Goal: Task Accomplishment & Management: Complete application form

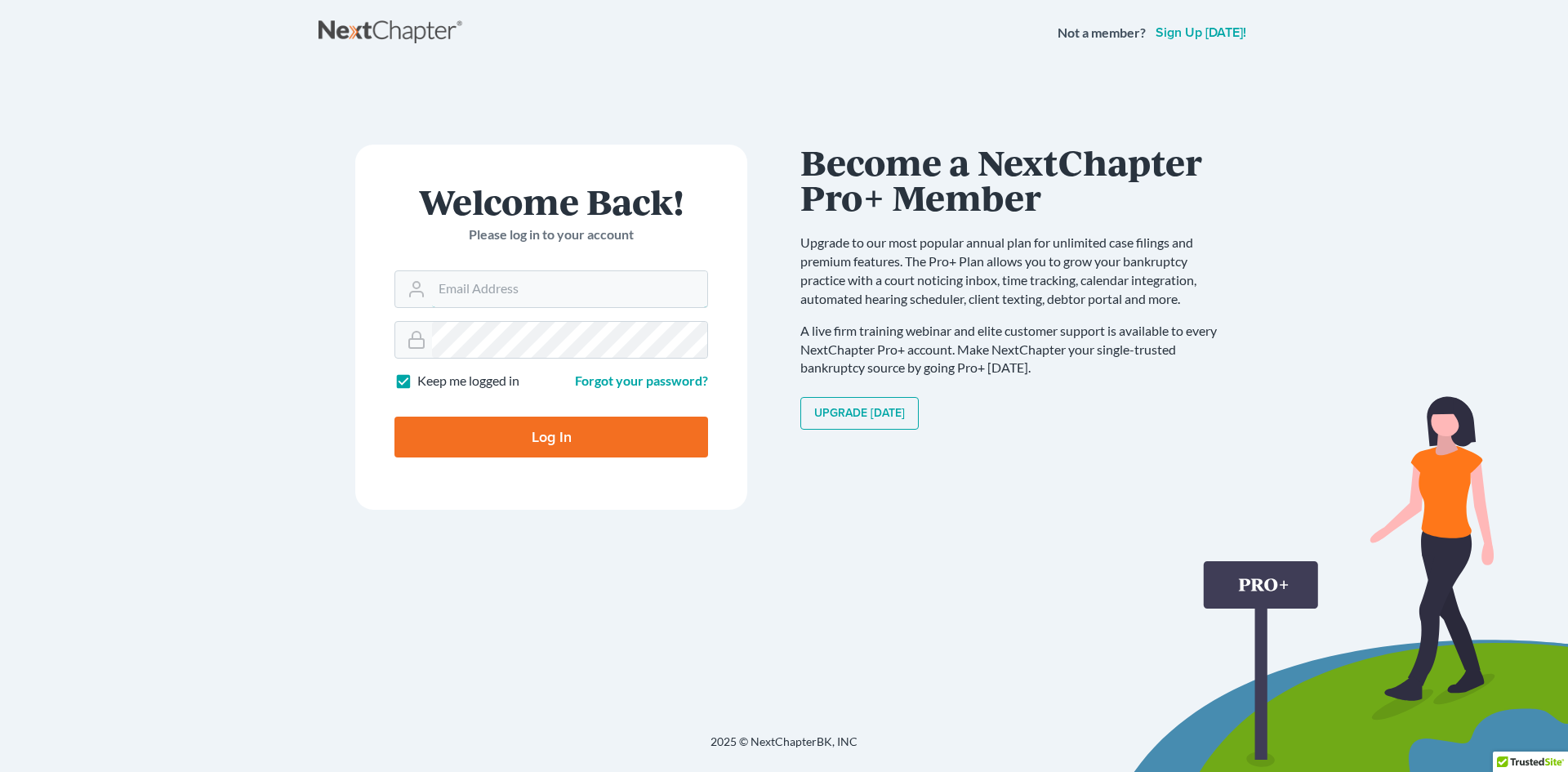
type input "david@thompsonlawpcllo.com"
click at [592, 426] on input "Log In" at bounding box center [551, 437] width 314 height 41
type input "Thinking..."
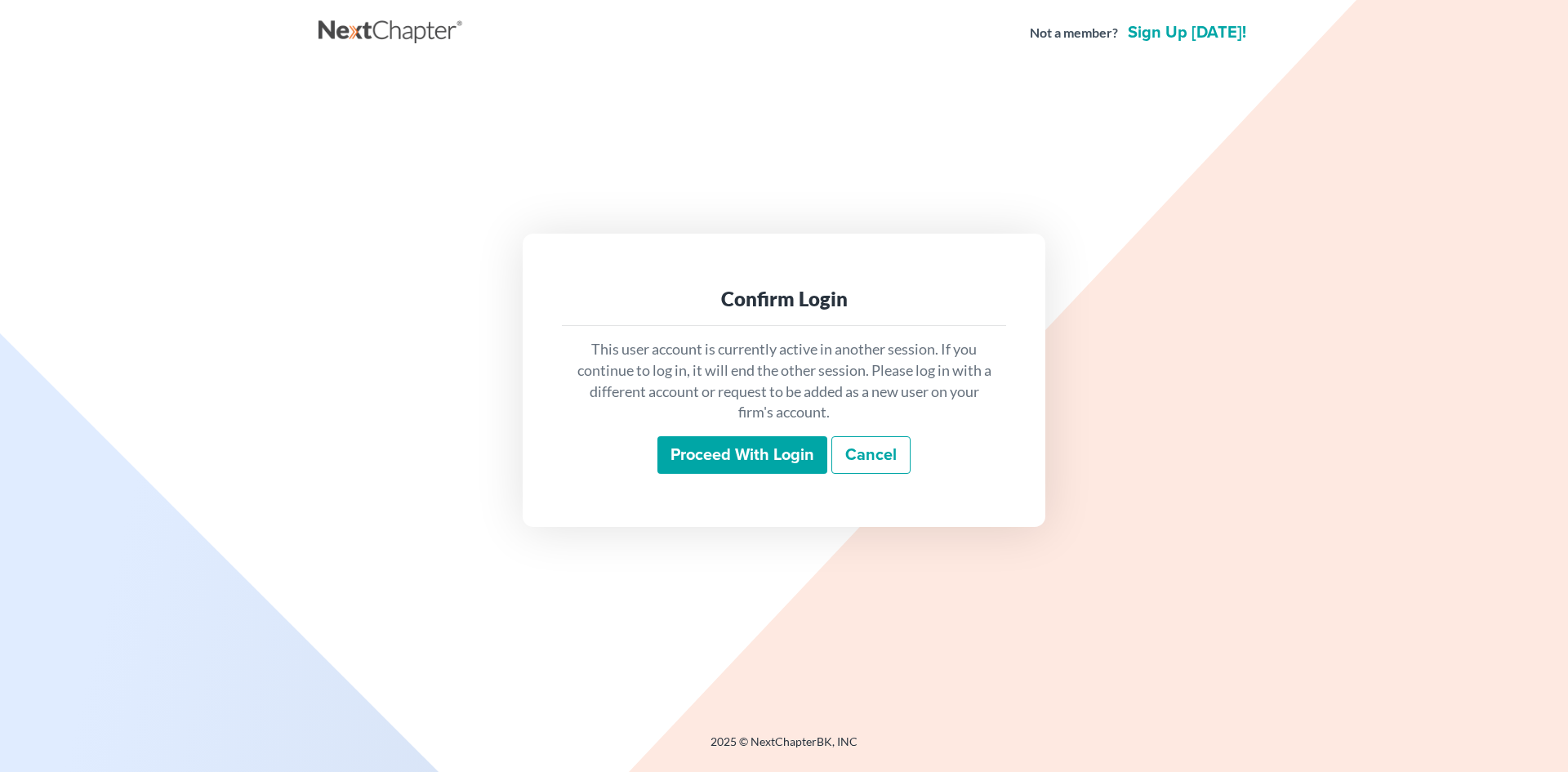
click at [706, 442] on input "Proceed with login" at bounding box center [741, 454] width 169 height 37
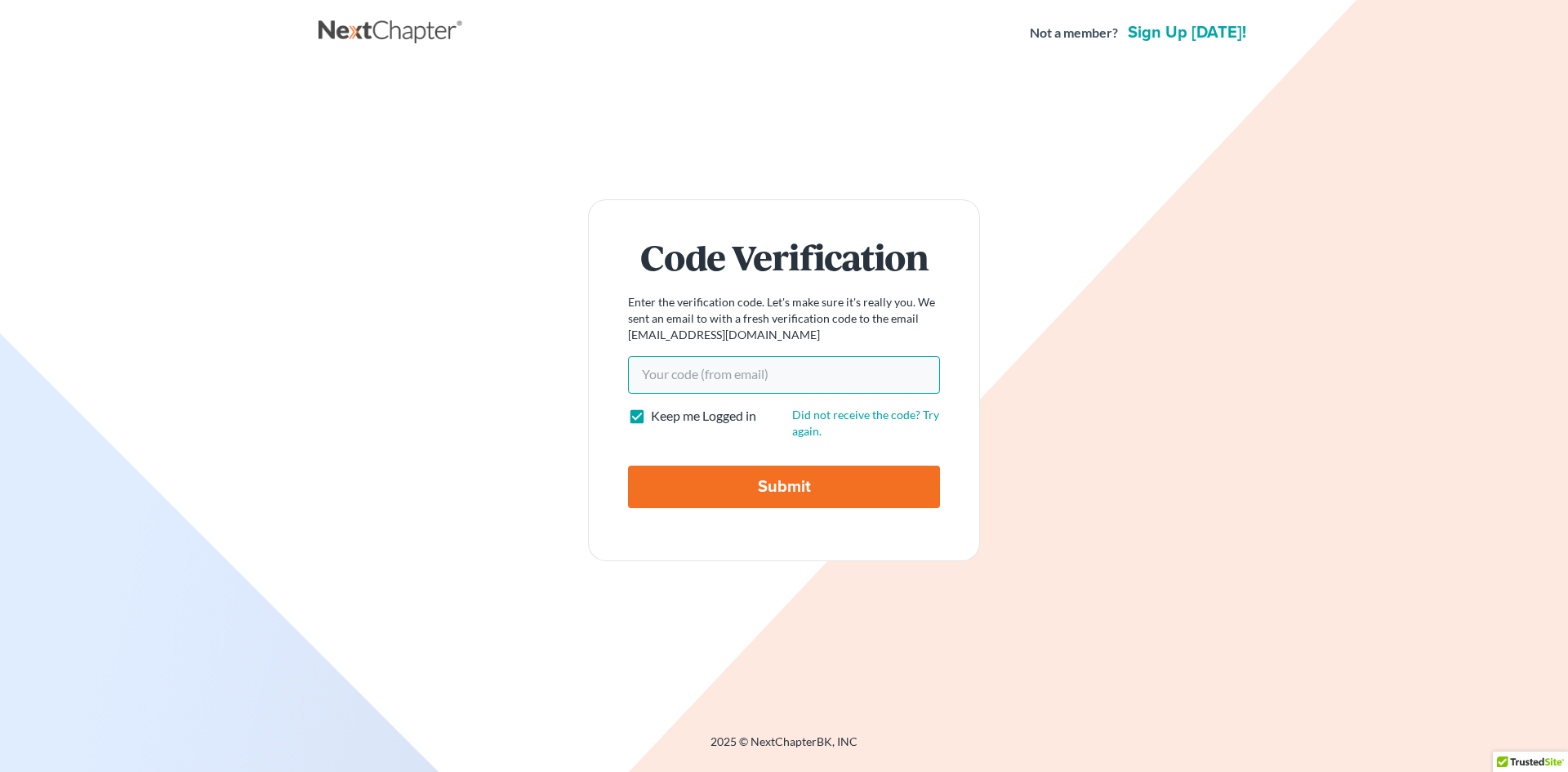
click at [724, 373] on input "Your code(from email)" at bounding box center [784, 374] width 312 height 37
type input "2e1266"
click at [628, 466] on input "Submit" at bounding box center [784, 487] width 312 height 43
type input "Thinking..."
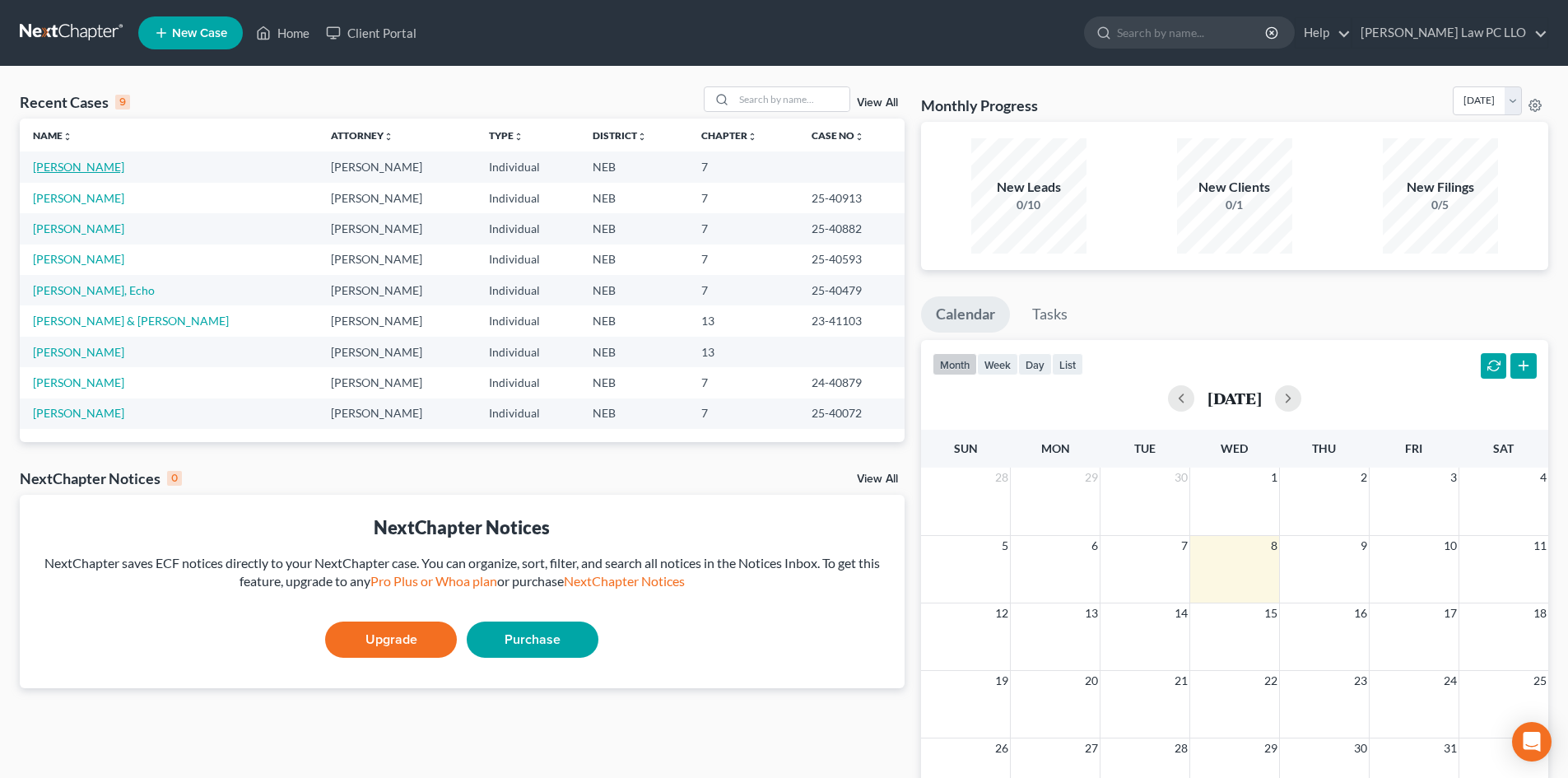
click at [73, 161] on link "[PERSON_NAME]" at bounding box center [79, 166] width 91 height 14
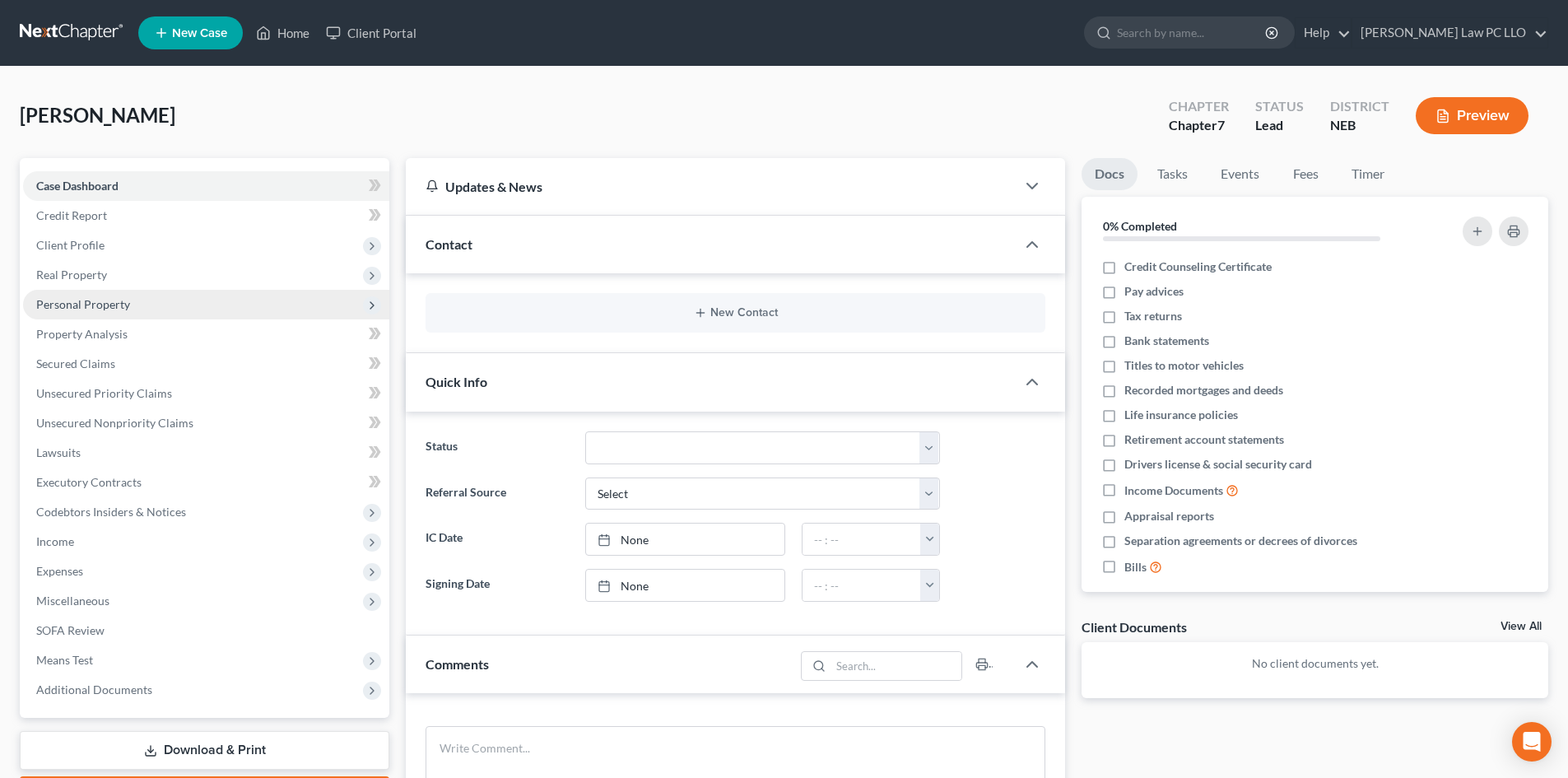
click at [104, 315] on span "Personal Property" at bounding box center [205, 304] width 366 height 29
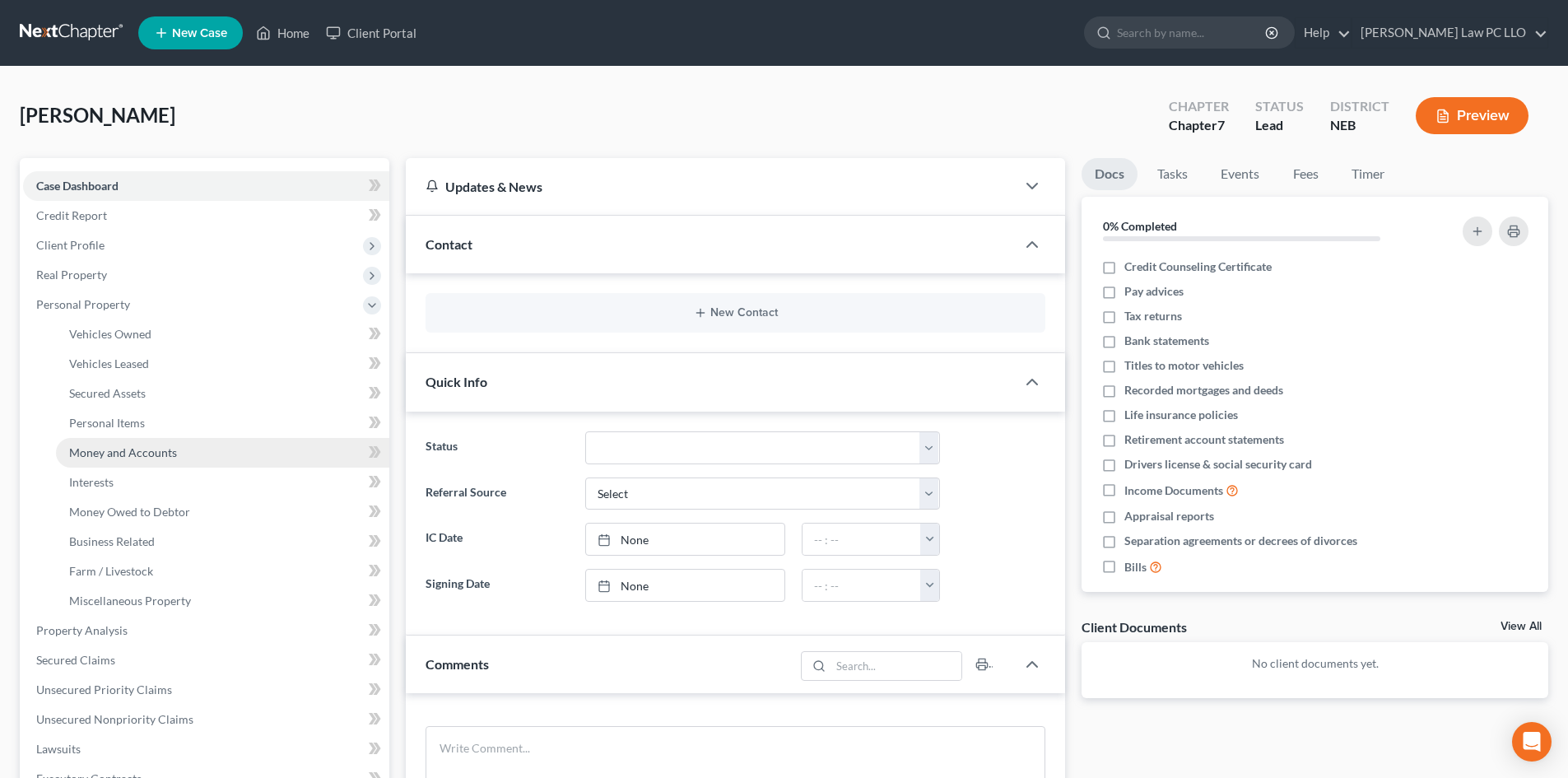
click at [133, 465] on link "Money and Accounts" at bounding box center [222, 452] width 333 height 29
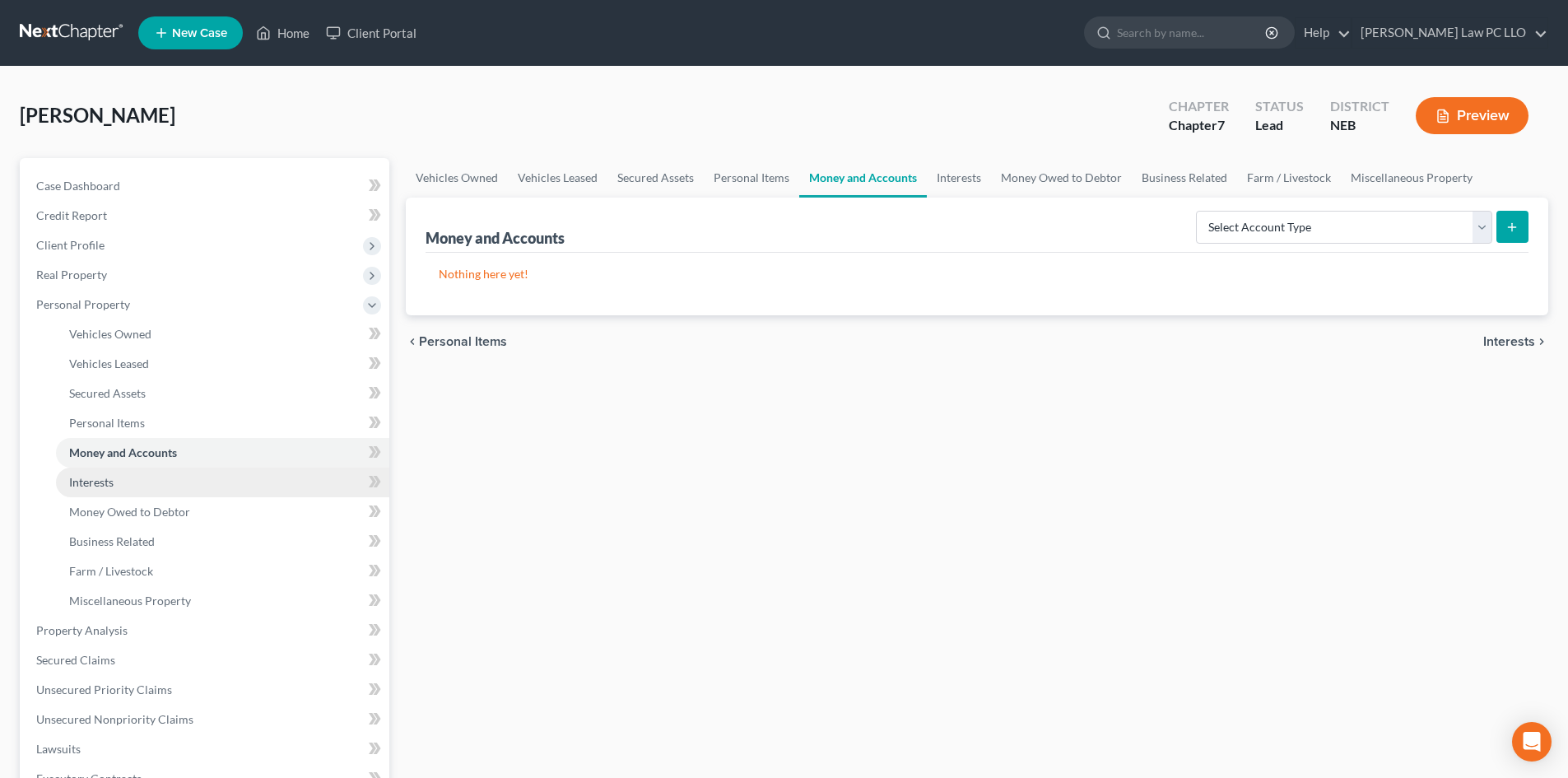
click at [133, 483] on link "Interests" at bounding box center [222, 482] width 333 height 29
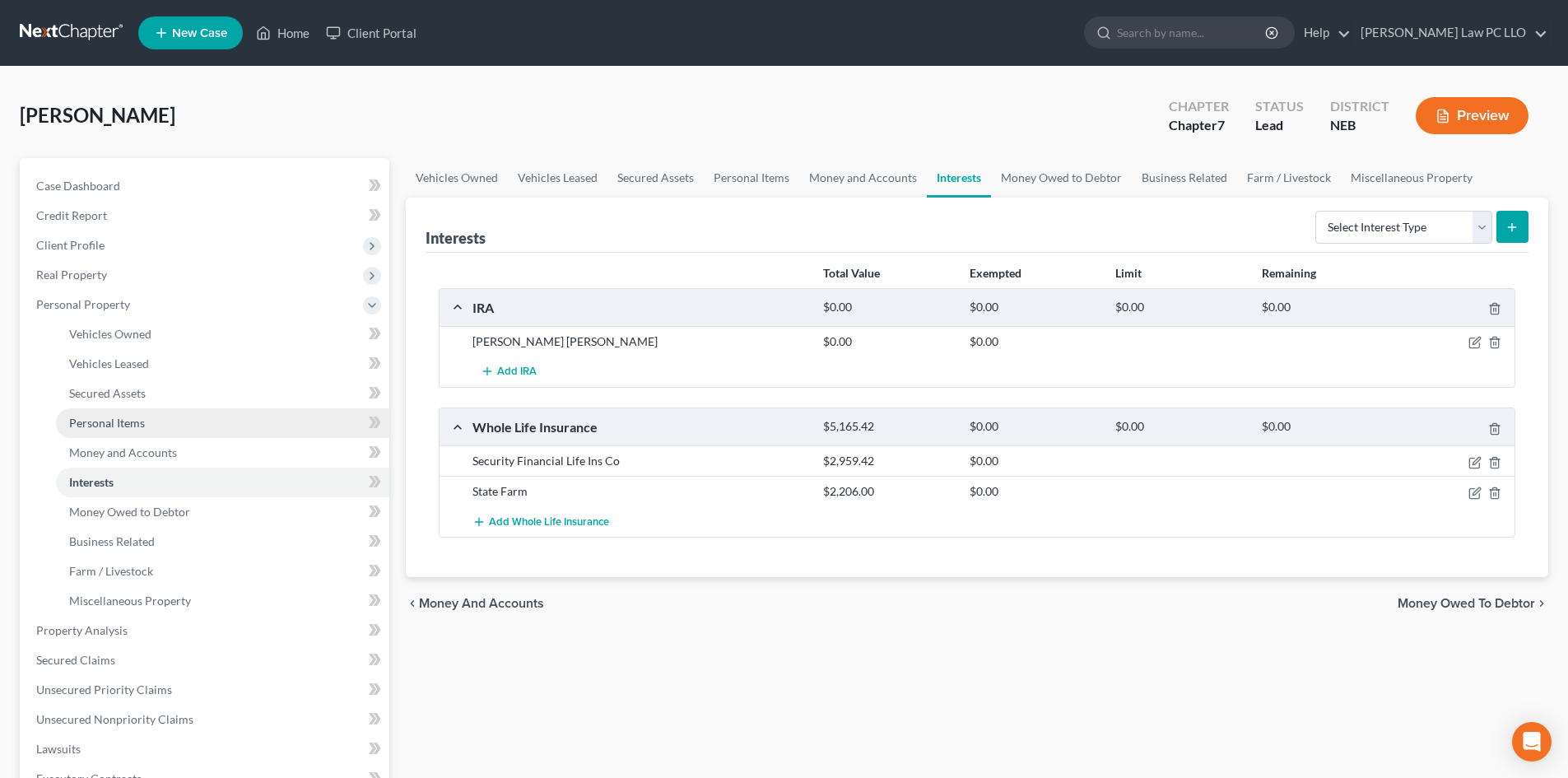
click at [140, 415] on span "Personal Items" at bounding box center [107, 422] width 76 height 14
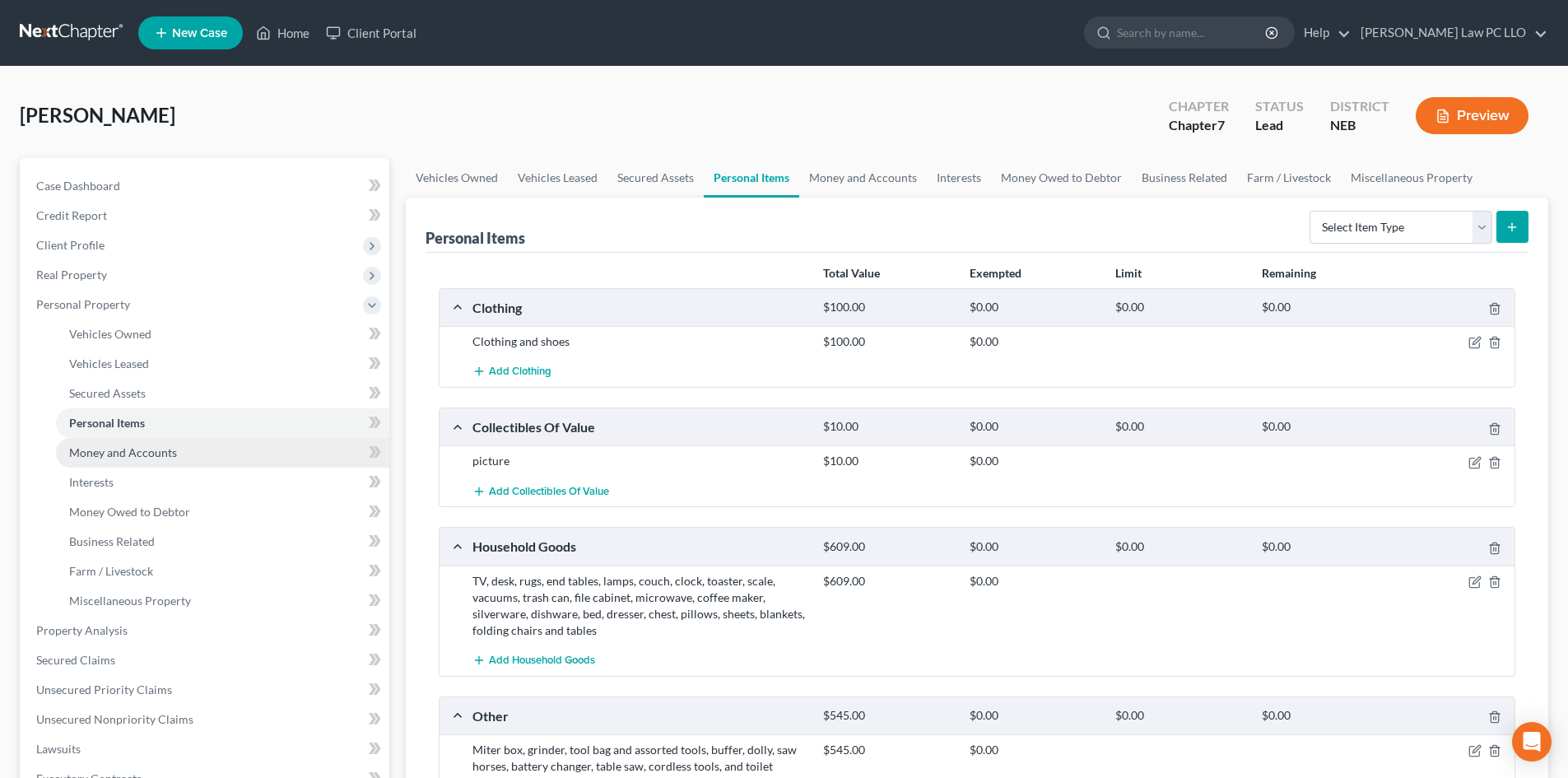
click at [142, 450] on span "Money and Accounts" at bounding box center [123, 451] width 108 height 14
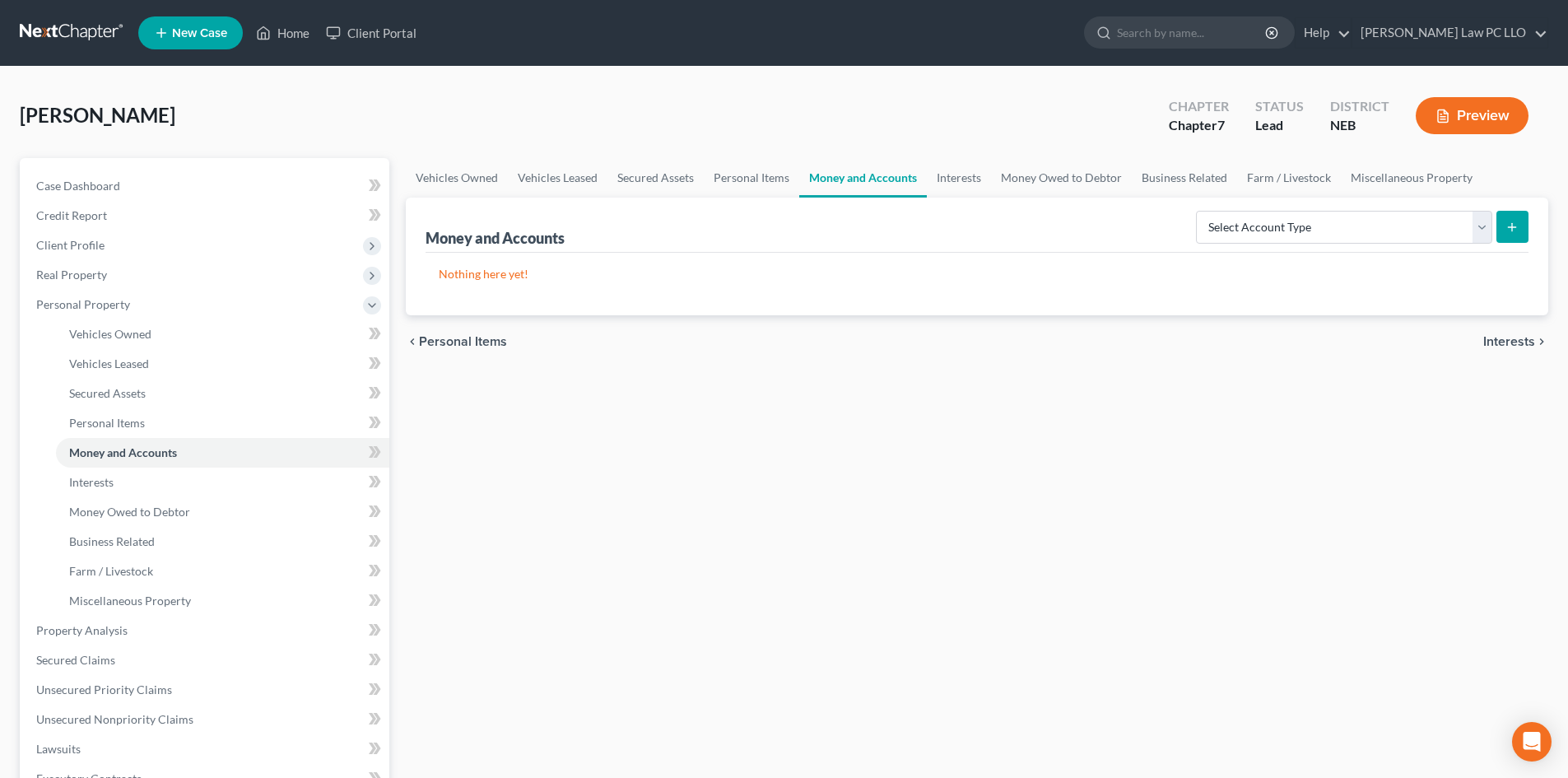
click at [1520, 229] on button "submit" at bounding box center [1511, 226] width 32 height 32
click at [1468, 225] on select "Select Account Type Brokerage Cash on Hand Certificates of Deposit Checking Acc…" at bounding box center [1343, 227] width 296 height 33
select select "checking"
click at [1199, 211] on select "Select Account Type Brokerage Cash on Hand Certificates of Deposit Checking Acc…" at bounding box center [1343, 227] width 296 height 33
click at [1516, 218] on button "submit" at bounding box center [1511, 226] width 32 height 32
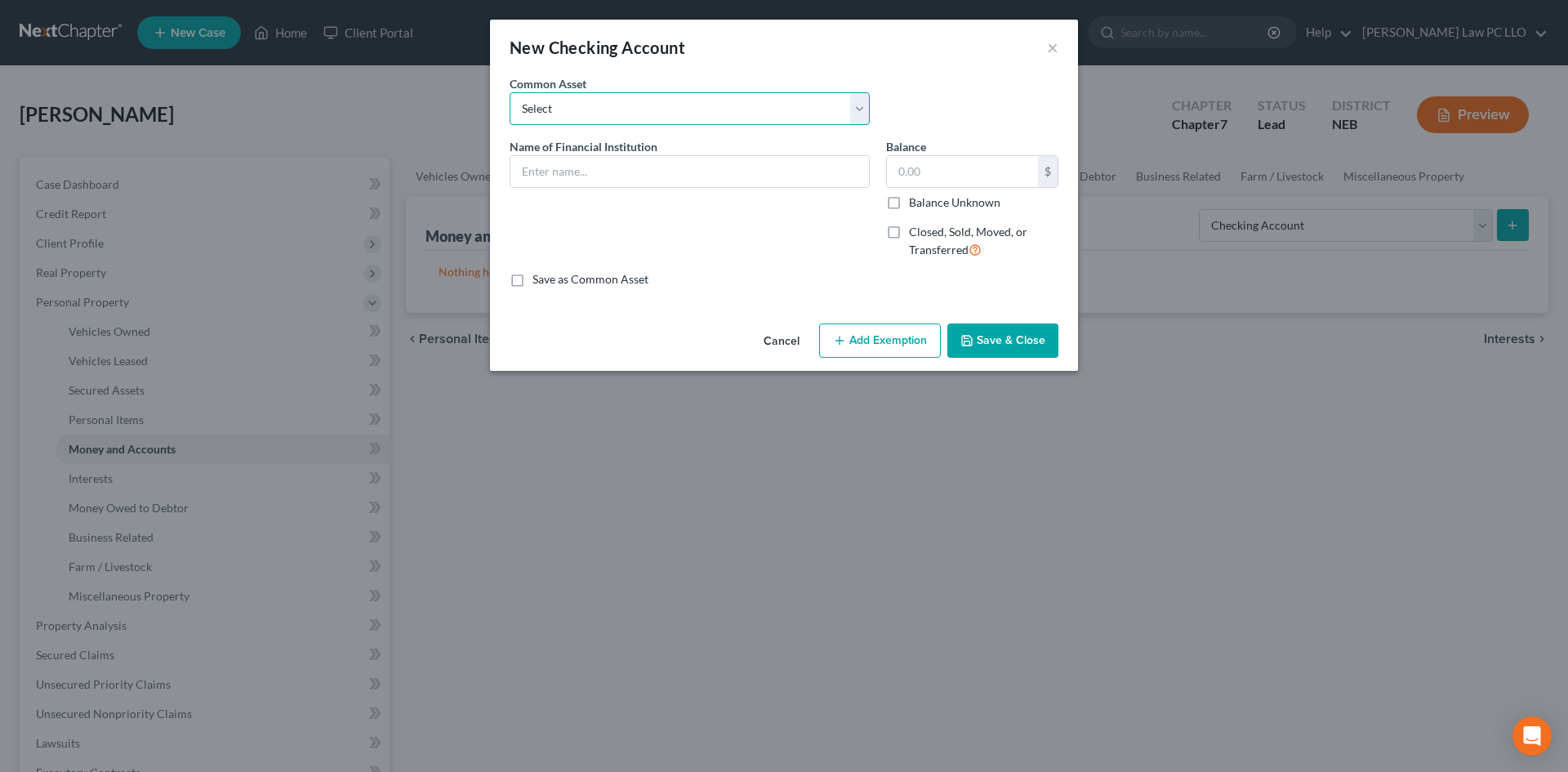
click at [588, 108] on select "Select Liberty First Credit Union" at bounding box center [689, 109] width 360 height 33
click at [604, 104] on select "Select Liberty First Credit Union" at bounding box center [689, 109] width 360 height 33
click at [574, 173] on input "text" at bounding box center [690, 171] width 359 height 31
type input "Union Bank & Trust"
click at [934, 168] on input "text" at bounding box center [963, 171] width 151 height 31
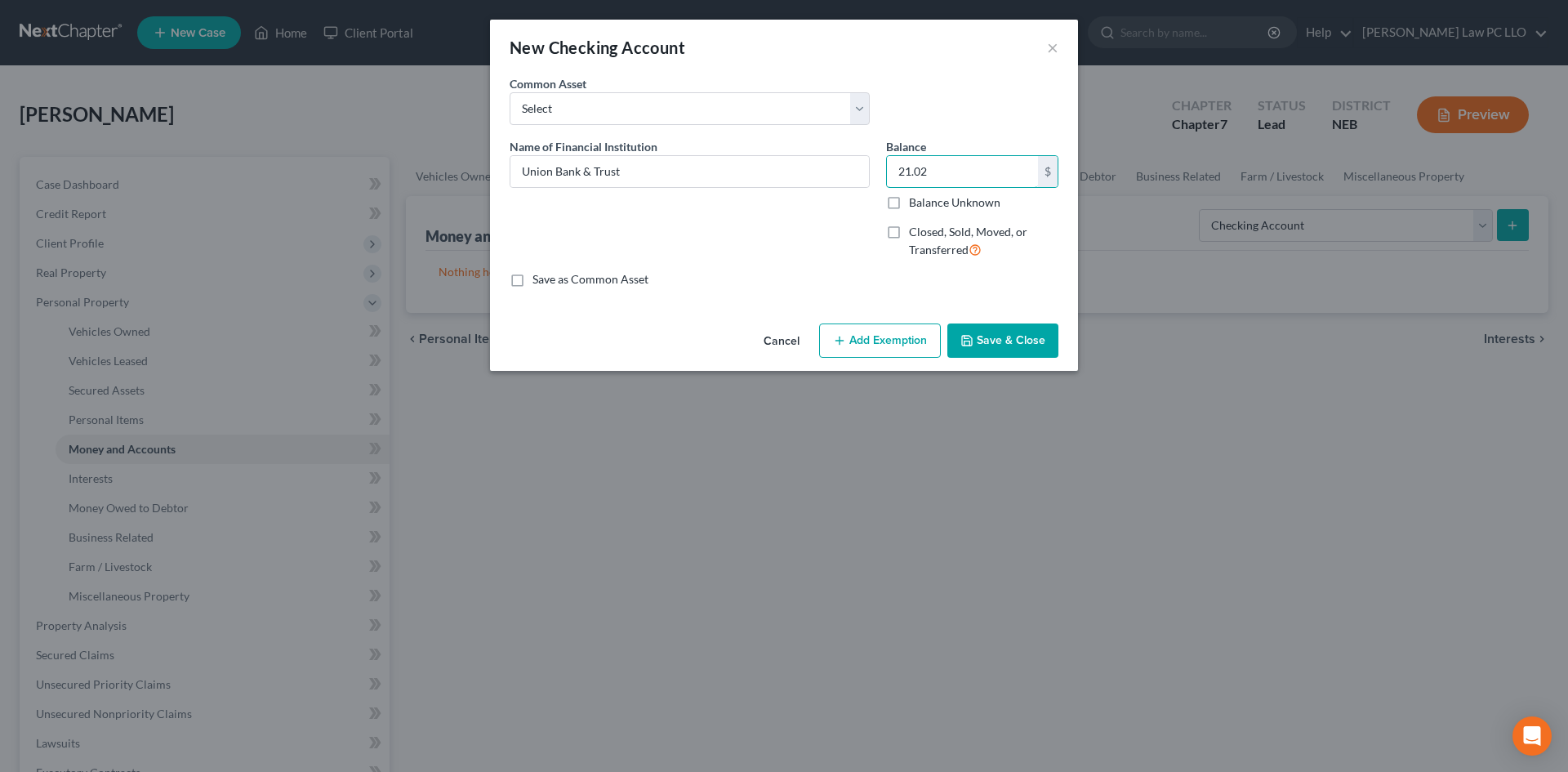
type input "21.02"
click at [1022, 344] on button "Save & Close" at bounding box center [1002, 341] width 111 height 34
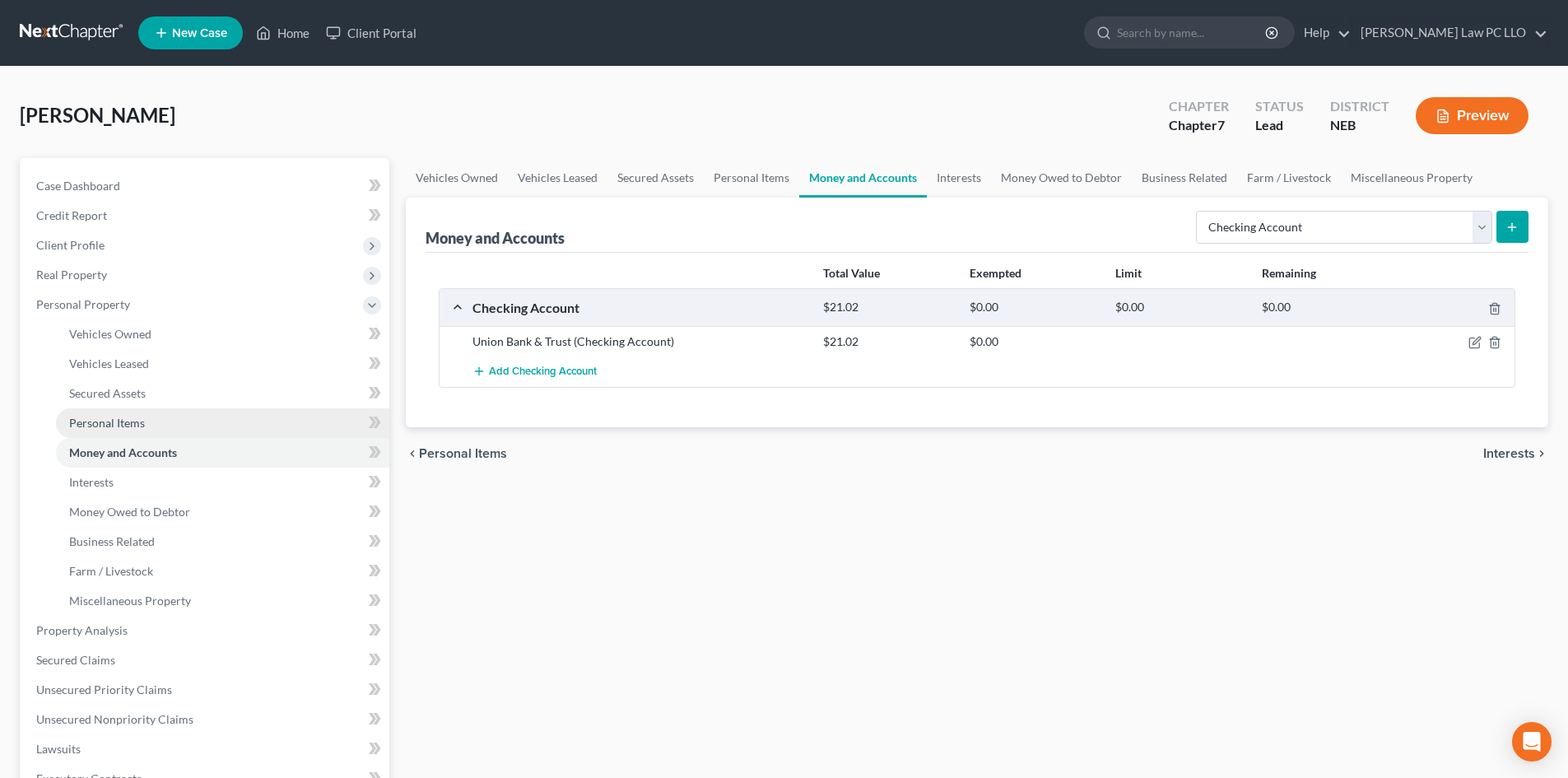
click at [125, 418] on span "Personal Items" at bounding box center [107, 422] width 76 height 14
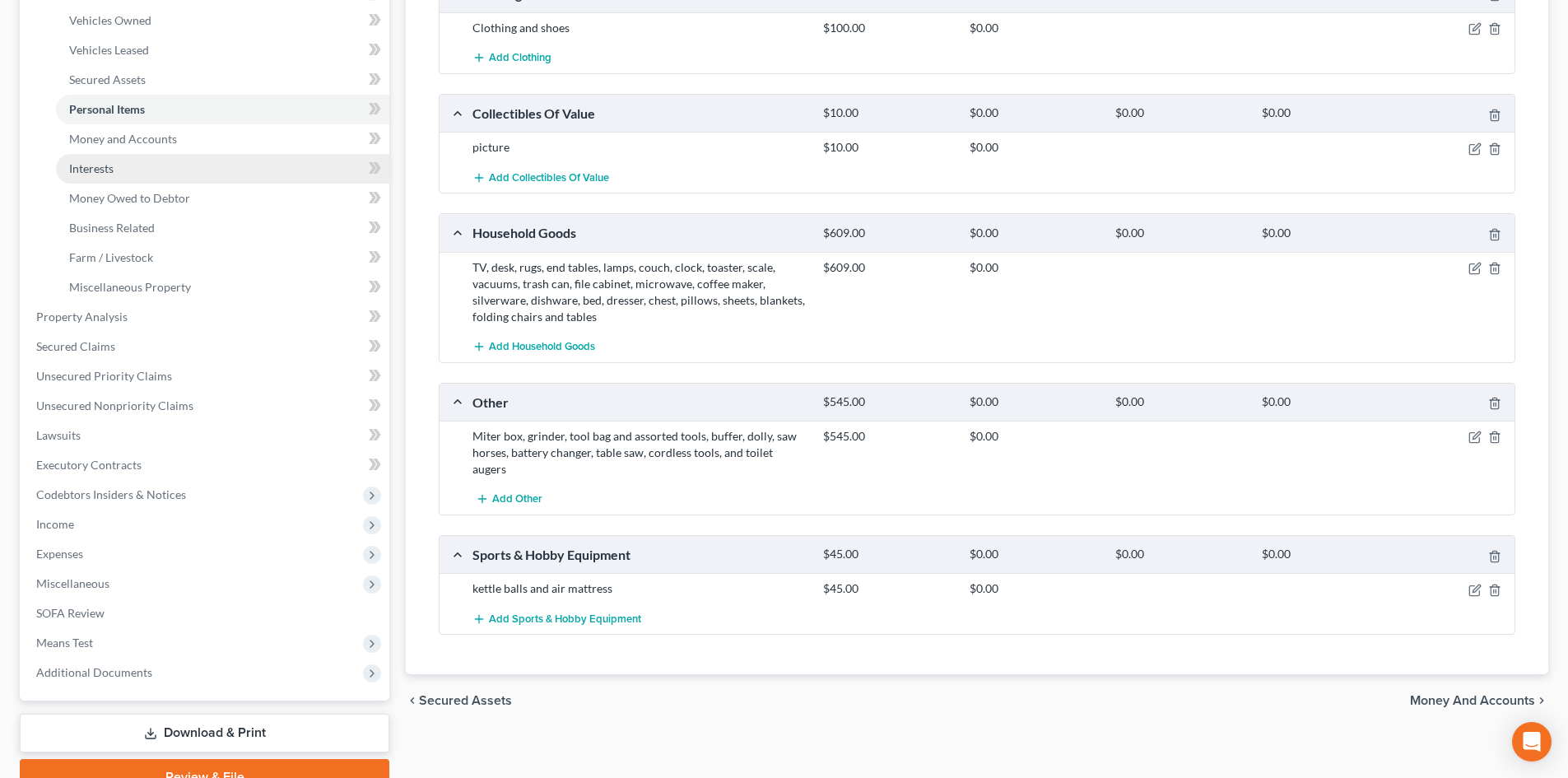
scroll to position [329, 0]
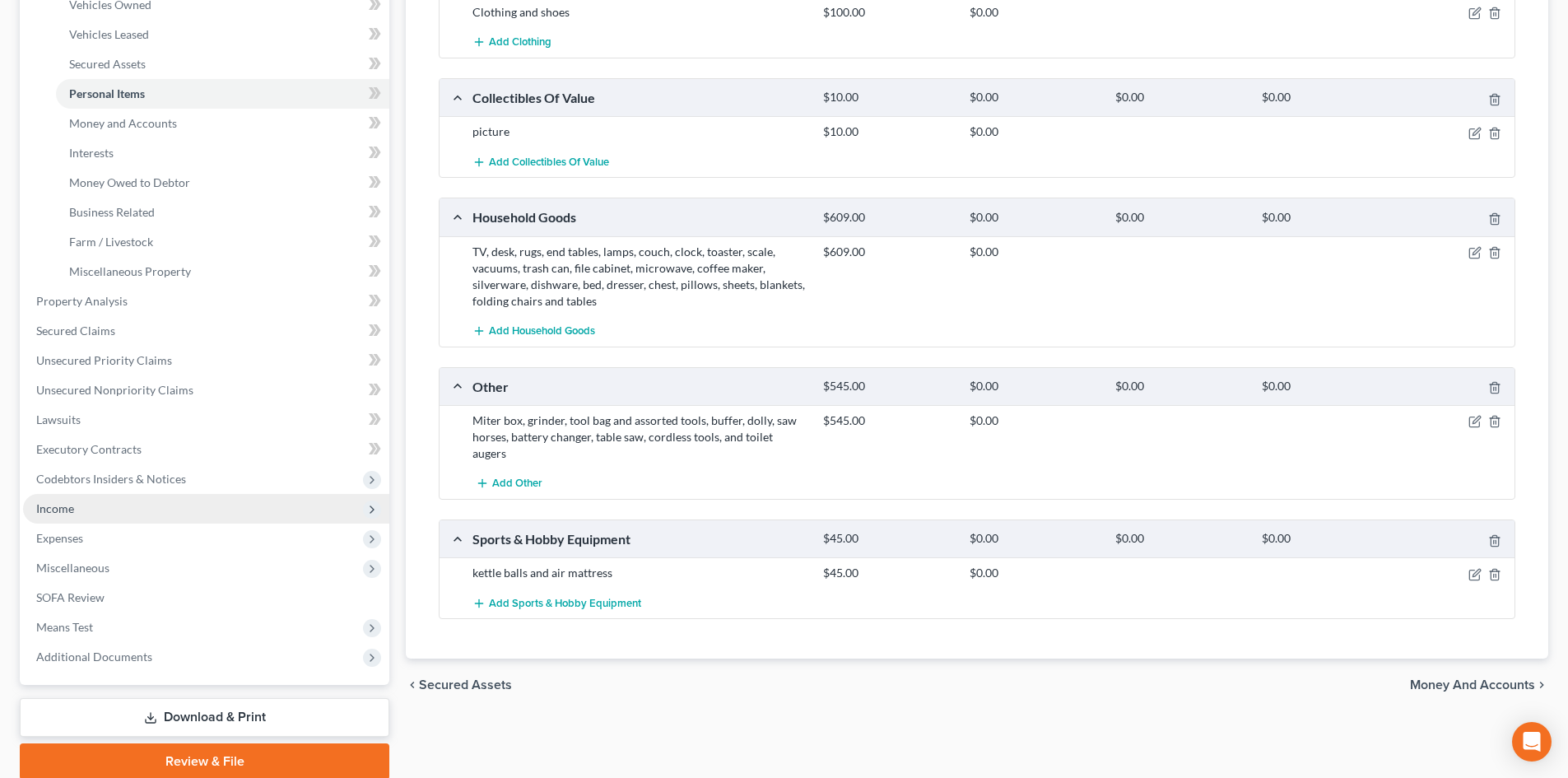
click at [150, 514] on span "Income" at bounding box center [205, 509] width 366 height 29
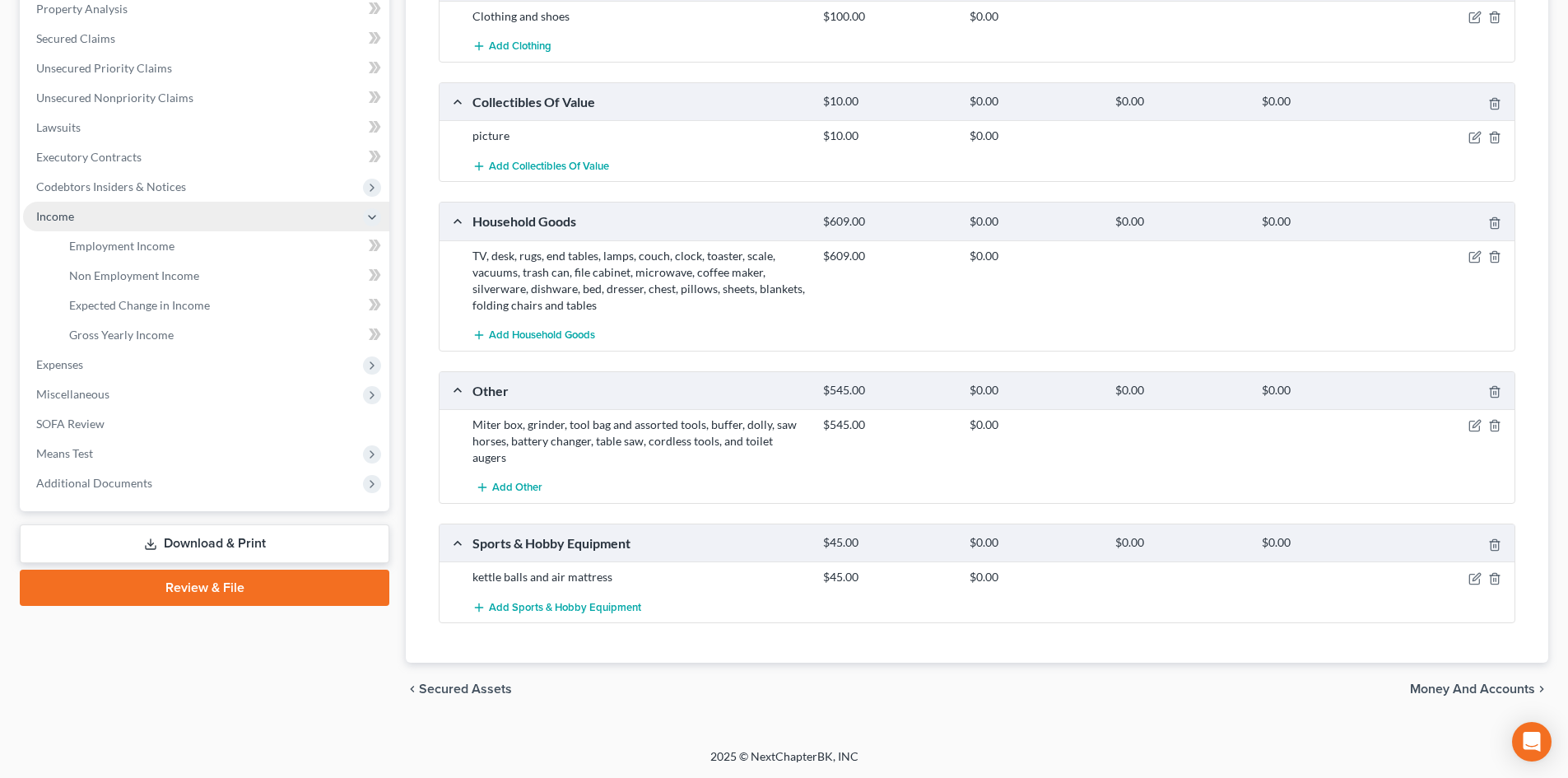
scroll to position [309, 0]
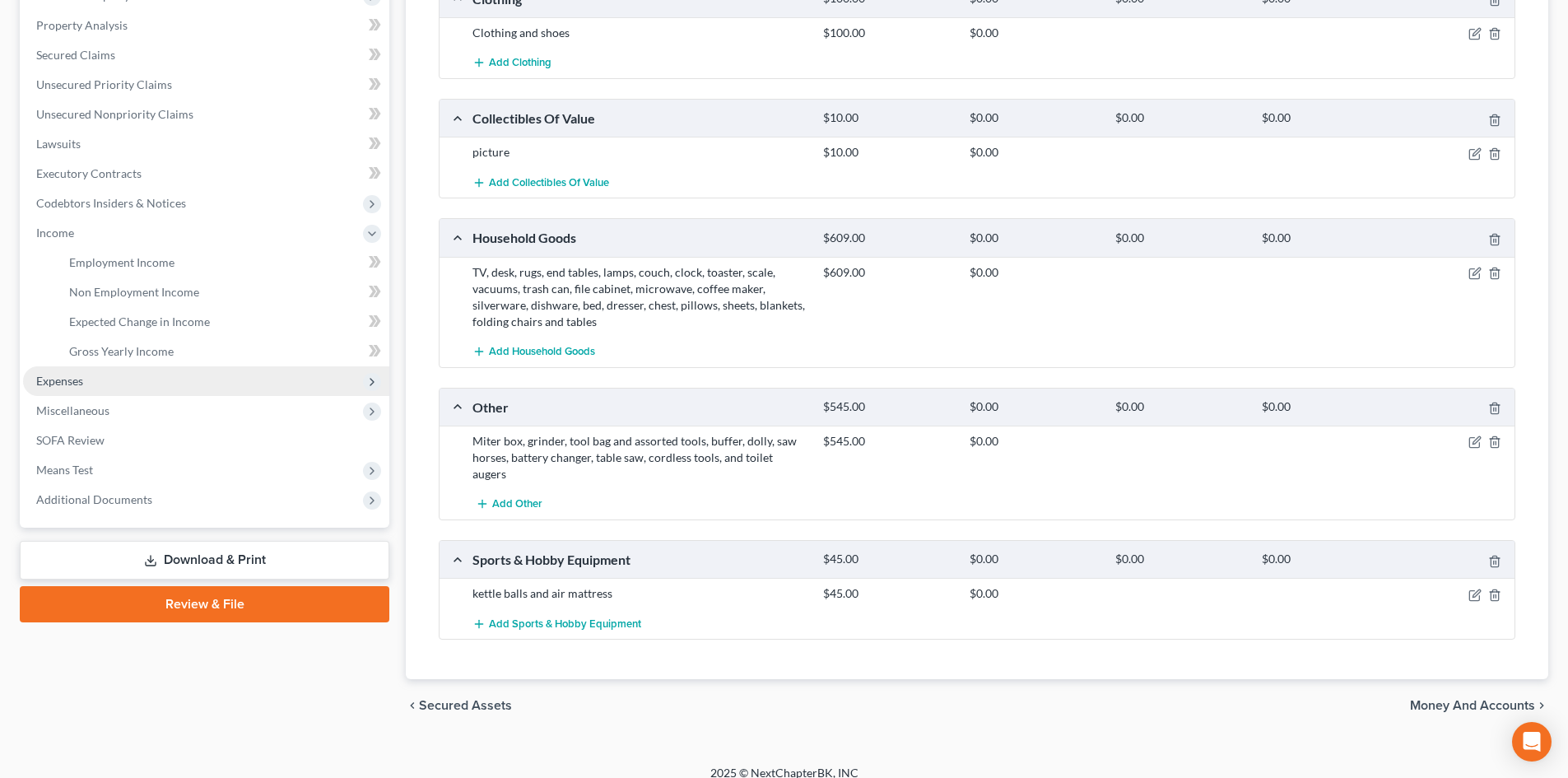
click at [107, 389] on span "Expenses" at bounding box center [205, 381] width 366 height 29
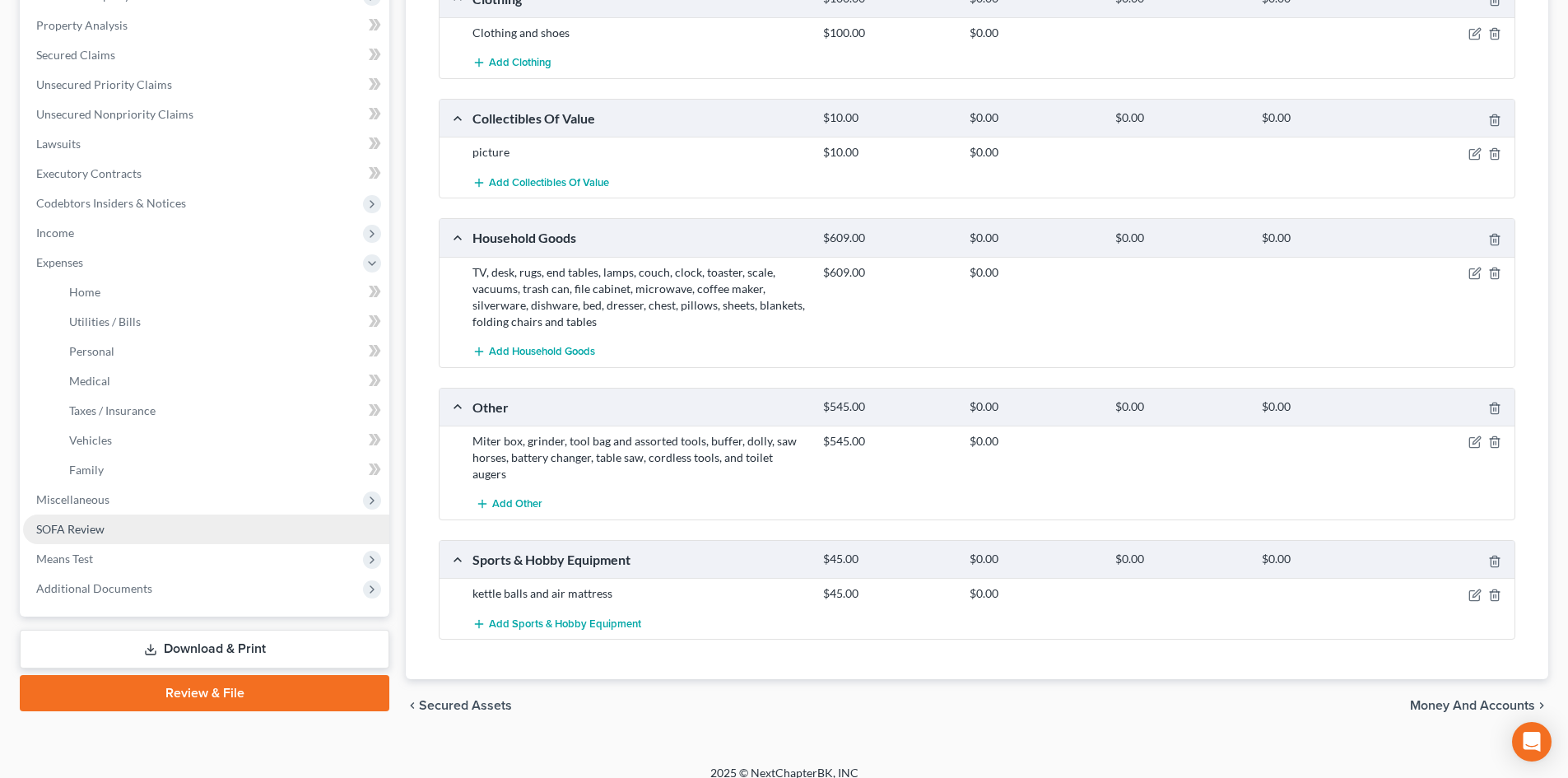
click at [100, 531] on span "SOFA Review" at bounding box center [70, 528] width 68 height 14
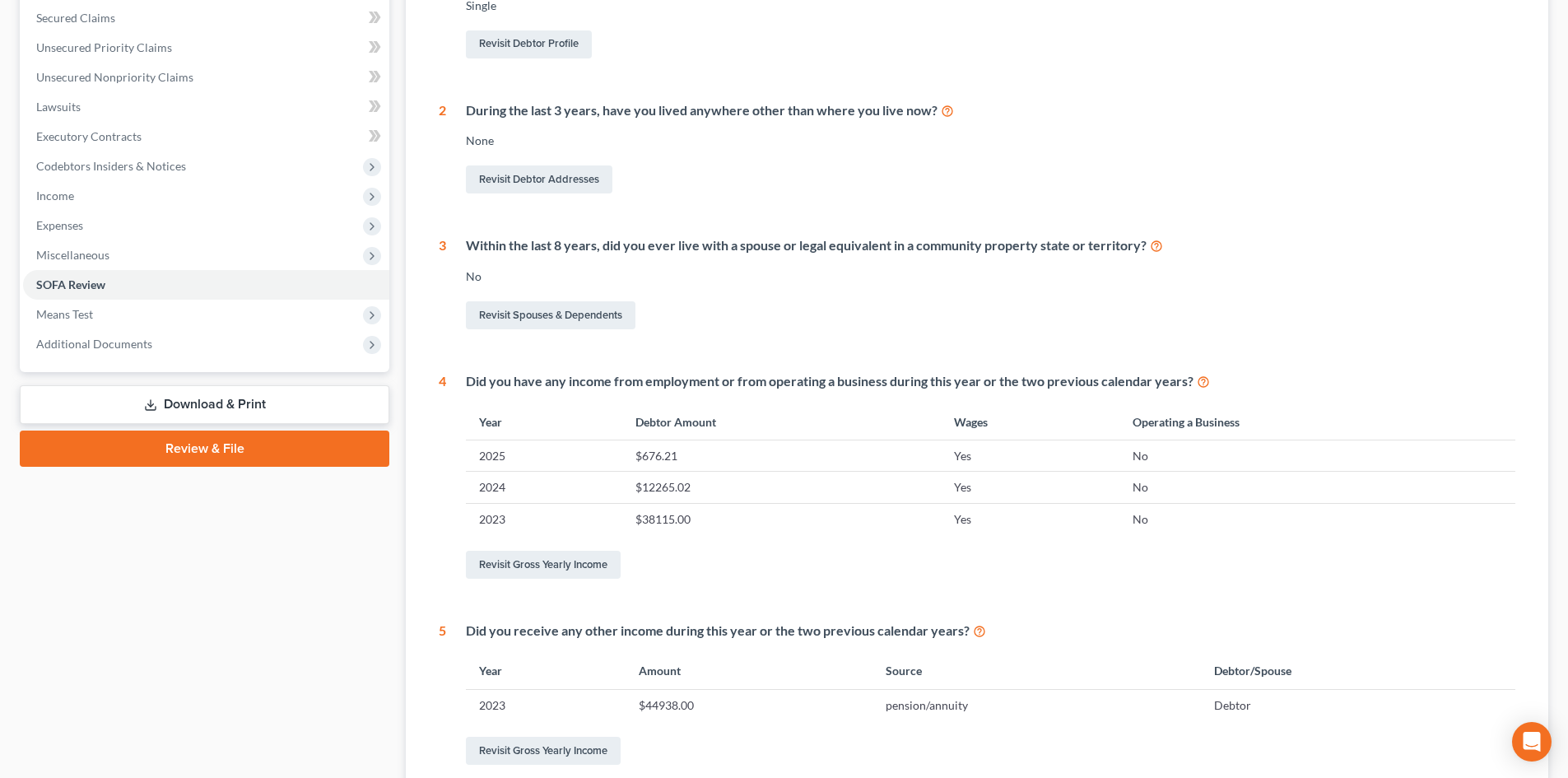
scroll to position [438, 0]
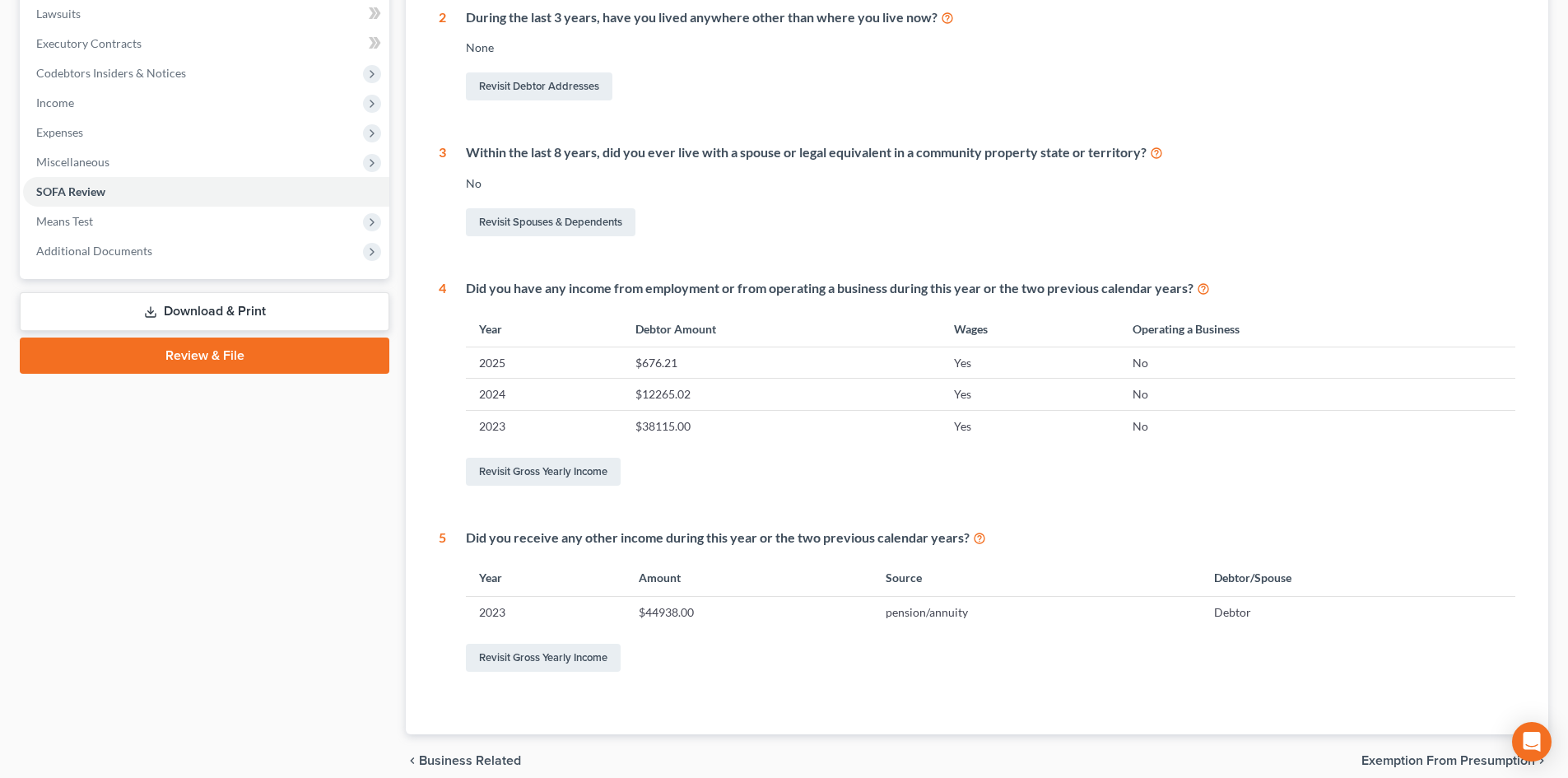
click at [188, 303] on link "Download & Print" at bounding box center [205, 311] width 370 height 38
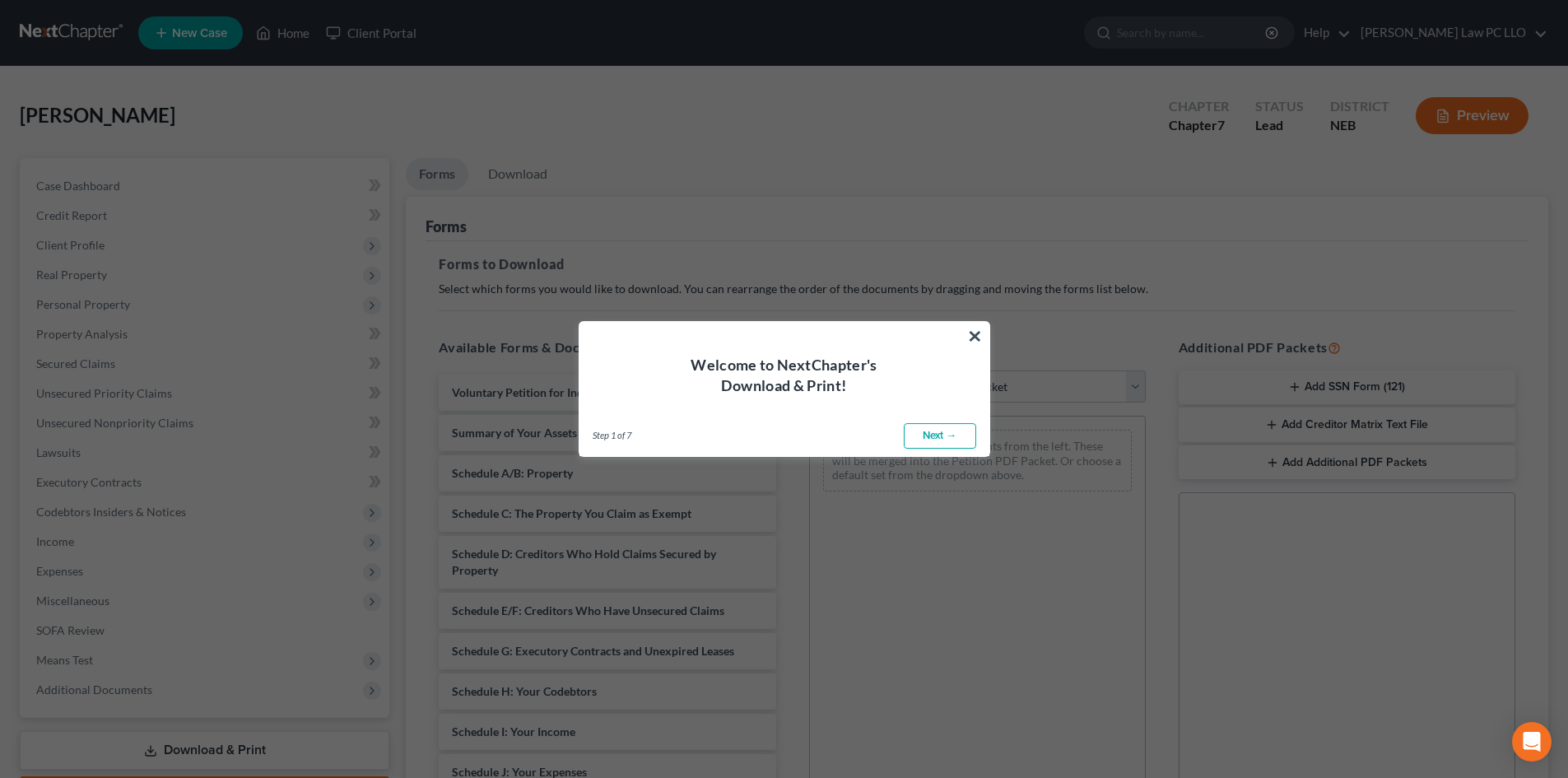
click at [929, 438] on link "Next →" at bounding box center [939, 436] width 72 height 26
select select "0"
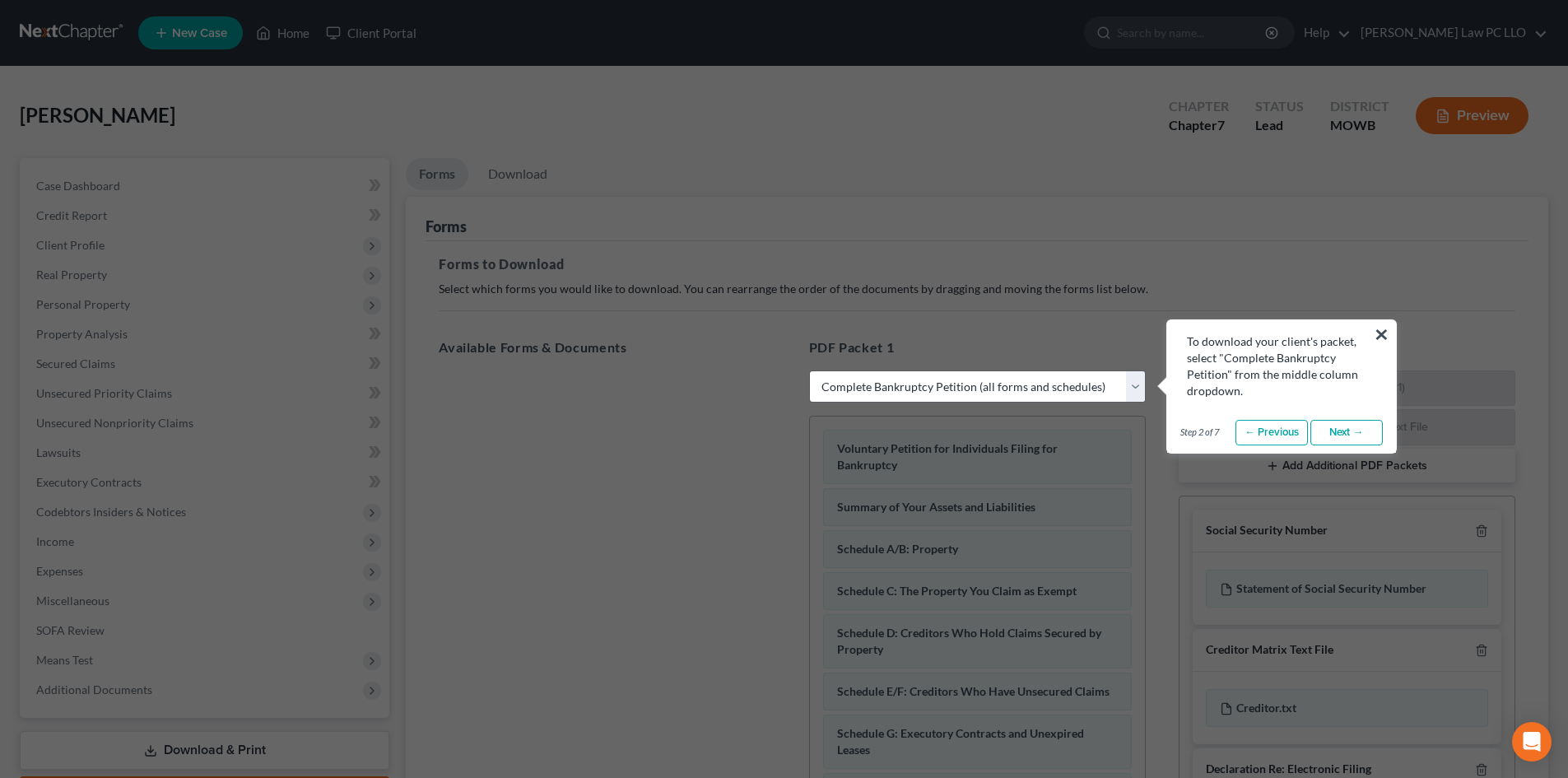
click at [1341, 433] on link "Next →" at bounding box center [1346, 433] width 72 height 26
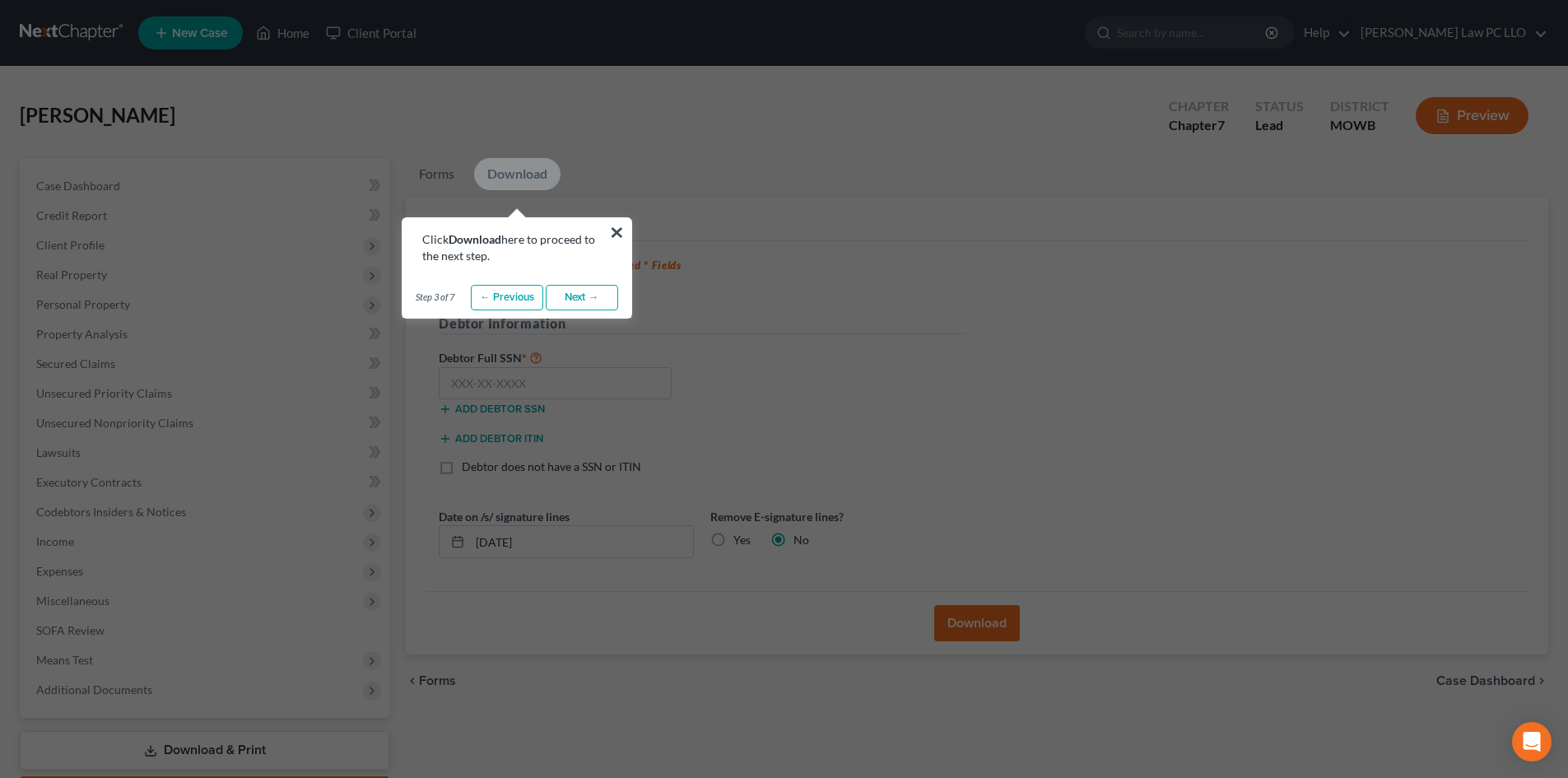
click at [570, 295] on link "Next →" at bounding box center [581, 298] width 72 height 26
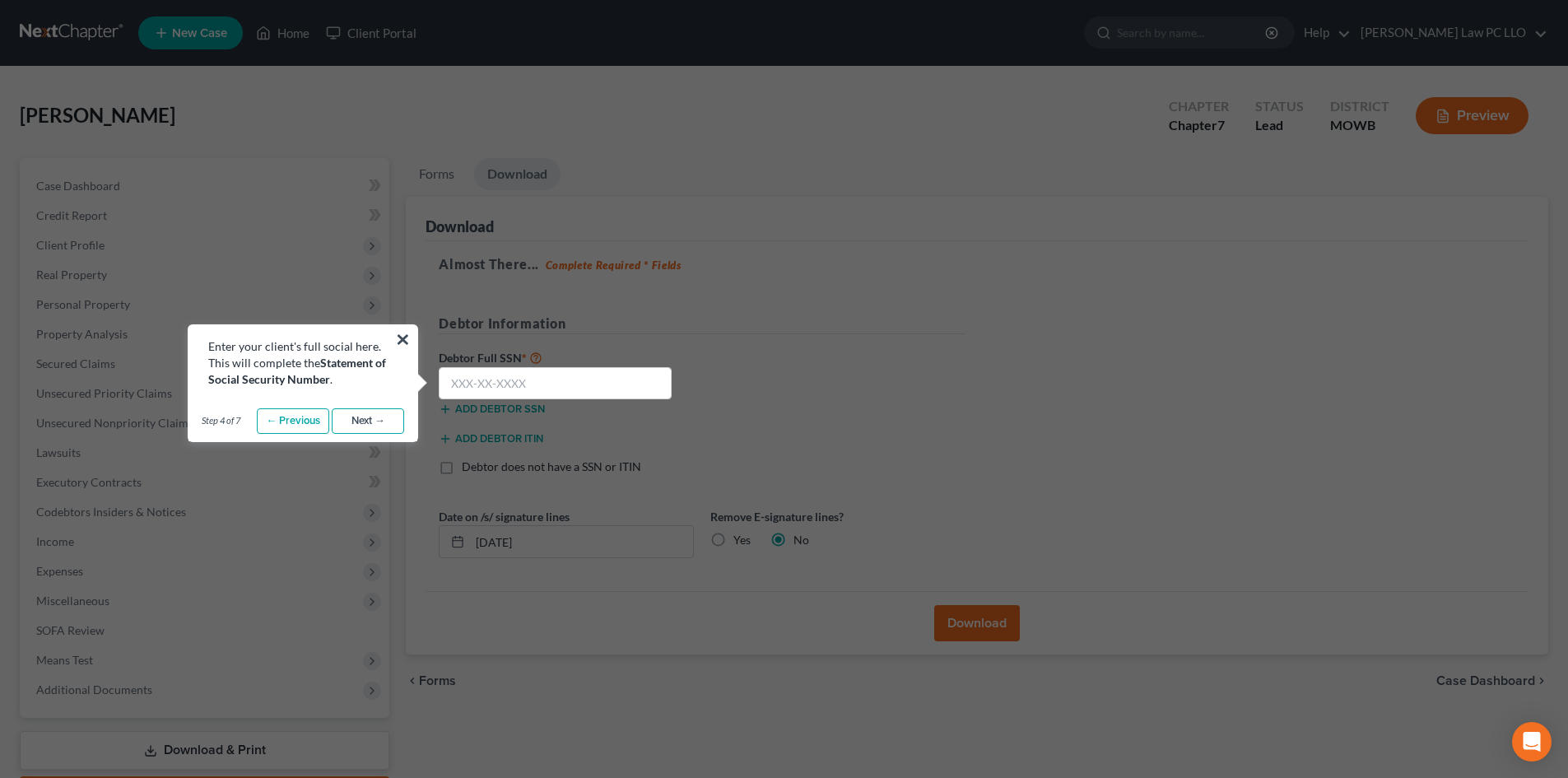
click at [374, 420] on link "Next →" at bounding box center [367, 421] width 72 height 26
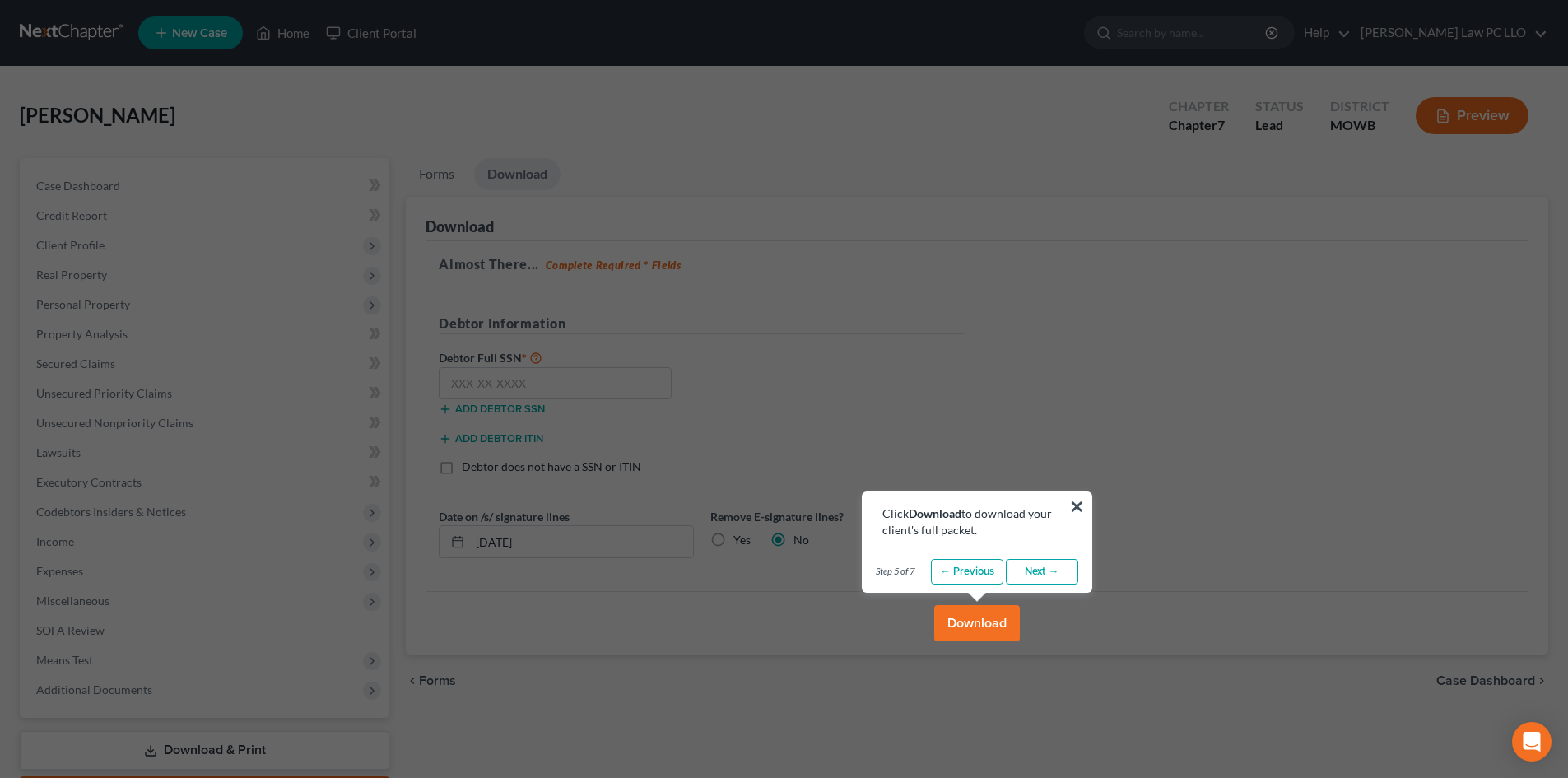
click at [1048, 574] on link "Next →" at bounding box center [1041, 572] width 72 height 26
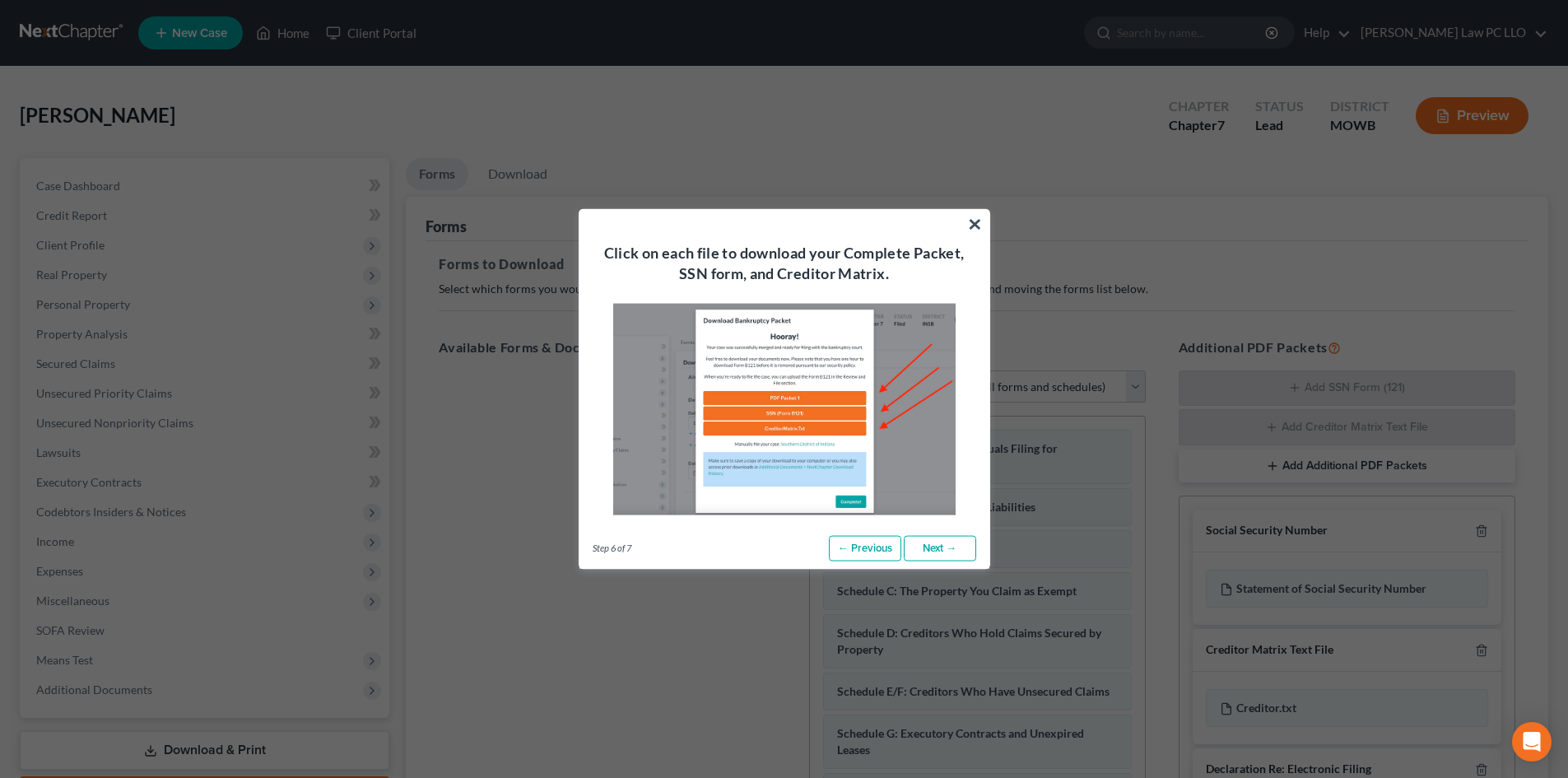
click at [931, 544] on link "Next →" at bounding box center [939, 548] width 72 height 26
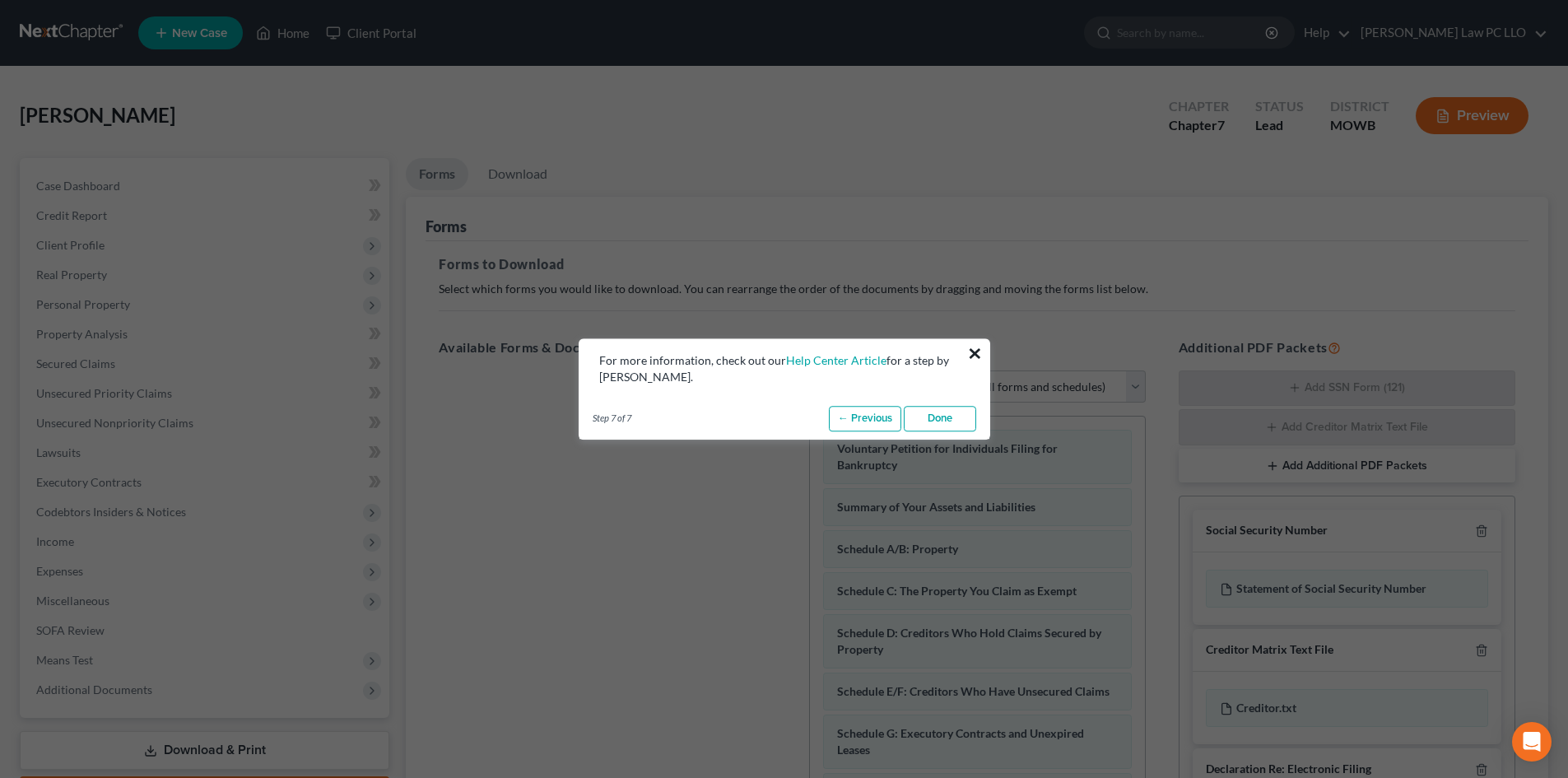
click at [974, 352] on button "×" at bounding box center [974, 352] width 16 height 26
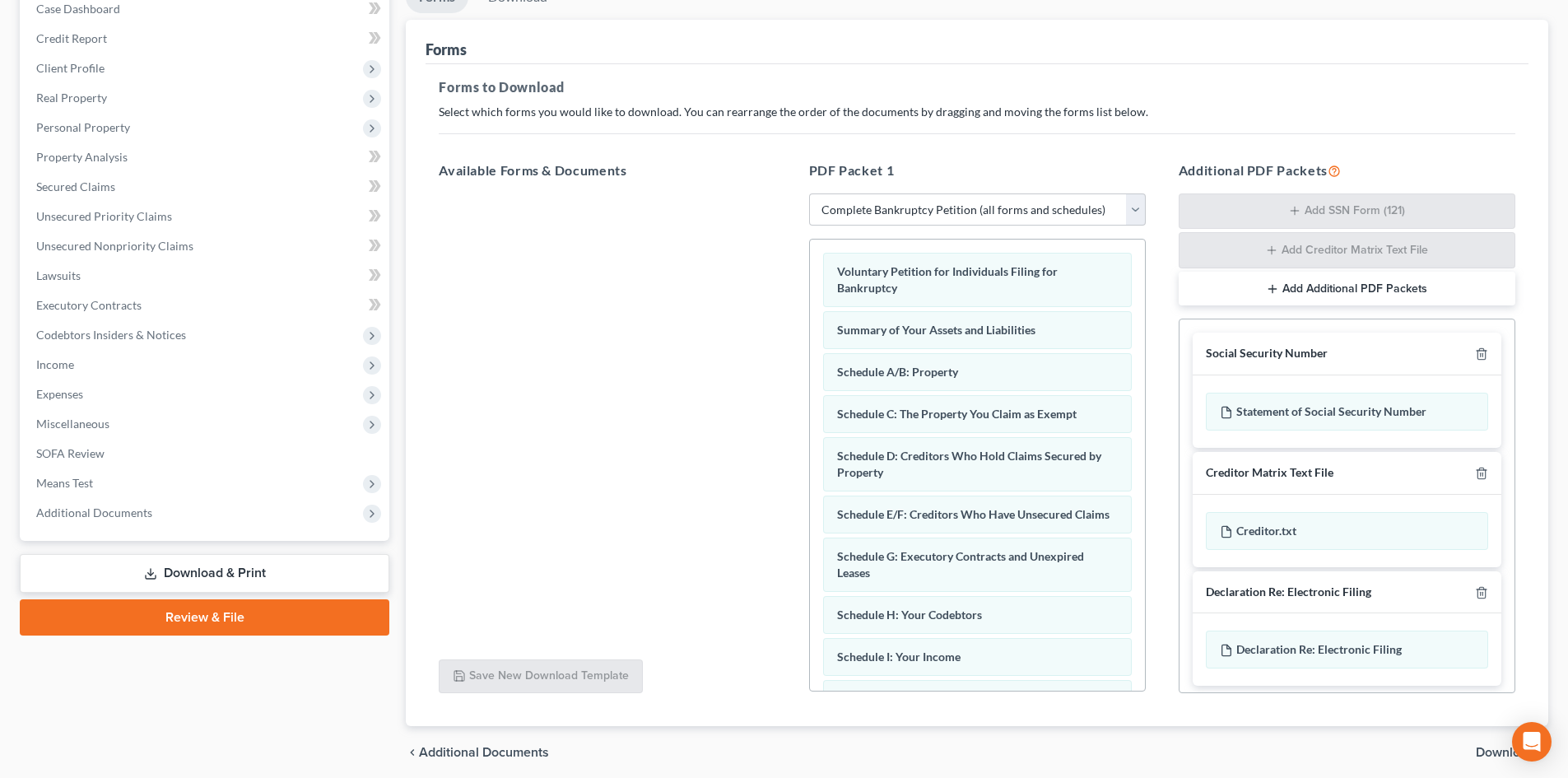
scroll to position [21, 0]
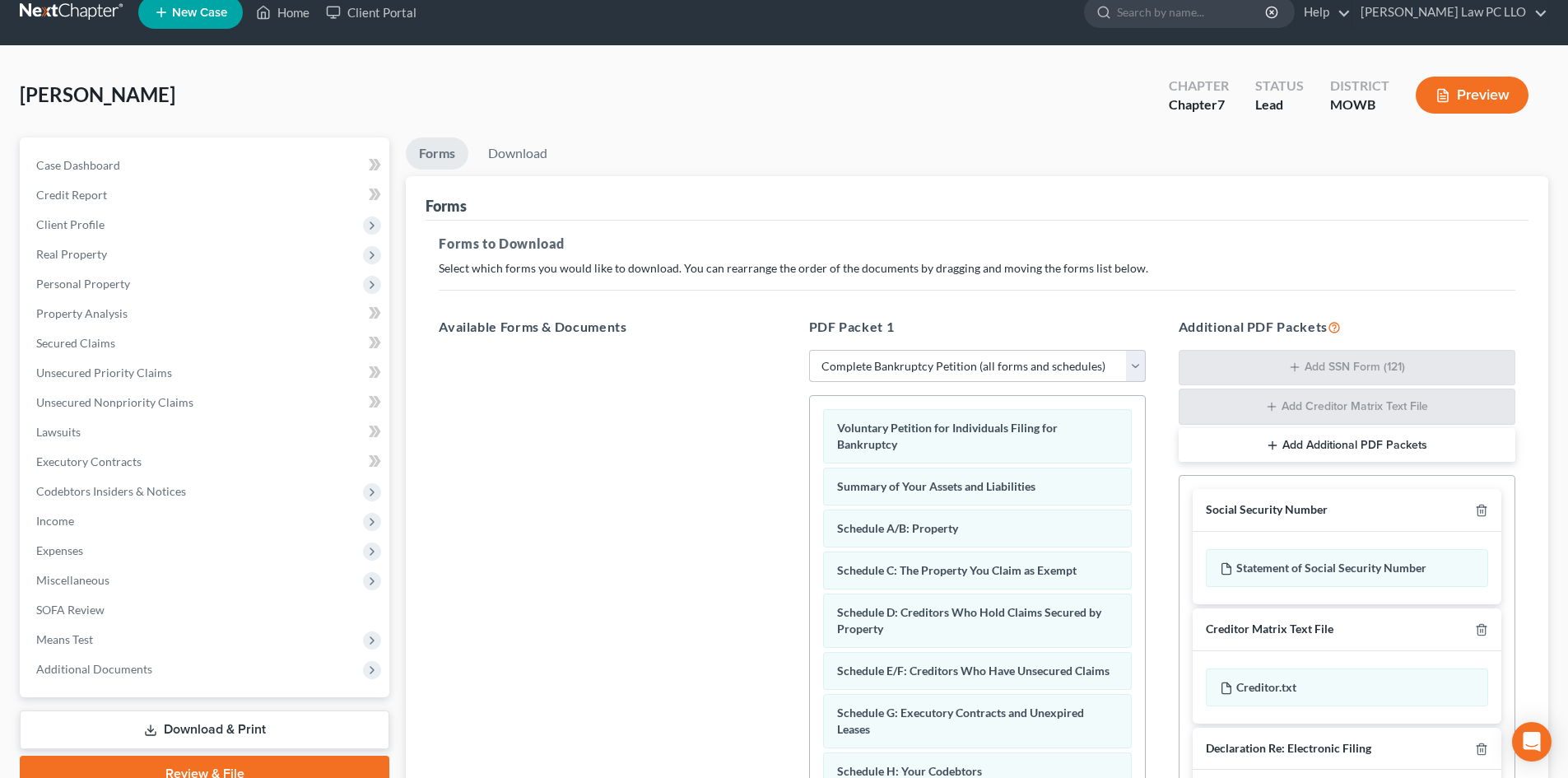
click at [1127, 370] on select "Choose Default Petition PDF Packet Complete Bankruptcy Petition (all forms and …" at bounding box center [977, 366] width 337 height 33
click at [809, 350] on select "Choose Default Petition PDF Packet Complete Bankruptcy Petition (all forms and …" at bounding box center [977, 366] width 337 height 33
click at [514, 142] on link "Download" at bounding box center [518, 152] width 86 height 32
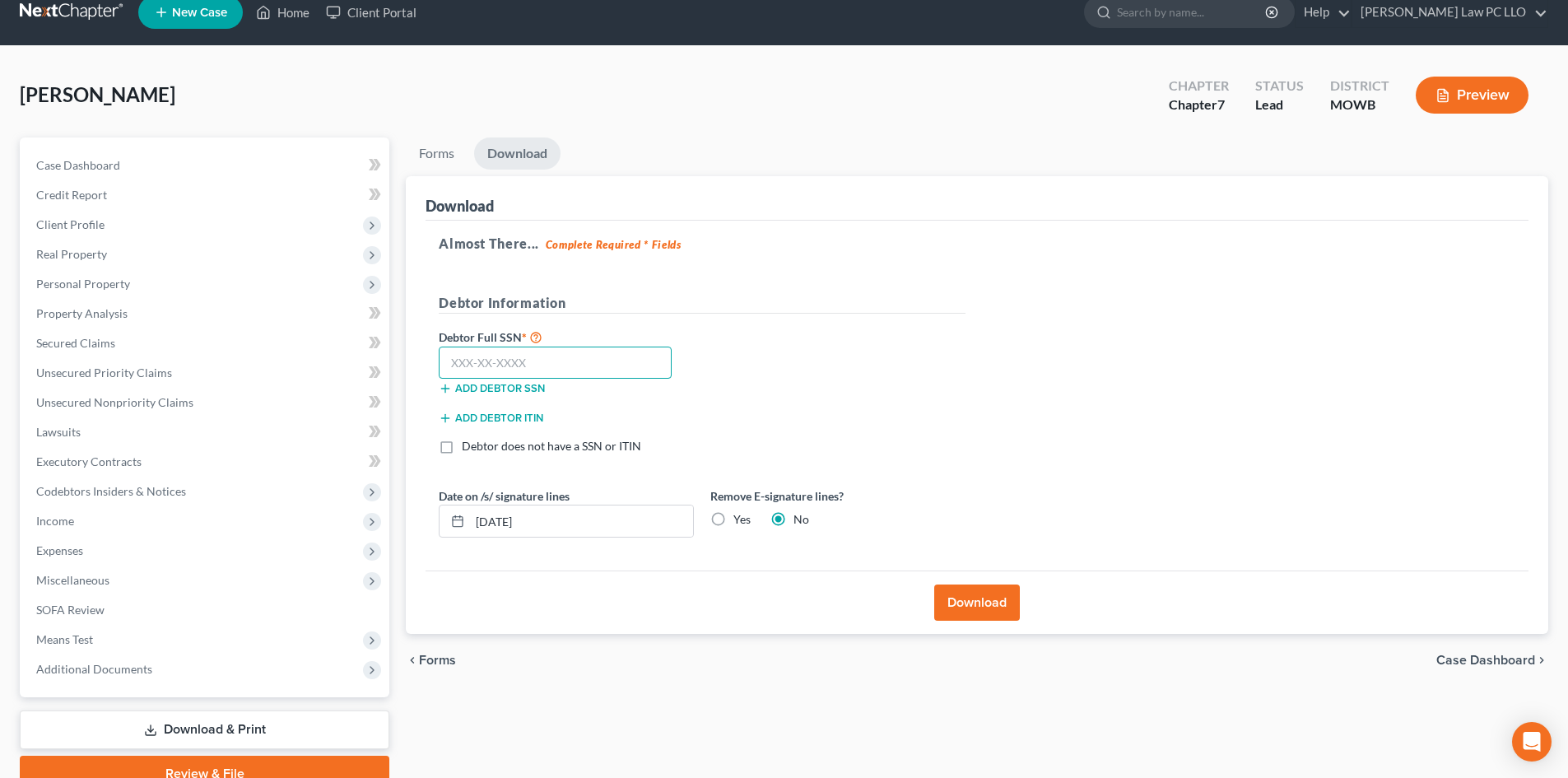
click at [534, 366] on input "text" at bounding box center [554, 363] width 233 height 33
click at [549, 352] on input "text" at bounding box center [554, 363] width 233 height 33
type input "507-15-3653"
click at [733, 520] on label "Yes" at bounding box center [742, 520] width 17 height 16
click at [740, 520] on input "Yes" at bounding box center [745, 517] width 11 height 11
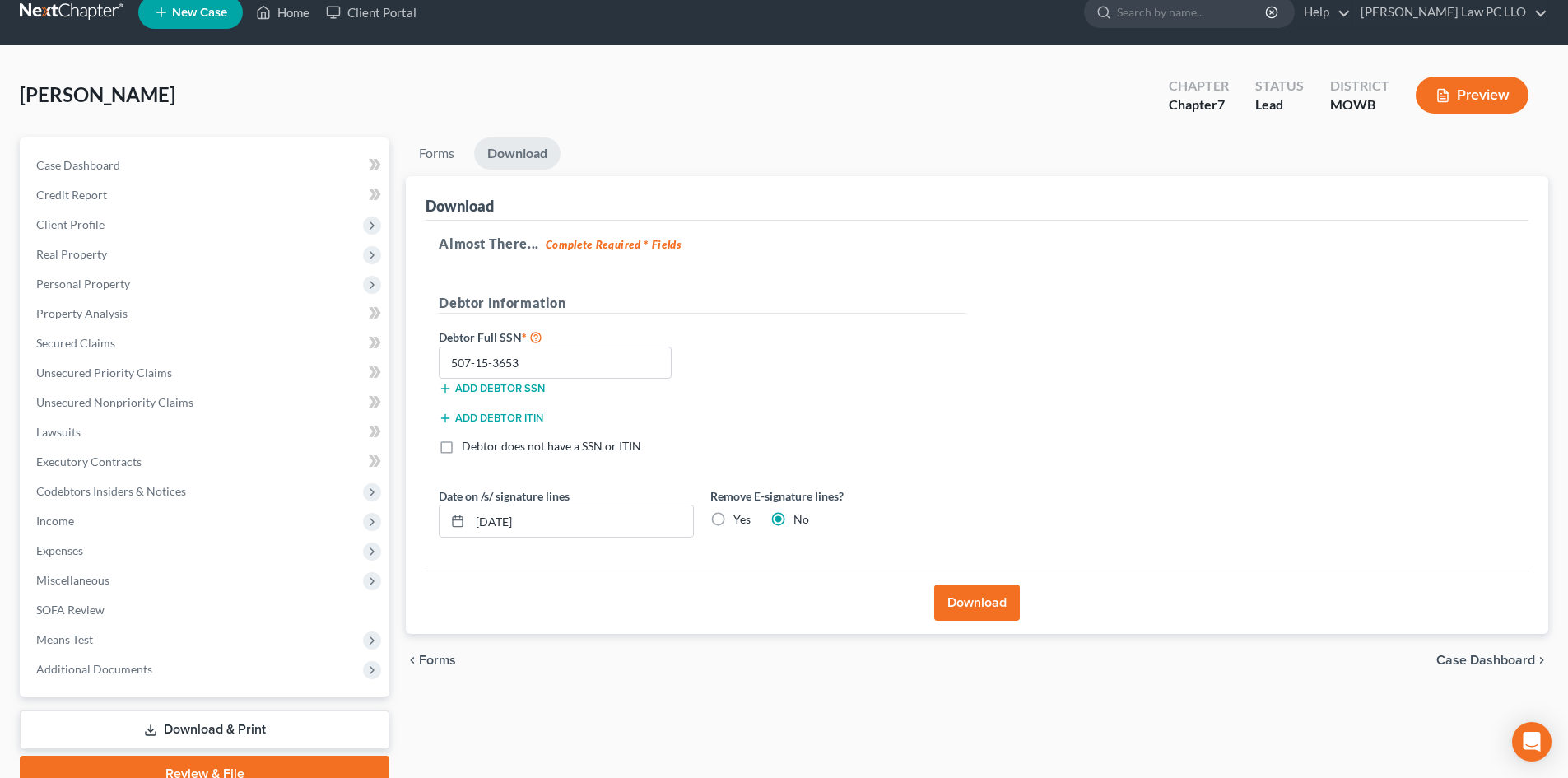
radio input "true"
radio input "false"
click at [986, 603] on button "Download" at bounding box center [977, 603] width 86 height 37
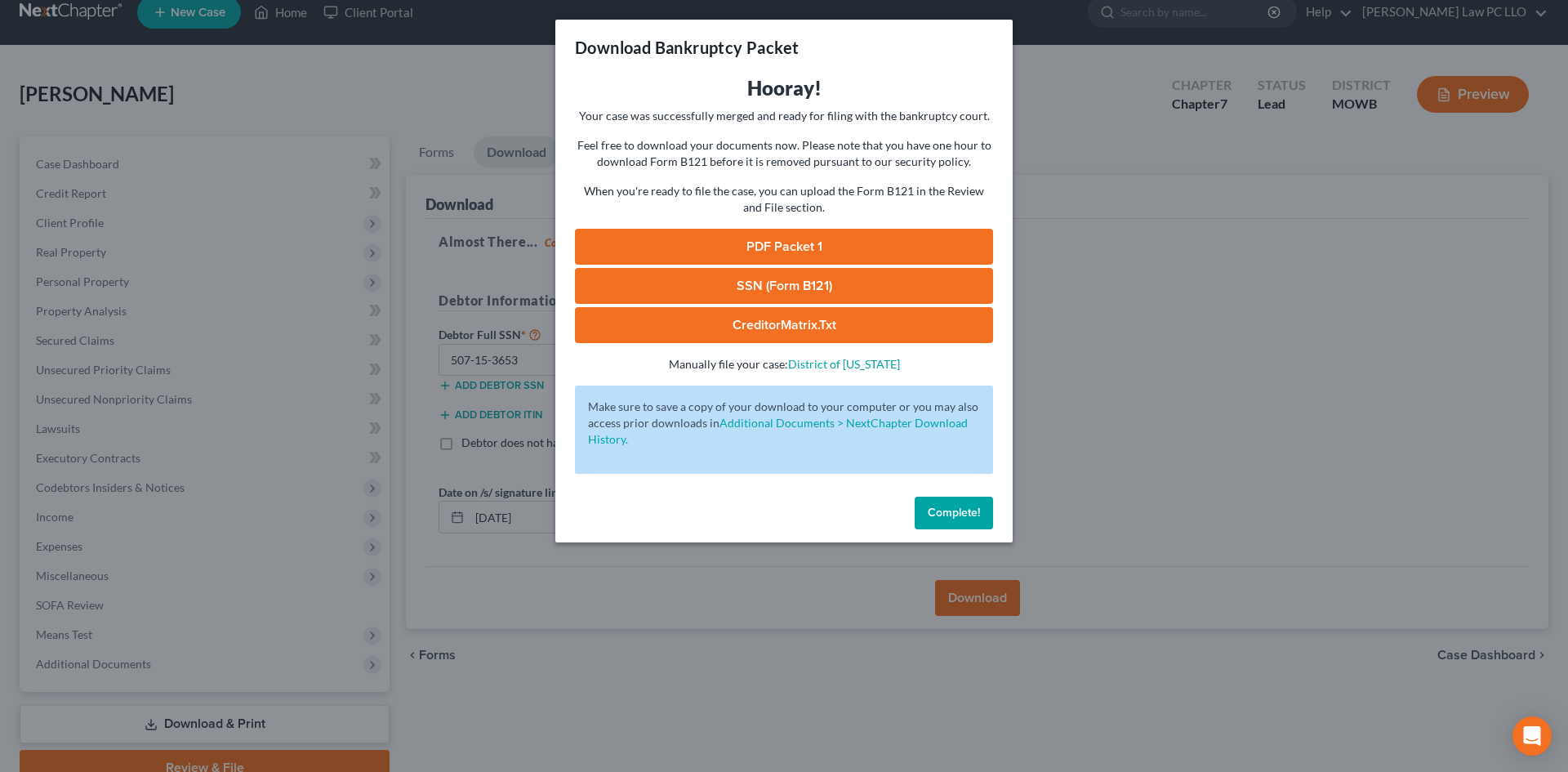
click at [331, 288] on div "Download Bankruptcy Packet Hooray! Your case was successfully merged and ready …" at bounding box center [784, 386] width 1568 height 772
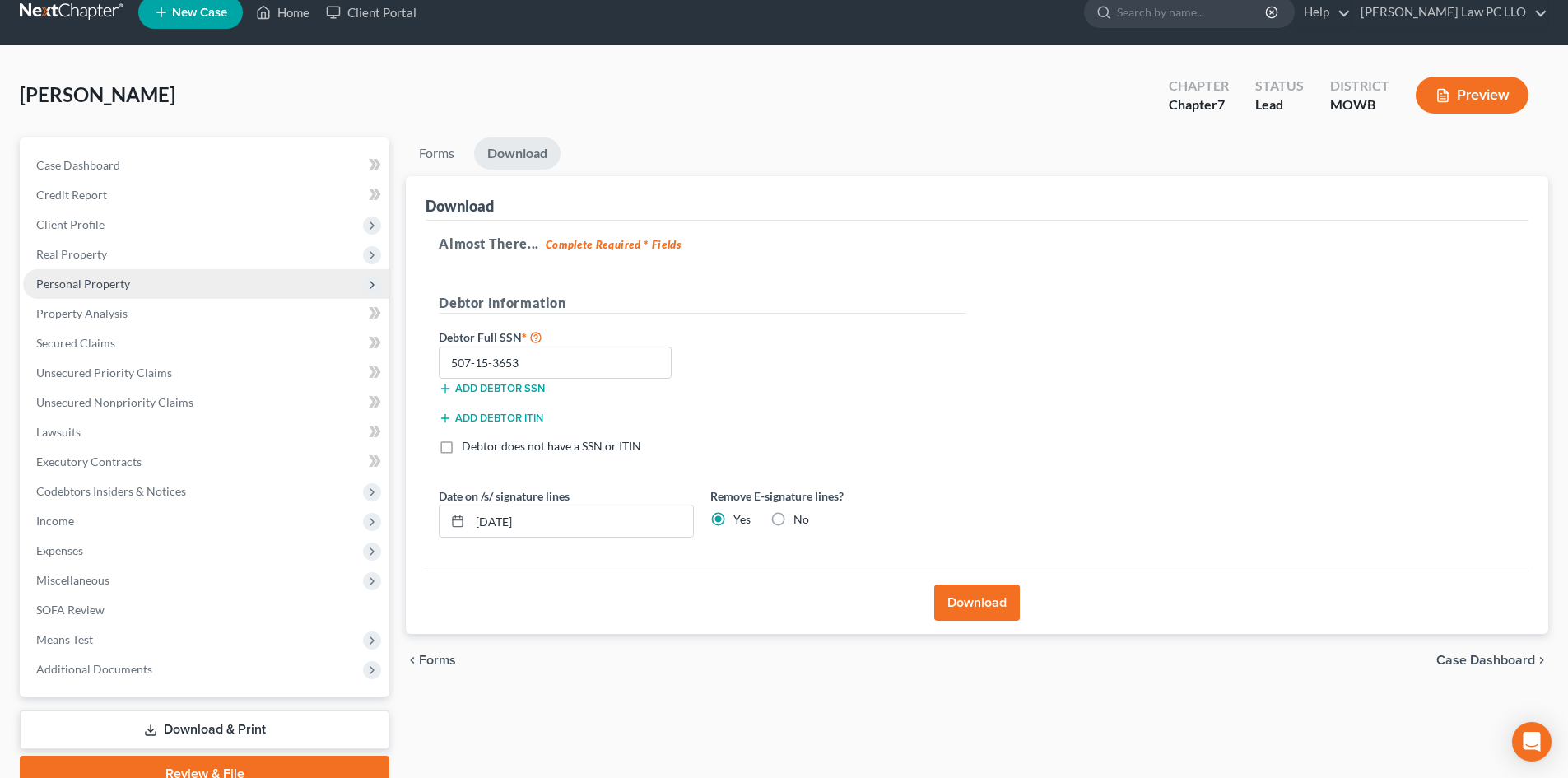
click at [154, 279] on span "Personal Property" at bounding box center [205, 284] width 366 height 29
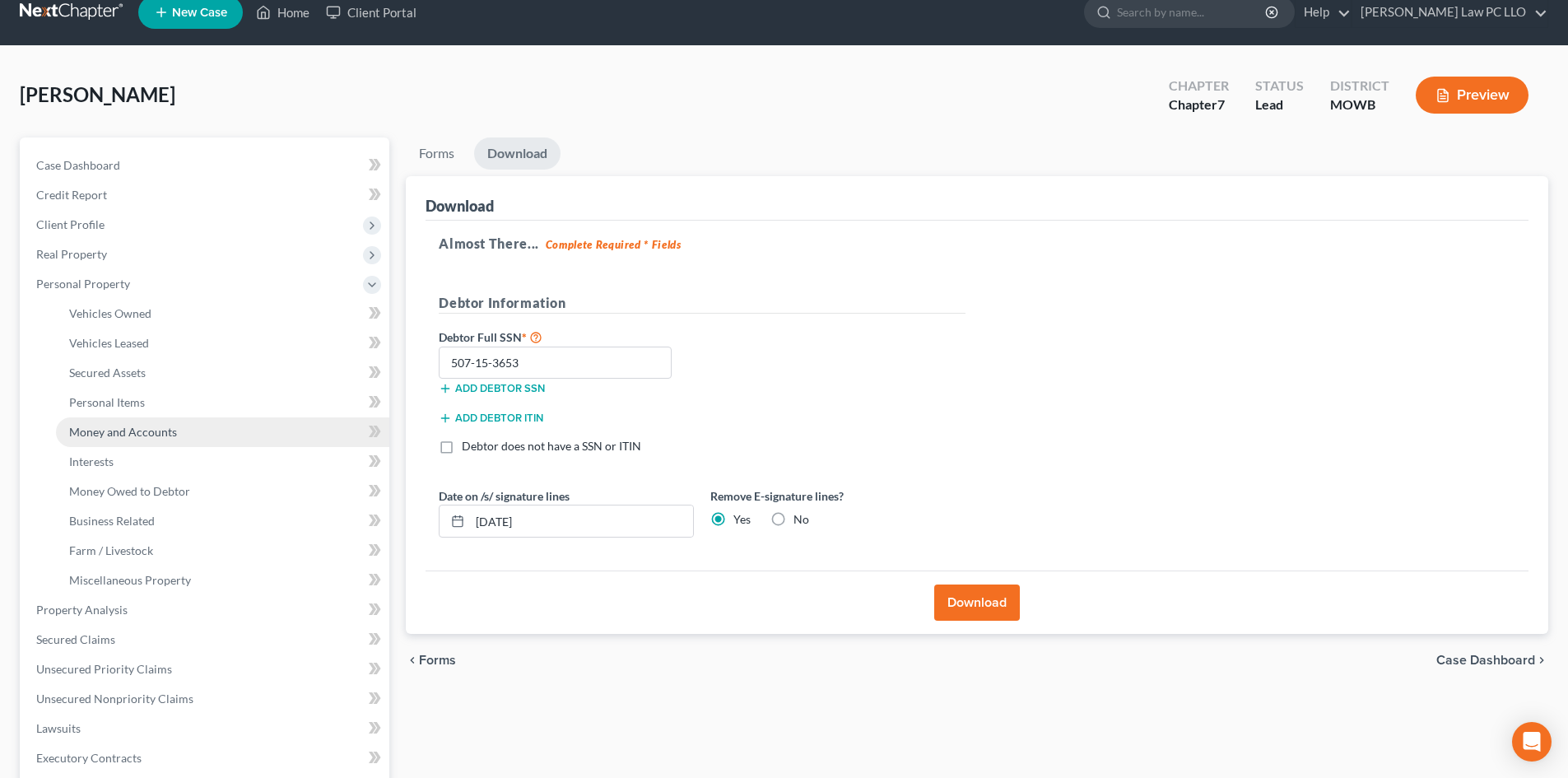
click at [150, 430] on span "Money and Accounts" at bounding box center [123, 431] width 108 height 14
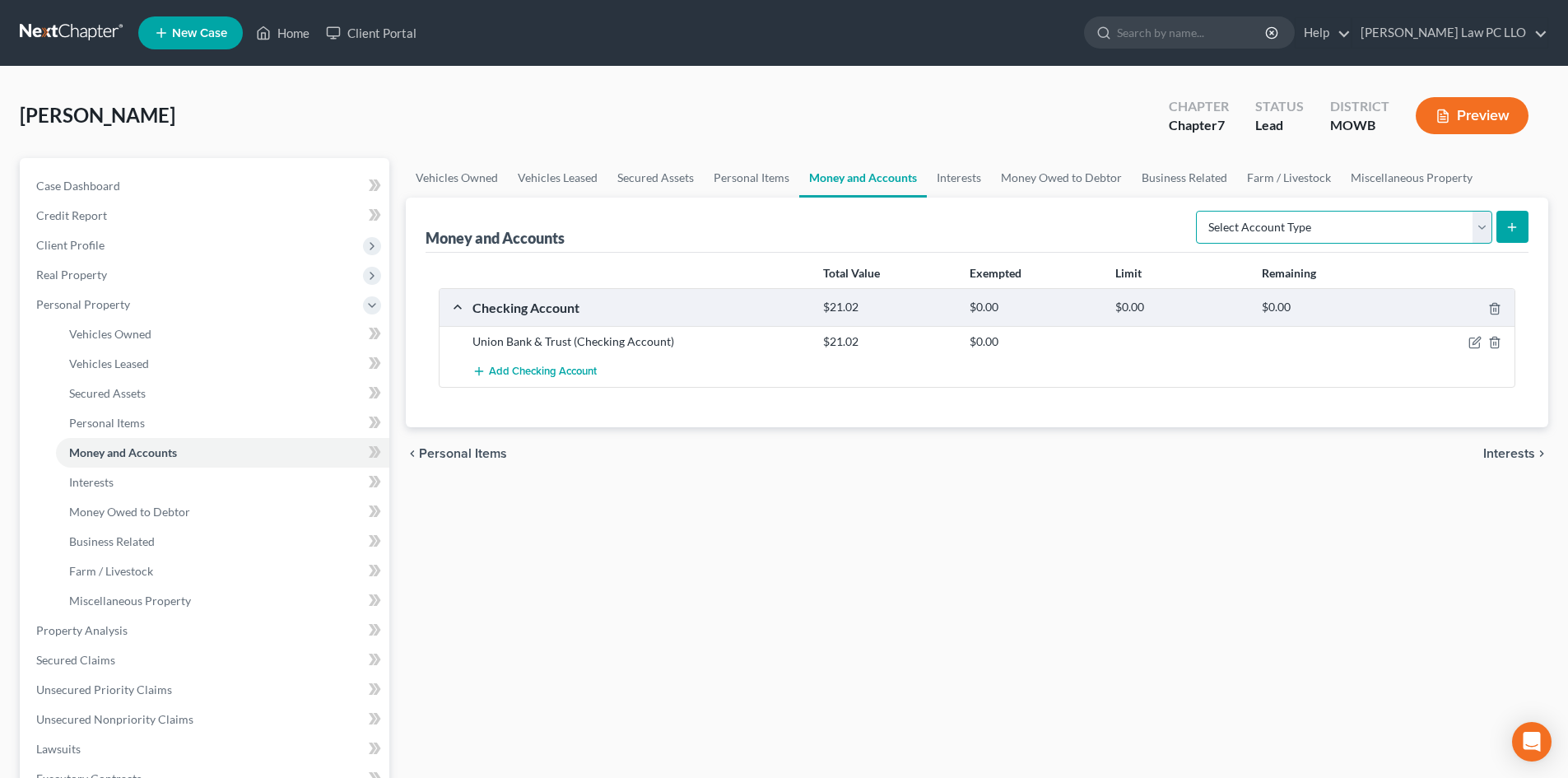
click at [1483, 231] on select "Select Account Type Brokerage Cash on Hand Certificates of Deposit Checking Acc…" at bounding box center [1343, 227] width 296 height 33
select select "cash_on_hand"
click at [1199, 211] on select "Select Account Type Brokerage Cash on Hand Certificates of Deposit Checking Acc…" at bounding box center [1343, 227] width 296 height 33
click at [1510, 233] on icon "submit" at bounding box center [1511, 226] width 13 height 13
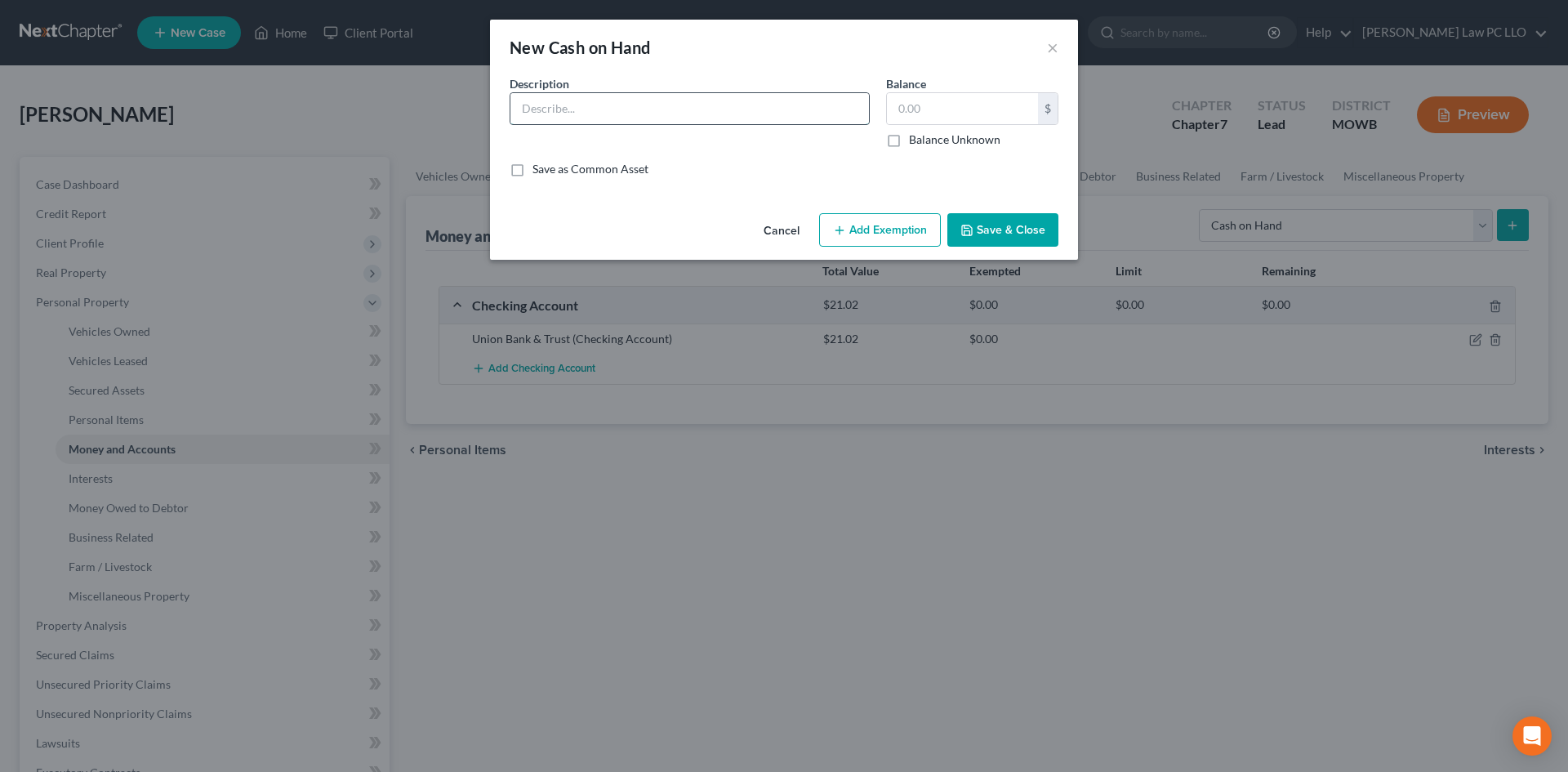
click at [616, 111] on input "text" at bounding box center [690, 109] width 359 height 31
type input "cash"
type input "200"
click at [921, 234] on button "Add Exemption" at bounding box center [880, 230] width 121 height 34
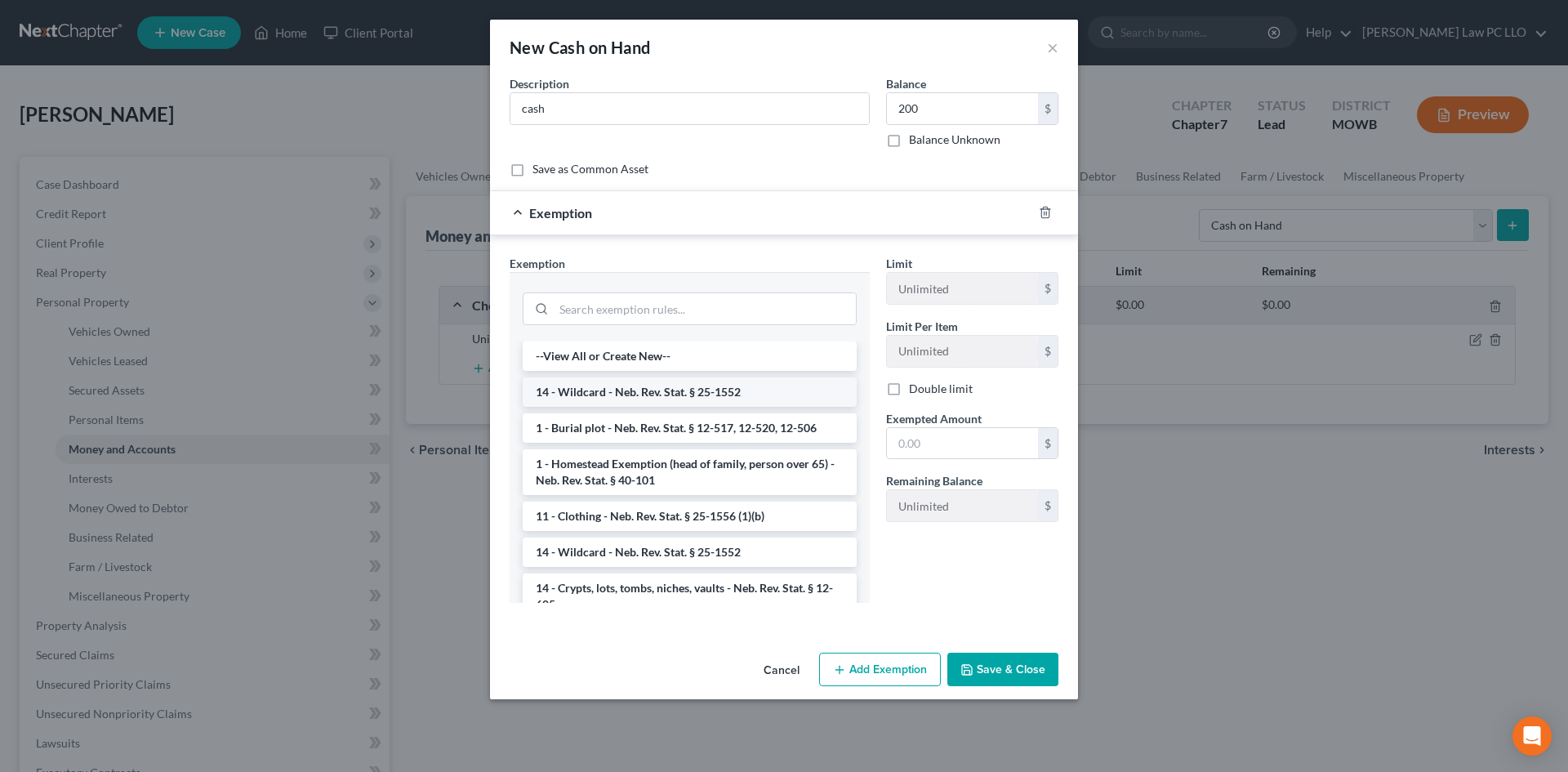
click at [776, 391] on li "14 - Wildcard - Neb. Rev. Stat. § 25-1552" at bounding box center [690, 391] width 334 height 29
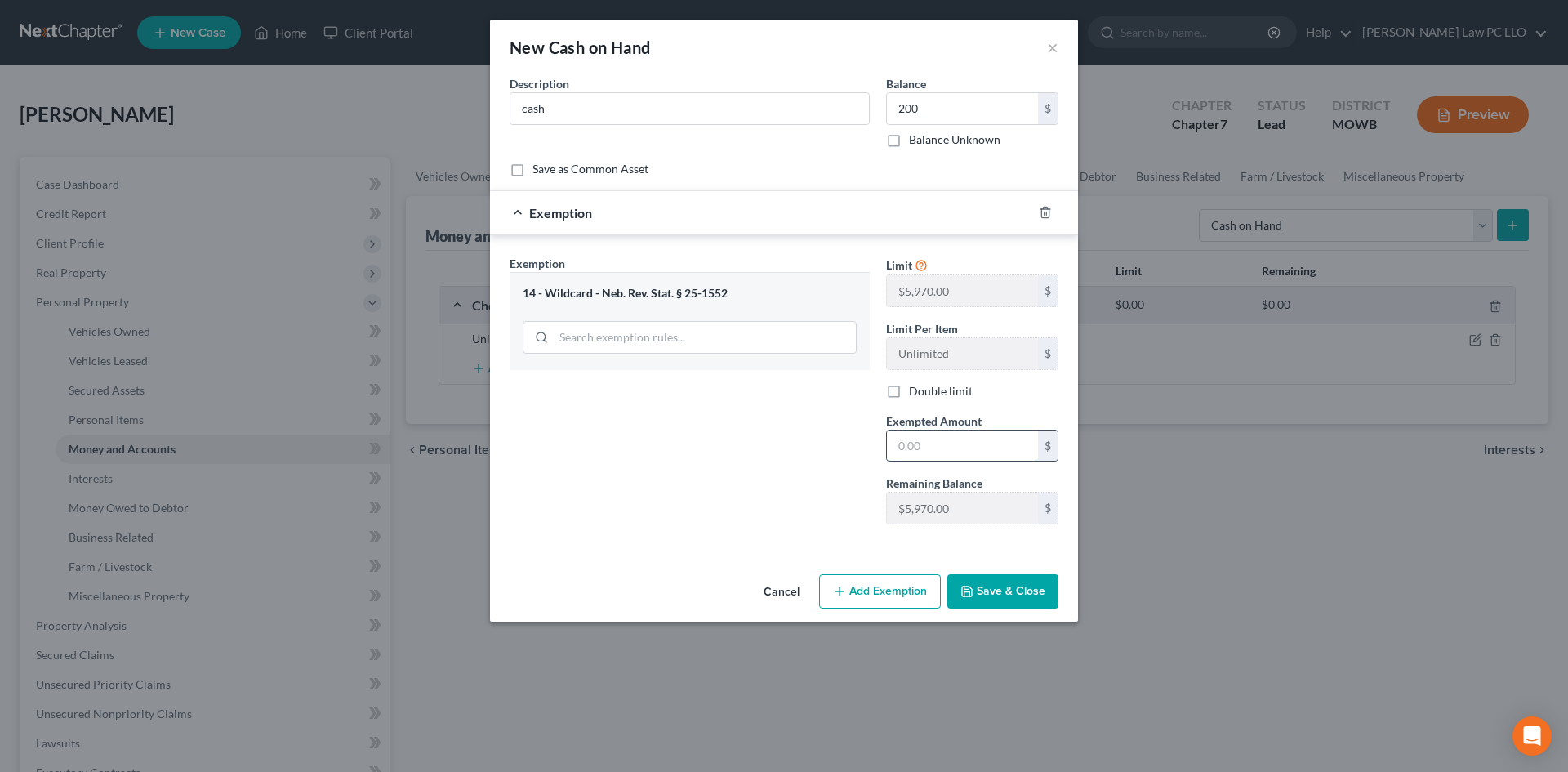
click at [916, 448] on input "text" at bounding box center [963, 446] width 151 height 31
type input "200"
click at [994, 590] on button "Save & Close" at bounding box center [1002, 591] width 111 height 34
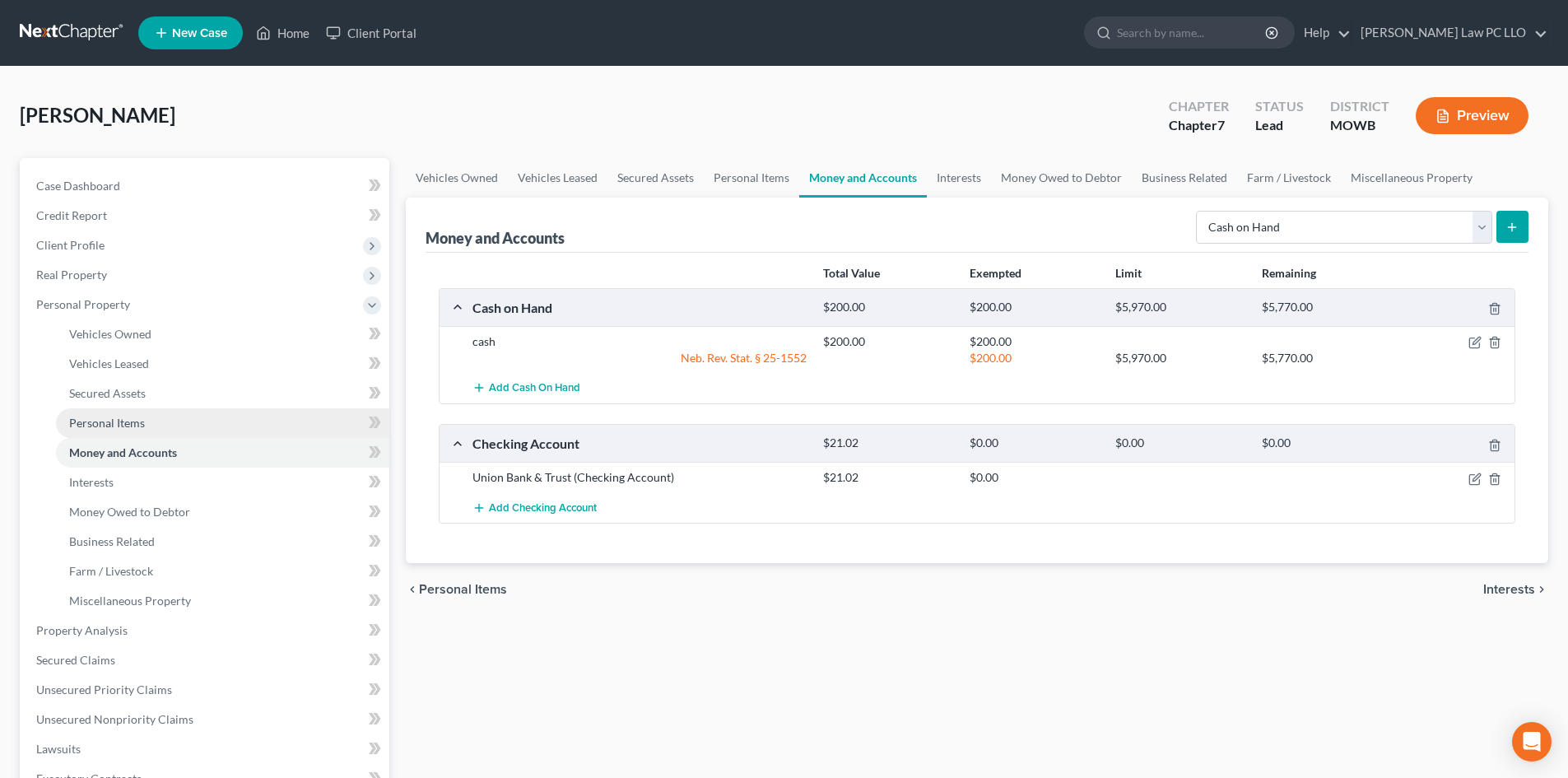
click at [171, 426] on link "Personal Items" at bounding box center [222, 423] width 333 height 29
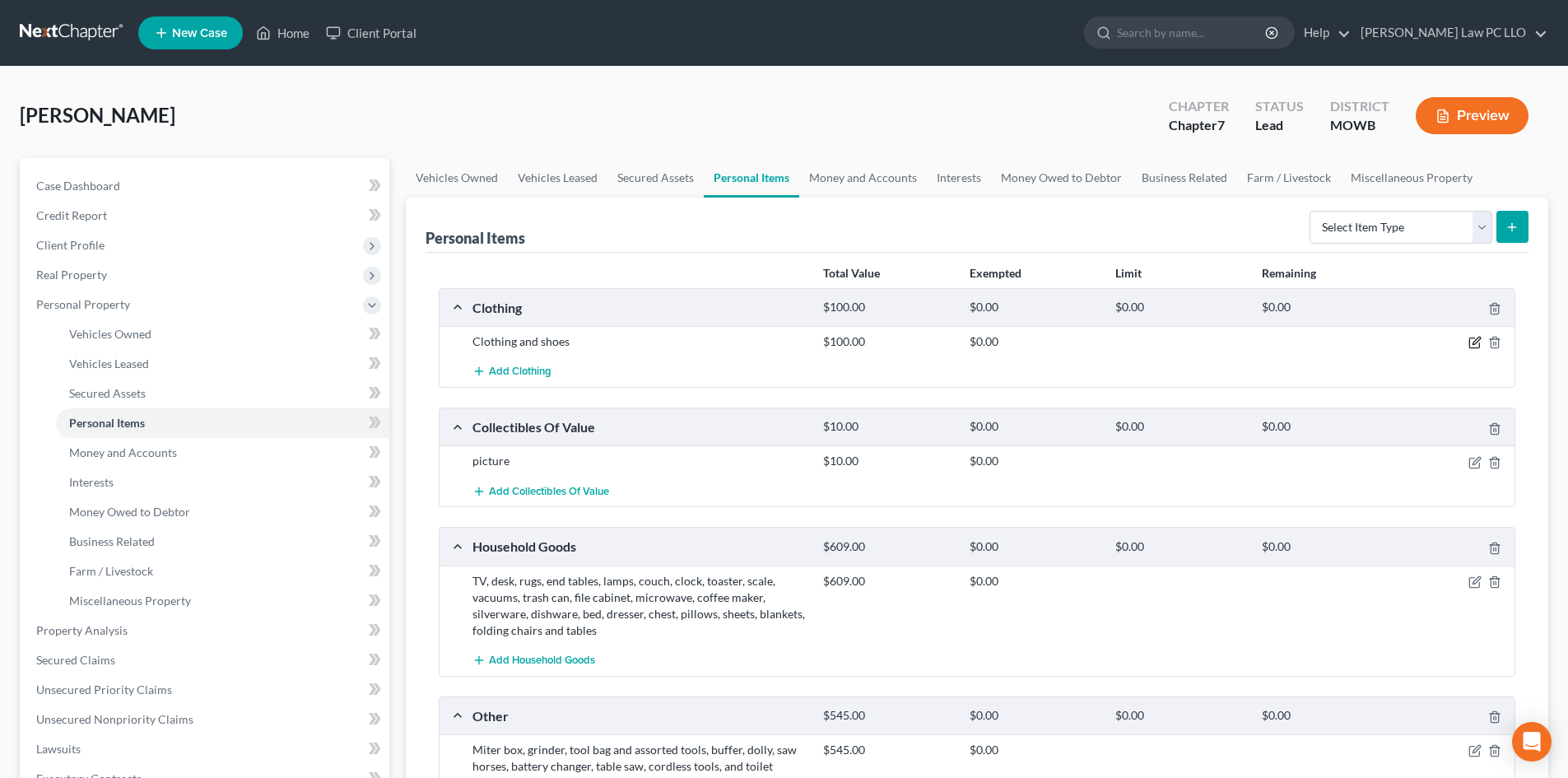
click at [1470, 342] on icon "button" at bounding box center [1475, 342] width 13 height 13
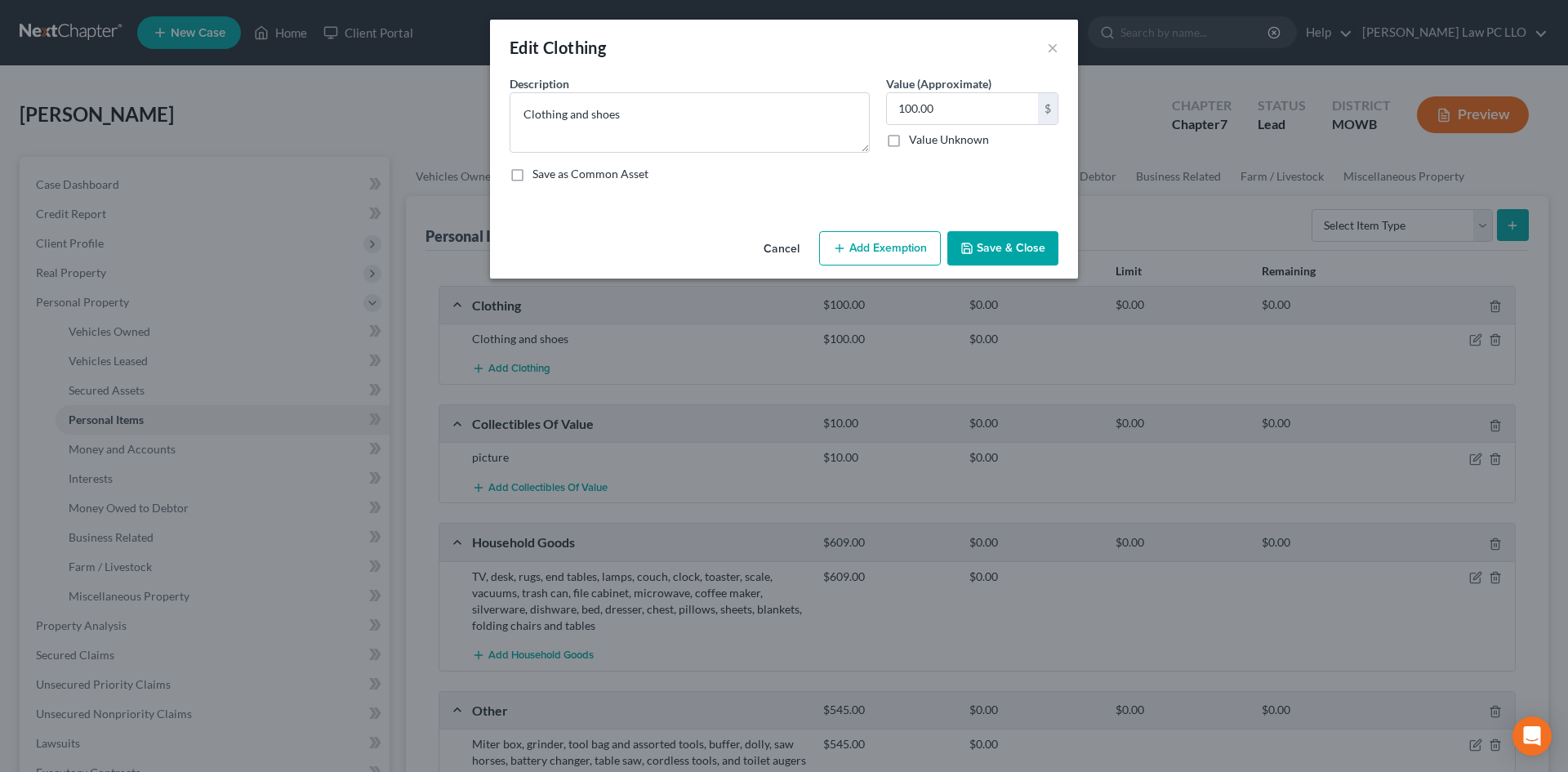
click at [892, 244] on button "Add Exemption" at bounding box center [880, 248] width 121 height 34
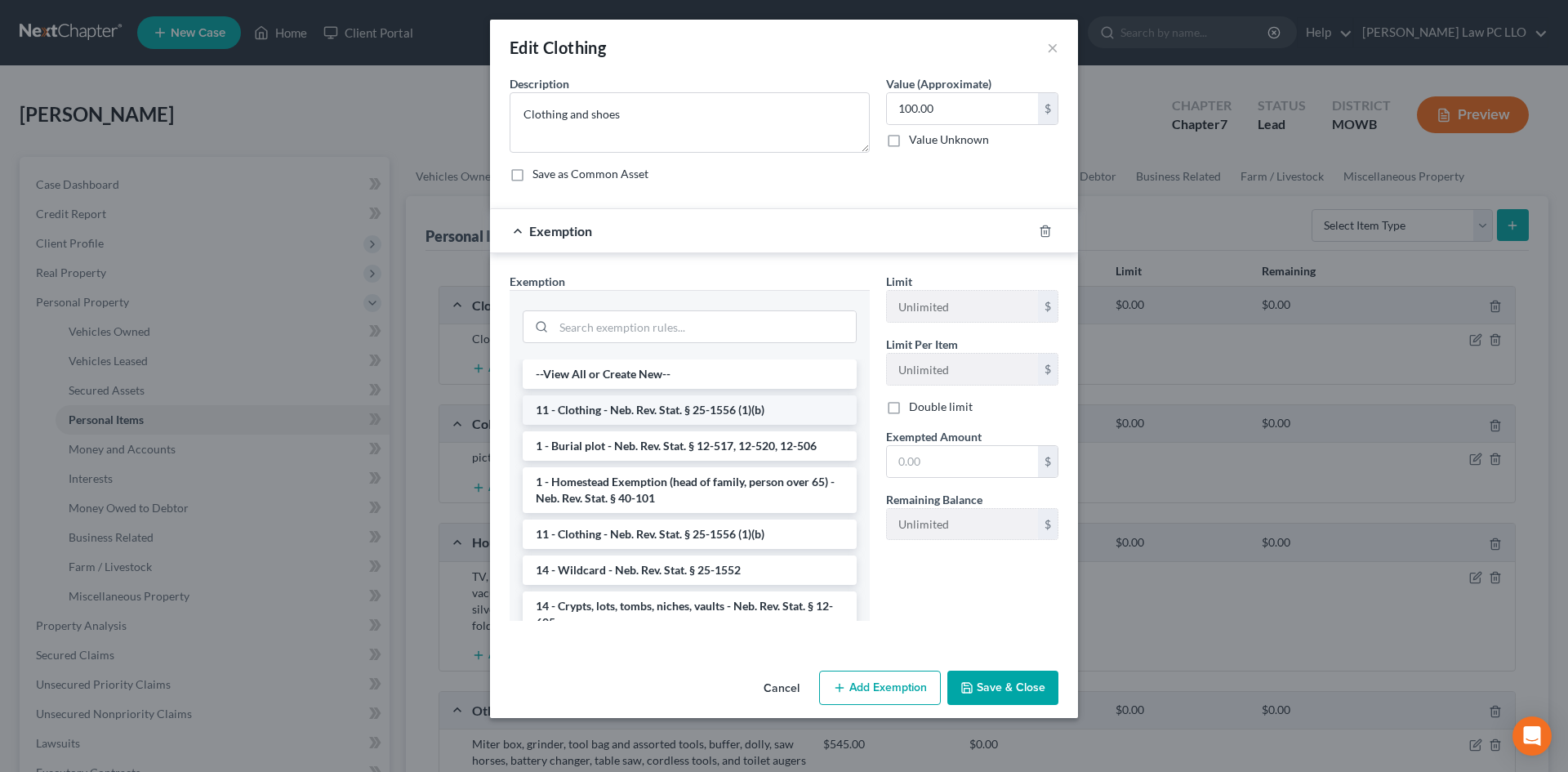
click at [722, 415] on li "11 - Clothing - Neb. Rev. Stat. § 25-1556 (1)(b)" at bounding box center [690, 410] width 334 height 29
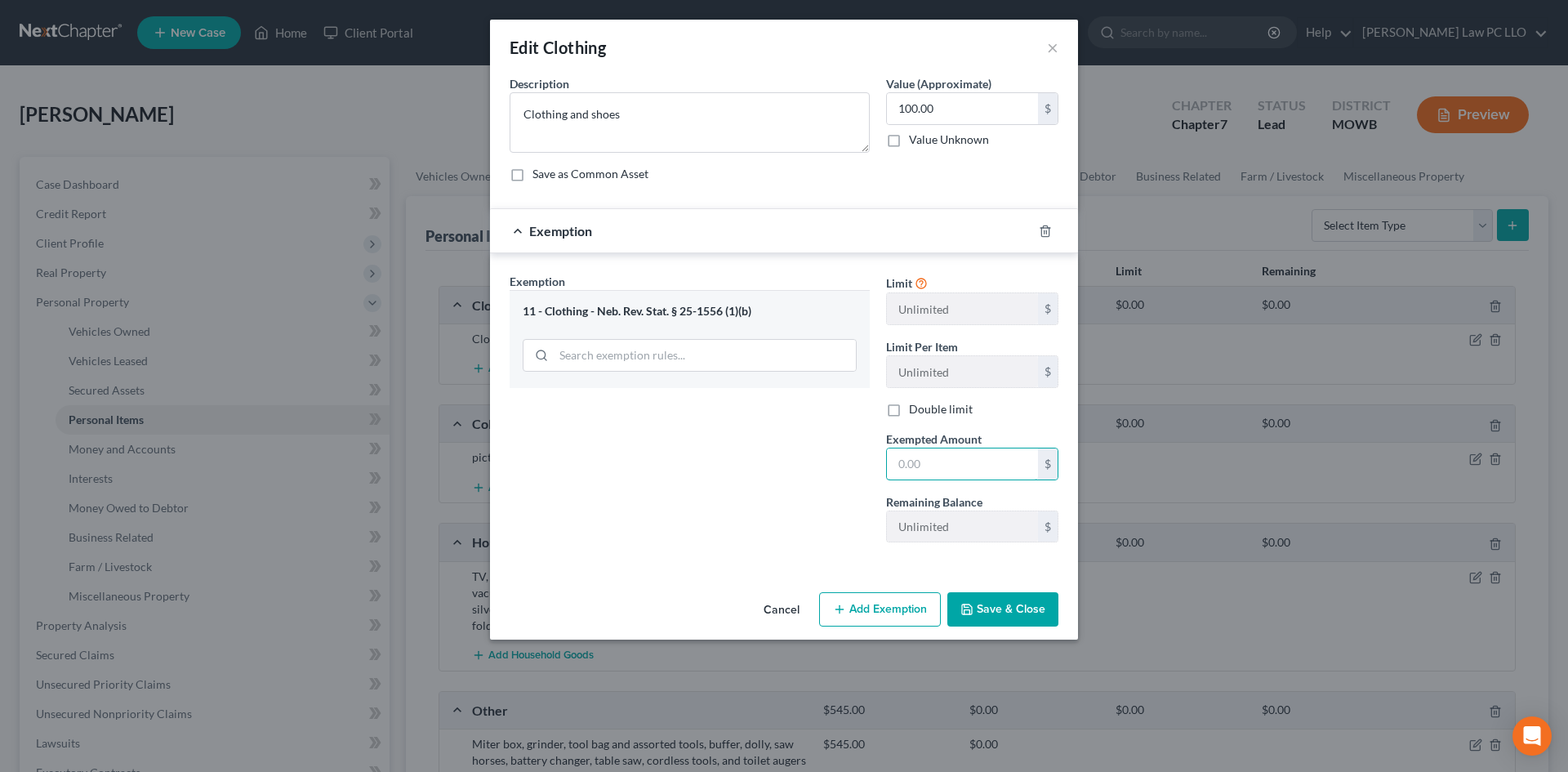
drag, startPoint x: 934, startPoint y: 467, endPoint x: 810, endPoint y: 464, distance: 124.0
click at [810, 464] on div "Exemption Set must be selected for CA. Exemption * 11 - Clothing - Neb. Rev. St…" at bounding box center [784, 414] width 566 height 284
type input "100"
click at [978, 611] on button "Save & Close" at bounding box center [1002, 609] width 111 height 34
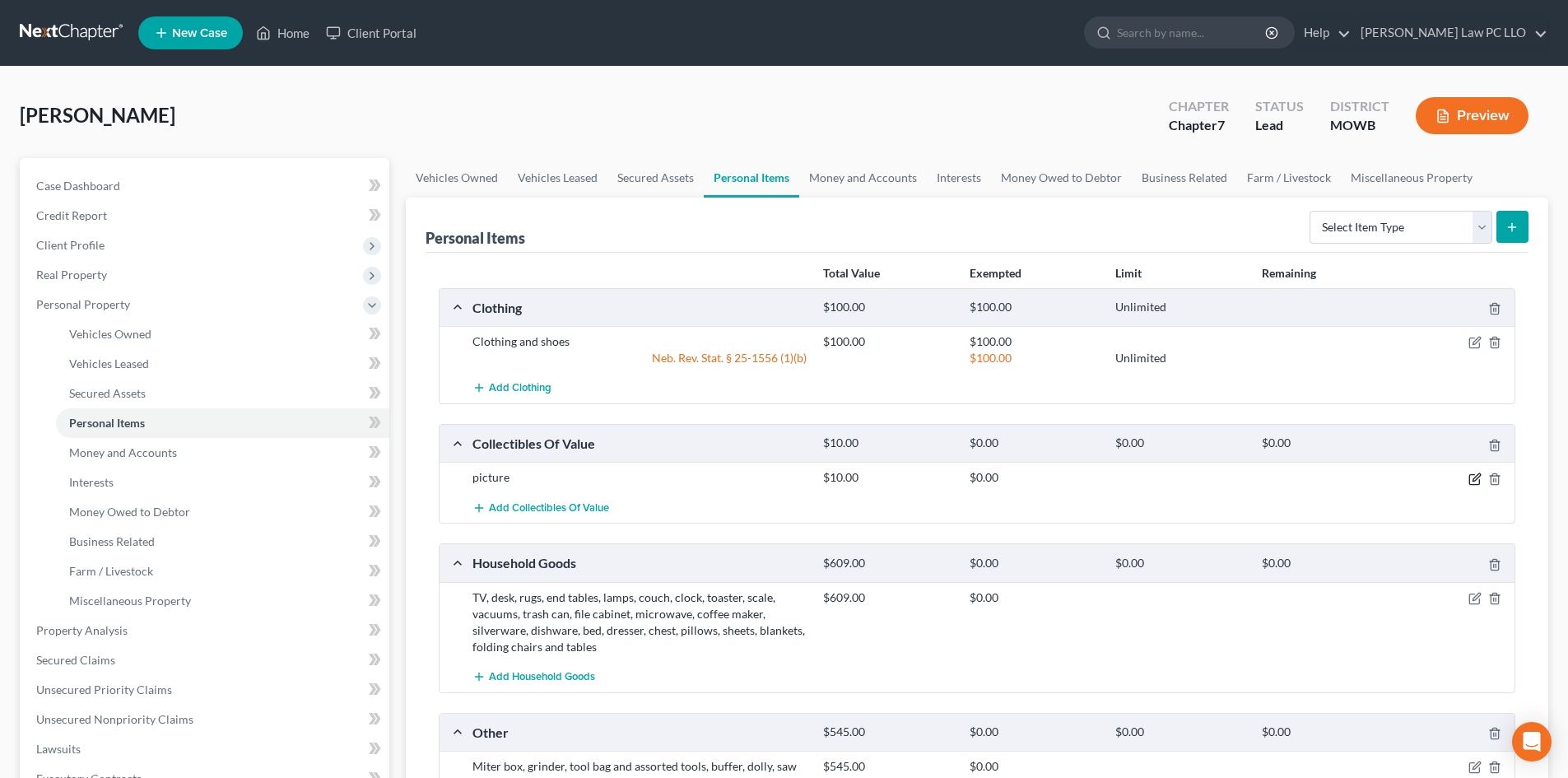
click at [1473, 479] on icon "button" at bounding box center [1476, 477] width 7 height 7
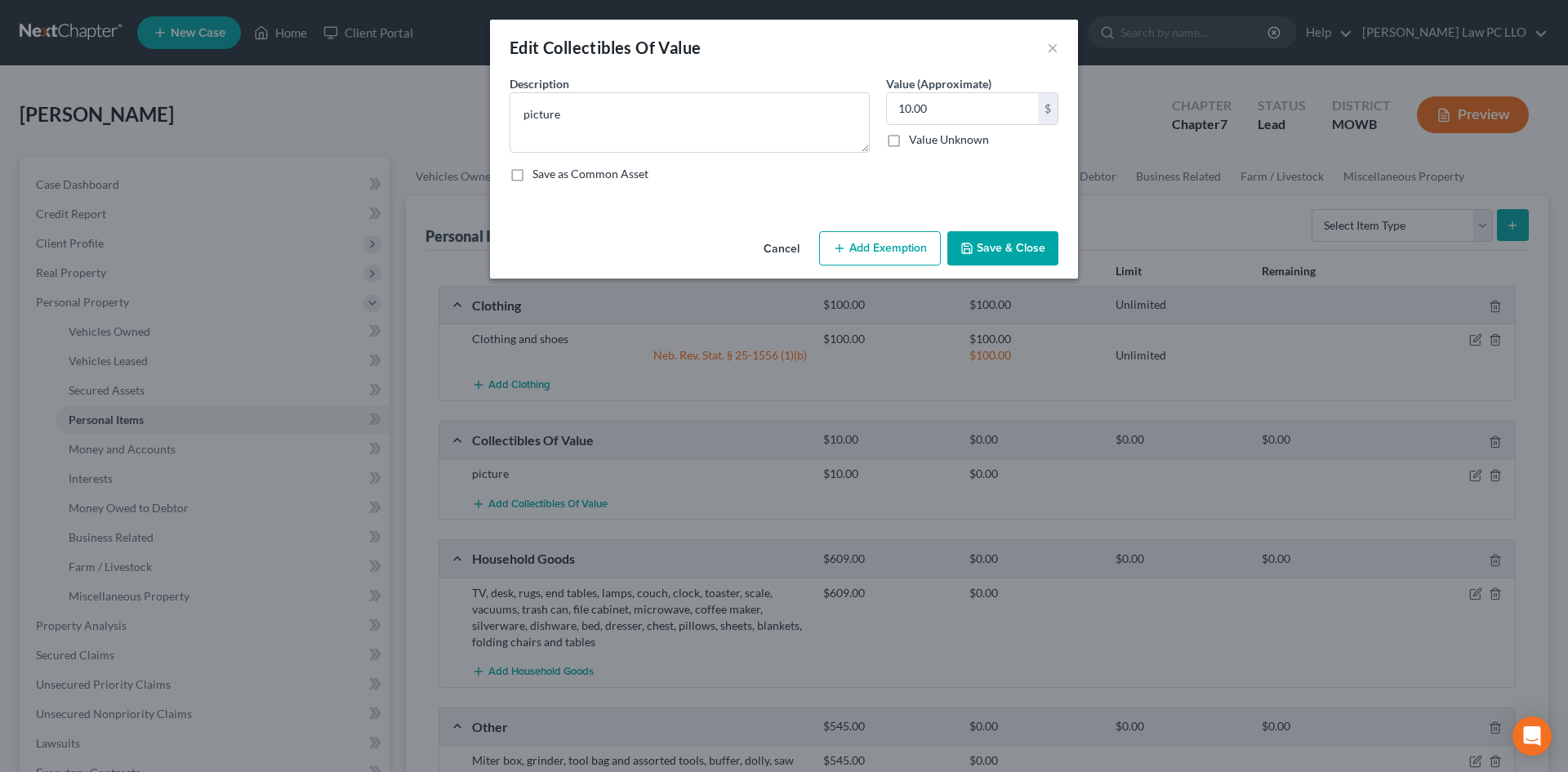
click at [908, 245] on button "Add Exemption" at bounding box center [880, 248] width 121 height 34
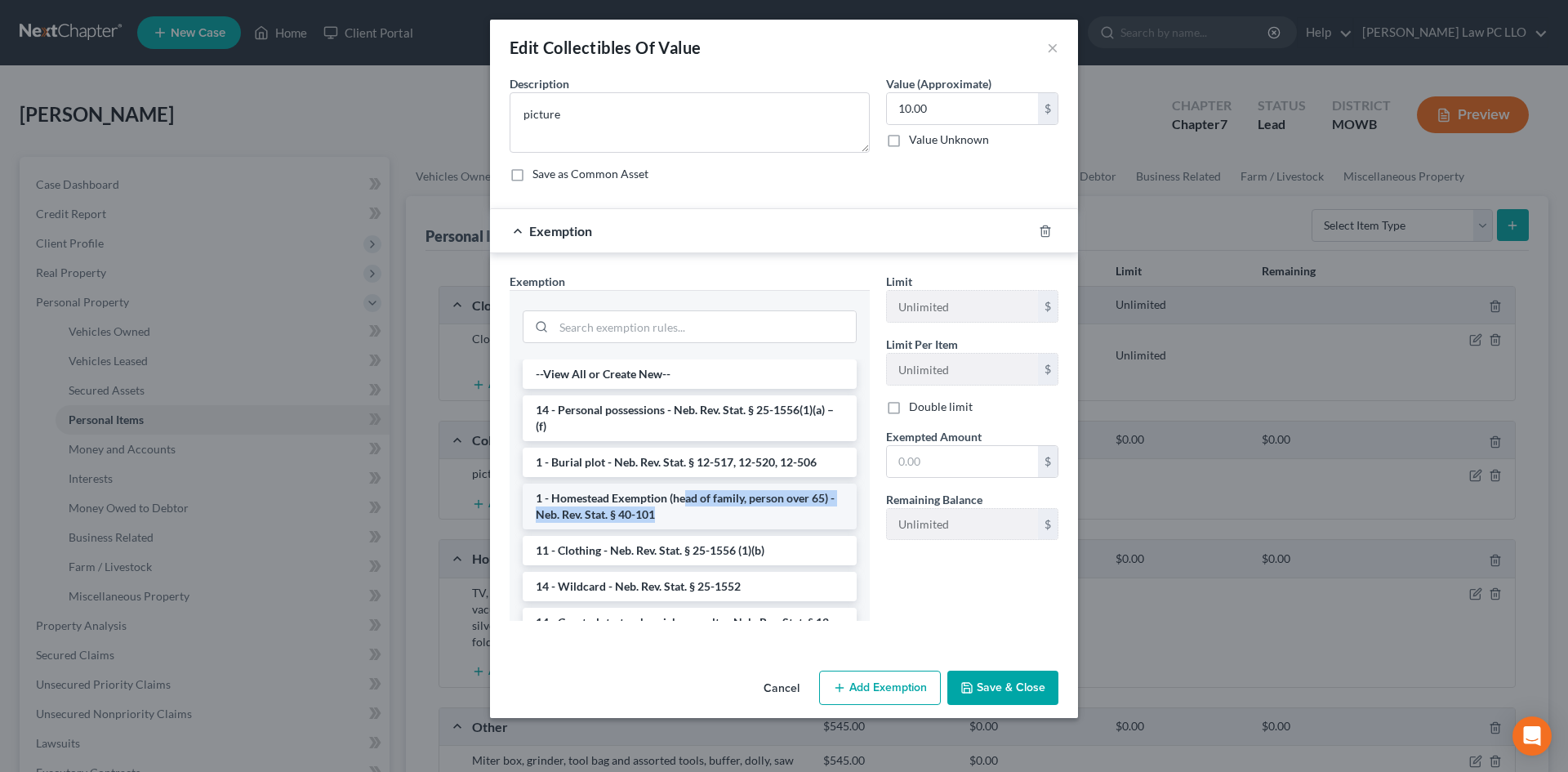
click at [688, 508] on li "1 - Homestead Exemption (head of family, person over 65) - Neb. Rev. Stat. § 40…" at bounding box center [690, 506] width 334 height 45
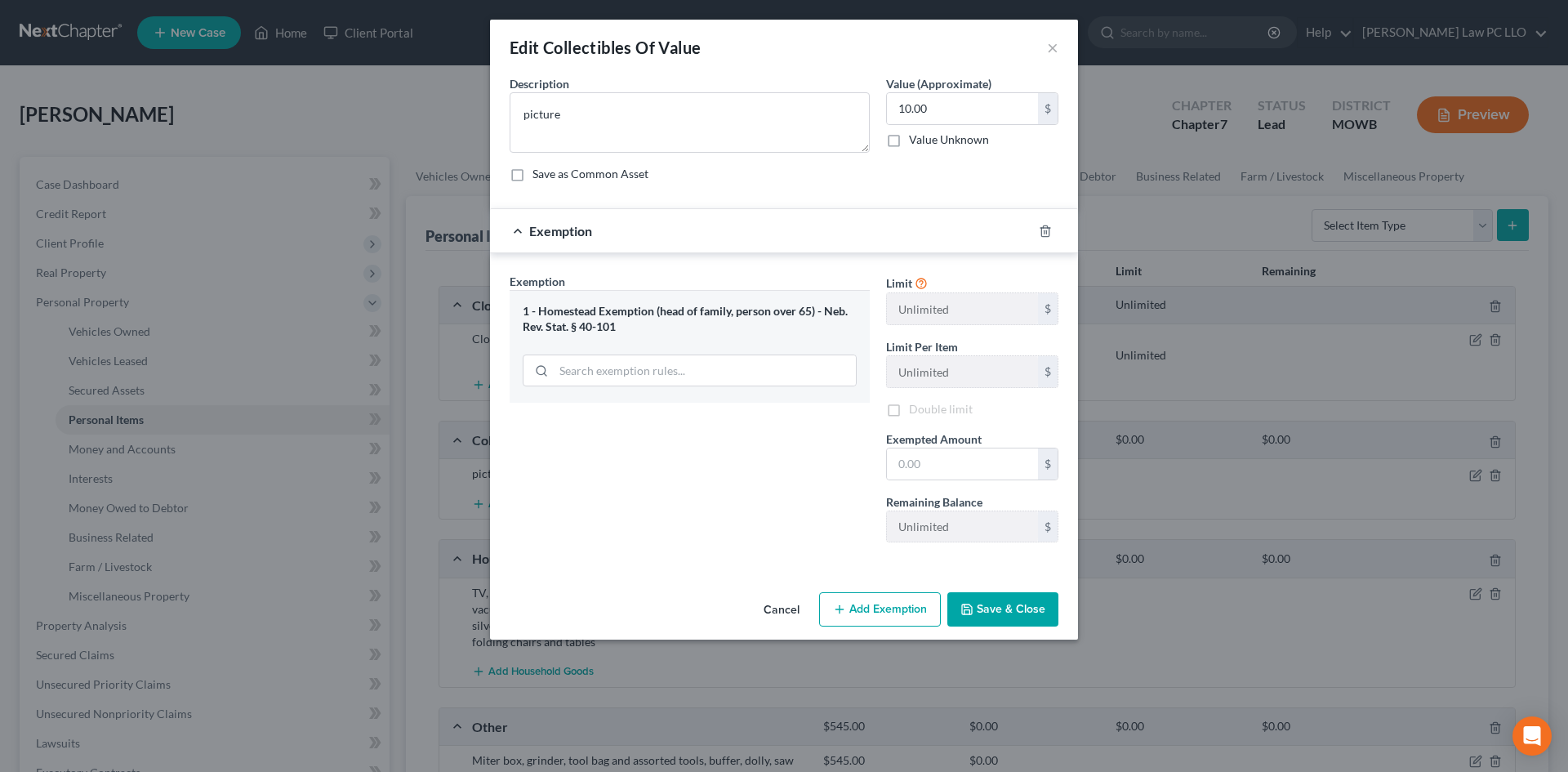
click at [784, 607] on button "Cancel" at bounding box center [781, 610] width 62 height 33
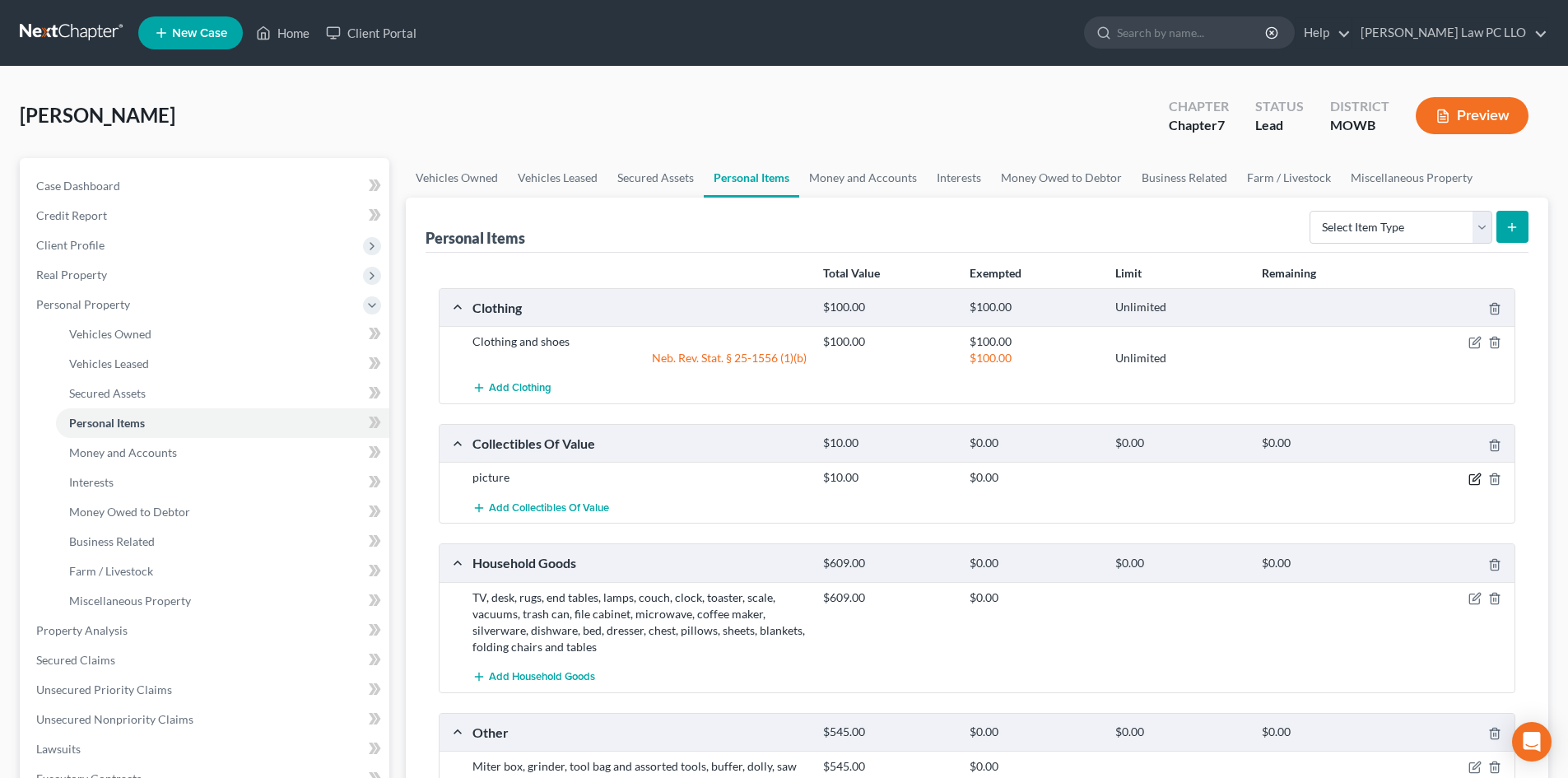
click at [1473, 479] on icon "button" at bounding box center [1476, 477] width 7 height 7
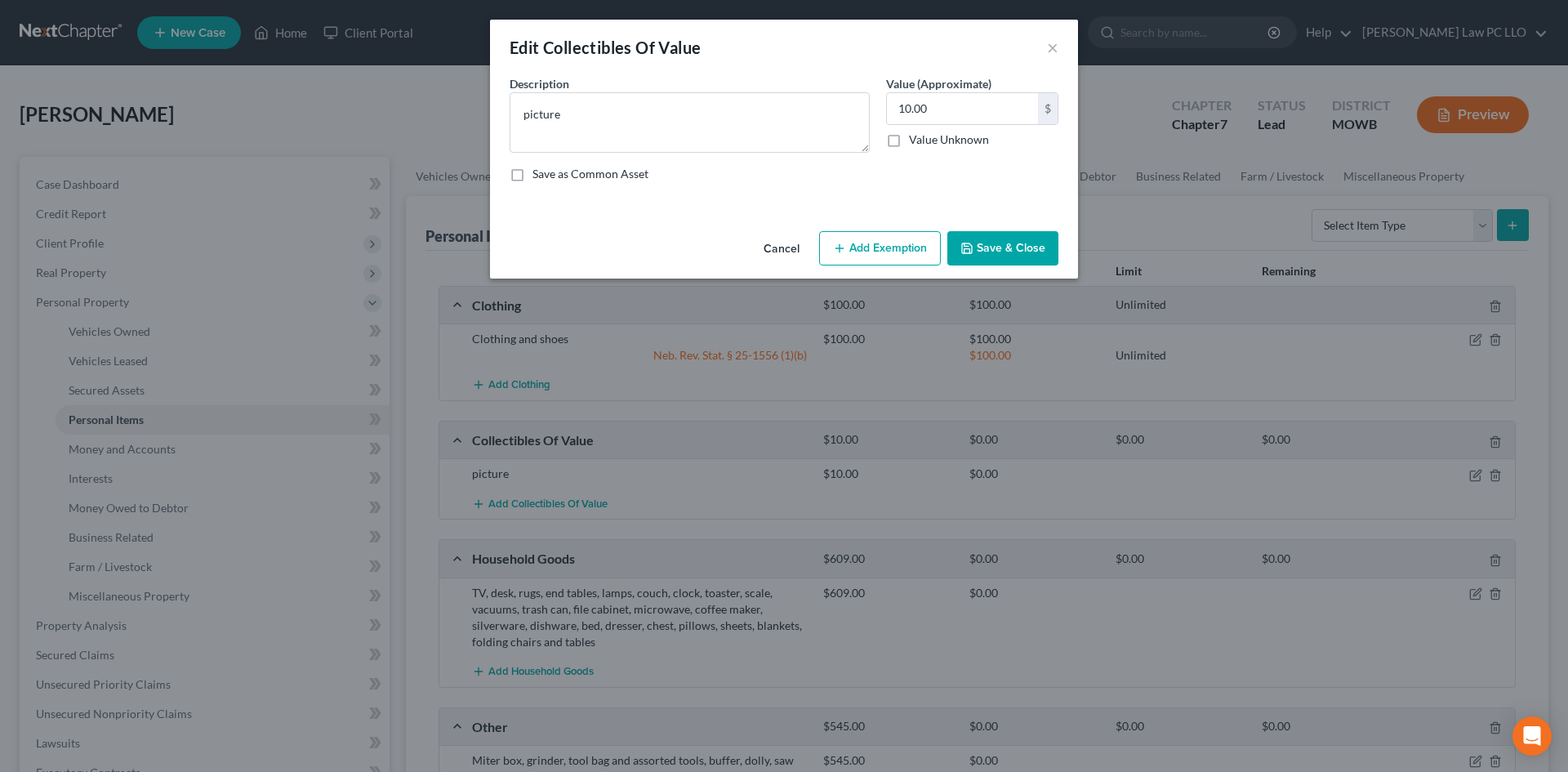
click at [851, 247] on button "Add Exemption" at bounding box center [880, 248] width 121 height 34
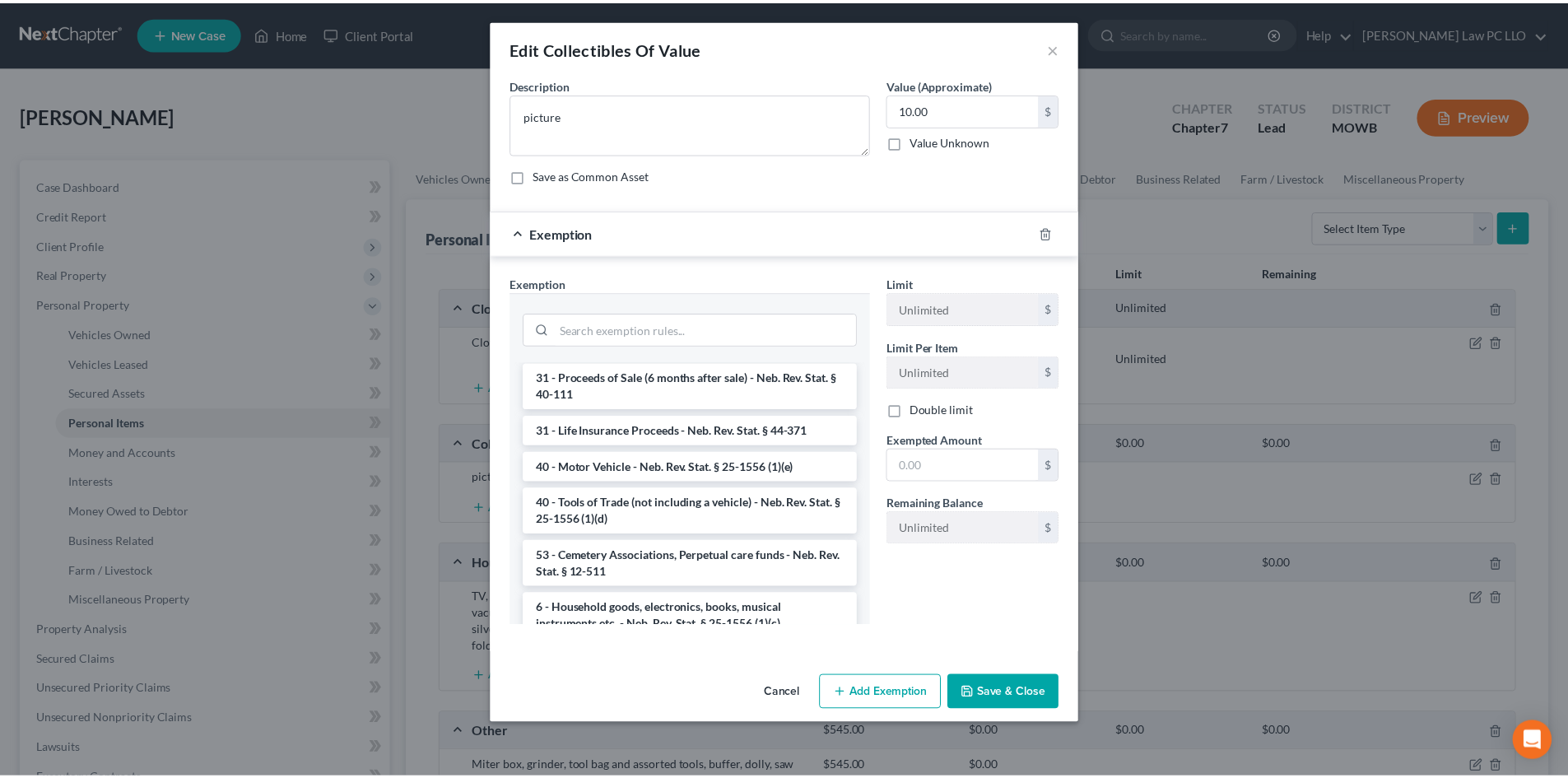
scroll to position [1251, 0]
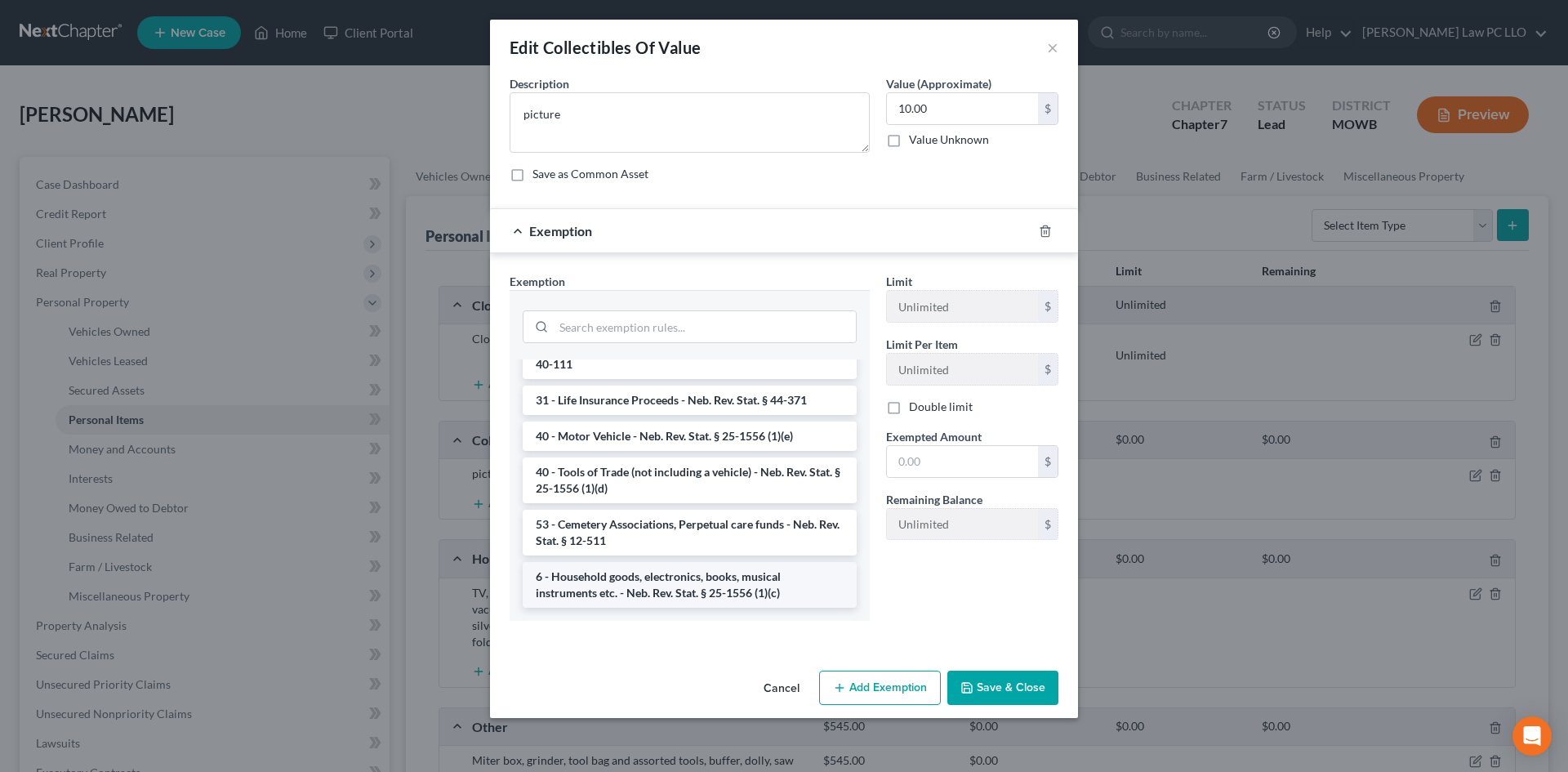
click at [680, 584] on li "6 - Household goods, electronics, books, musical instruments etc. - Neb. Rev. S…" at bounding box center [690, 584] width 334 height 45
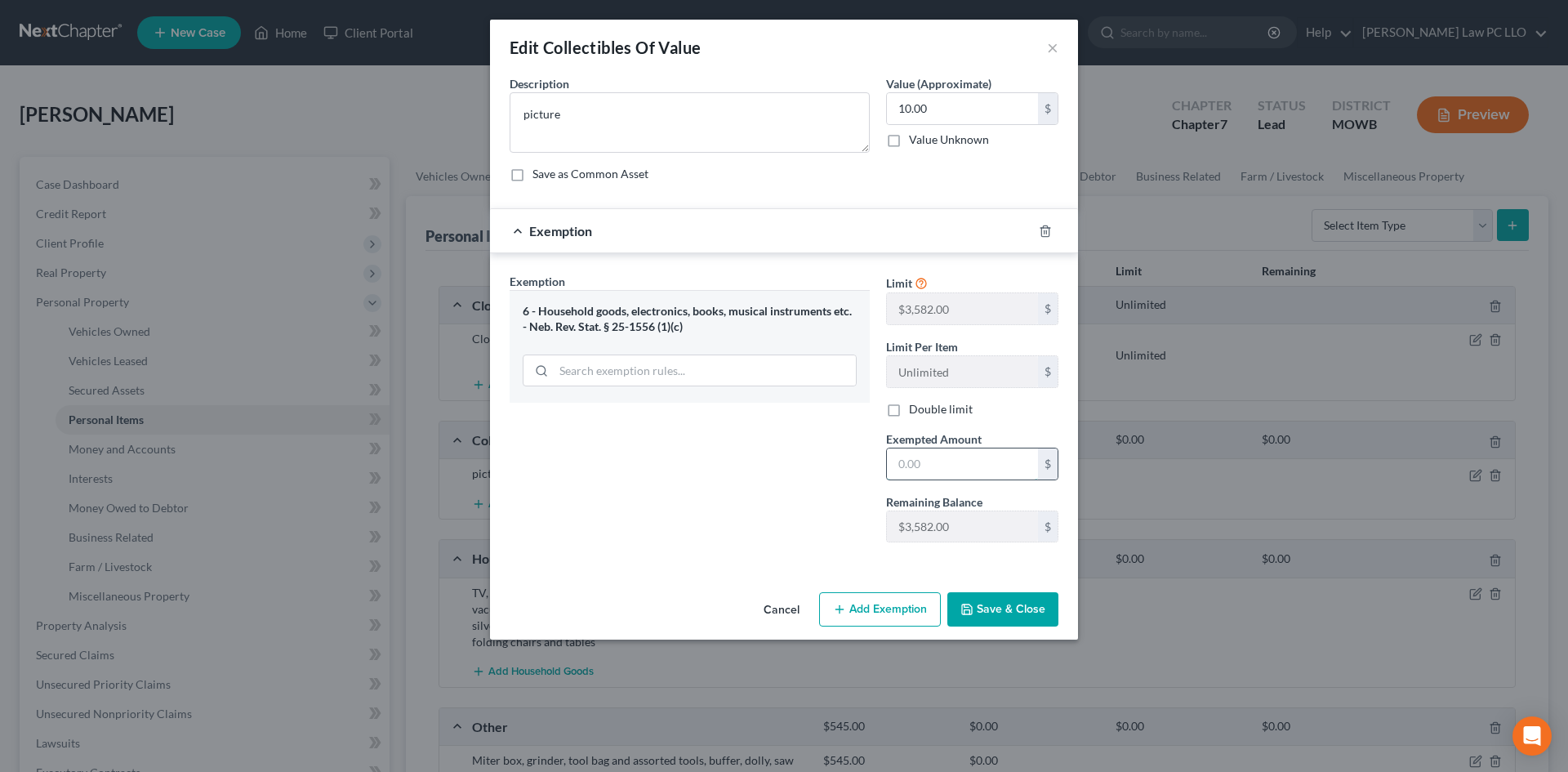
click at [945, 467] on input "text" at bounding box center [963, 464] width 151 height 31
type input "10"
click at [890, 574] on div "An exemption set must first be selected from the Filing Information section. Co…" at bounding box center [784, 330] width 588 height 510
click at [1035, 619] on button "Save & Close" at bounding box center [1002, 609] width 111 height 34
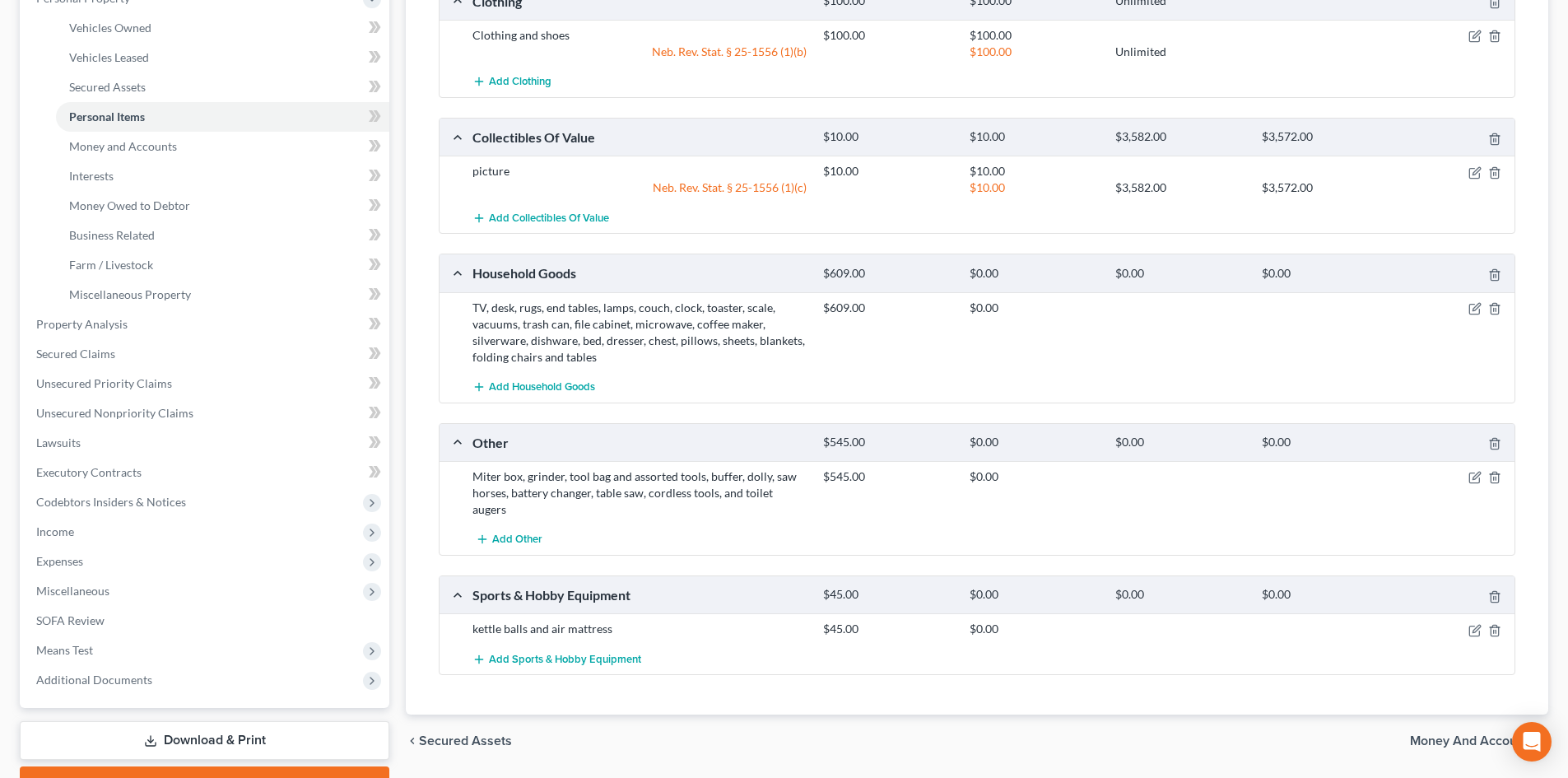
scroll to position [329, 0]
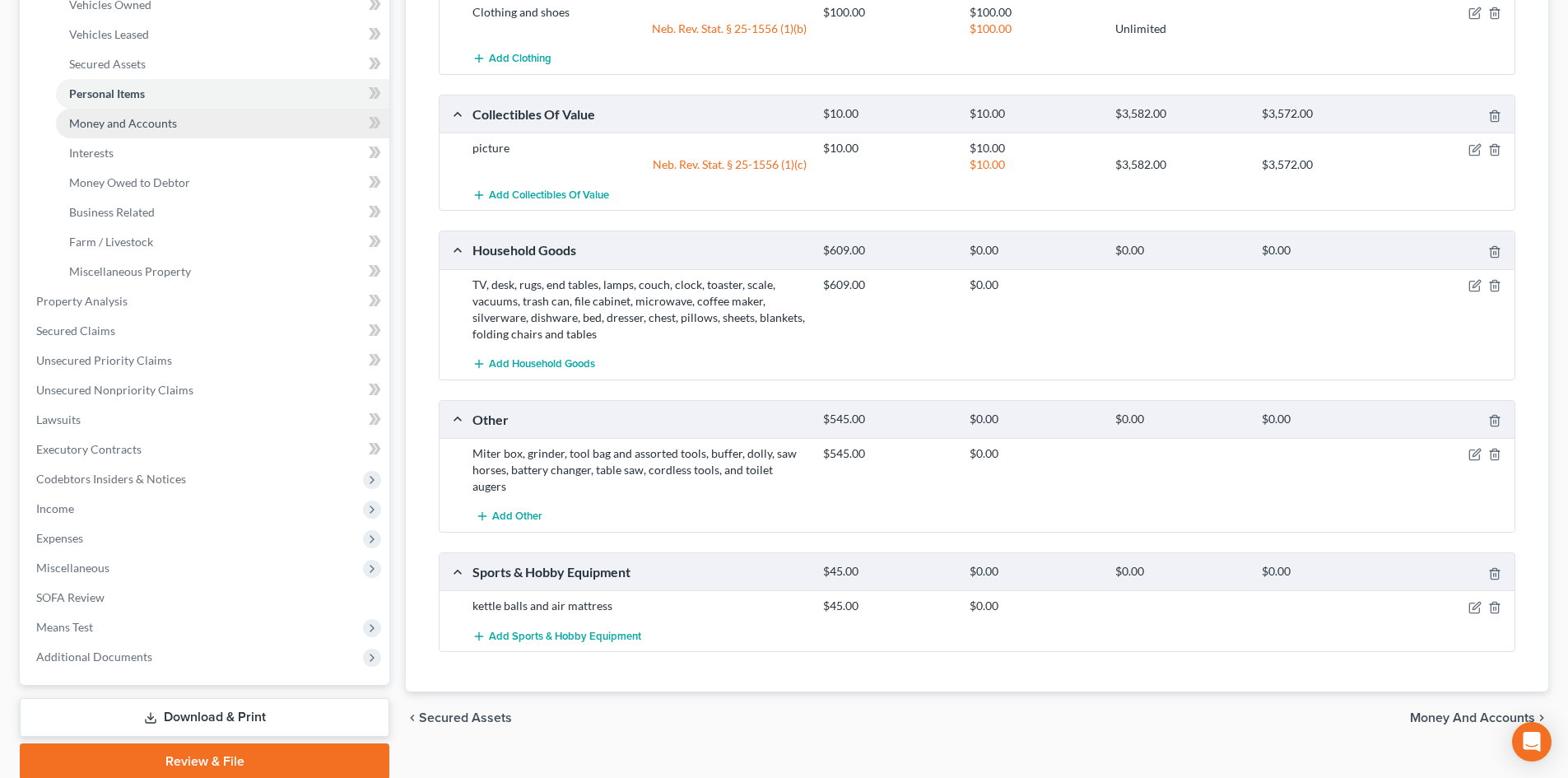
click at [161, 121] on span "Money and Accounts" at bounding box center [123, 122] width 108 height 14
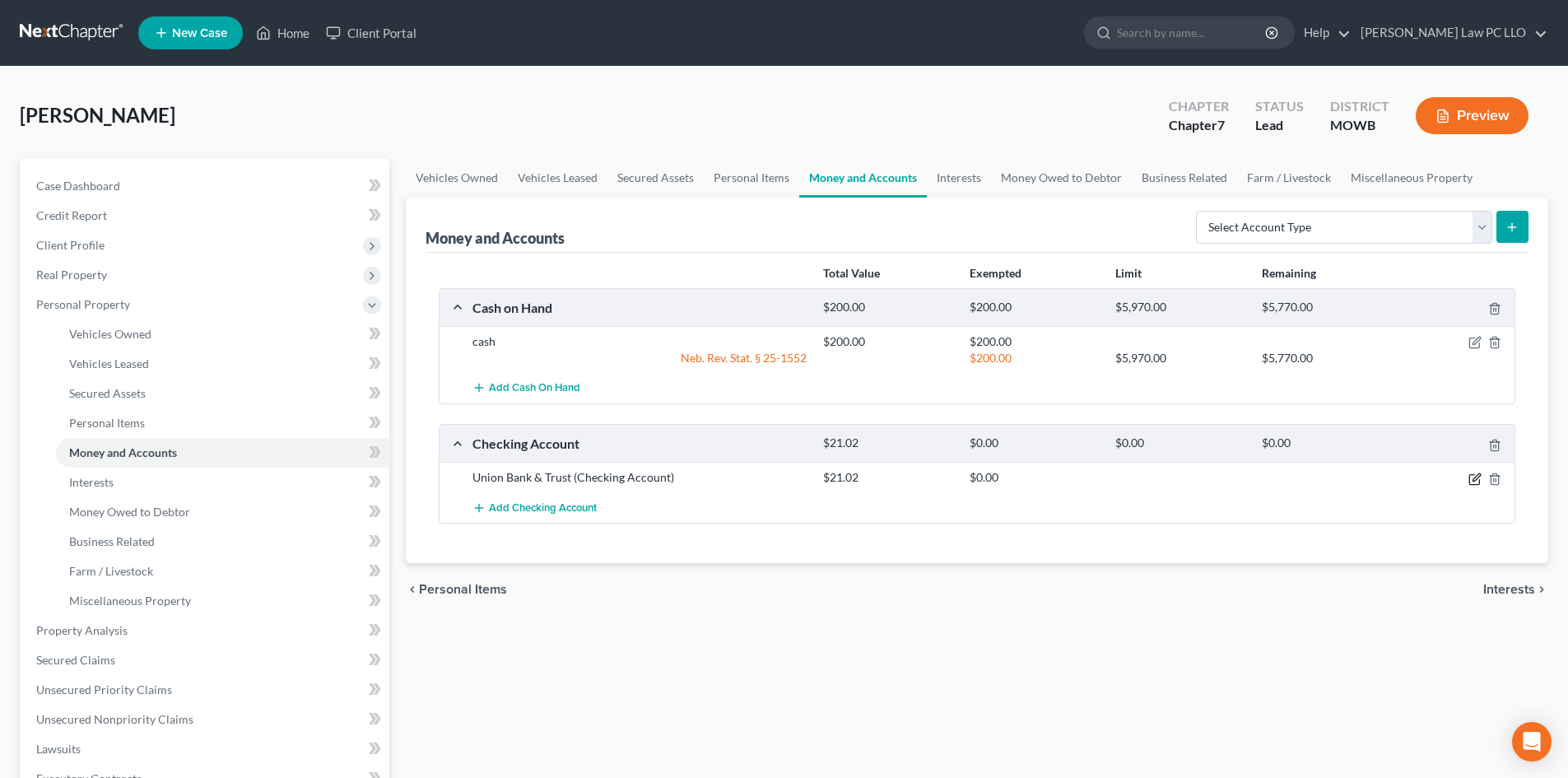
click at [1472, 479] on icon "button" at bounding box center [1476, 477] width 7 height 7
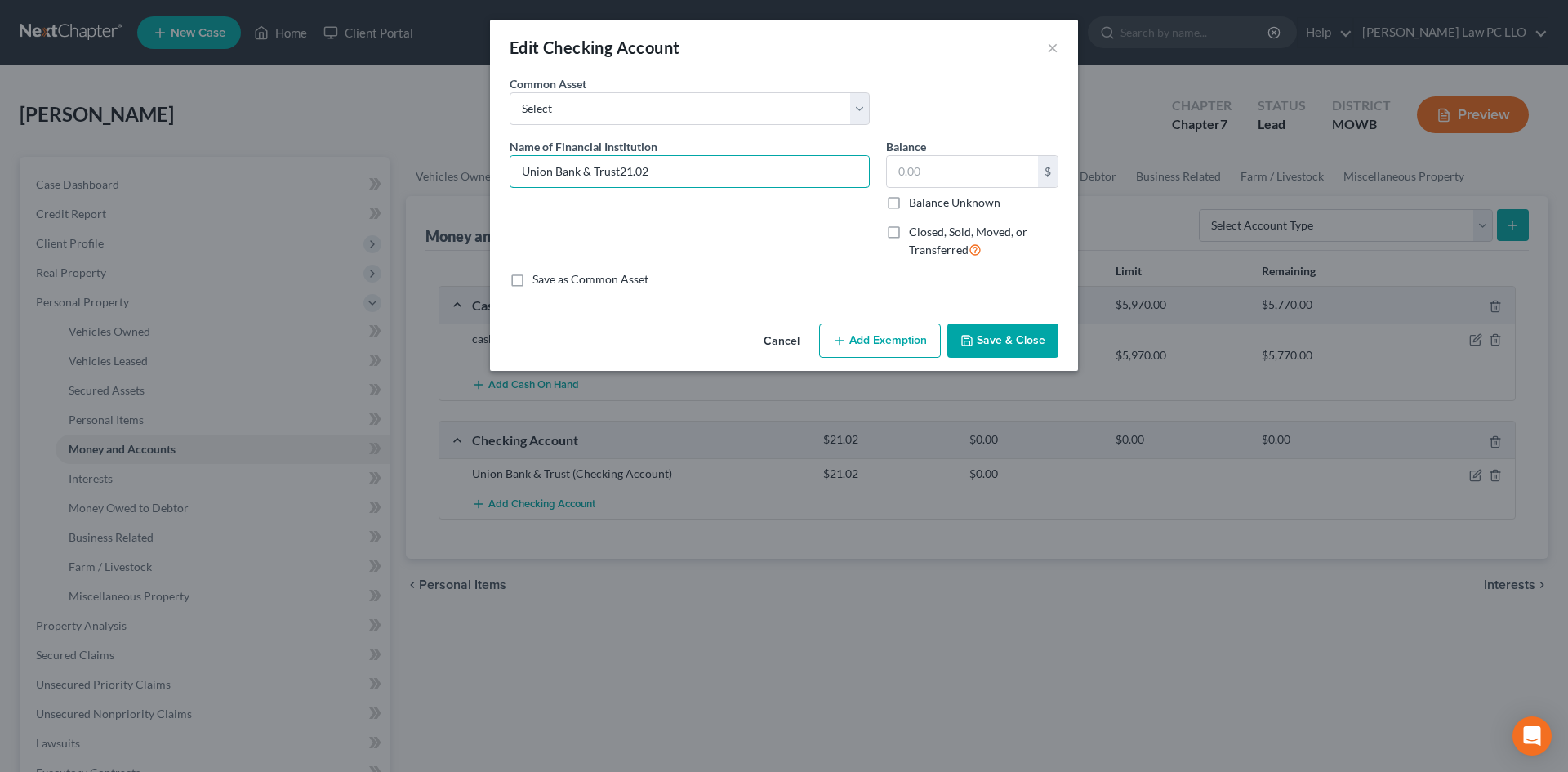
type input "Union Bank & Trust"
click at [978, 172] on input "text" at bounding box center [963, 171] width 151 height 31
type input "90.48"
click at [879, 337] on button "Add Exemption" at bounding box center [880, 341] width 121 height 34
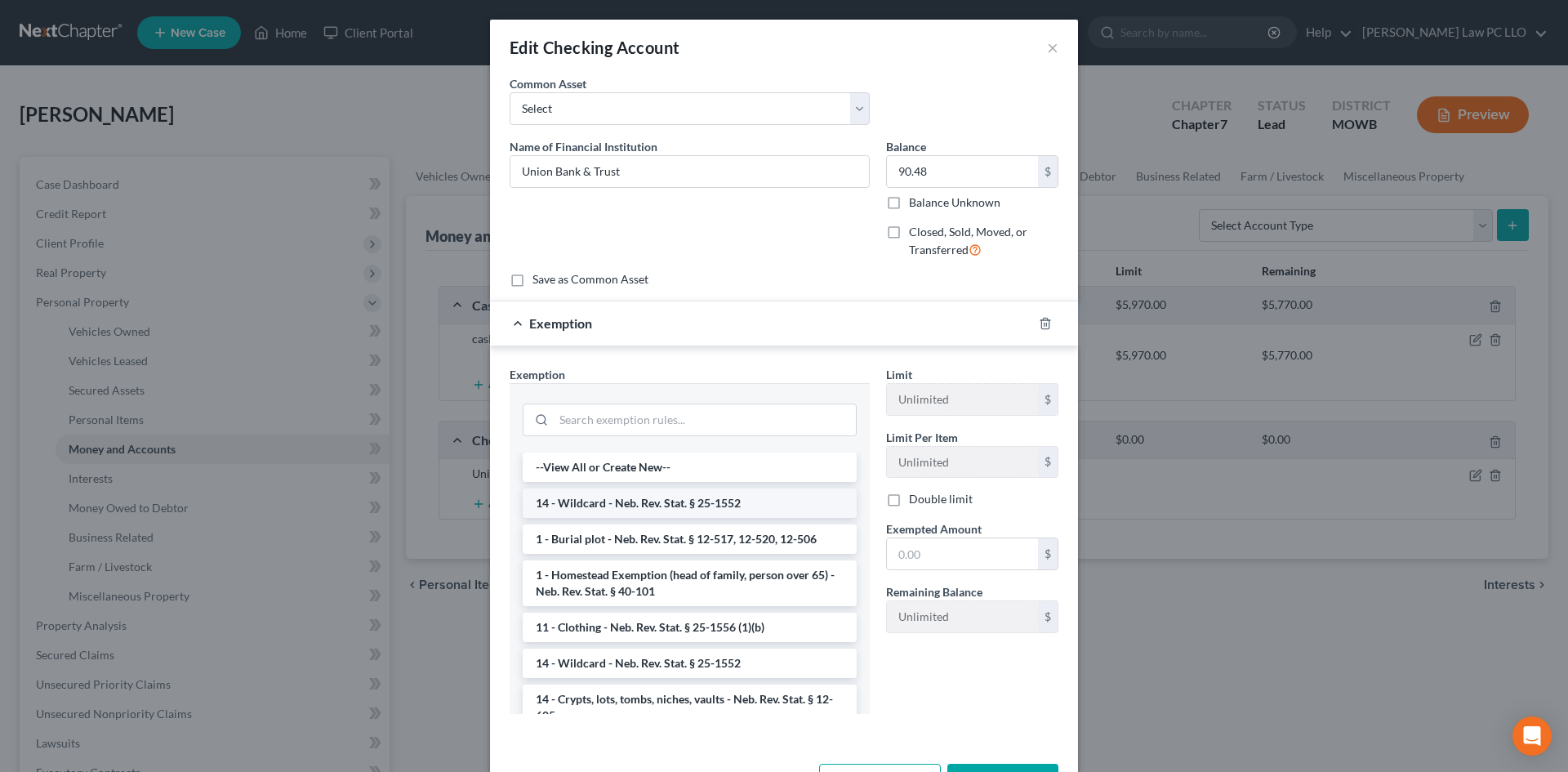
click at [696, 502] on li "14 - Wildcard - Neb. Rev. Stat. § 25-1552" at bounding box center [690, 503] width 334 height 29
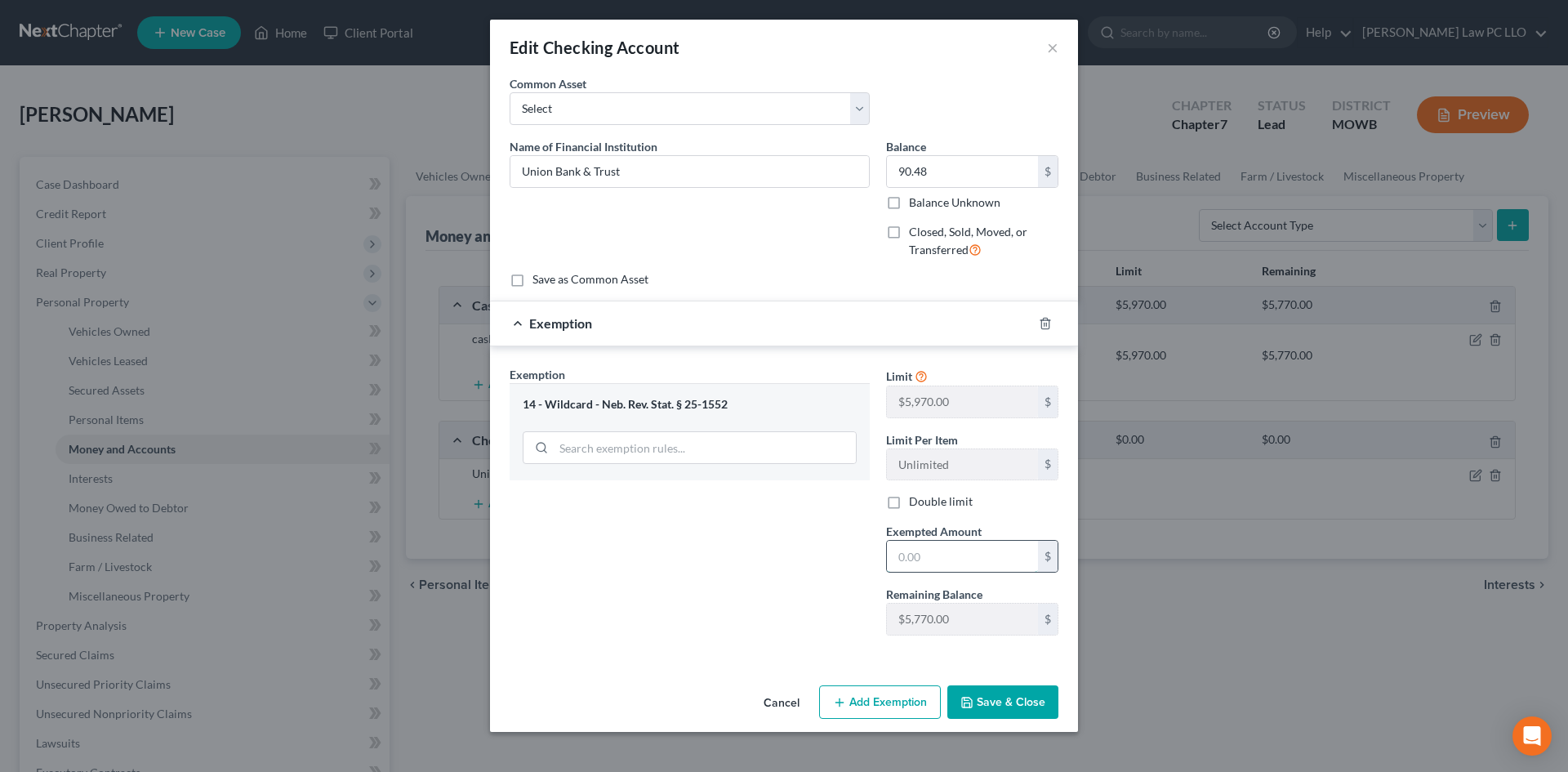
click at [918, 556] on input "text" at bounding box center [963, 556] width 151 height 31
type input "90.48"
click at [971, 698] on icon "button" at bounding box center [966, 702] width 10 height 10
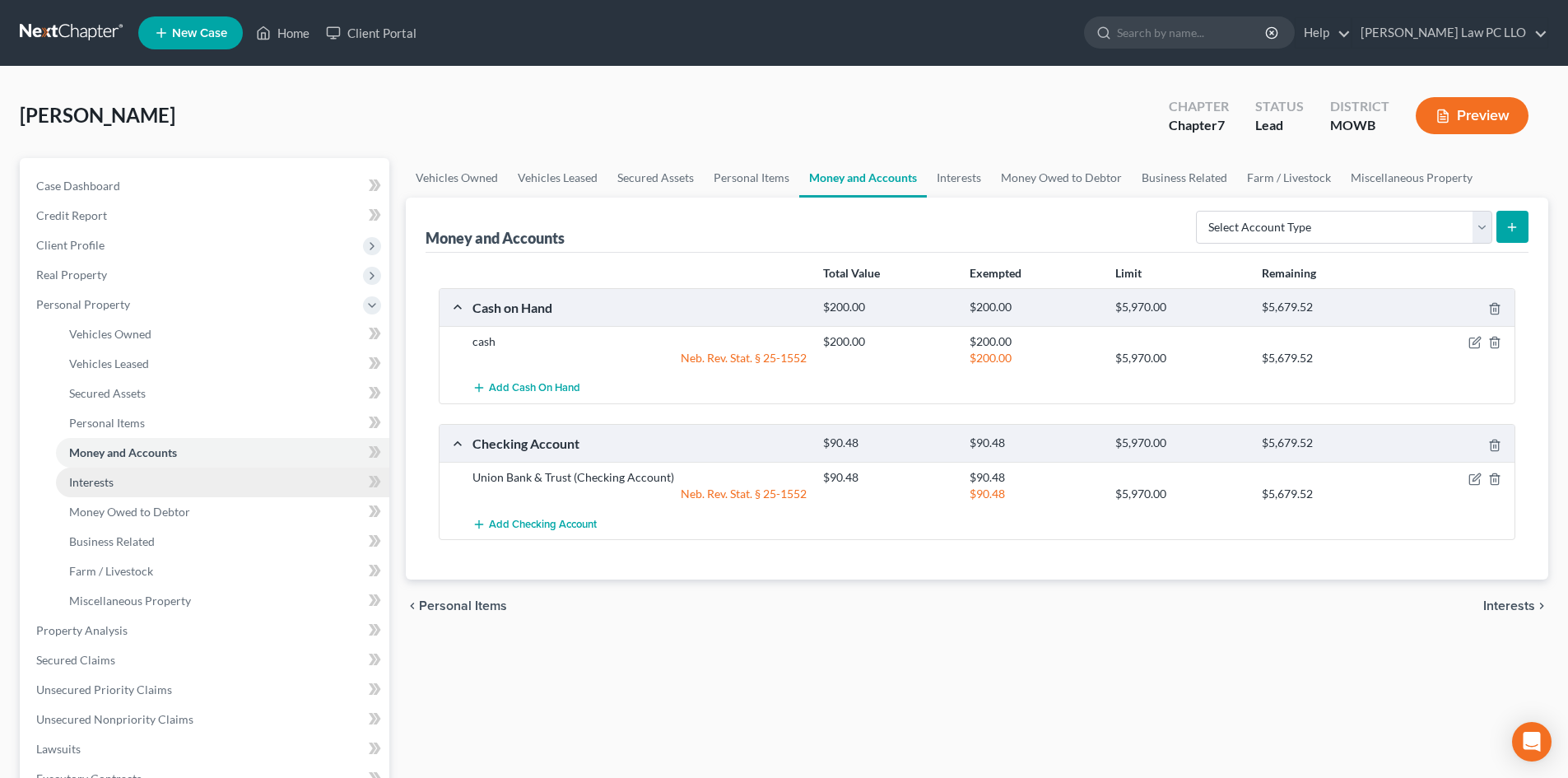
click at [96, 479] on span "Interests" at bounding box center [91, 481] width 45 height 14
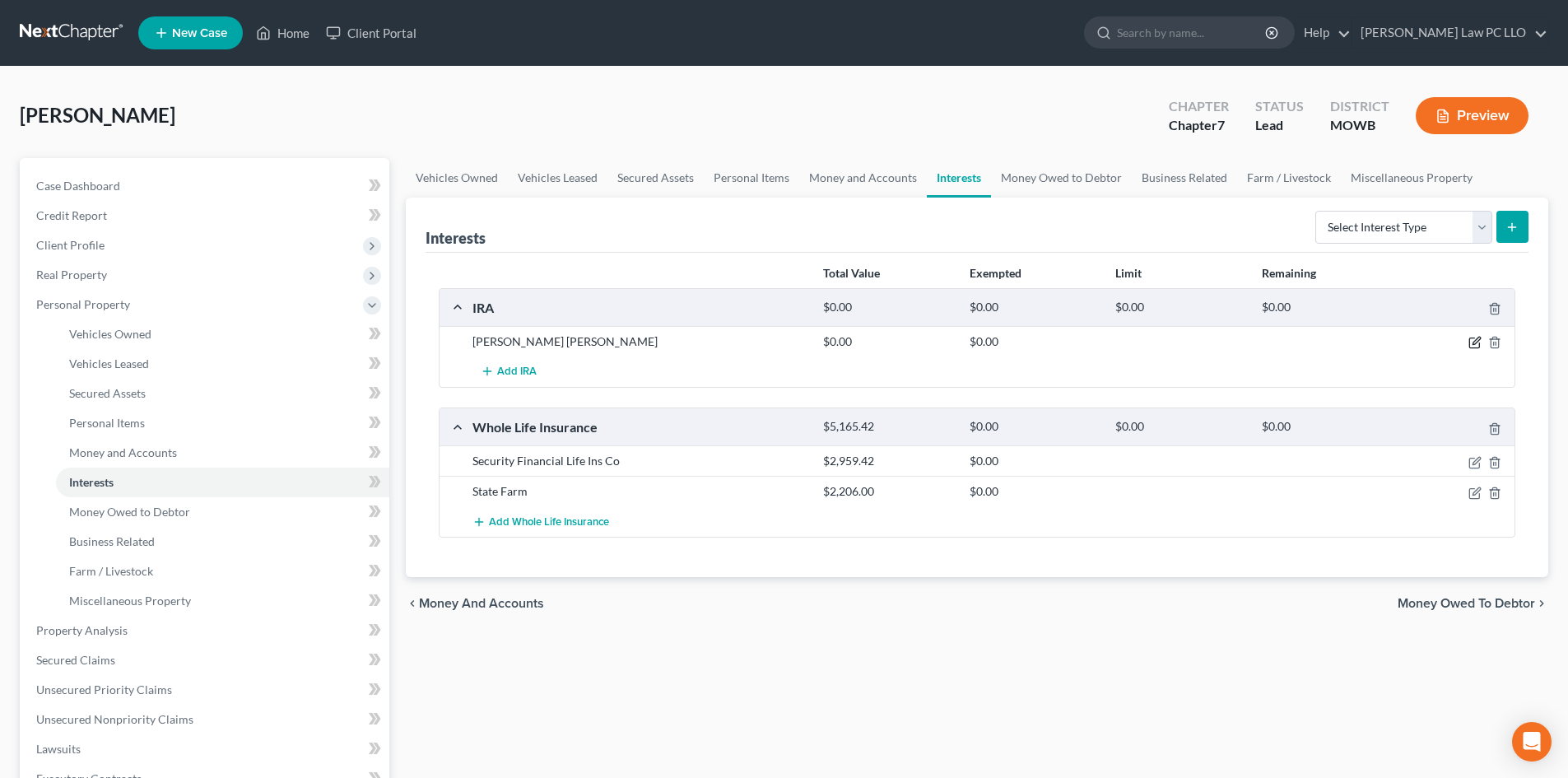
click at [1468, 342] on icon "button" at bounding box center [1475, 342] width 13 height 13
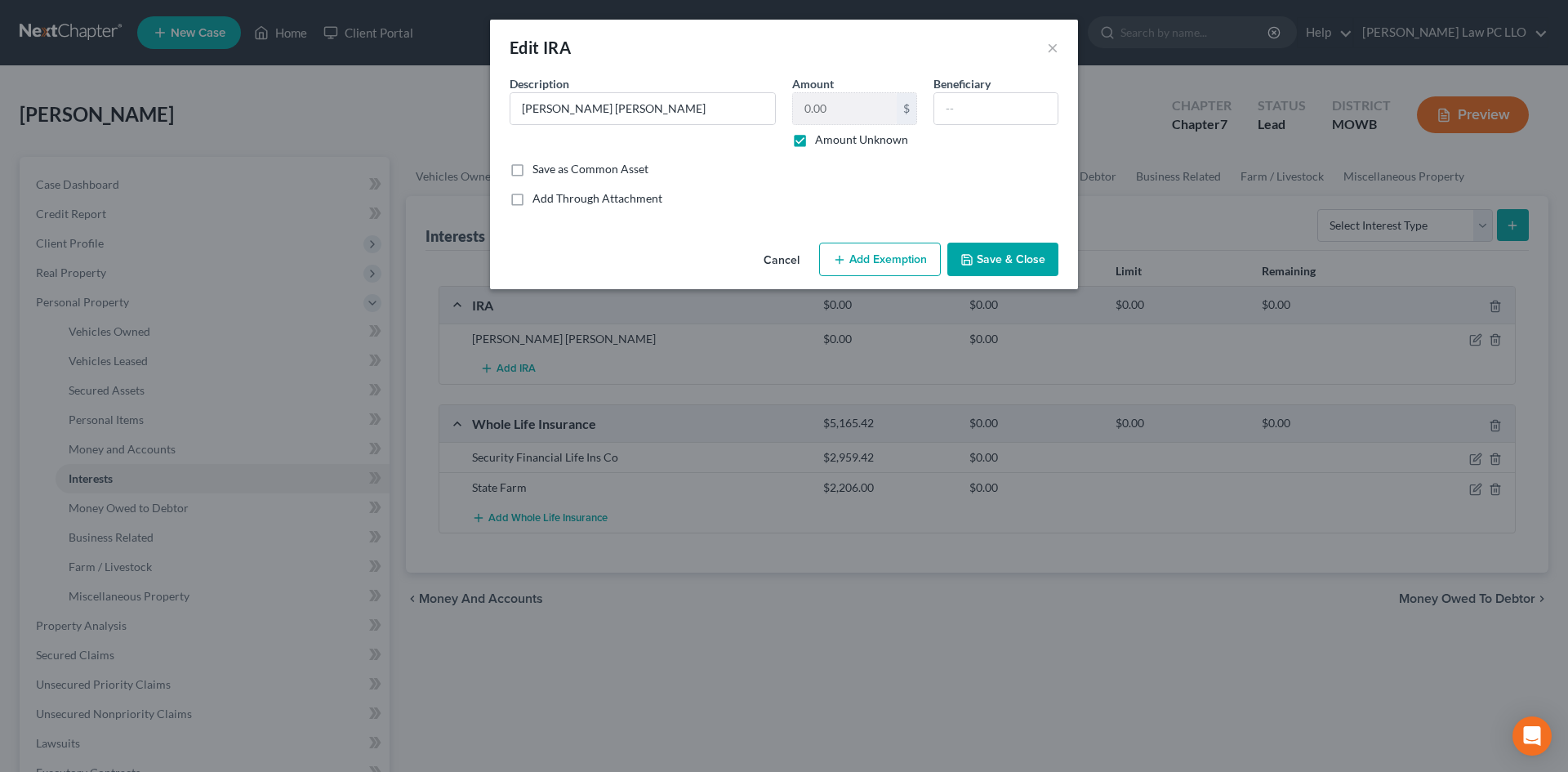
click at [876, 257] on button "Add Exemption" at bounding box center [880, 260] width 121 height 34
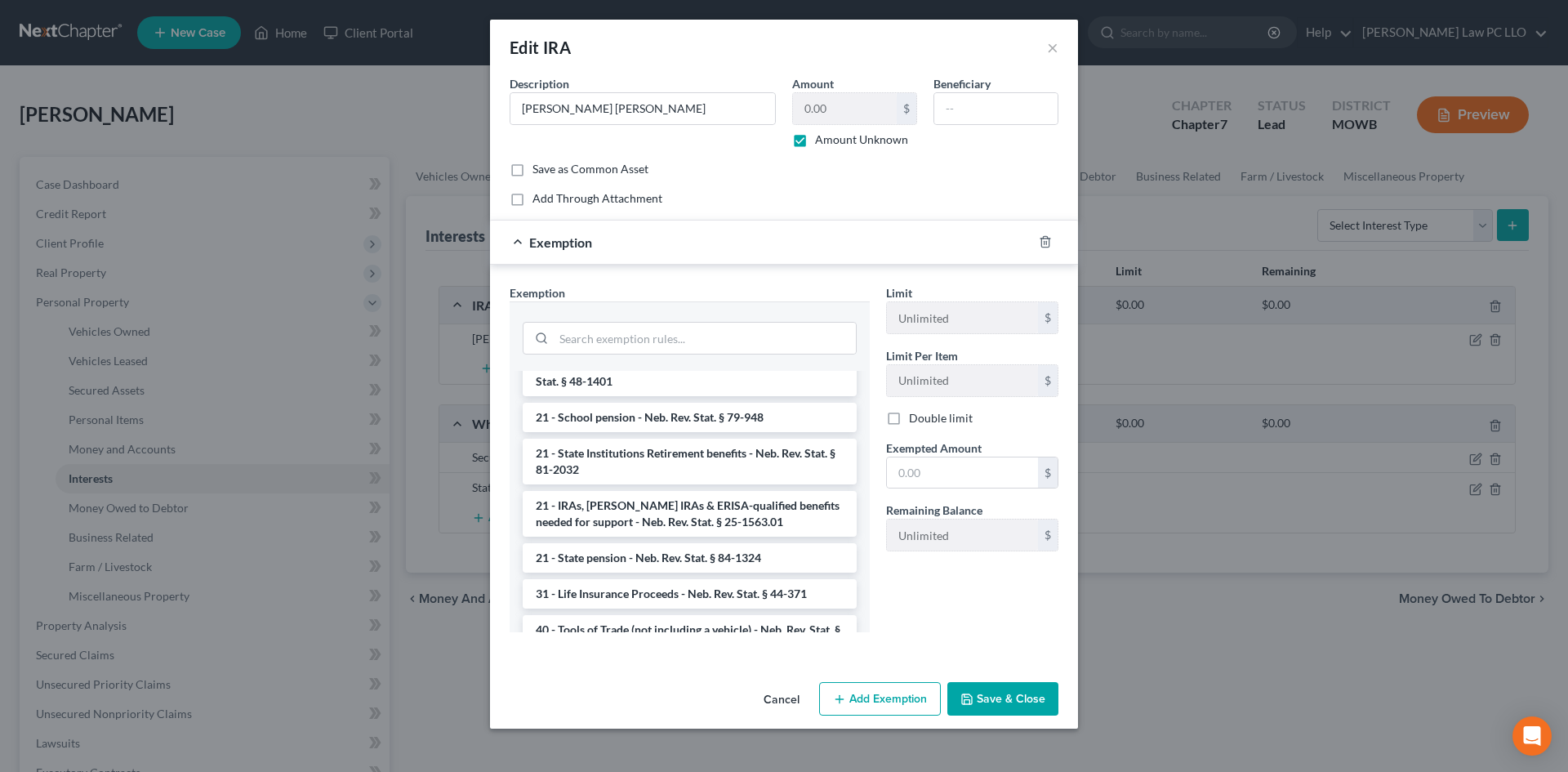
scroll to position [979, 0]
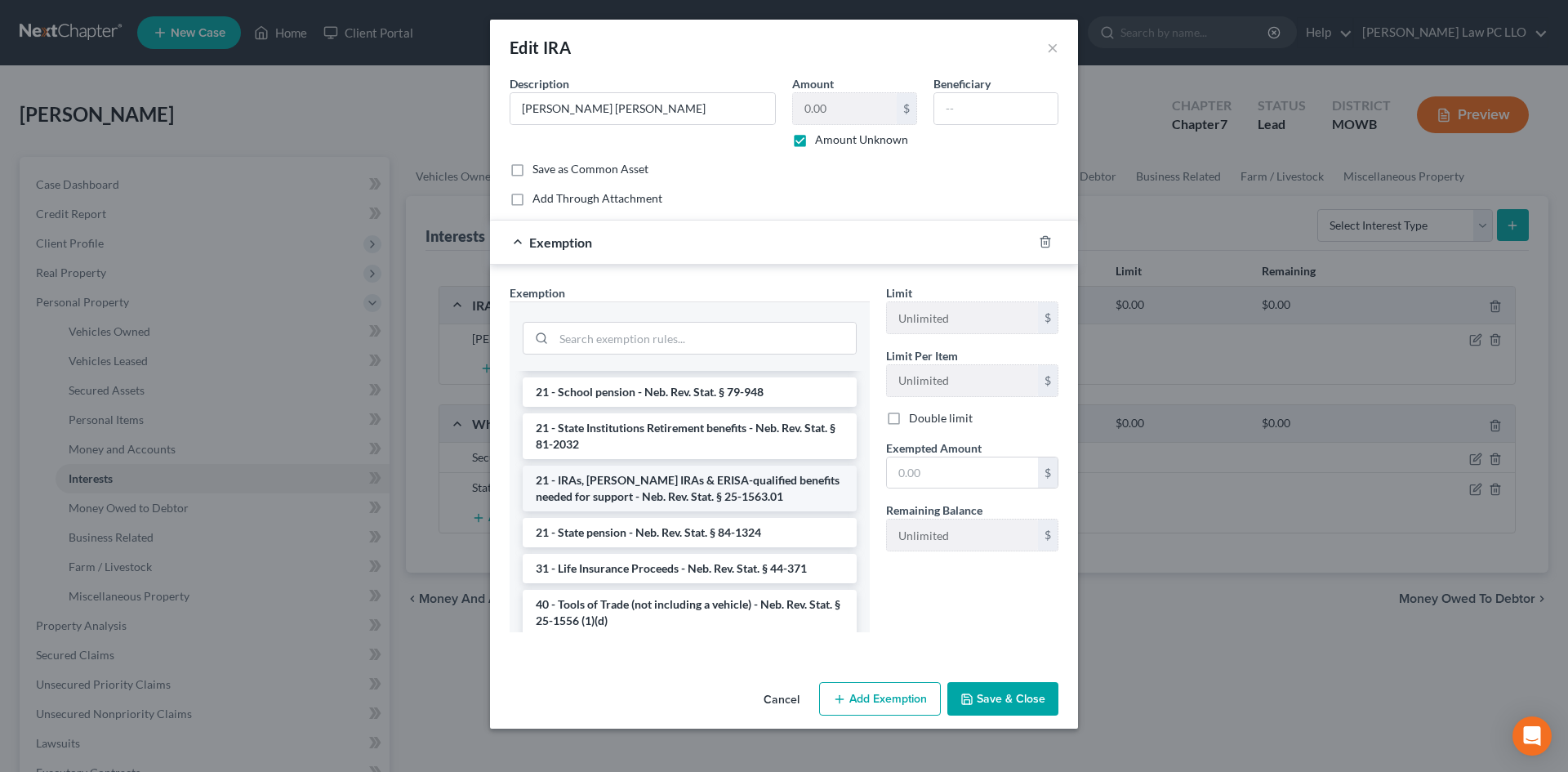
click at [763, 491] on li "21 - IRAs, Roth IRAs & ERISA-qualified benefits needed for support - Neb. Rev. …" at bounding box center [690, 488] width 334 height 45
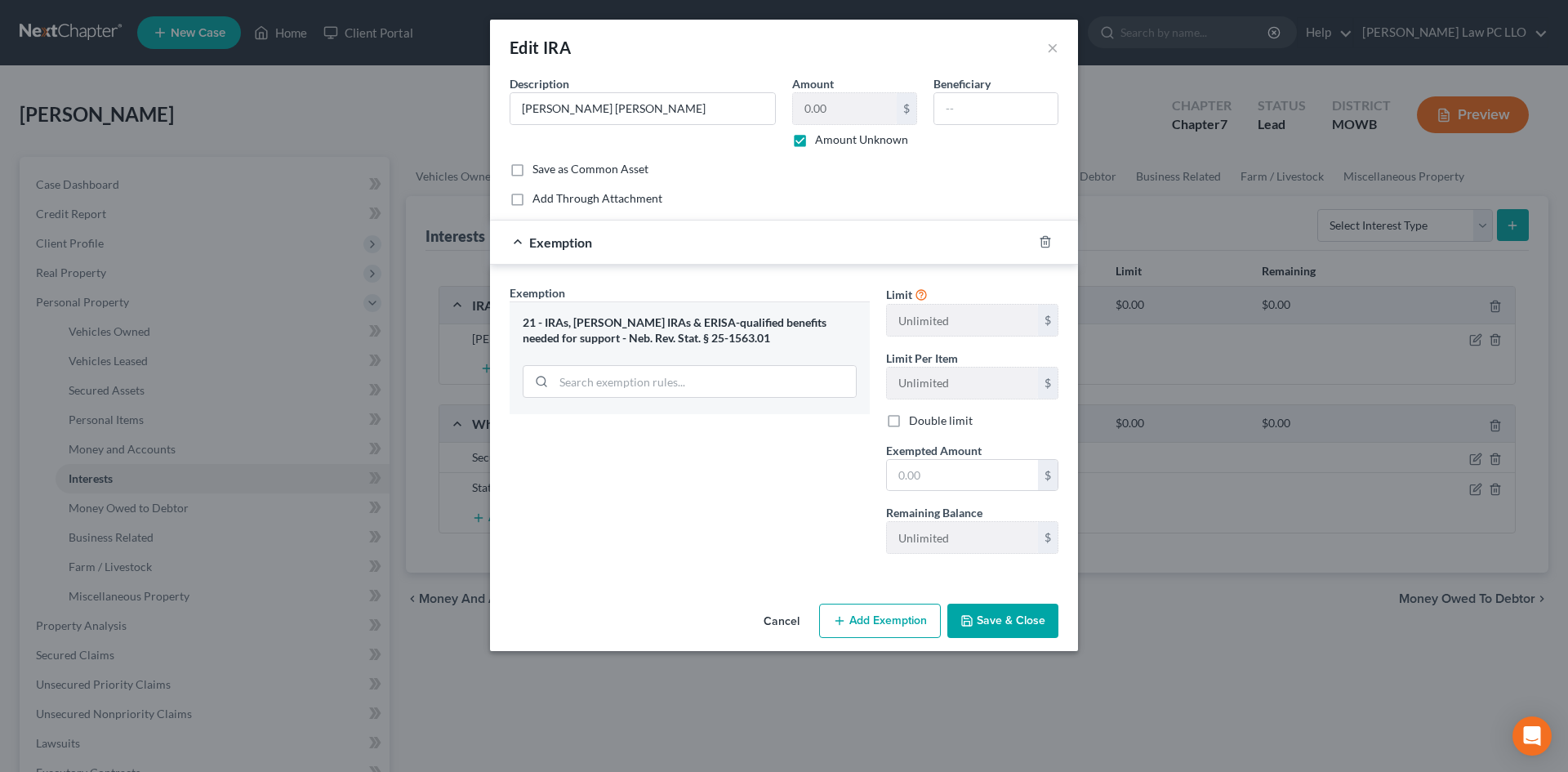
click at [979, 623] on button "Save & Close" at bounding box center [1002, 621] width 111 height 34
click at [924, 480] on input "text" at bounding box center [963, 475] width 151 height 31
type input "3"
type input "1,000"
click at [998, 621] on button "Save & Close" at bounding box center [1002, 621] width 111 height 34
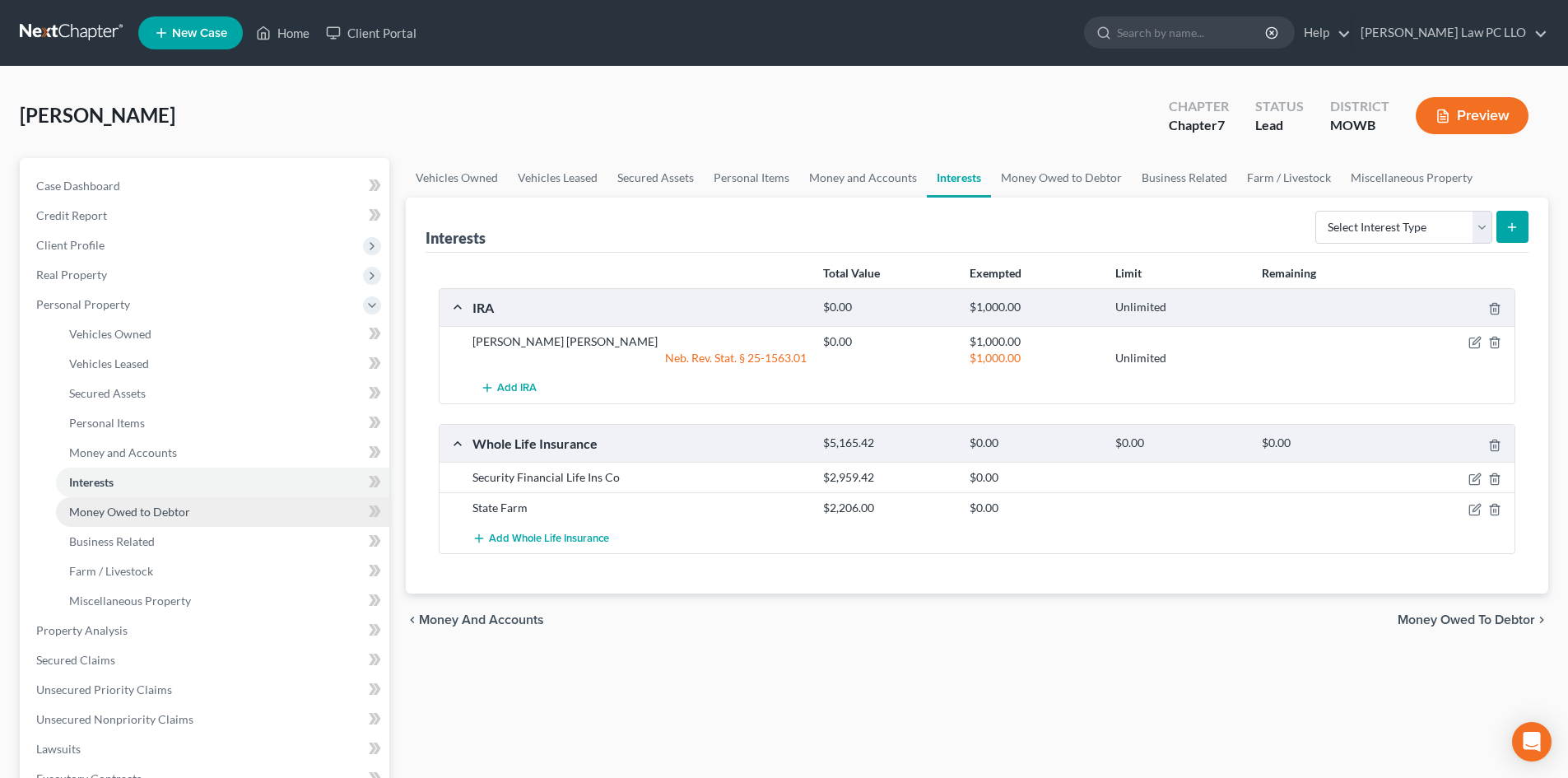
click at [174, 520] on link "Money Owed to Debtor" at bounding box center [222, 511] width 333 height 29
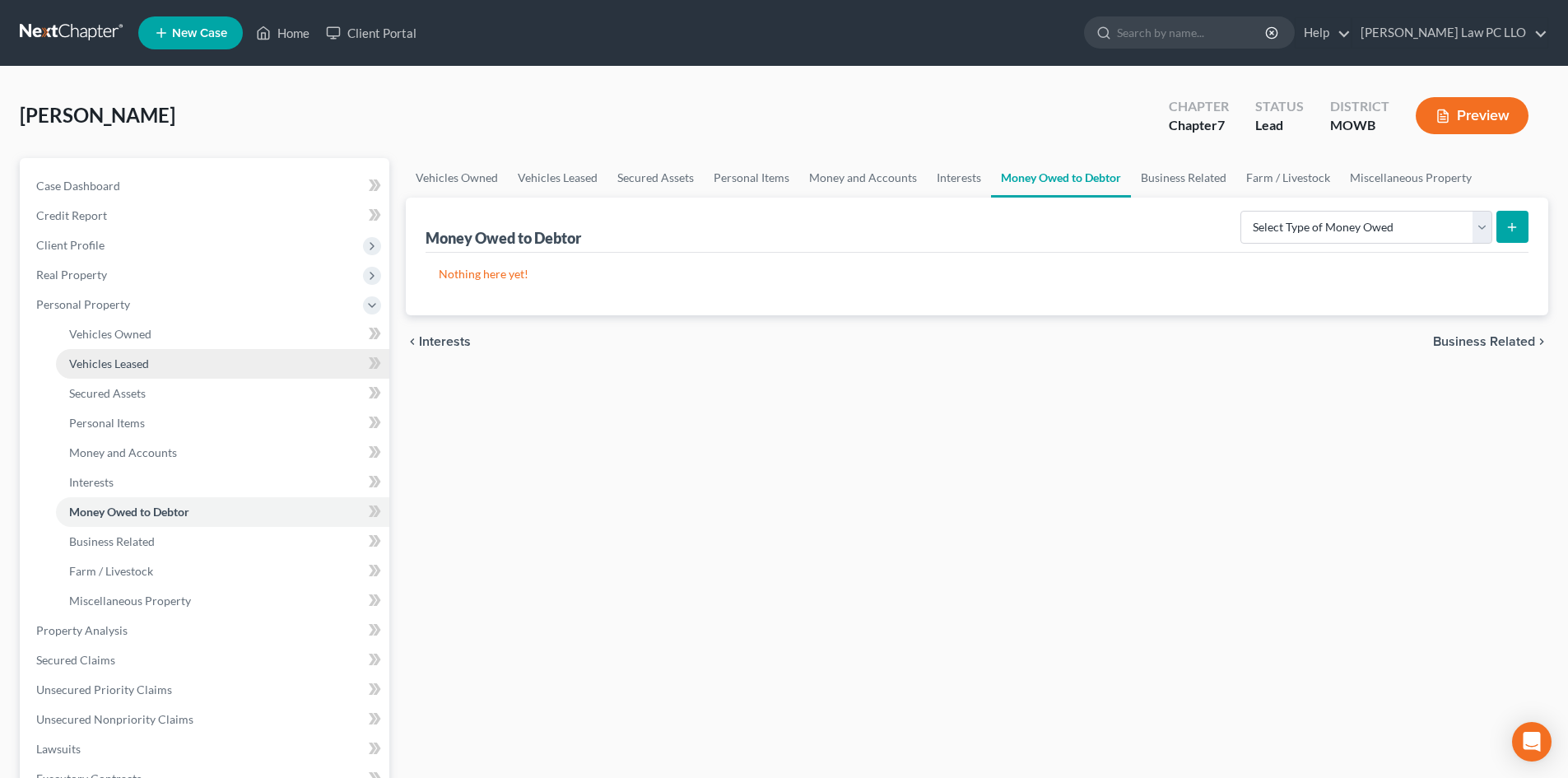
click at [139, 367] on span "Vehicles Leased" at bounding box center [109, 363] width 79 height 14
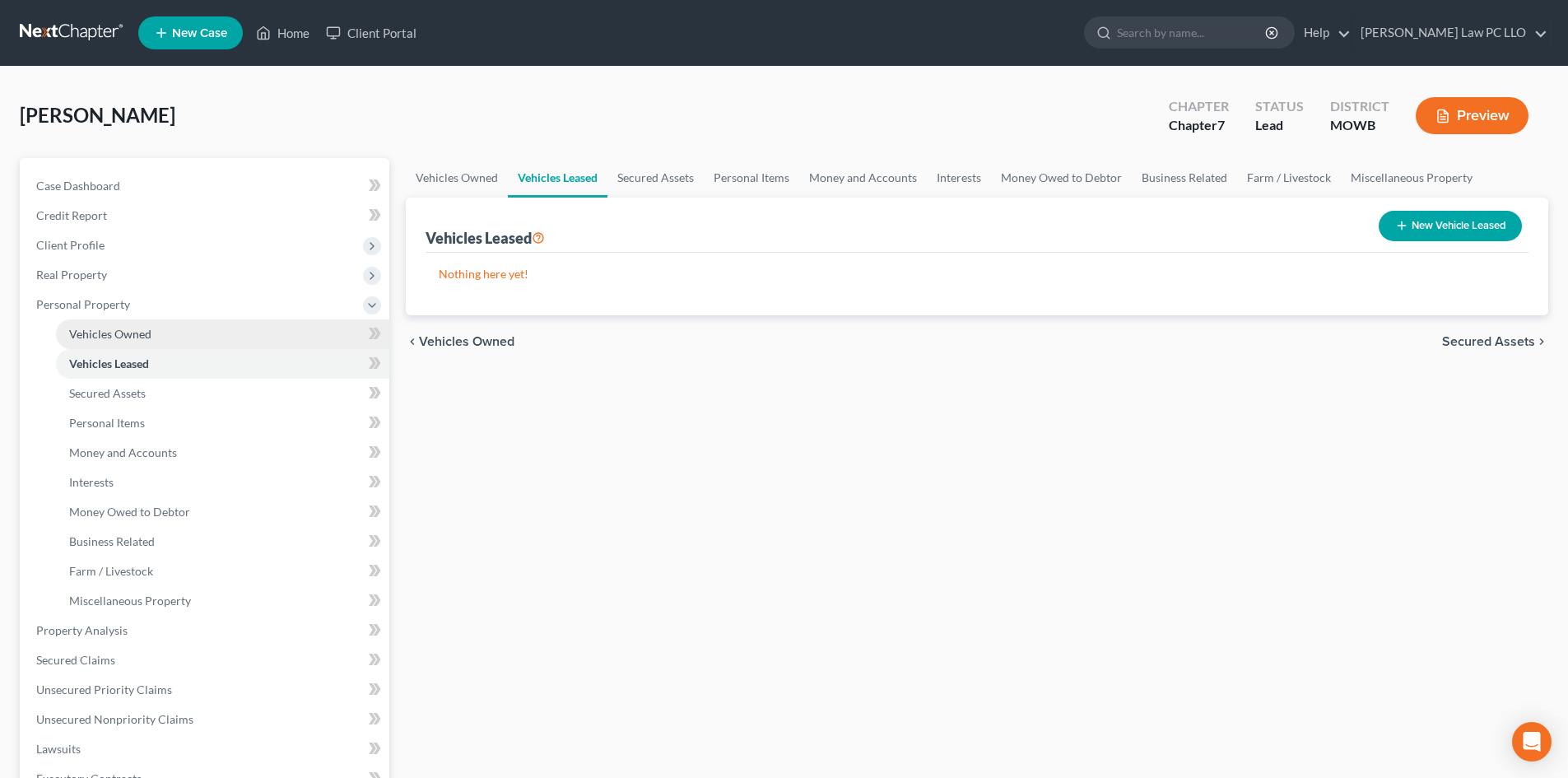
click at [136, 328] on span "Vehicles Owned" at bounding box center [110, 333] width 82 height 14
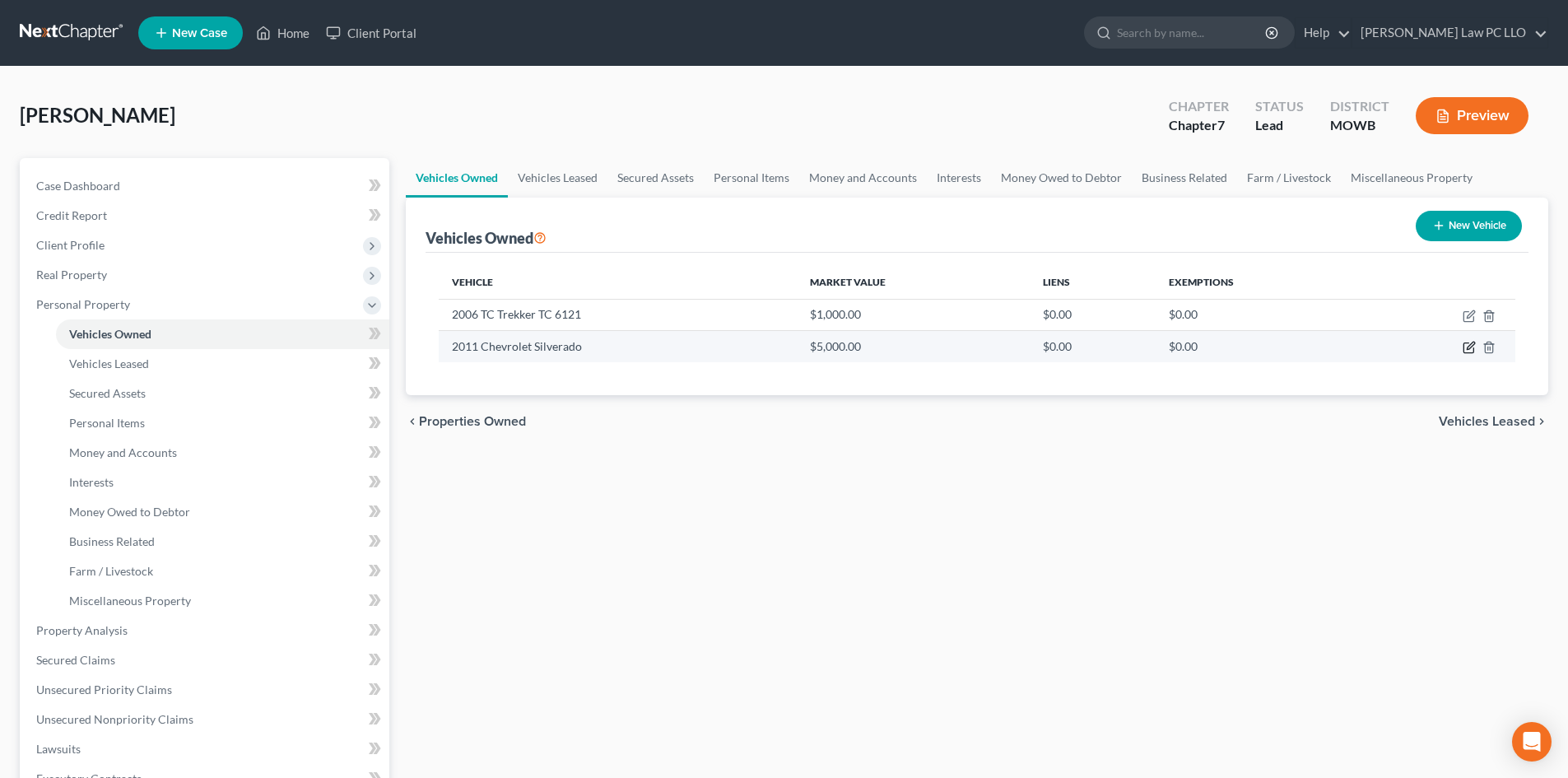
click at [1467, 348] on icon "button" at bounding box center [1468, 347] width 13 height 13
select select "0"
select select "15"
select select "0"
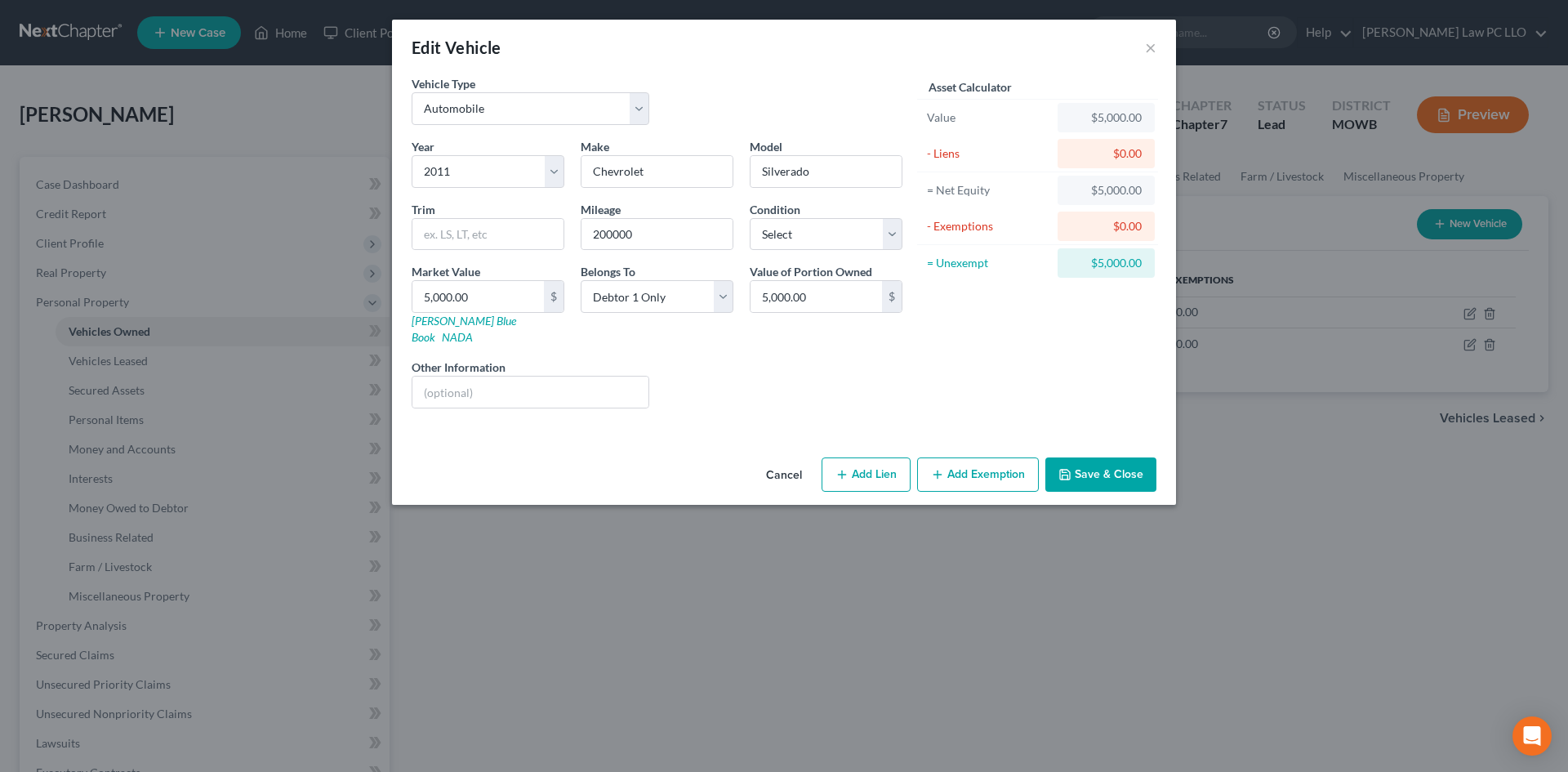
click at [971, 458] on button "Add Exemption" at bounding box center [978, 475] width 121 height 34
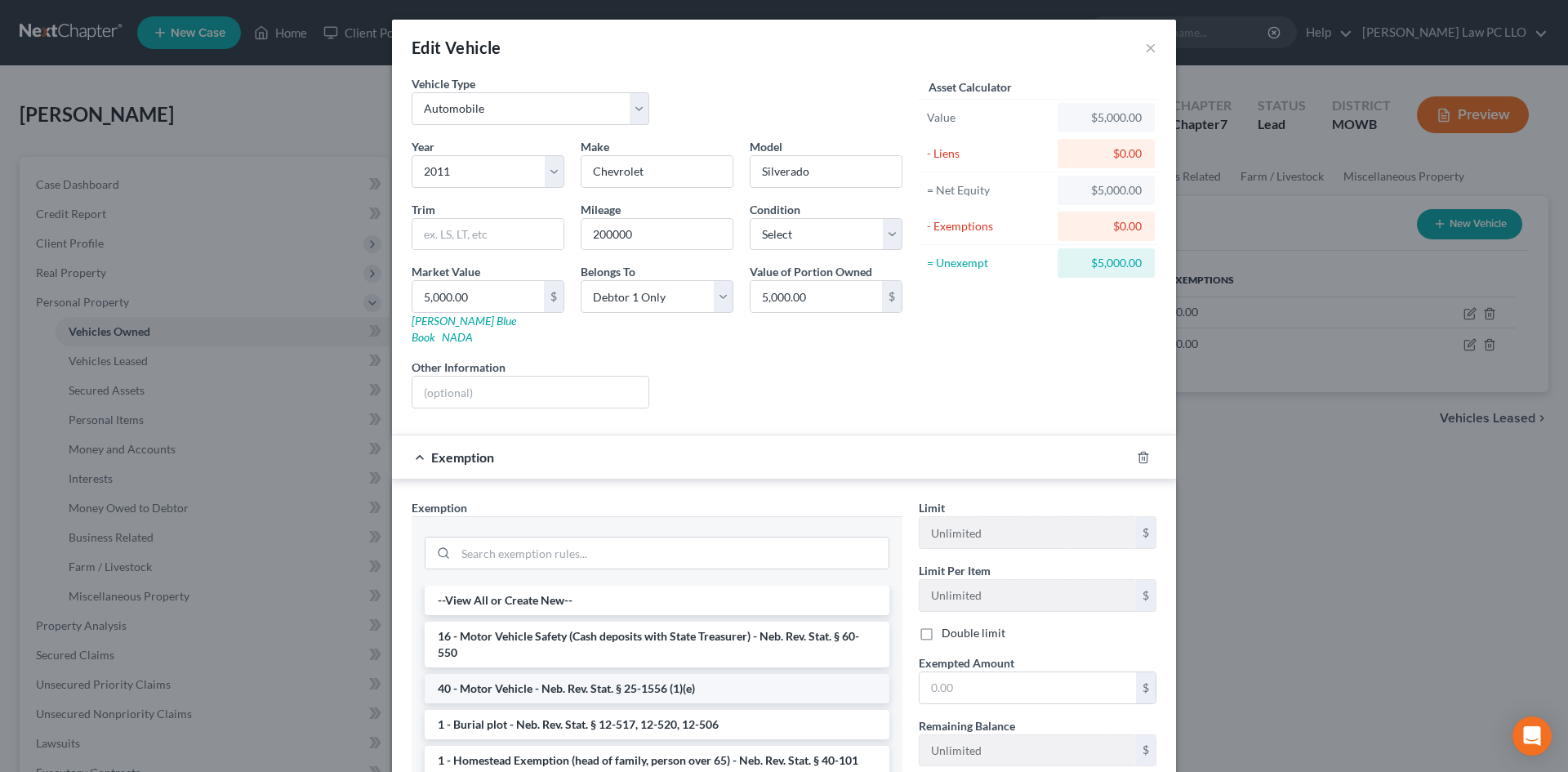
click at [566, 676] on li "40 - Motor Vehicle - Neb. Rev. Stat. § 25-1556 (1)(e)" at bounding box center [657, 688] width 465 height 29
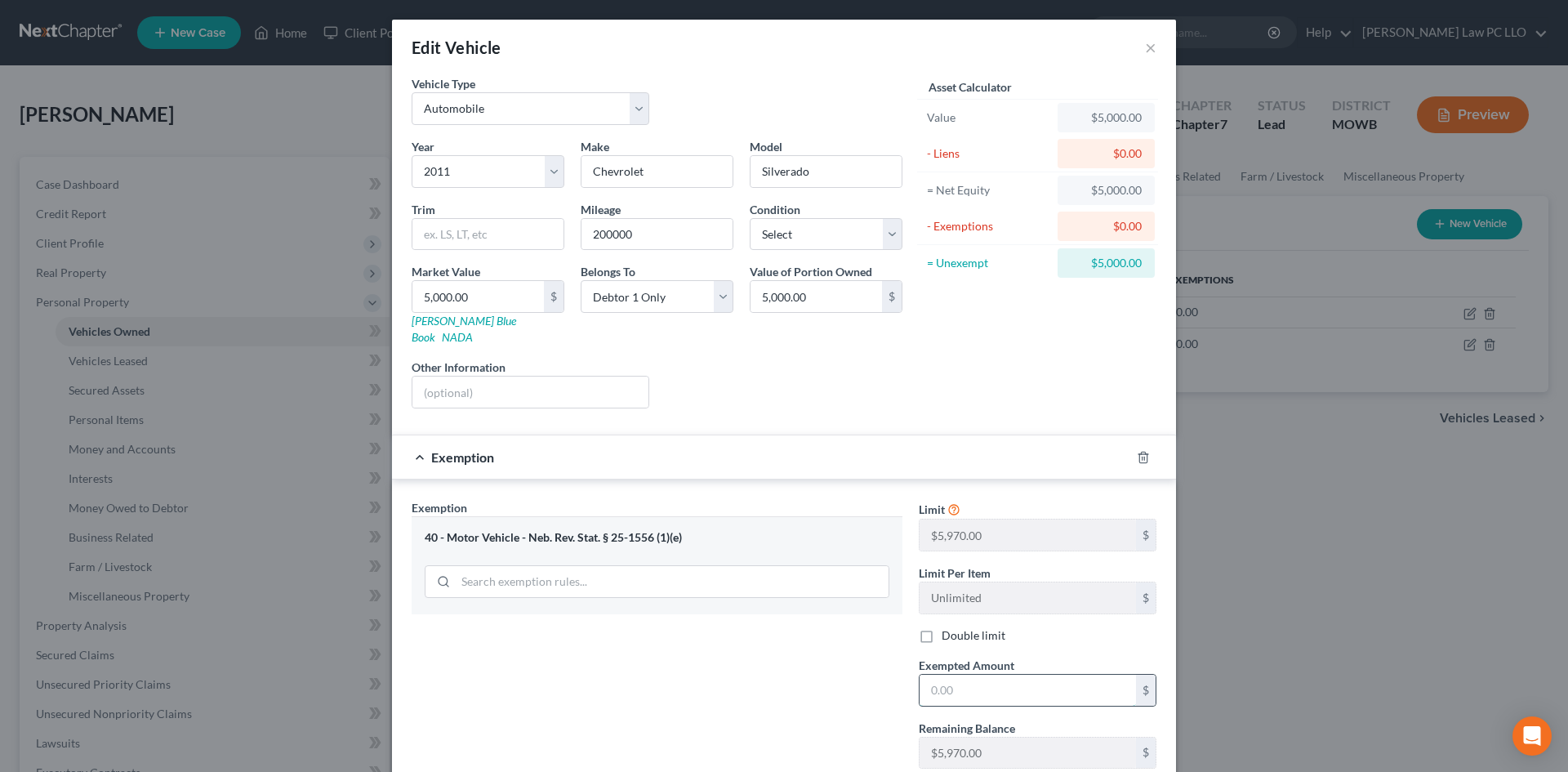
drag, startPoint x: 968, startPoint y: 679, endPoint x: 957, endPoint y: 671, distance: 13.6
click at [957, 674] on input "text" at bounding box center [1028, 690] width 217 height 31
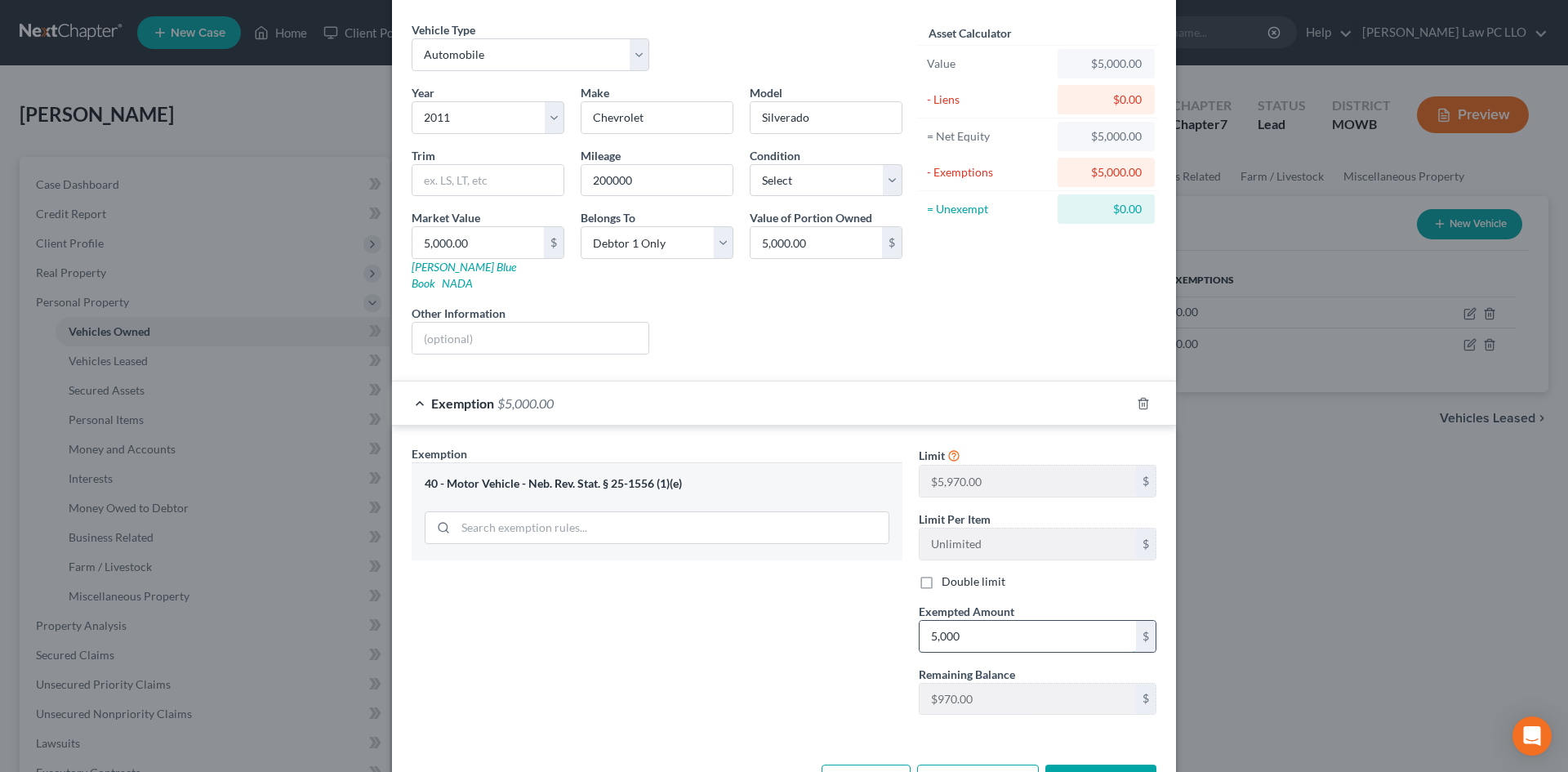
scroll to position [97, 0]
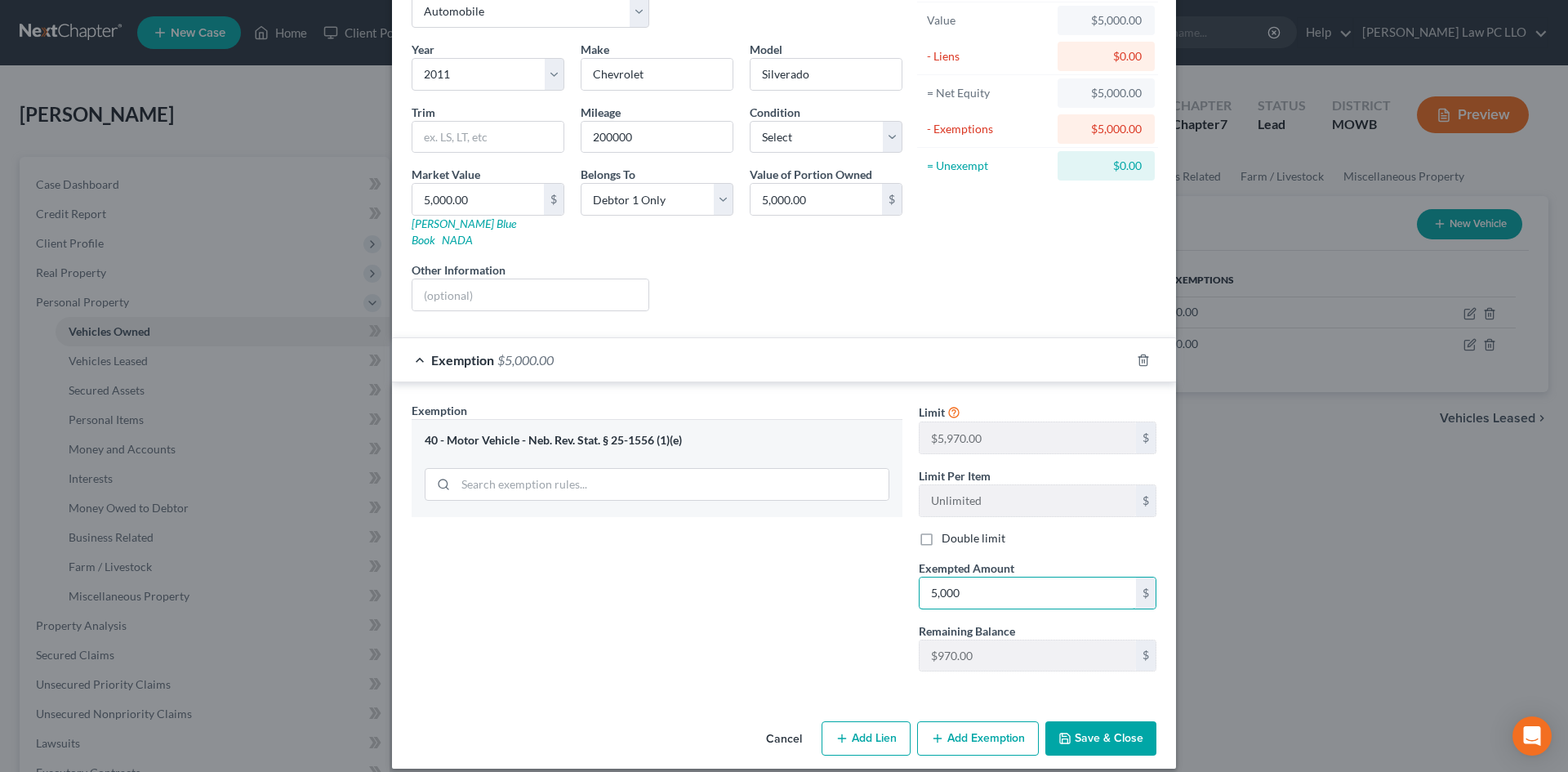
type input "5,000"
click at [1079, 730] on button "Save & Close" at bounding box center [1100, 738] width 111 height 34
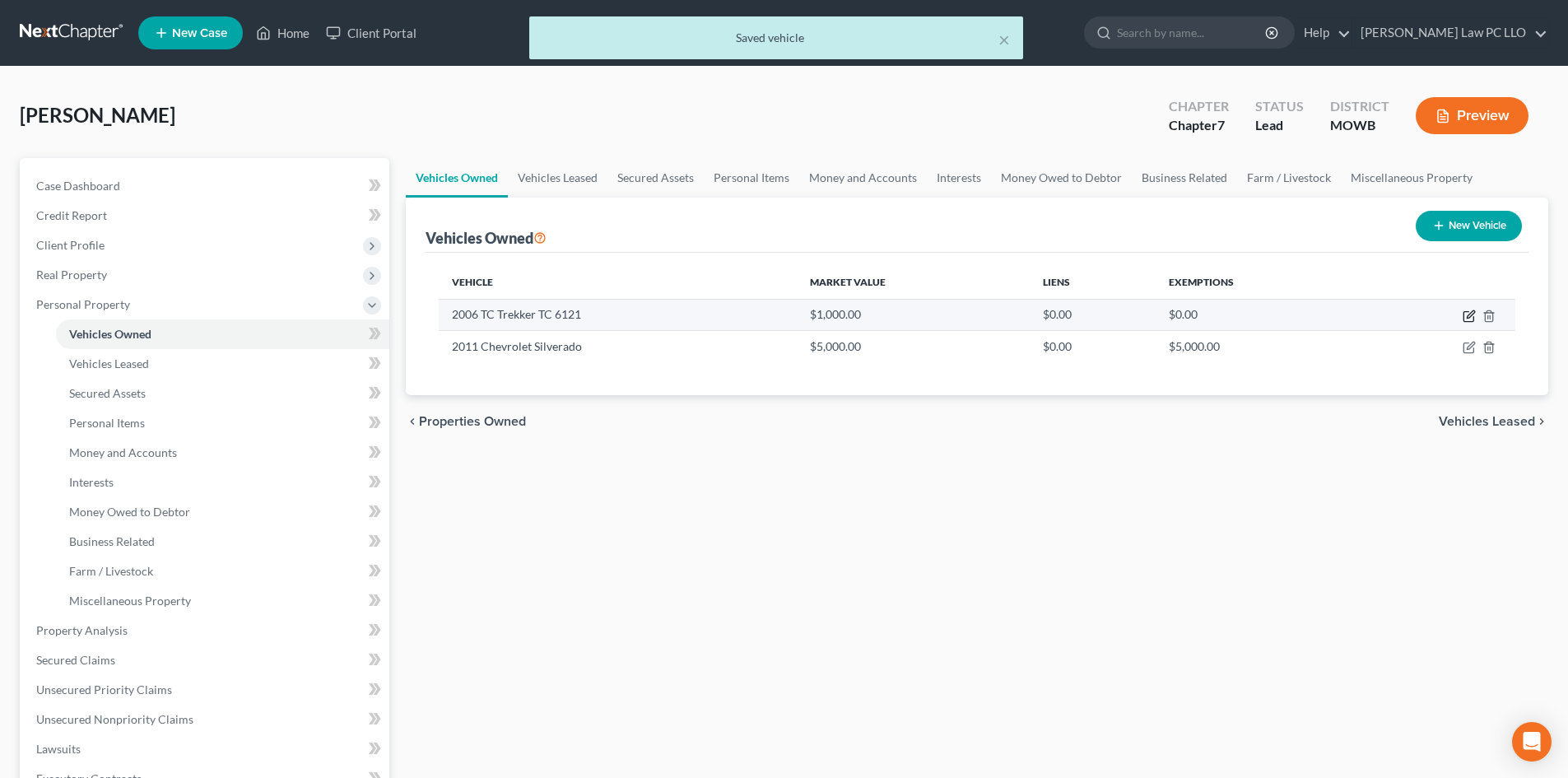
click at [1468, 315] on icon "button" at bounding box center [1470, 314] width 7 height 7
select select "2"
select select "20"
select select "0"
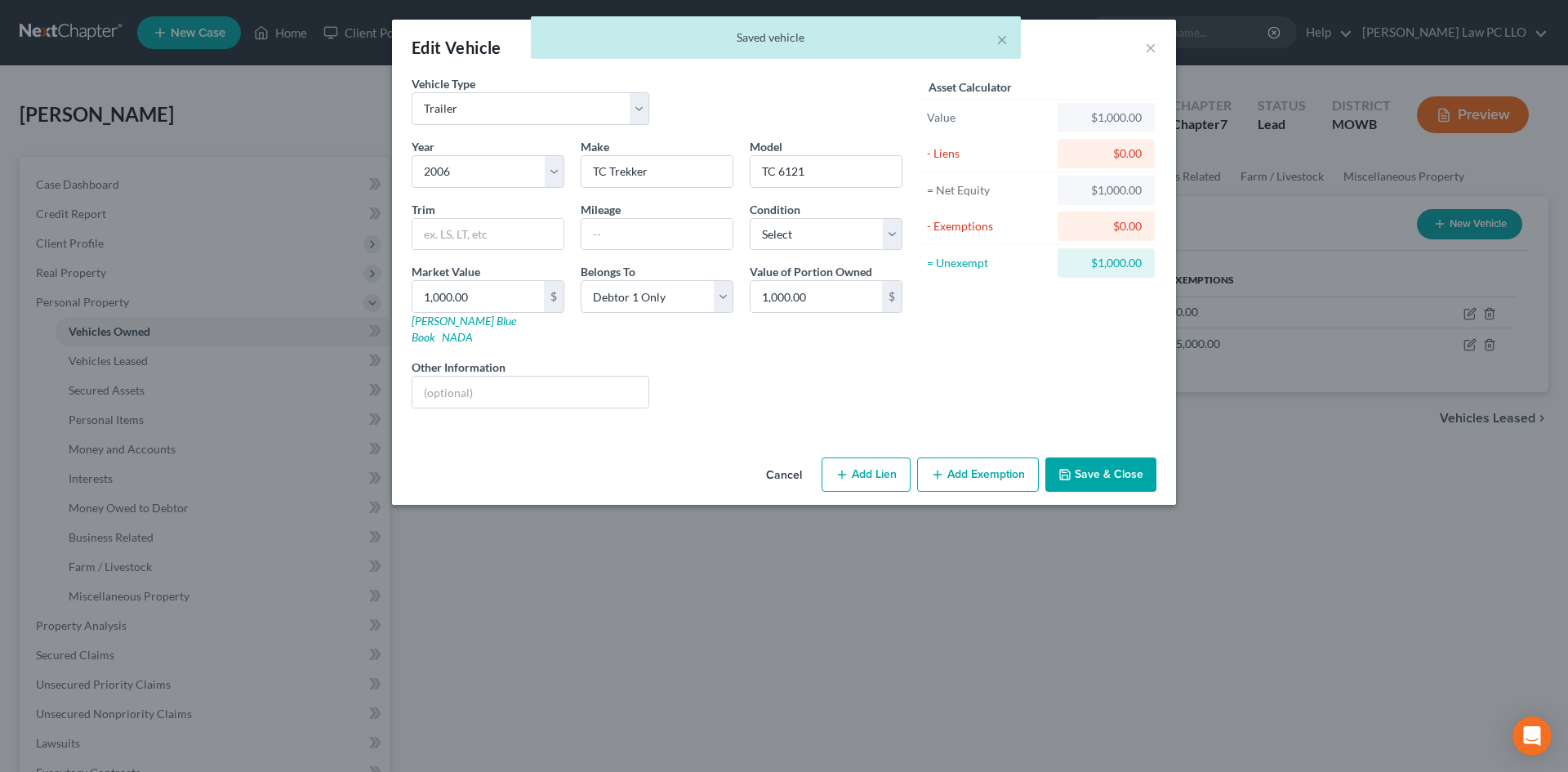
click at [1011, 461] on button "Add Exemption" at bounding box center [978, 475] width 121 height 34
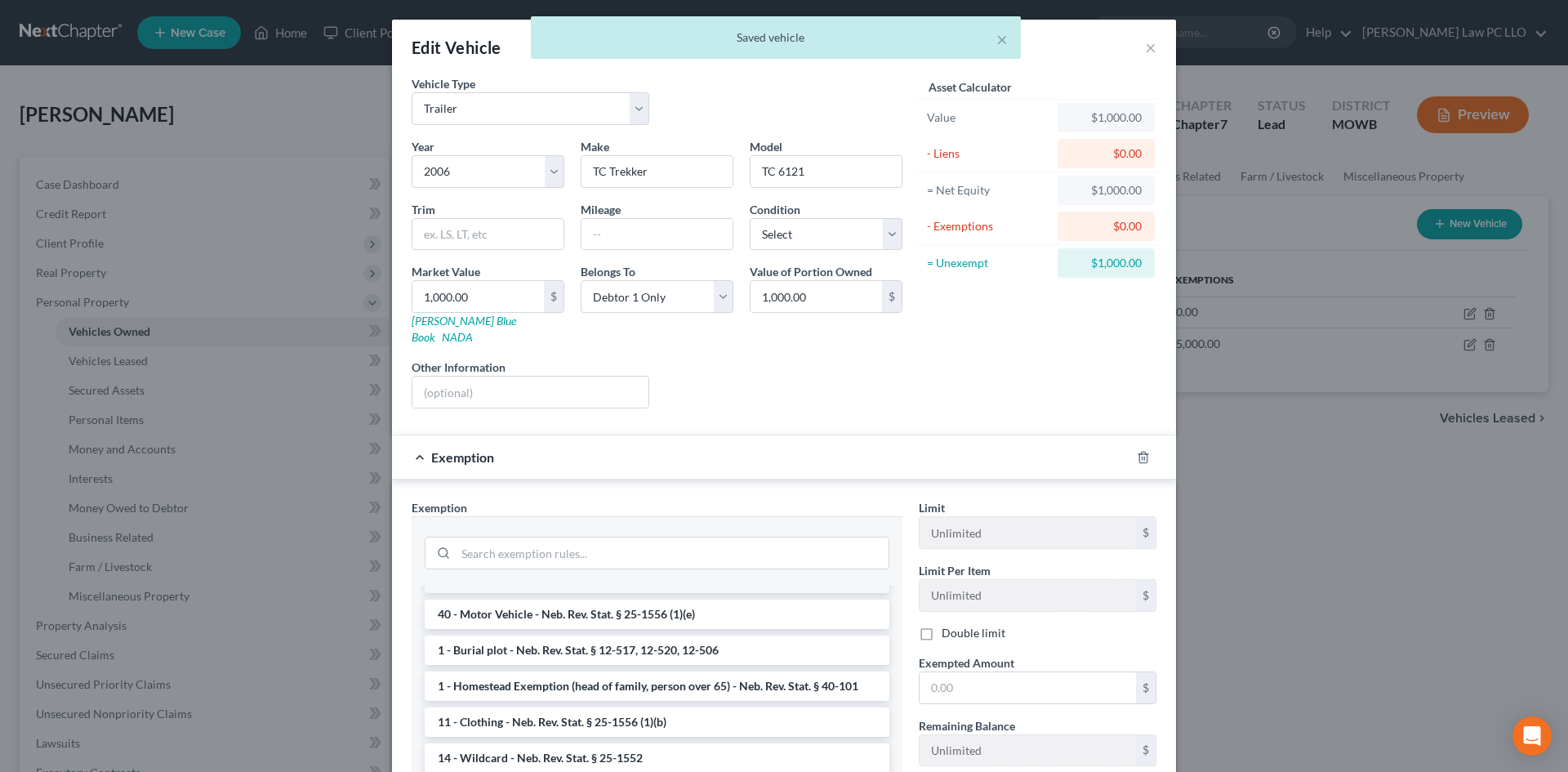
scroll to position [109, 0]
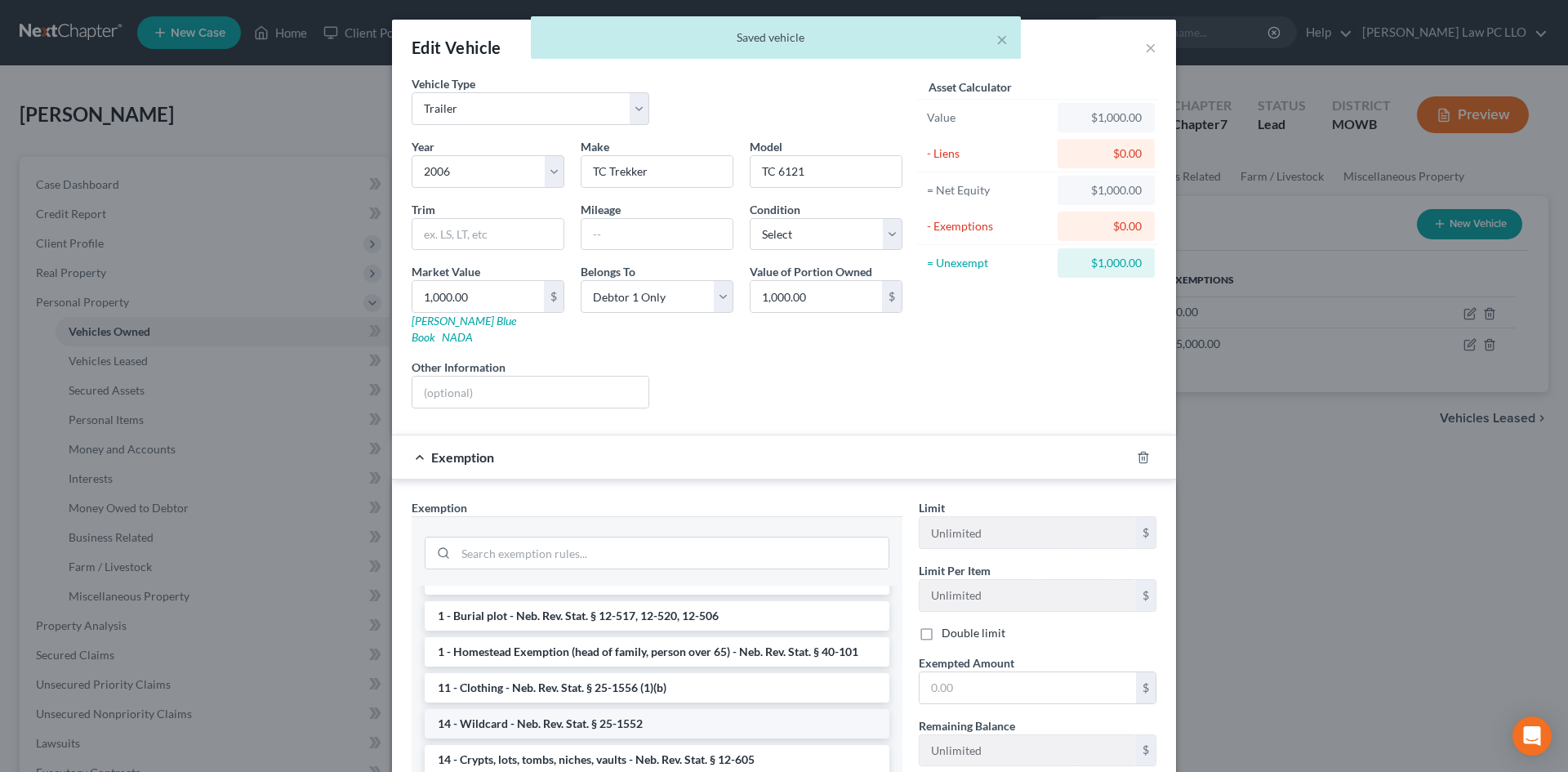
click at [616, 709] on li "14 - Wildcard - Neb. Rev. Stat. § 25-1552" at bounding box center [657, 723] width 465 height 29
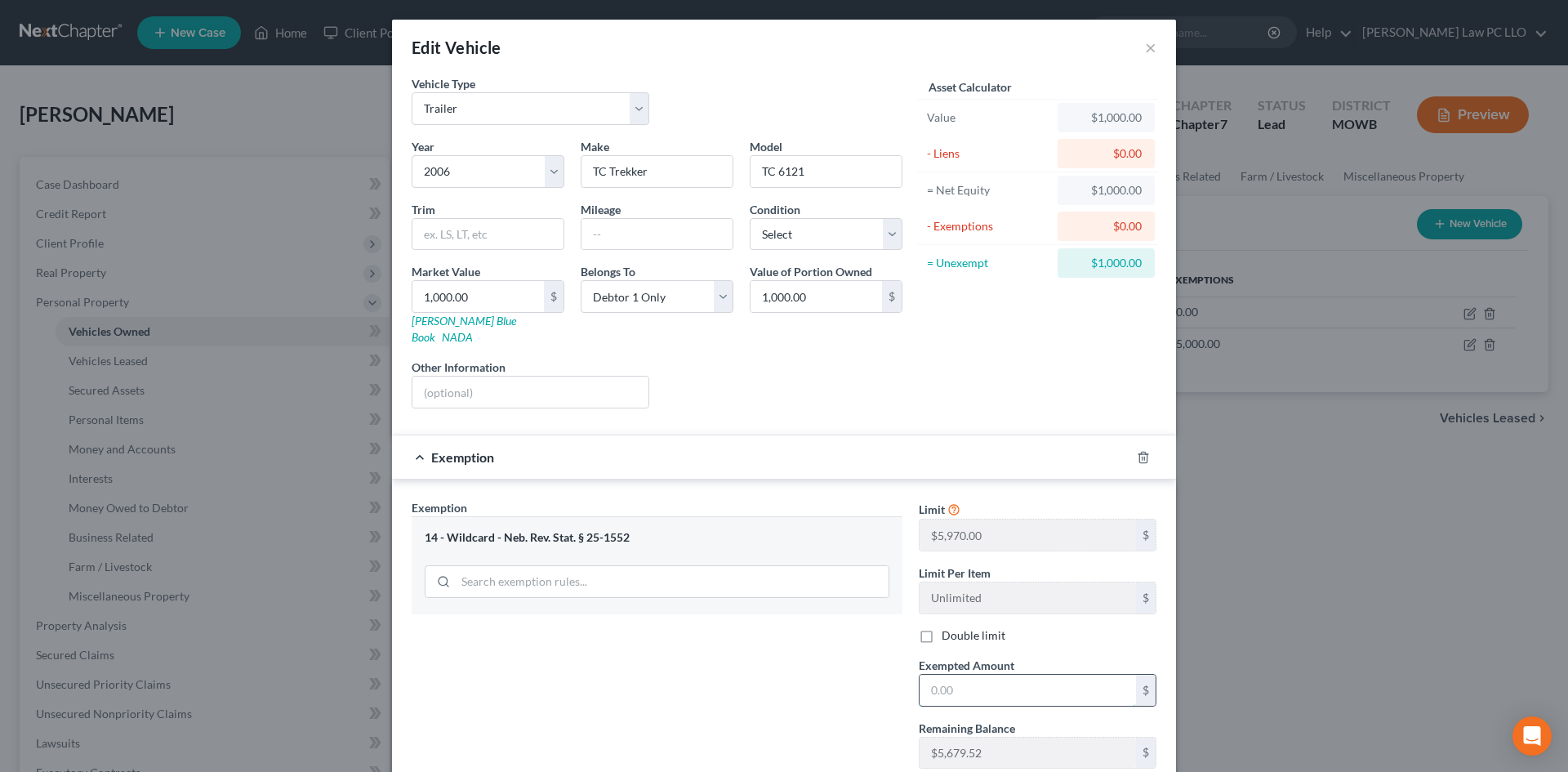
click at [963, 680] on input "text" at bounding box center [1028, 690] width 217 height 31
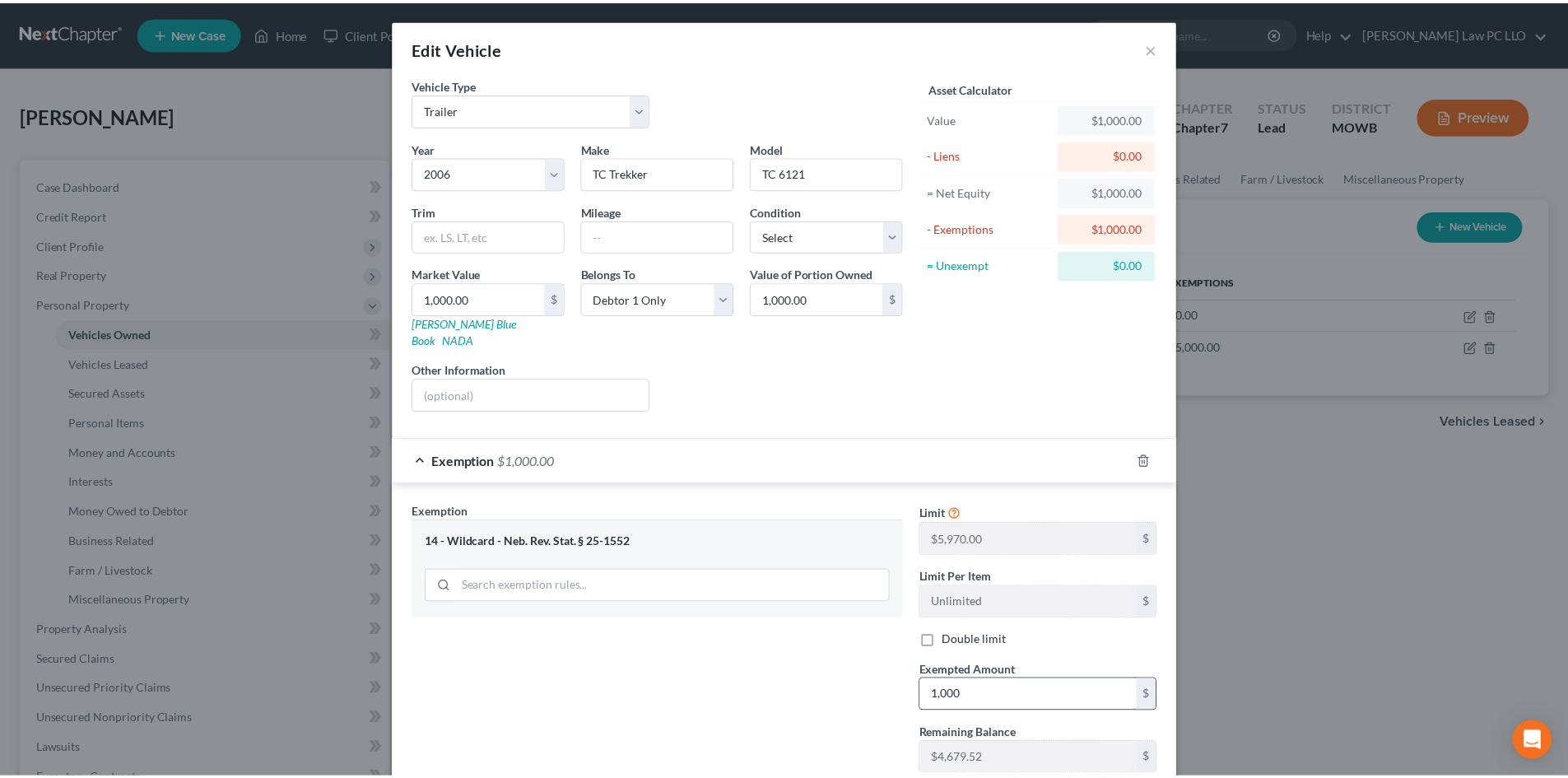
scroll to position [98, 0]
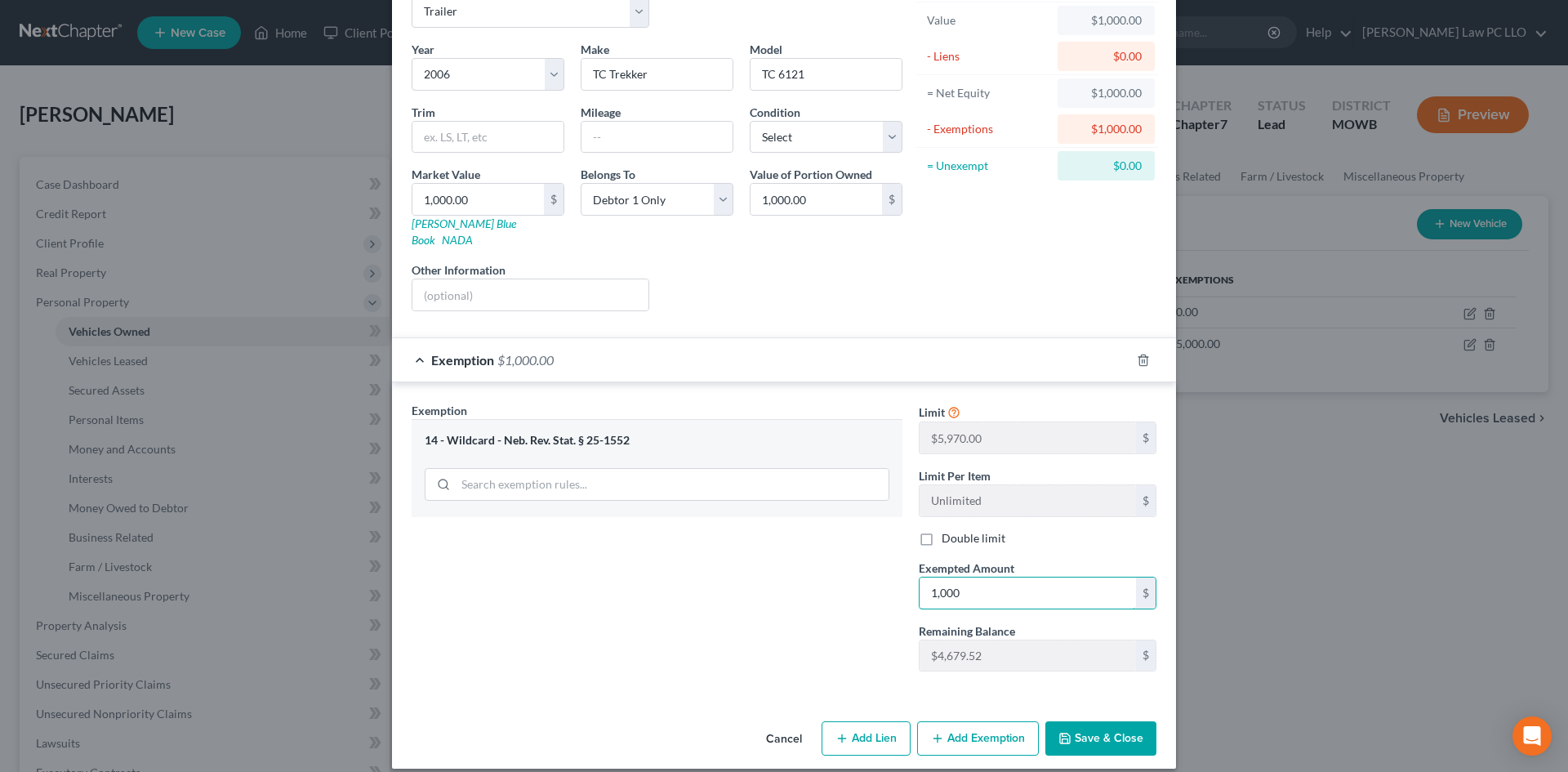
type input "1,000"
click at [1108, 721] on button "Save & Close" at bounding box center [1100, 738] width 111 height 34
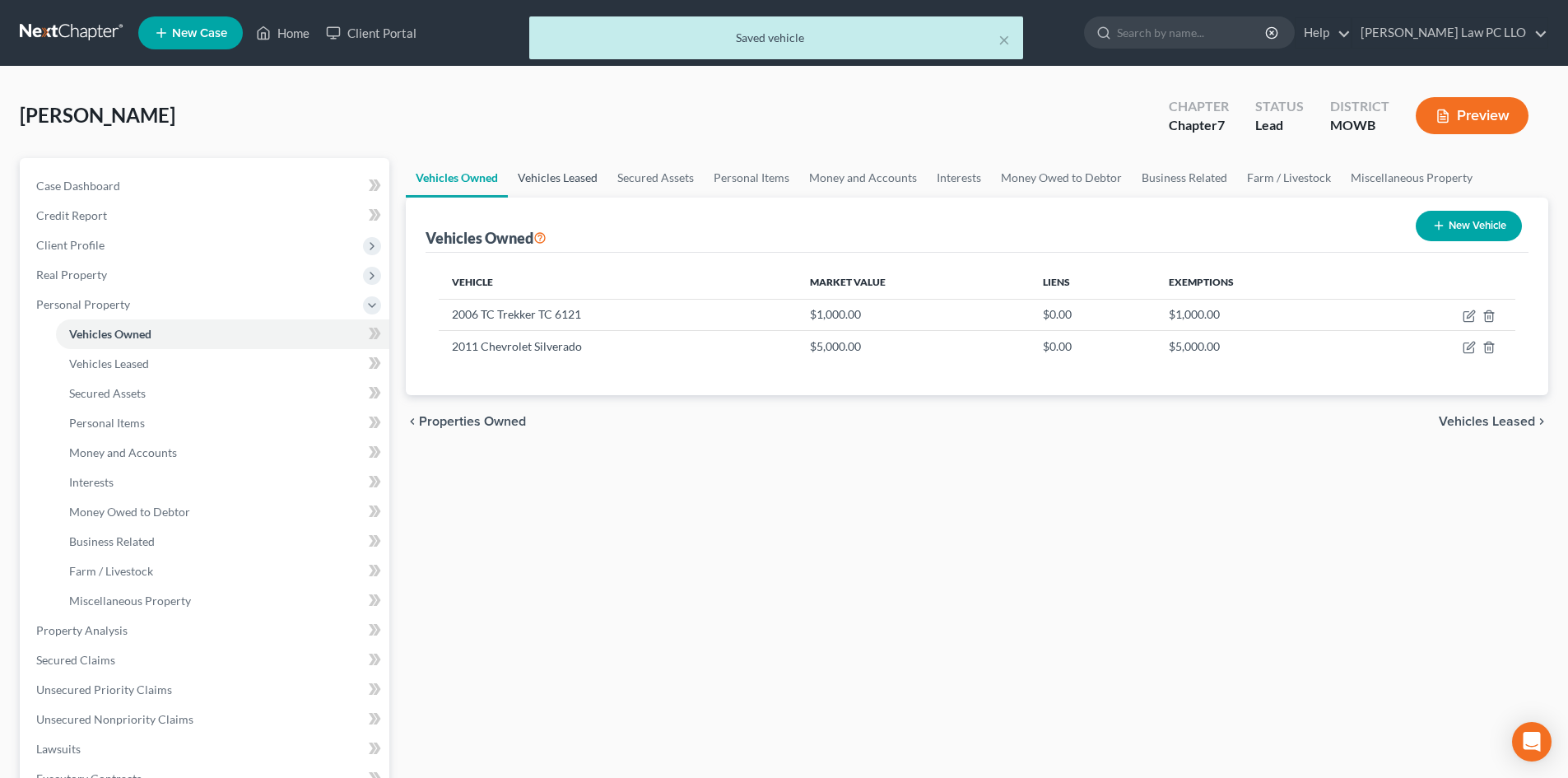
click at [565, 175] on link "Vehicles Leased" at bounding box center [557, 177] width 100 height 39
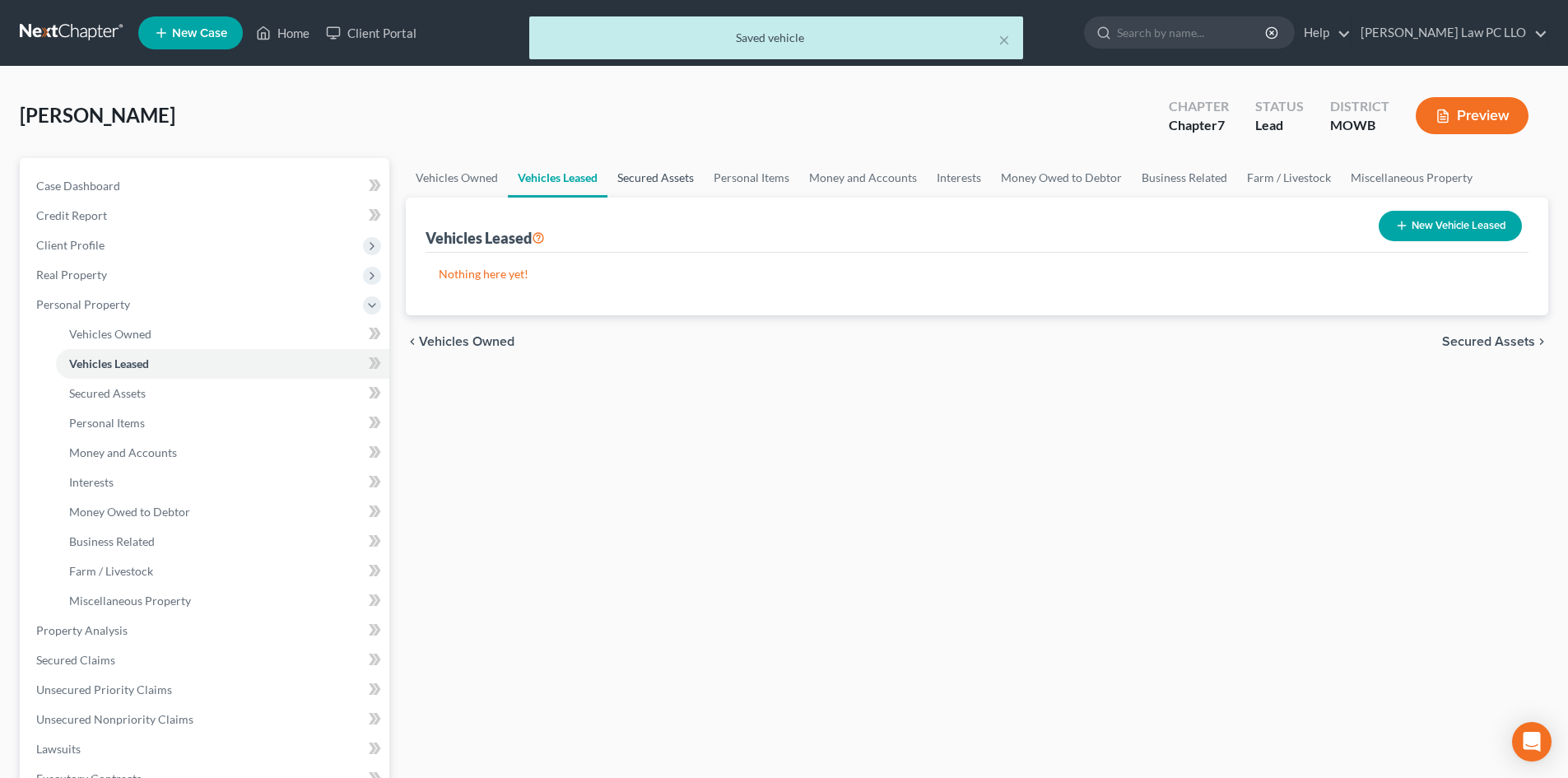
click at [656, 185] on link "Secured Assets" at bounding box center [655, 177] width 96 height 39
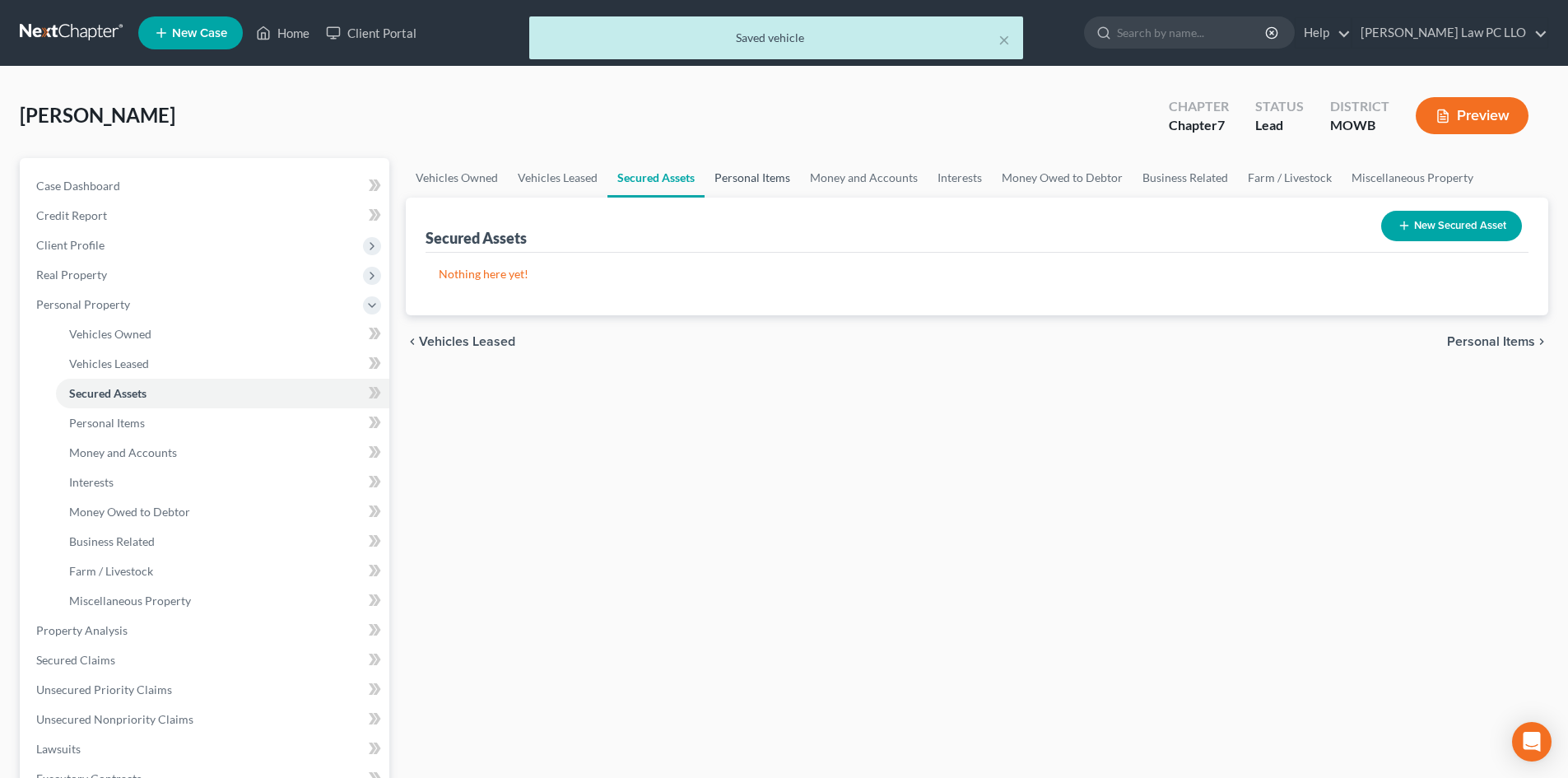
click at [742, 182] on link "Personal Items" at bounding box center [752, 177] width 96 height 39
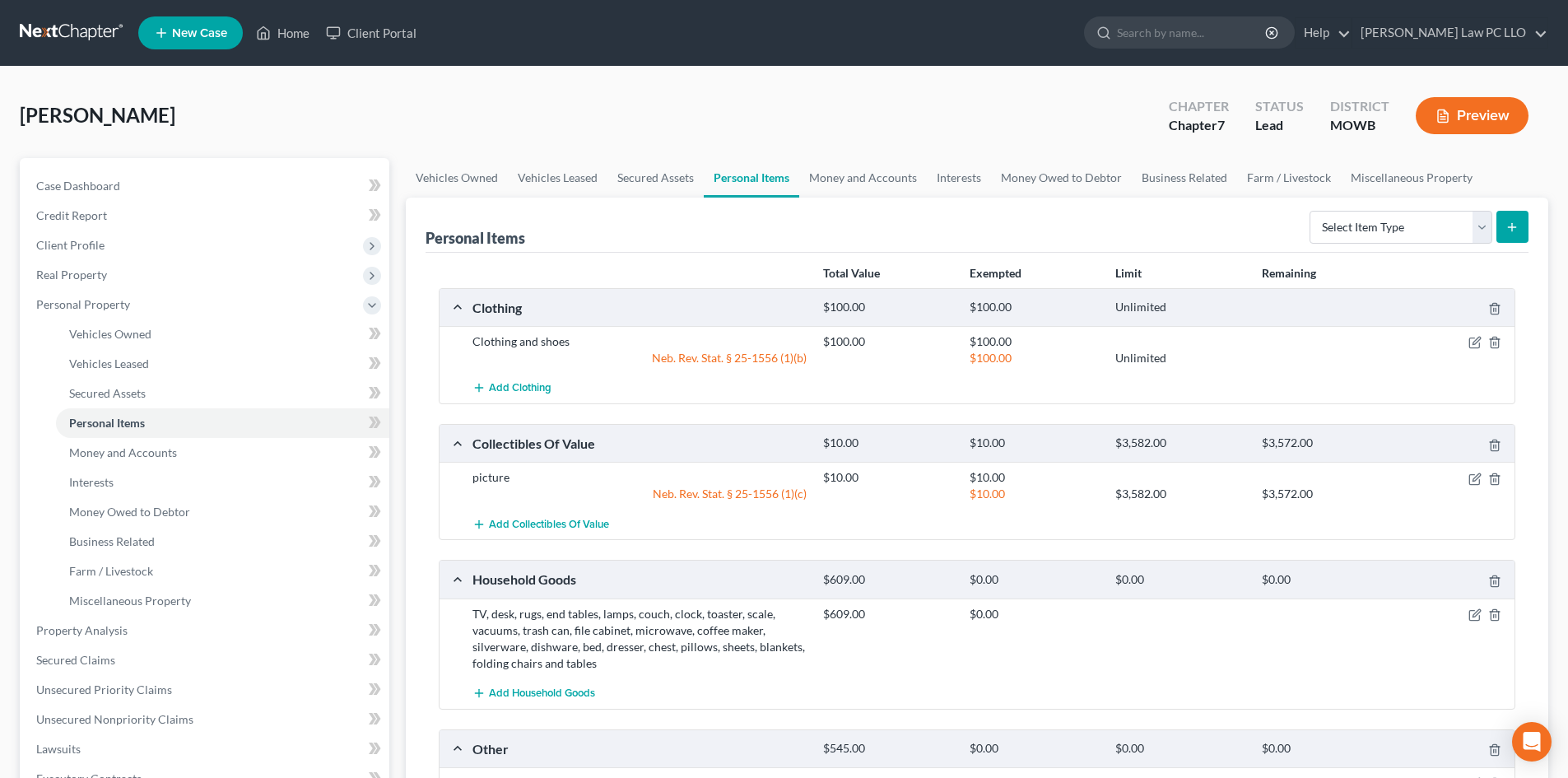
scroll to position [110, 0]
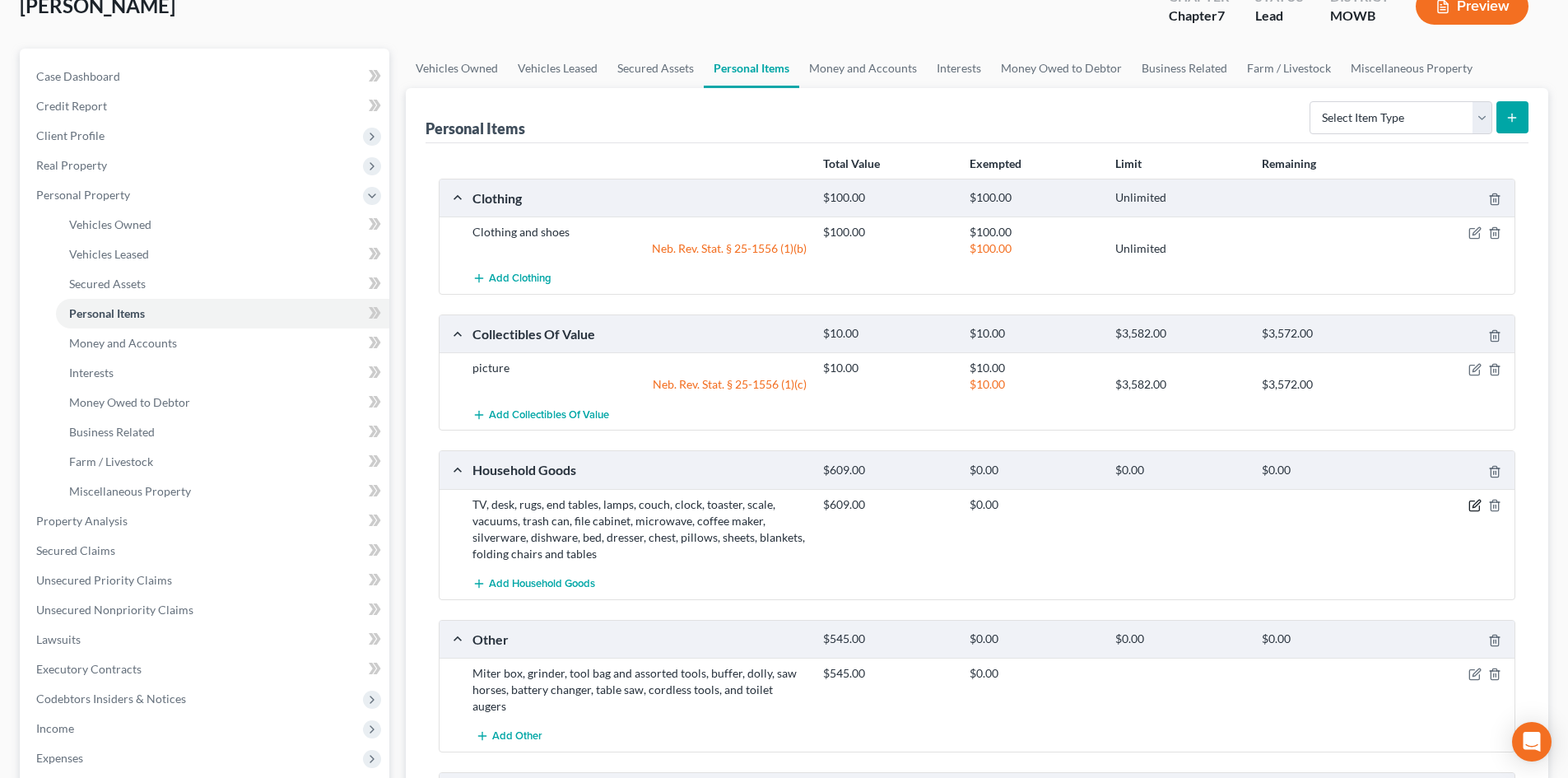
click at [1475, 500] on icon "button" at bounding box center [1475, 505] width 13 height 13
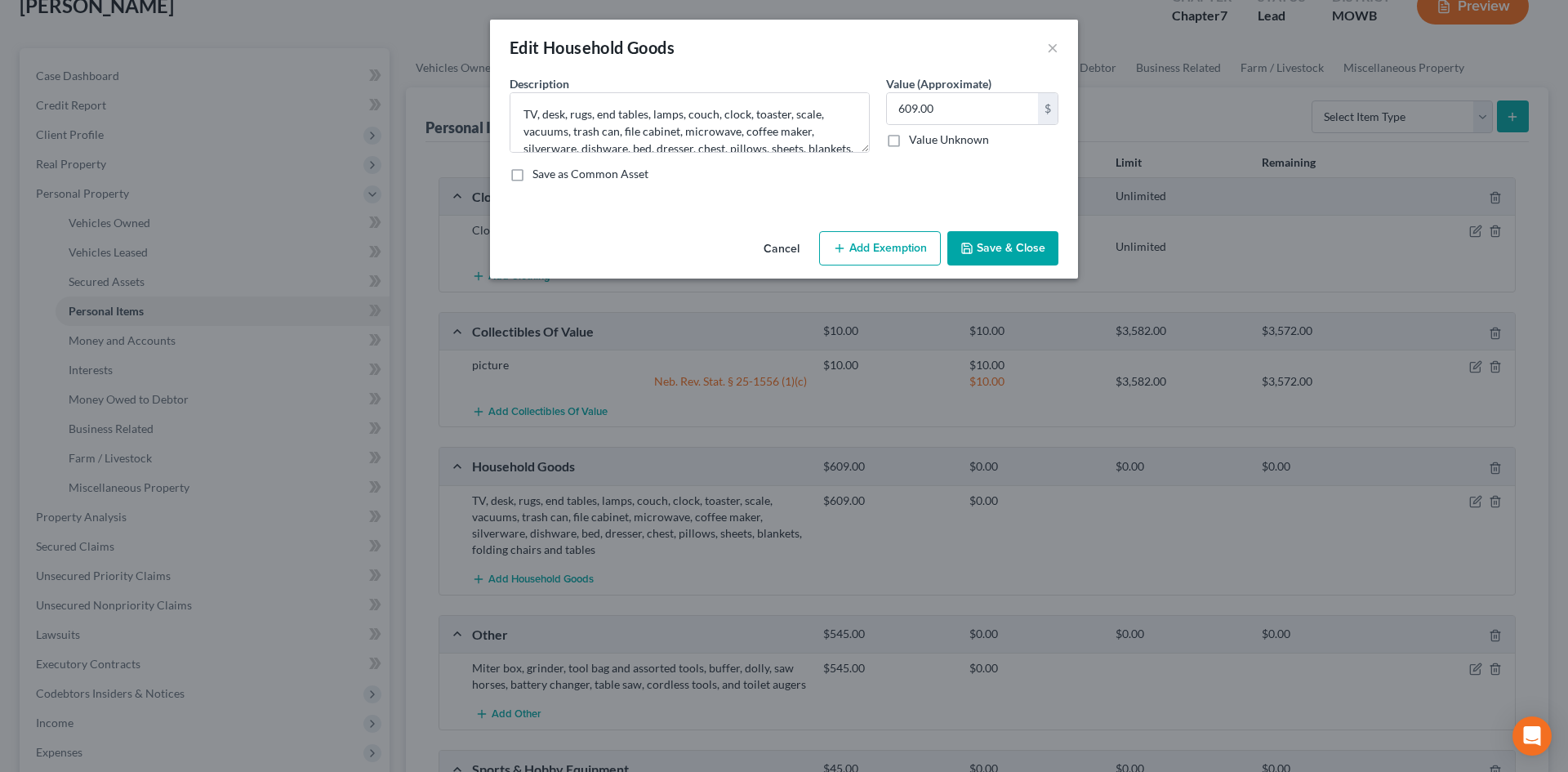
click at [881, 237] on button "Add Exemption" at bounding box center [880, 248] width 121 height 34
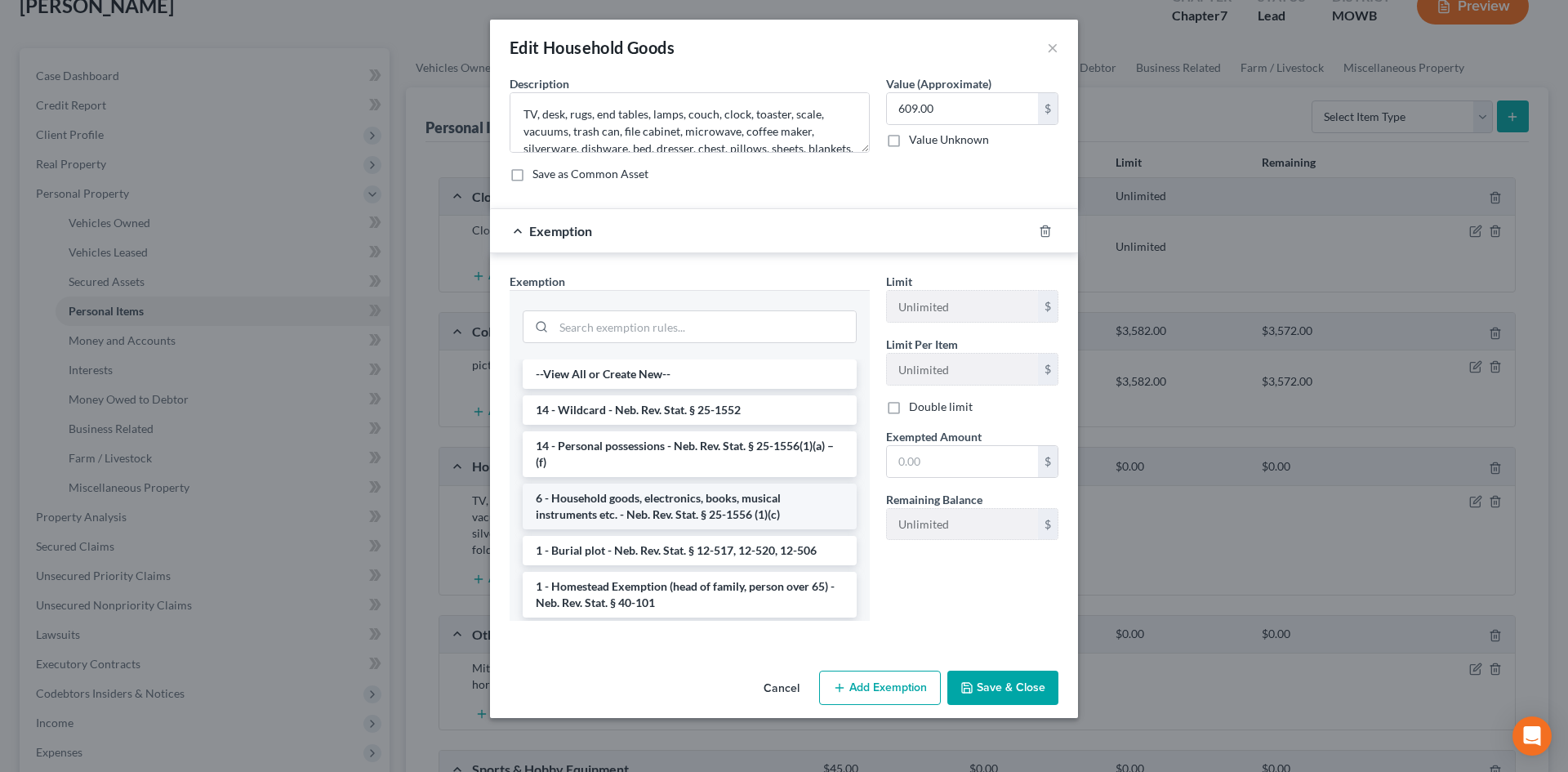
click at [682, 500] on li "6 - Household goods, electronics, books, musical instruments etc. - Neb. Rev. S…" at bounding box center [690, 506] width 334 height 45
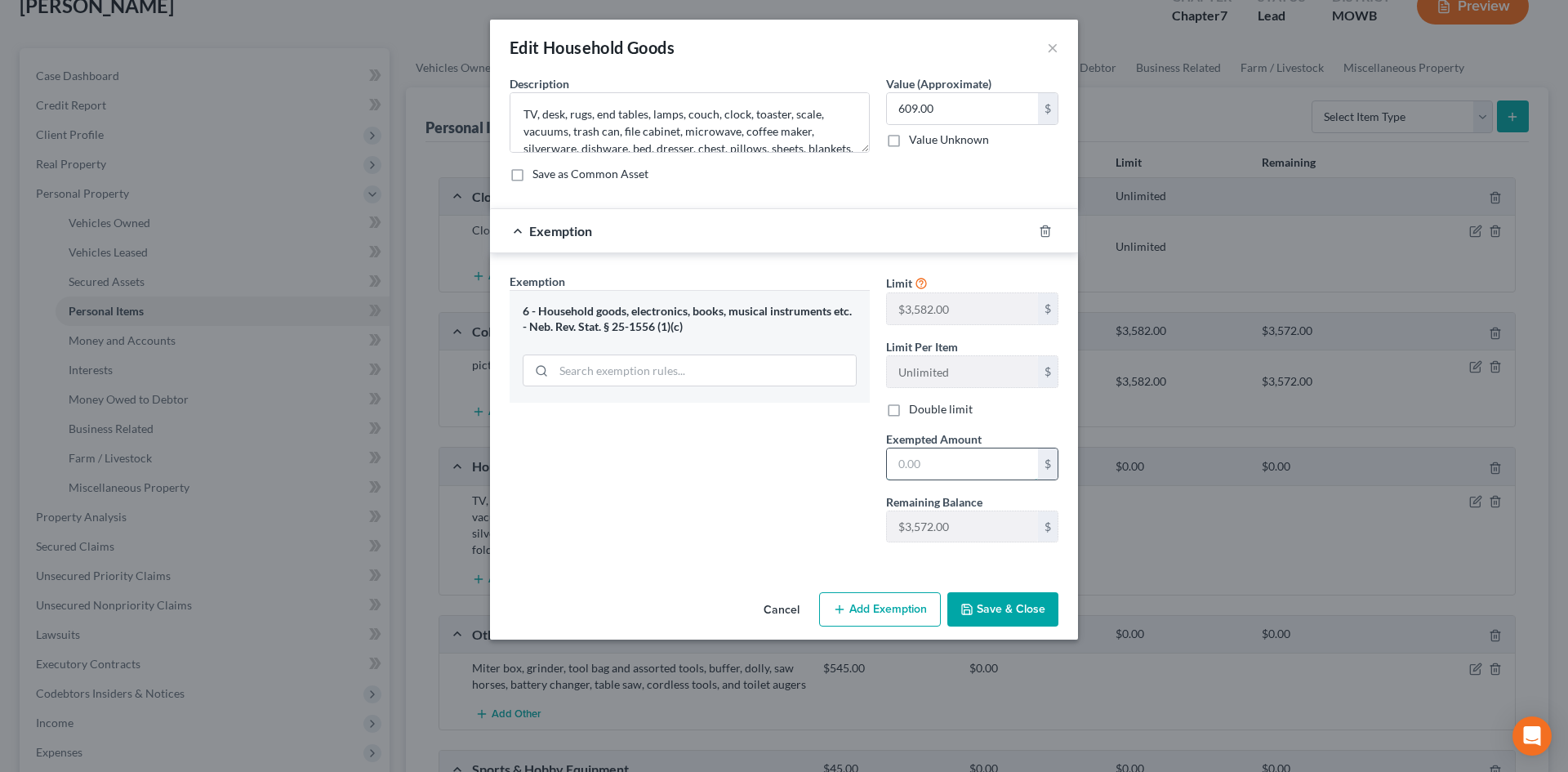
click at [941, 468] on input "text" at bounding box center [963, 464] width 151 height 31
type input "609"
click at [1000, 607] on button "Save & Close" at bounding box center [1002, 609] width 111 height 34
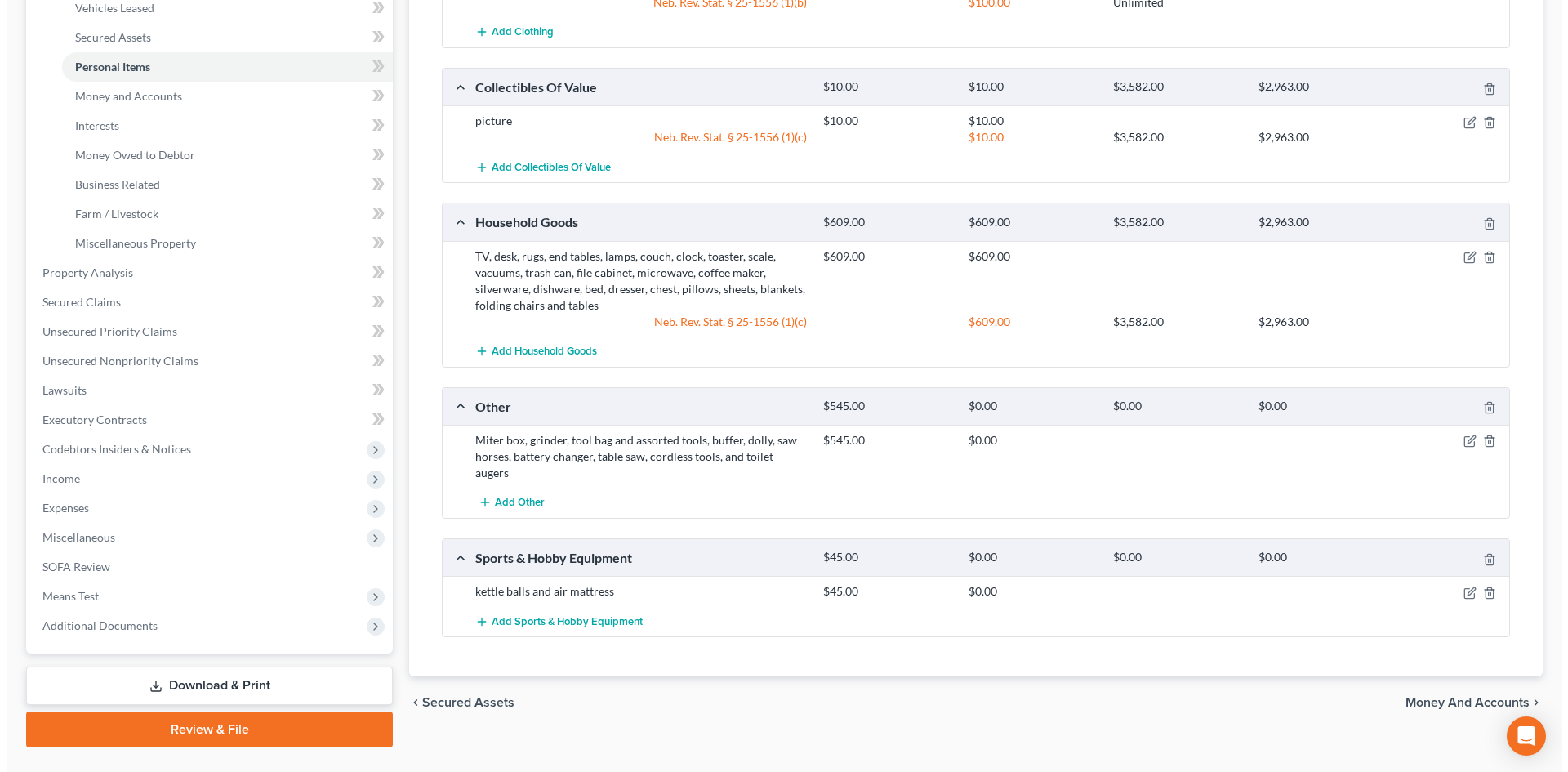
scroll to position [391, 0]
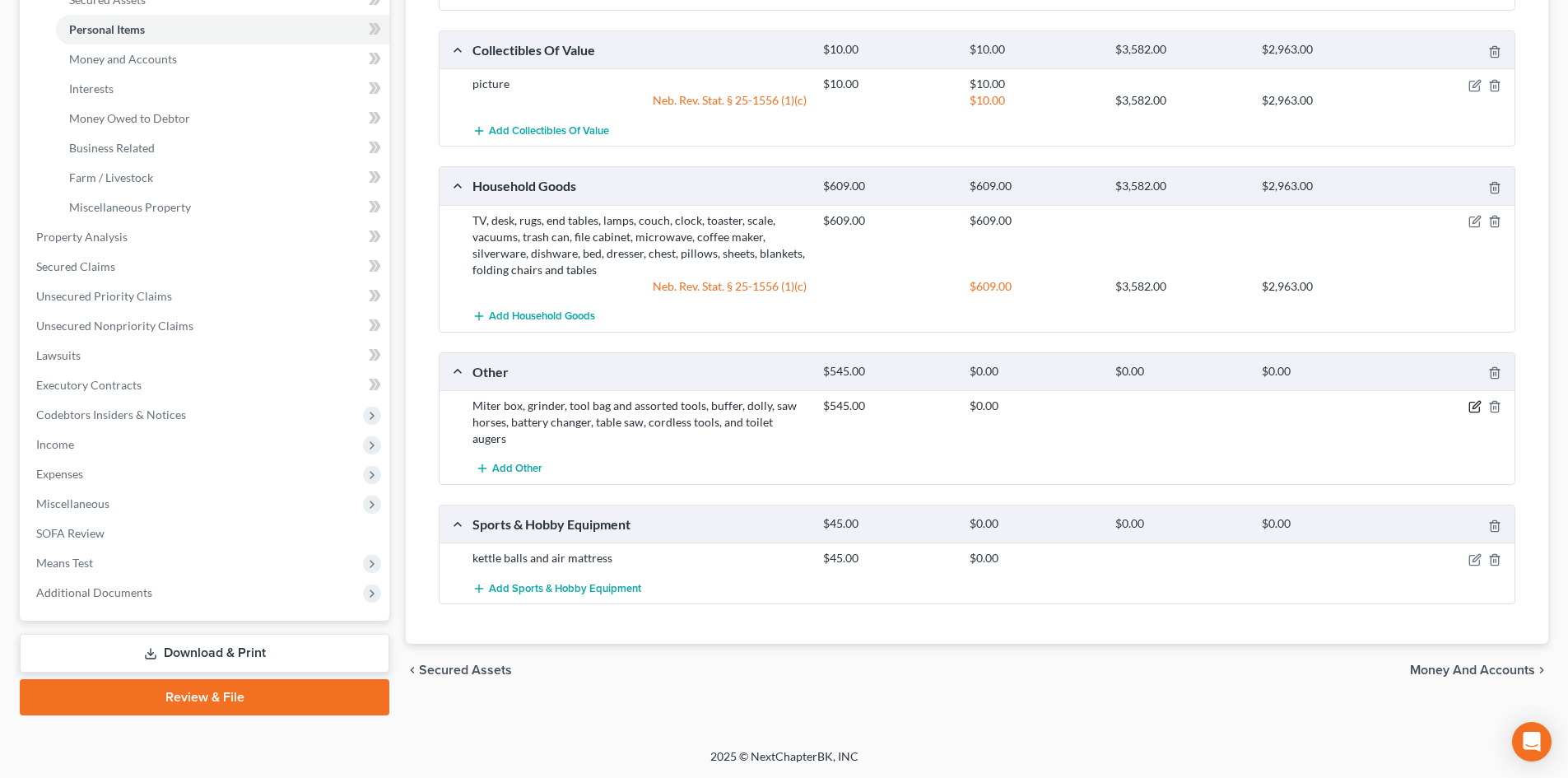
click at [1472, 404] on icon "button" at bounding box center [1475, 406] width 13 height 13
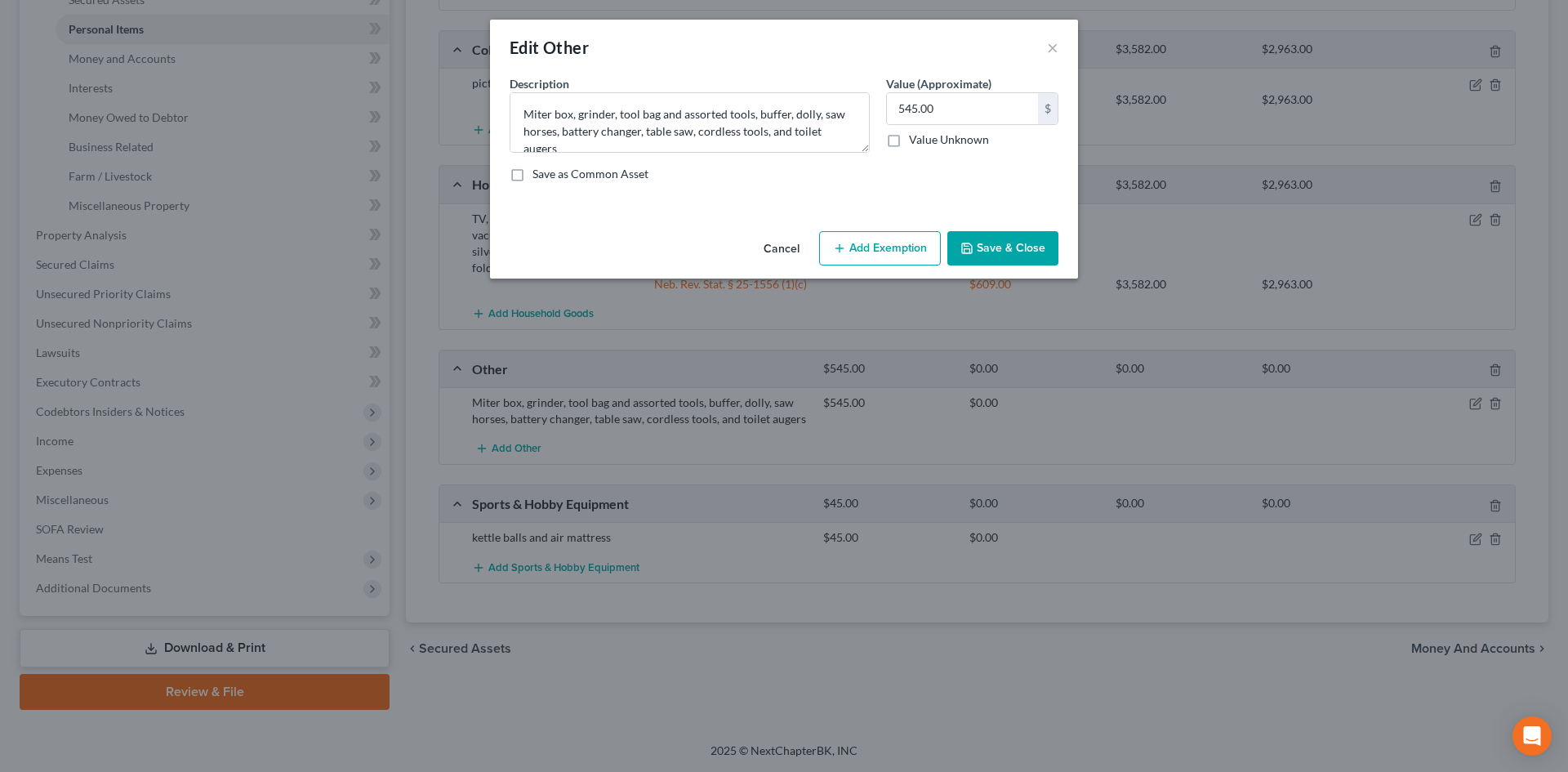
click at [911, 241] on button "Add Exemption" at bounding box center [880, 248] width 121 height 34
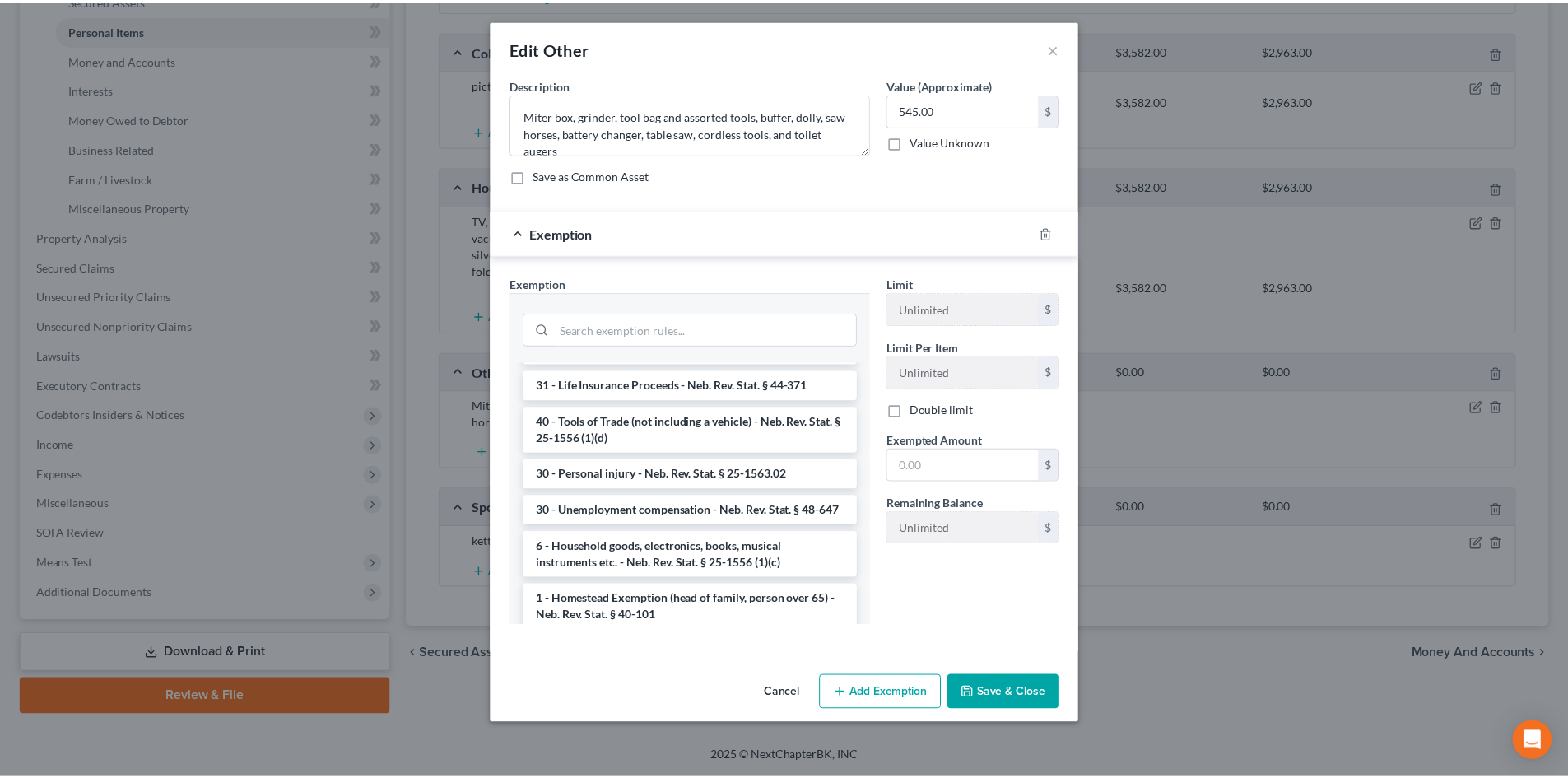
scroll to position [1198, 0]
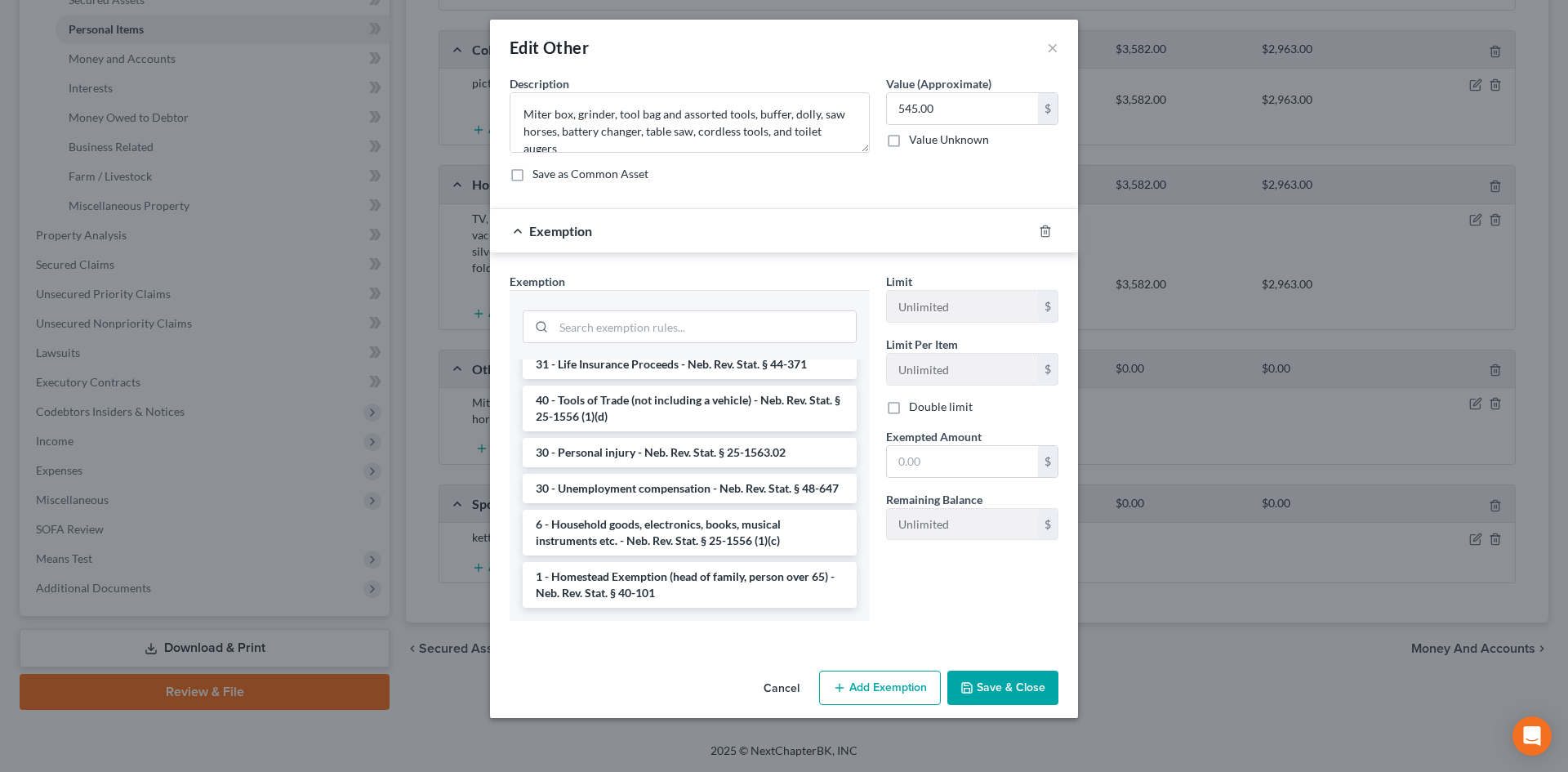
click at [667, 515] on li "6 - Household goods, electronics, books, musical instruments etc. - Neb. Rev. S…" at bounding box center [690, 532] width 334 height 45
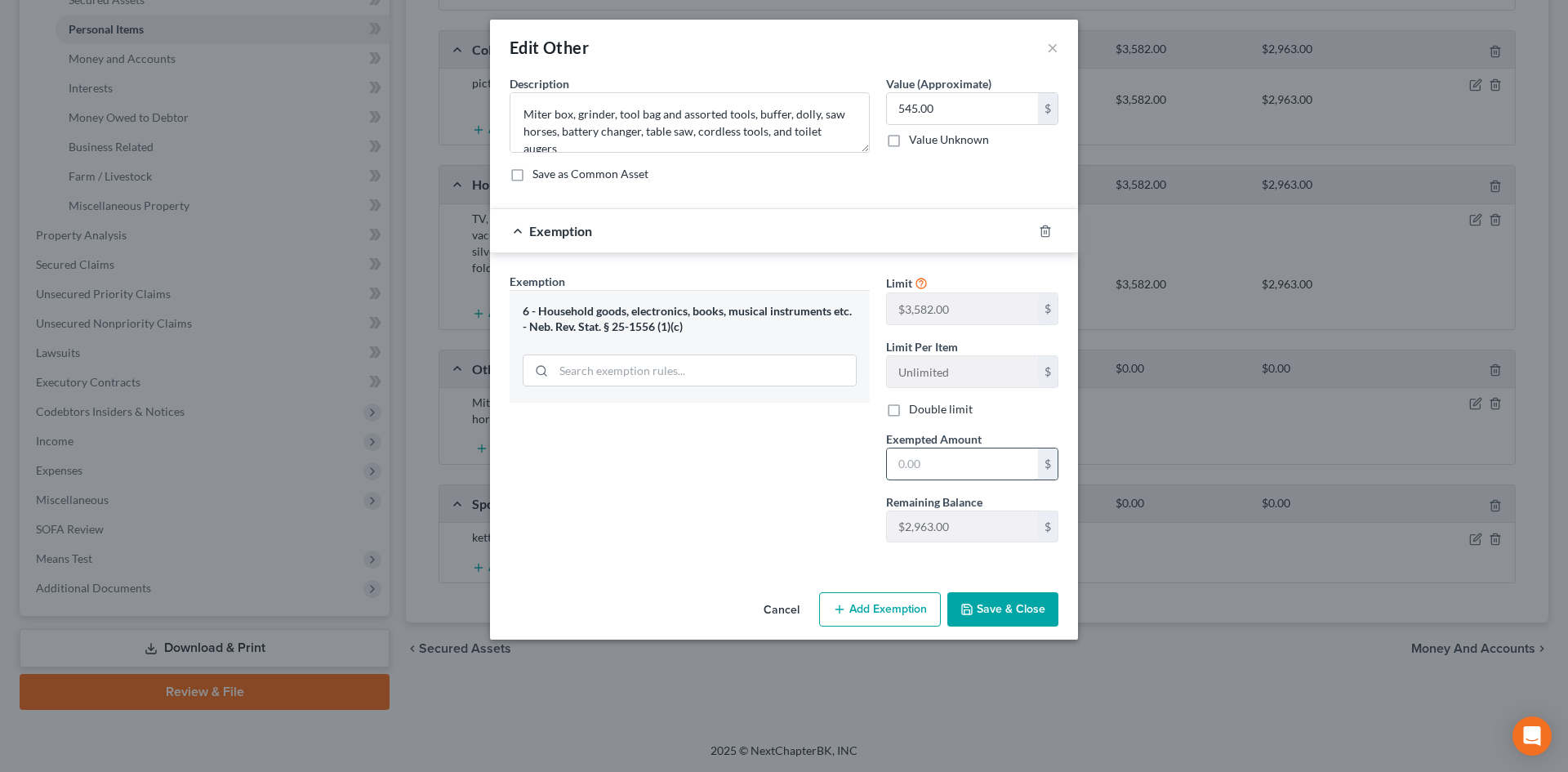
click at [941, 468] on input "text" at bounding box center [963, 464] width 151 height 31
type input "545"
click at [1000, 607] on button "Save & Close" at bounding box center [1002, 609] width 111 height 34
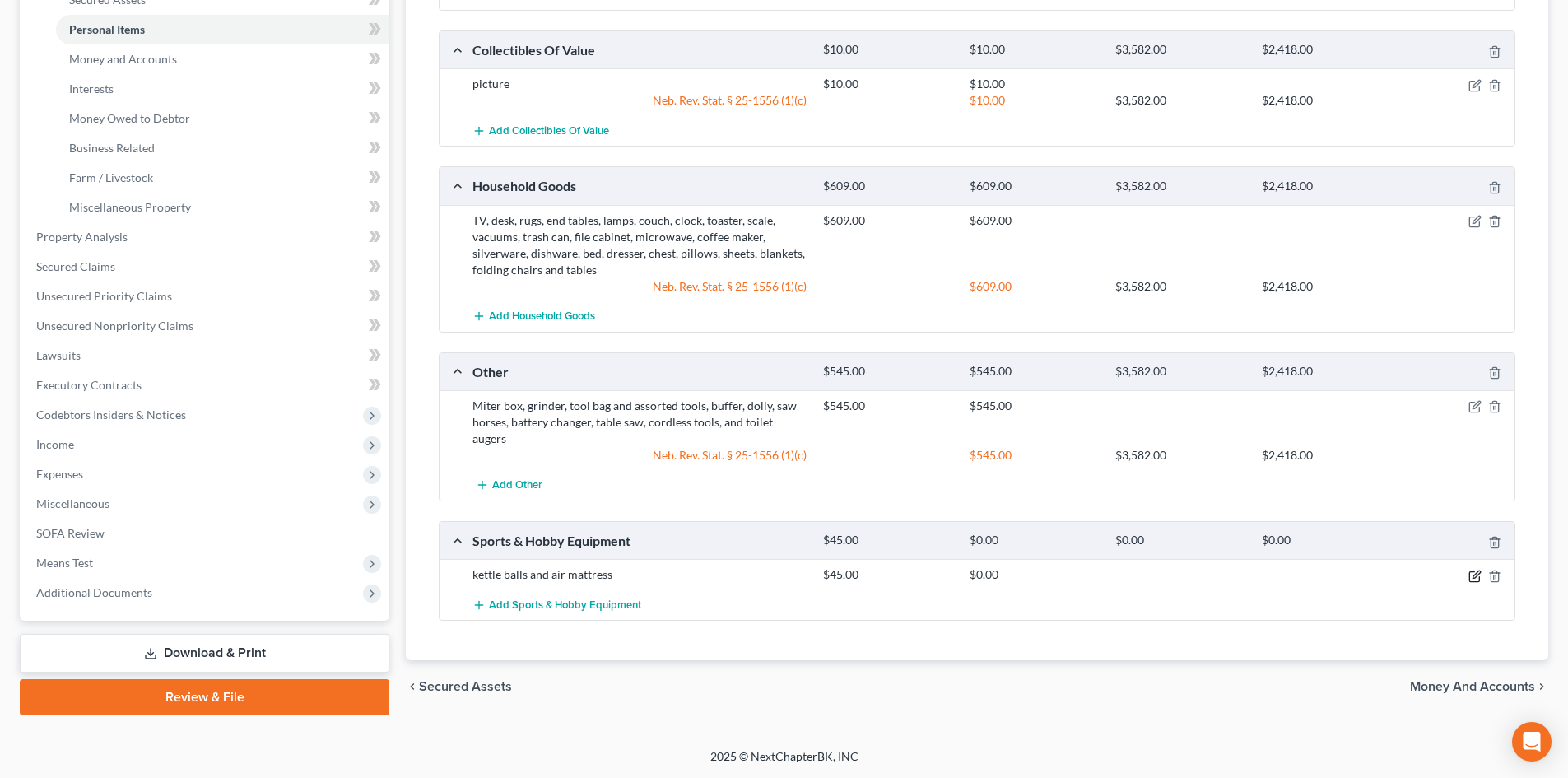
click at [1470, 570] on icon "button" at bounding box center [1475, 576] width 13 height 13
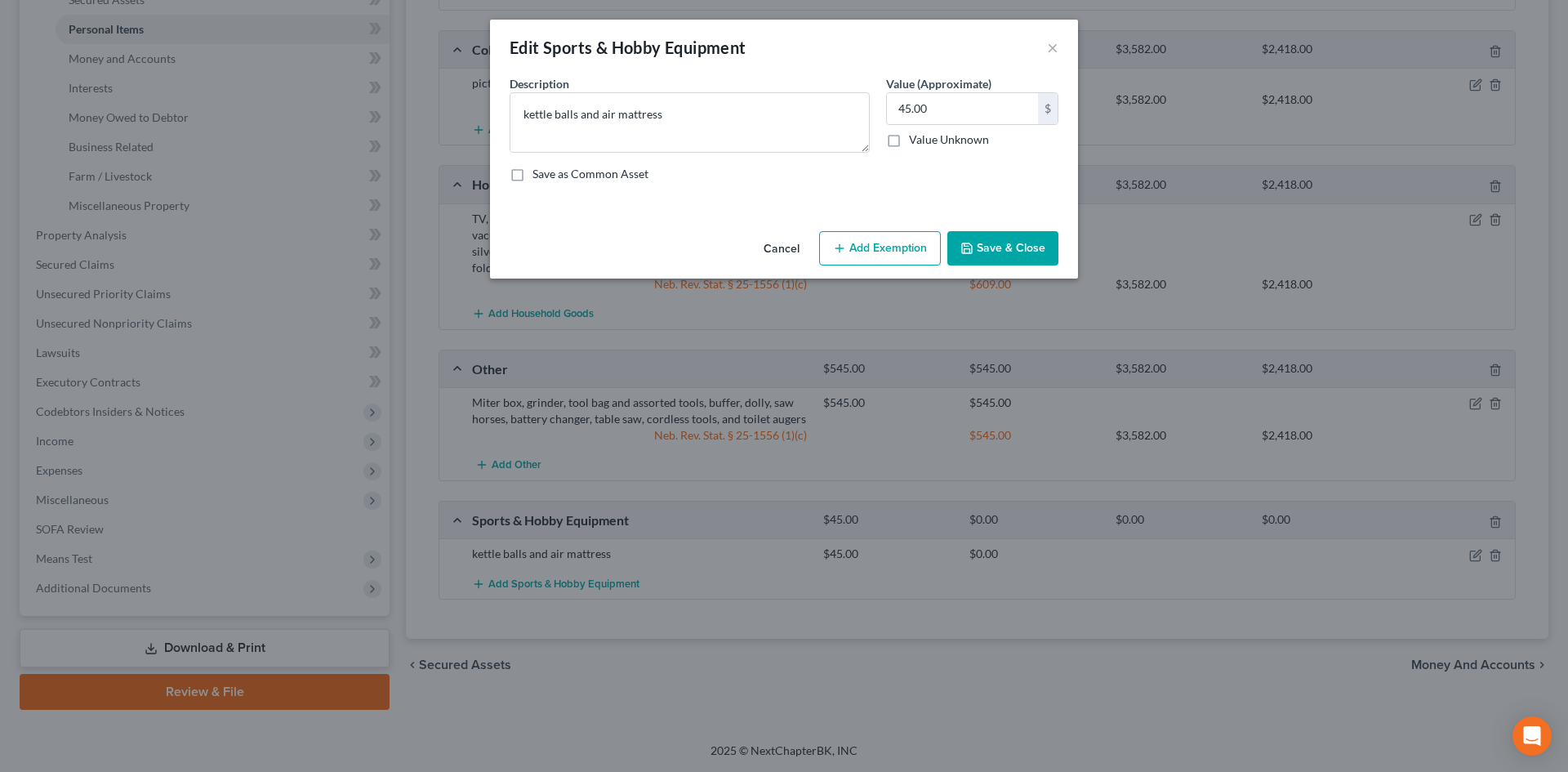
click at [908, 245] on button "Add Exemption" at bounding box center [880, 248] width 121 height 34
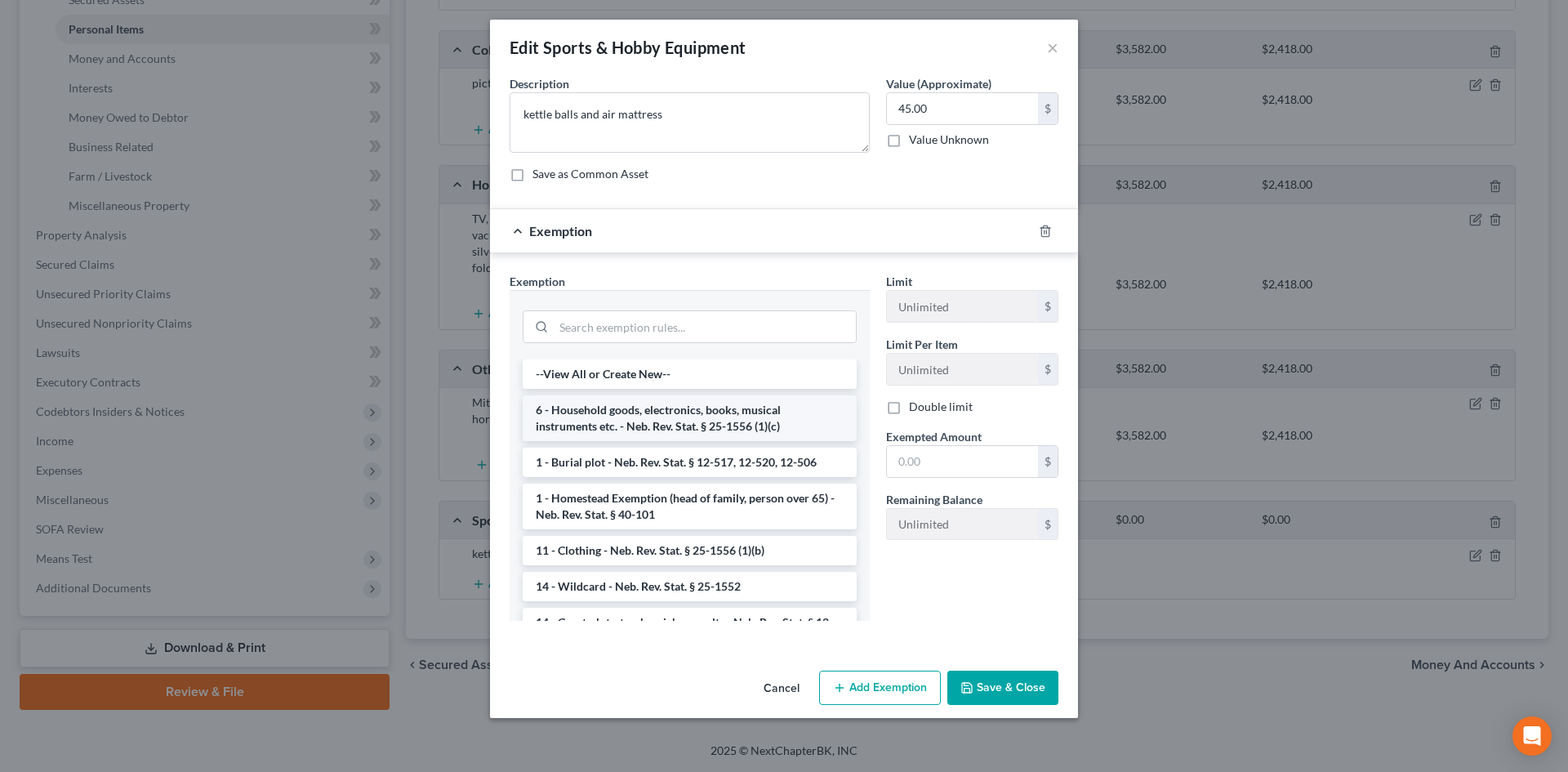
click at [661, 423] on li "6 - Household goods, electronics, books, musical instruments etc. - Neb. Rev. S…" at bounding box center [690, 418] width 334 height 45
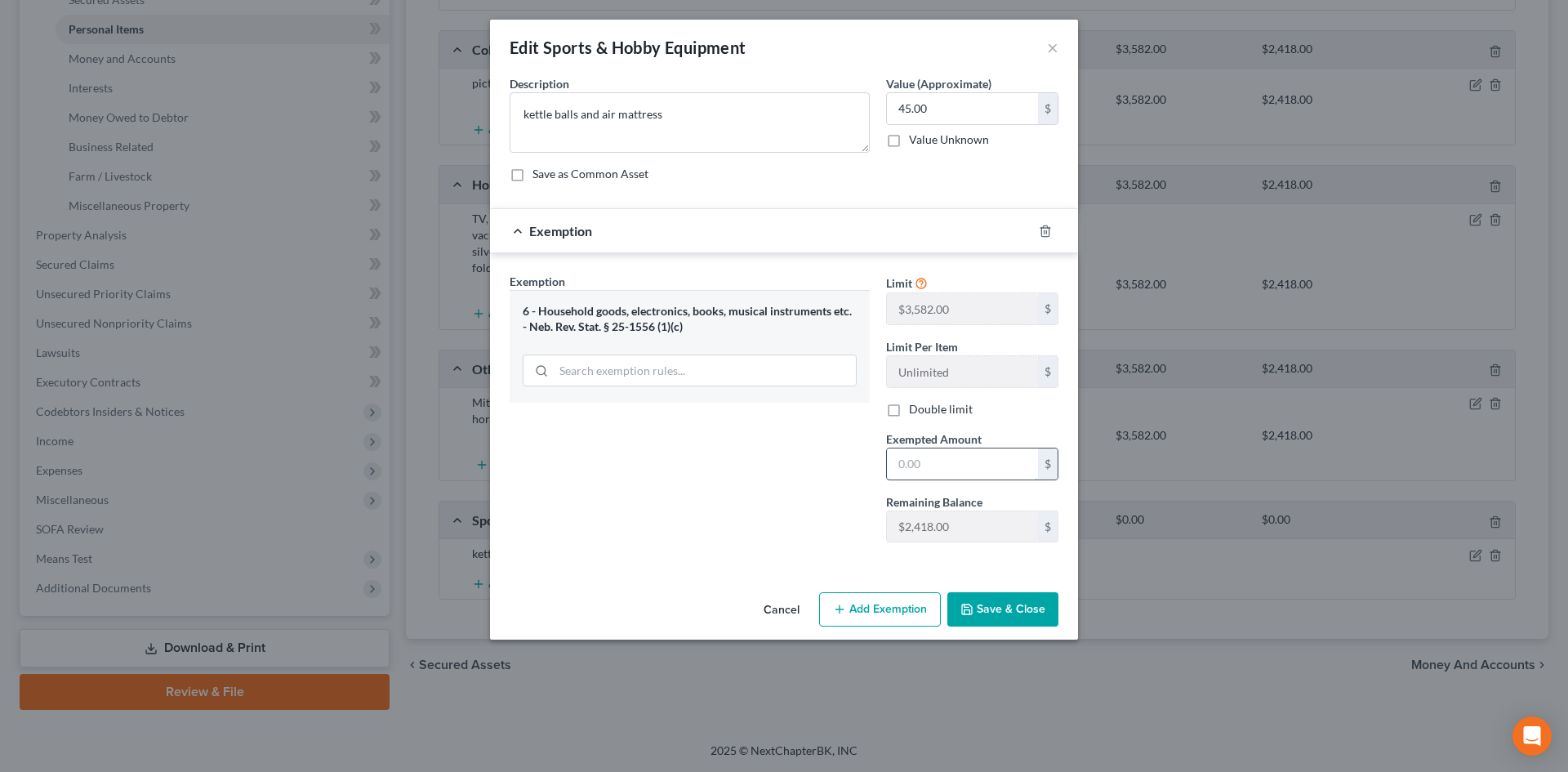
click at [910, 468] on input "text" at bounding box center [963, 464] width 151 height 31
type input "45"
click at [1004, 603] on button "Save & Close" at bounding box center [1002, 609] width 111 height 34
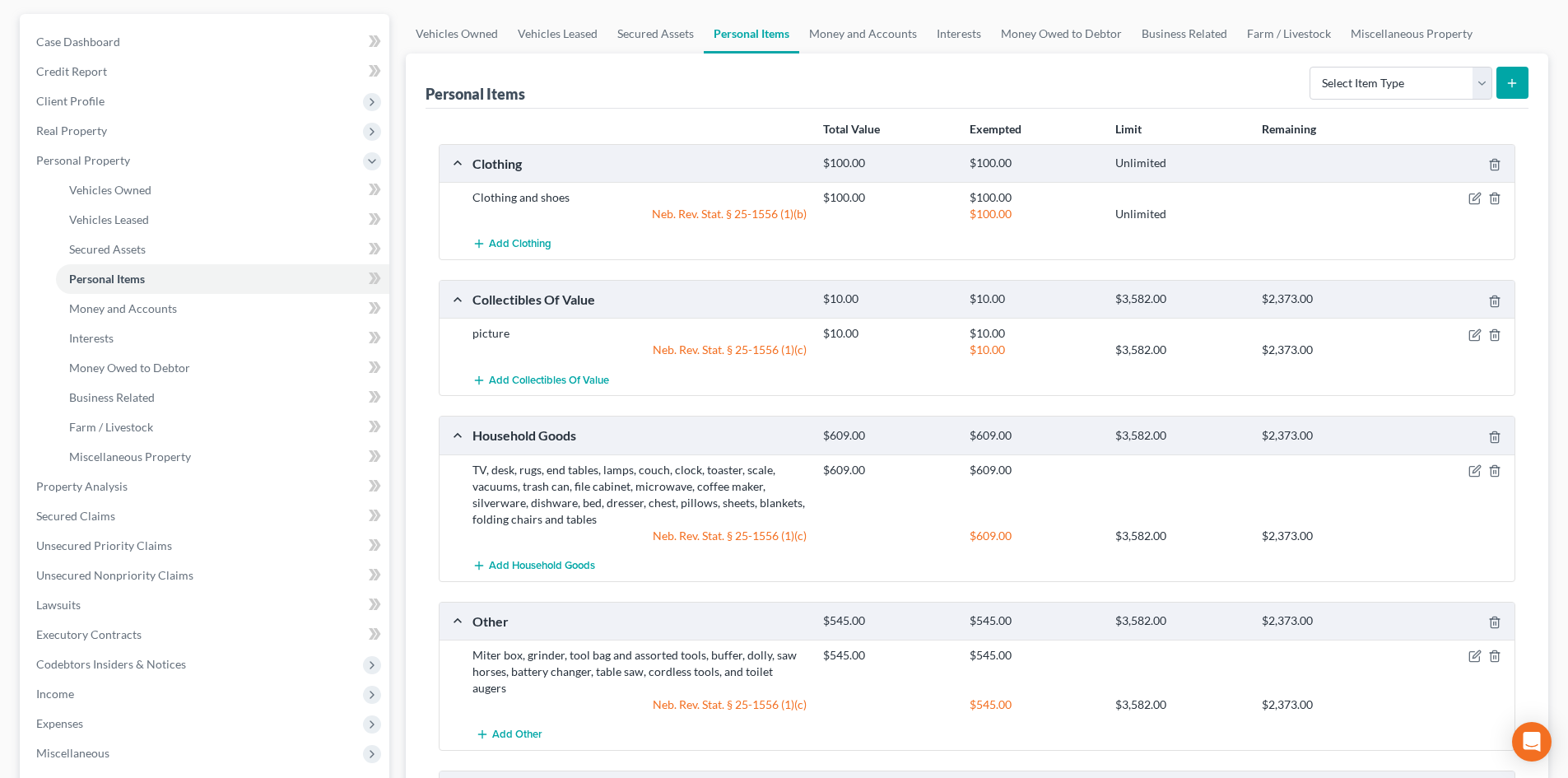
scroll to position [394, 0]
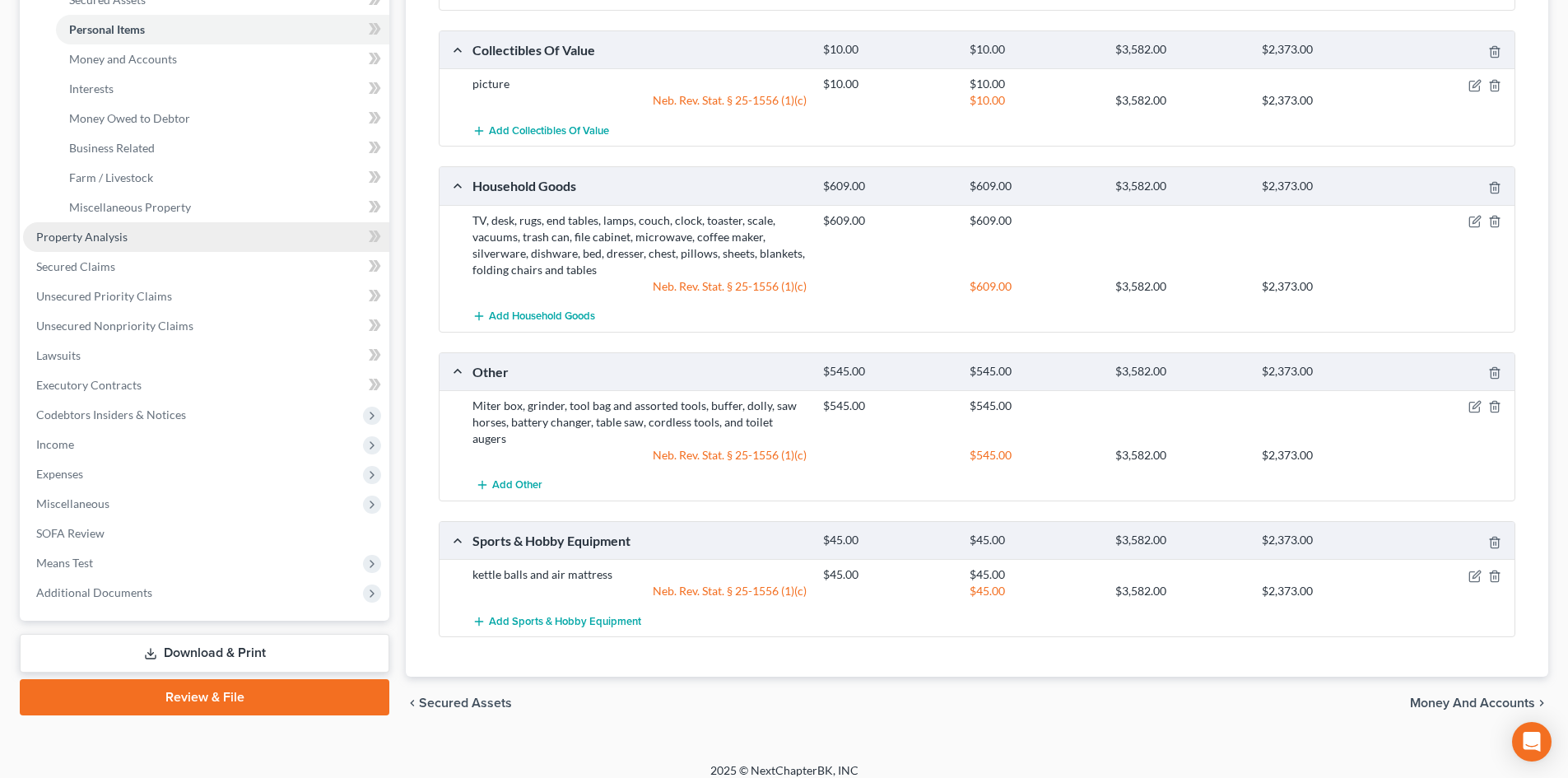
click at [115, 239] on span "Property Analysis" at bounding box center [82, 236] width 91 height 14
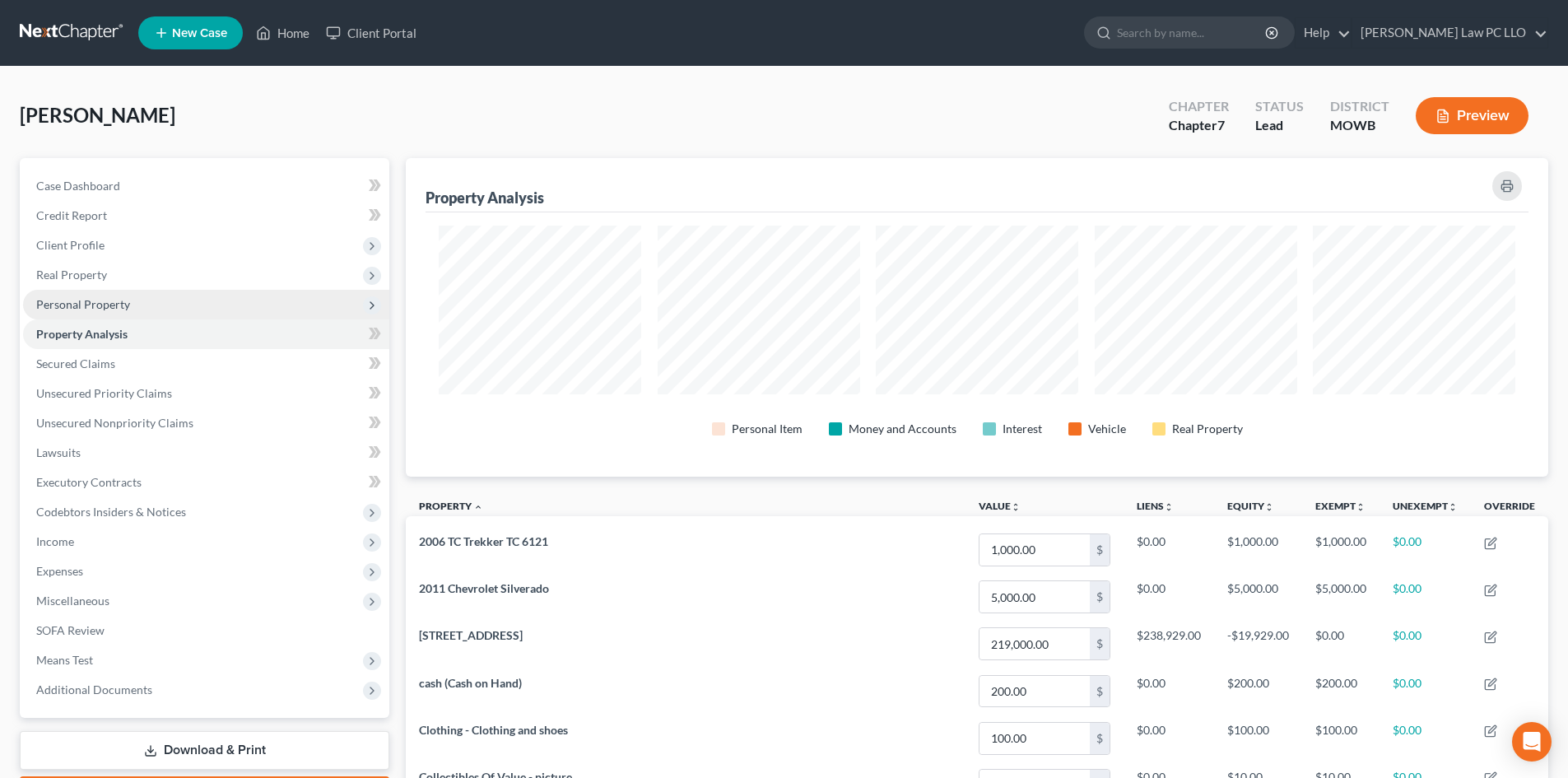
click at [90, 301] on span "Personal Property" at bounding box center [83, 303] width 94 height 14
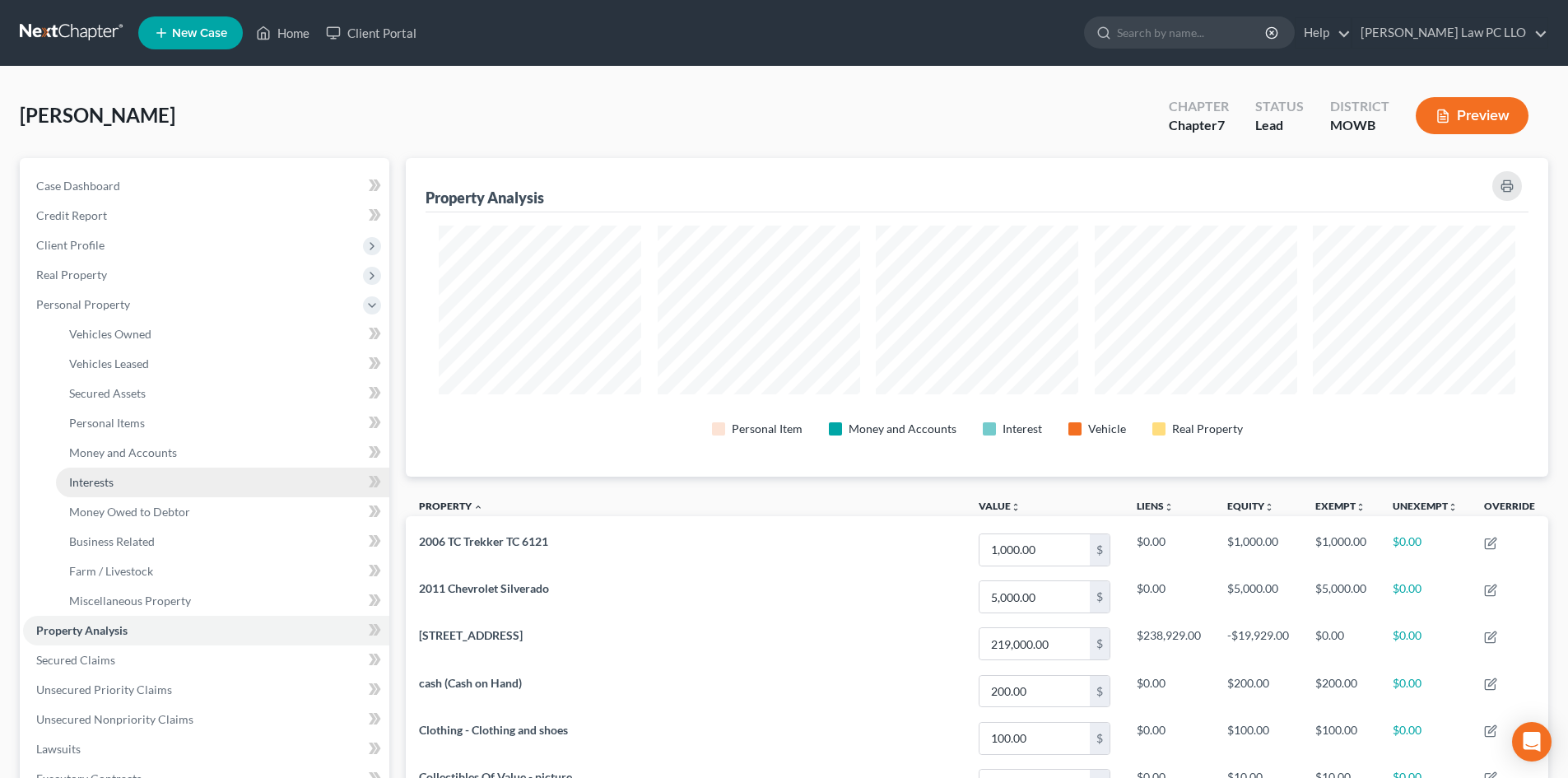
click at [112, 489] on link "Interests" at bounding box center [222, 482] width 333 height 29
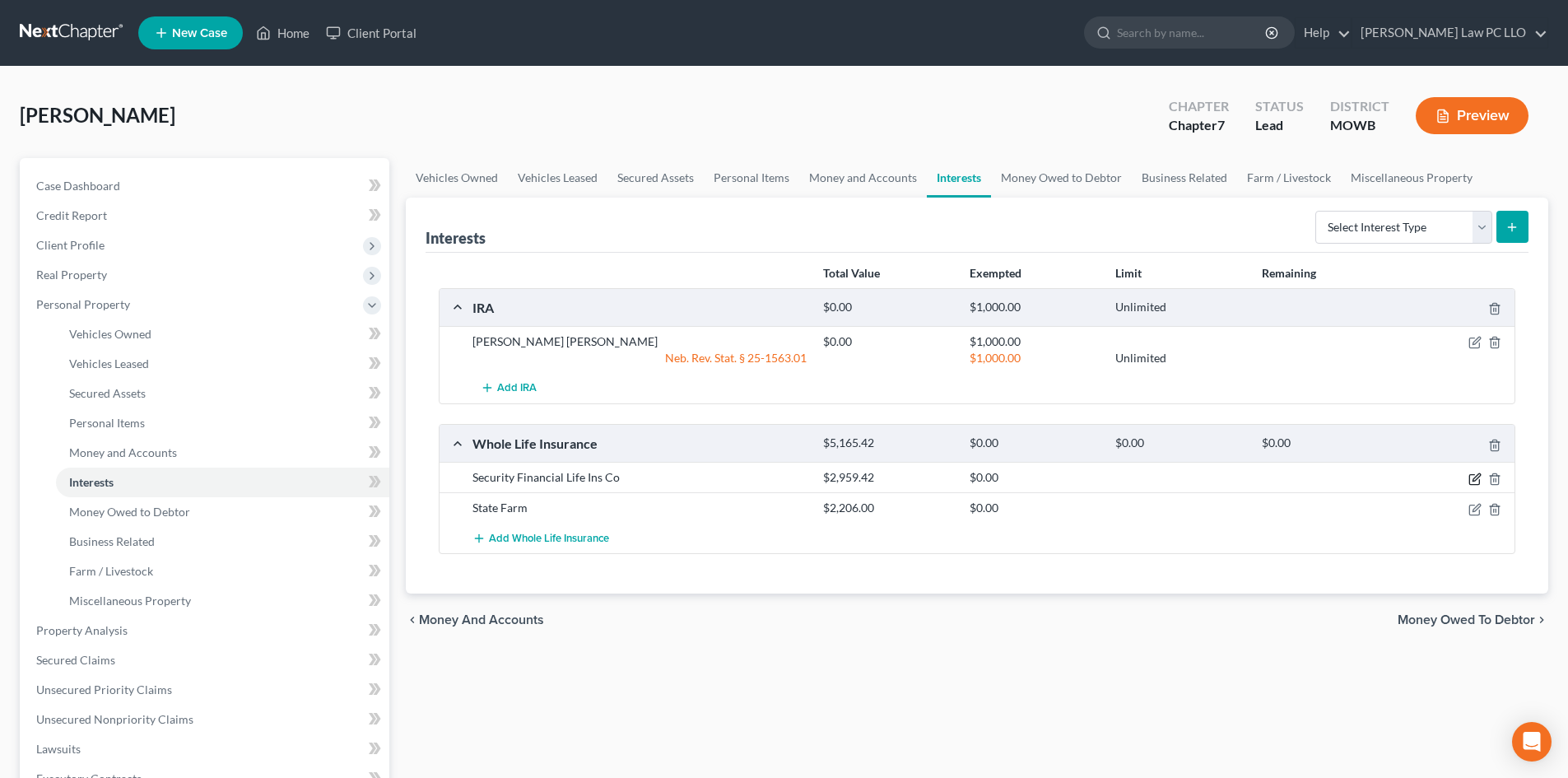
click at [1473, 484] on icon "button" at bounding box center [1473, 478] width 10 height 10
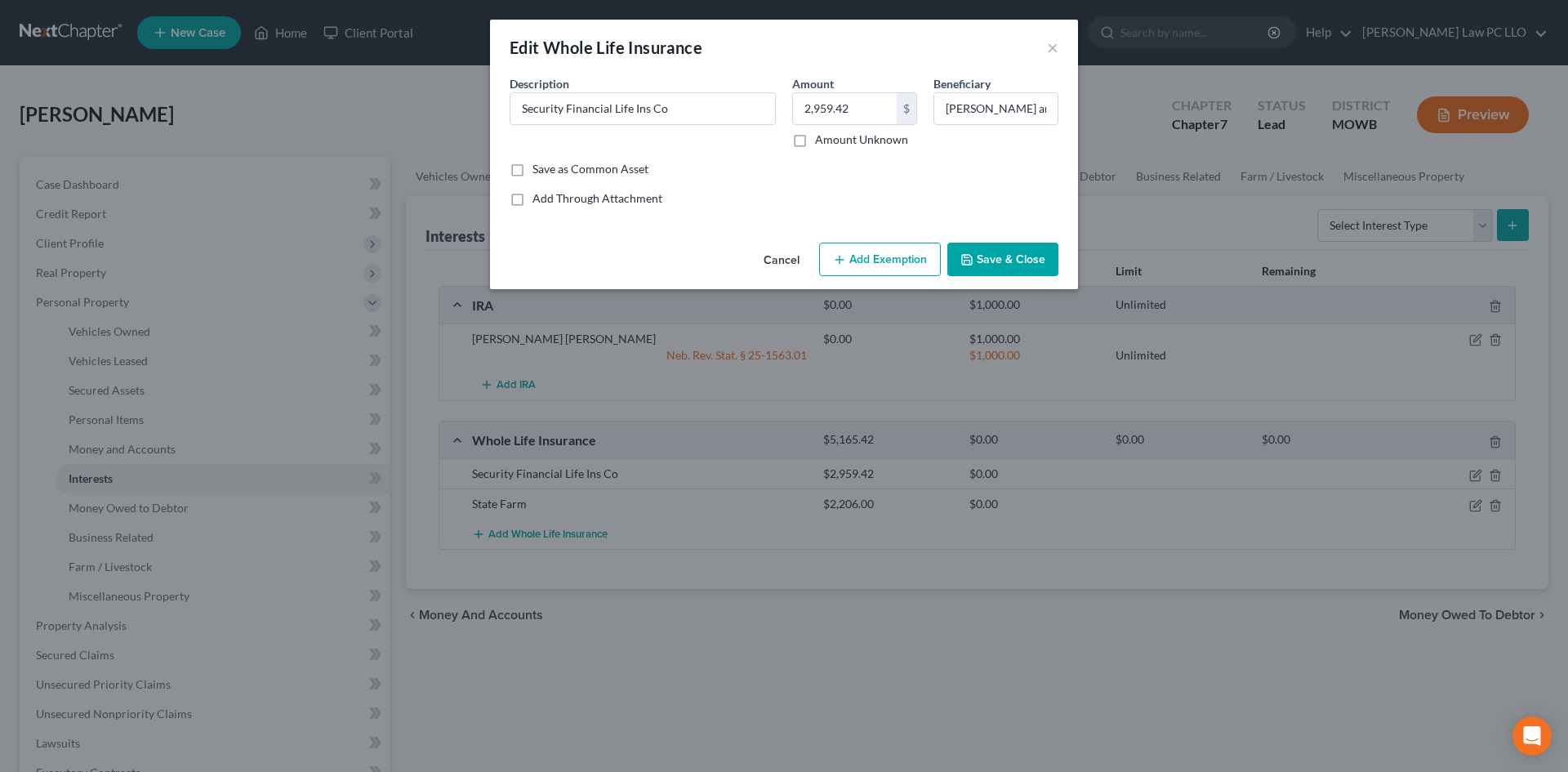
click at [879, 258] on button "Add Exemption" at bounding box center [880, 260] width 121 height 34
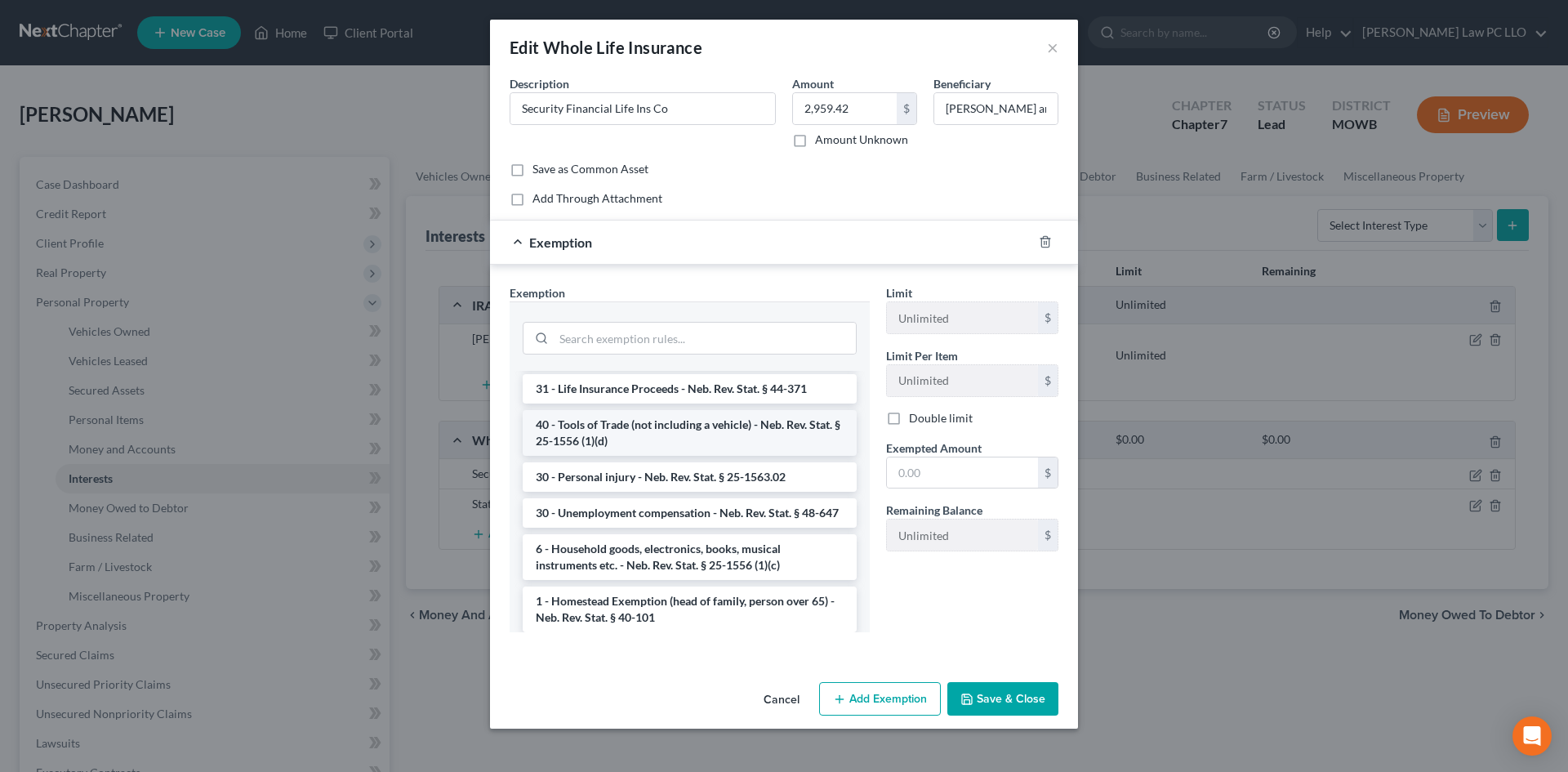
scroll to position [1189, 0]
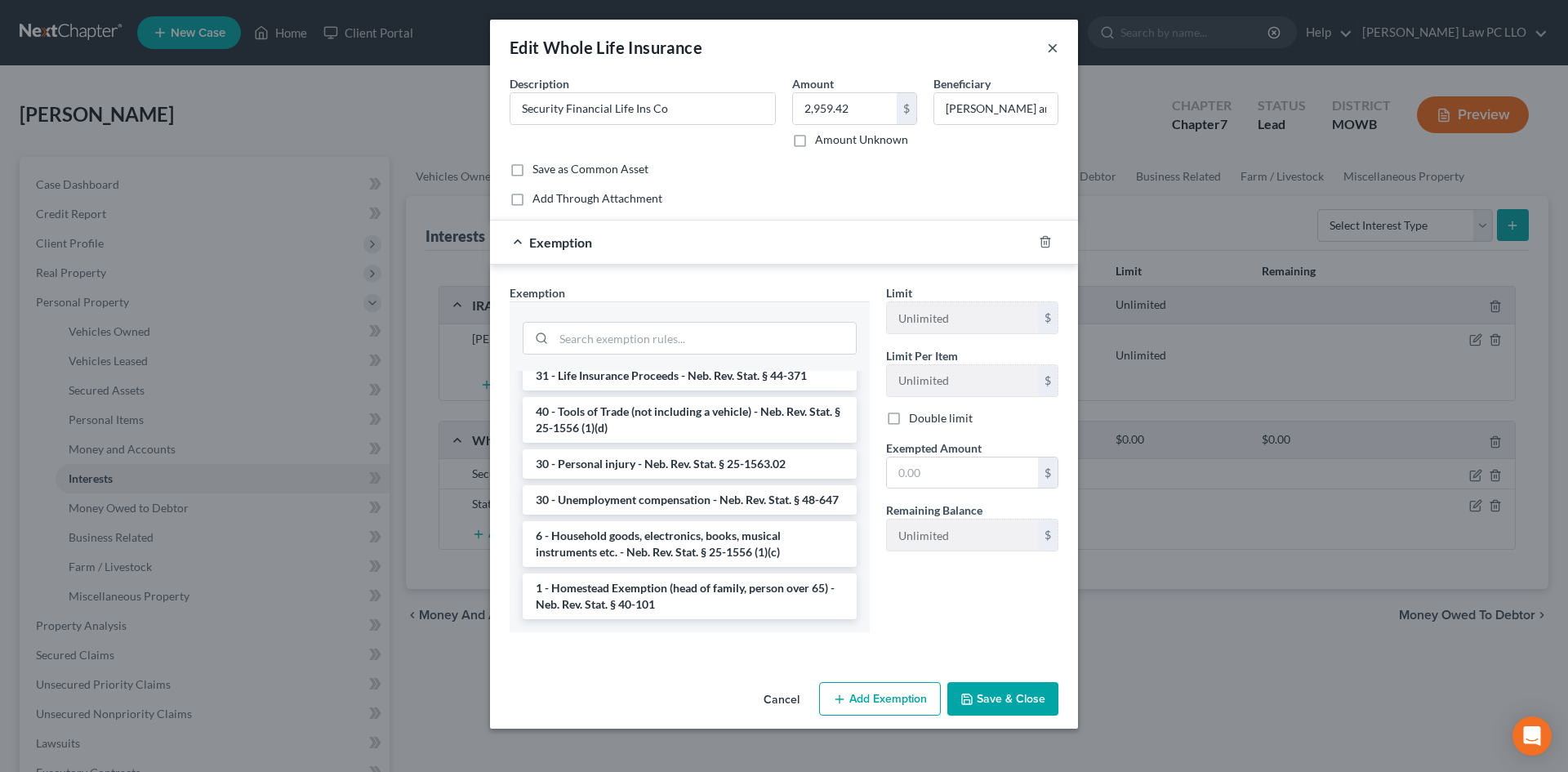
click at [1051, 53] on button "×" at bounding box center [1052, 47] width 12 height 20
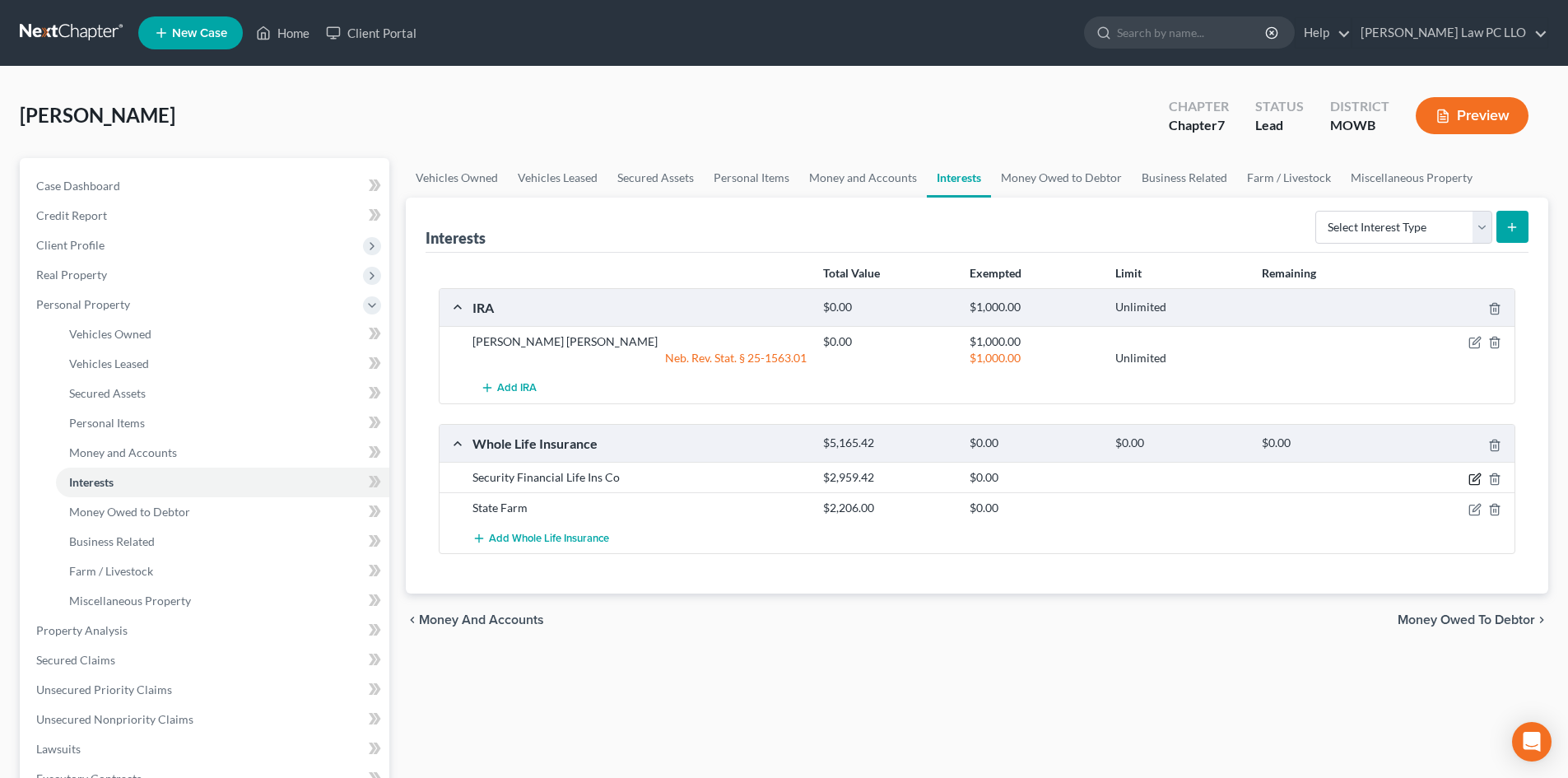
click at [1475, 476] on icon "button" at bounding box center [1475, 478] width 13 height 13
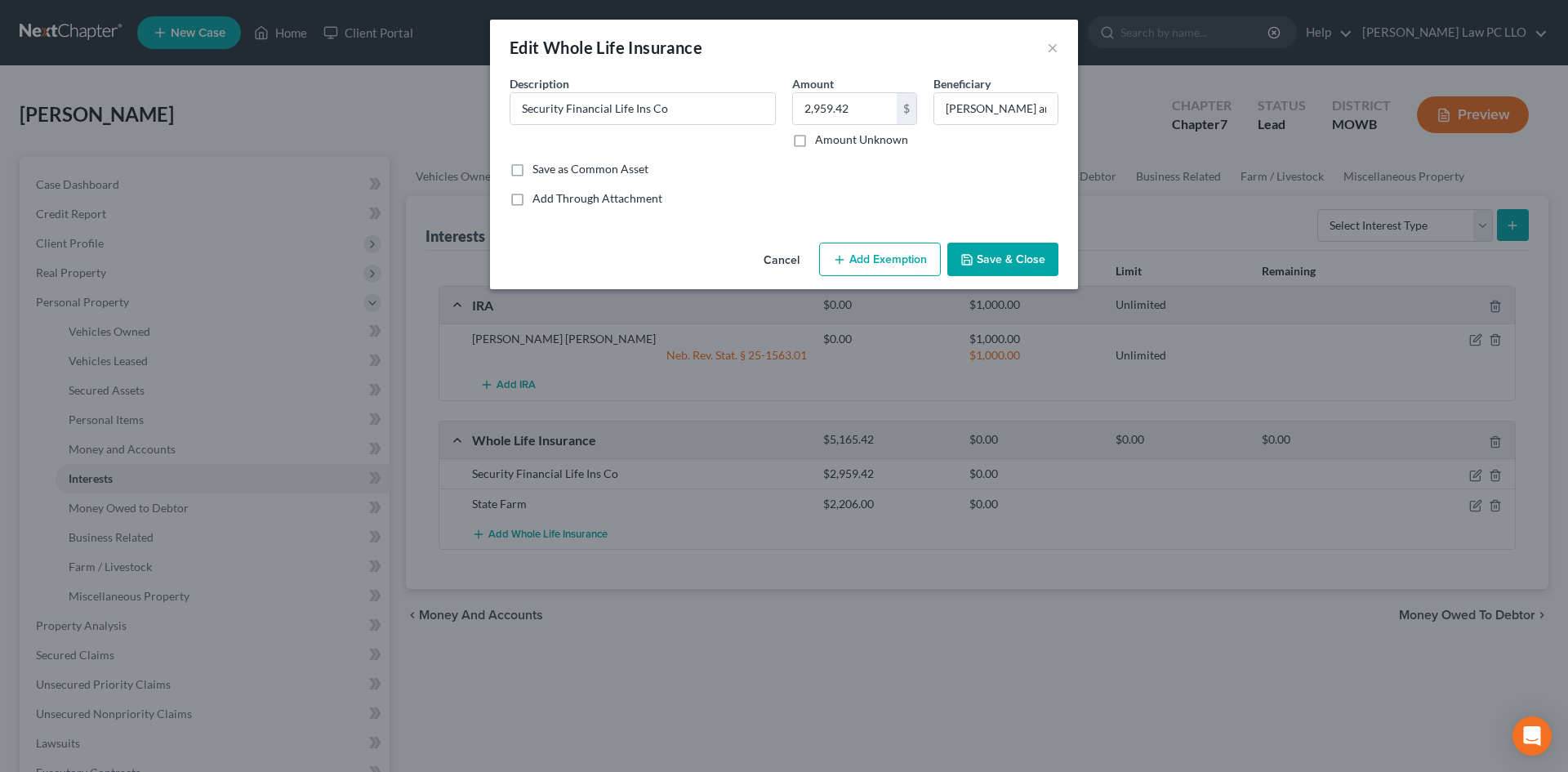
click at [890, 270] on button "Add Exemption" at bounding box center [880, 260] width 121 height 34
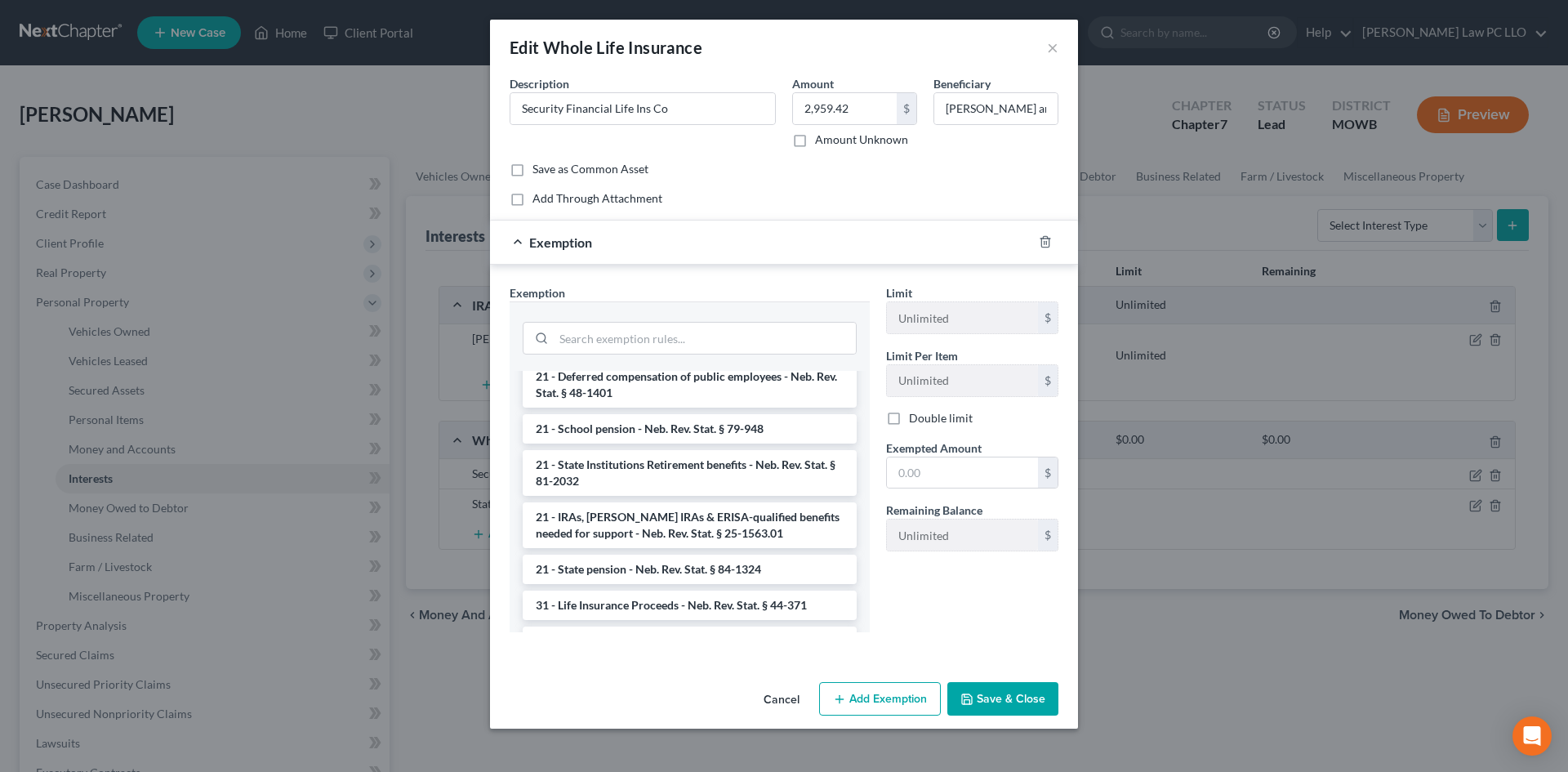
scroll to position [979, 0]
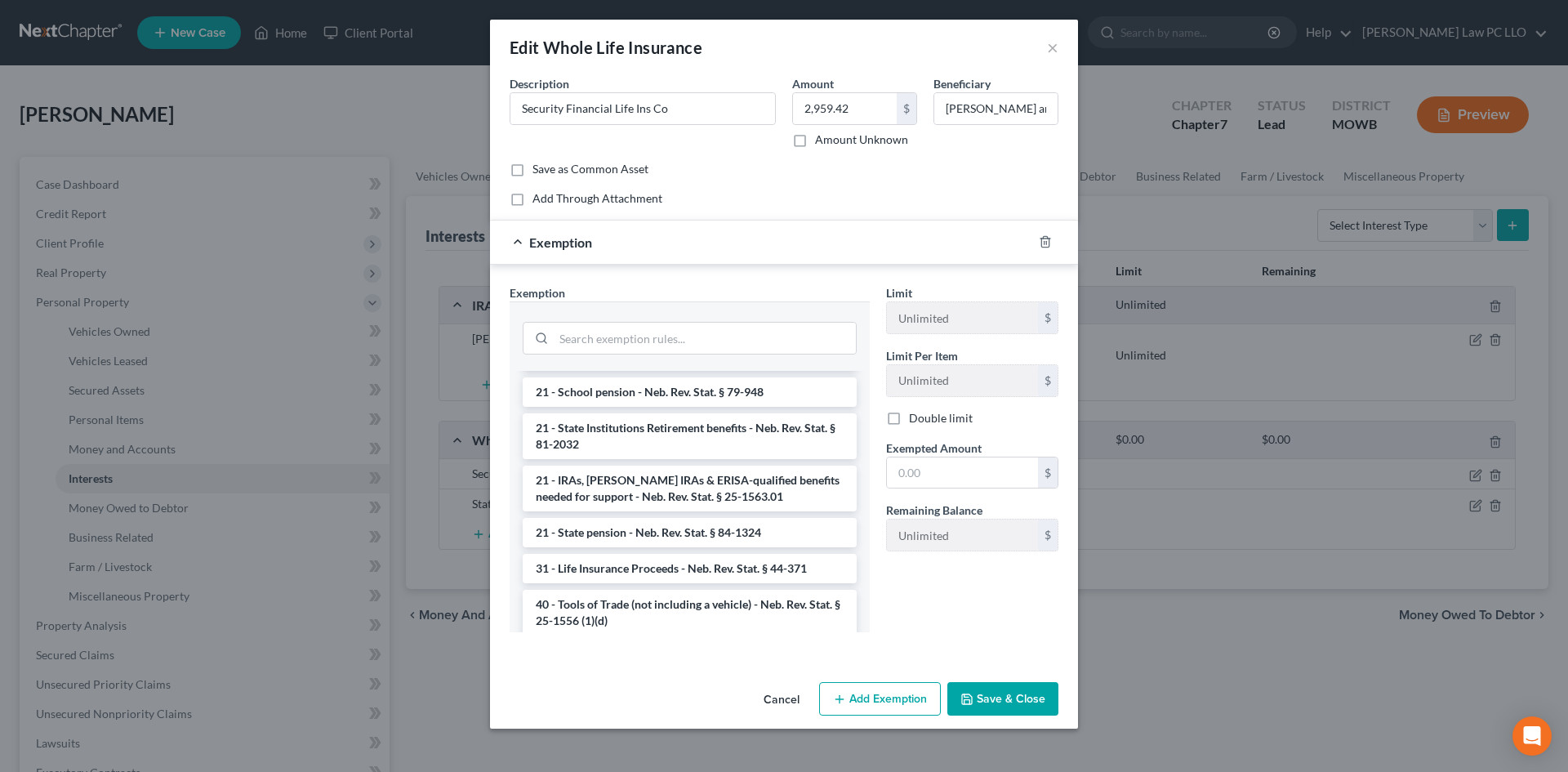
click at [672, 574] on li "31 - Life Insurance Proceeds - Neb. Rev. Stat. § 44-371" at bounding box center [690, 568] width 334 height 29
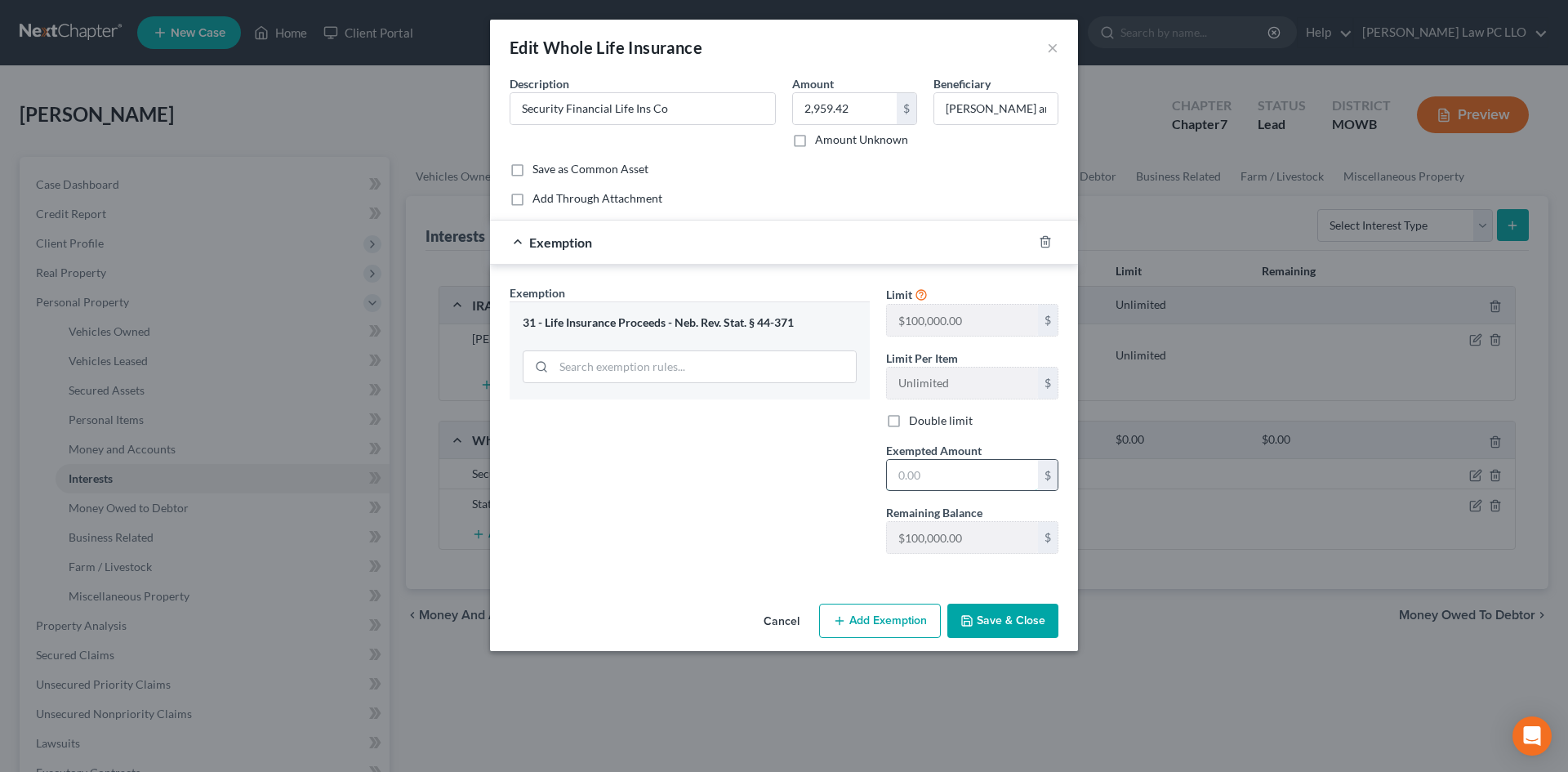
click at [910, 480] on input "text" at bounding box center [963, 475] width 151 height 31
type input "2,959.42"
click at [990, 619] on button "Save & Close" at bounding box center [1002, 621] width 111 height 34
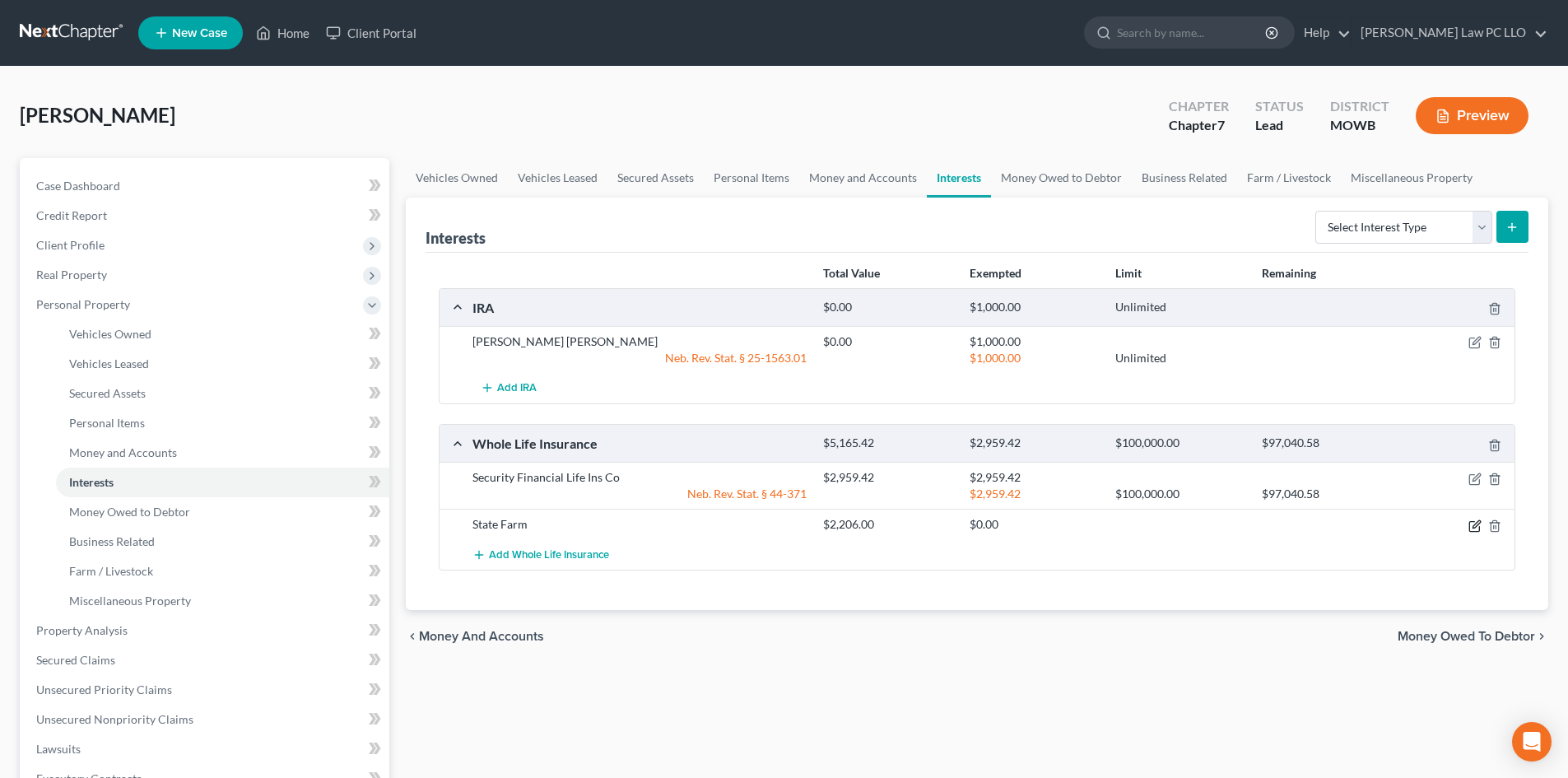
click at [1470, 529] on icon "button" at bounding box center [1475, 526] width 13 height 13
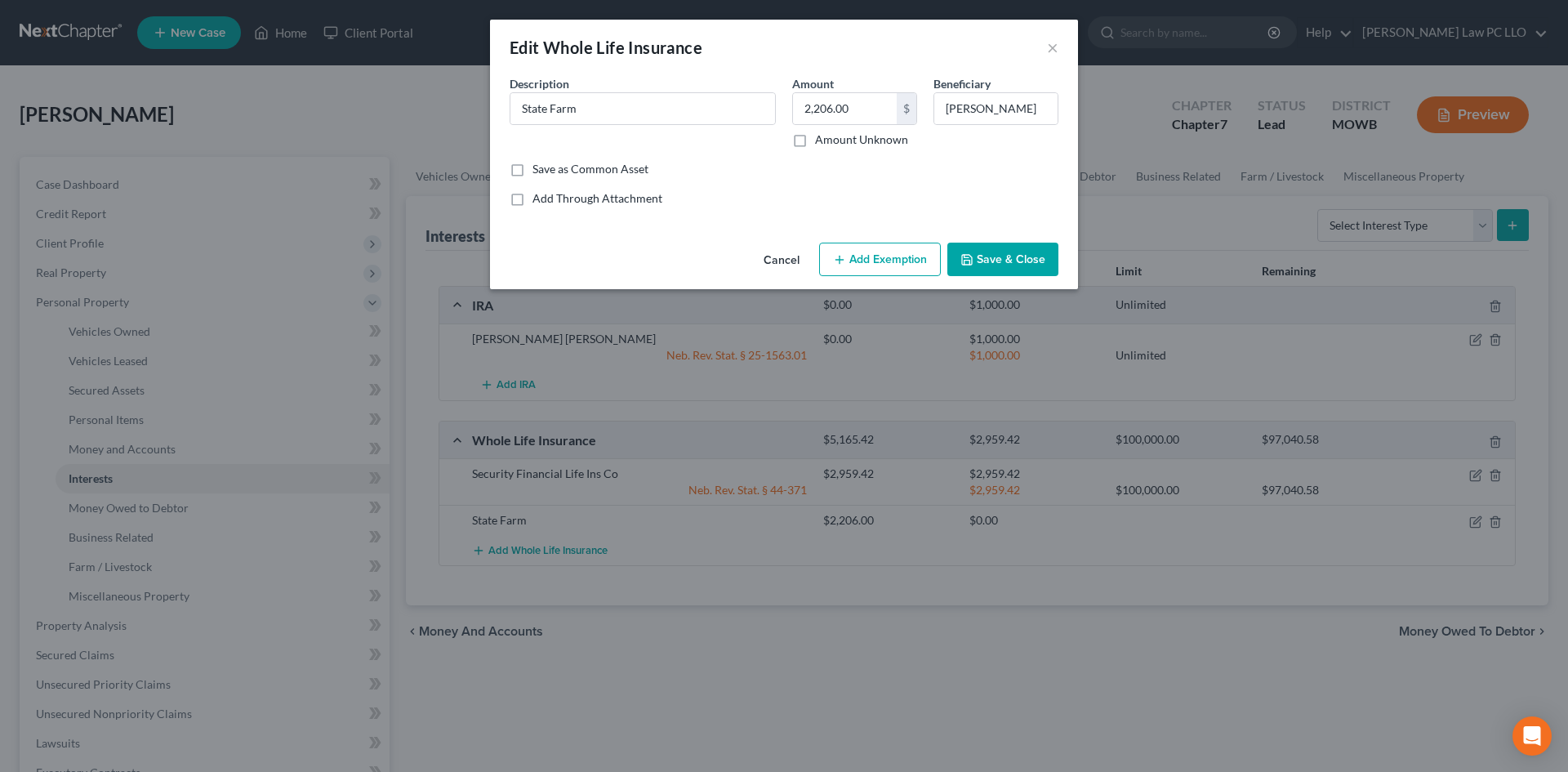
click at [874, 254] on button "Add Exemption" at bounding box center [880, 260] width 121 height 34
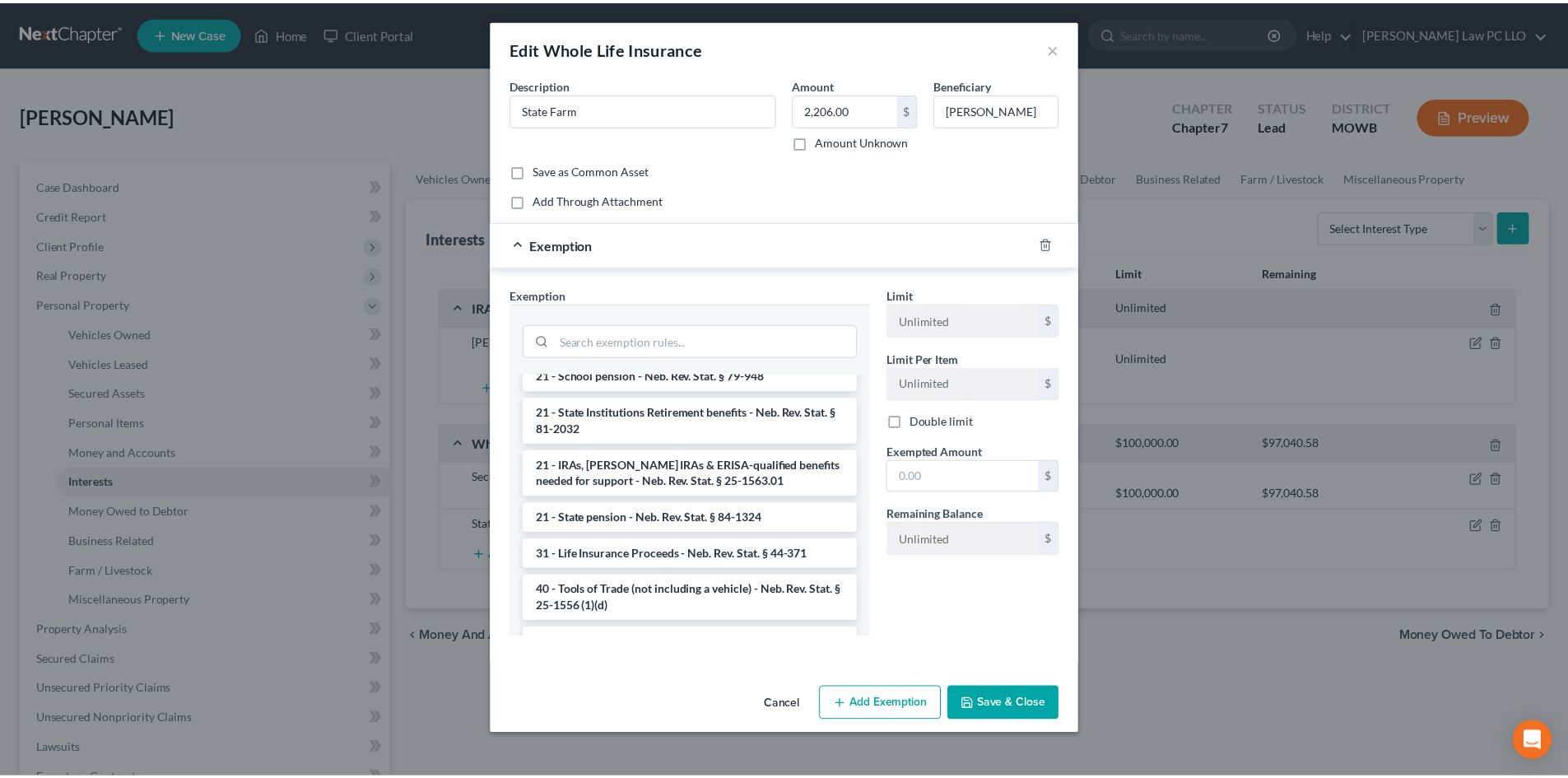
scroll to position [1097, 0]
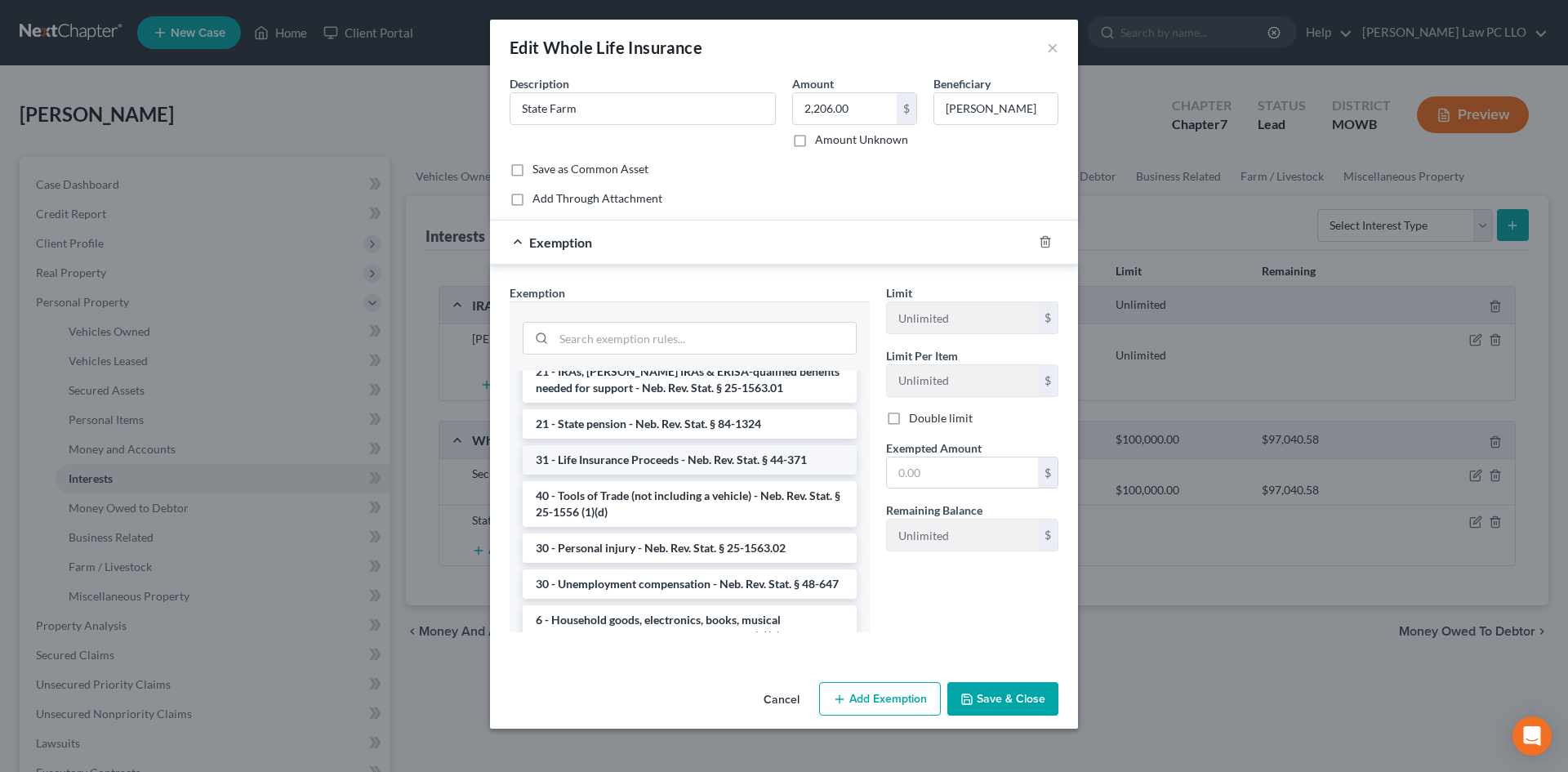
click at [680, 467] on li "31 - Life Insurance Proceeds - Neb. Rev. Stat. § 44-371" at bounding box center [690, 459] width 334 height 29
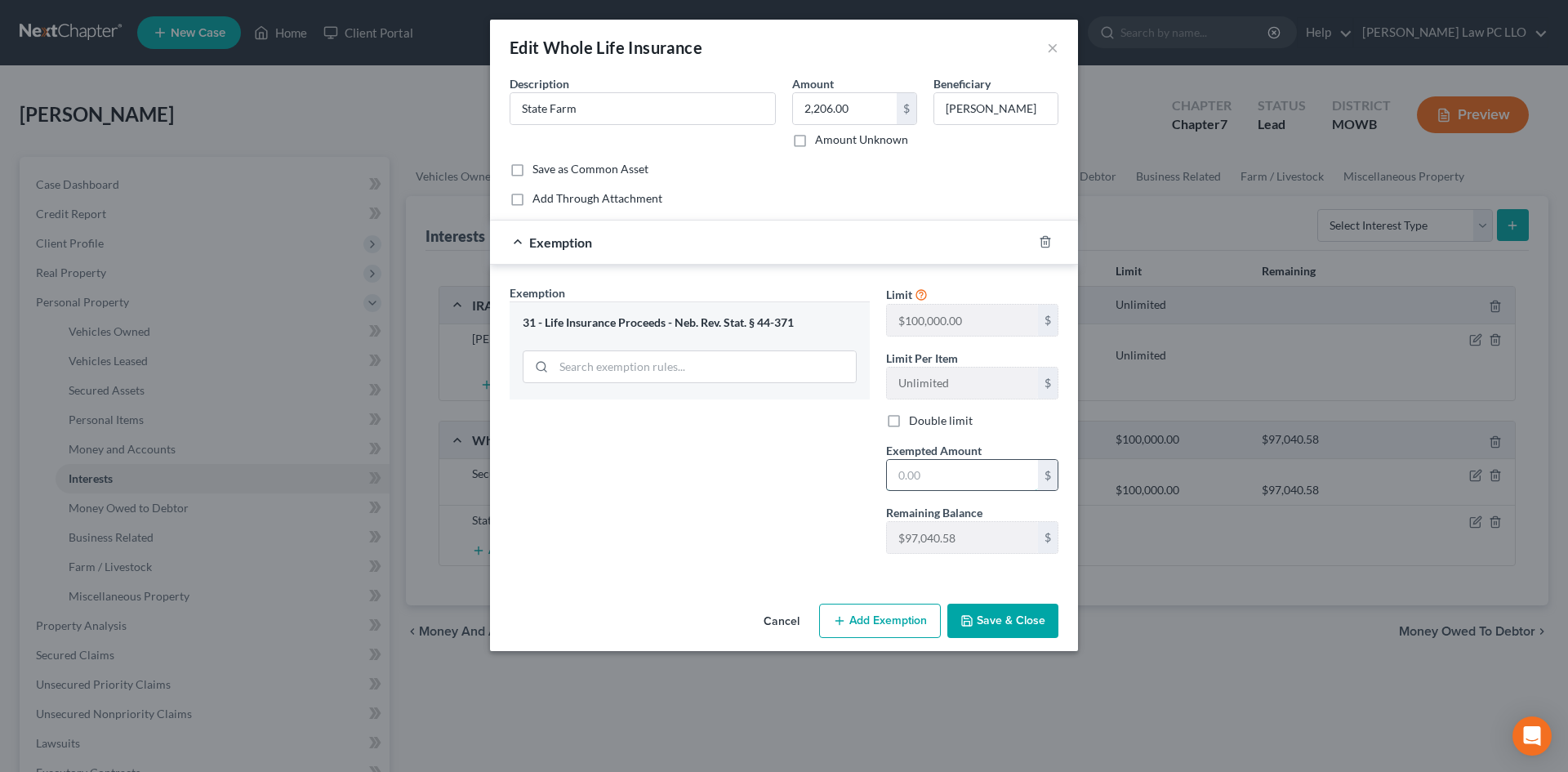
click at [941, 480] on input "text" at bounding box center [963, 475] width 151 height 31
type input "2,206"
click at [986, 622] on button "Save & Close" at bounding box center [1002, 621] width 111 height 34
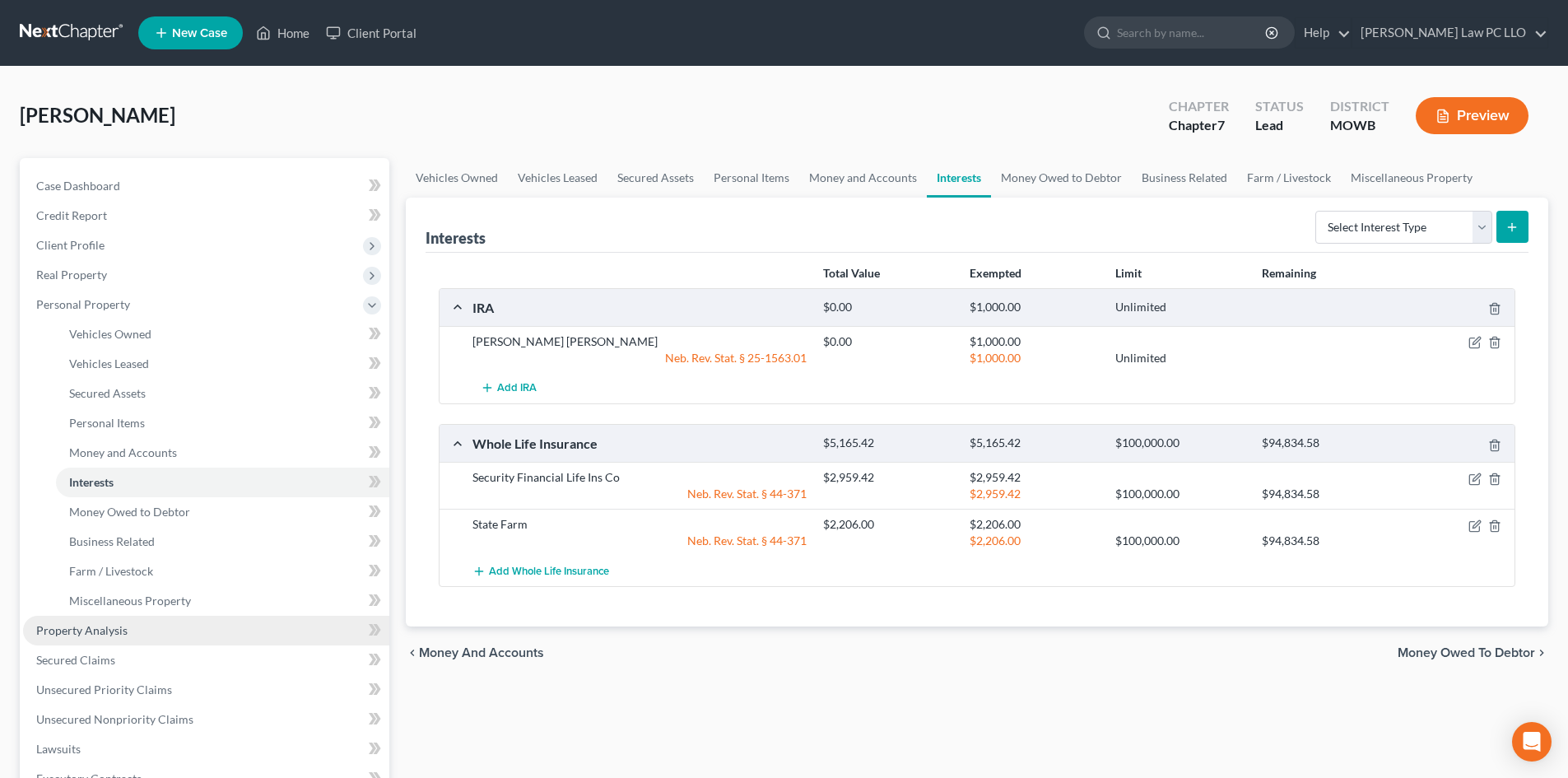
click at [82, 629] on span "Property Analysis" at bounding box center [82, 629] width 91 height 14
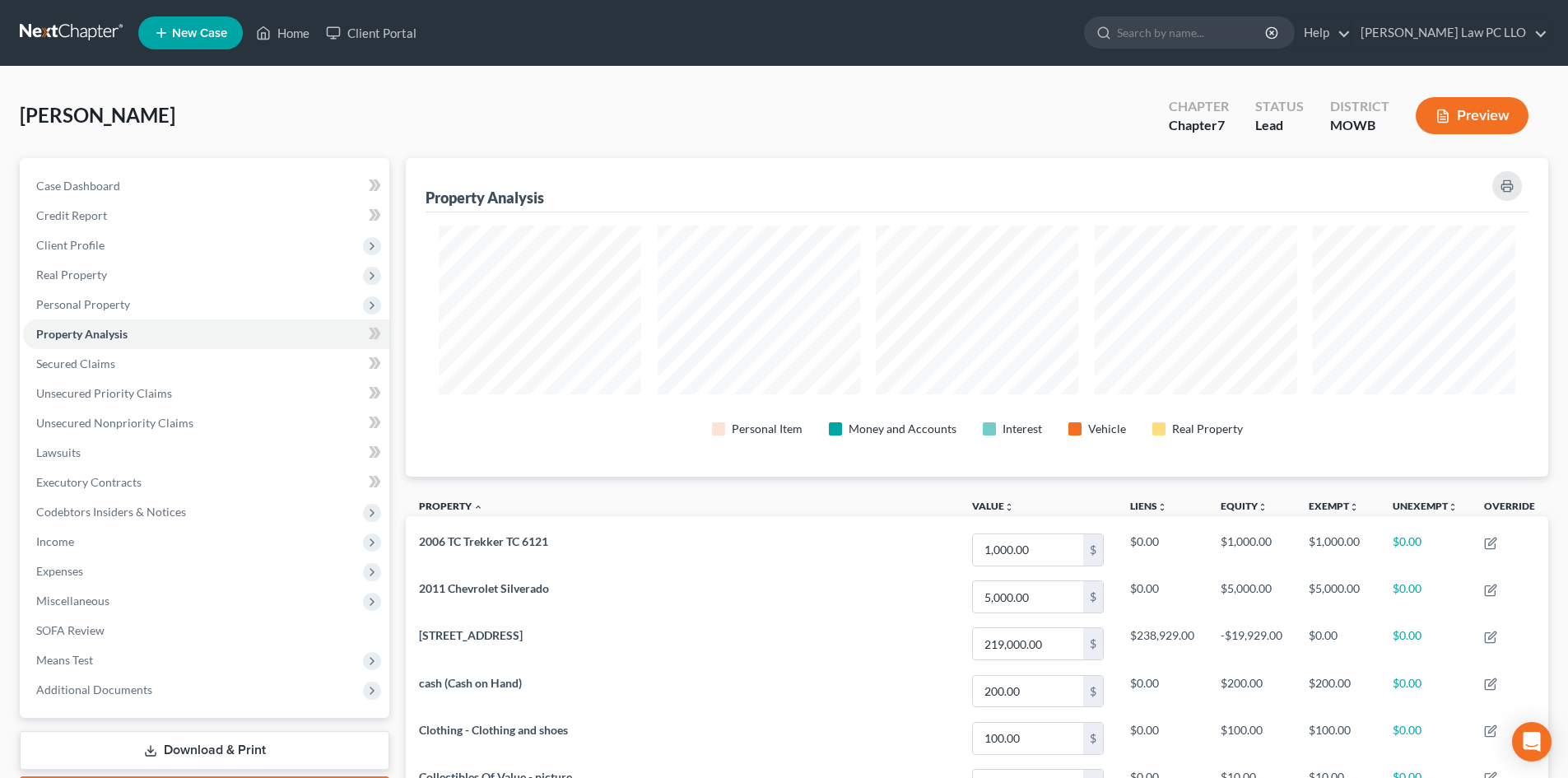
click at [174, 747] on link "Download & Print" at bounding box center [205, 750] width 370 height 38
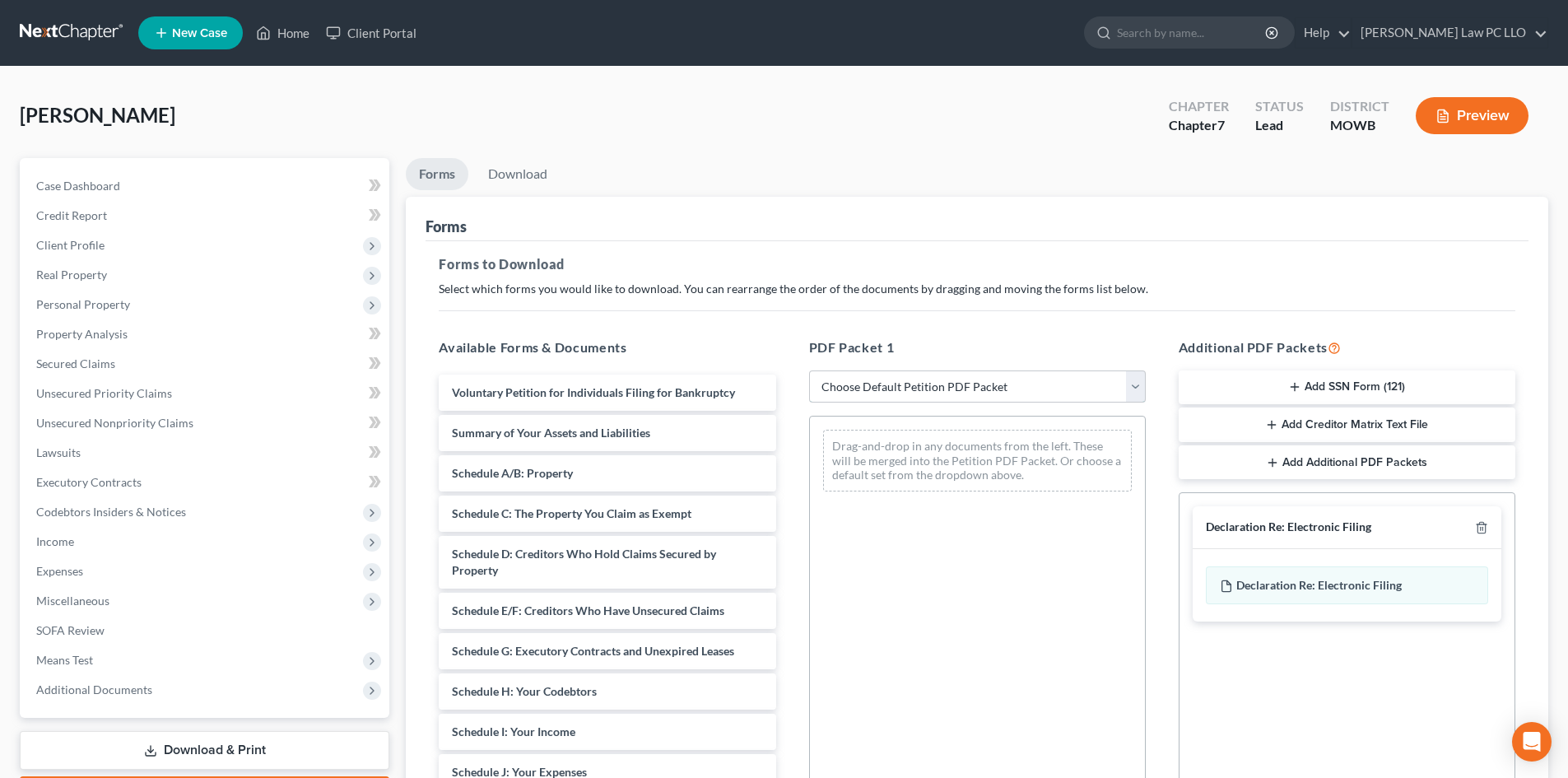
click at [944, 385] on select "Choose Default Petition PDF Packet Complete Bankruptcy Petition (all forms and …" at bounding box center [977, 386] width 337 height 33
select select "0"
click at [809, 370] on select "Choose Default Petition PDF Packet Complete Bankruptcy Petition (all forms and …" at bounding box center [977, 386] width 337 height 33
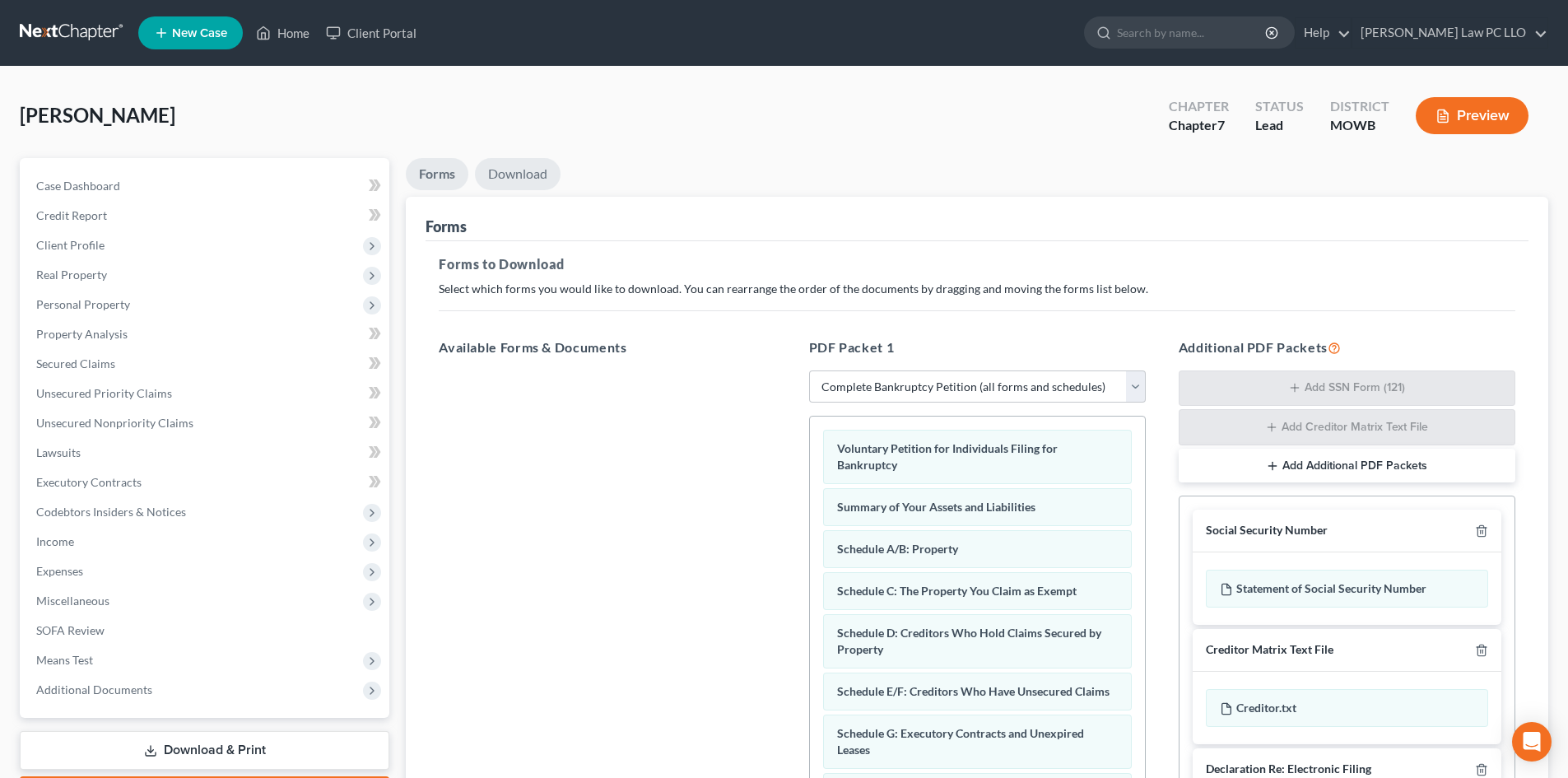
click at [522, 165] on link "Download" at bounding box center [518, 173] width 86 height 32
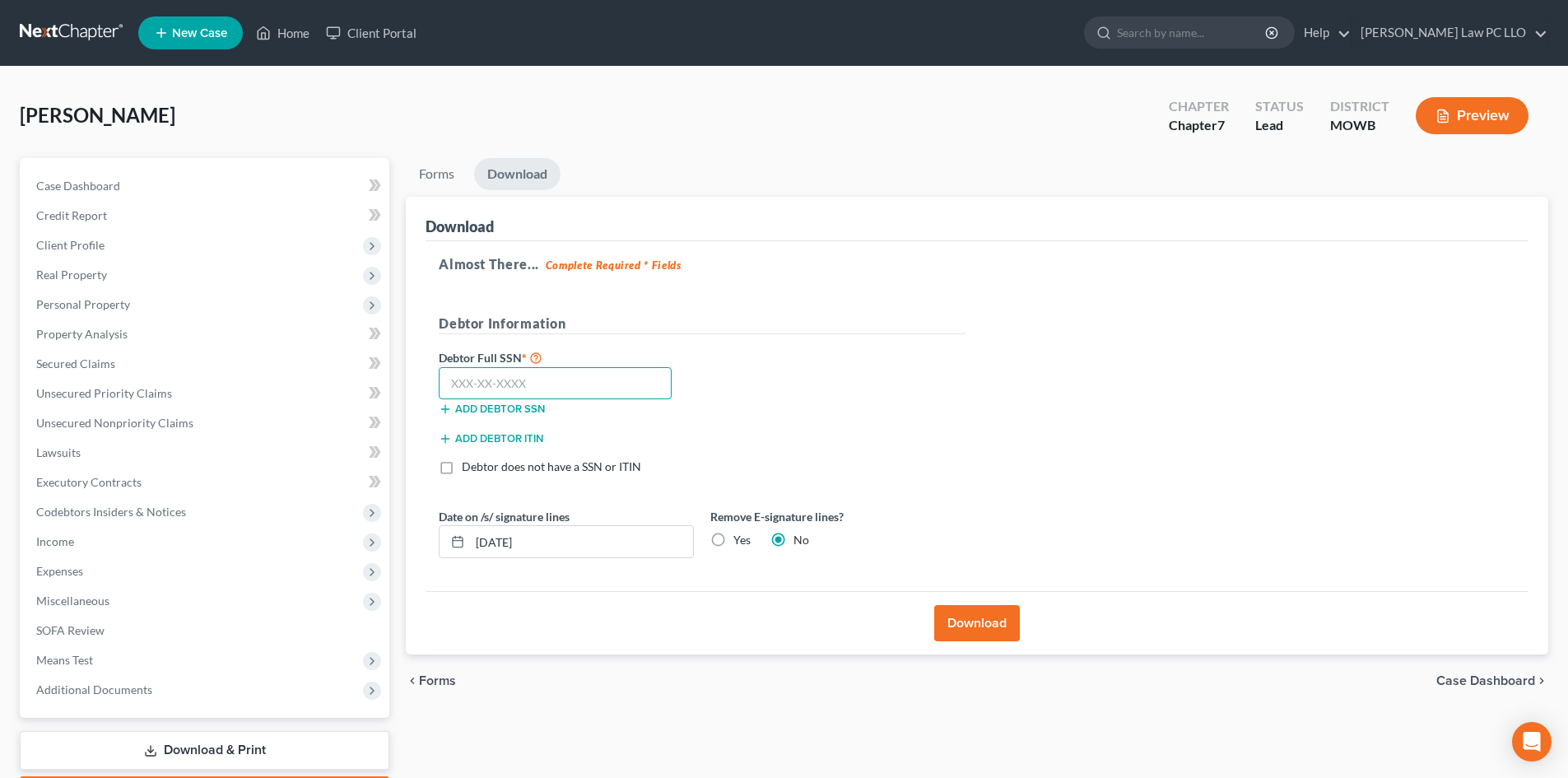
click at [520, 378] on input "text" at bounding box center [554, 384] width 233 height 33
click at [468, 377] on input "text" at bounding box center [554, 384] width 233 height 33
type input "507-15-3653"
click at [733, 533] on label "Yes" at bounding box center [742, 540] width 17 height 16
click at [740, 533] on input "Yes" at bounding box center [745, 537] width 11 height 11
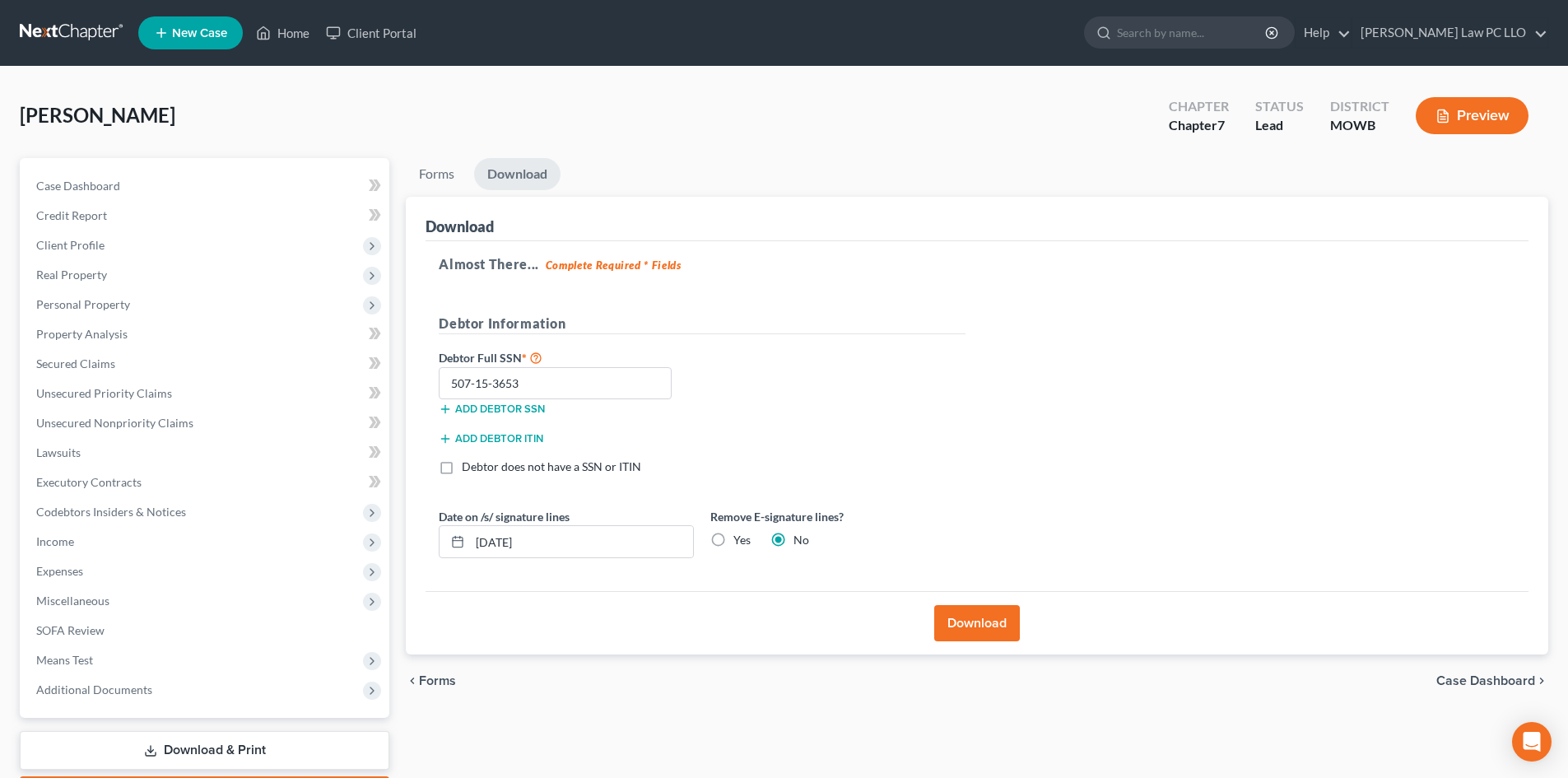
radio input "true"
radio input "false"
click at [958, 624] on button "Download" at bounding box center [977, 623] width 86 height 37
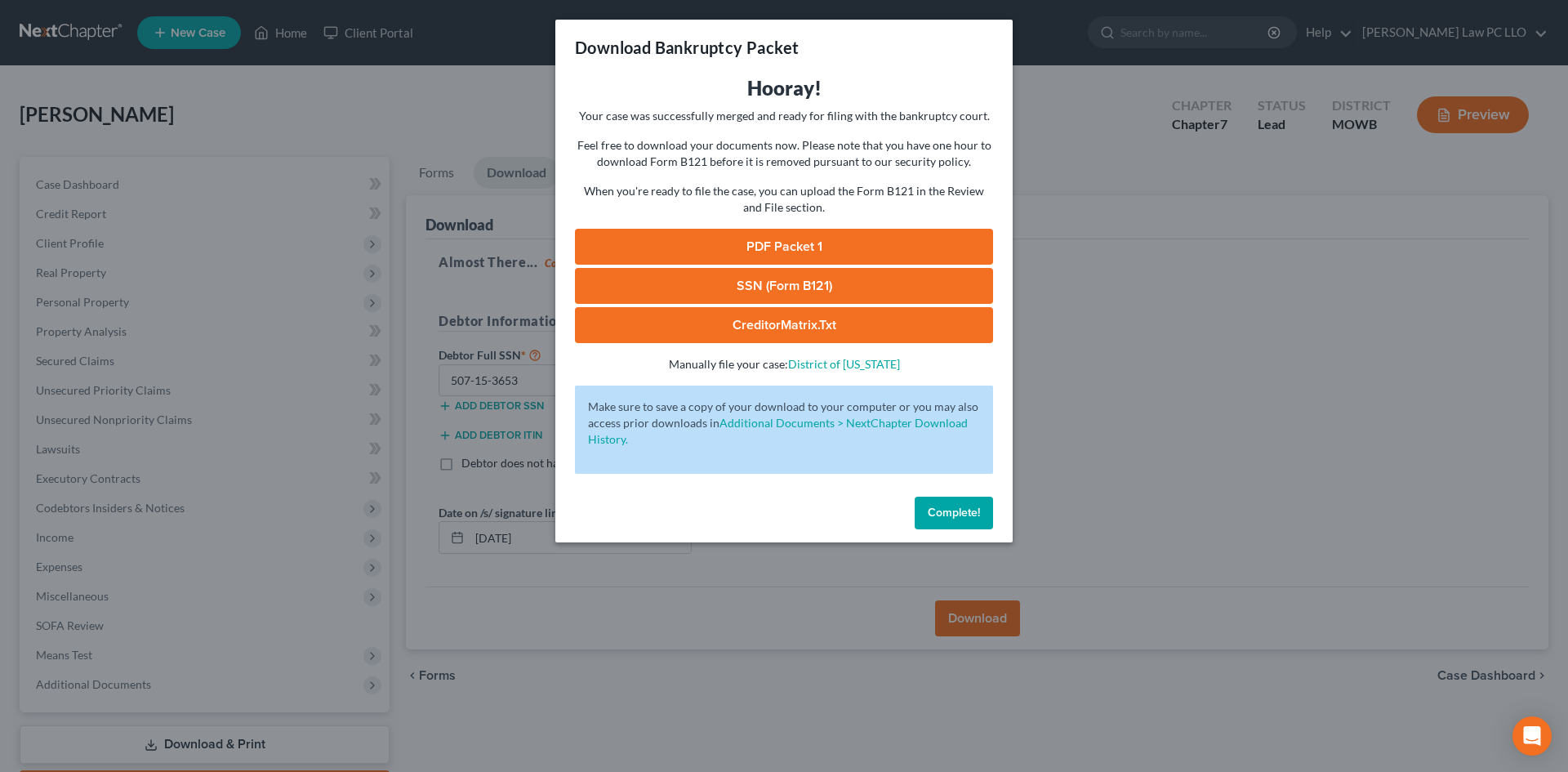
click at [792, 244] on link "PDF Packet 1" at bounding box center [783, 246] width 418 height 36
click at [753, 278] on link "SSN (Form B121)" at bounding box center [783, 286] width 418 height 36
click at [818, 326] on link "CreditorMatrix.txt" at bounding box center [783, 325] width 418 height 36
click at [937, 508] on span "Complete!" at bounding box center [954, 512] width 53 height 14
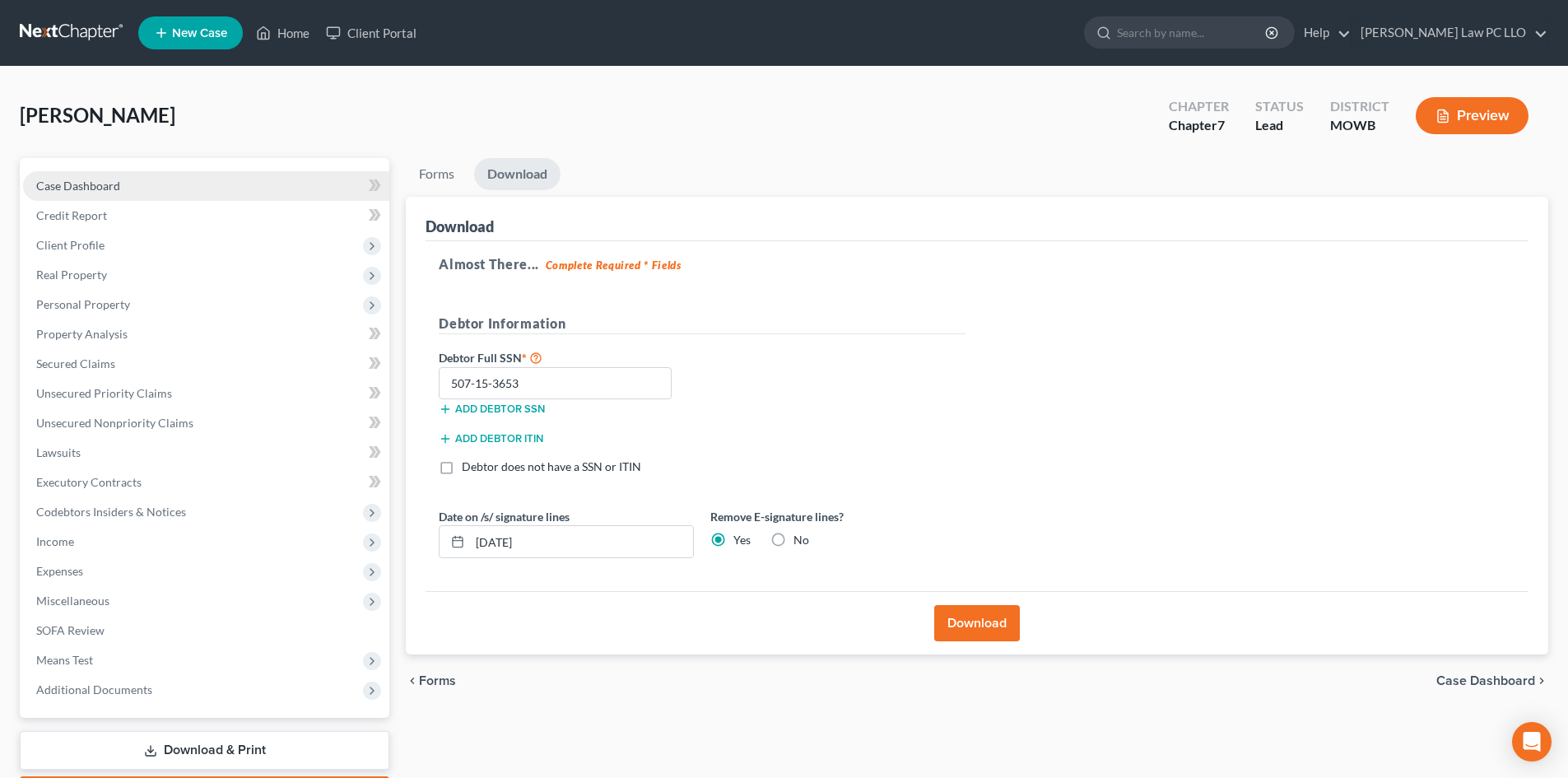
click at [142, 189] on link "Case Dashboard" at bounding box center [205, 185] width 366 height 29
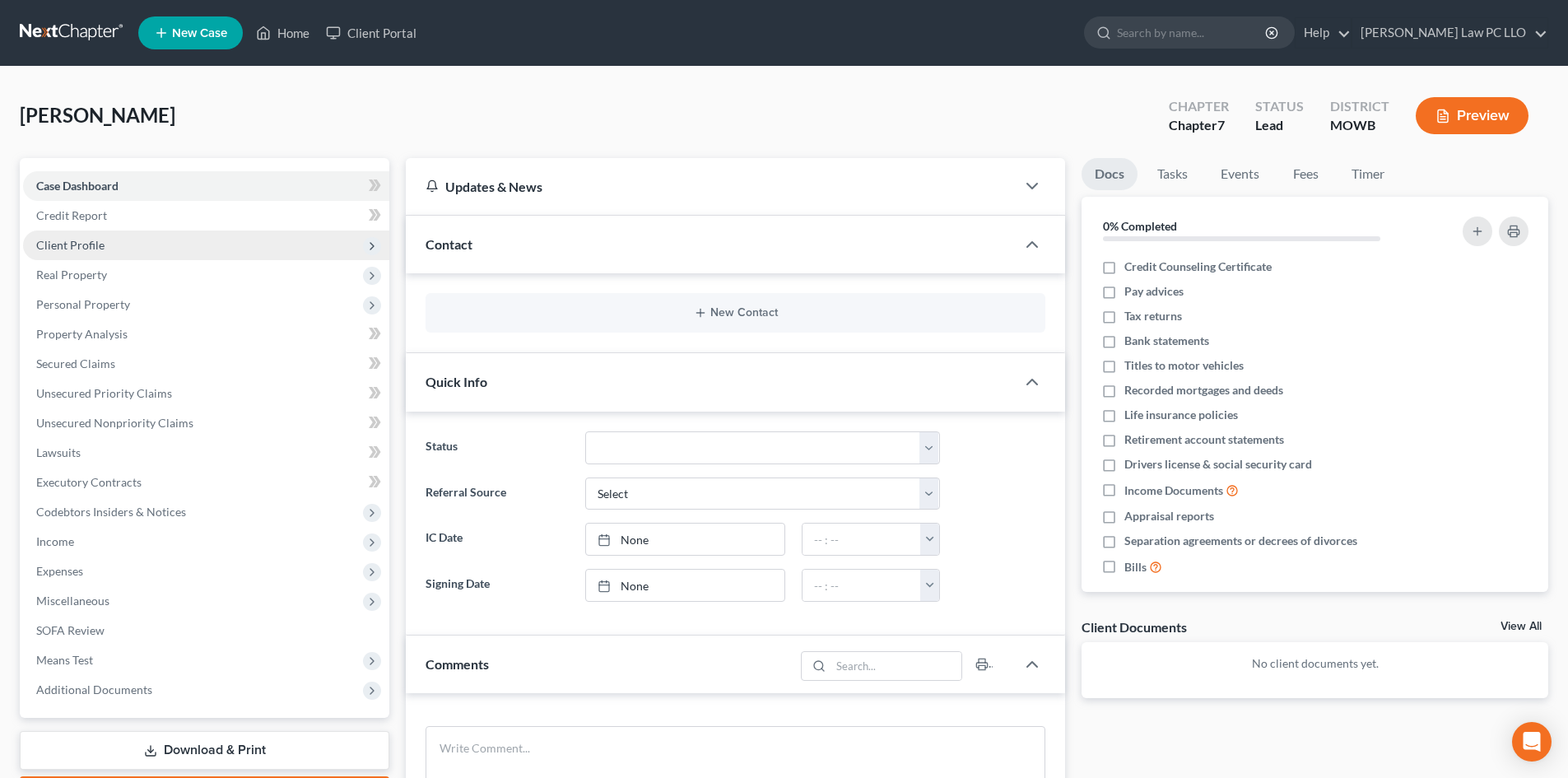
click at [98, 237] on span "Client Profile" at bounding box center [205, 245] width 366 height 29
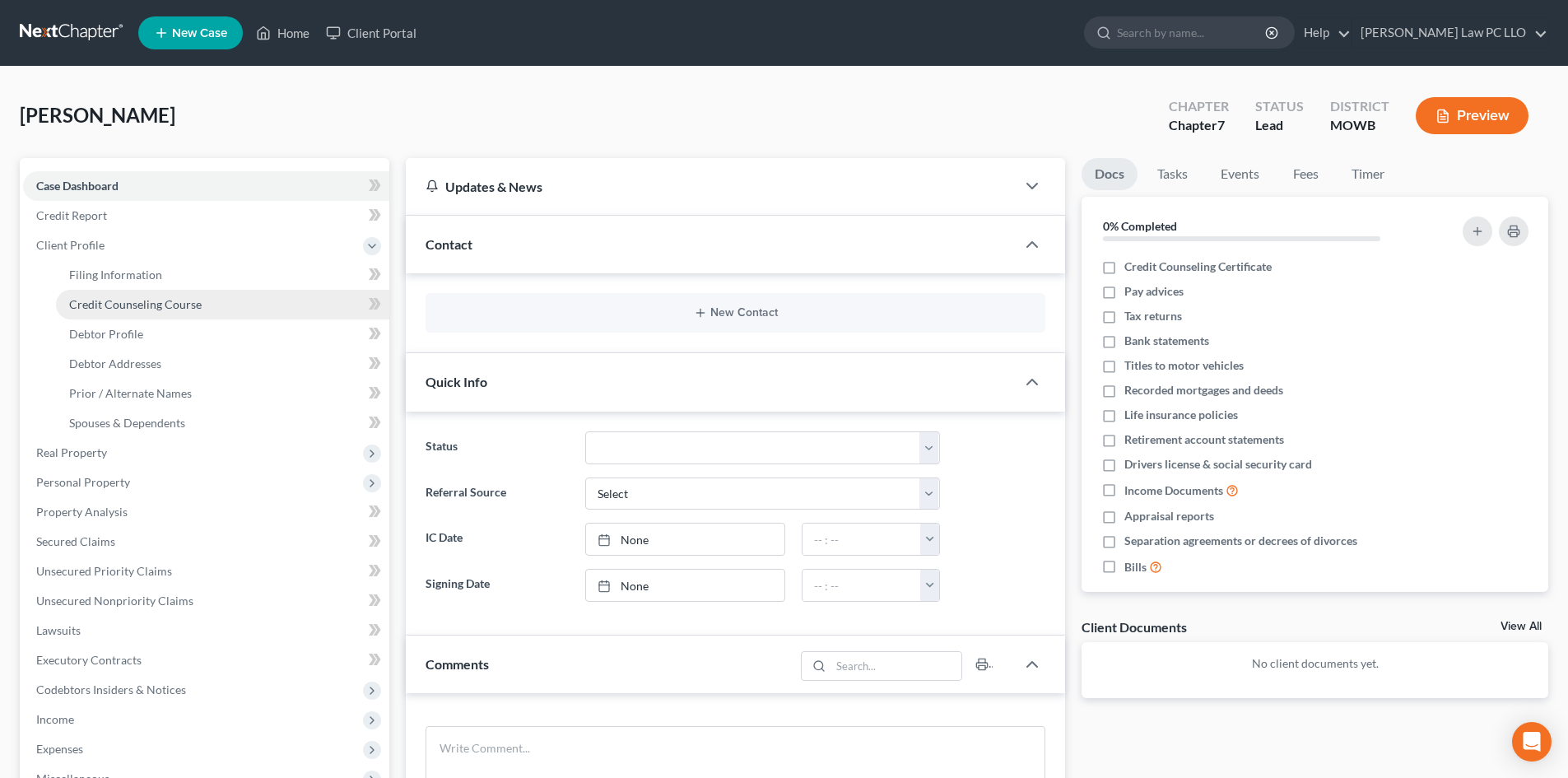
click at [131, 306] on span "Credit Counseling Course" at bounding box center [135, 303] width 132 height 14
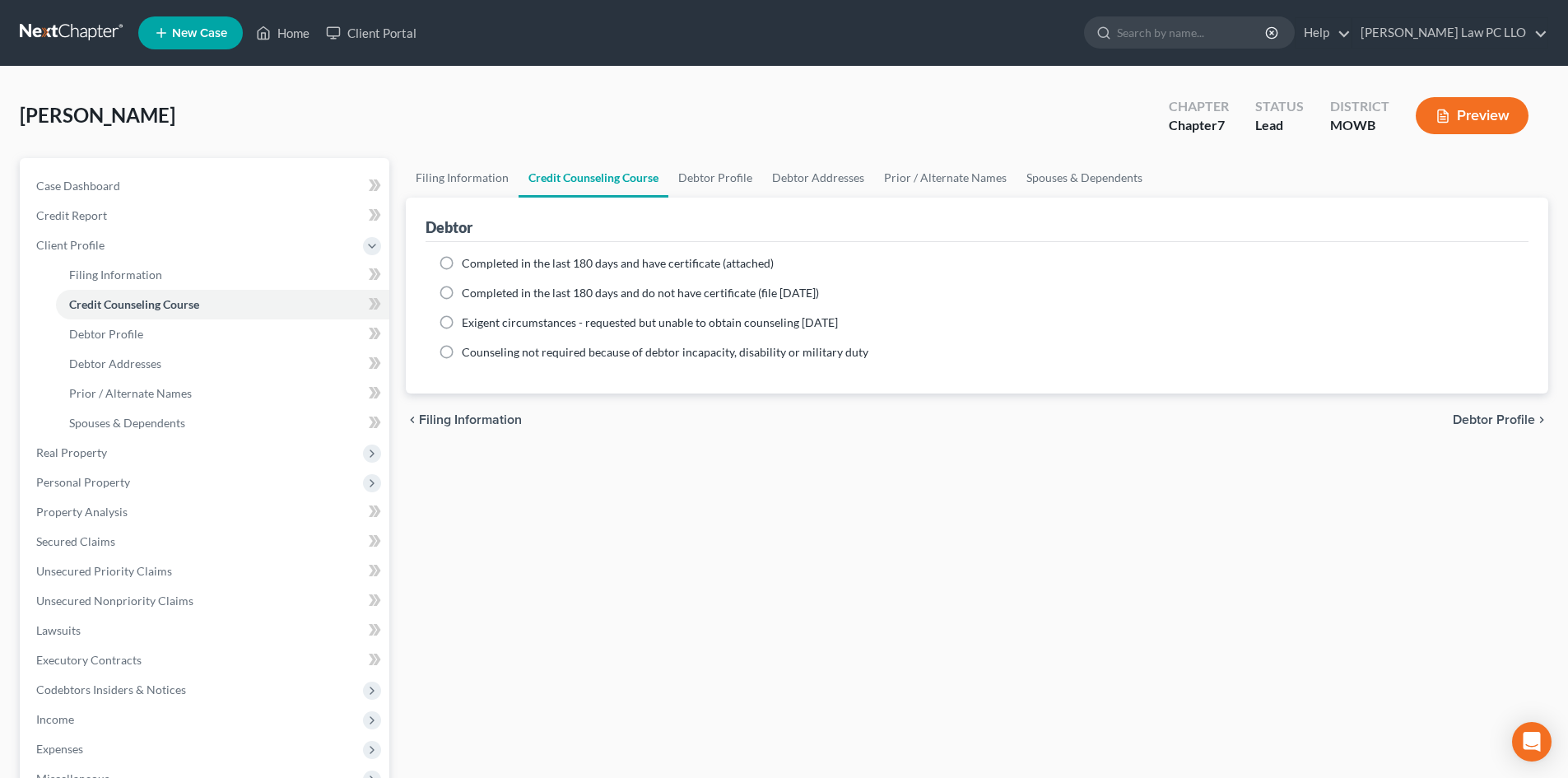
click at [462, 263] on label "Completed in the last 180 days and have certificate (attached)" at bounding box center [618, 263] width 312 height 16
click at [468, 263] on input "Completed in the last 180 days and have certificate (attached)" at bounding box center [474, 260] width 11 height 11
radio input "true"
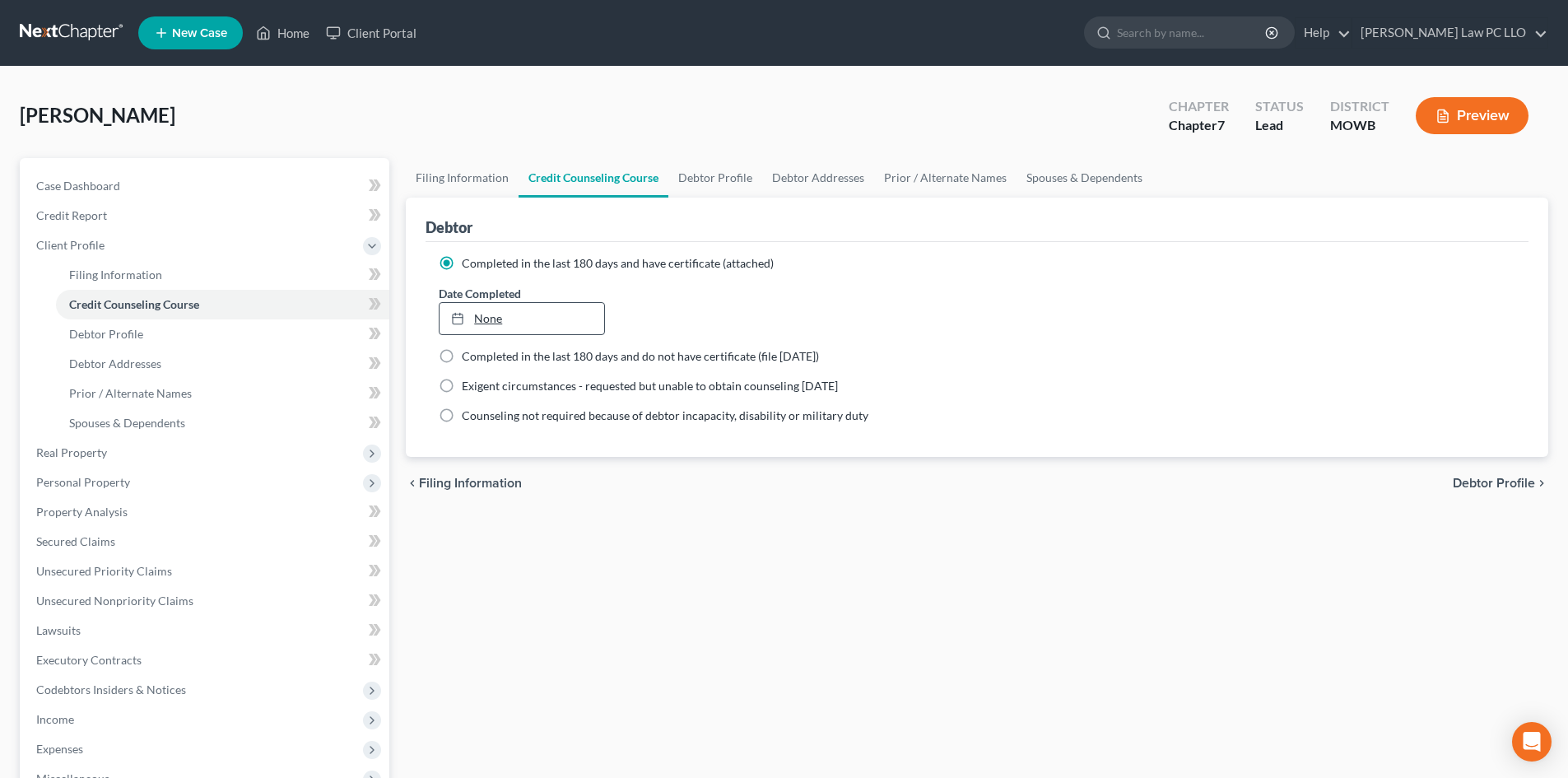
click at [489, 304] on link "None" at bounding box center [521, 319] width 163 height 31
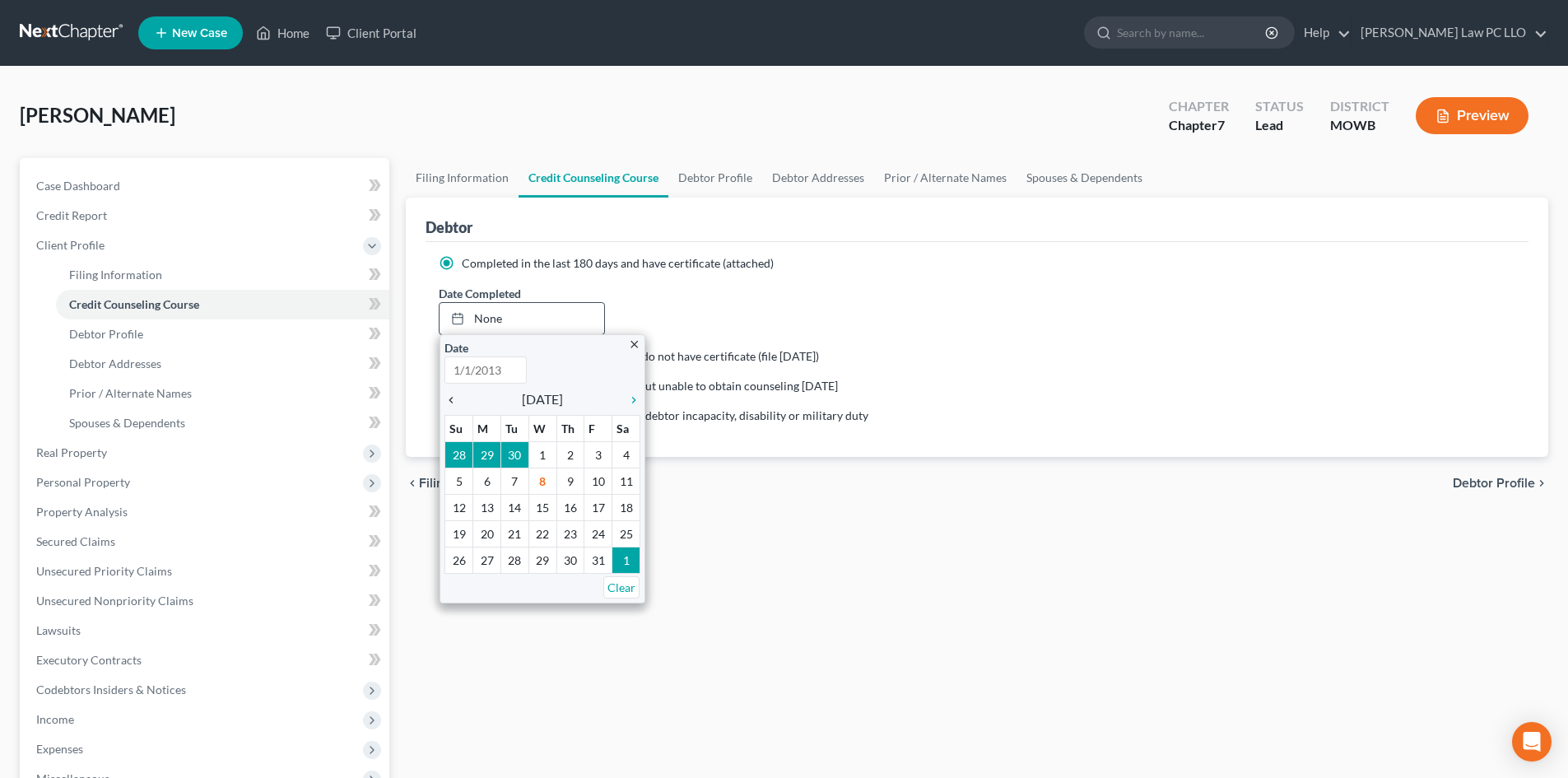
type input "10/8/2025"
click at [448, 403] on icon "chevron_left" at bounding box center [455, 400] width 21 height 13
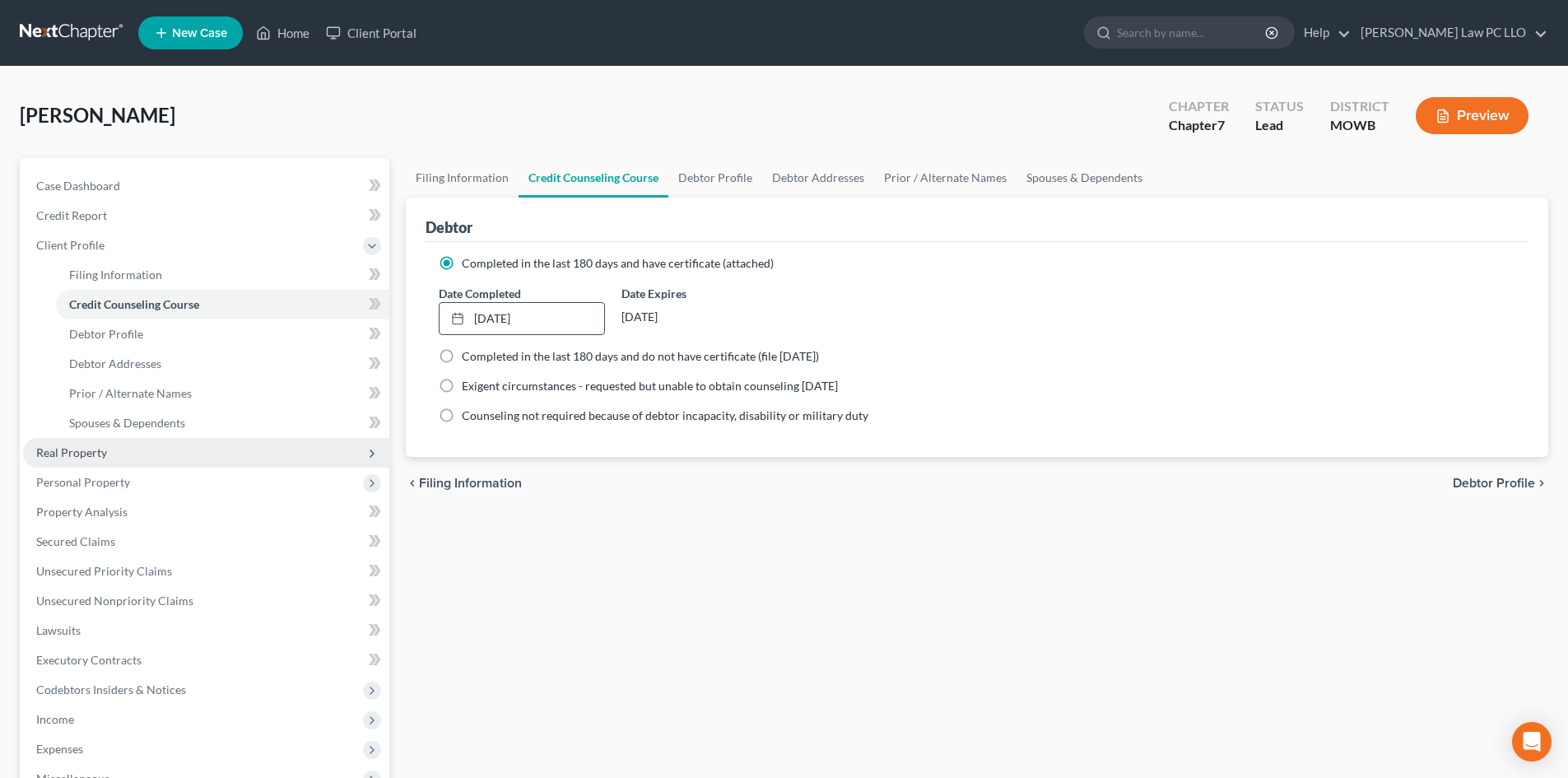
click at [137, 456] on span "Real Property" at bounding box center [205, 452] width 366 height 29
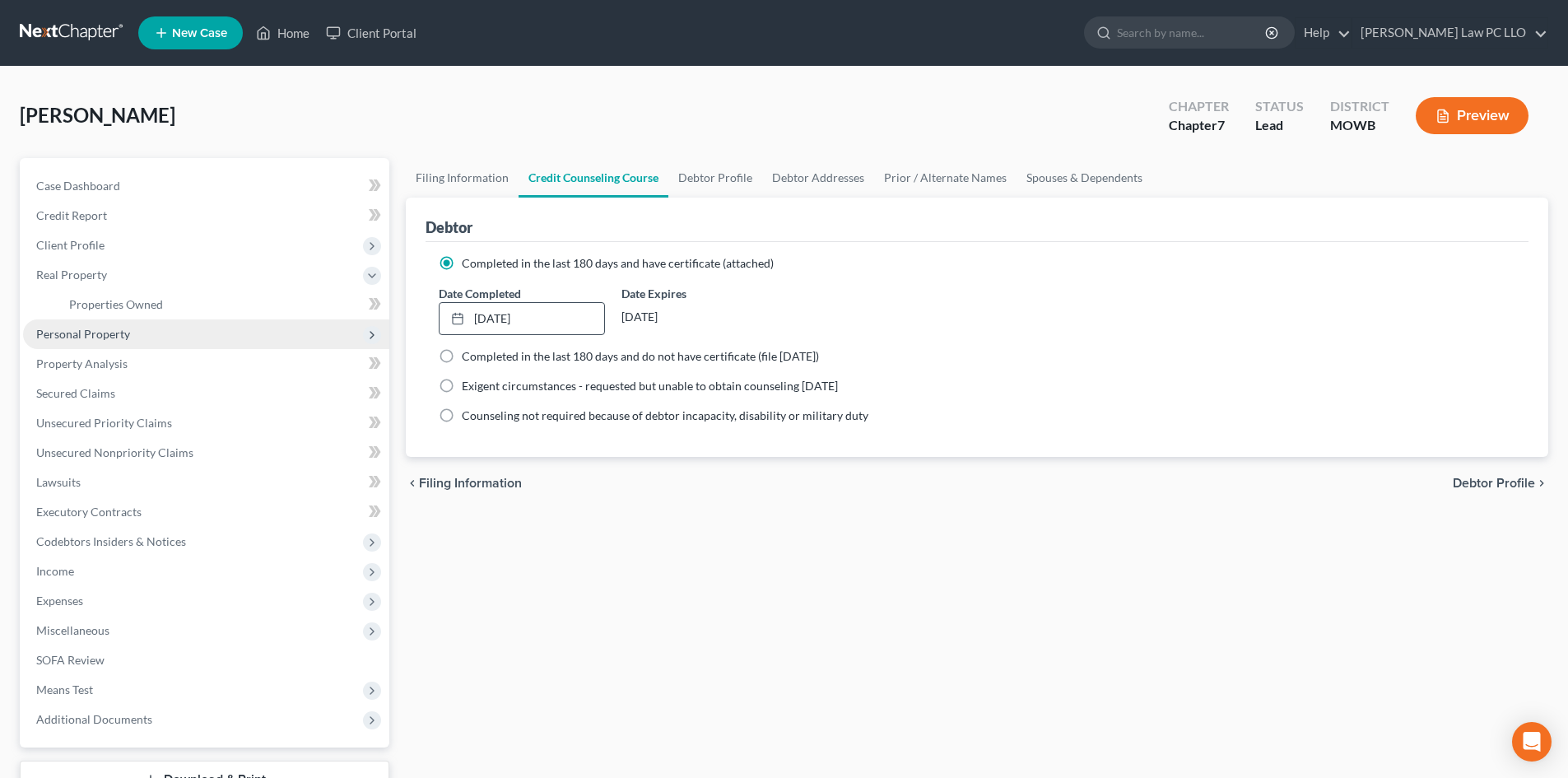
click at [96, 343] on span "Personal Property" at bounding box center [205, 334] width 366 height 29
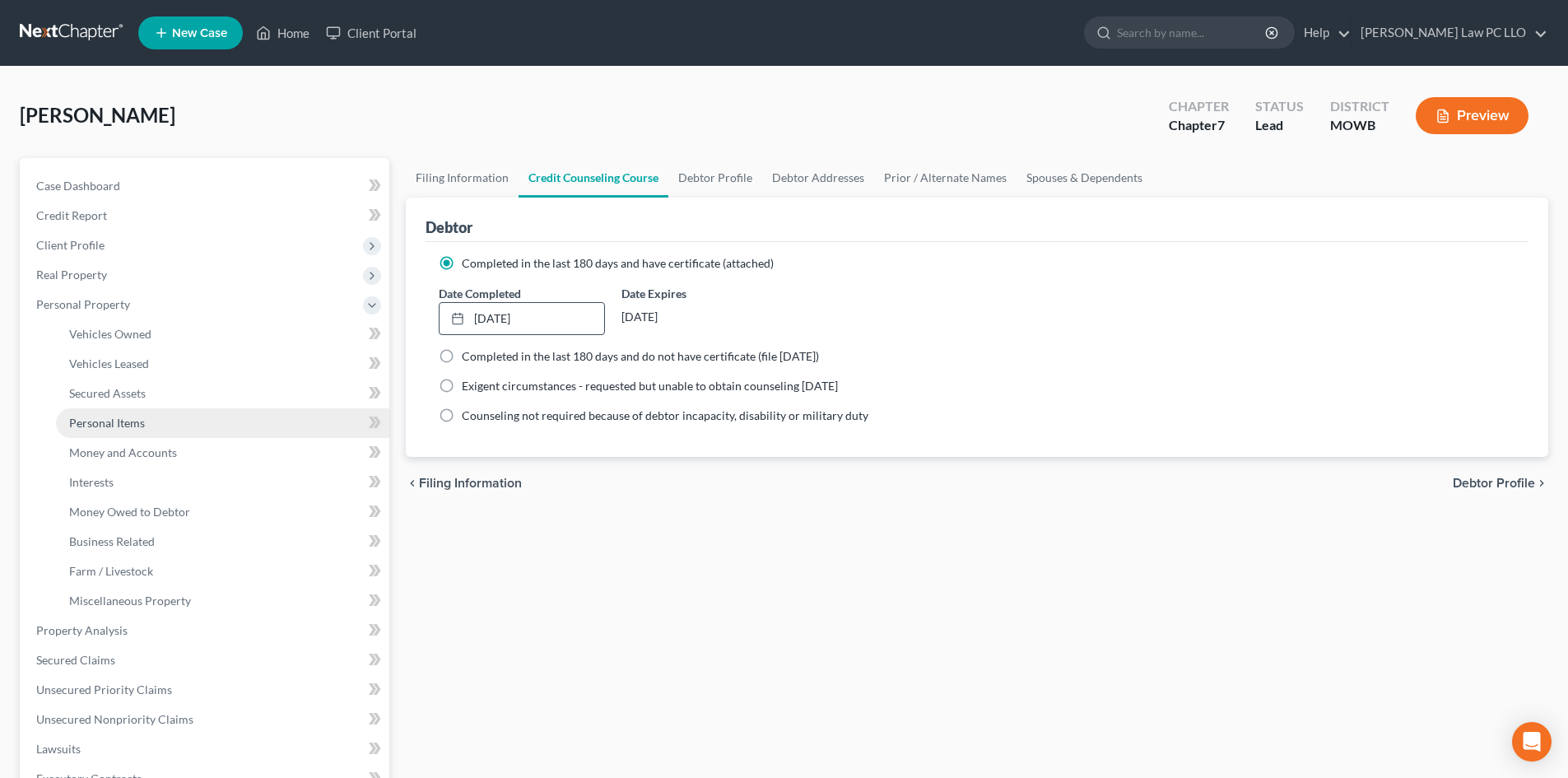
click at [131, 429] on link "Personal Items" at bounding box center [222, 423] width 333 height 29
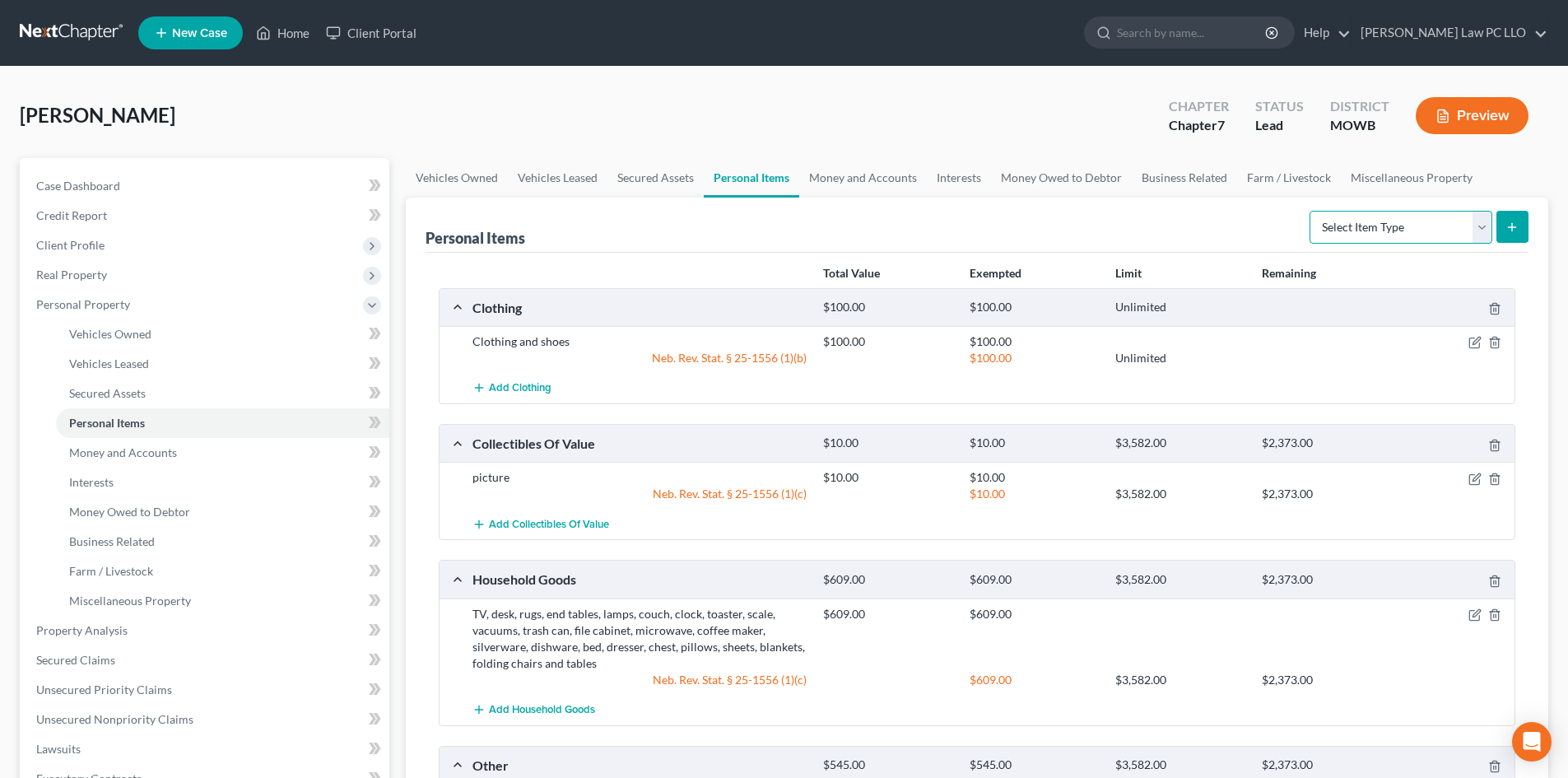
click at [1483, 226] on select "Select Item Type Clothing Collectibles Of Value Electronics Firearms Household …" at bounding box center [1401, 227] width 183 height 33
select select "electronics"
click at [1310, 211] on select "Select Item Type Clothing Collectibles Of Value Electronics Firearms Household …" at bounding box center [1401, 227] width 183 height 33
click at [1511, 232] on icon "submit" at bounding box center [1511, 226] width 13 height 13
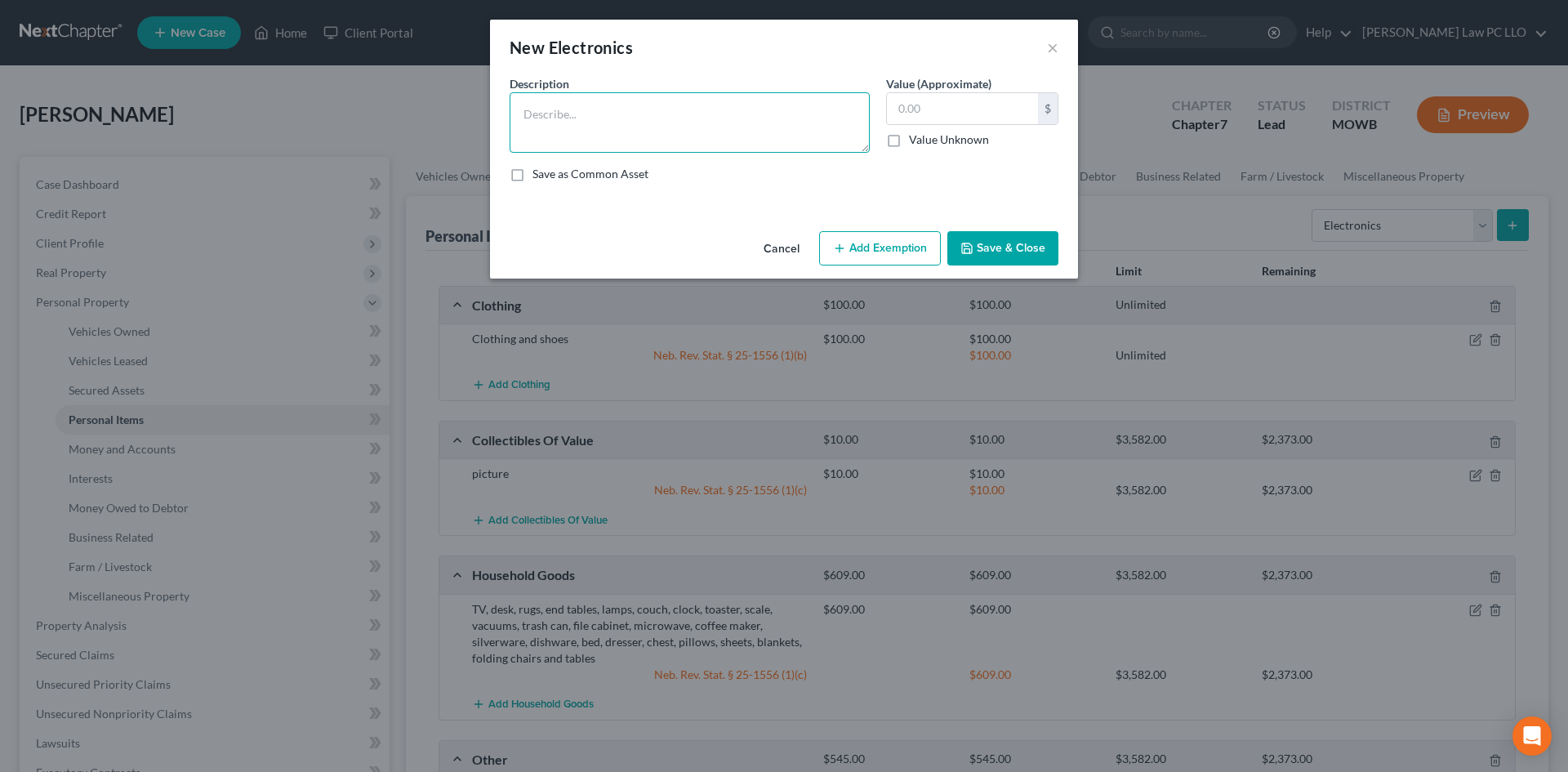
click at [696, 120] on textarea at bounding box center [689, 122] width 360 height 61
type textarea "I"
type textarea "iPhone and laptop"
type input "250"
click at [847, 249] on icon "button" at bounding box center [839, 248] width 13 height 13
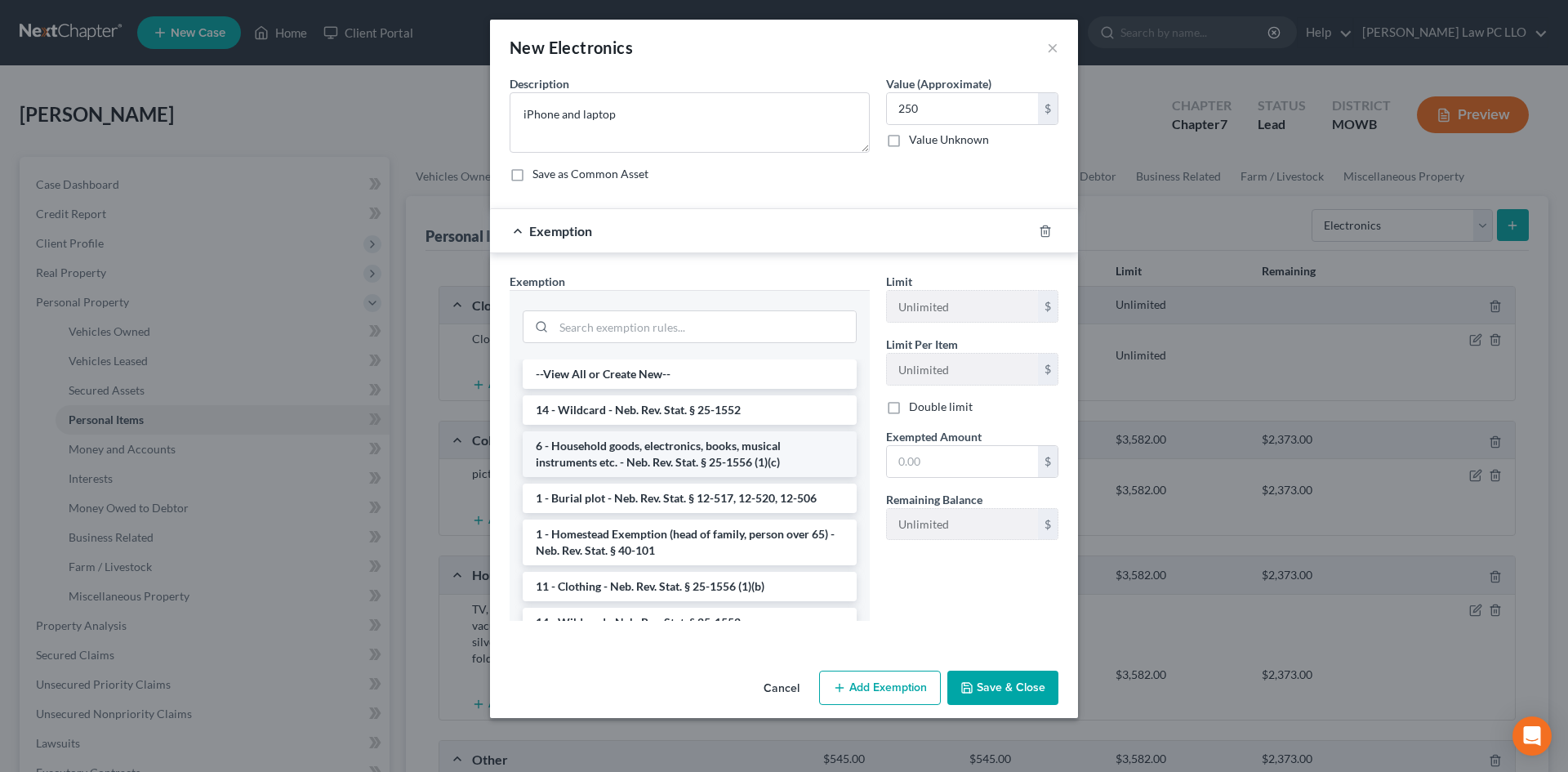
click at [716, 450] on li "6 - Household goods, electronics, books, musical instruments etc. - Neb. Rev. S…" at bounding box center [690, 454] width 334 height 45
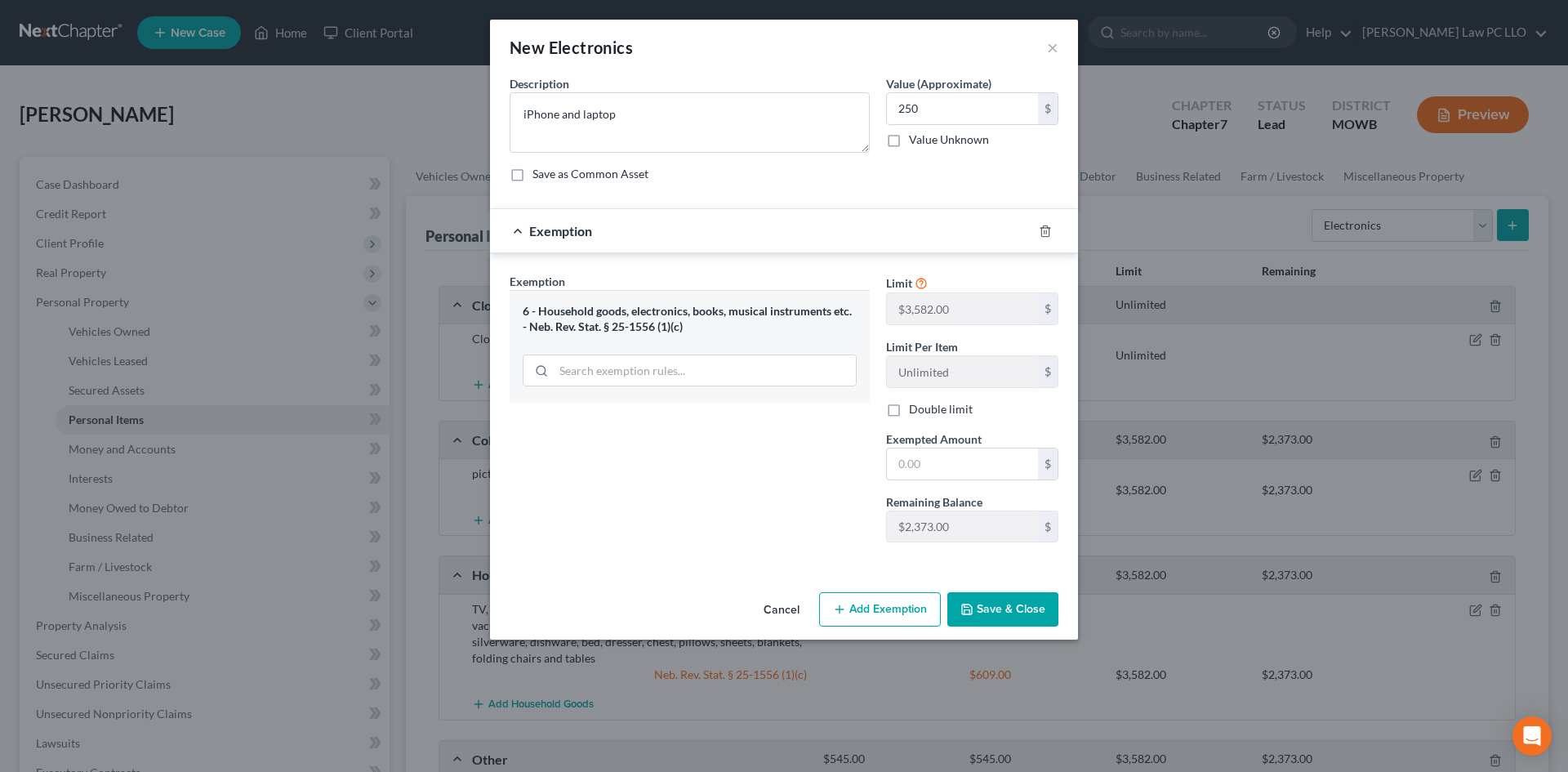
click at [994, 608] on button "Save & Close" at bounding box center [1002, 609] width 111 height 34
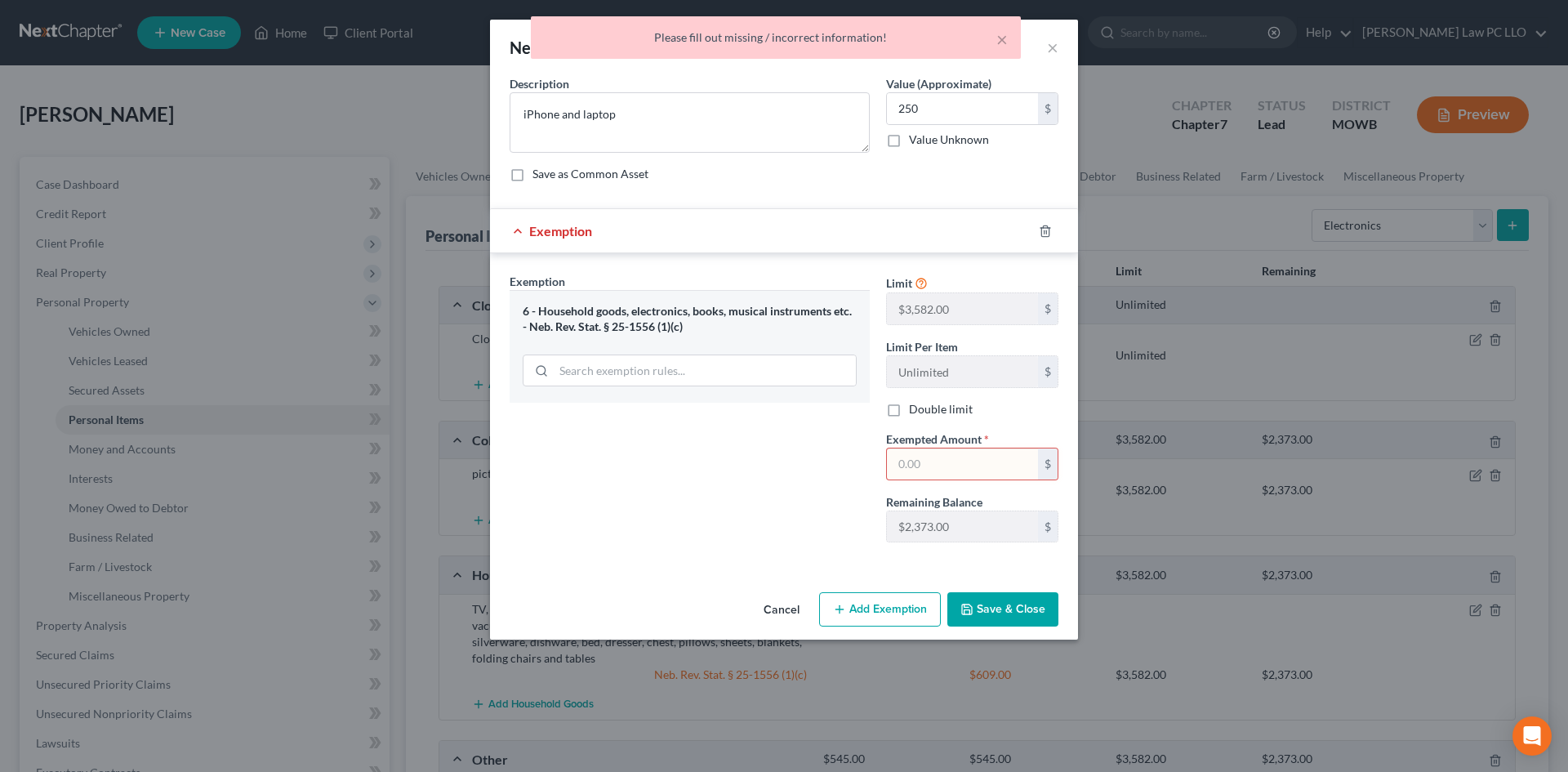
click at [937, 469] on input "text" at bounding box center [963, 464] width 151 height 31
type input "250"
click at [982, 610] on button "Save & Close" at bounding box center [1002, 609] width 111 height 34
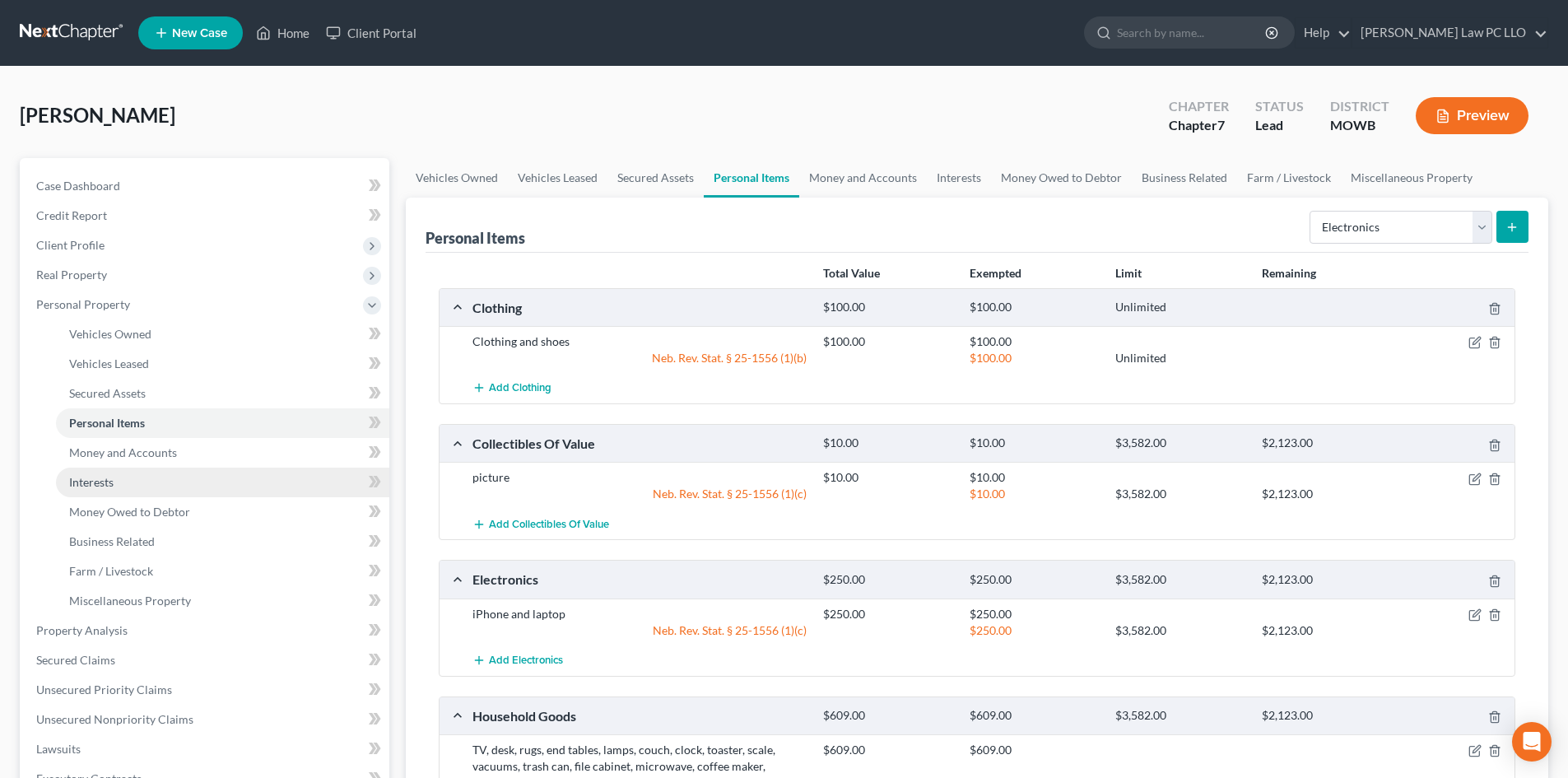
click at [145, 487] on link "Interests" at bounding box center [222, 482] width 333 height 29
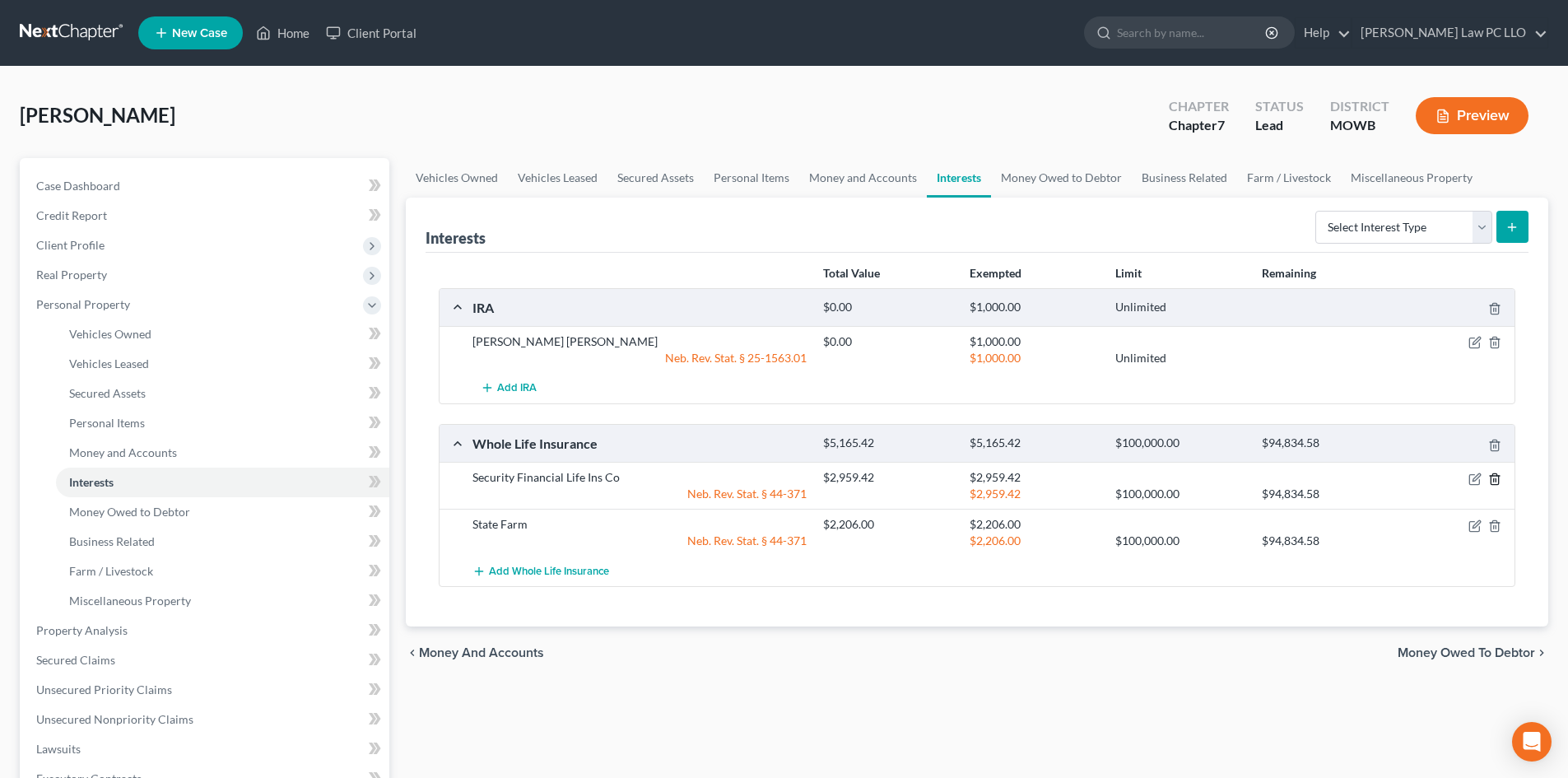
click at [1493, 475] on icon "button" at bounding box center [1494, 478] width 13 height 13
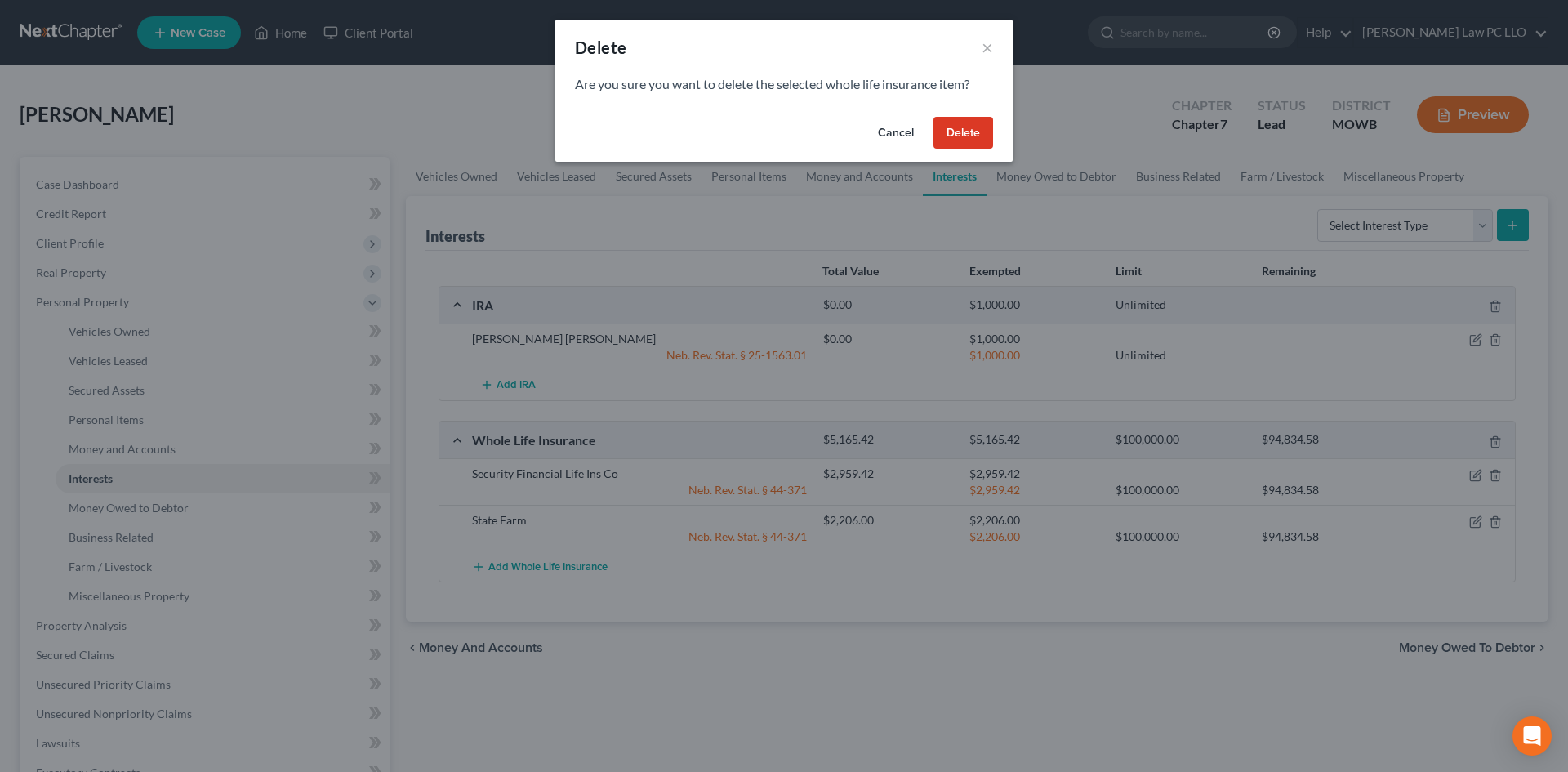
click at [973, 132] on button "Delete" at bounding box center [963, 133] width 60 height 33
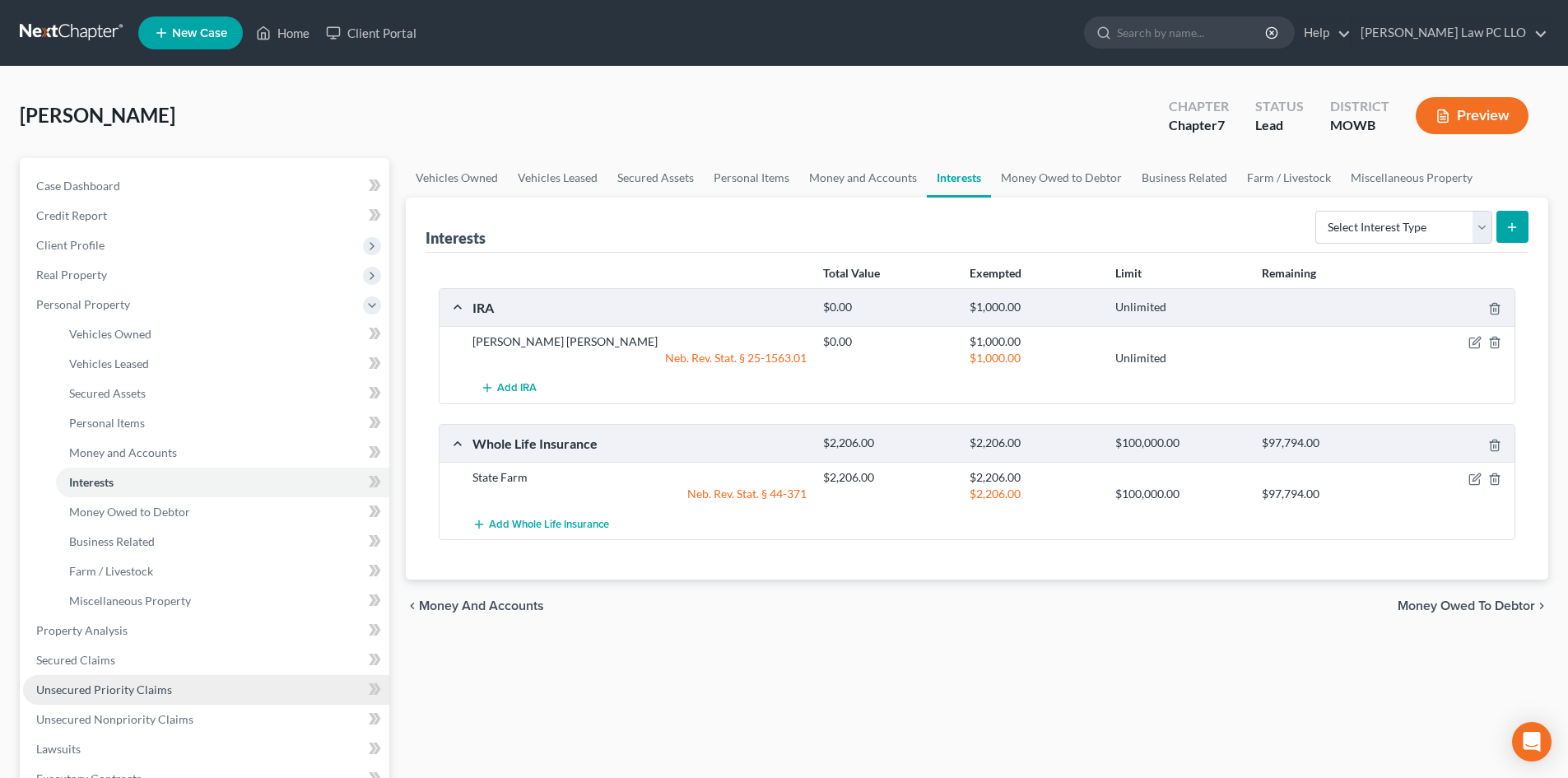
click at [102, 689] on span "Unsecured Priority Claims" at bounding box center [104, 689] width 136 height 14
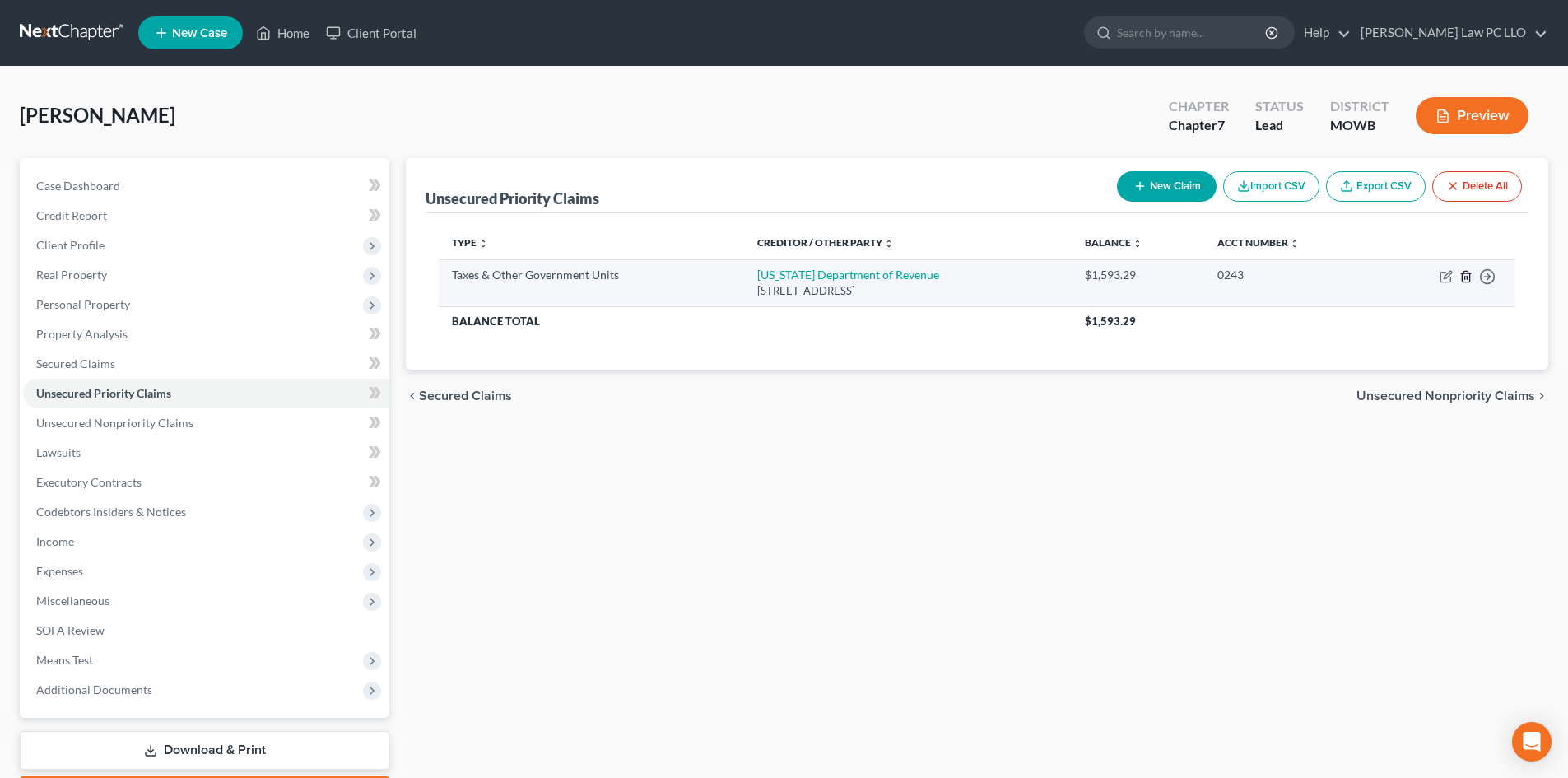
click at [1462, 278] on icon "button" at bounding box center [1465, 276] width 7 height 11
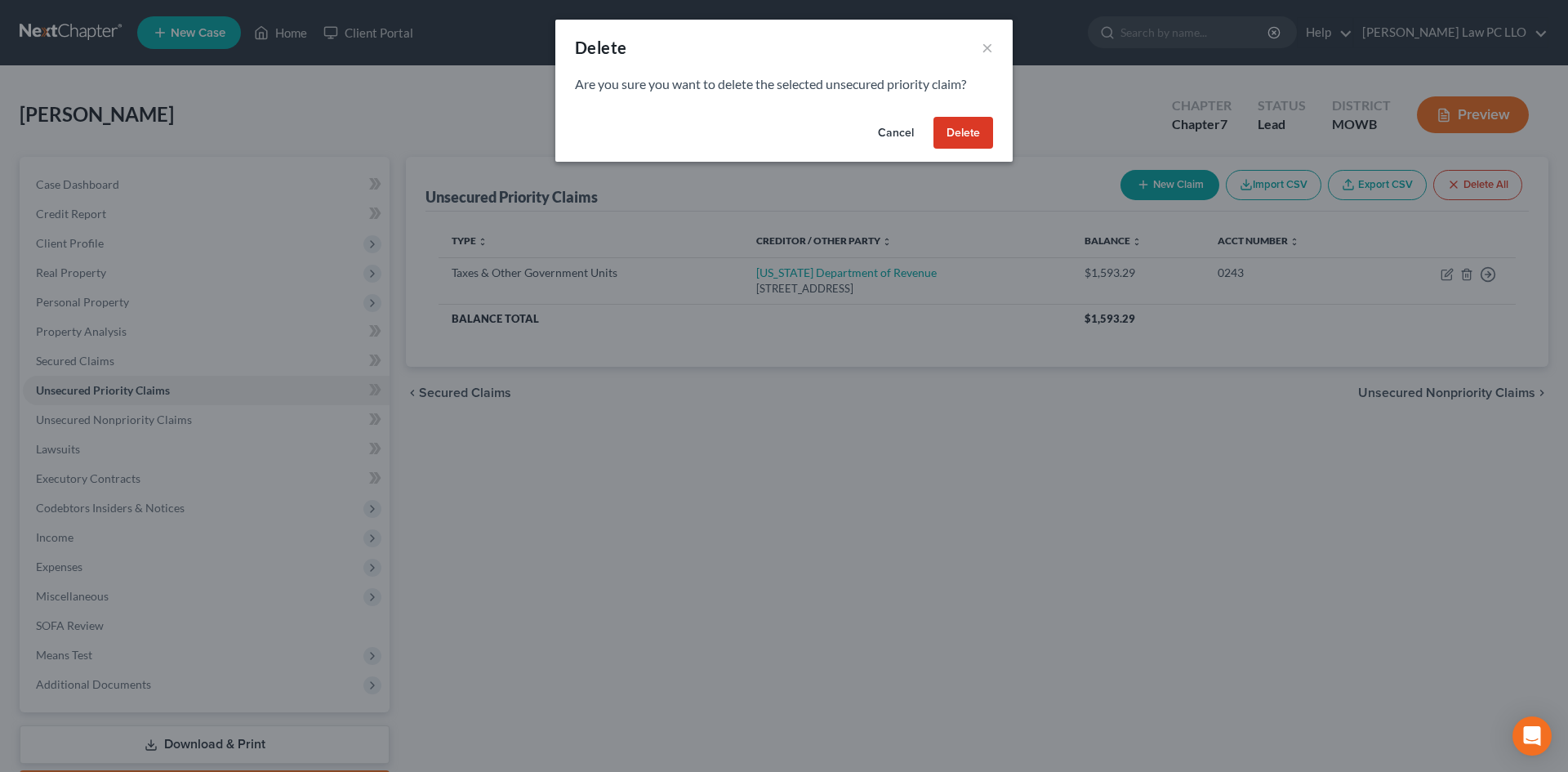
click at [965, 126] on button "Delete" at bounding box center [963, 133] width 60 height 33
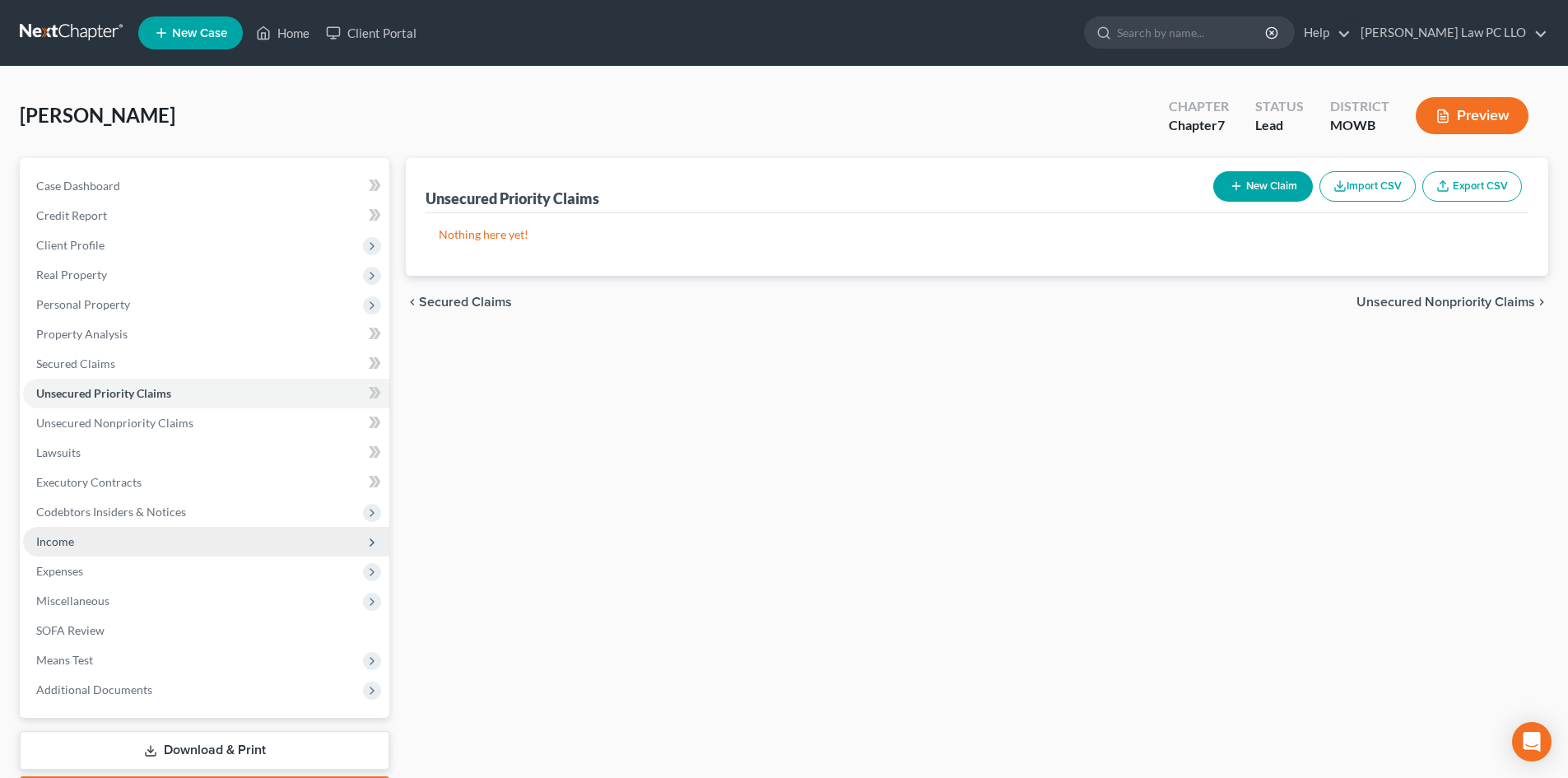
click at [112, 541] on span "Income" at bounding box center [205, 541] width 366 height 29
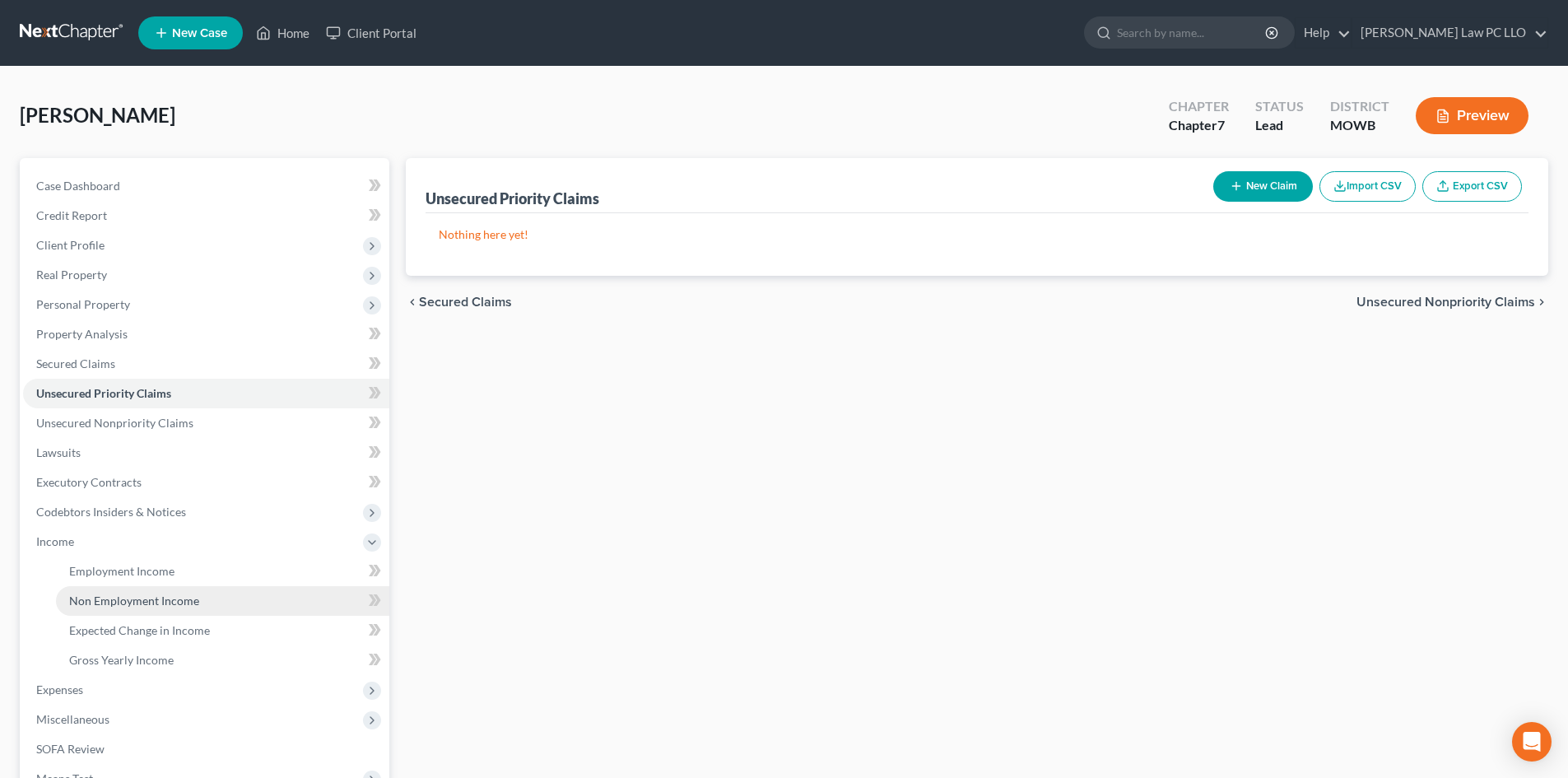
click at [152, 594] on span "Non Employment Income" at bounding box center [134, 600] width 130 height 14
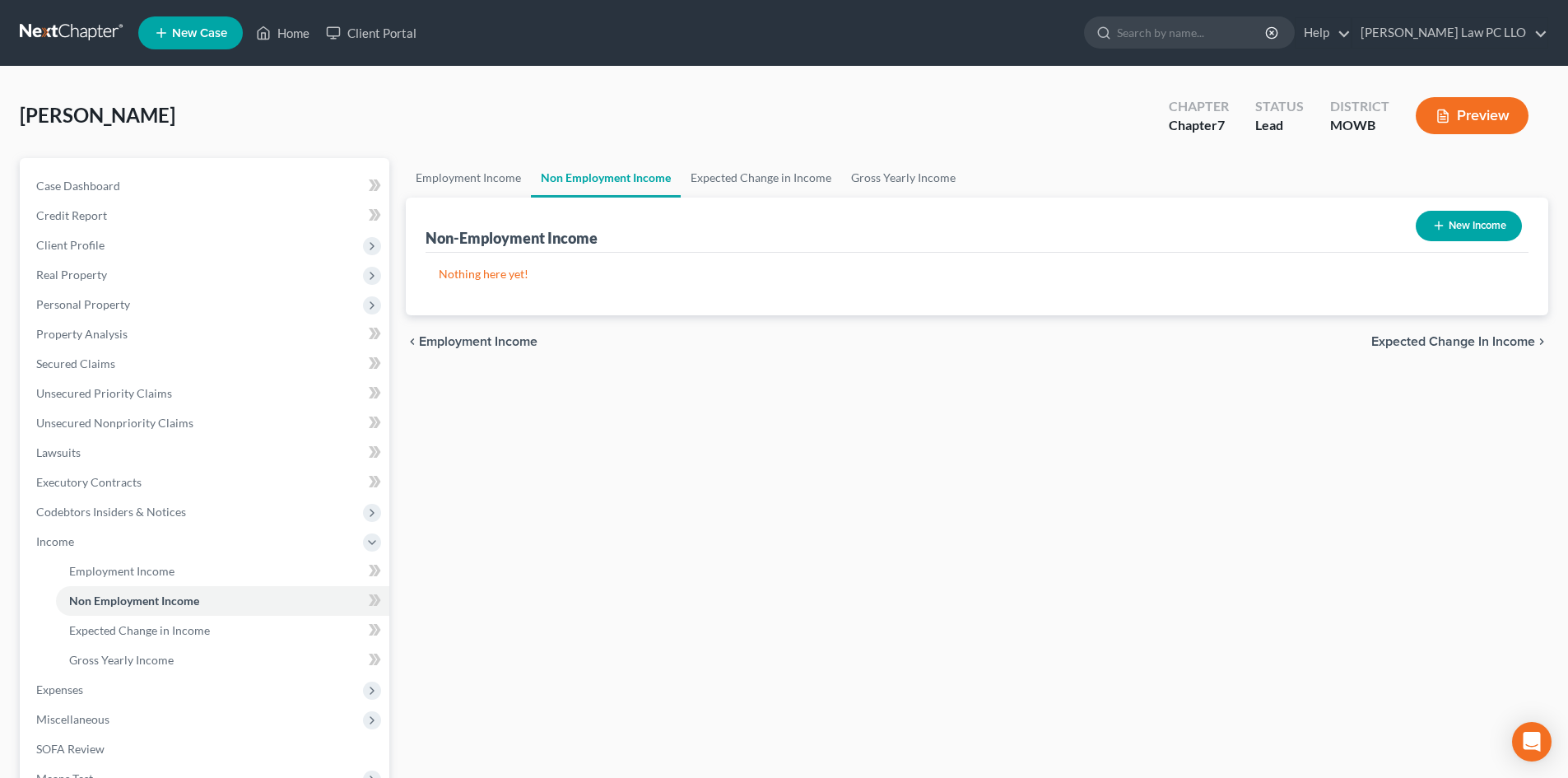
click at [1454, 229] on button "New Income" at bounding box center [1468, 226] width 106 height 30
select select "0"
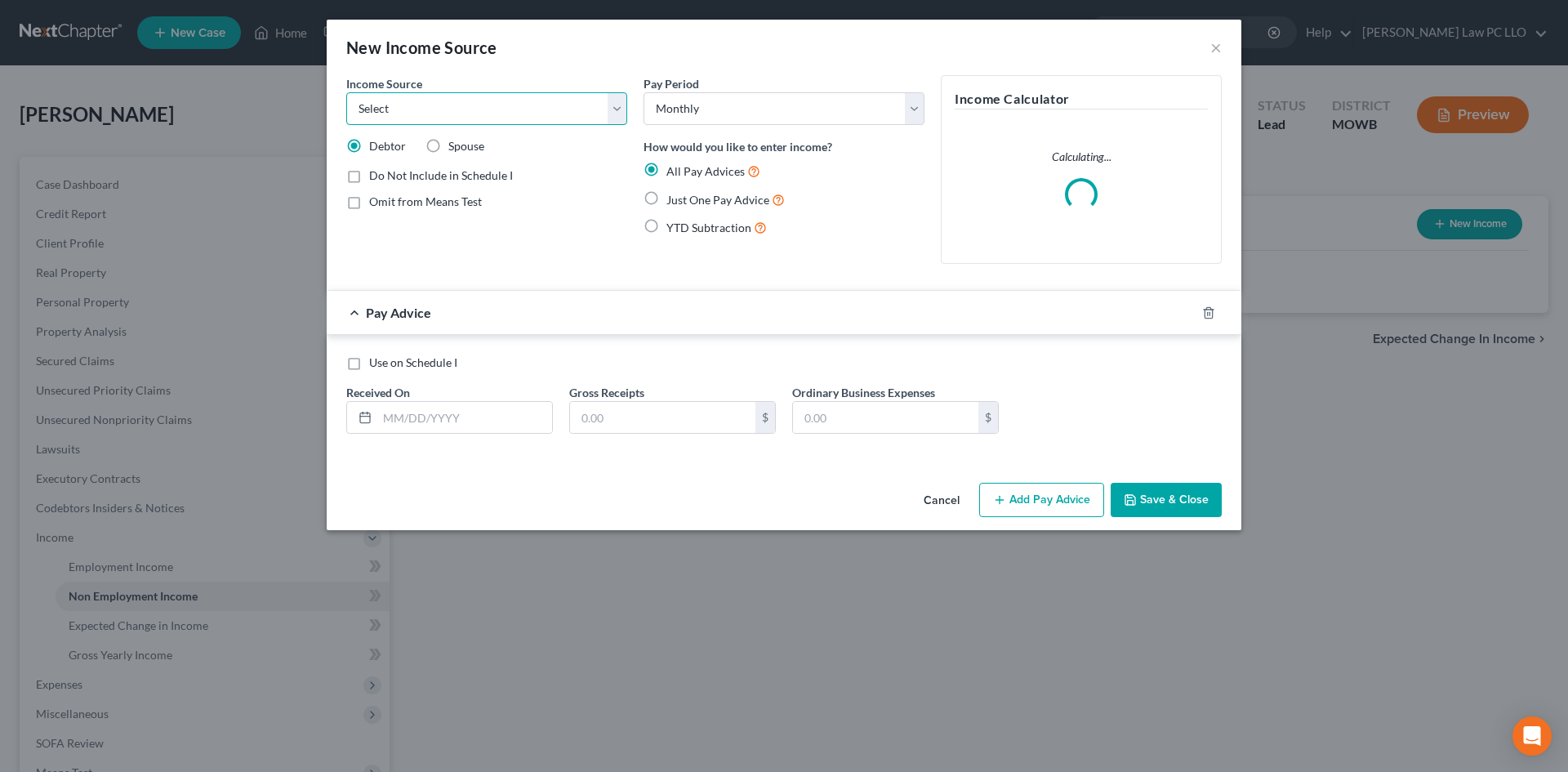
click at [441, 104] on select "Select Unemployment Disability (from employer) Pension Retirement Social Securi…" at bounding box center [487, 109] width 281 height 33
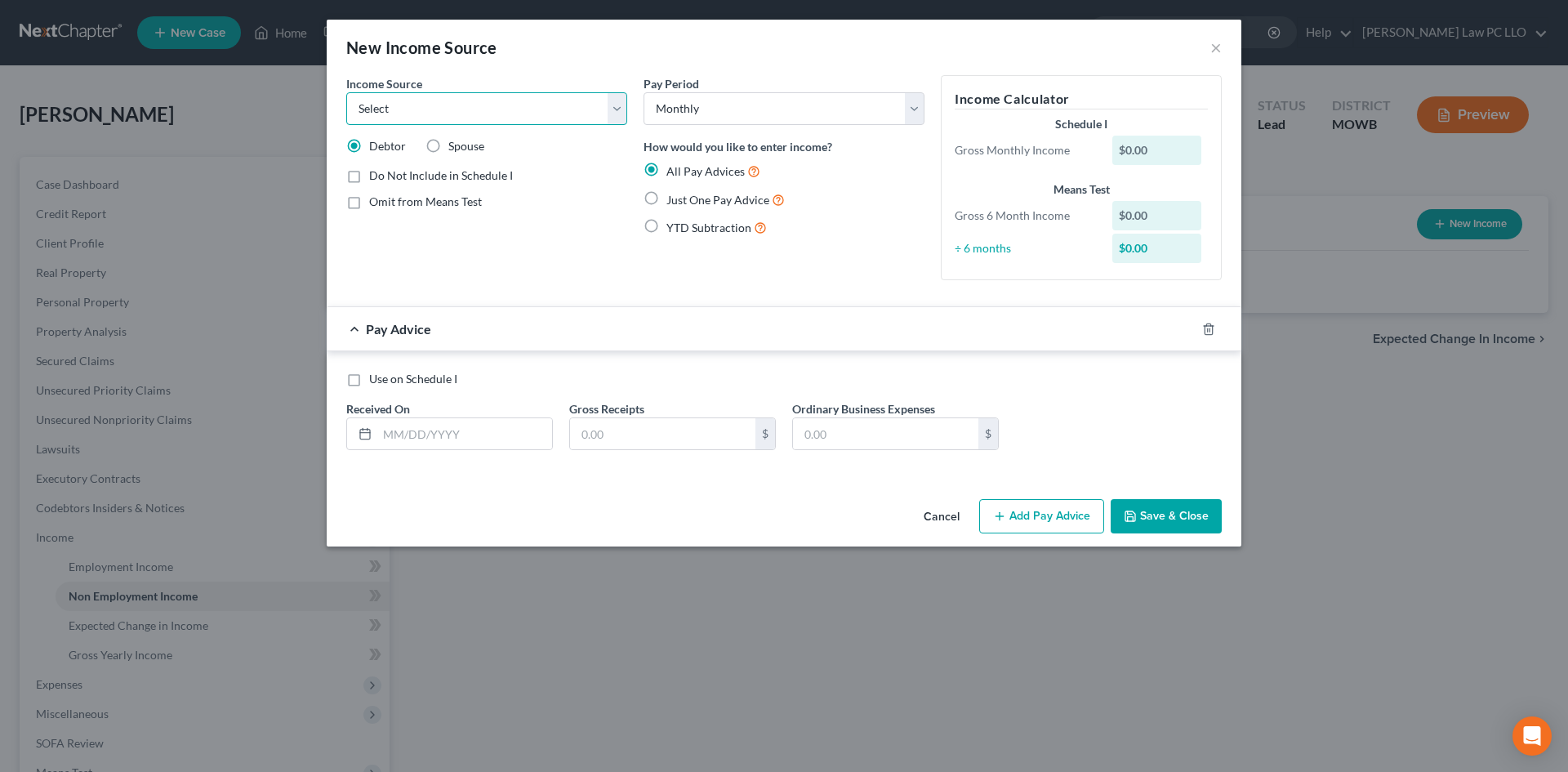
select select "13"
click at [346, 92] on select "Select Unemployment Disability (from employer) Pension Retirement Social Securi…" at bounding box center [487, 109] width 281 height 33
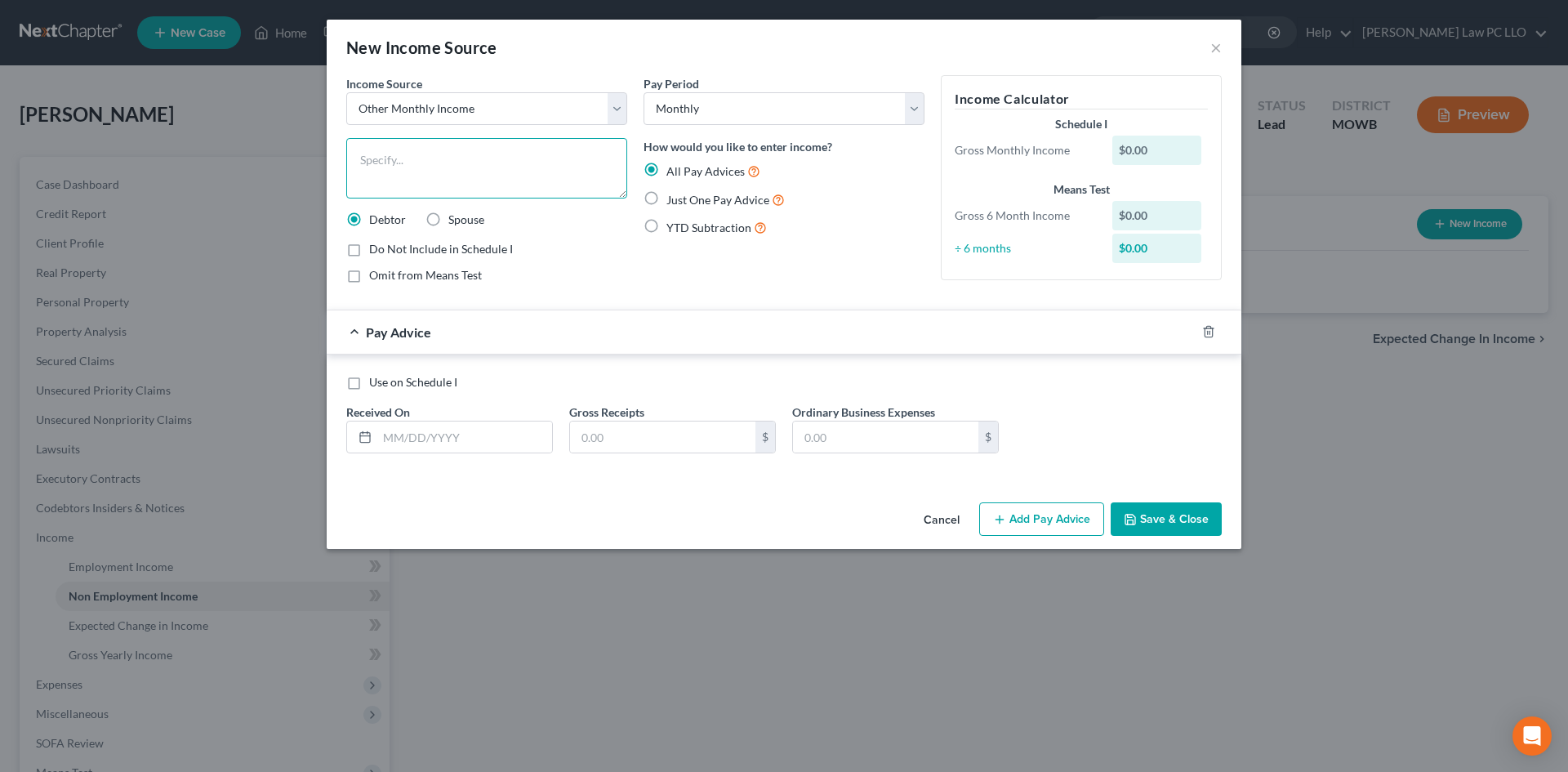
click at [429, 159] on textarea at bounding box center [487, 168] width 281 height 61
type textarea "Support from family"
click at [742, 111] on select "Select Monthly Twice Monthly Every Other Week Weekly" at bounding box center [784, 109] width 281 height 33
click at [742, 109] on select "Select Monthly Twice Monthly Every Other Week Weekly" at bounding box center [784, 109] width 281 height 33
click at [666, 196] on label "Just One Pay Advice" at bounding box center [725, 199] width 119 height 19
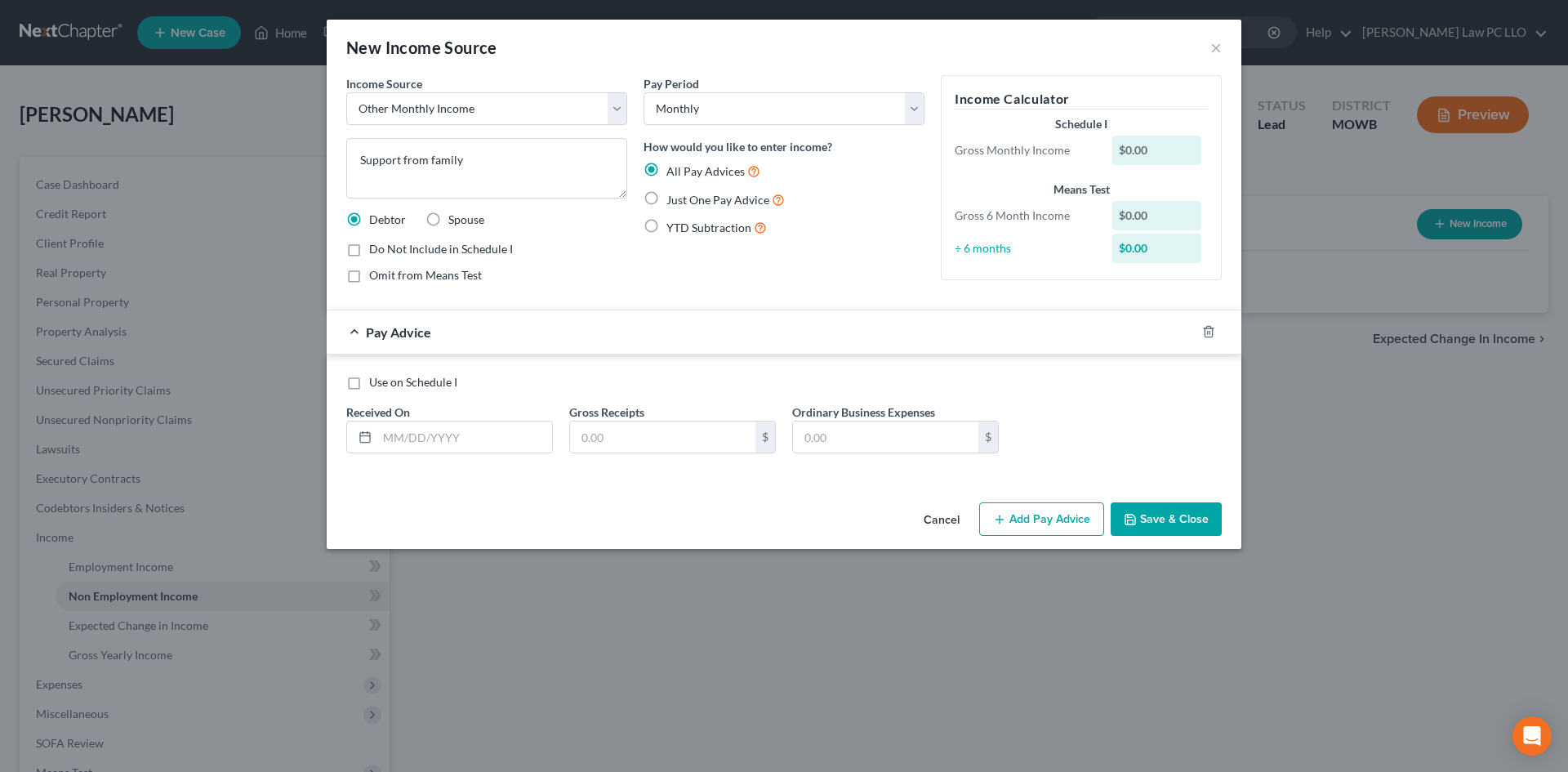
click at [673, 196] on input "Just One Pay Advice" at bounding box center [678, 196] width 11 height 11
radio input "true"
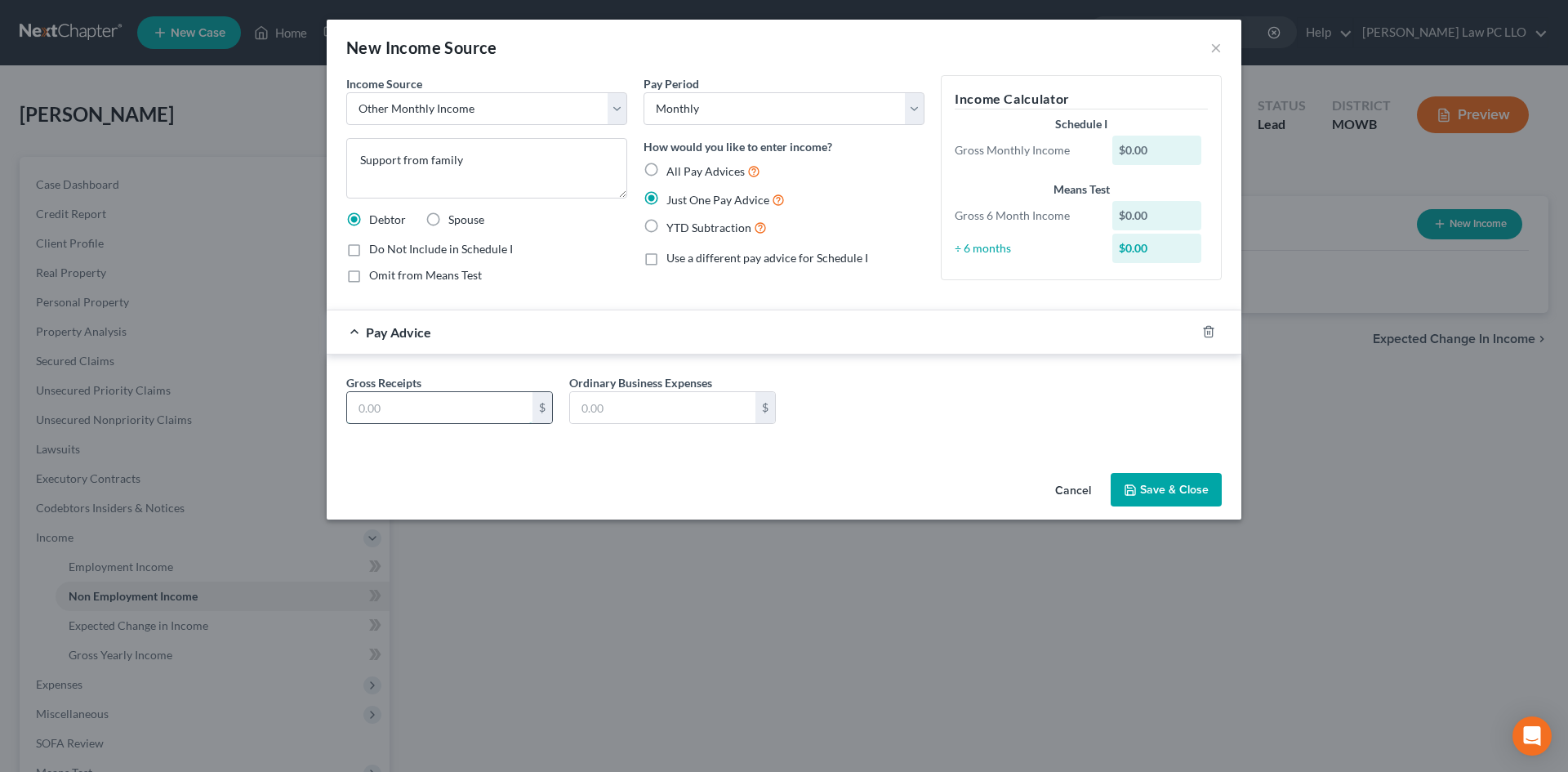
click at [417, 415] on input "text" at bounding box center [440, 408] width 186 height 31
type input "1,000"
click at [1147, 490] on button "Save & Close" at bounding box center [1166, 490] width 111 height 34
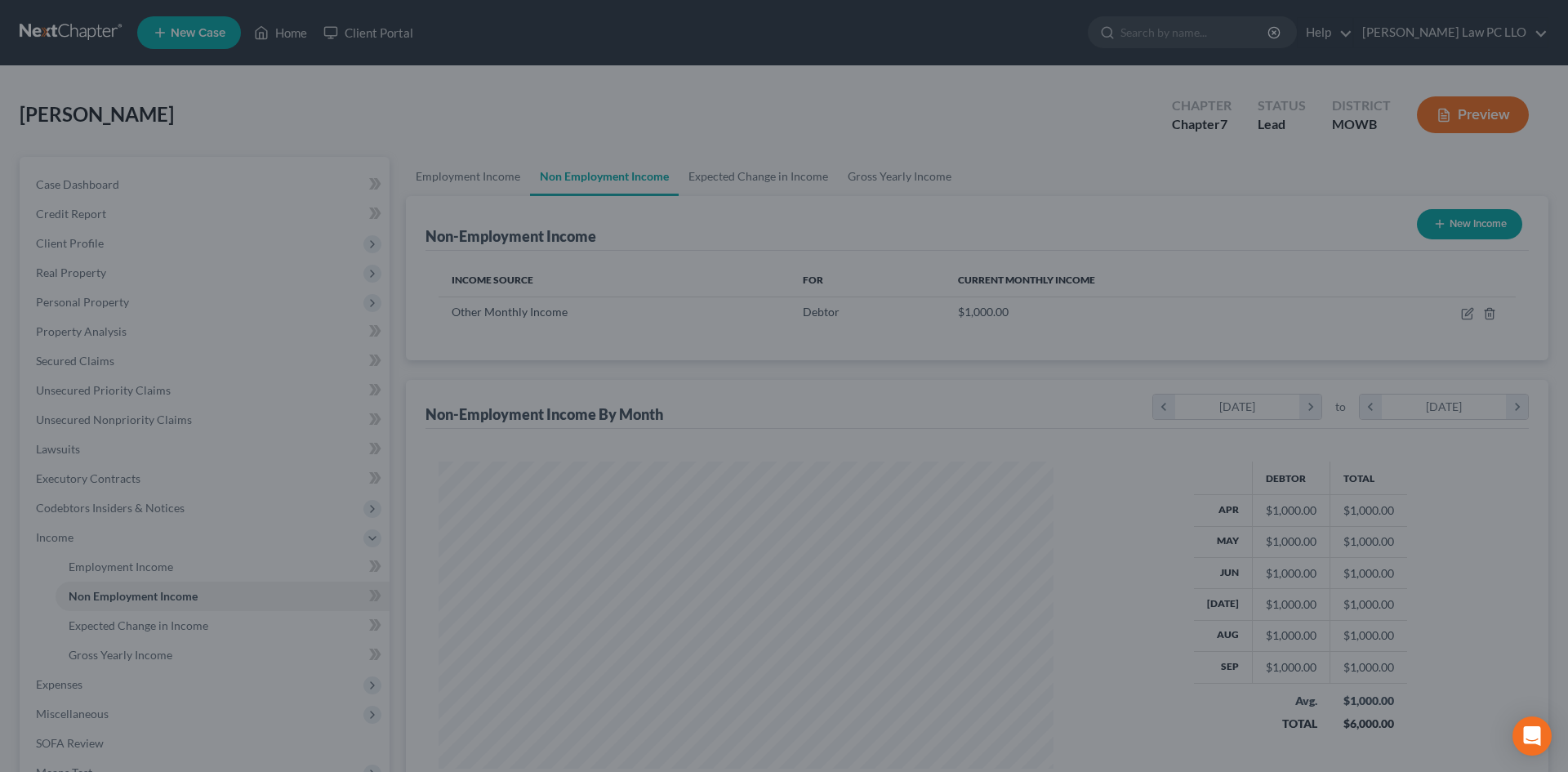
scroll to position [304, 642]
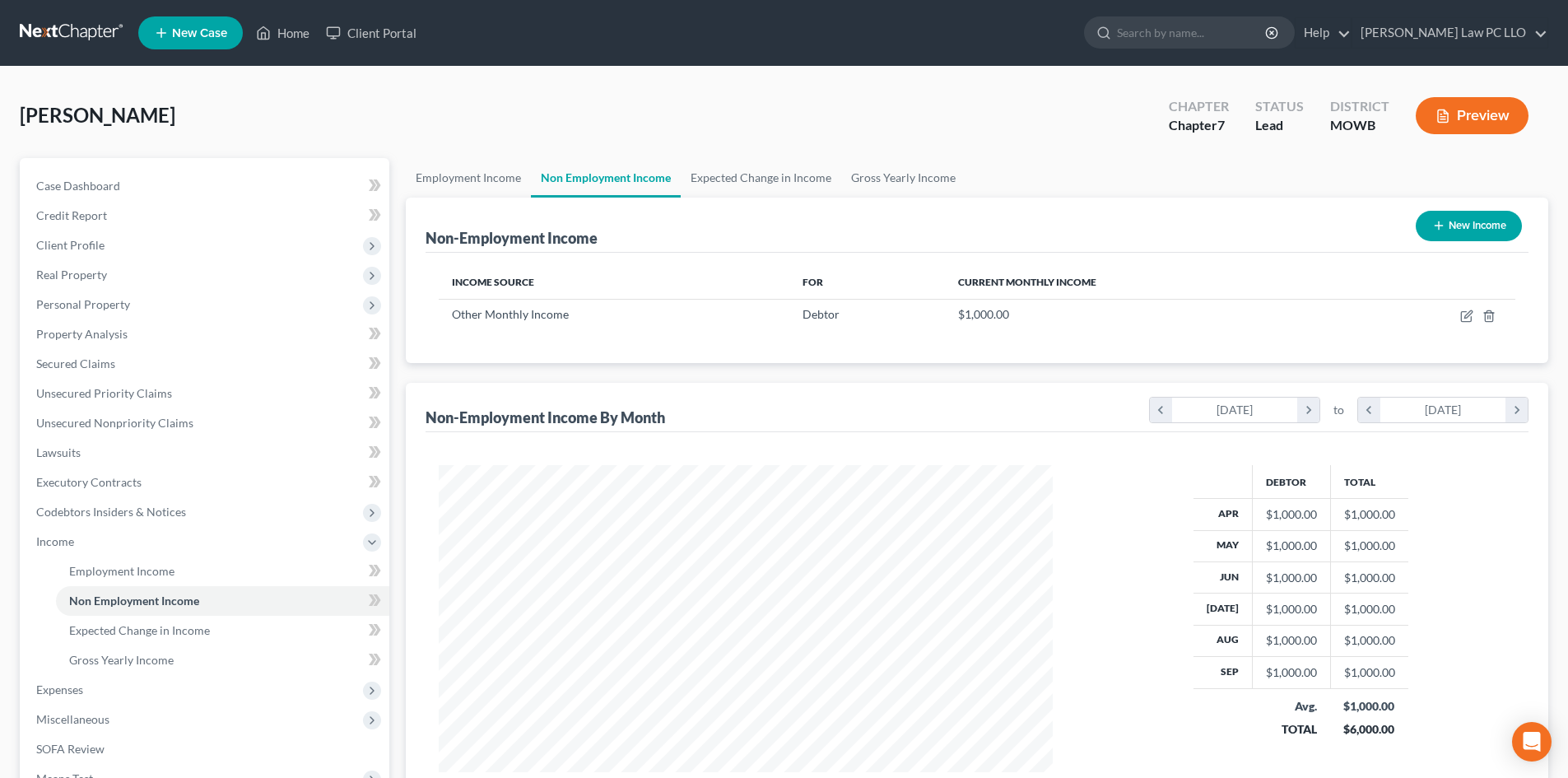
click at [1462, 222] on button "New Income" at bounding box center [1468, 226] width 106 height 30
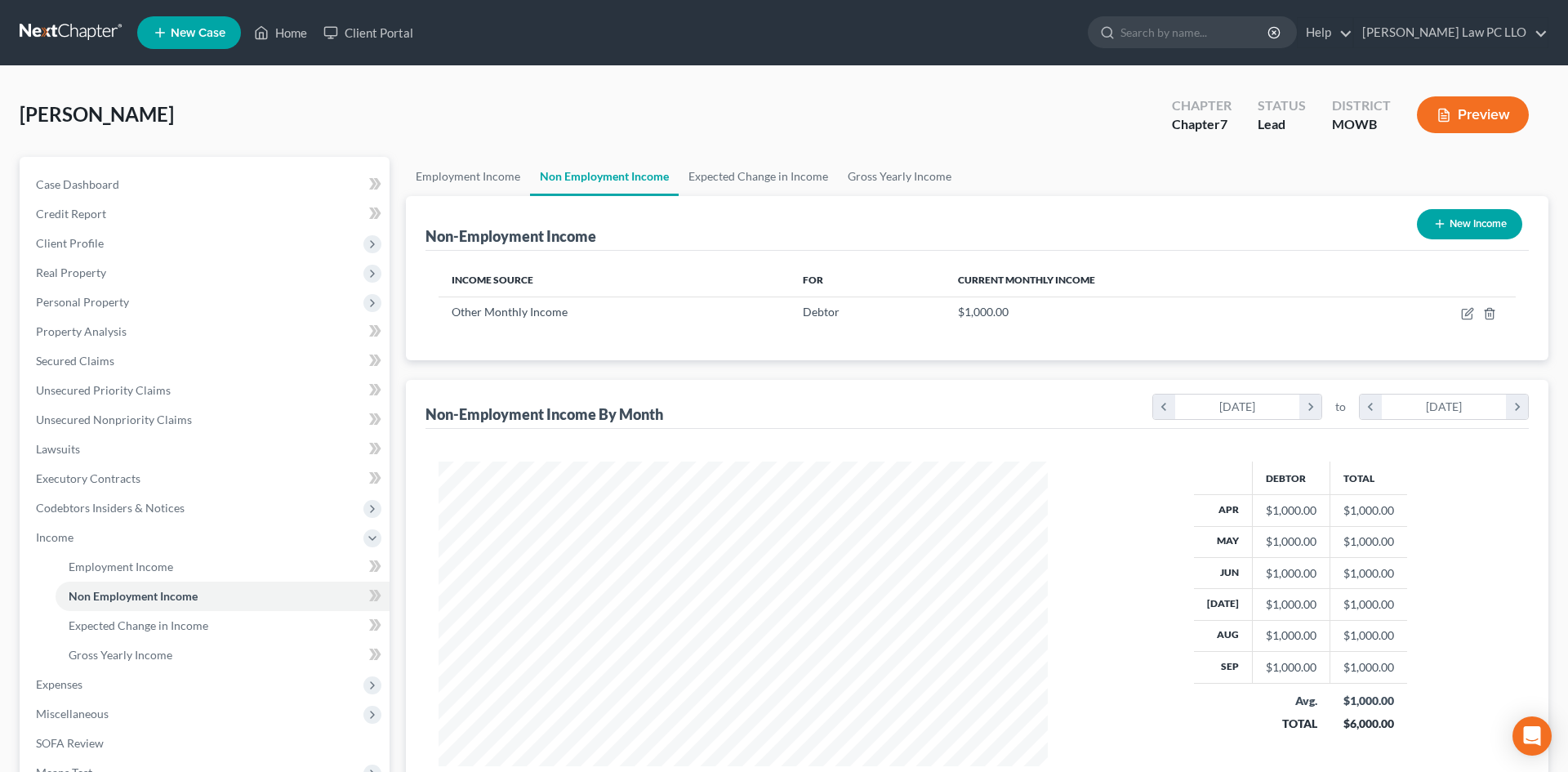
select select "0"
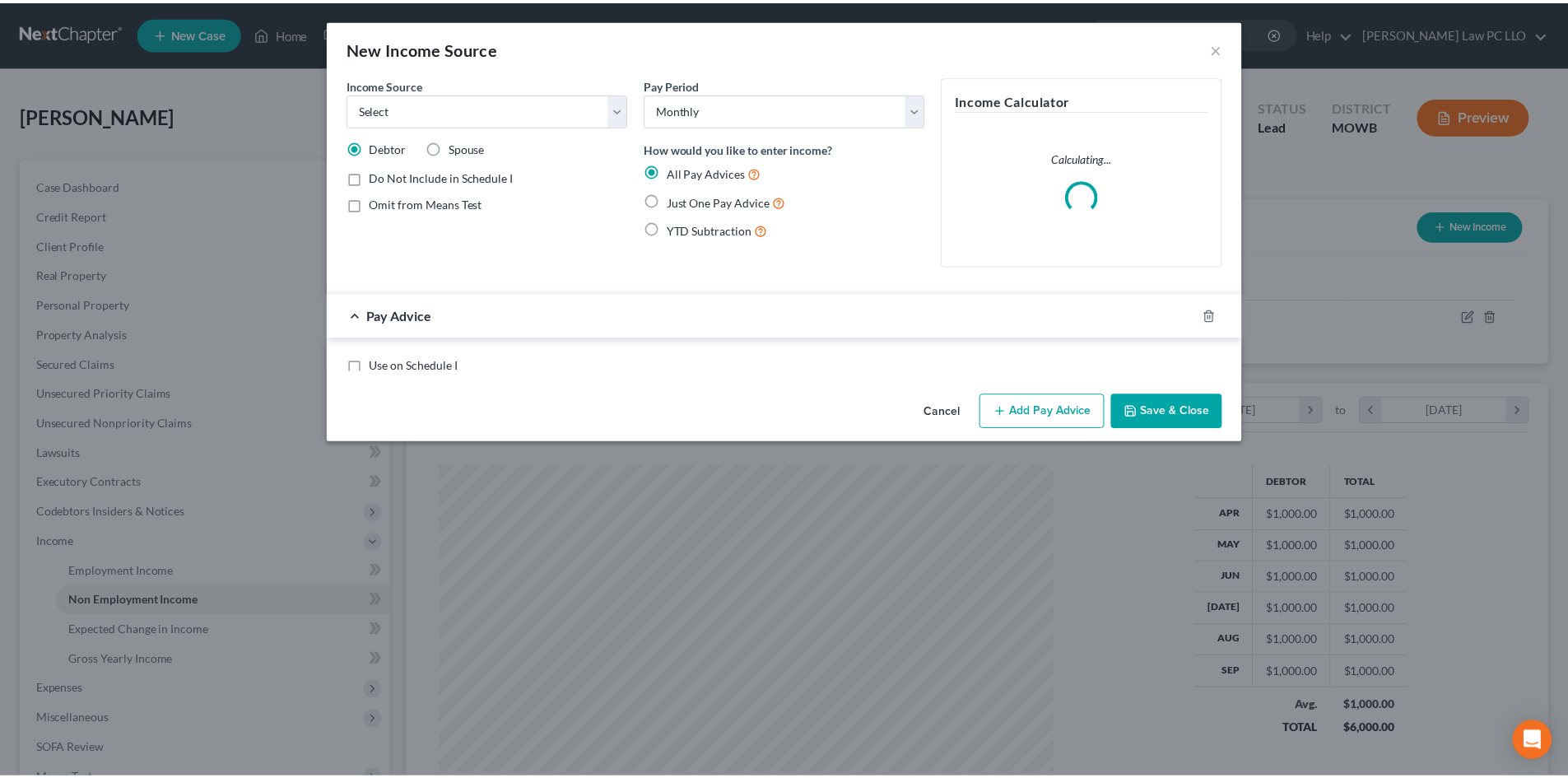
scroll to position [310, 653]
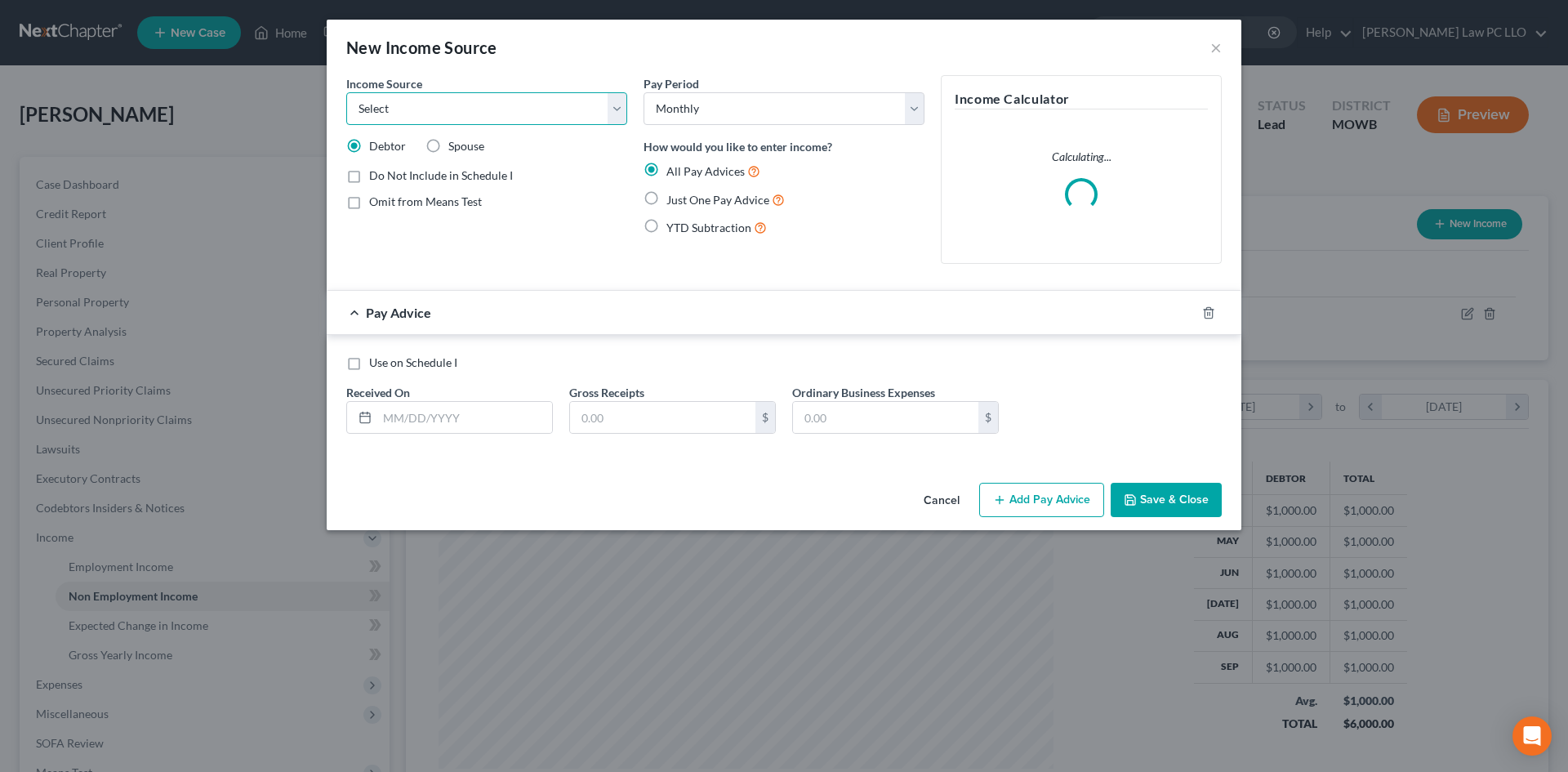
click at [623, 104] on select "Select Unemployment Disability (from employer) Pension Retirement Social Securi…" at bounding box center [487, 109] width 281 height 33
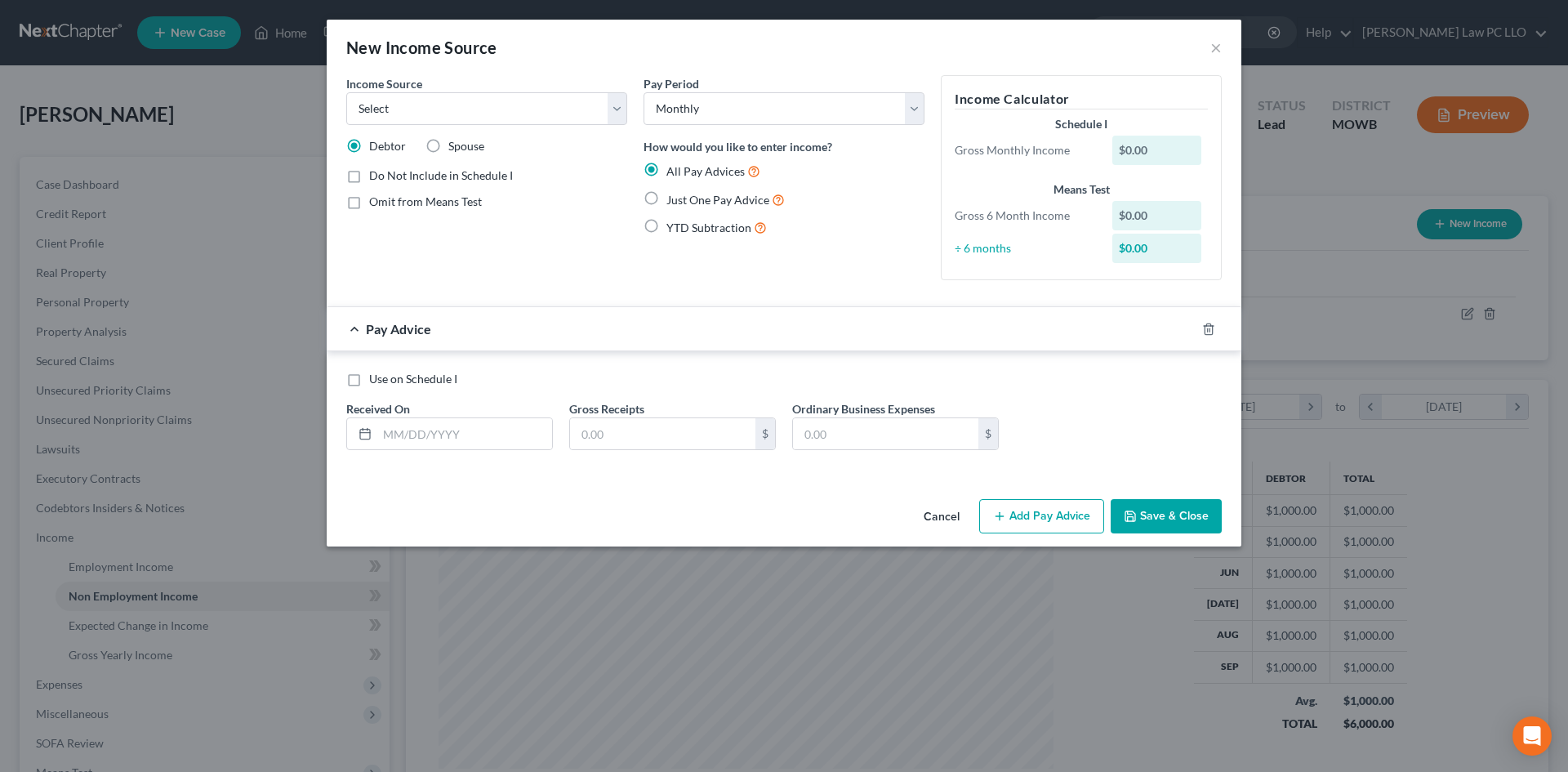
click at [742, 292] on div "Pay Period Select Monthly Twice Monthly Every Other Week Weekly How would you l…" at bounding box center [784, 184] width 297 height 218
click at [615, 109] on select "Select Unemployment Disability (from employer) Pension Retirement Social Securi…" at bounding box center [487, 109] width 281 height 33
click at [1215, 53] on button "×" at bounding box center [1215, 47] width 12 height 20
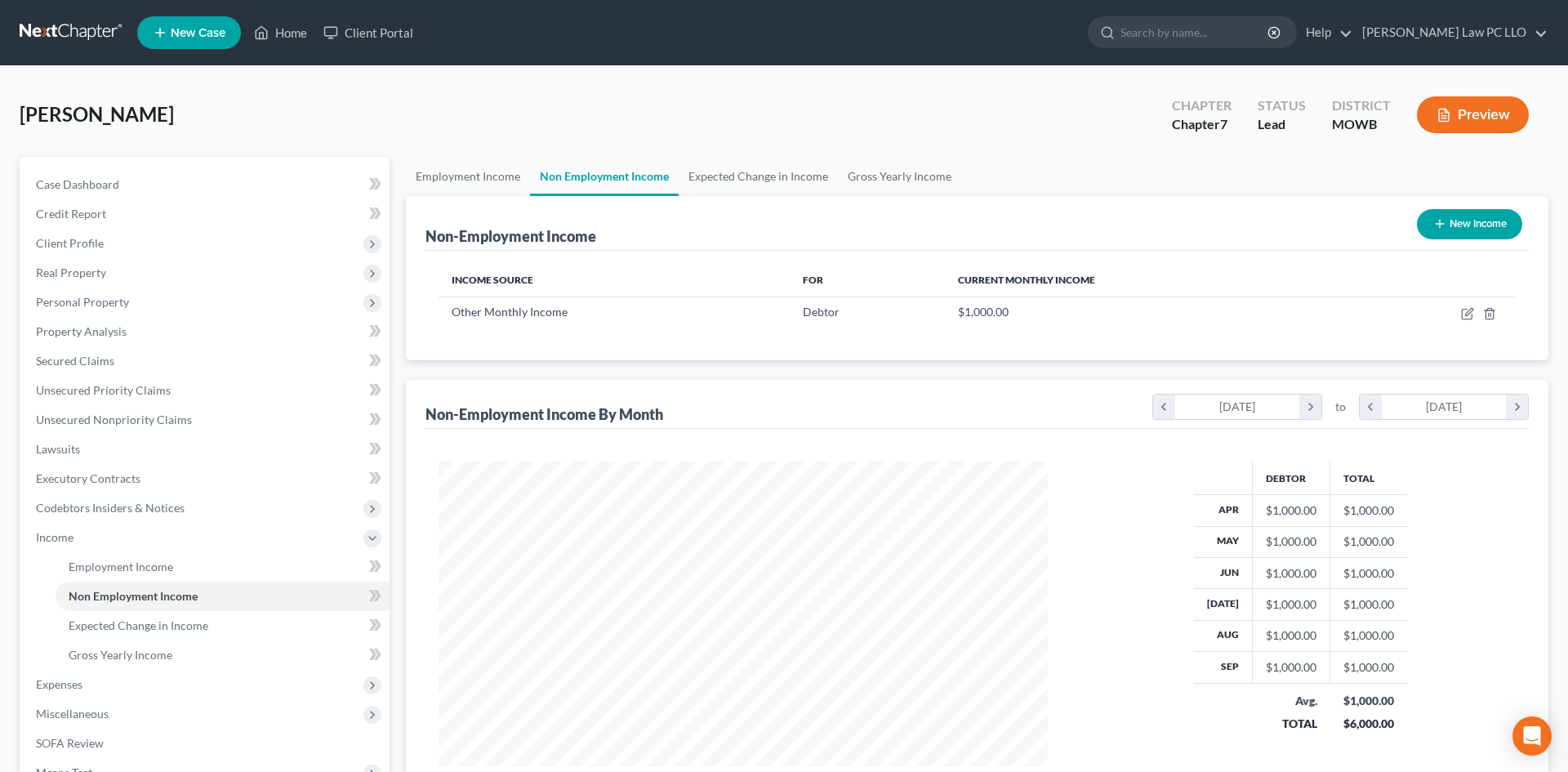
scroll to position [816170, 816062]
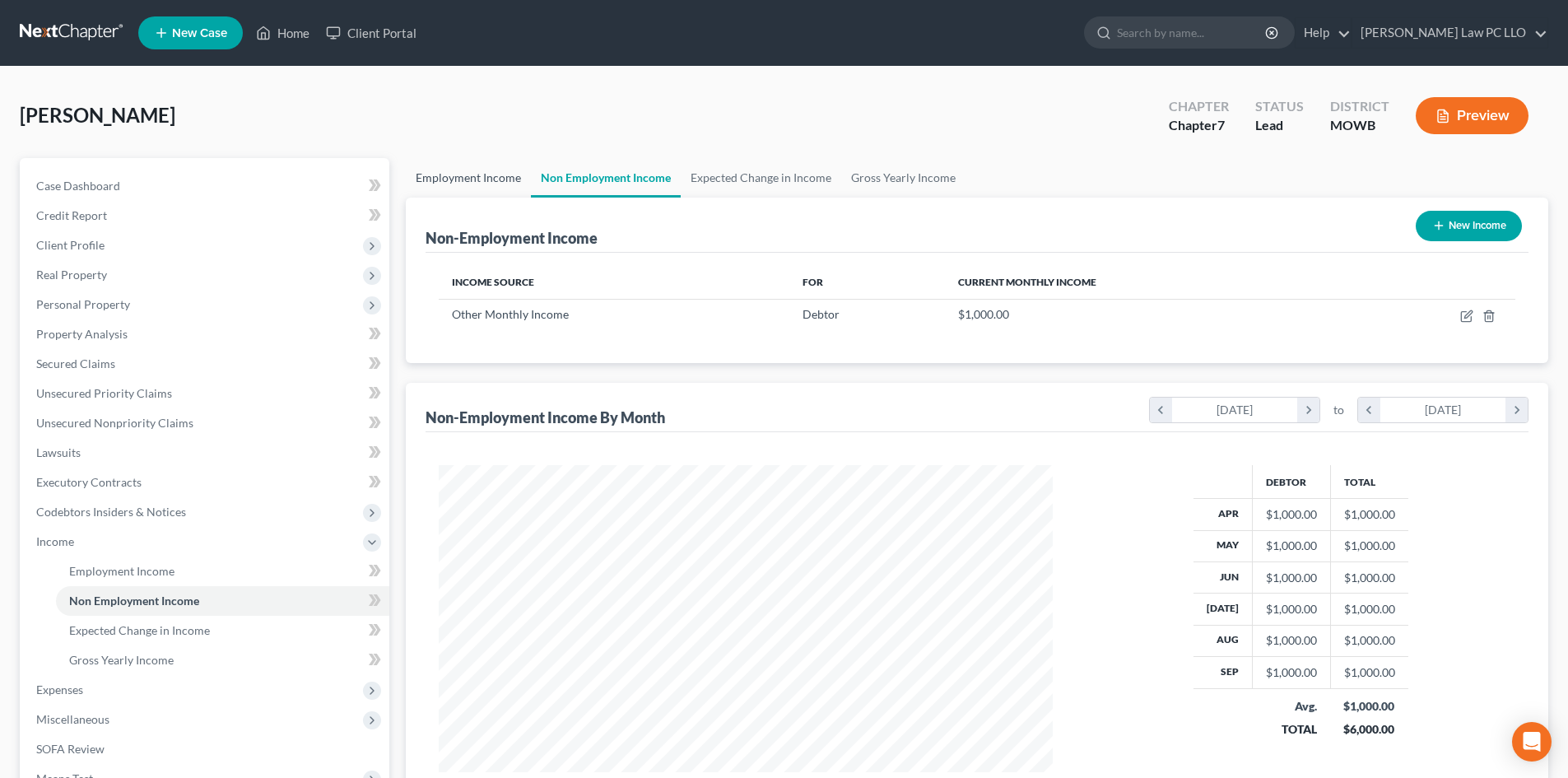
click at [467, 194] on link "Employment Income" at bounding box center [468, 177] width 125 height 39
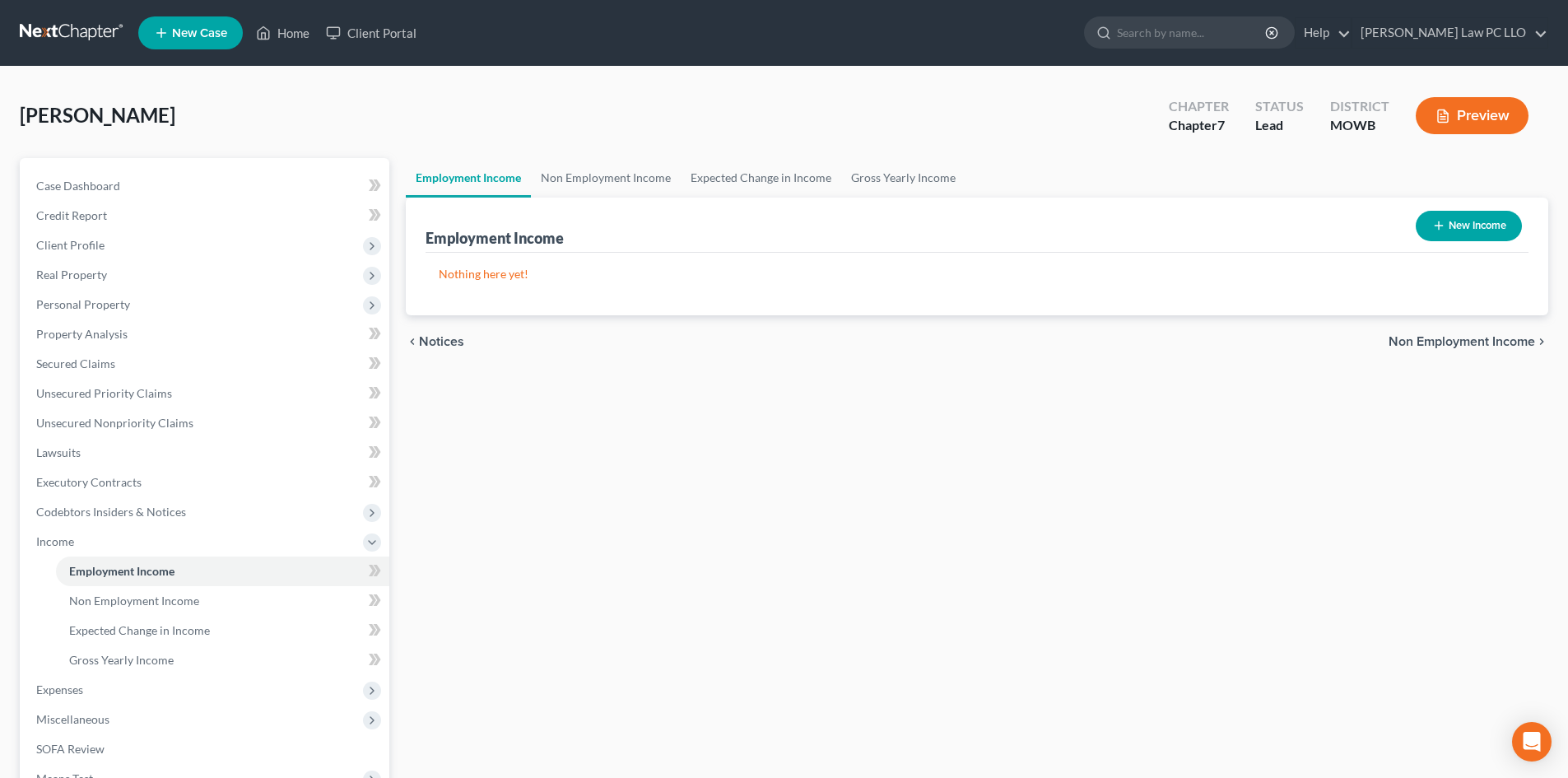
click at [1457, 218] on button "New Income" at bounding box center [1468, 226] width 106 height 30
select select "0"
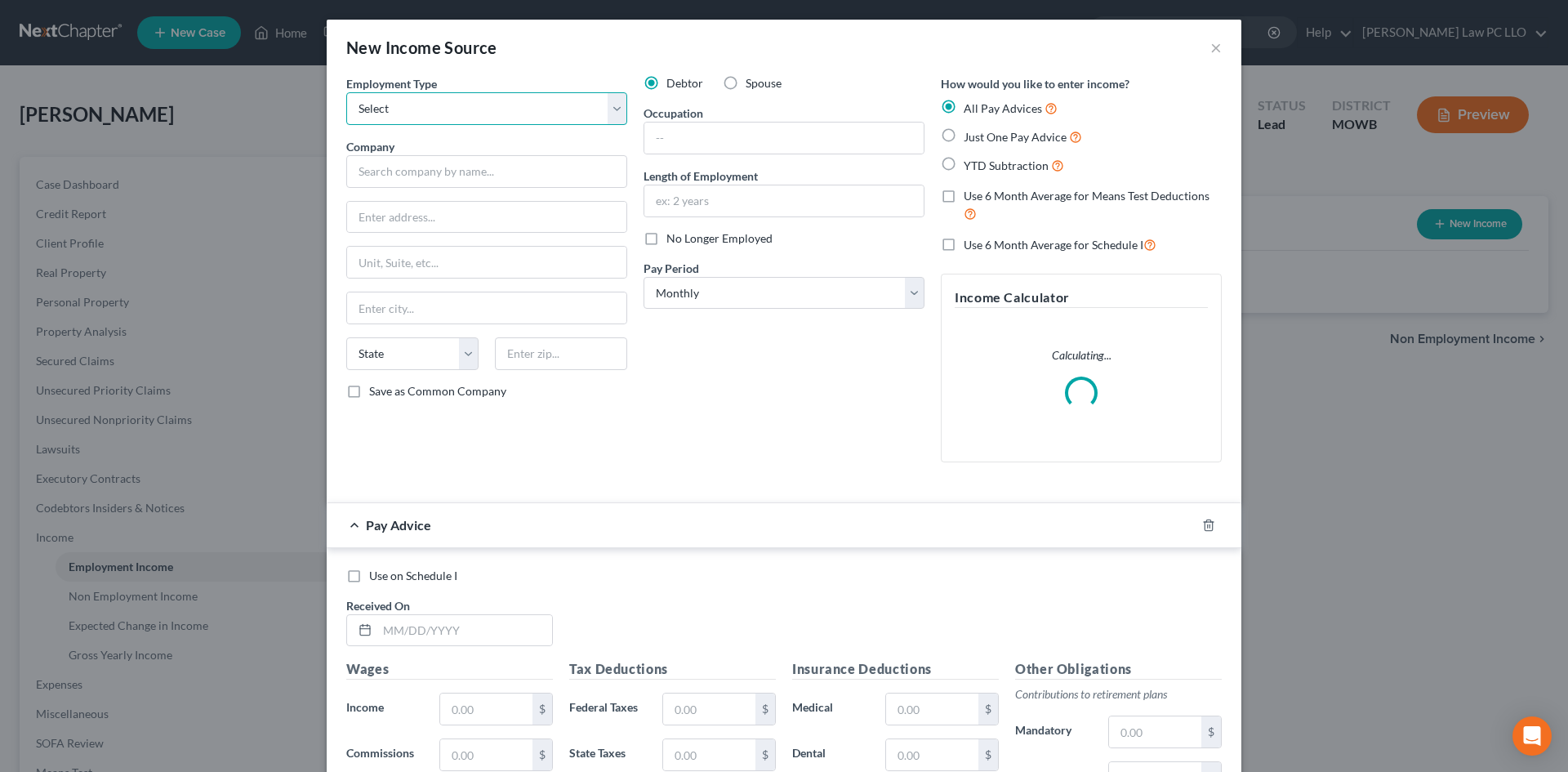
click at [605, 100] on select "Select Full or Part Time Employment Self Employment" at bounding box center [487, 109] width 281 height 33
select select "0"
click at [346, 92] on select "Select Full or Part Time Employment Self Employment" at bounding box center [487, 109] width 281 height 33
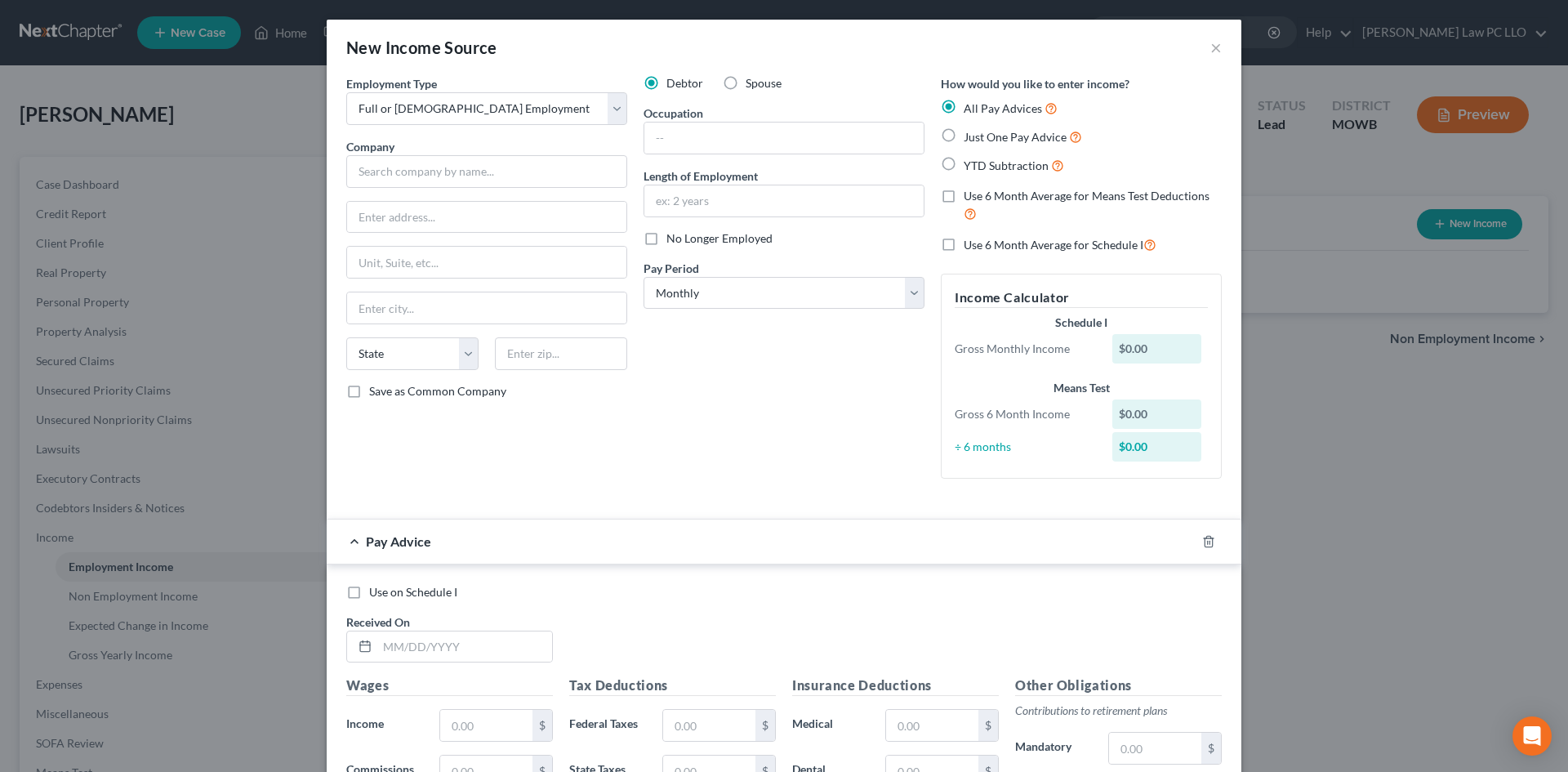
click at [666, 236] on label "No Longer Employed" at bounding box center [719, 238] width 106 height 16
click at [673, 236] on input "No Longer Employed" at bounding box center [678, 236] width 11 height 11
checkbox input "true"
click at [908, 296] on select "Select Monthly Twice Monthly Every Other Week Weekly" at bounding box center [784, 293] width 281 height 33
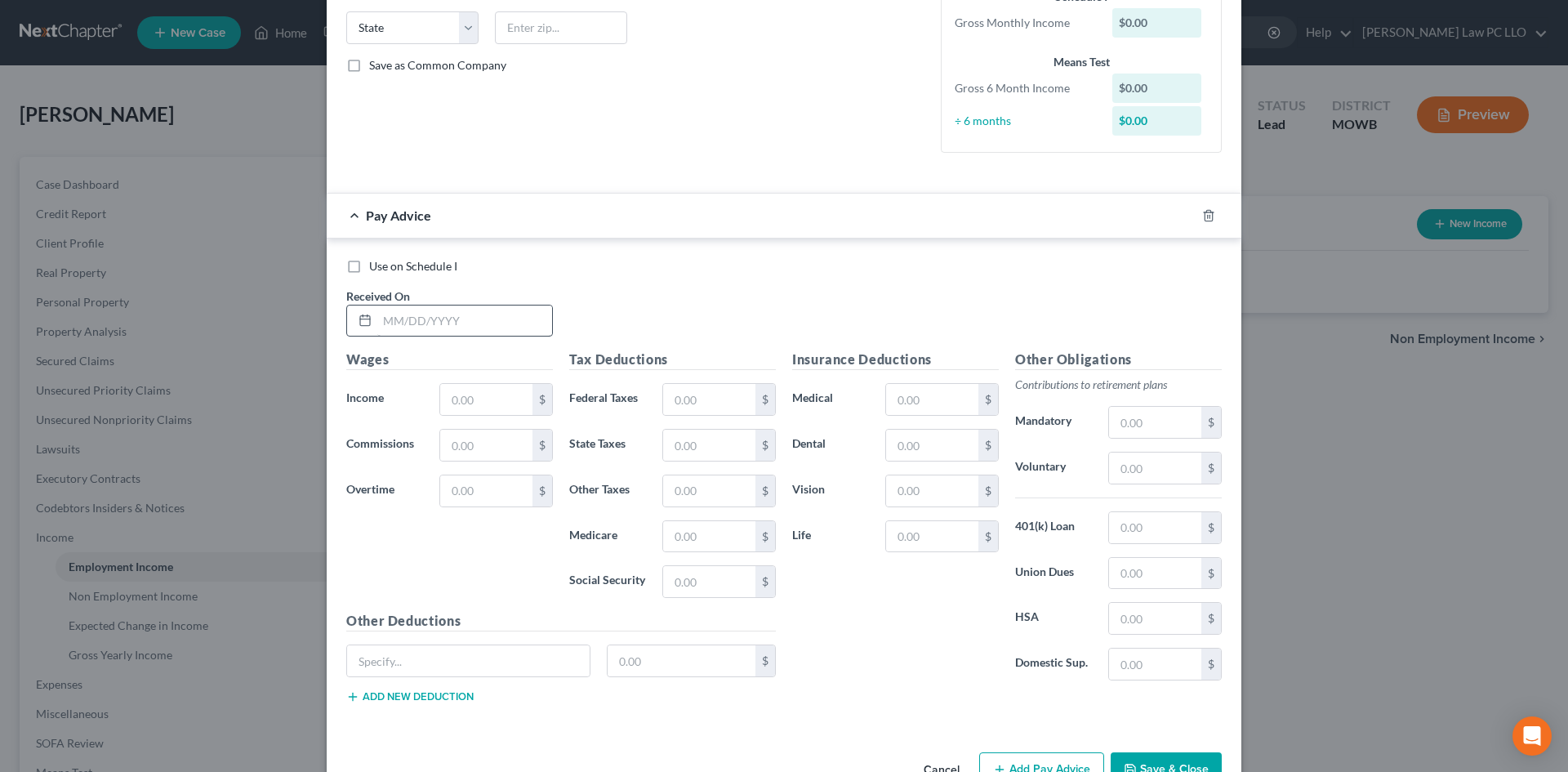
scroll to position [326, 0]
click at [477, 399] on input "text" at bounding box center [487, 399] width 92 height 31
drag, startPoint x: 479, startPoint y: 400, endPoint x: 396, endPoint y: 404, distance: 83.1
click at [406, 401] on div "Income * 1,102 $" at bounding box center [450, 399] width 223 height 33
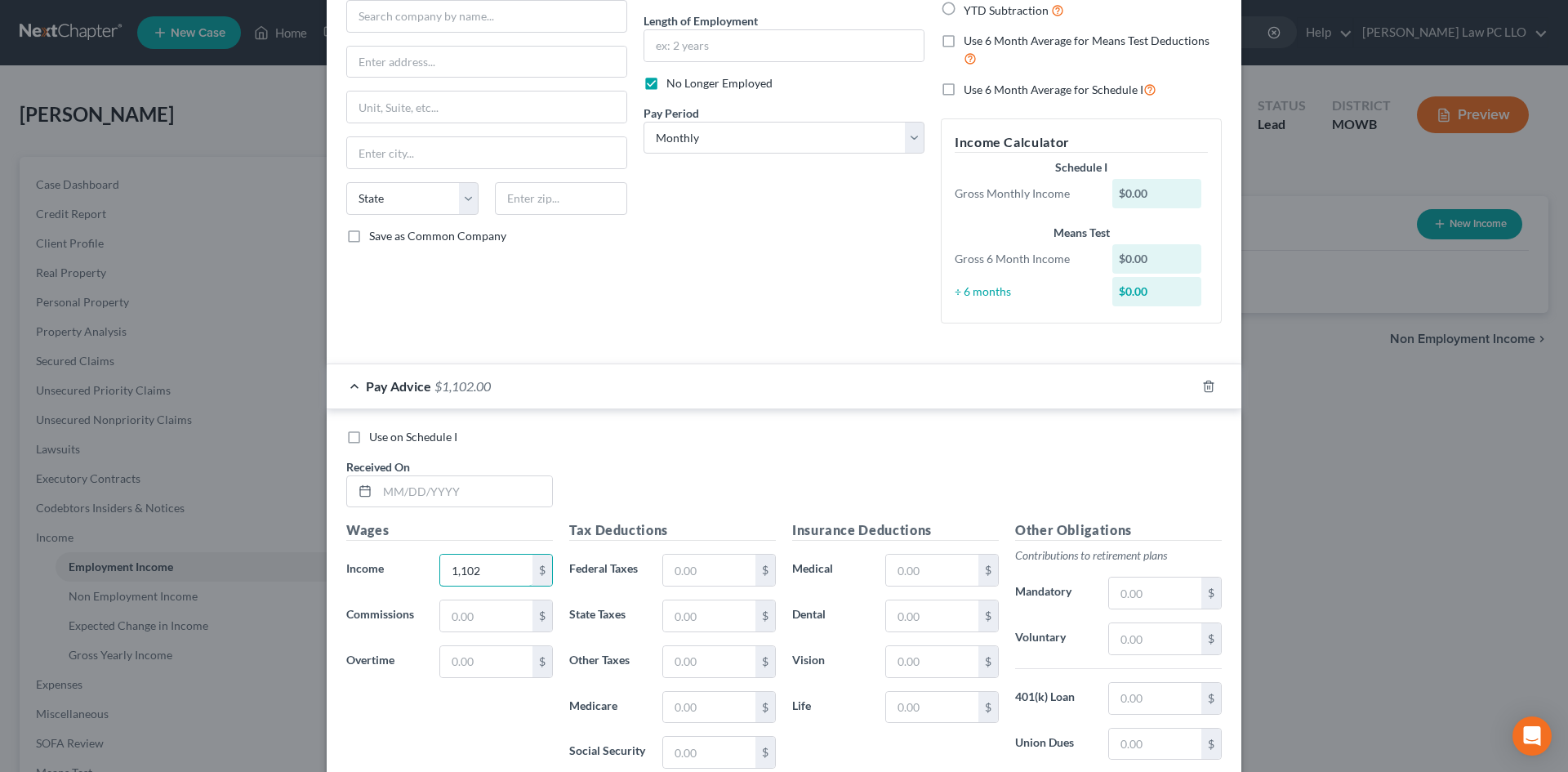
scroll to position [373, 0]
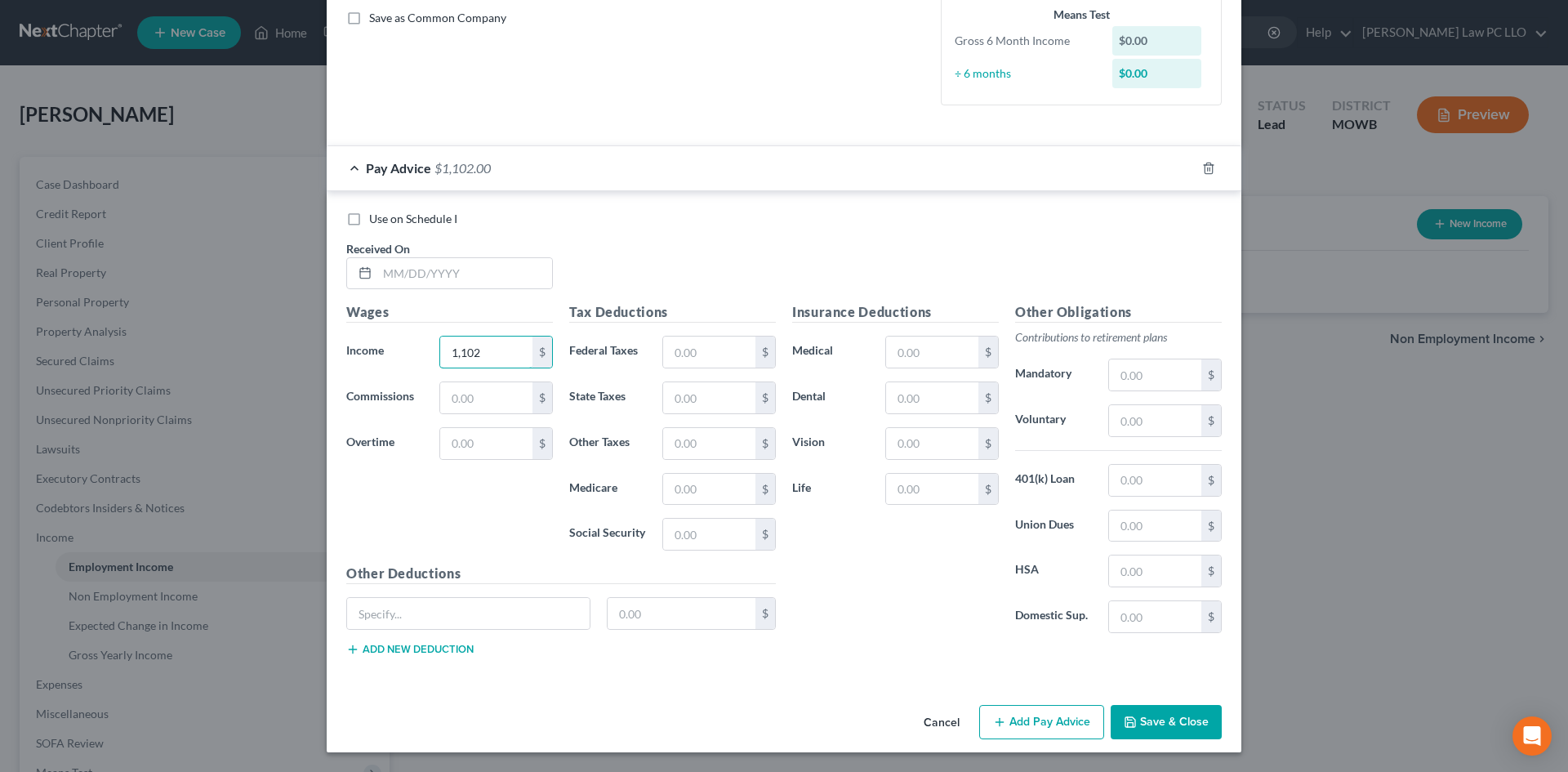
type input "1,102"
click at [1157, 719] on button "Save & Close" at bounding box center [1166, 722] width 111 height 34
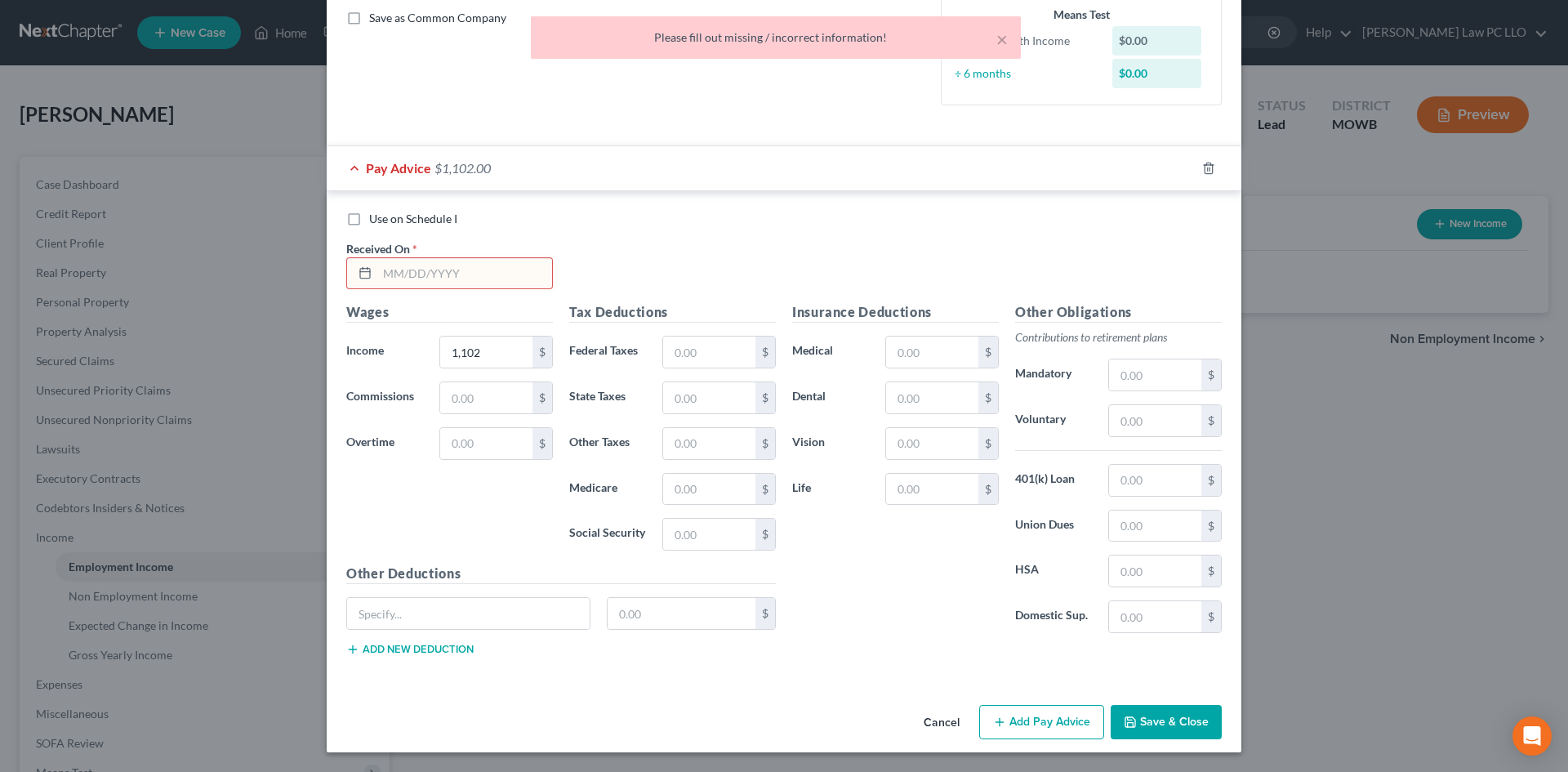
click at [425, 277] on input "text" at bounding box center [464, 274] width 175 height 31
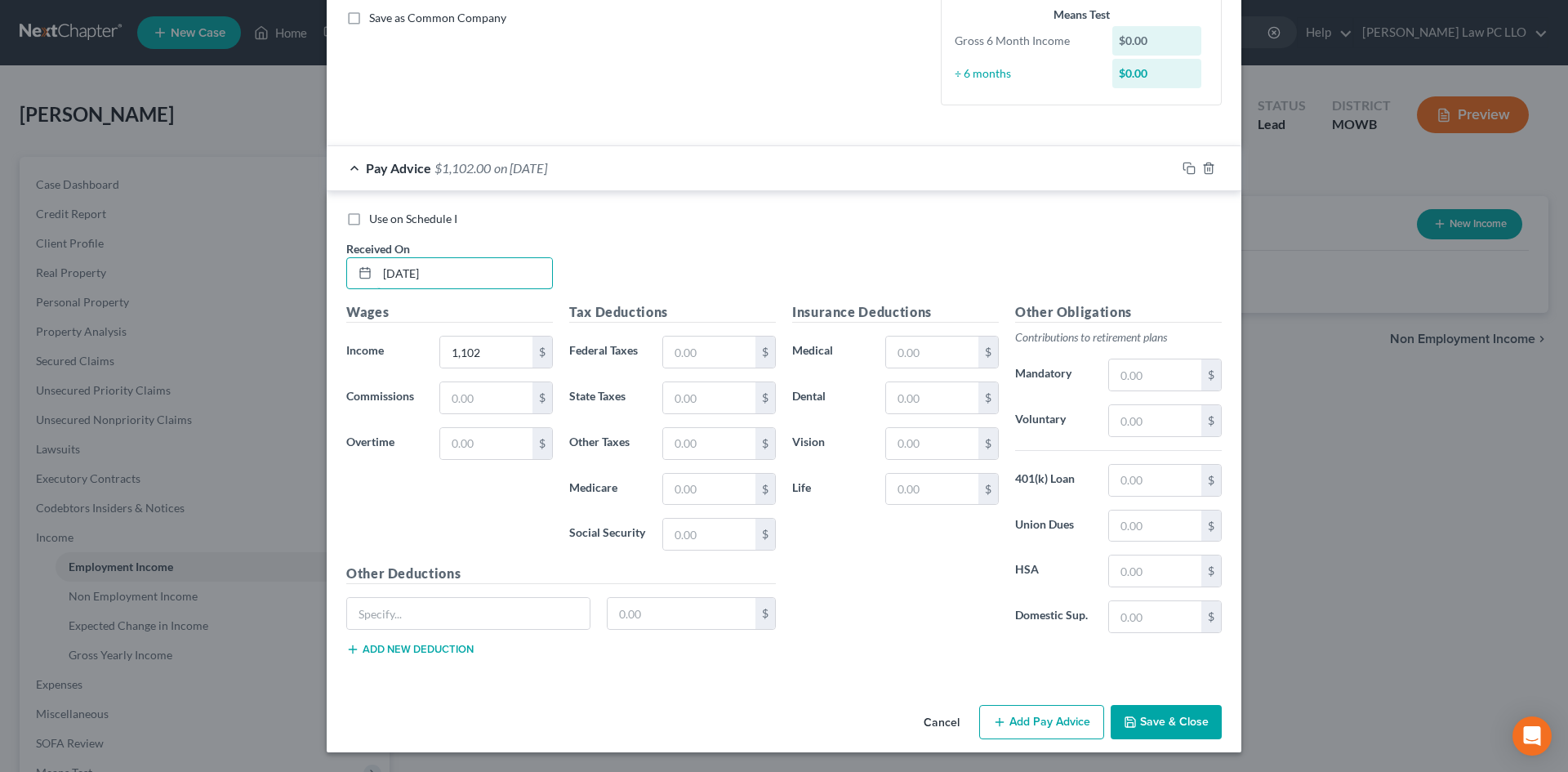
type input "10/01/2025"
click at [1135, 730] on button "Save & Close" at bounding box center [1166, 722] width 111 height 34
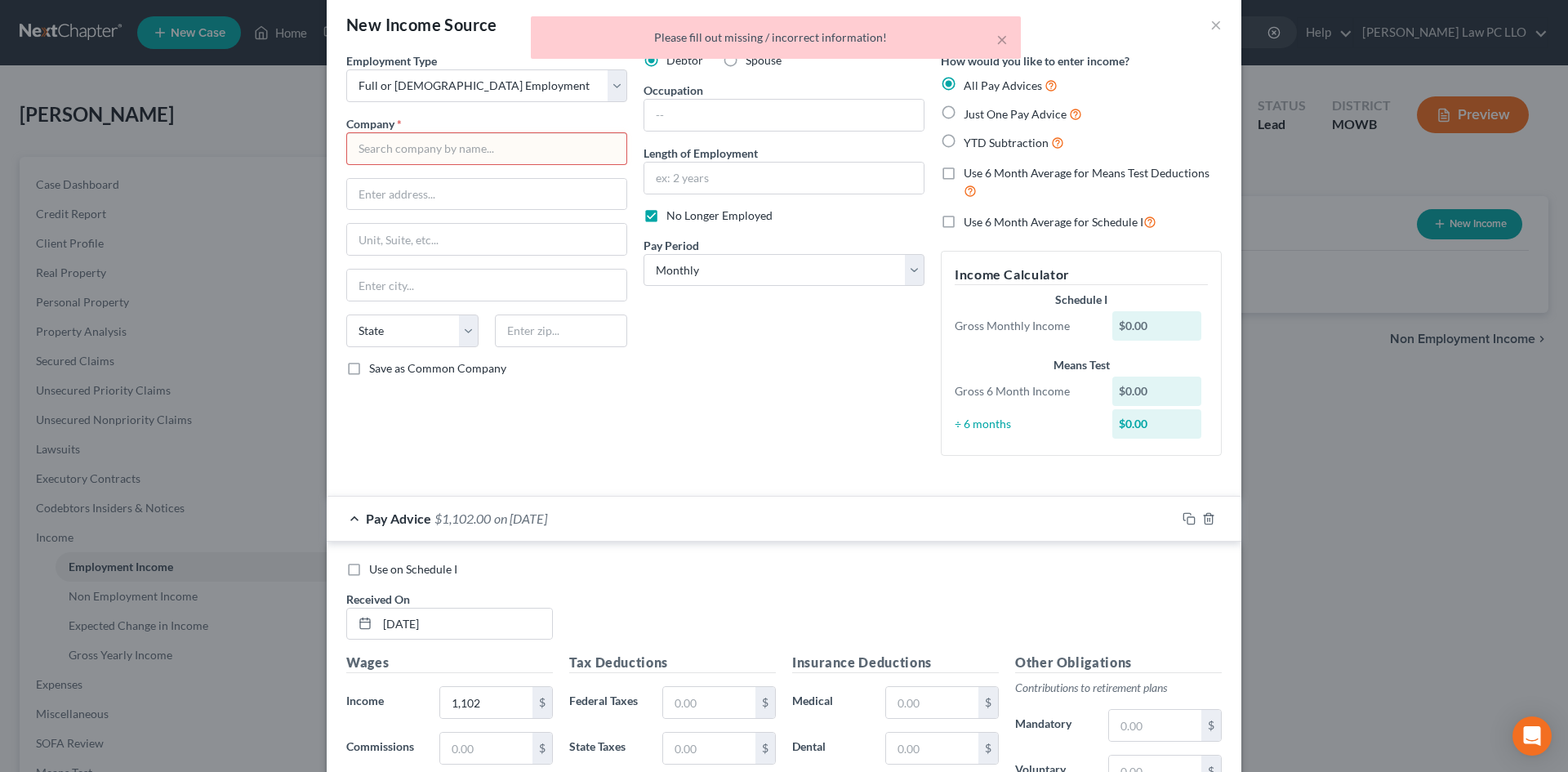
scroll to position [0, 0]
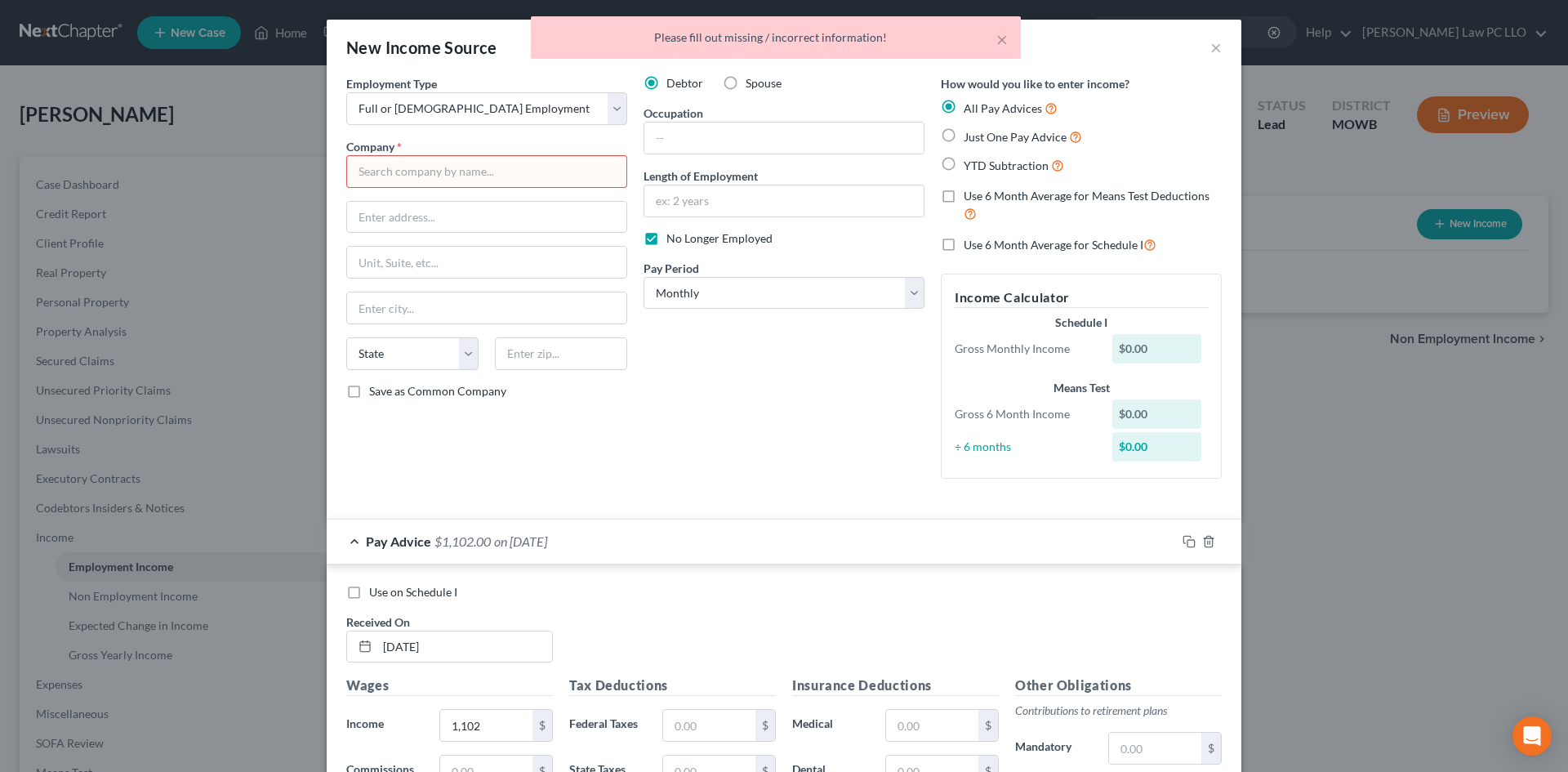
click at [396, 174] on input "text" at bounding box center [487, 171] width 281 height 33
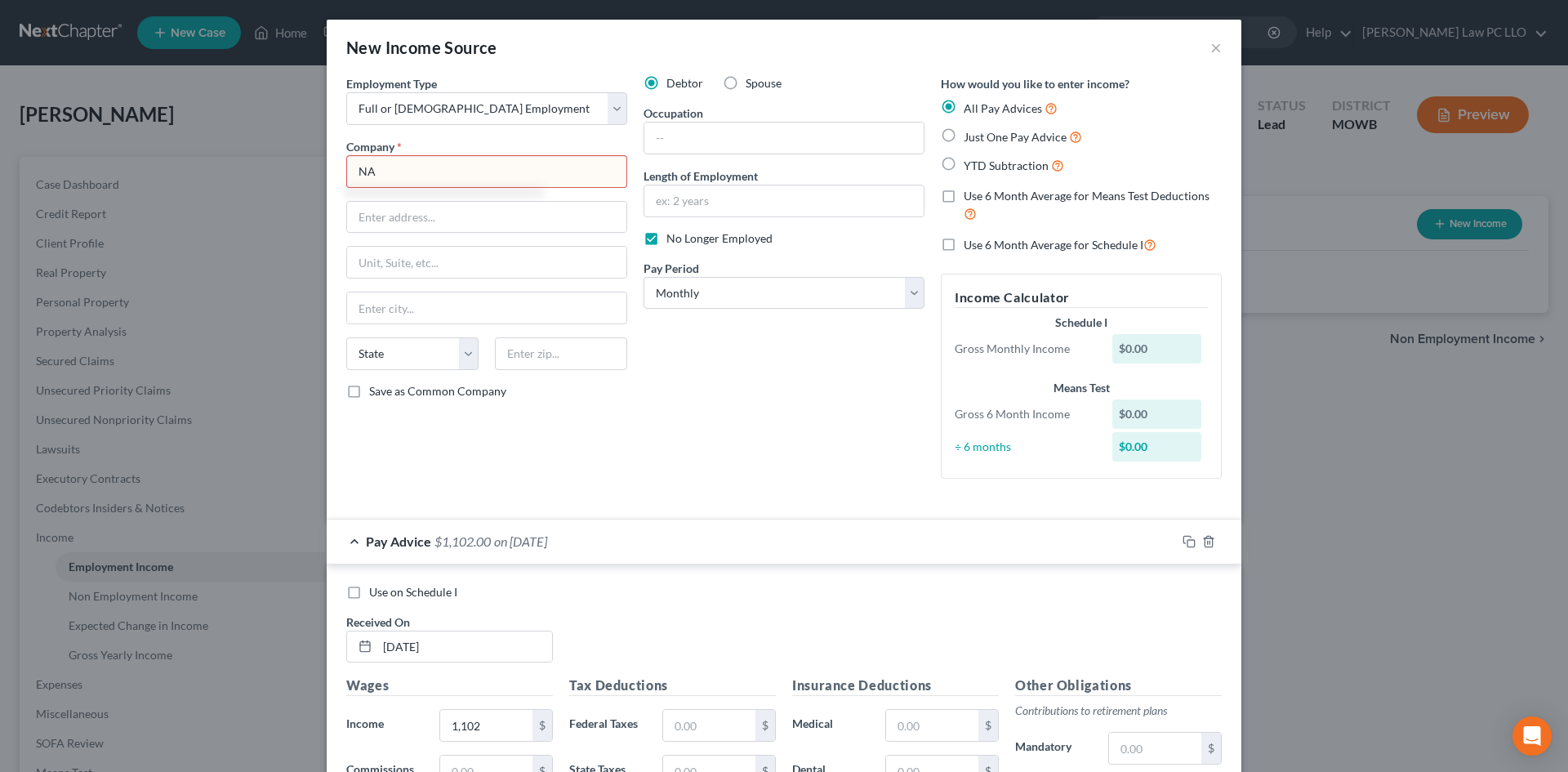
type input "N"
type input "Perry Reid"
click at [682, 426] on div "Debtor Spouse Occupation Length of Employment No Longer Employed Pay Period * S…" at bounding box center [784, 284] width 297 height 417
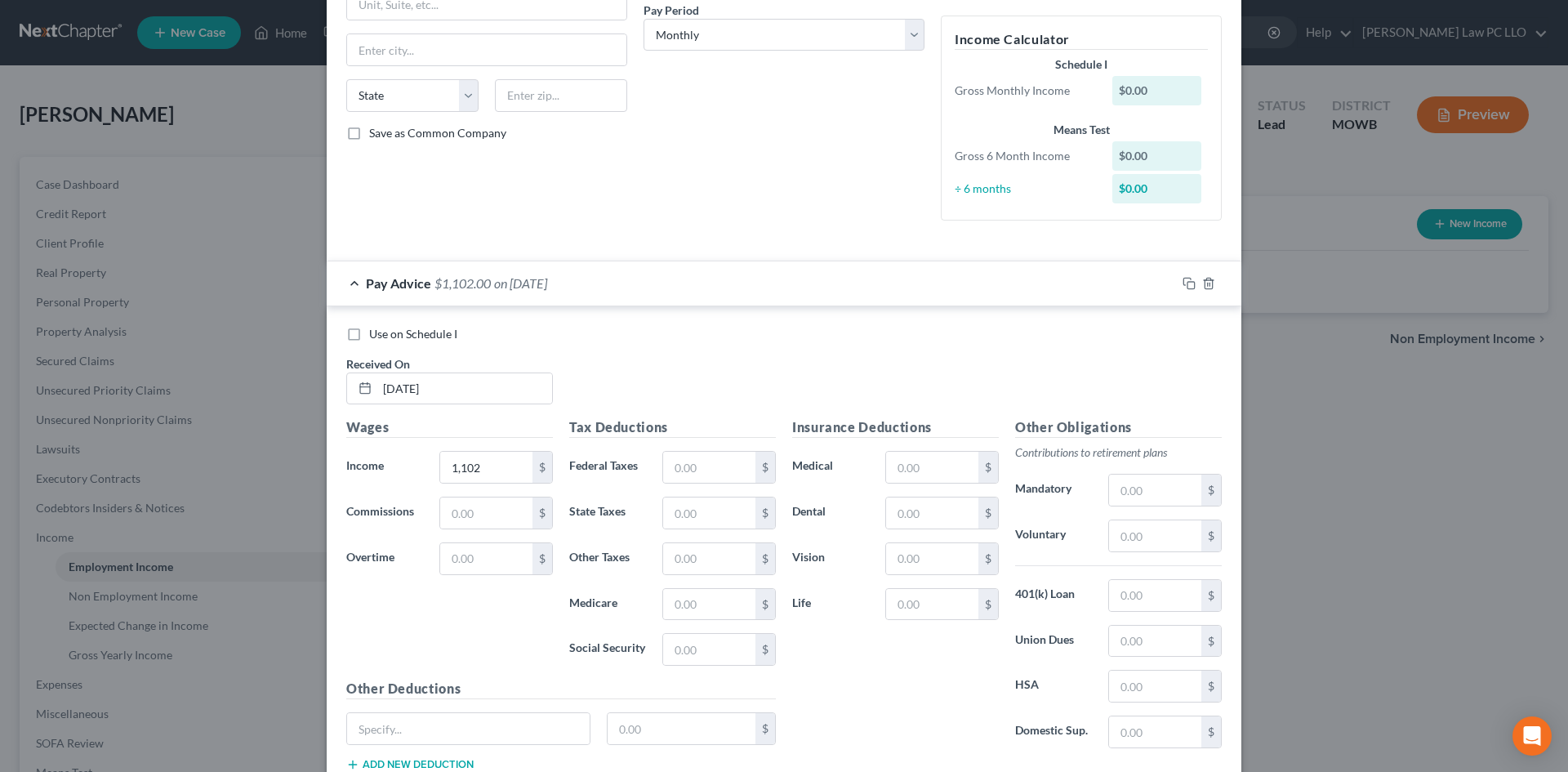
scroll to position [373, 0]
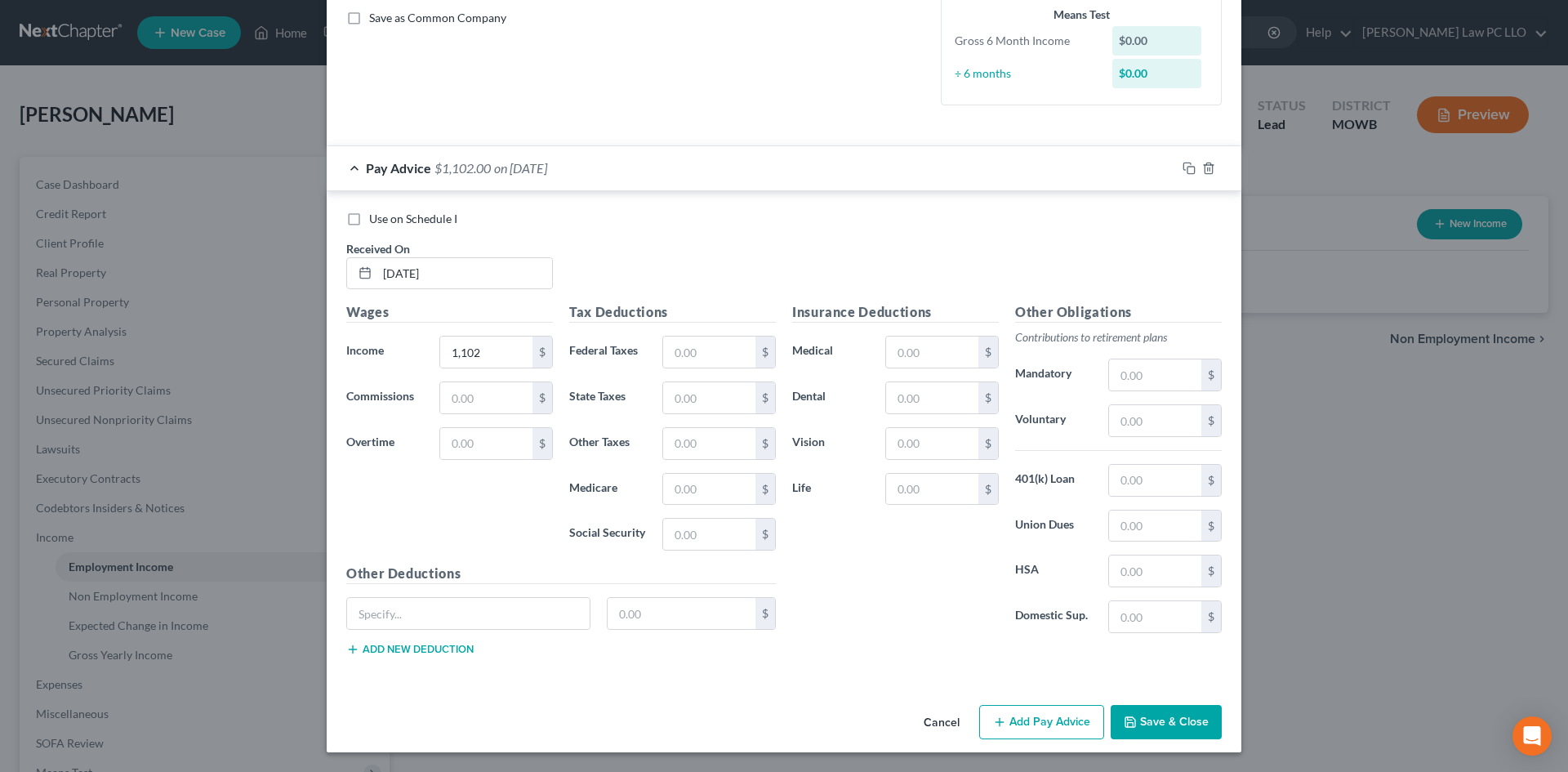
click at [1157, 716] on button "Save & Close" at bounding box center [1166, 722] width 111 height 34
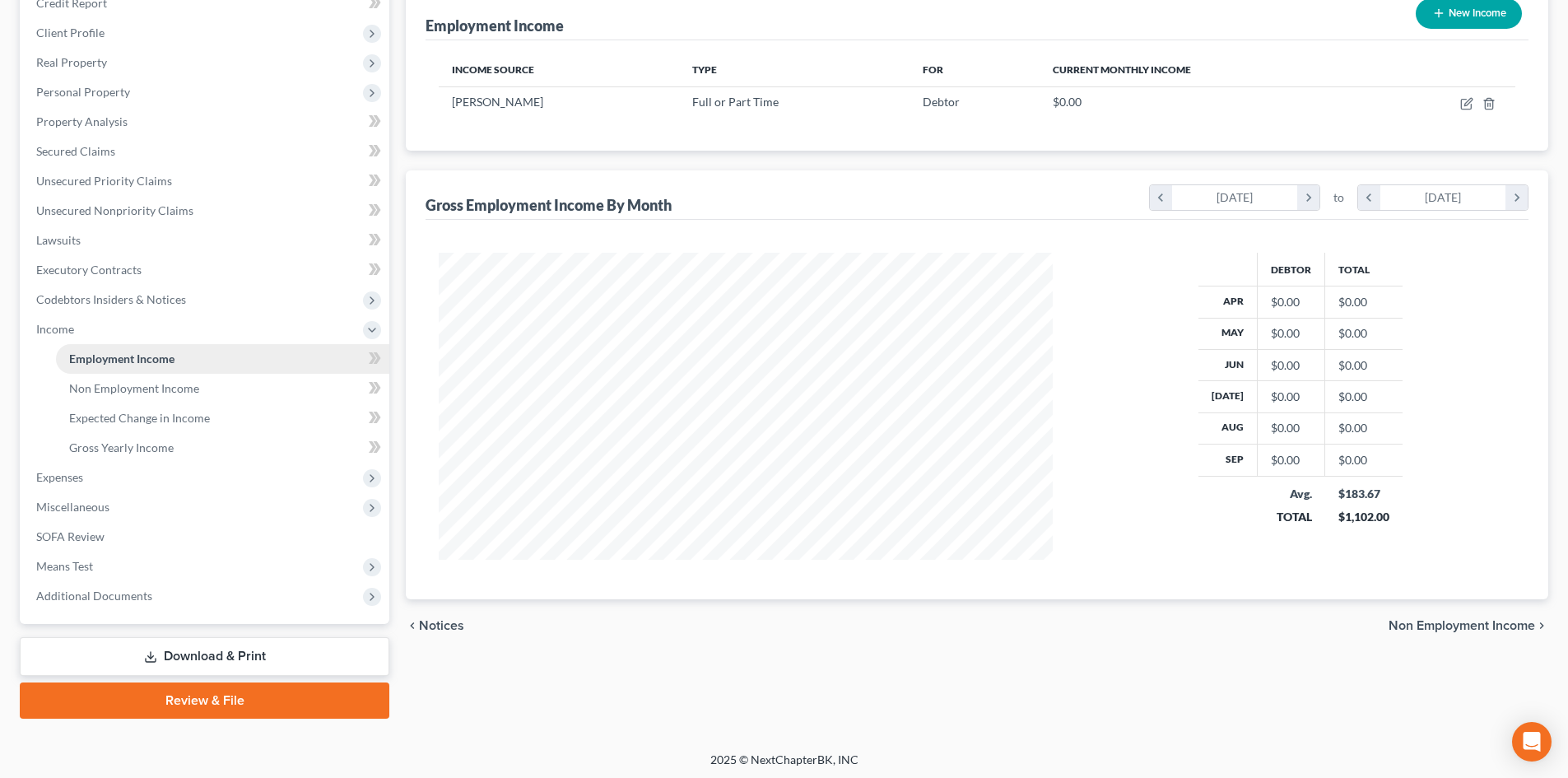
scroll to position [216, 0]
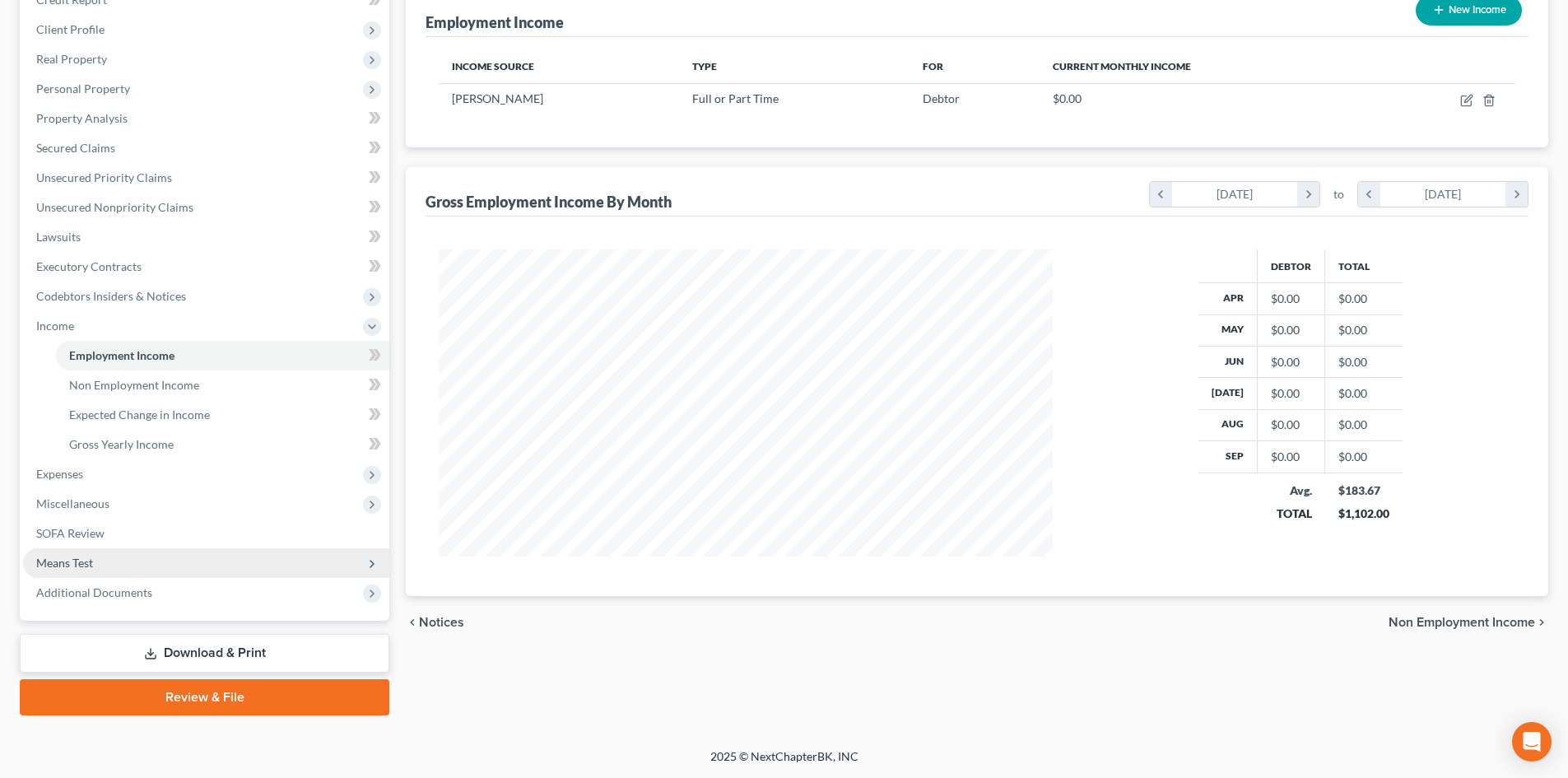
click at [179, 560] on span "Means Test" at bounding box center [205, 562] width 366 height 29
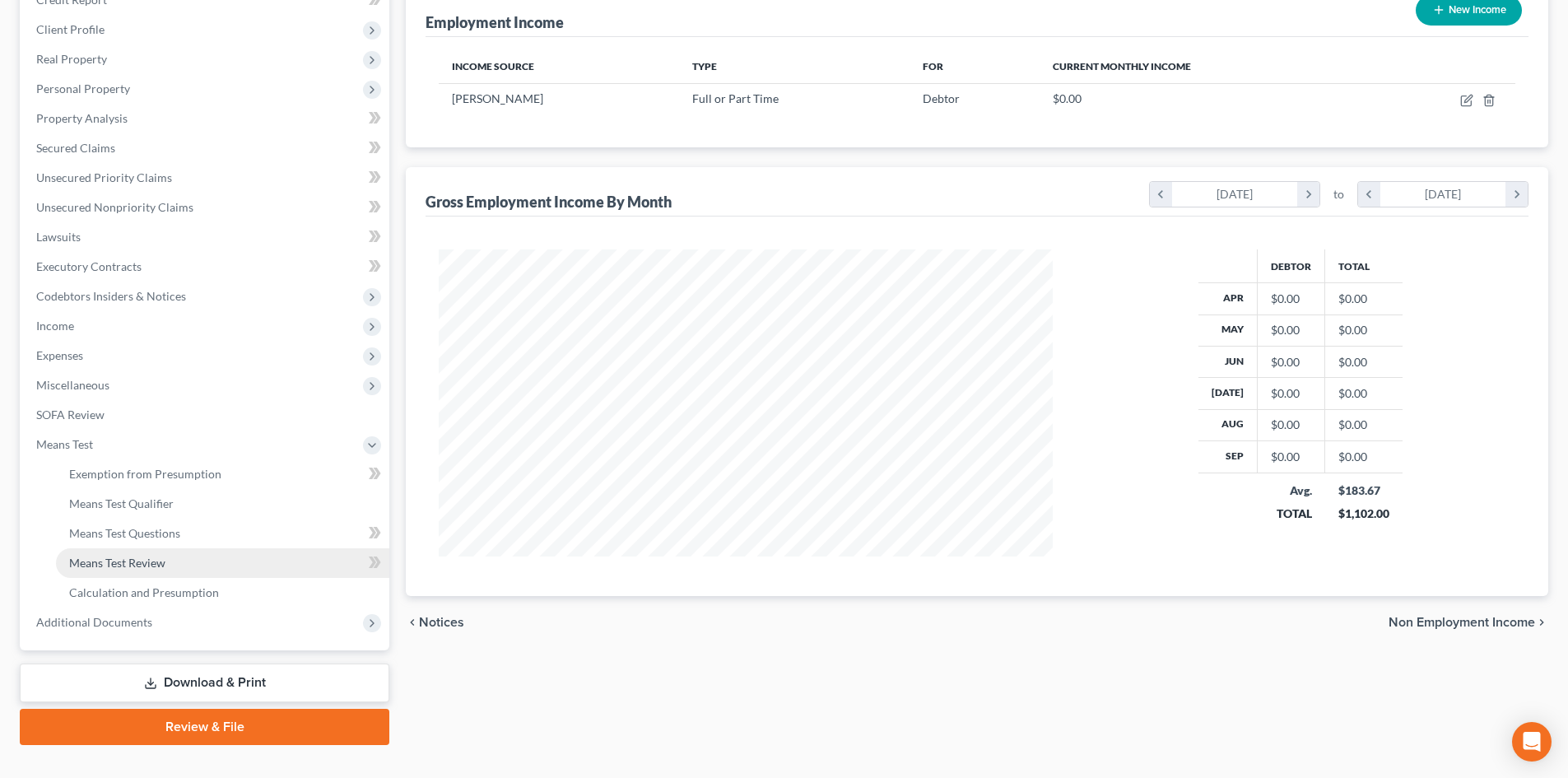
click at [181, 572] on link "Means Test Review" at bounding box center [222, 562] width 333 height 29
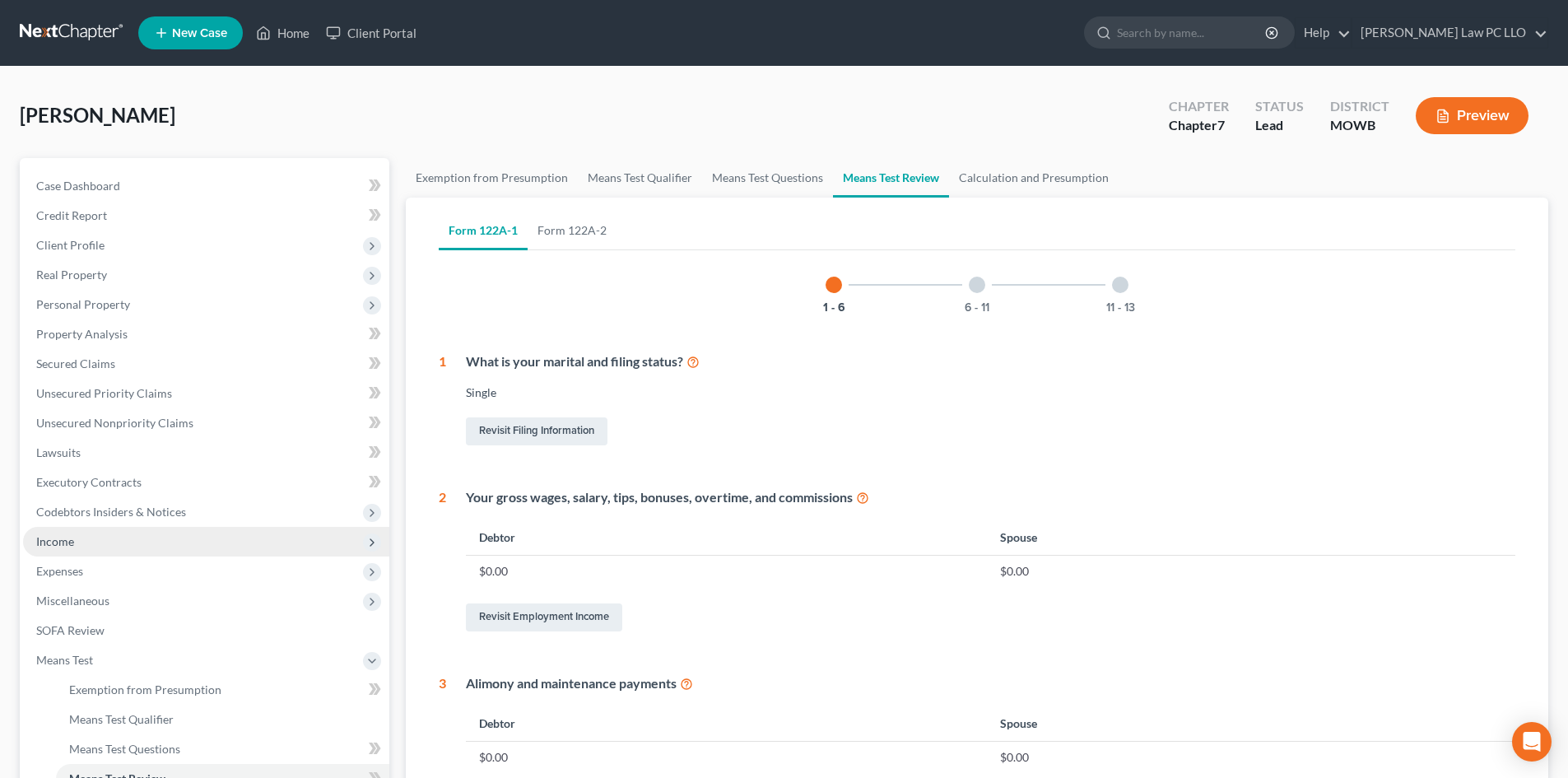
click at [137, 547] on span "Income" at bounding box center [205, 541] width 366 height 29
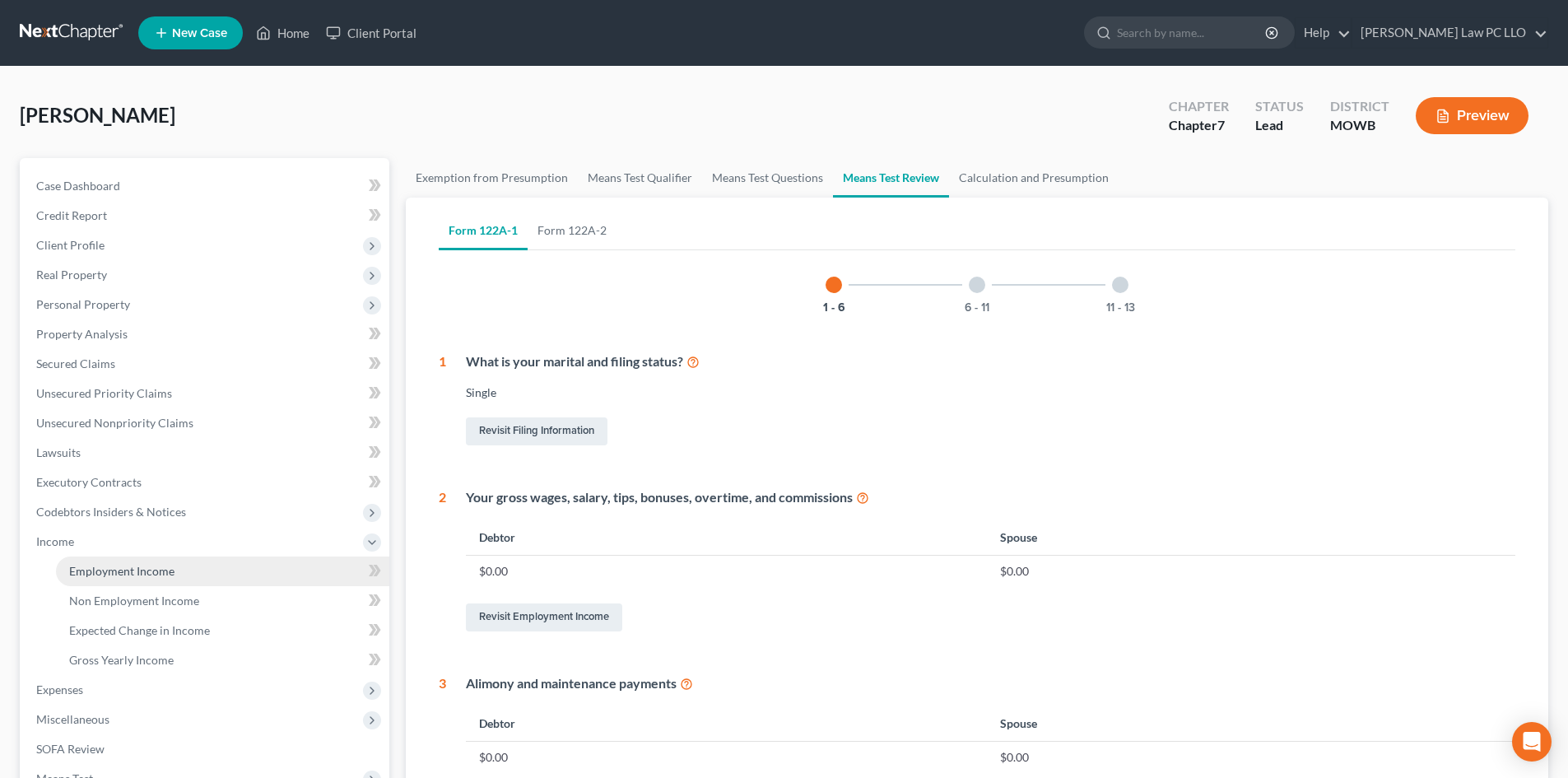
click at [163, 570] on span "Employment Income" at bounding box center [121, 570] width 105 height 14
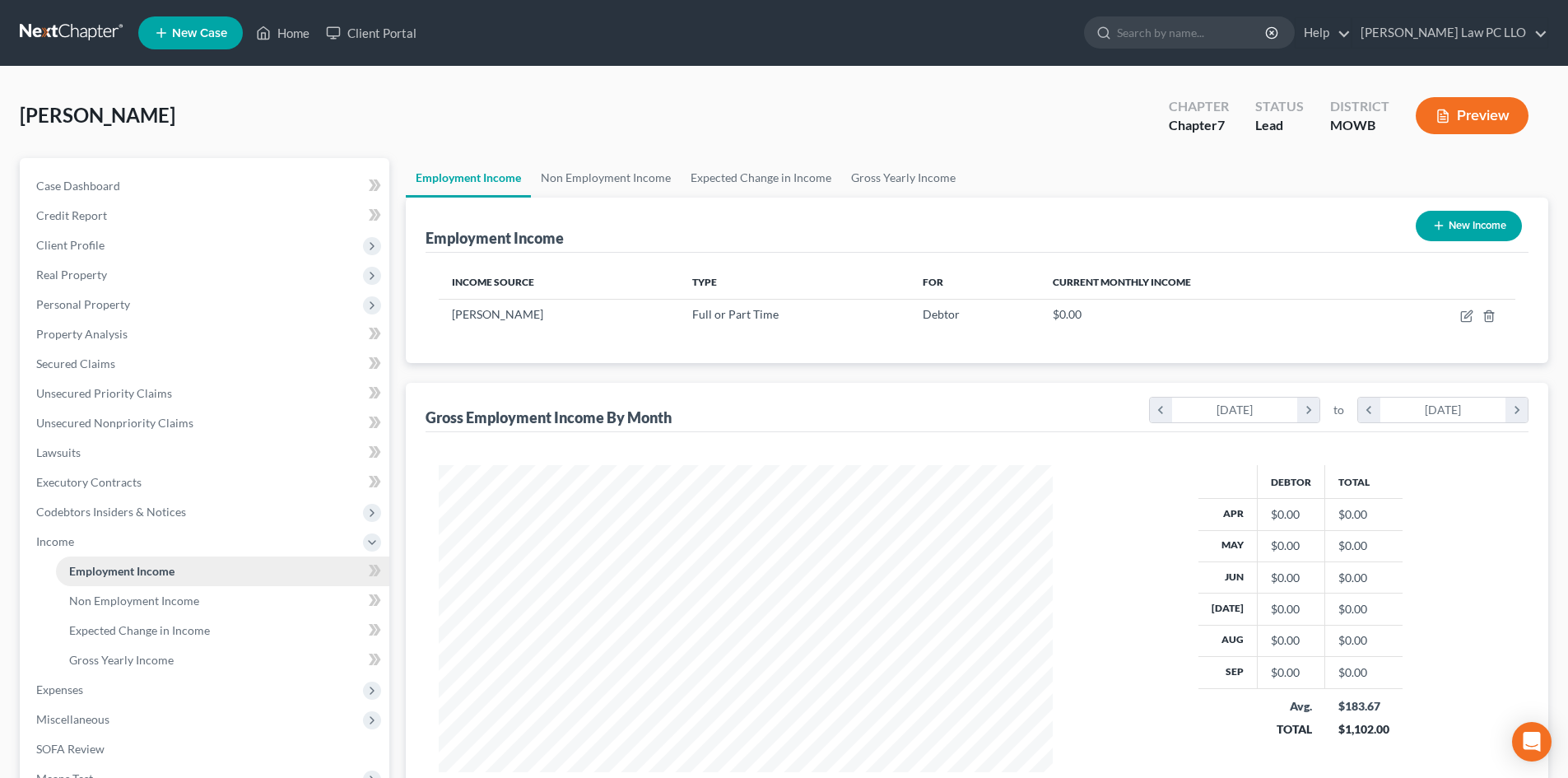
scroll to position [307, 647]
click at [749, 171] on link "Expected Change in Income" at bounding box center [761, 177] width 161 height 39
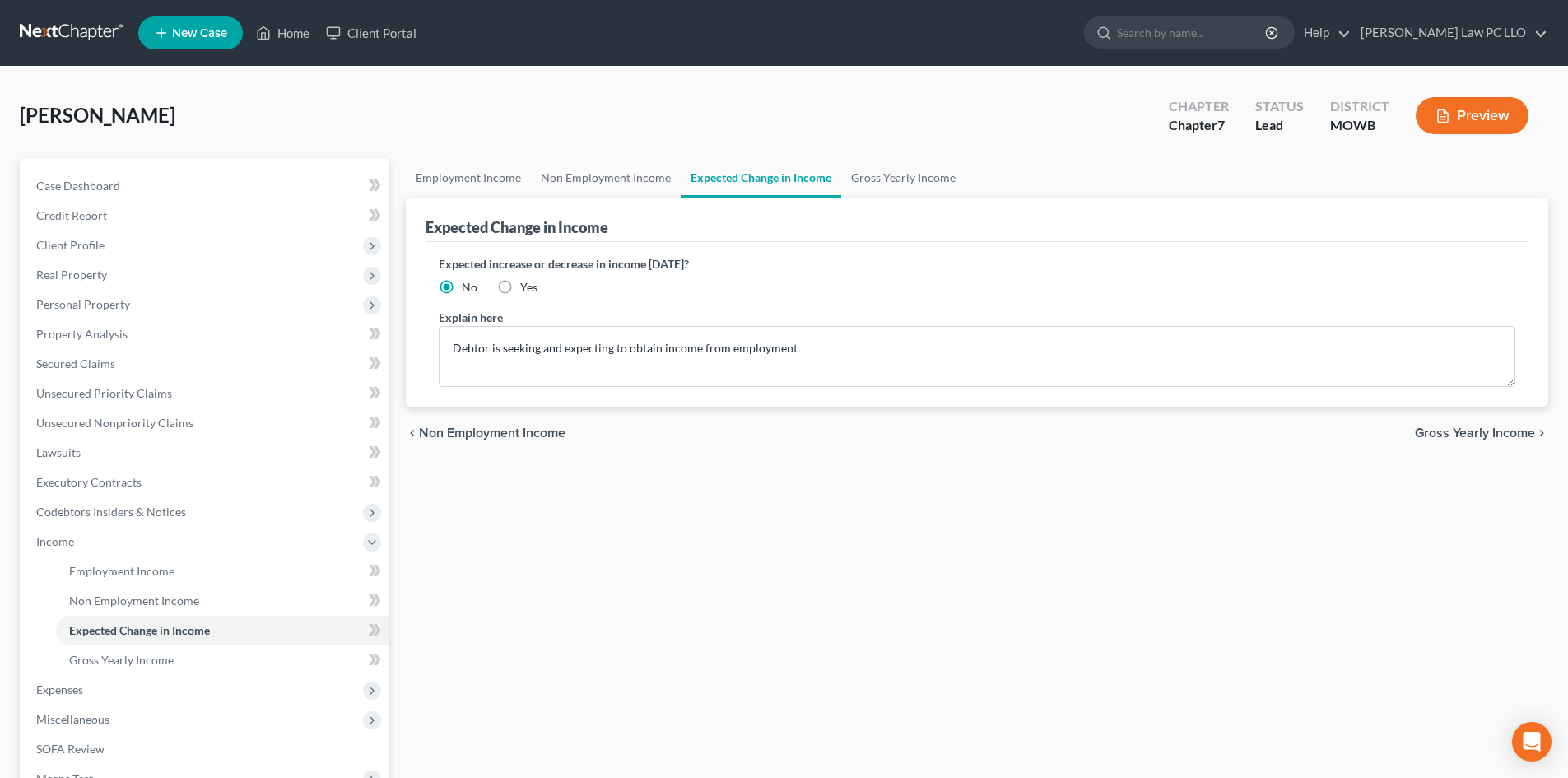
click at [520, 288] on label "Yes" at bounding box center [528, 287] width 17 height 16
click at [527, 288] on input "Yes" at bounding box center [532, 284] width 11 height 11
radio input "true"
click at [502, 345] on textarea "Debtor is seeking and expecting to obtain income from employment" at bounding box center [976, 356] width 1077 height 61
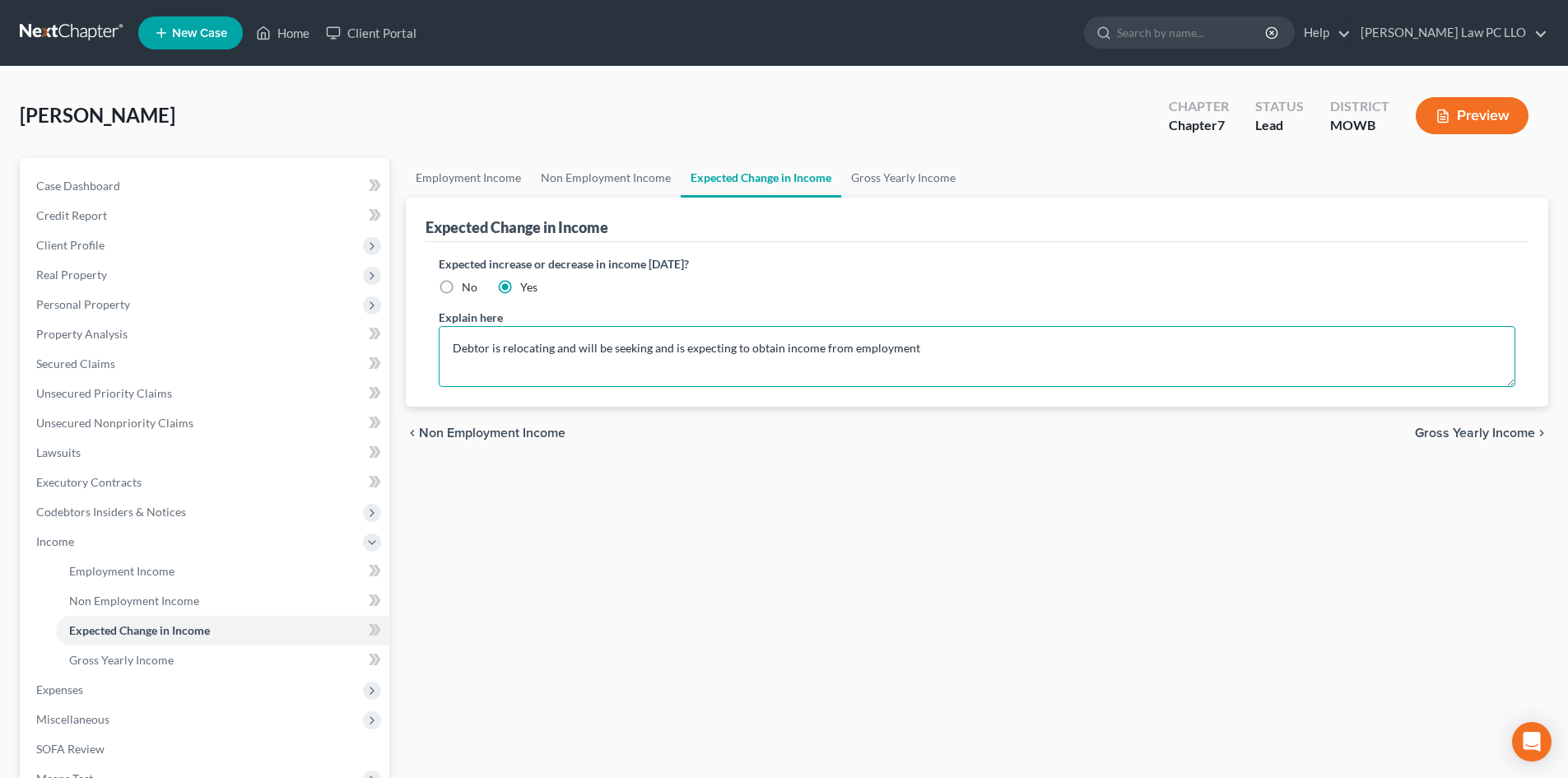
click at [942, 345] on textarea "Debtor is relocating and will be seeking and is expecting to obtain income from…" at bounding box center [976, 356] width 1077 height 61
type textarea "Debtor is relocating and will be seeking and is expecting to obtain income from…"
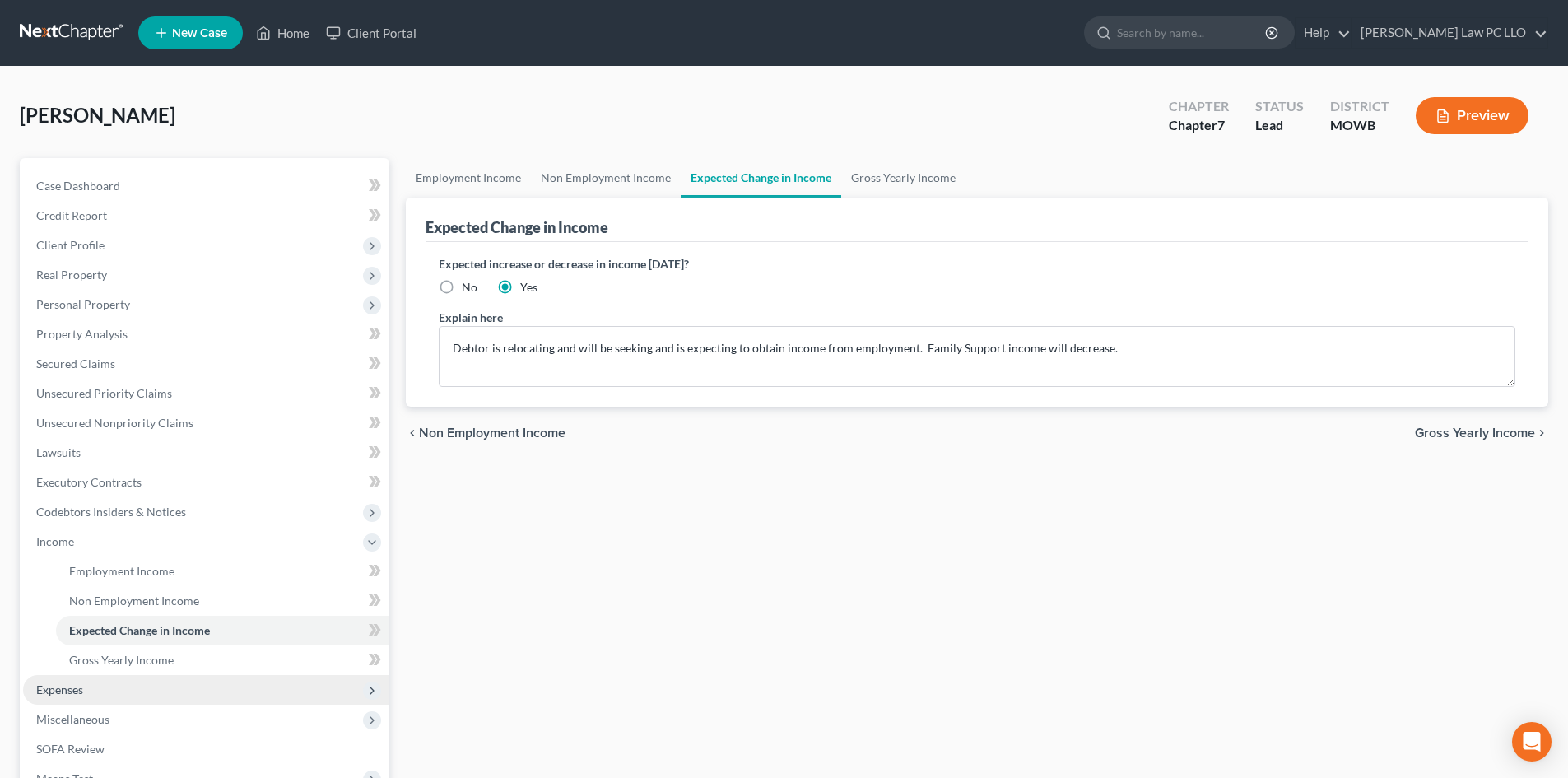
click at [104, 693] on span "Expenses" at bounding box center [205, 689] width 366 height 29
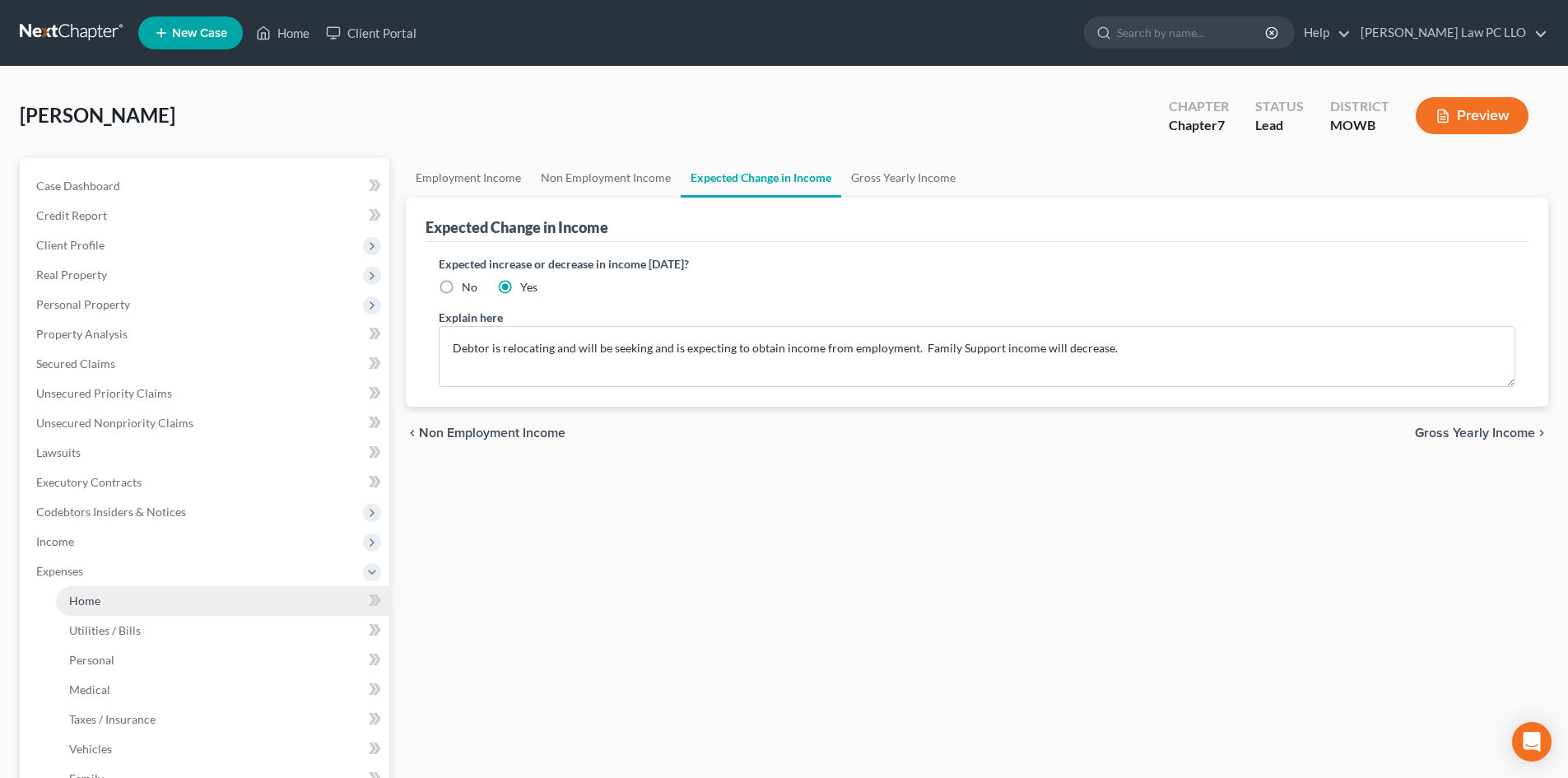
click at [102, 598] on link "Home" at bounding box center [222, 601] width 333 height 29
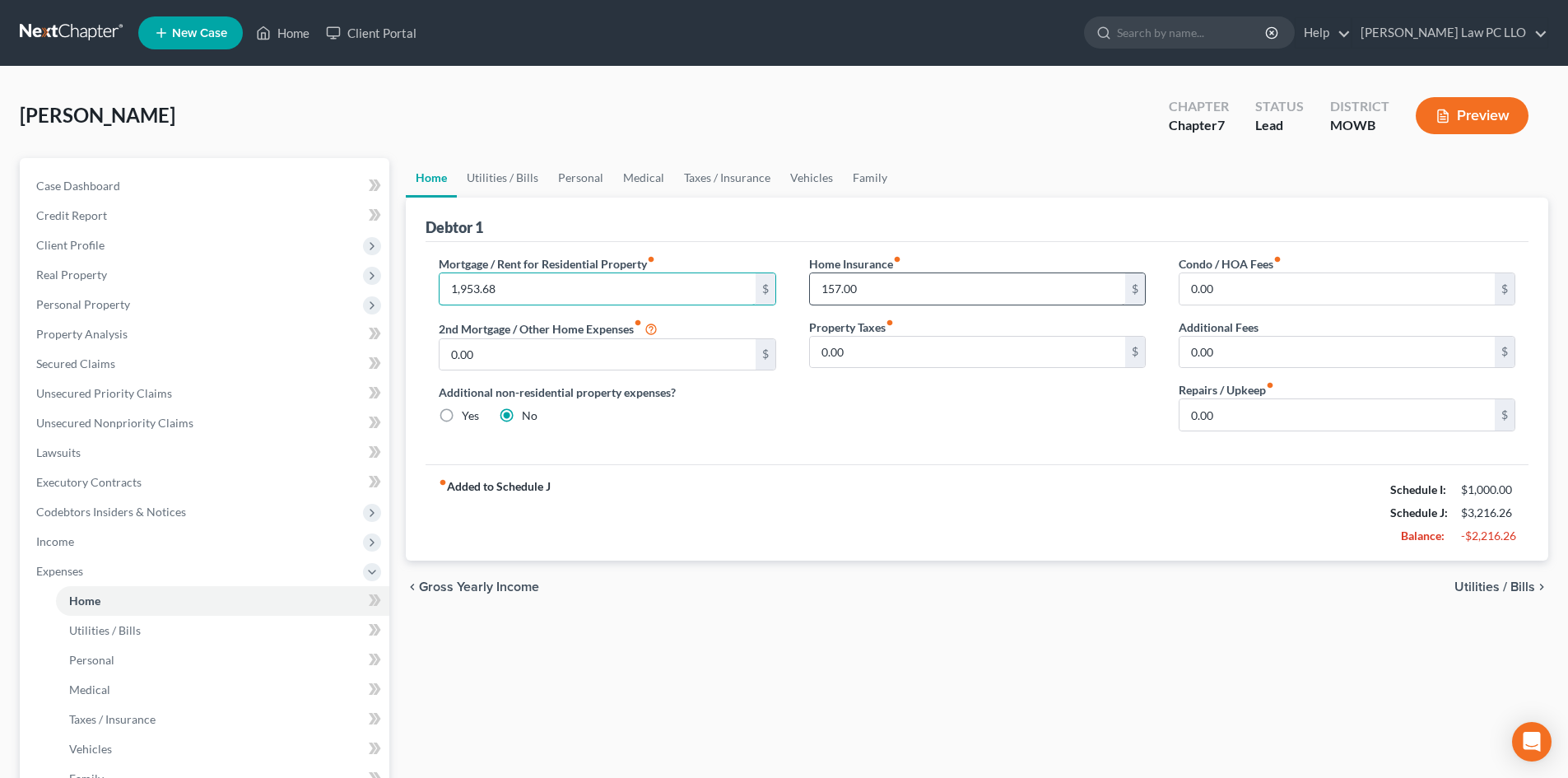
type input "1,953.68"
type input "0"
click at [500, 184] on link "Utilities / Bills" at bounding box center [502, 177] width 91 height 39
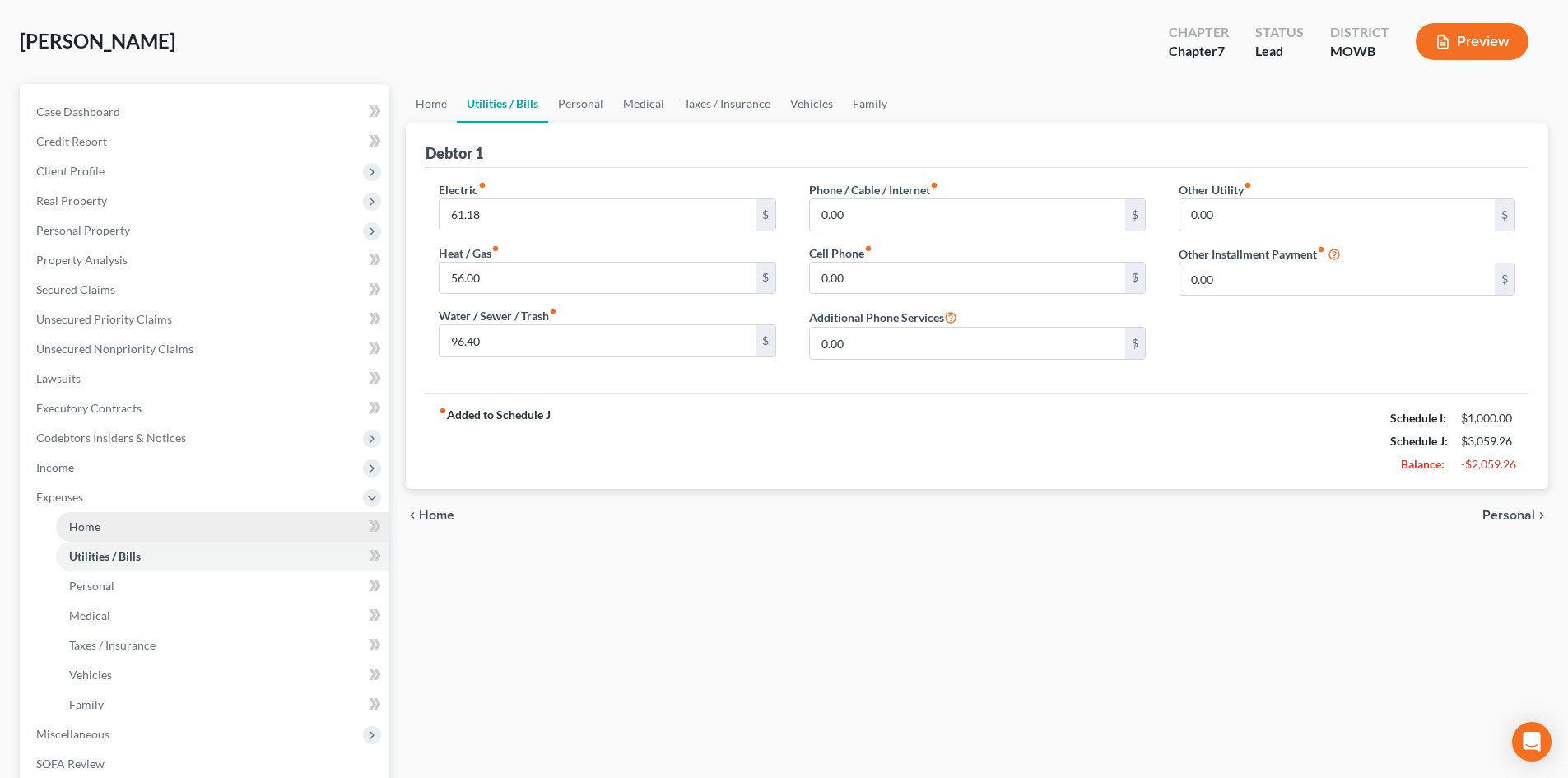
scroll to position [110, 0]
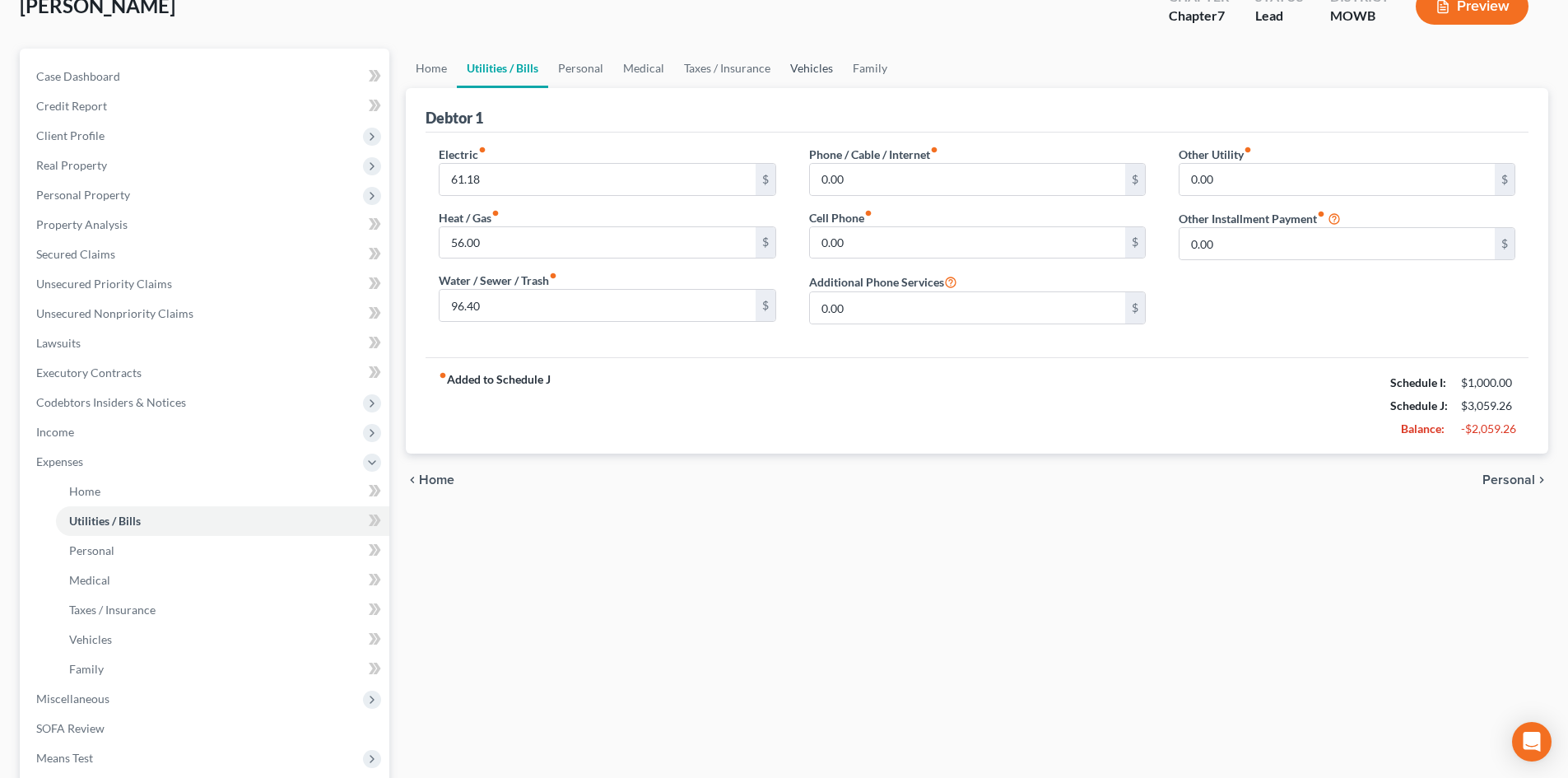
click at [822, 64] on link "Vehicles" at bounding box center [811, 68] width 62 height 39
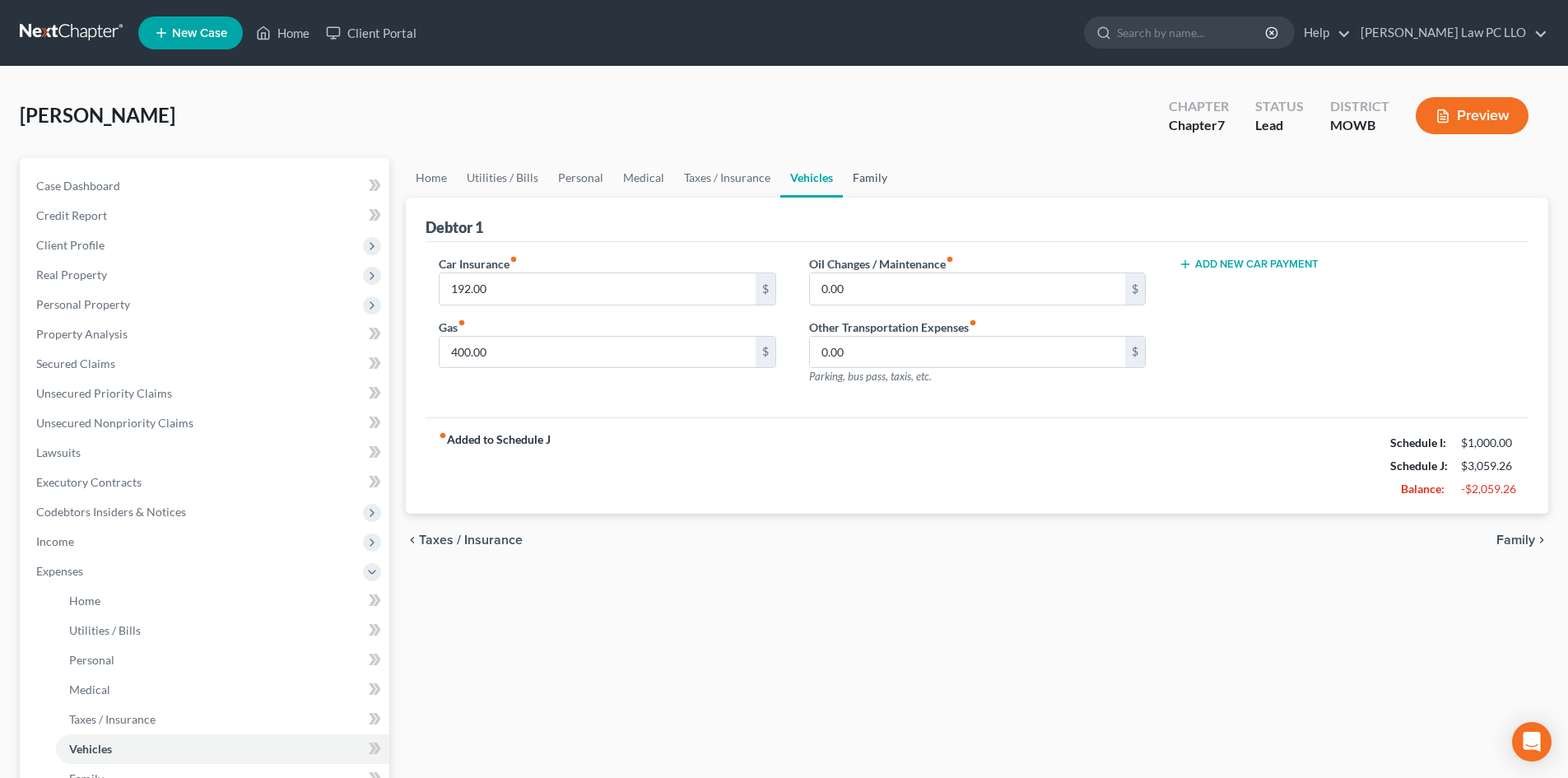
click at [876, 177] on link "Family" at bounding box center [869, 177] width 54 height 39
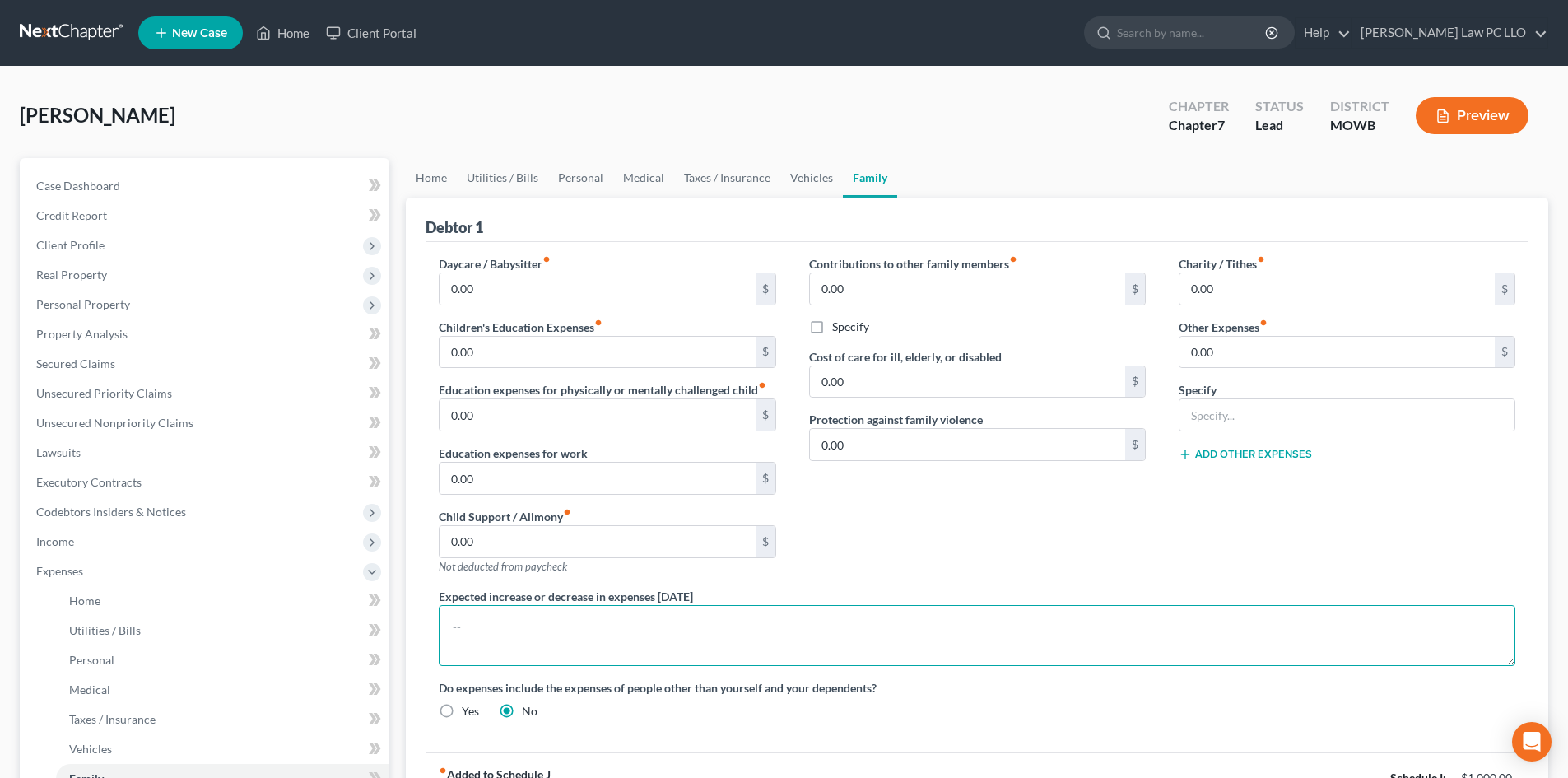
click at [586, 628] on textarea at bounding box center [976, 635] width 1077 height 61
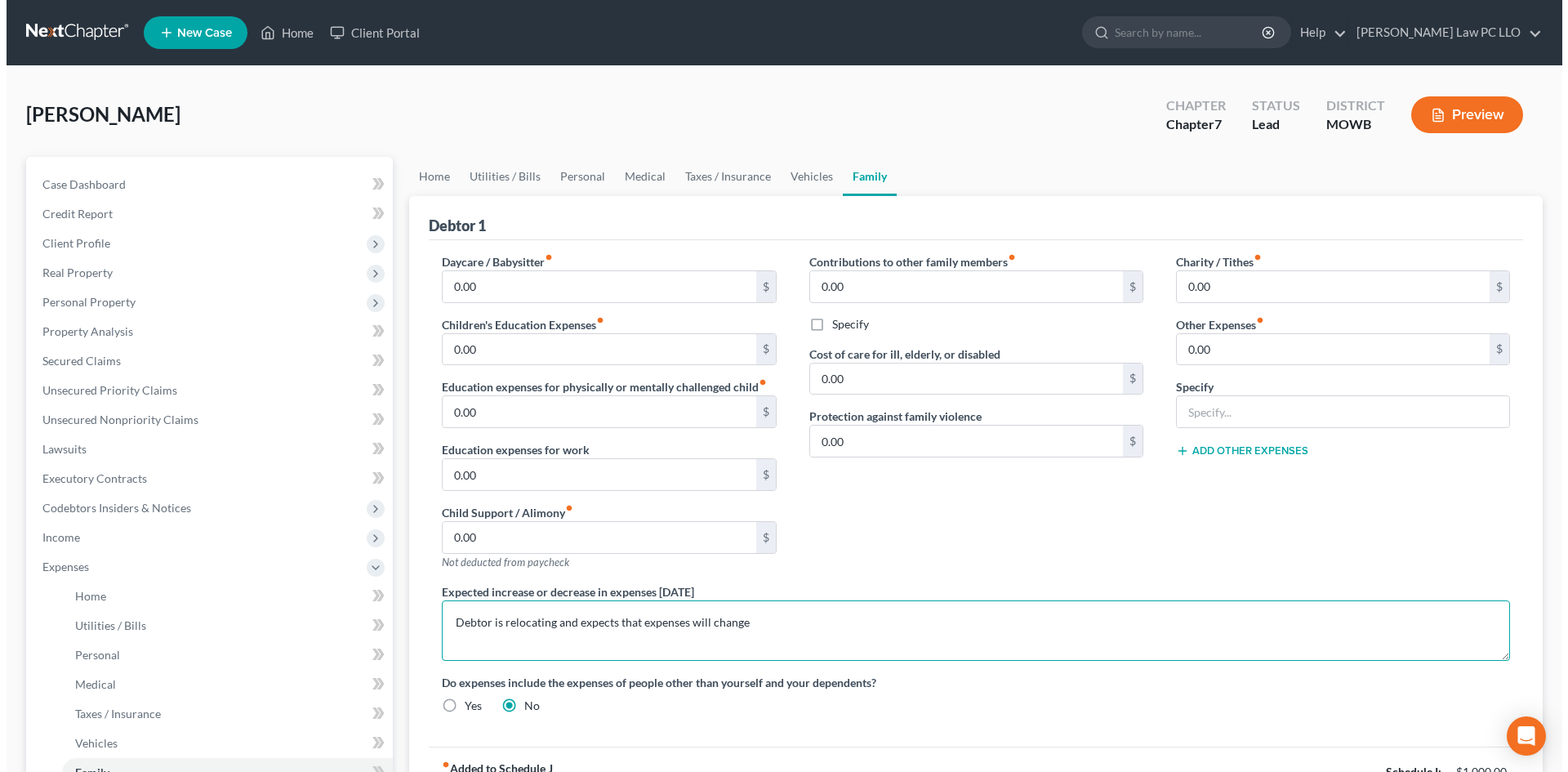
scroll to position [218, 0]
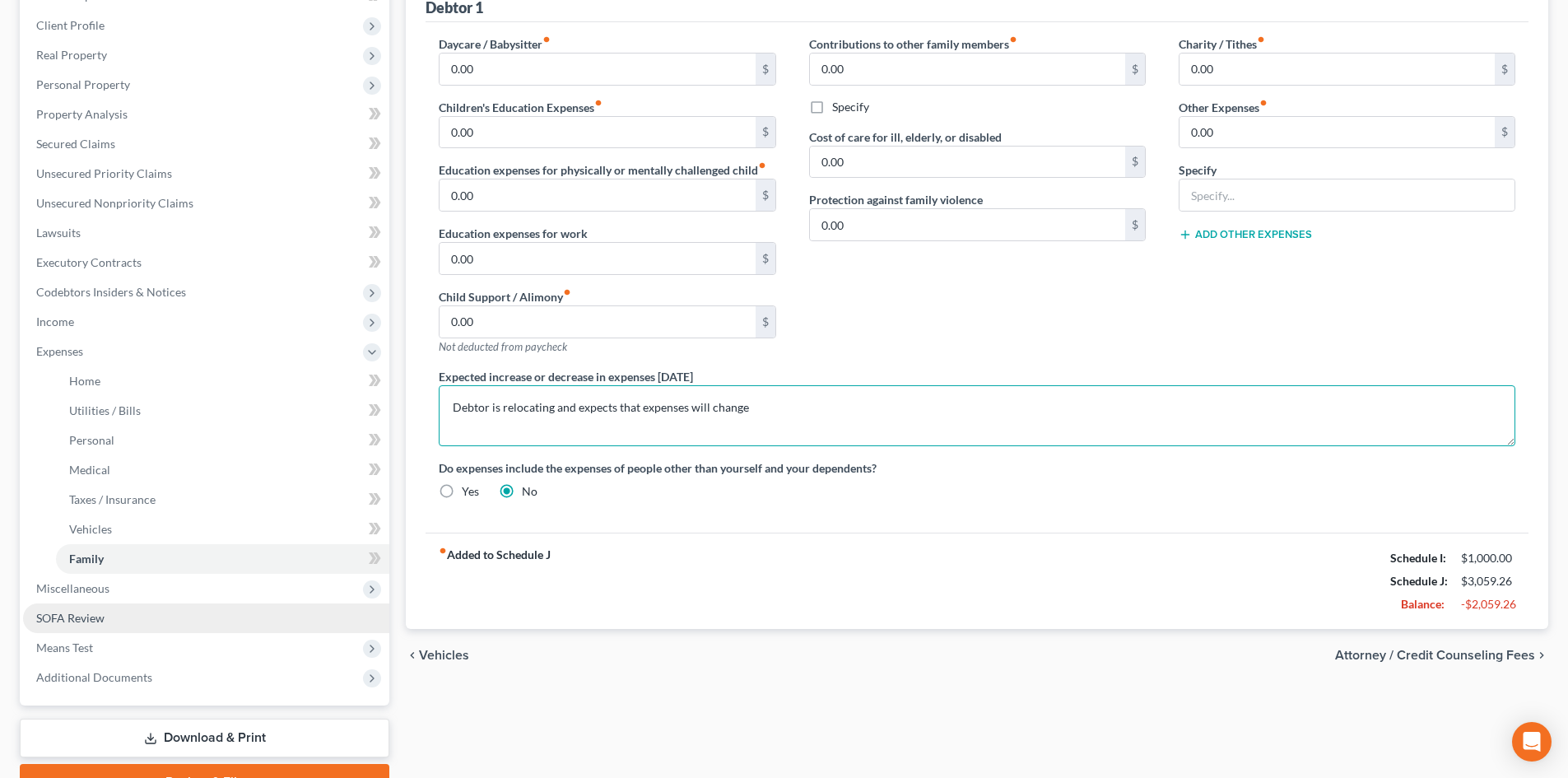
type textarea "Debtor is relocating and expects that expenses will change"
click at [117, 620] on link "SOFA Review" at bounding box center [205, 617] width 366 height 29
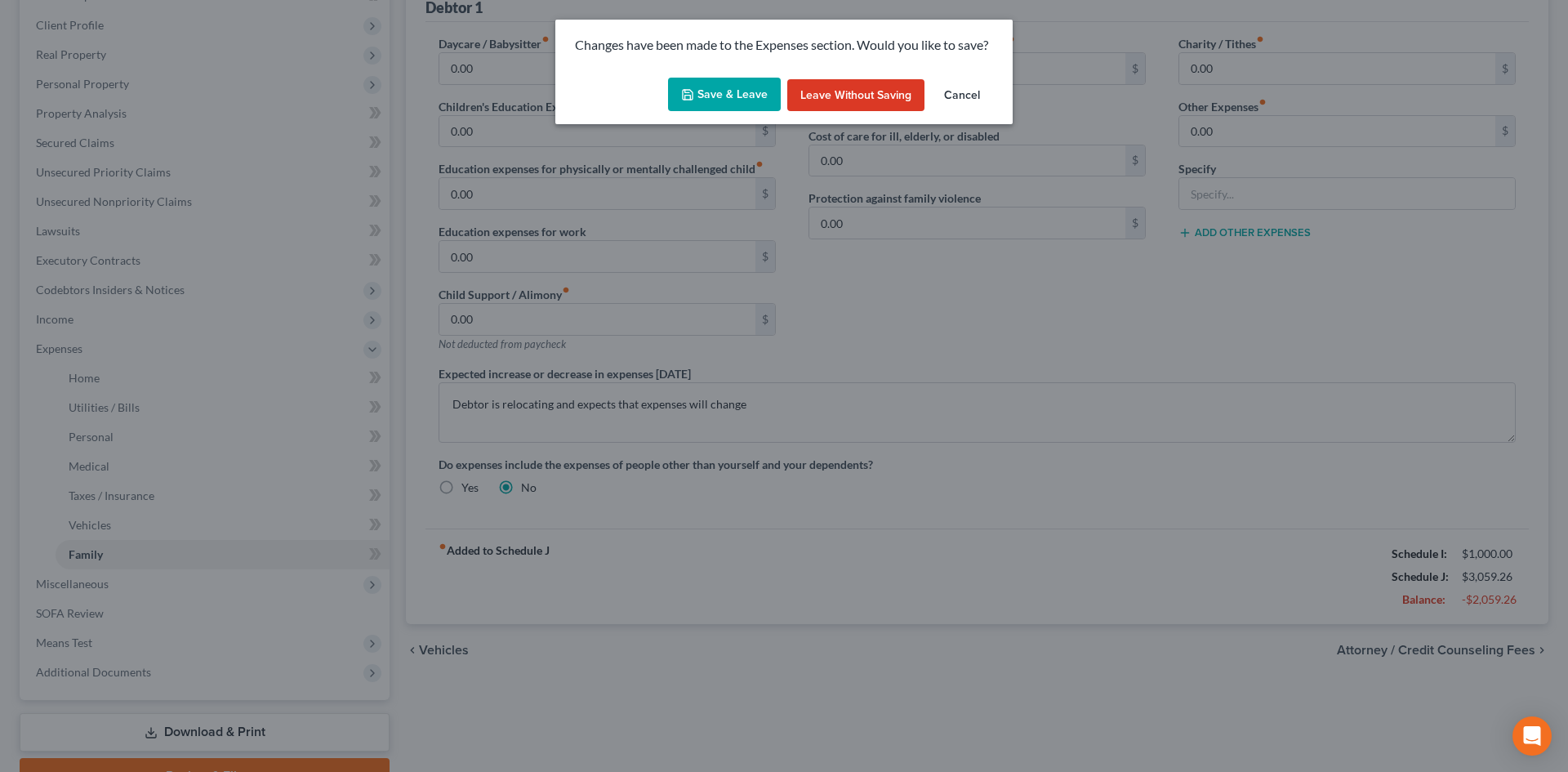
click at [692, 92] on icon "button" at bounding box center [688, 94] width 13 height 13
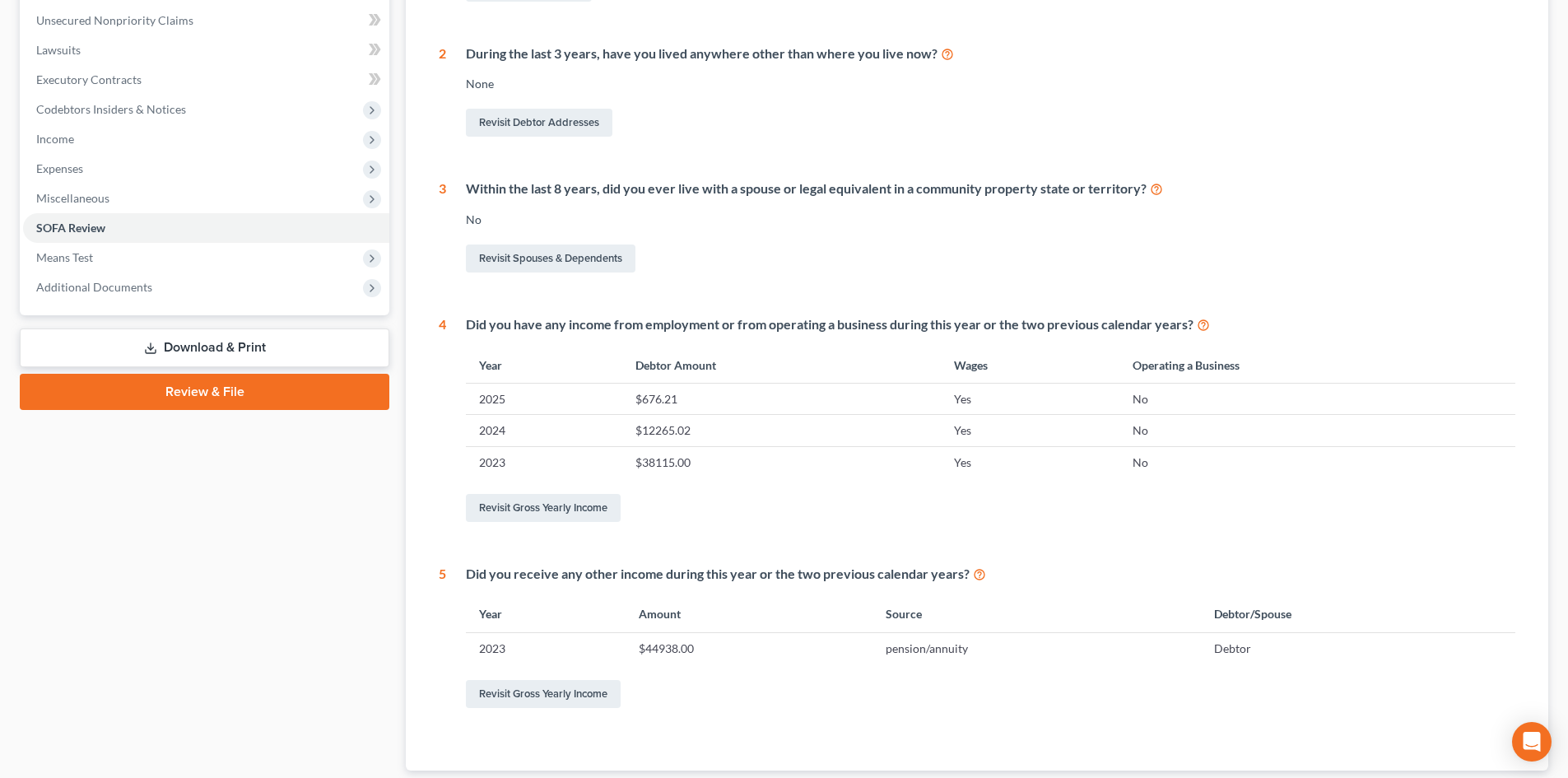
scroll to position [438, 0]
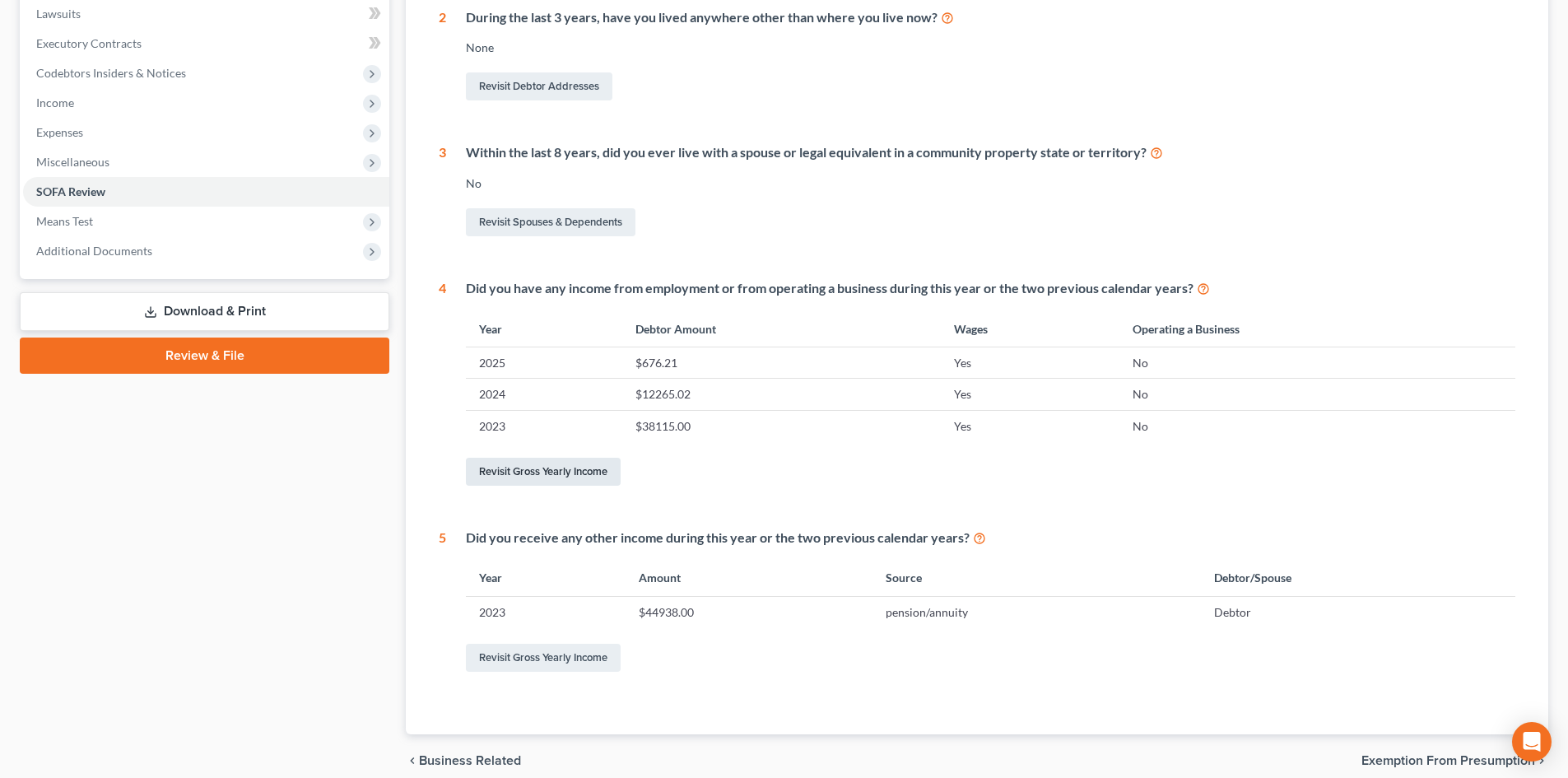
click at [562, 473] on link "Revisit Gross Yearly Income" at bounding box center [542, 471] width 154 height 28
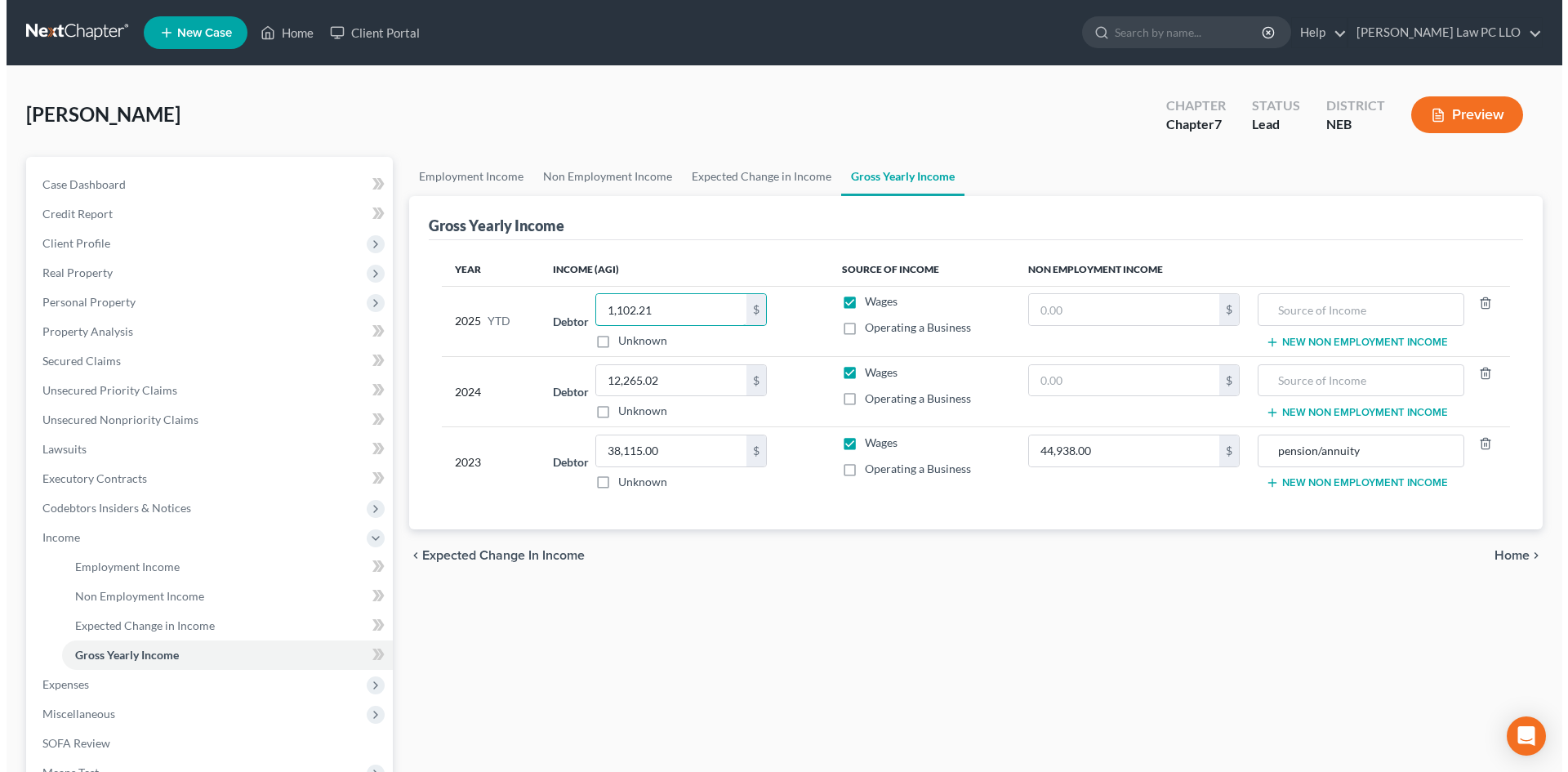
scroll to position [109, 0]
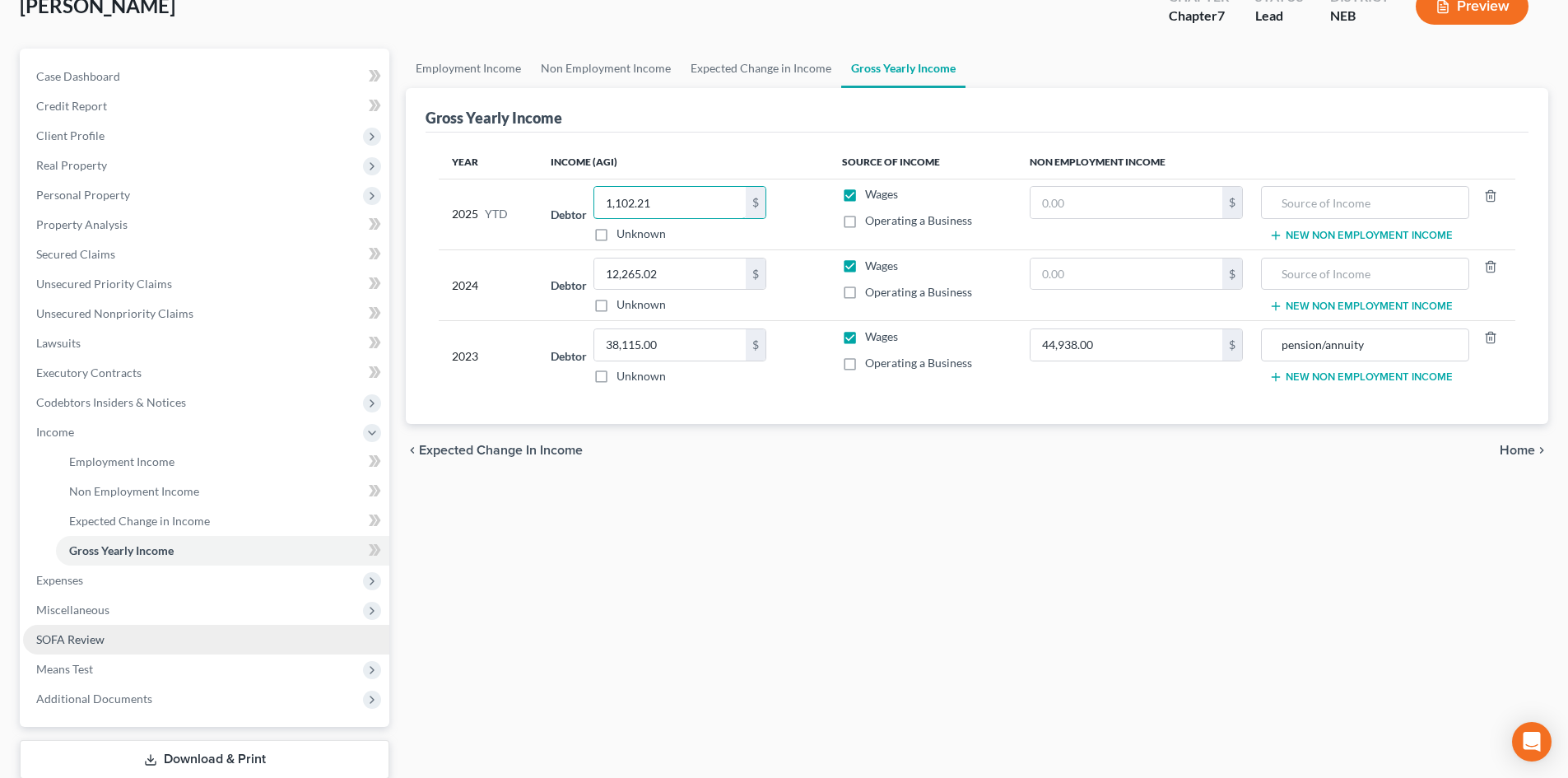
type input "1,102.21"
click at [107, 636] on link "SOFA Review" at bounding box center [205, 639] width 366 height 29
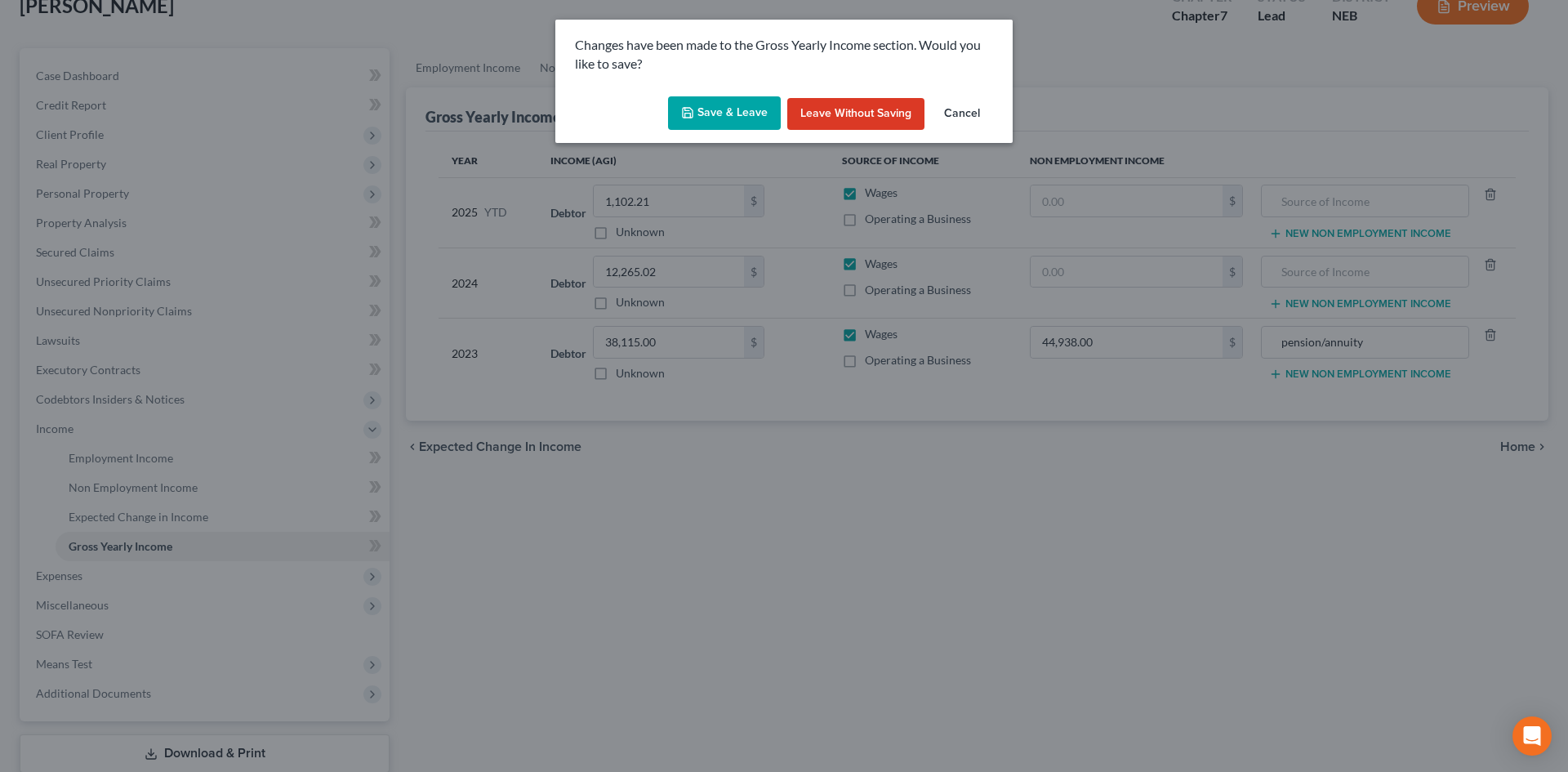
click at [704, 117] on button "Save & Leave" at bounding box center [724, 113] width 112 height 34
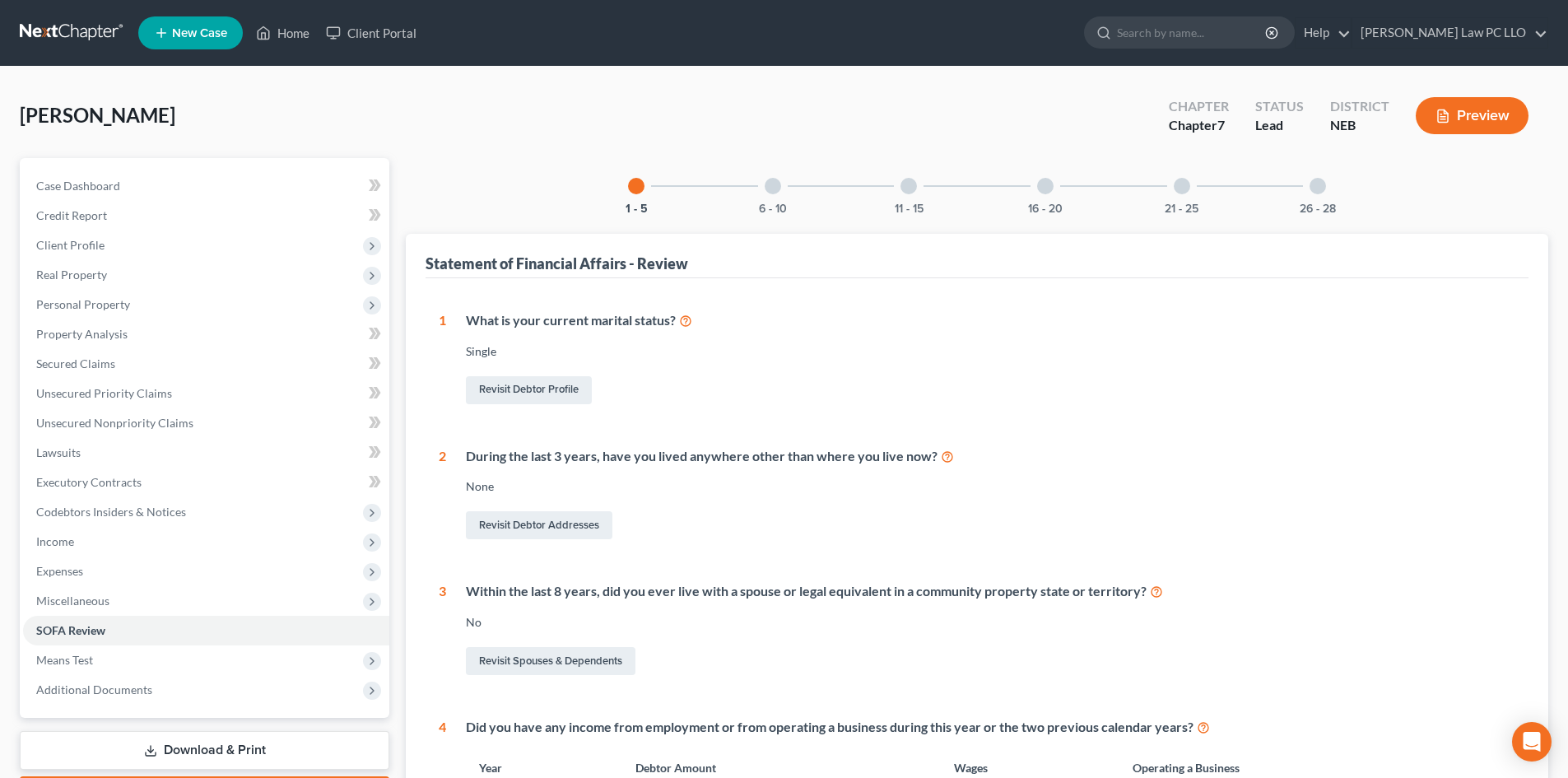
click at [1053, 184] on div "16 - 20" at bounding box center [1045, 185] width 56 height 56
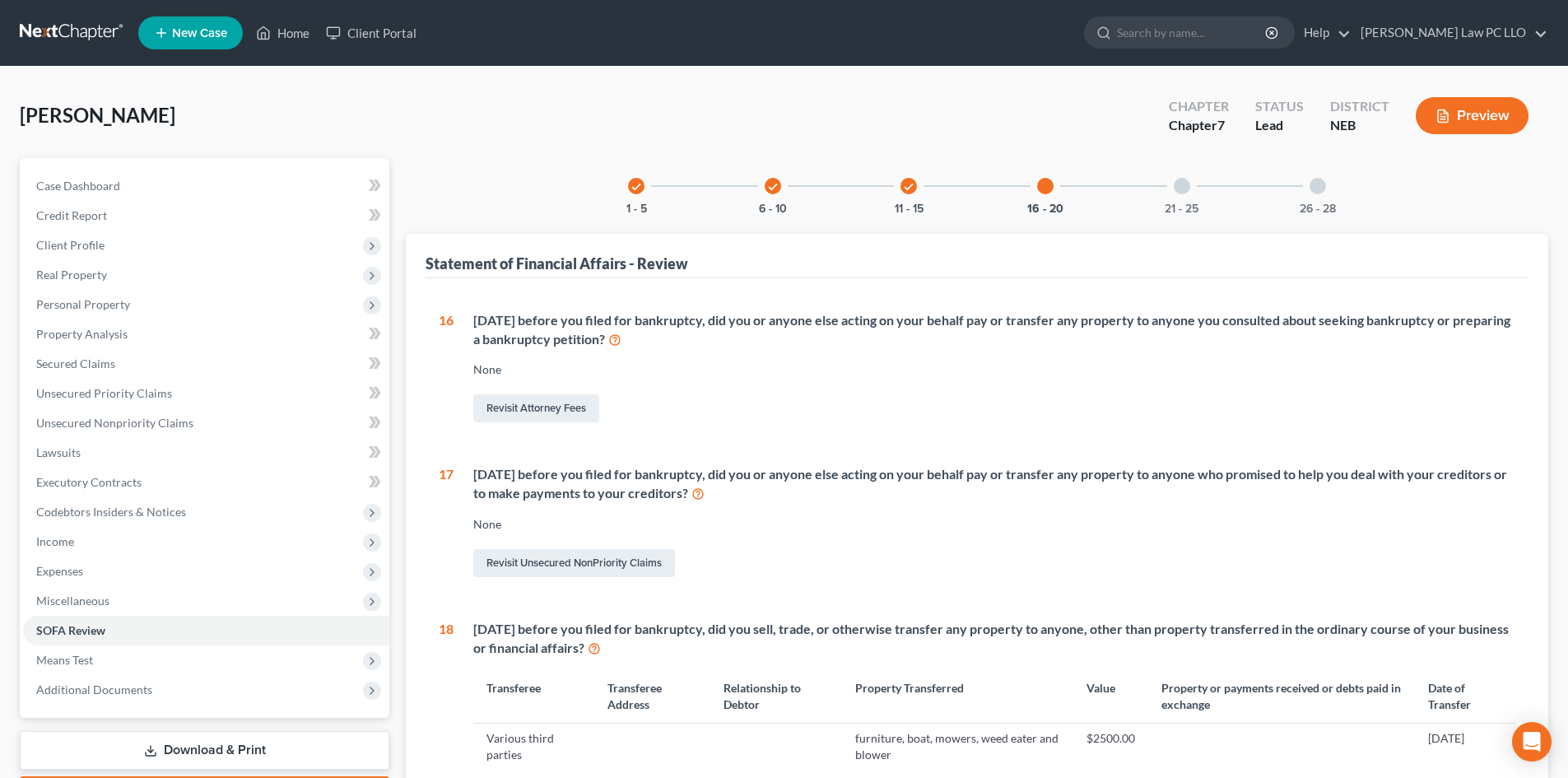
click at [1193, 187] on div "21 - 25" at bounding box center [1181, 185] width 56 height 56
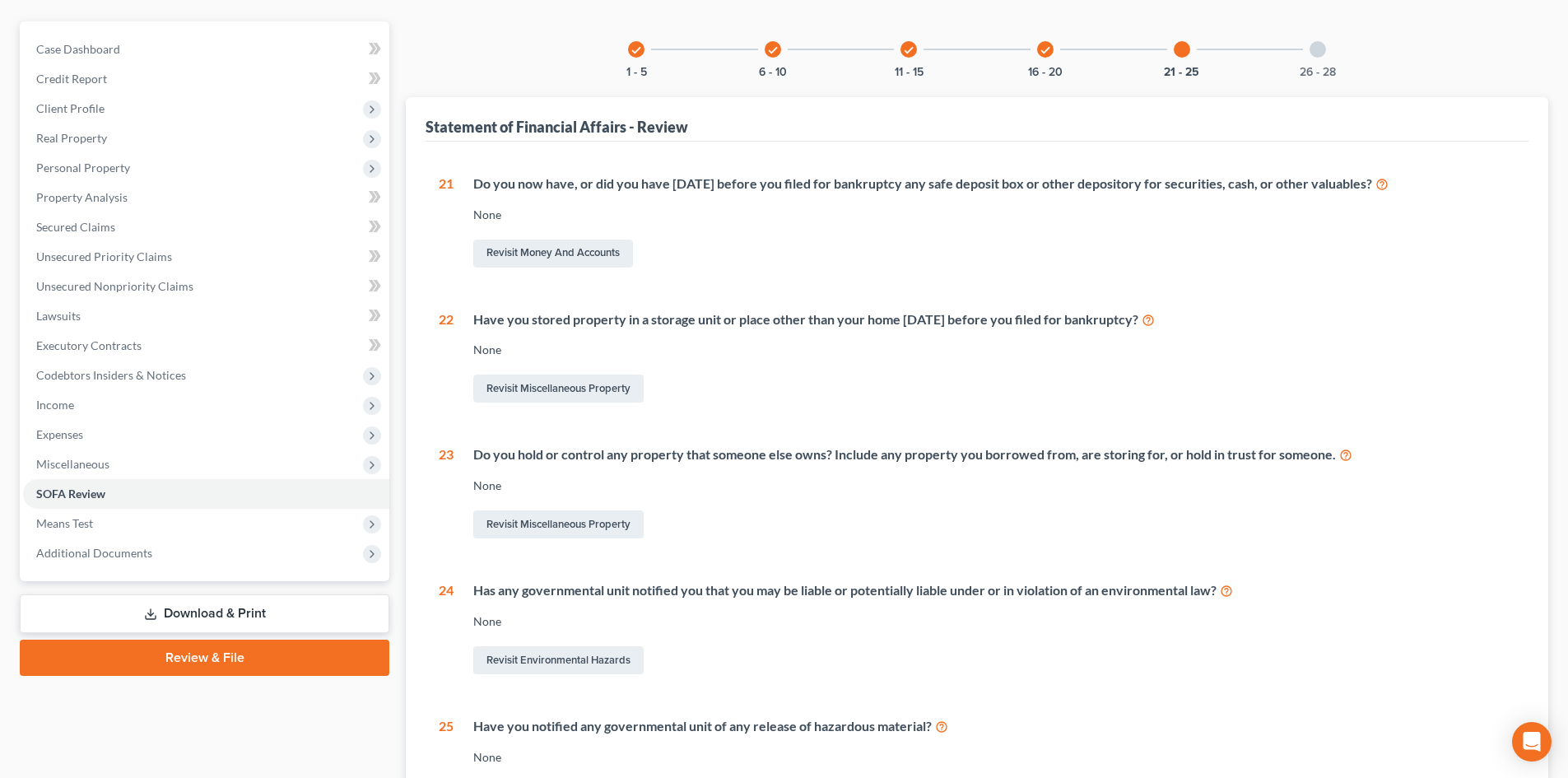
scroll to position [127, 0]
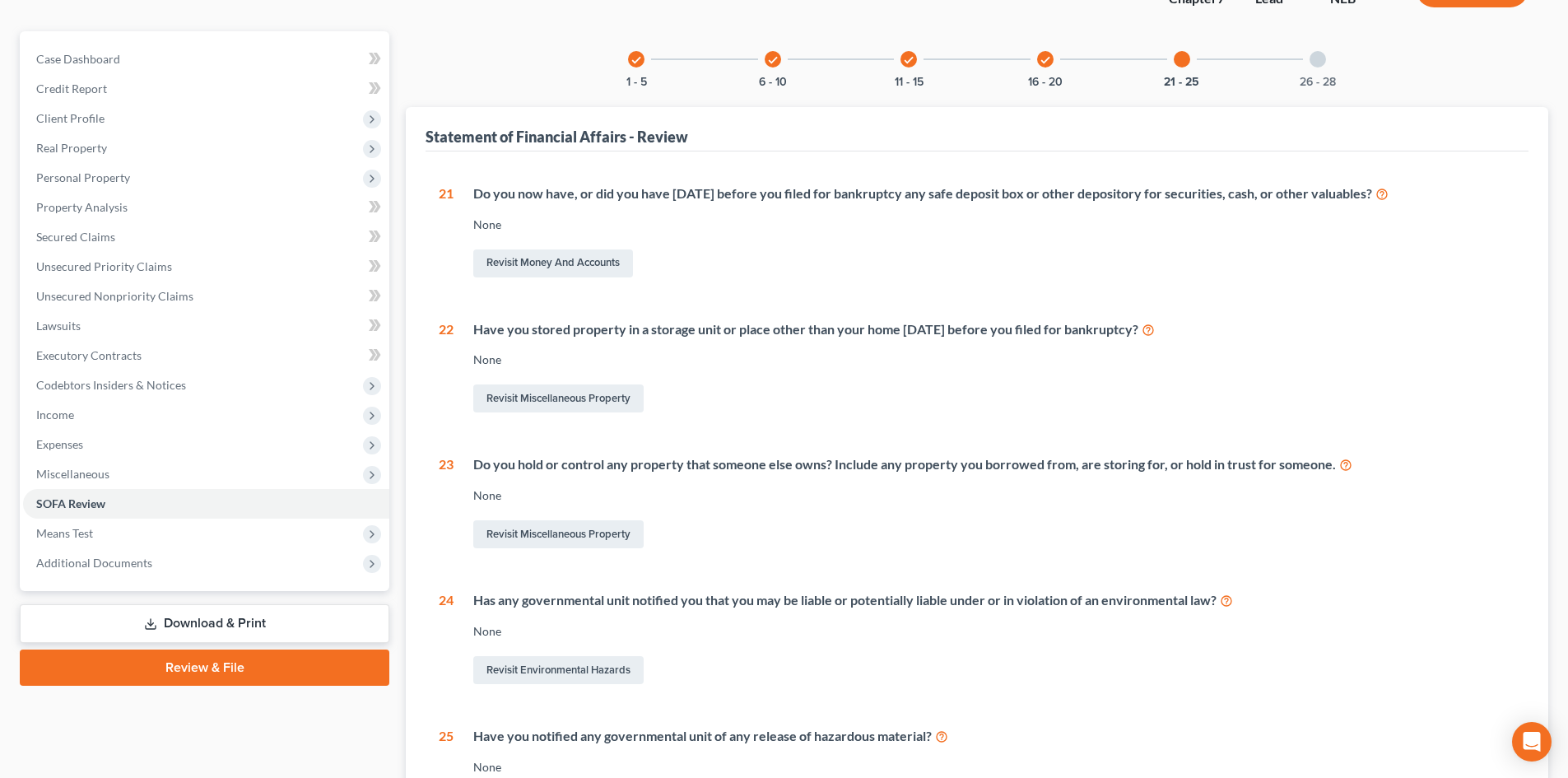
click at [1311, 62] on div at bounding box center [1318, 59] width 16 height 16
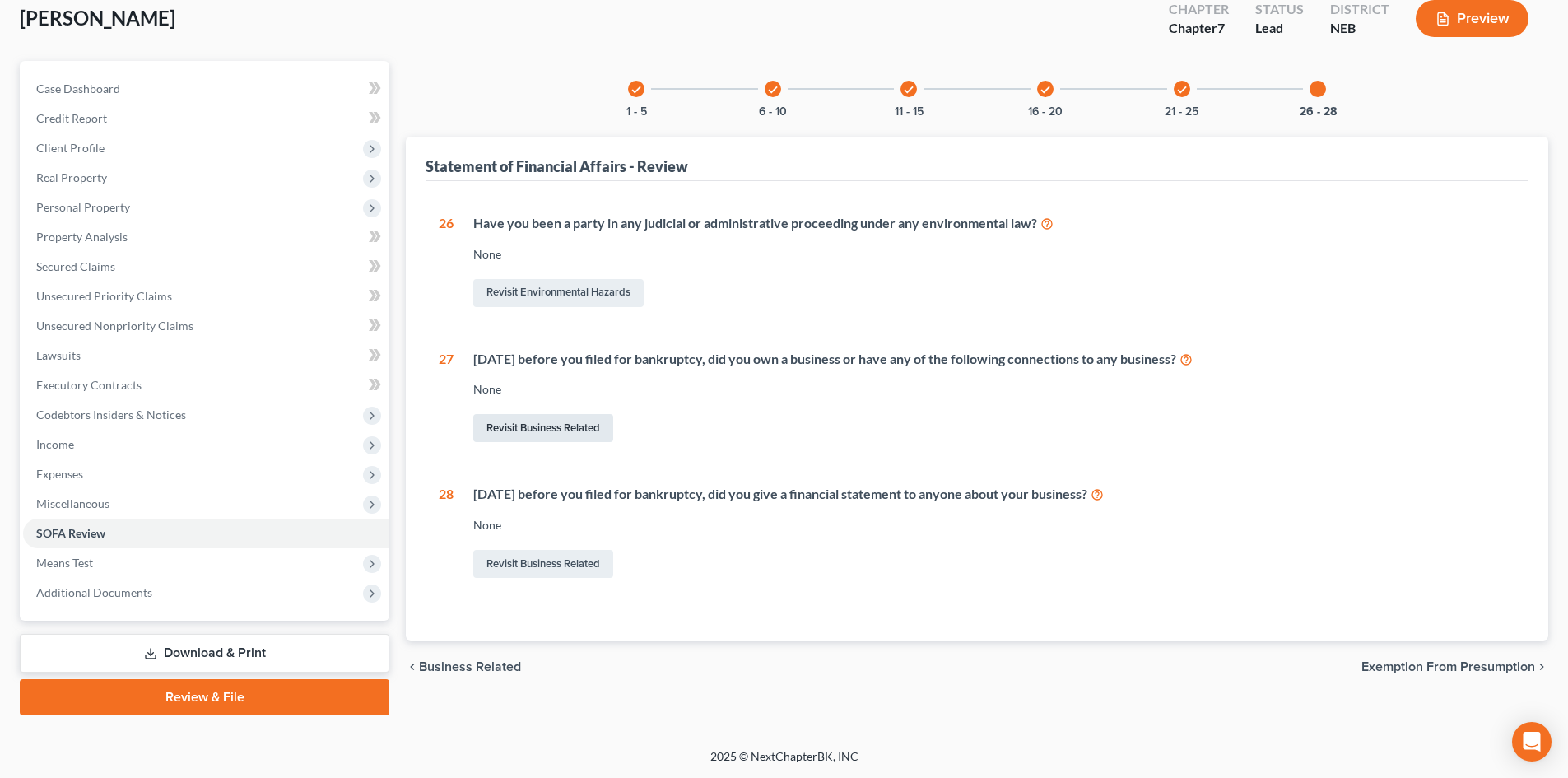
click at [555, 429] on link "Revisit Business Related" at bounding box center [542, 427] width 140 height 28
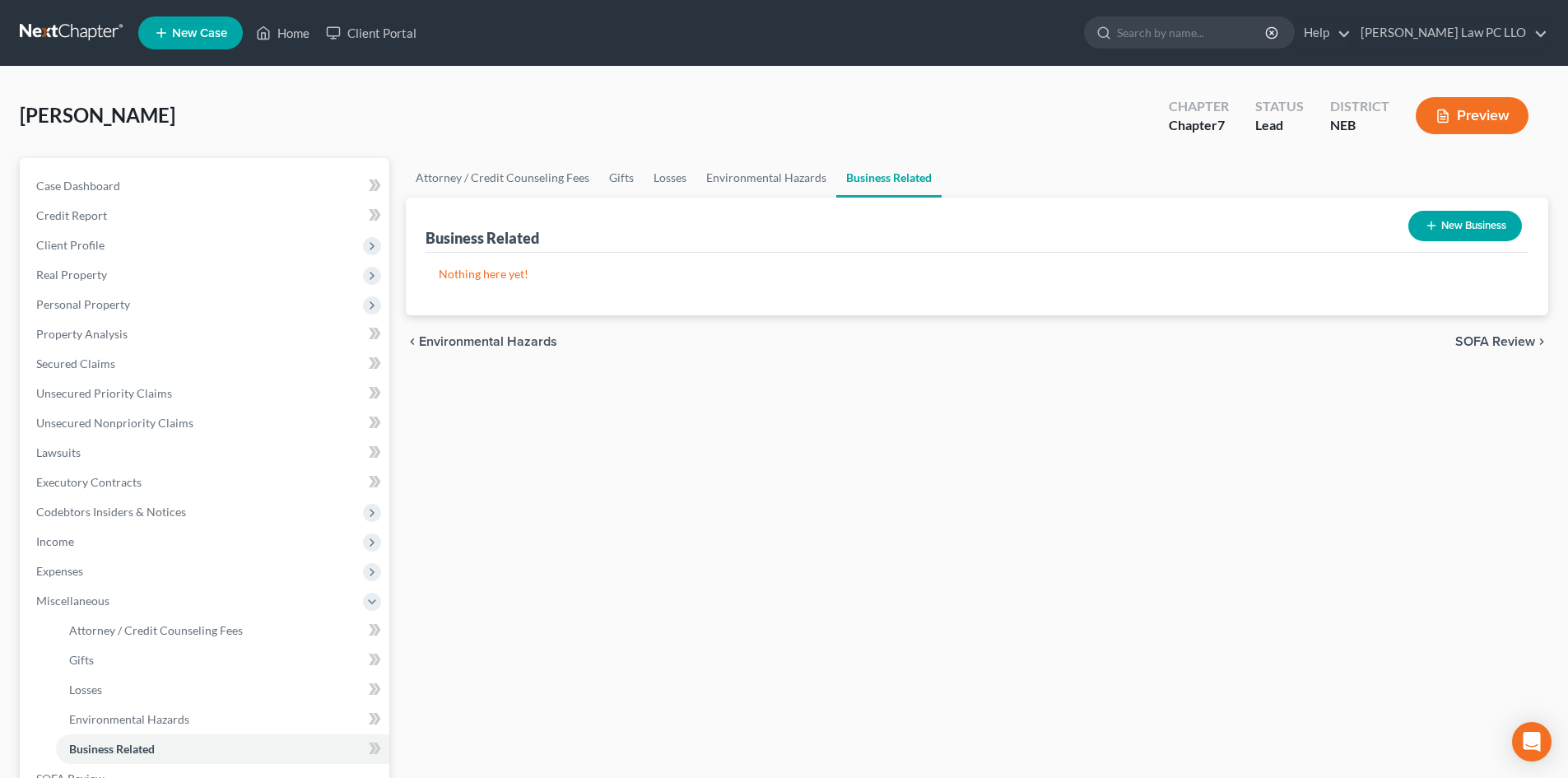
click at [1442, 226] on button "New Business" at bounding box center [1465, 226] width 113 height 30
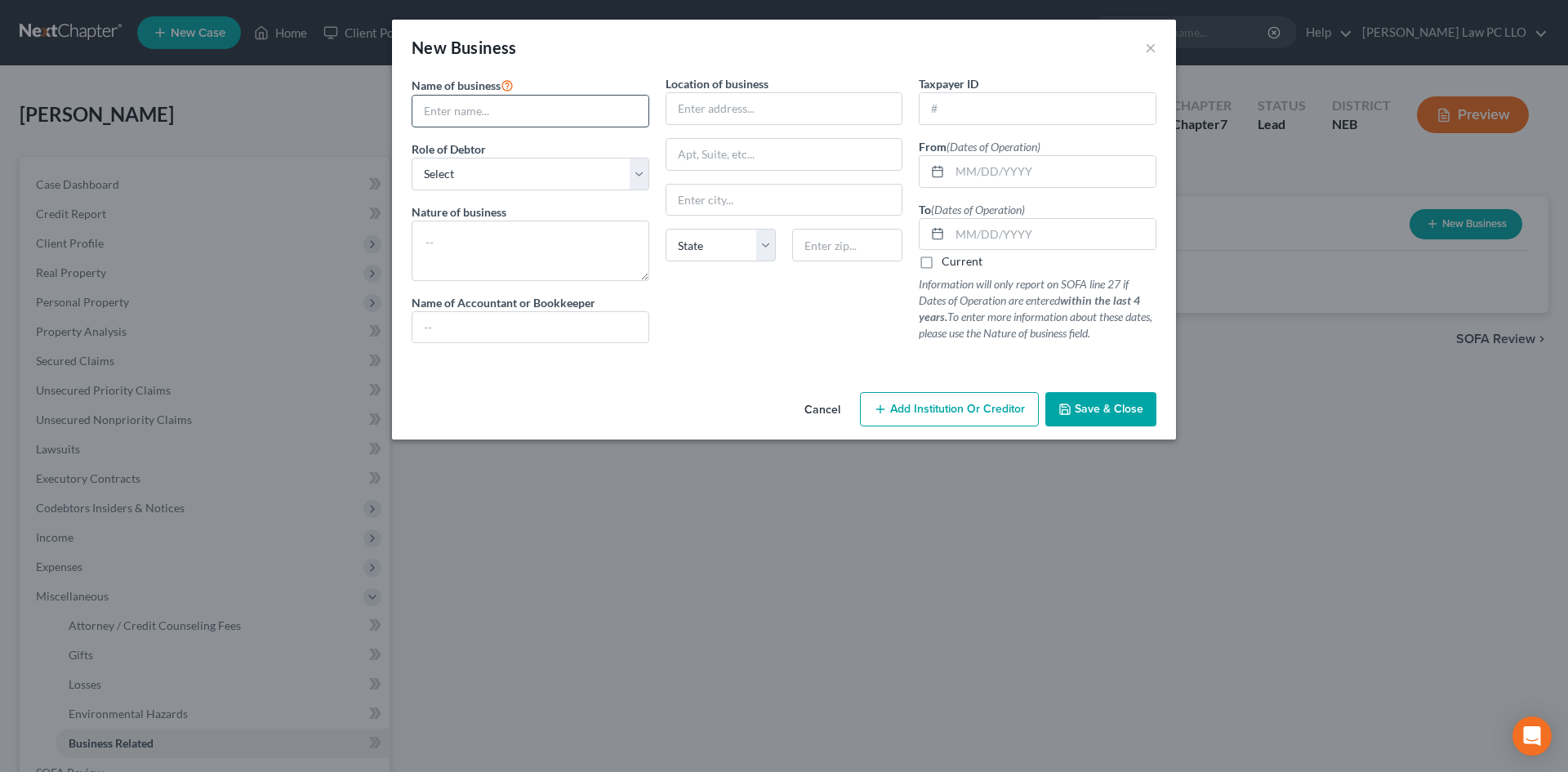
click at [547, 117] on input "text" at bounding box center [530, 111] width 236 height 31
type input "Neighborhood Handyman"
click at [450, 189] on select "Select A member of a limited liability company (LLC) or limited liability partn…" at bounding box center [530, 174] width 237 height 33
select select "sole_proprietor"
click at [411, 158] on select "Select A member of a limited liability company (LLC) or limited liability partn…" at bounding box center [530, 174] width 237 height 33
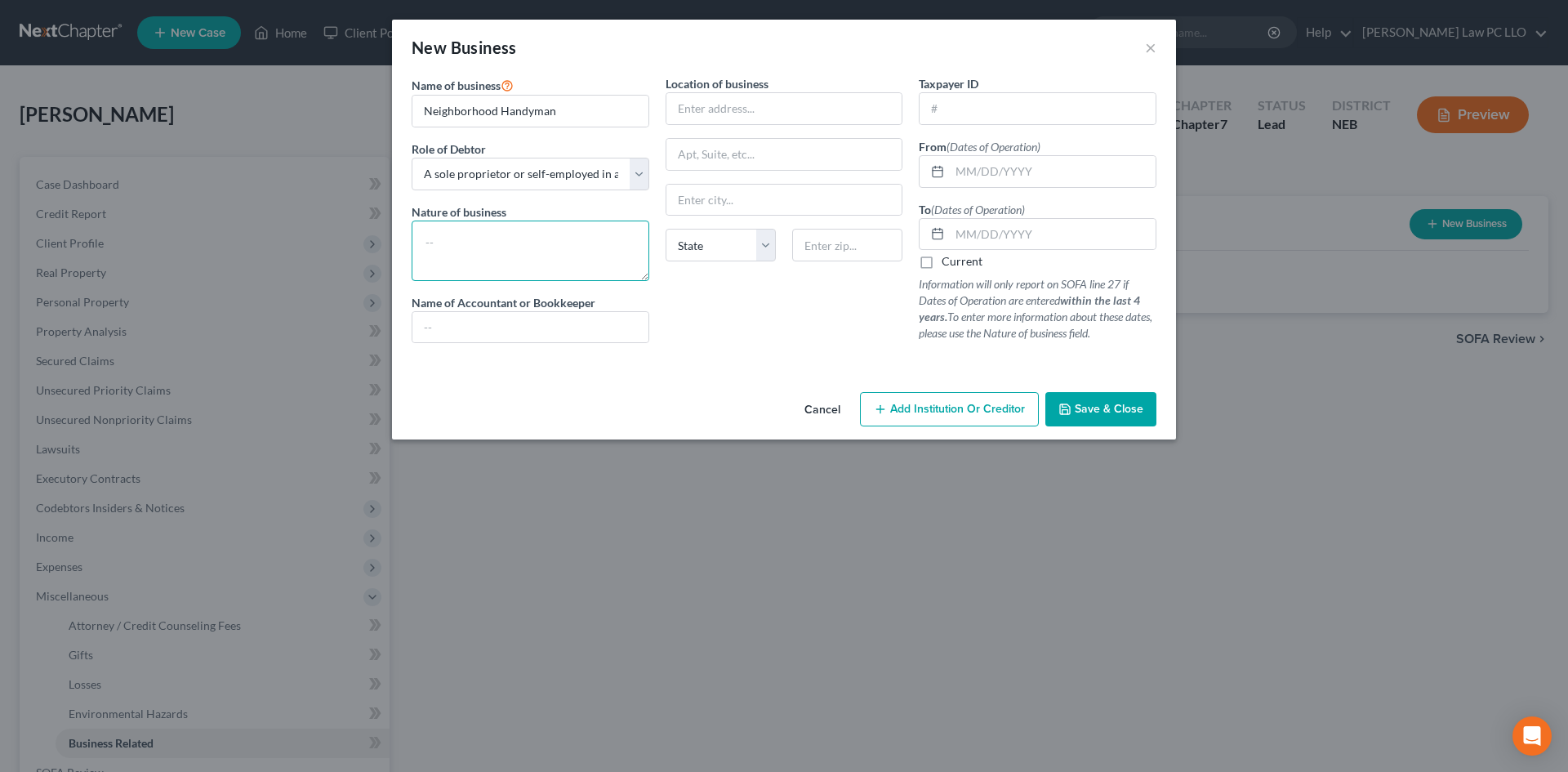
click at [528, 257] on textarea at bounding box center [530, 250] width 237 height 61
type textarea "handyman and maintenance work"
click at [978, 178] on input "text" at bounding box center [1052, 171] width 206 height 31
type input "09/01/2023"
click at [959, 233] on input "text" at bounding box center [1052, 234] width 206 height 31
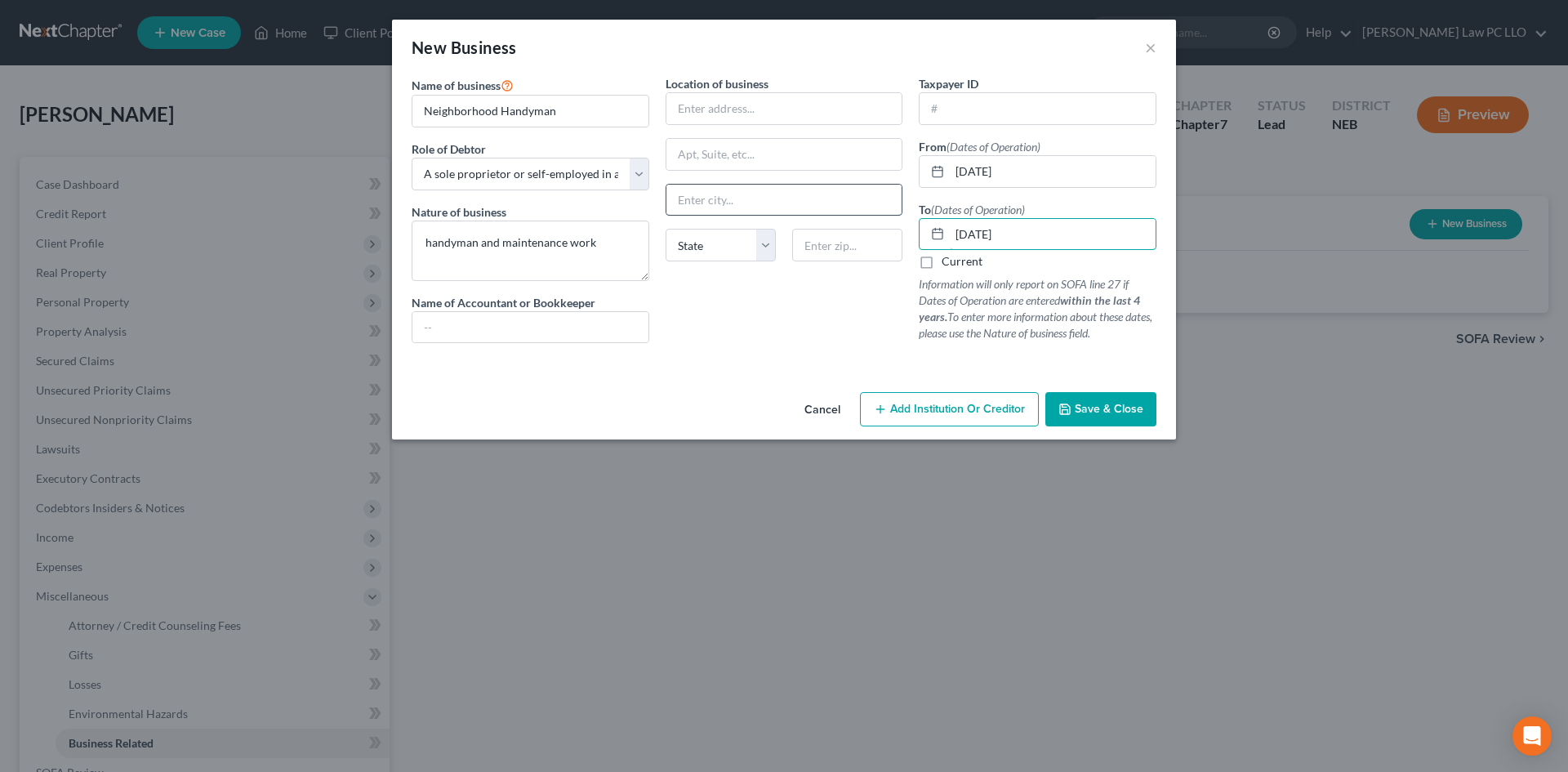
type input "01/01/2024"
click at [765, 208] on input "text" at bounding box center [784, 200] width 236 height 31
type input "Lincoln"
drag, startPoint x: 721, startPoint y: 302, endPoint x: 731, endPoint y: 298, distance: 10.8
click at [721, 302] on div "Location of business Lincoln State AL AK AR AZ CA CO CT DE DC FL GA GU HI ID IL…" at bounding box center [784, 216] width 254 height 281
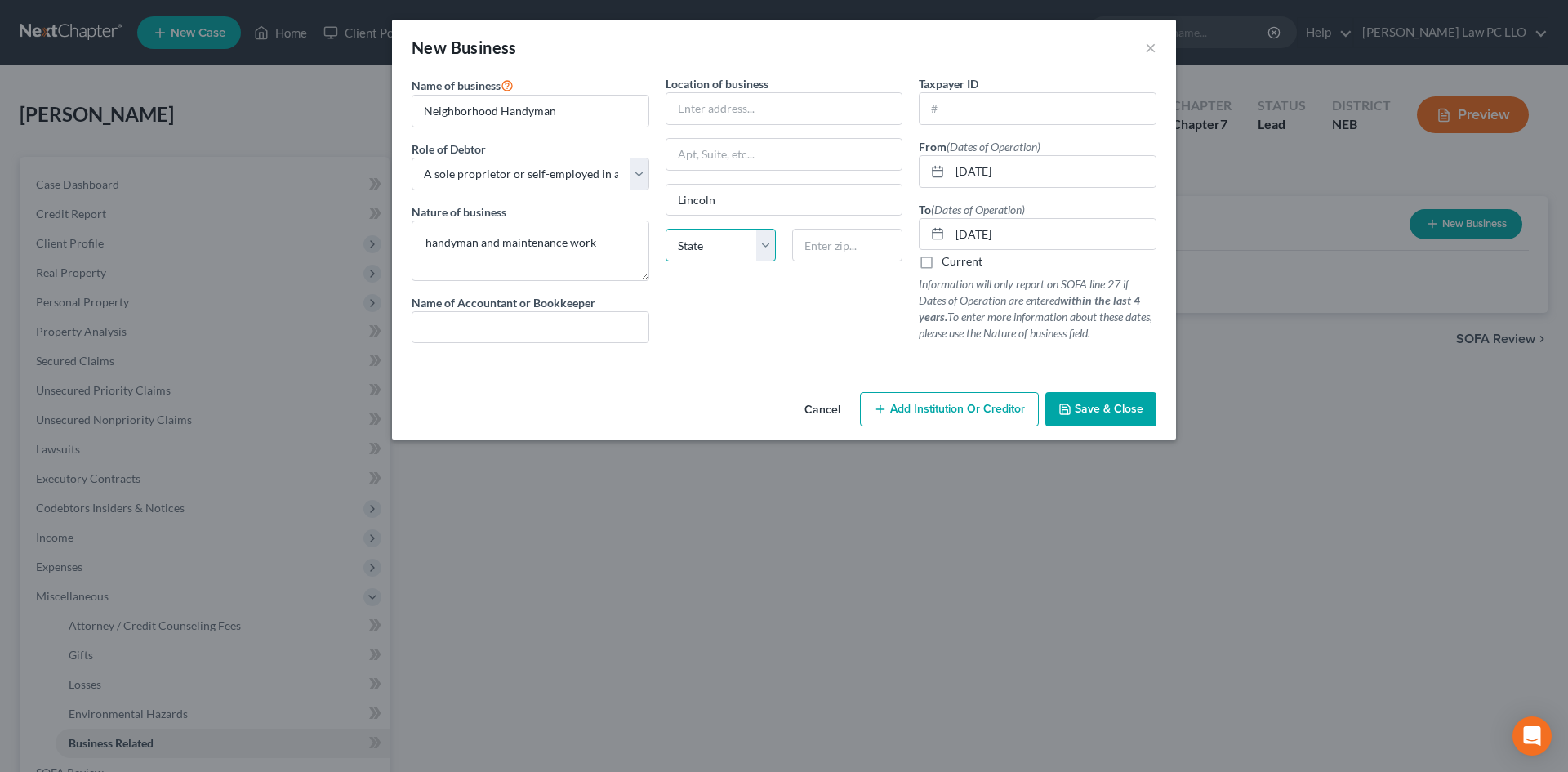
click at [768, 261] on select "State AL AK AR AZ CA CO CT DE DC FL GA GU HI ID IL IN IA KS KY LA ME MD MA MI M…" at bounding box center [721, 245] width 111 height 33
select select "30"
click at [665, 228] on select "State AL AK AR AZ CA CO CT DE DC FL GA GU HI ID IL IN IA KS KY LA ME MD MA MI M…" at bounding box center [721, 245] width 111 height 33
click at [1068, 412] on icon "button" at bounding box center [1065, 409] width 13 height 13
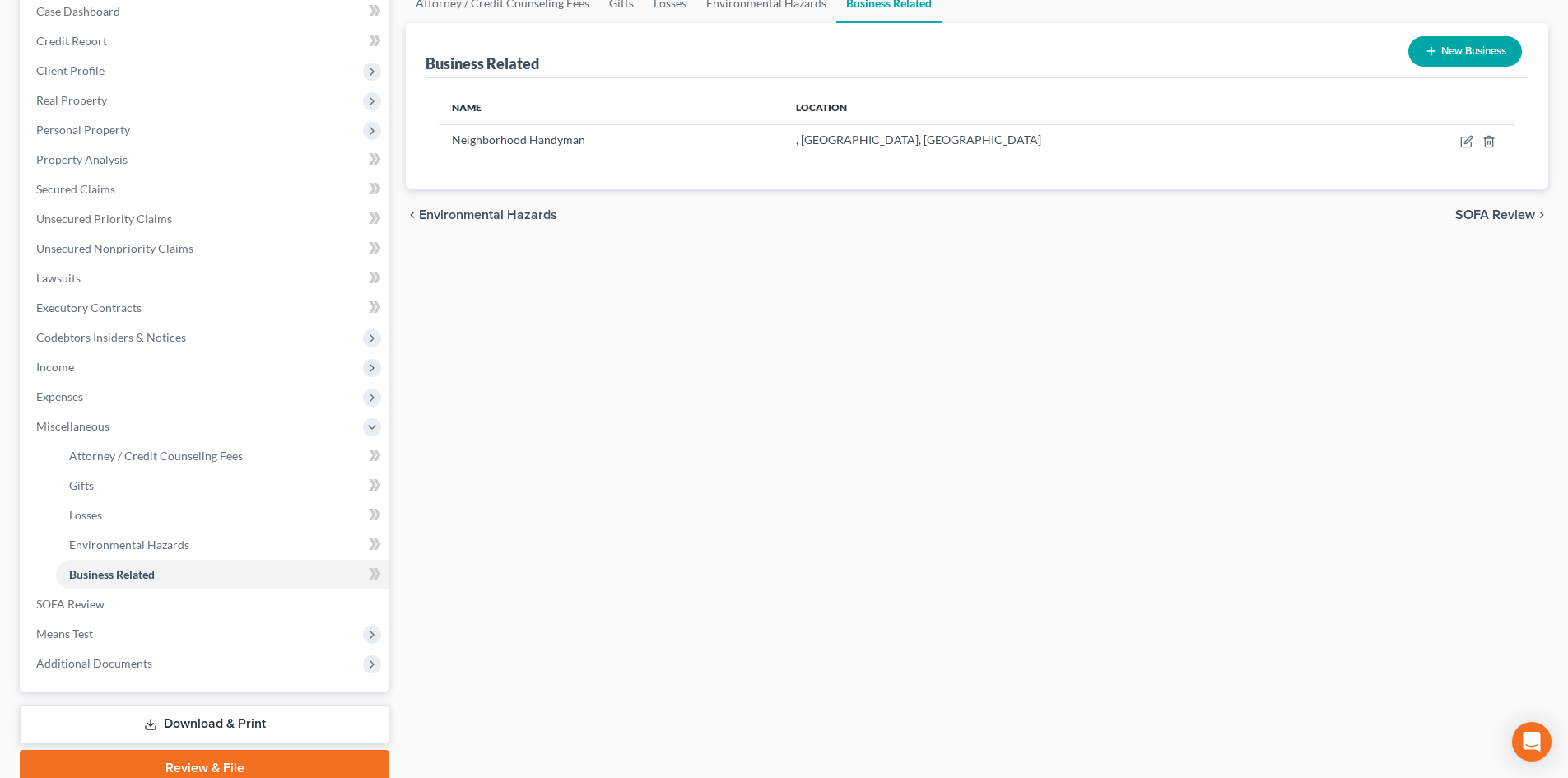
scroll to position [246, 0]
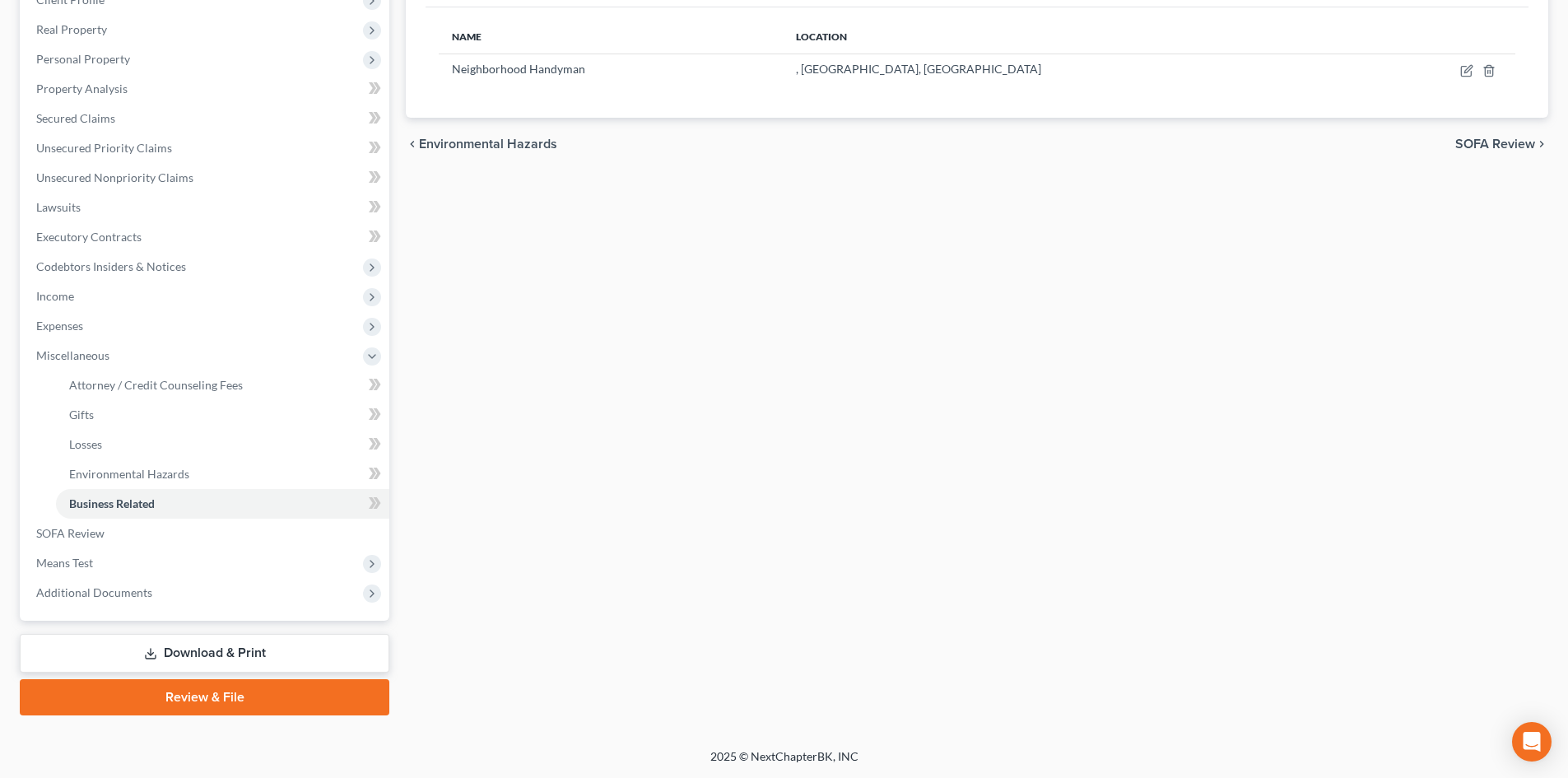
click at [235, 653] on link "Download & Print" at bounding box center [205, 653] width 370 height 38
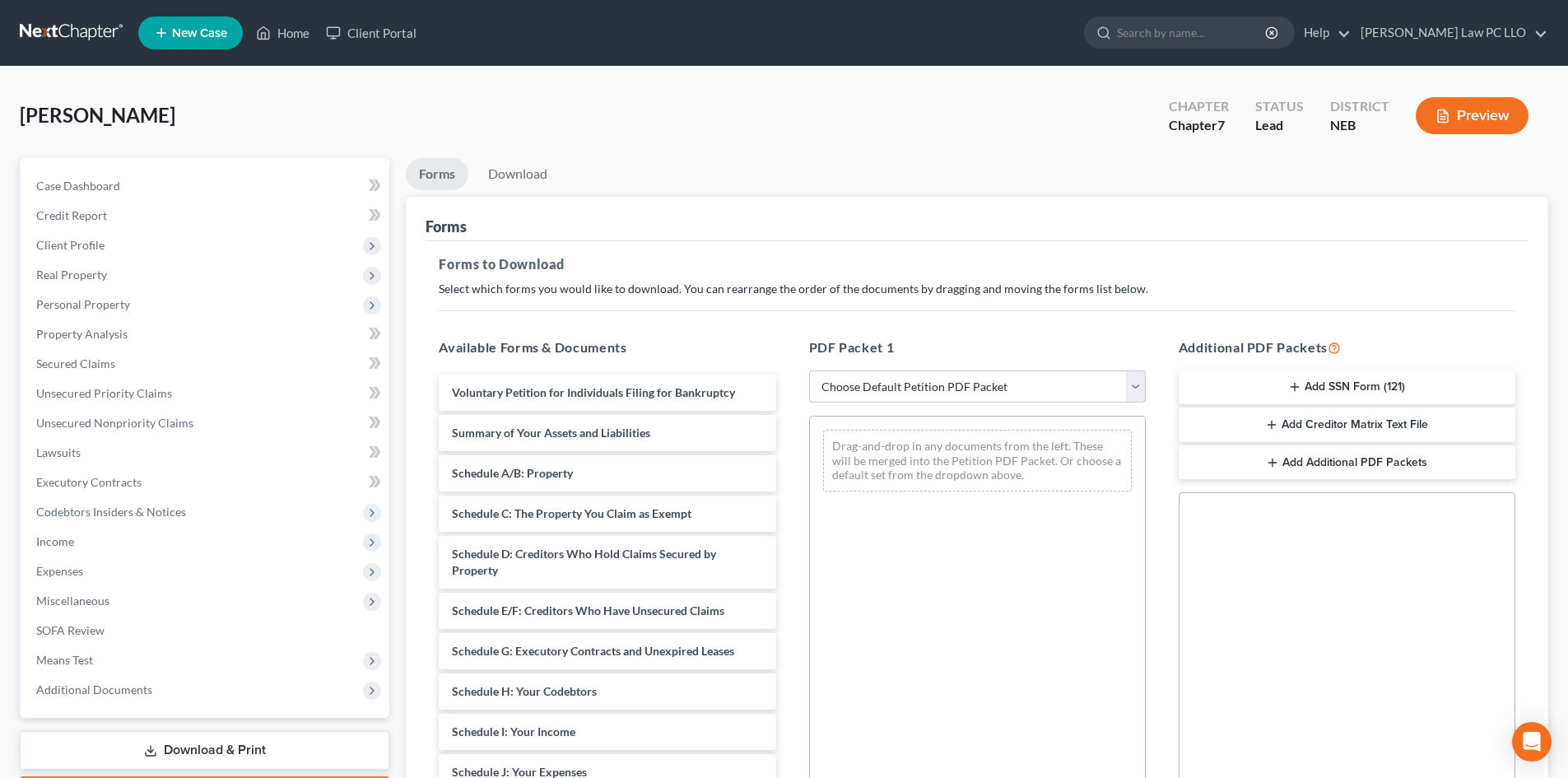
click at [859, 391] on select "Choose Default Petition PDF Packet Complete Bankruptcy Petition (all forms and …" at bounding box center [977, 386] width 337 height 33
select select "0"
click at [809, 370] on select "Choose Default Petition PDF Packet Complete Bankruptcy Petition (all forms and …" at bounding box center [977, 386] width 337 height 33
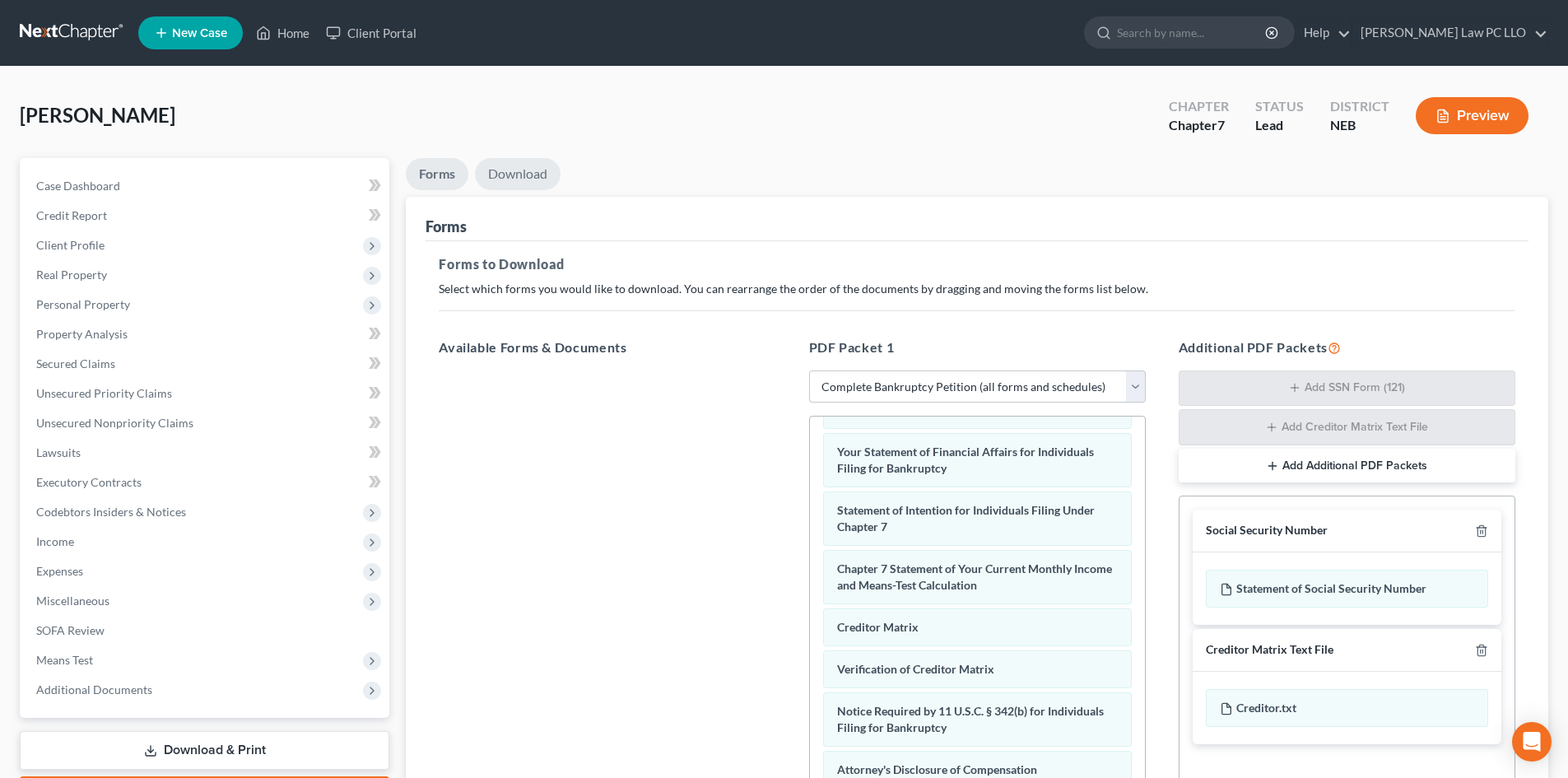
click at [528, 175] on link "Download" at bounding box center [518, 173] width 86 height 32
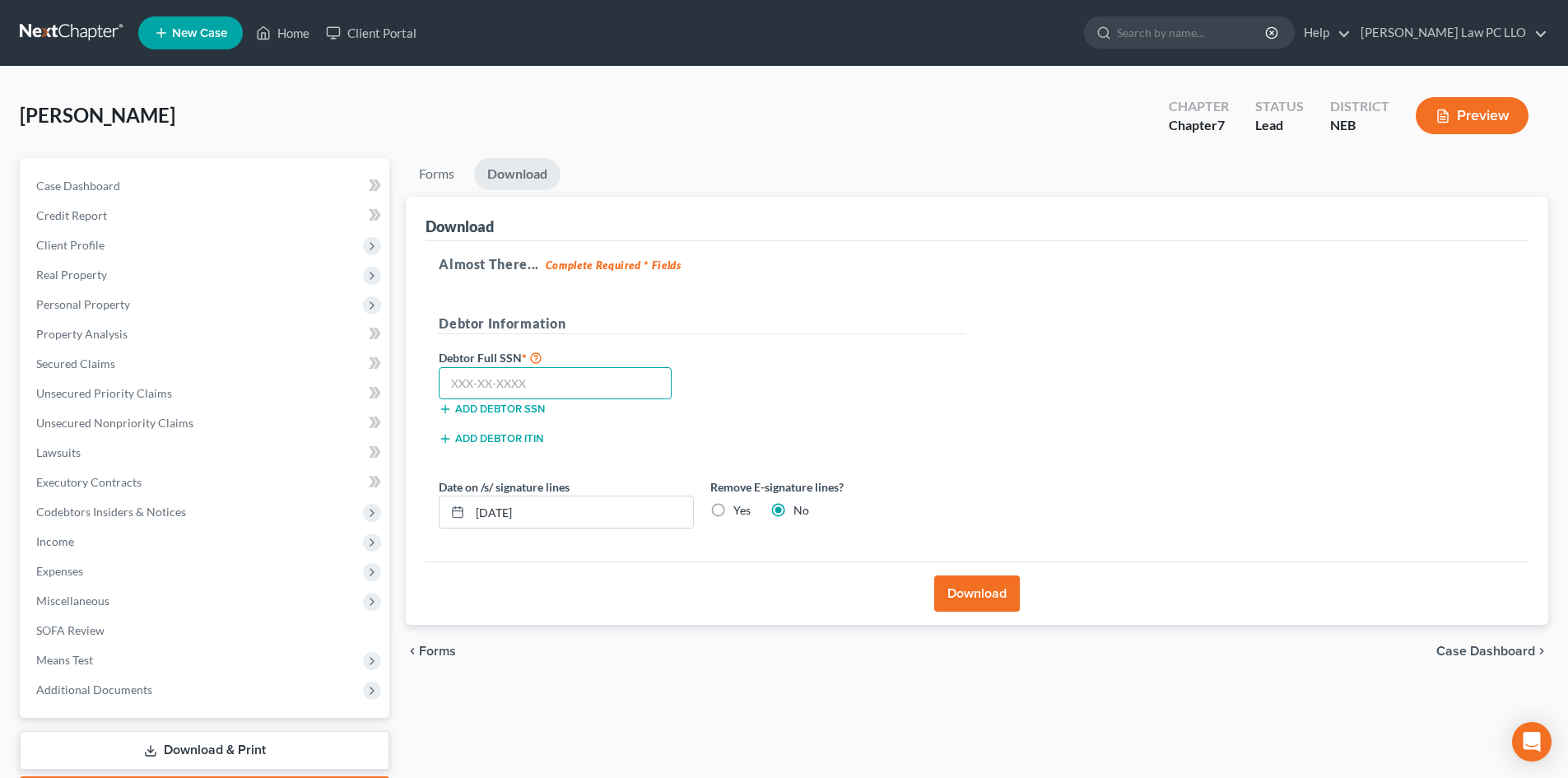
click at [528, 383] on input "text" at bounding box center [554, 384] width 233 height 33
click at [535, 370] on input "text" at bounding box center [554, 384] width 233 height 33
type input "507-15-3653"
click at [733, 509] on label "Yes" at bounding box center [742, 510] width 17 height 16
click at [740, 509] on input "Yes" at bounding box center [745, 508] width 11 height 11
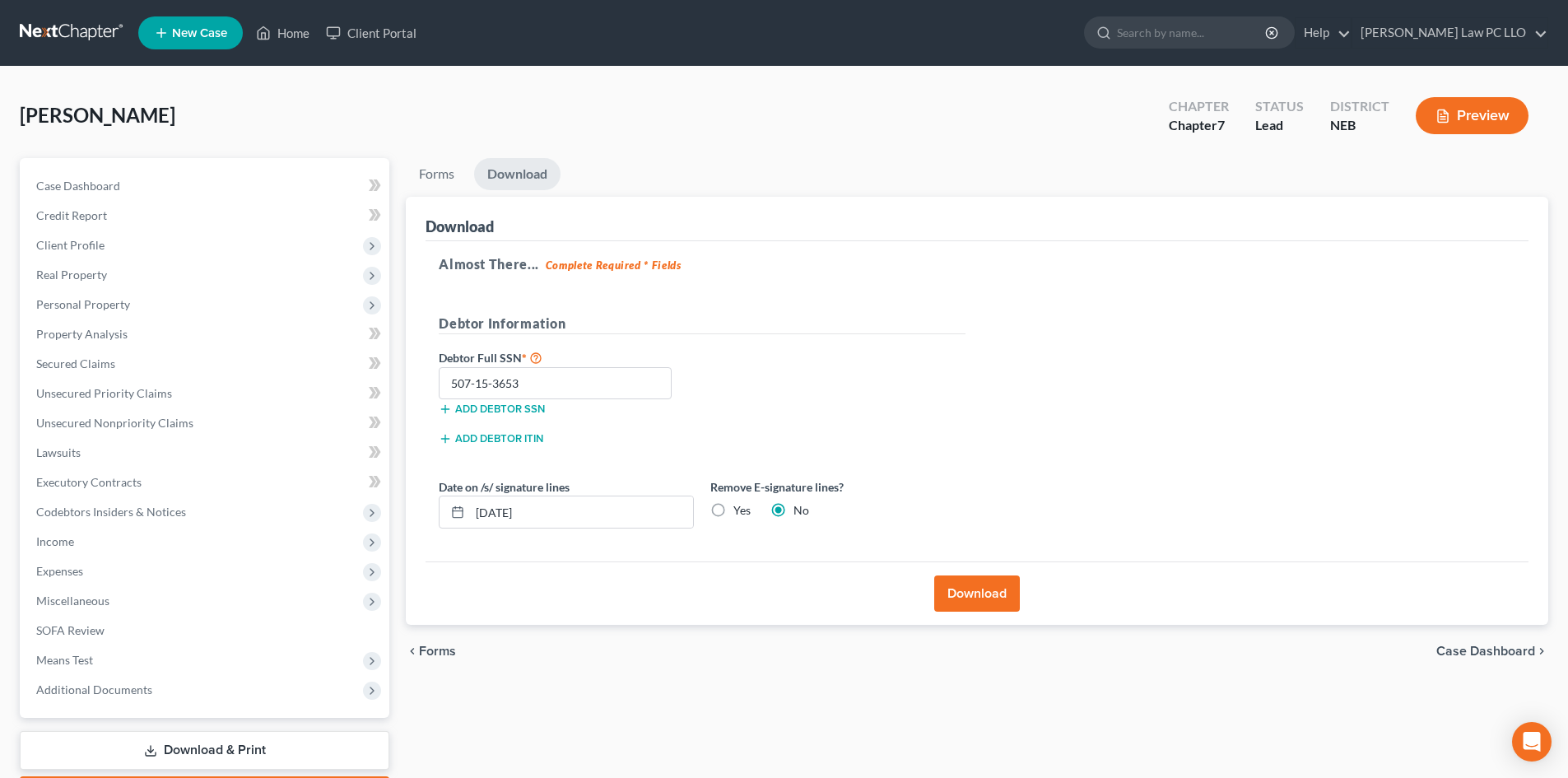
radio input "true"
radio input "false"
click at [964, 594] on button "Download" at bounding box center [977, 594] width 86 height 37
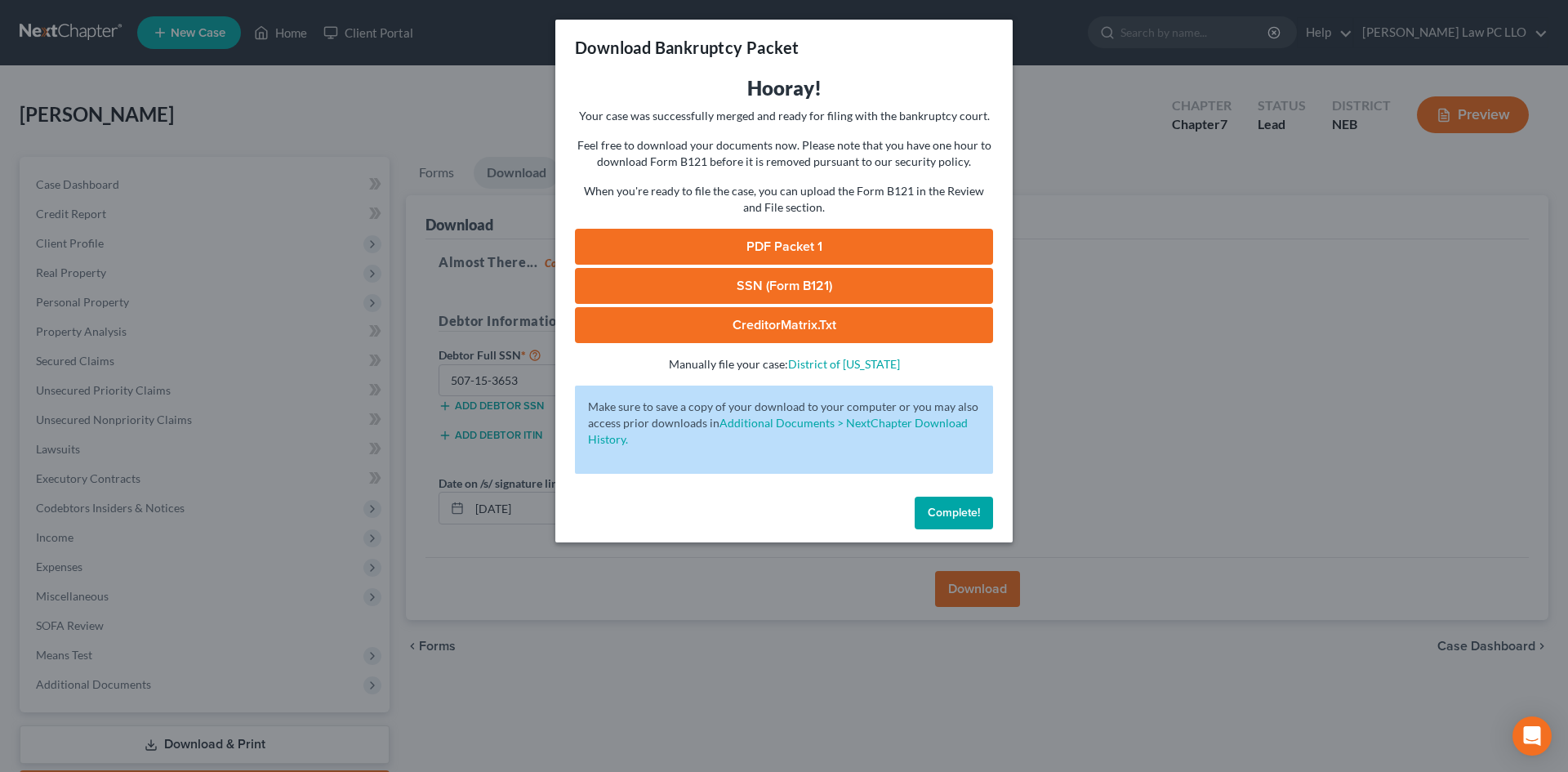
click at [778, 239] on link "PDF Packet 1" at bounding box center [783, 246] width 418 height 36
click at [693, 640] on div "Download Bankruptcy Packet Hooray! Your case was successfully merged and ready …" at bounding box center [784, 386] width 1568 height 772
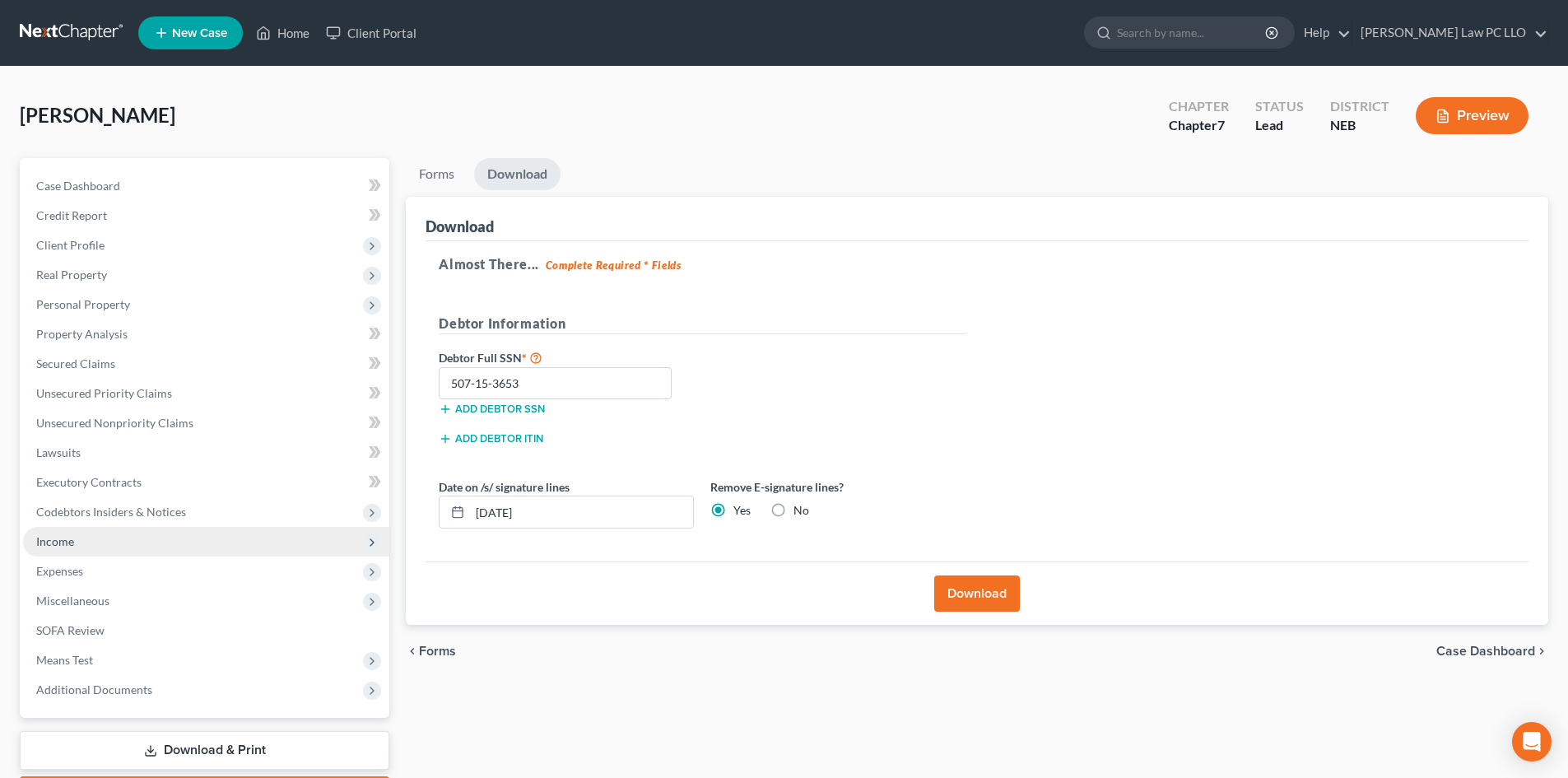
click at [106, 533] on span "Income" at bounding box center [205, 541] width 366 height 29
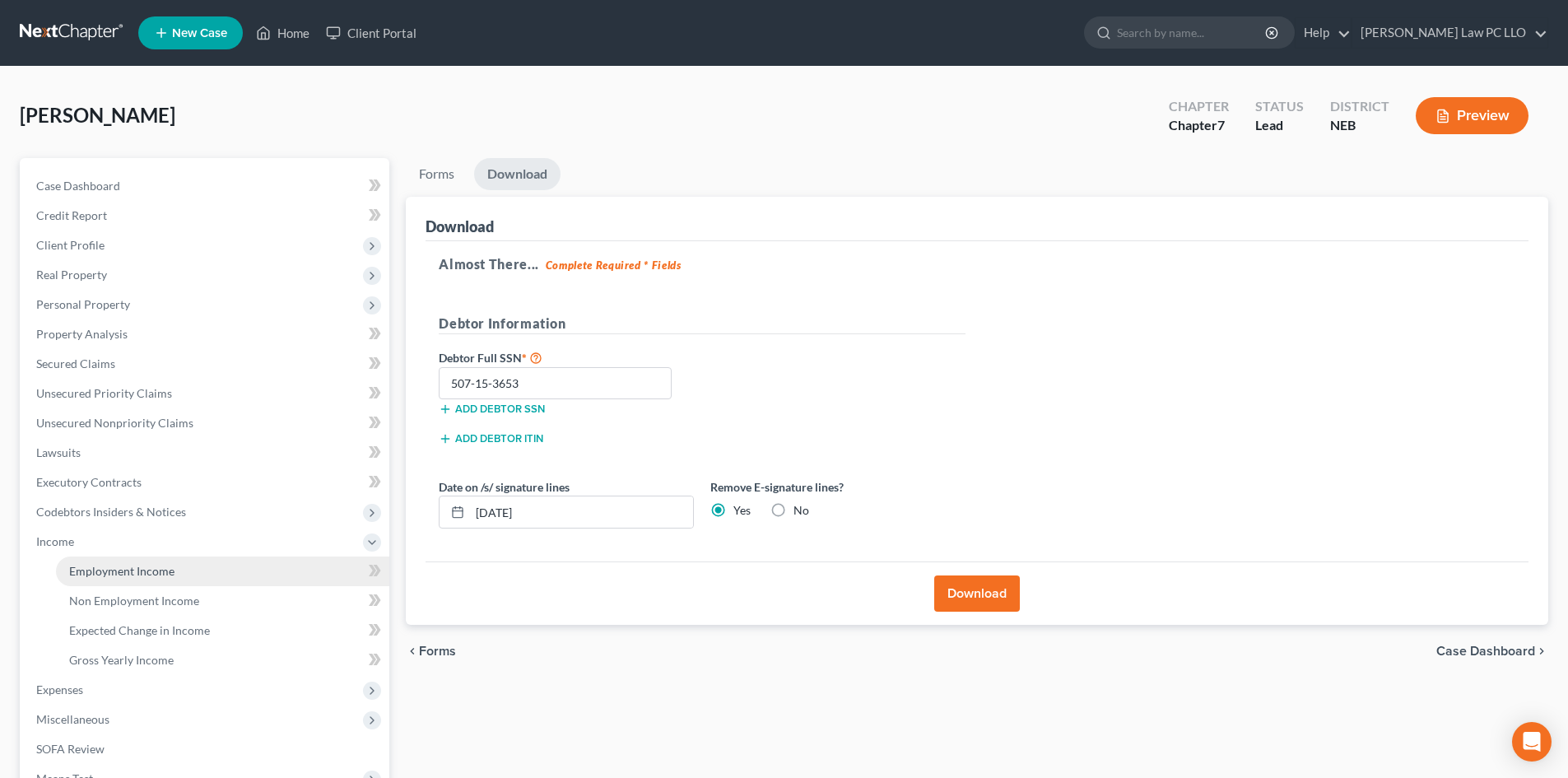
click at [139, 563] on span "Employment Income" at bounding box center [121, 570] width 105 height 14
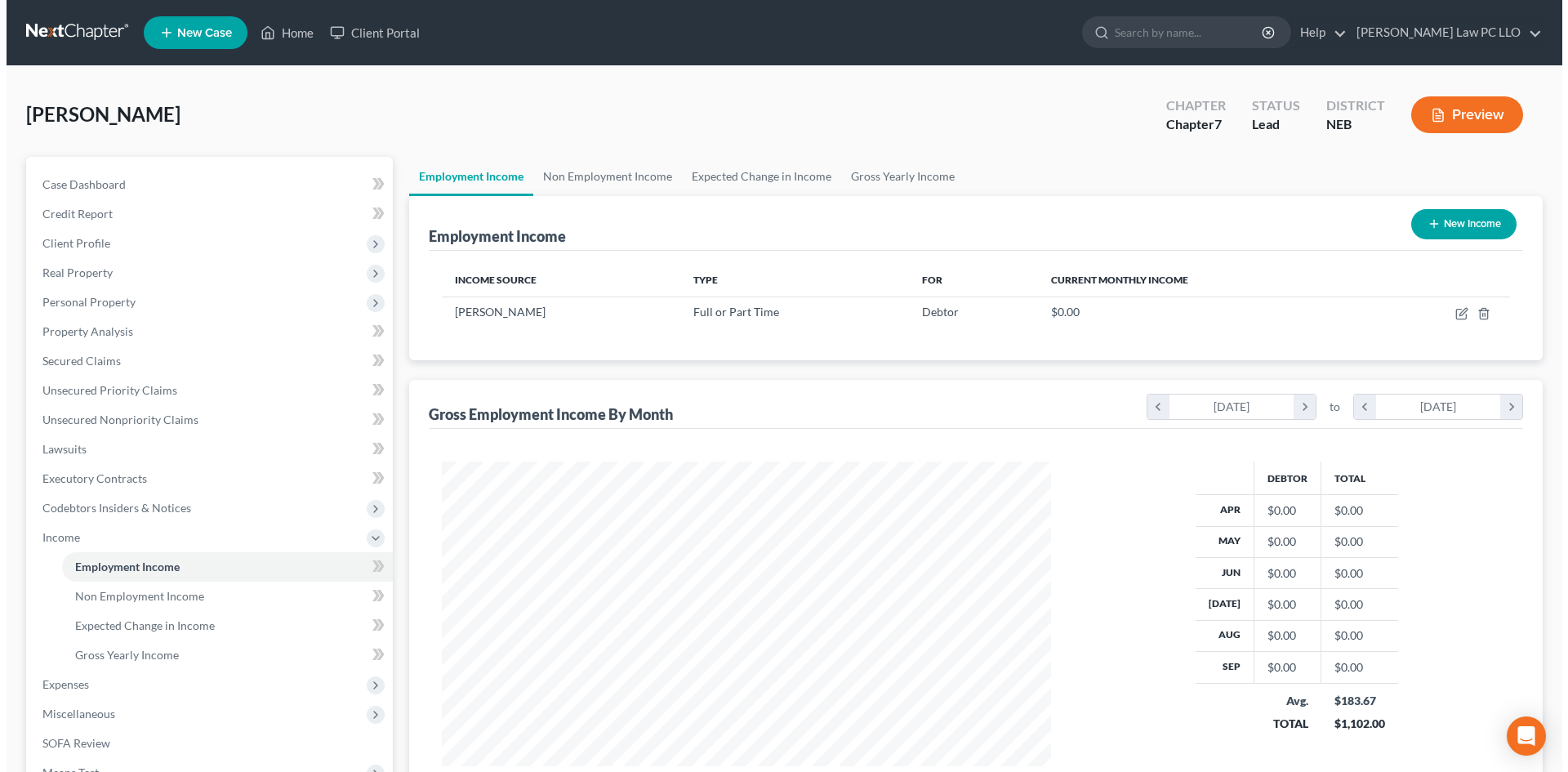
scroll to position [304, 642]
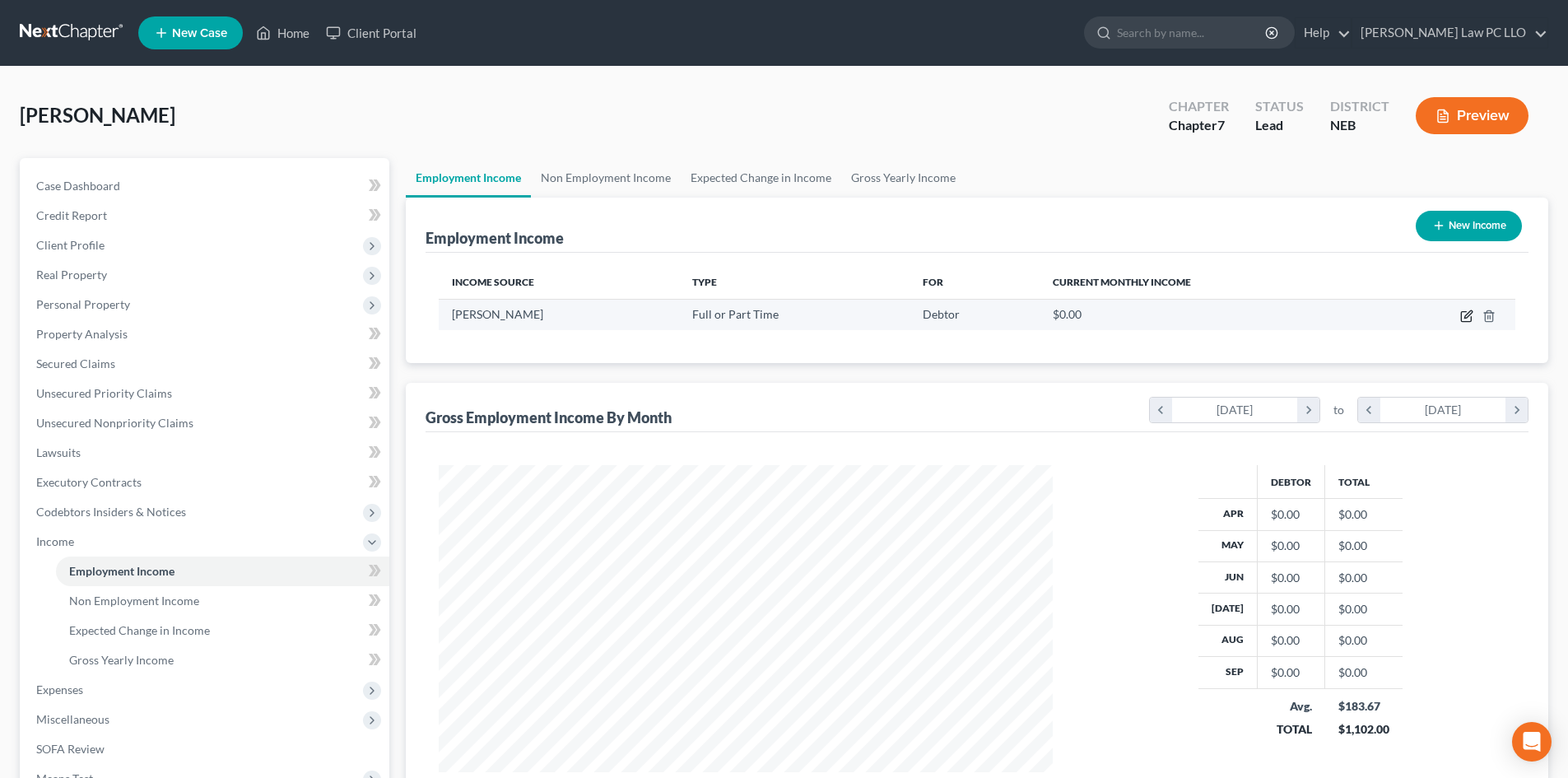
click at [1466, 315] on icon "button" at bounding box center [1468, 314] width 7 height 7
select select "0"
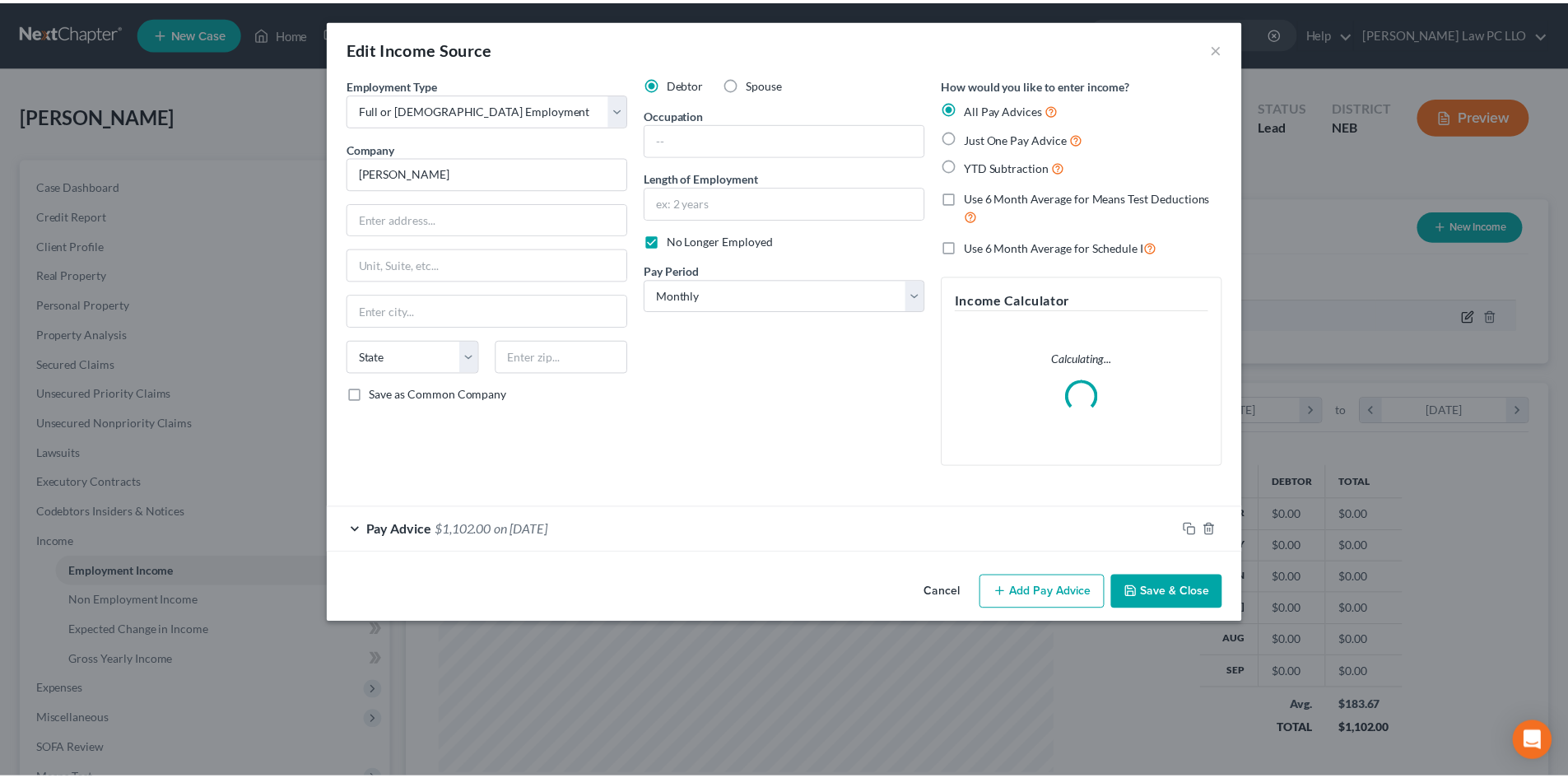
scroll to position [310, 653]
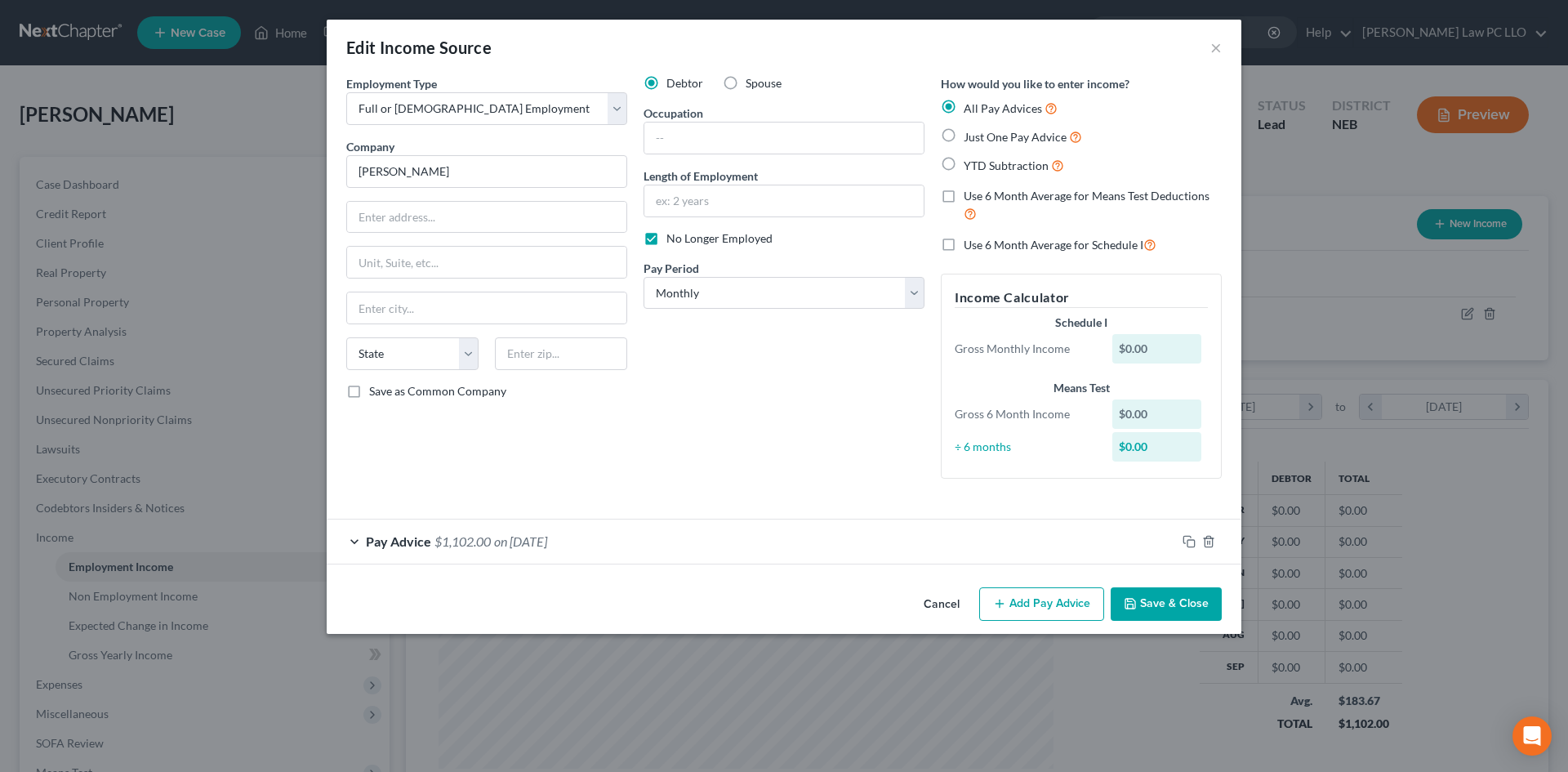
click at [963, 197] on label "Use 6 Month Average for Means Test Deductions" at bounding box center [1092, 205] width 258 height 35
click at [970, 197] on input "Use 6 Month Average for Means Test Deductions" at bounding box center [975, 193] width 11 height 11
checkbox input "true"
click at [1160, 603] on button "Save & Close" at bounding box center [1166, 604] width 111 height 34
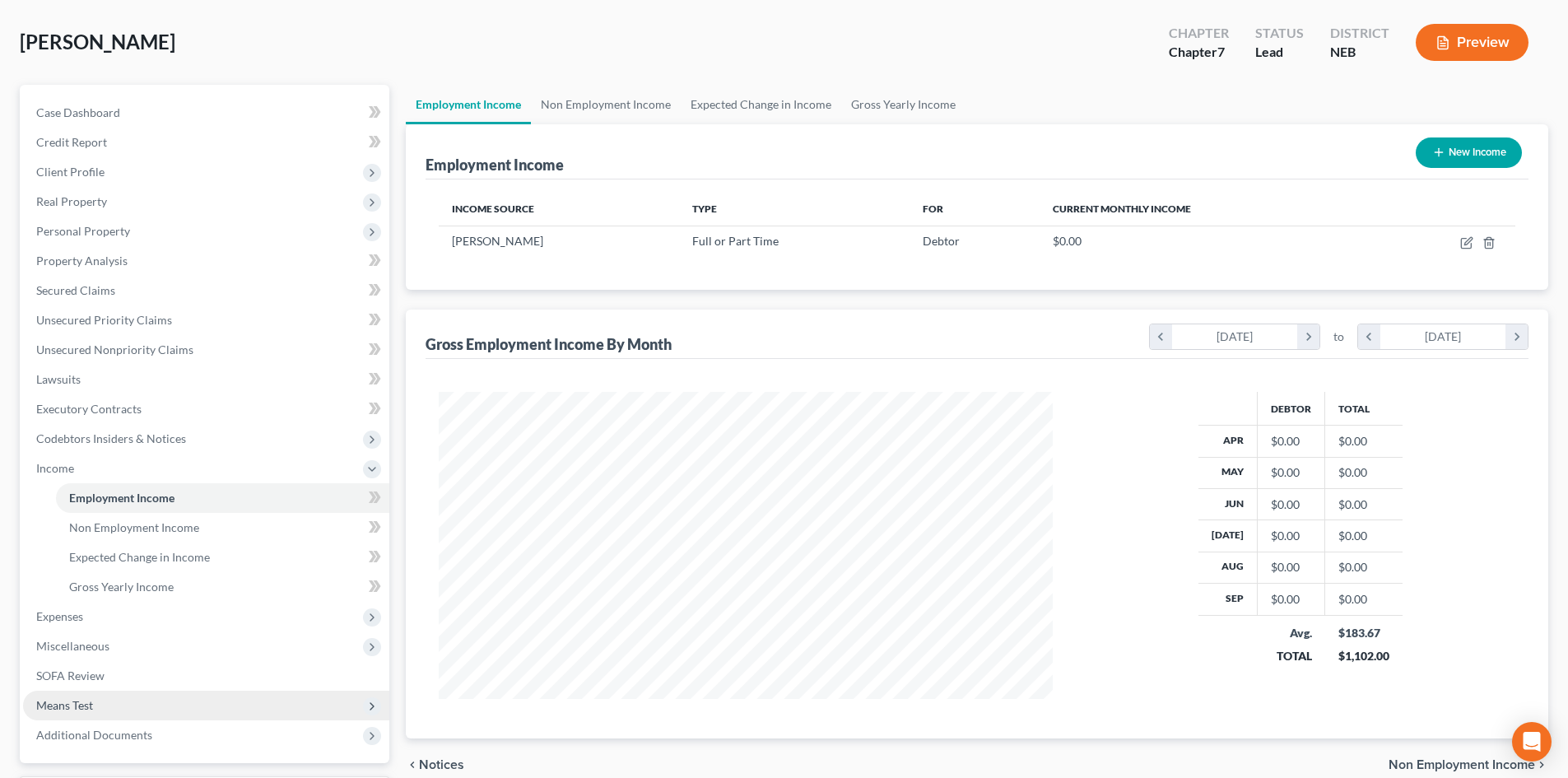
scroll to position [110, 0]
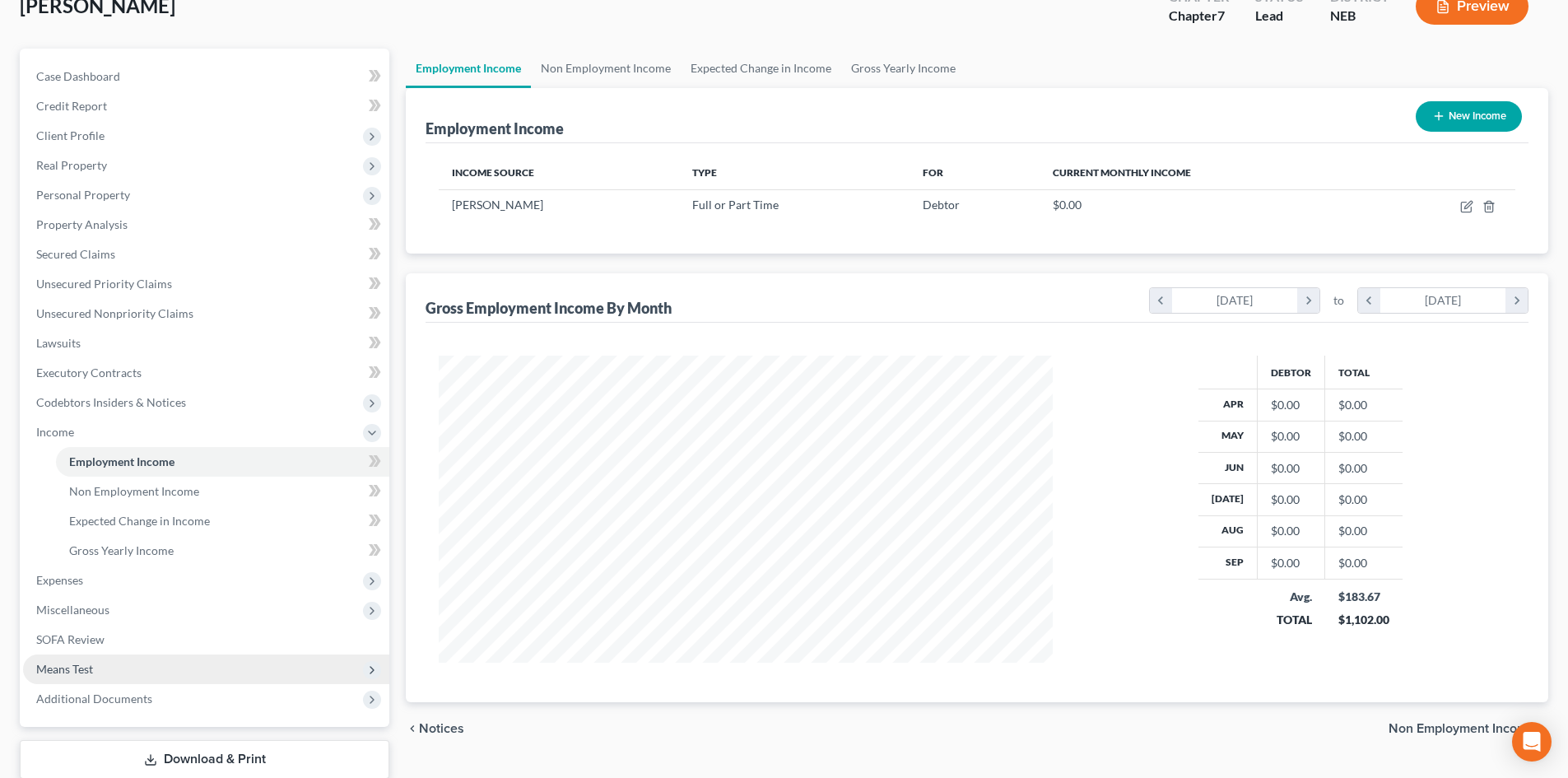
click at [98, 669] on span "Means Test" at bounding box center [205, 668] width 366 height 29
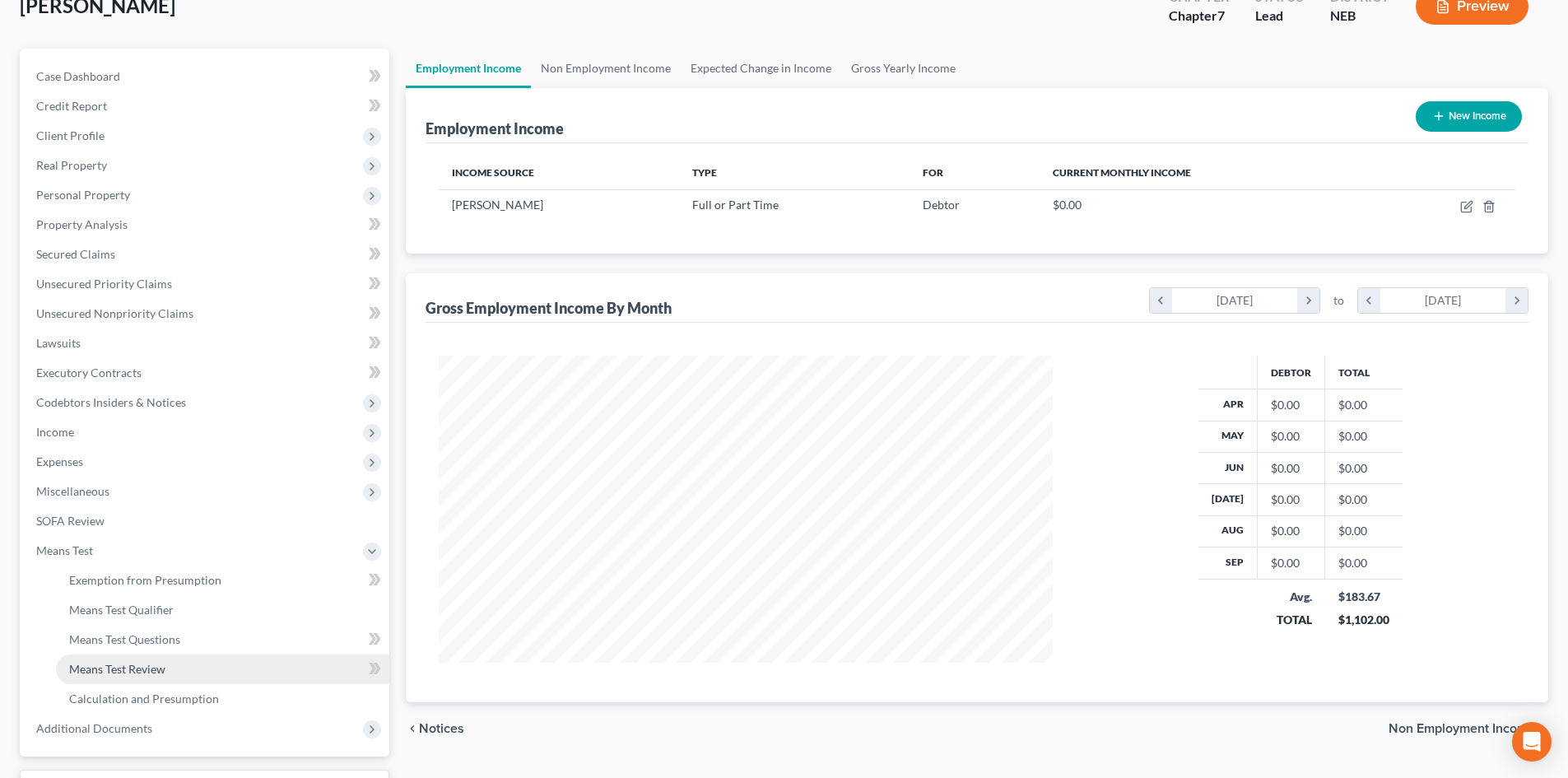
click at [165, 667] on link "Means Test Review" at bounding box center [222, 668] width 333 height 29
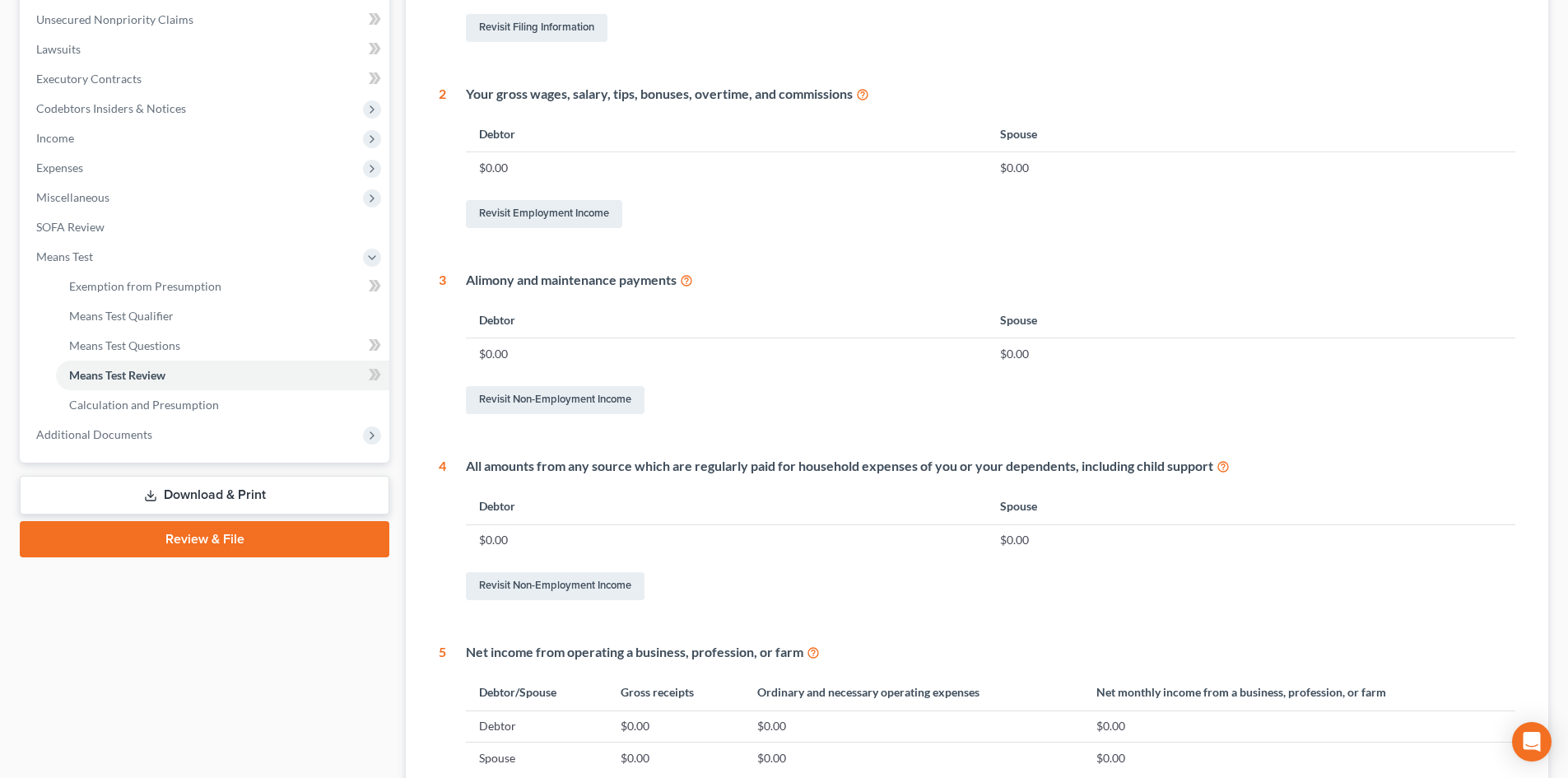
scroll to position [401, 0]
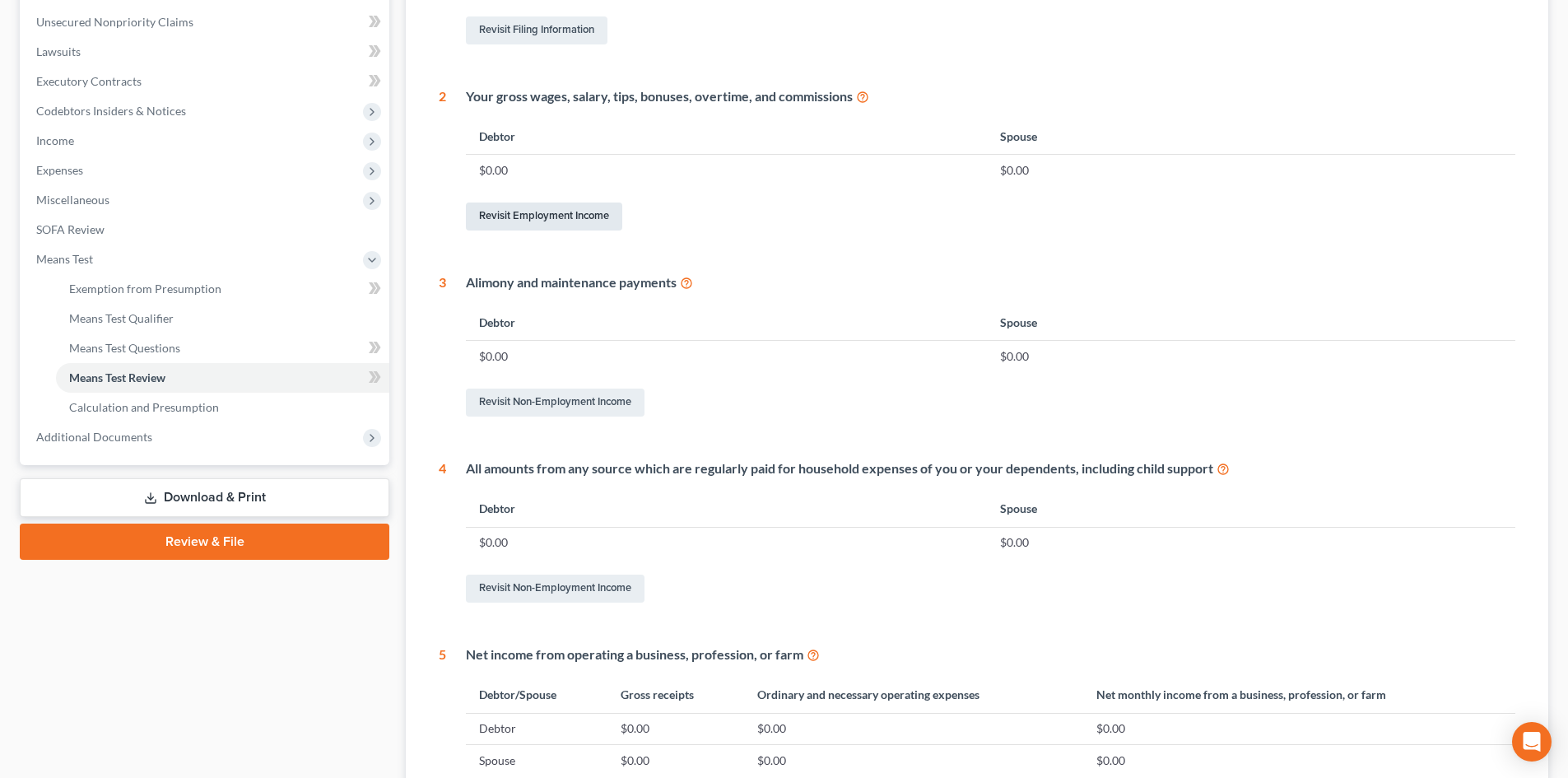
click at [586, 216] on link "Revisit Employment Income" at bounding box center [543, 216] width 156 height 28
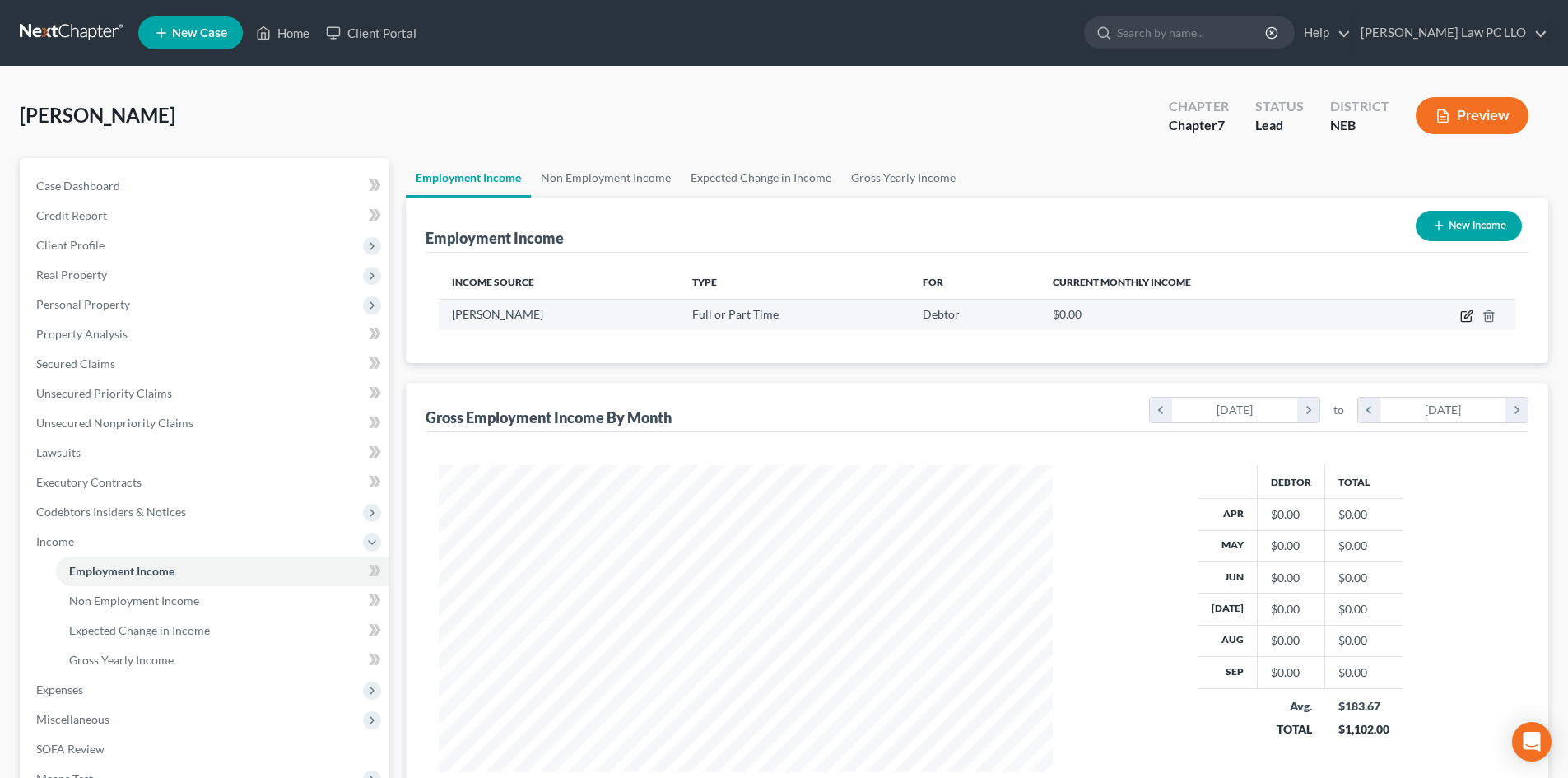
click at [1468, 317] on icon "button" at bounding box center [1468, 314] width 7 height 7
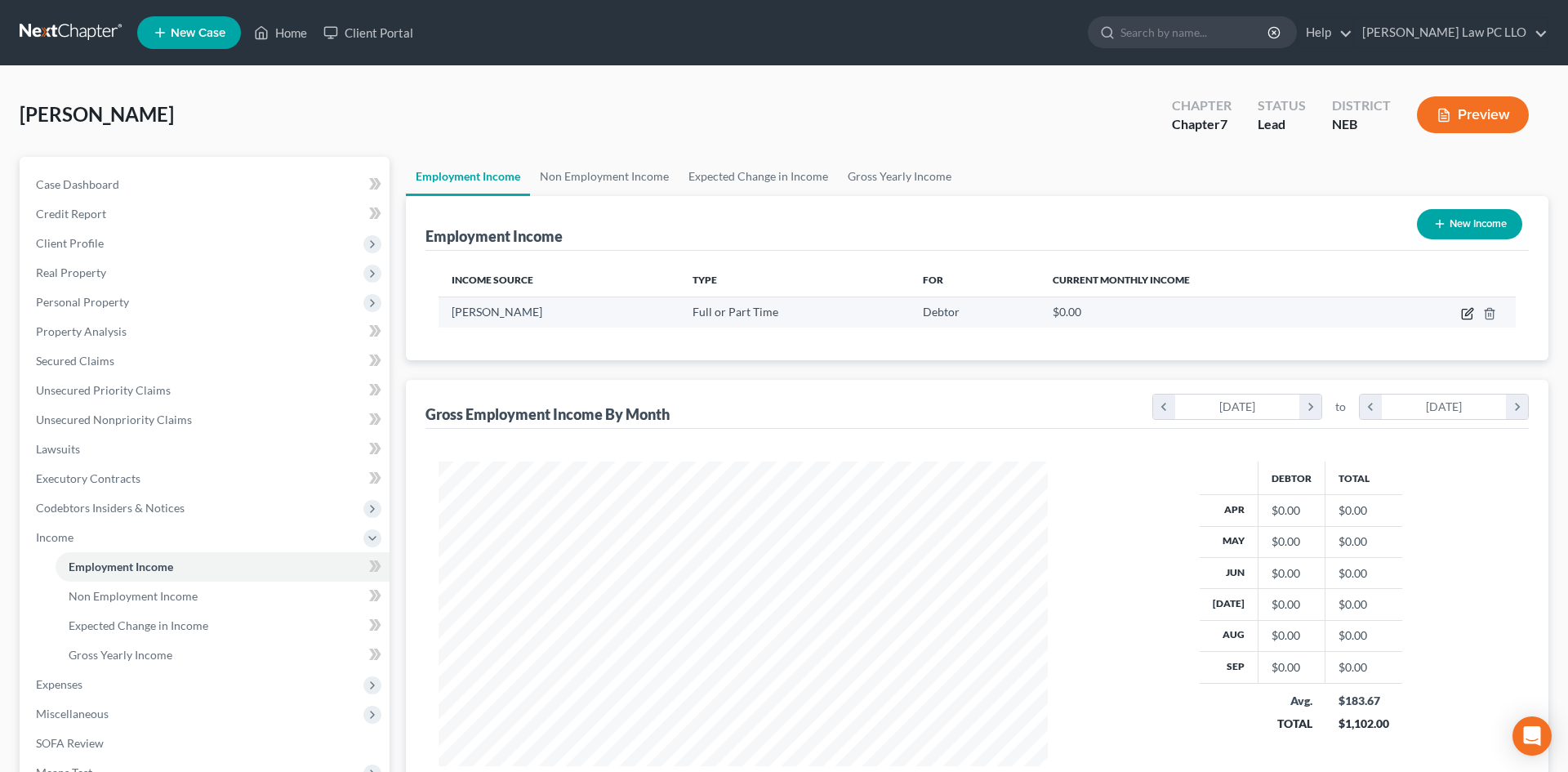
select select "0"
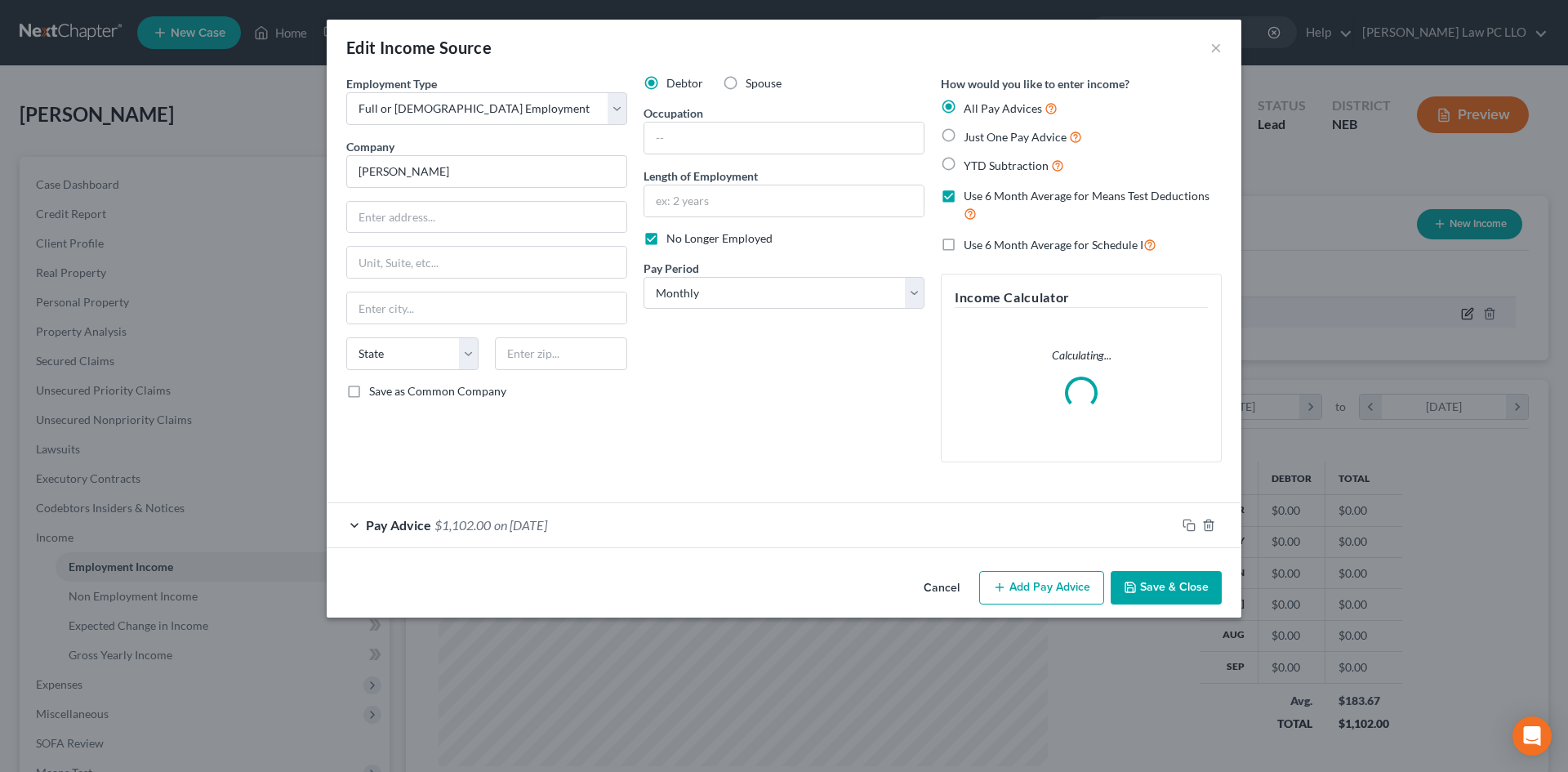
scroll to position [307, 648]
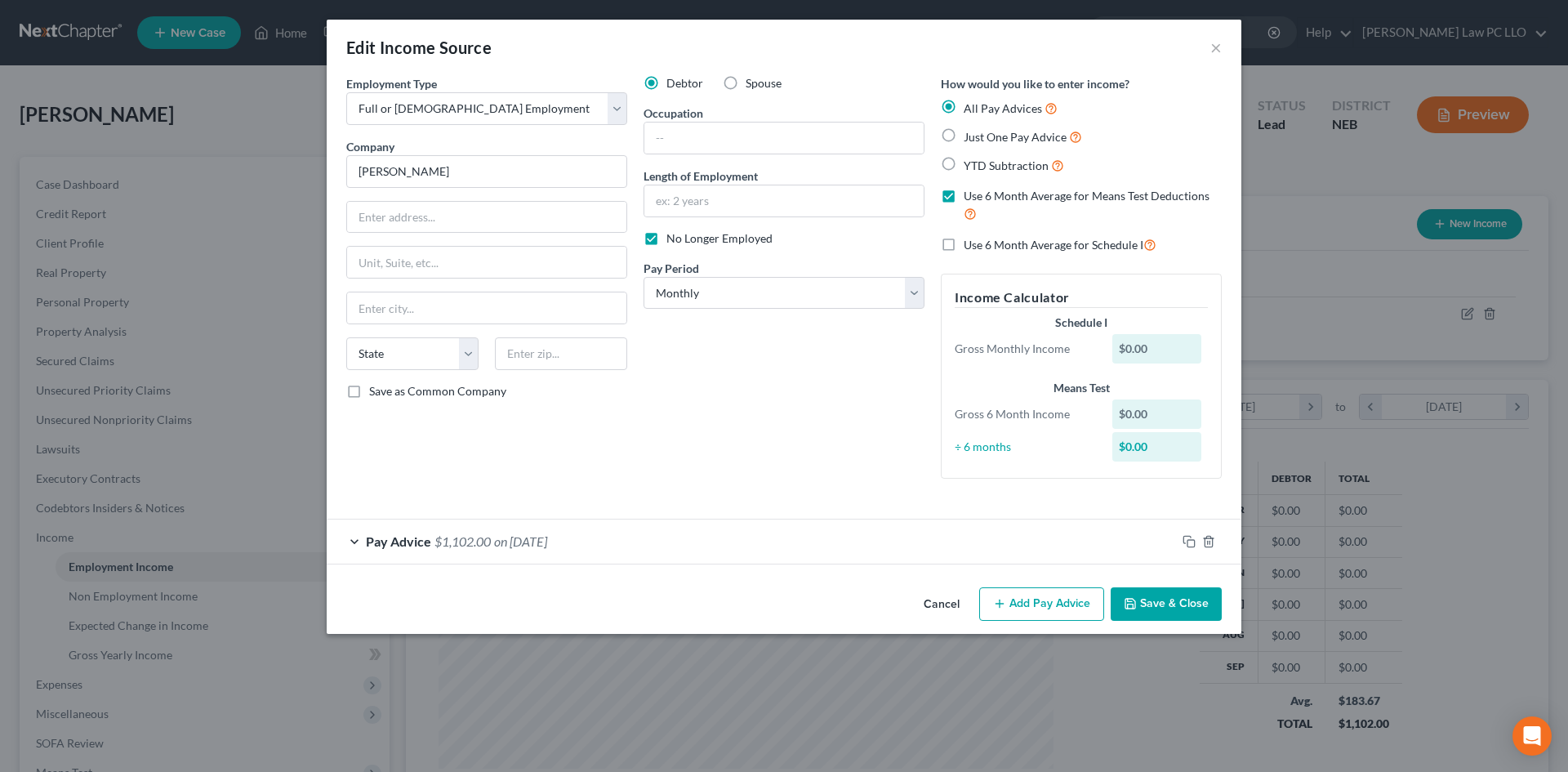
click at [460, 536] on span "$1,102.00" at bounding box center [462, 540] width 56 height 15
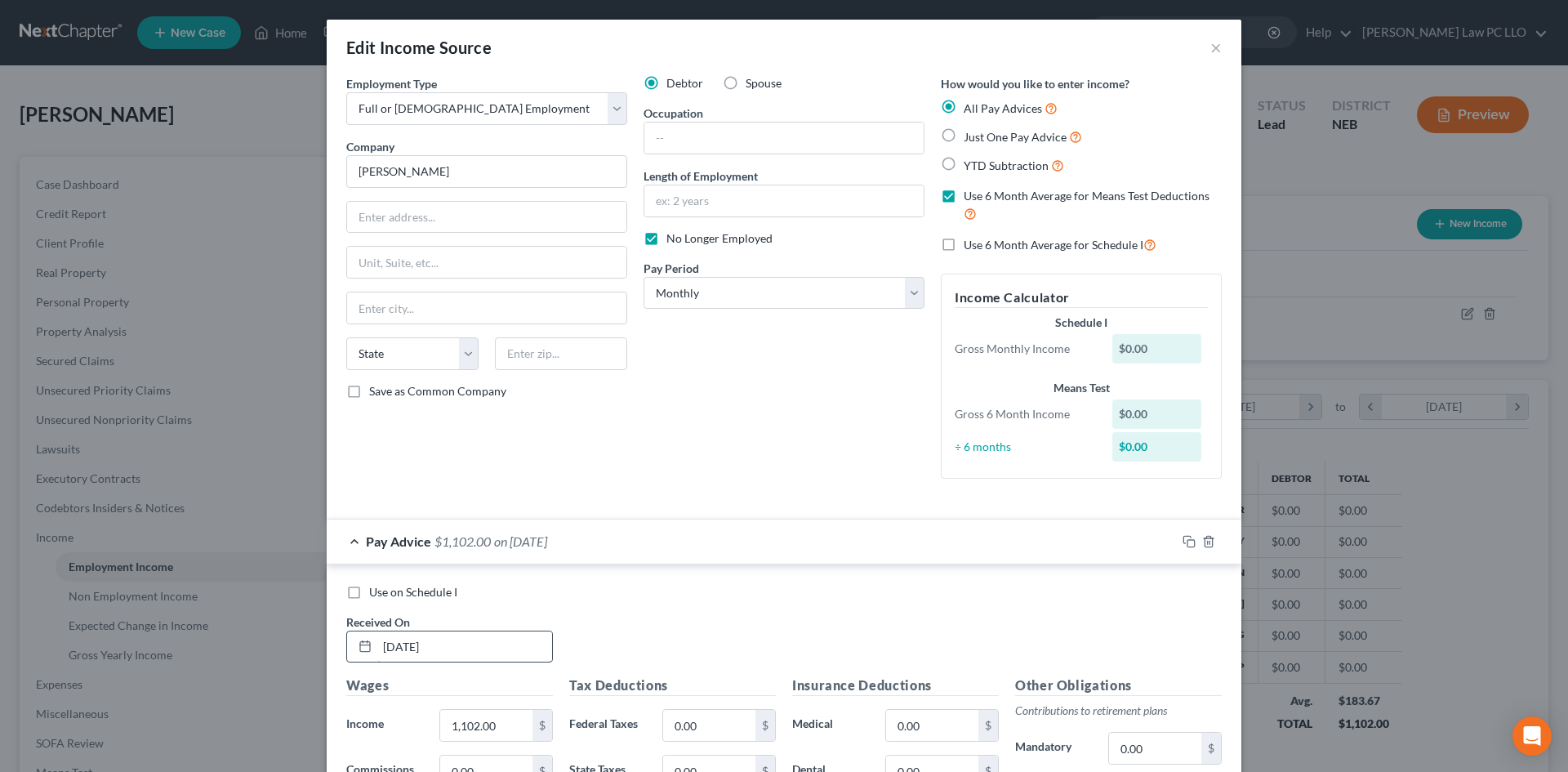
drag, startPoint x: 387, startPoint y: 646, endPoint x: 357, endPoint y: 640, distance: 30.6
click at [357, 640] on div "10/01/2025" at bounding box center [450, 647] width 207 height 33
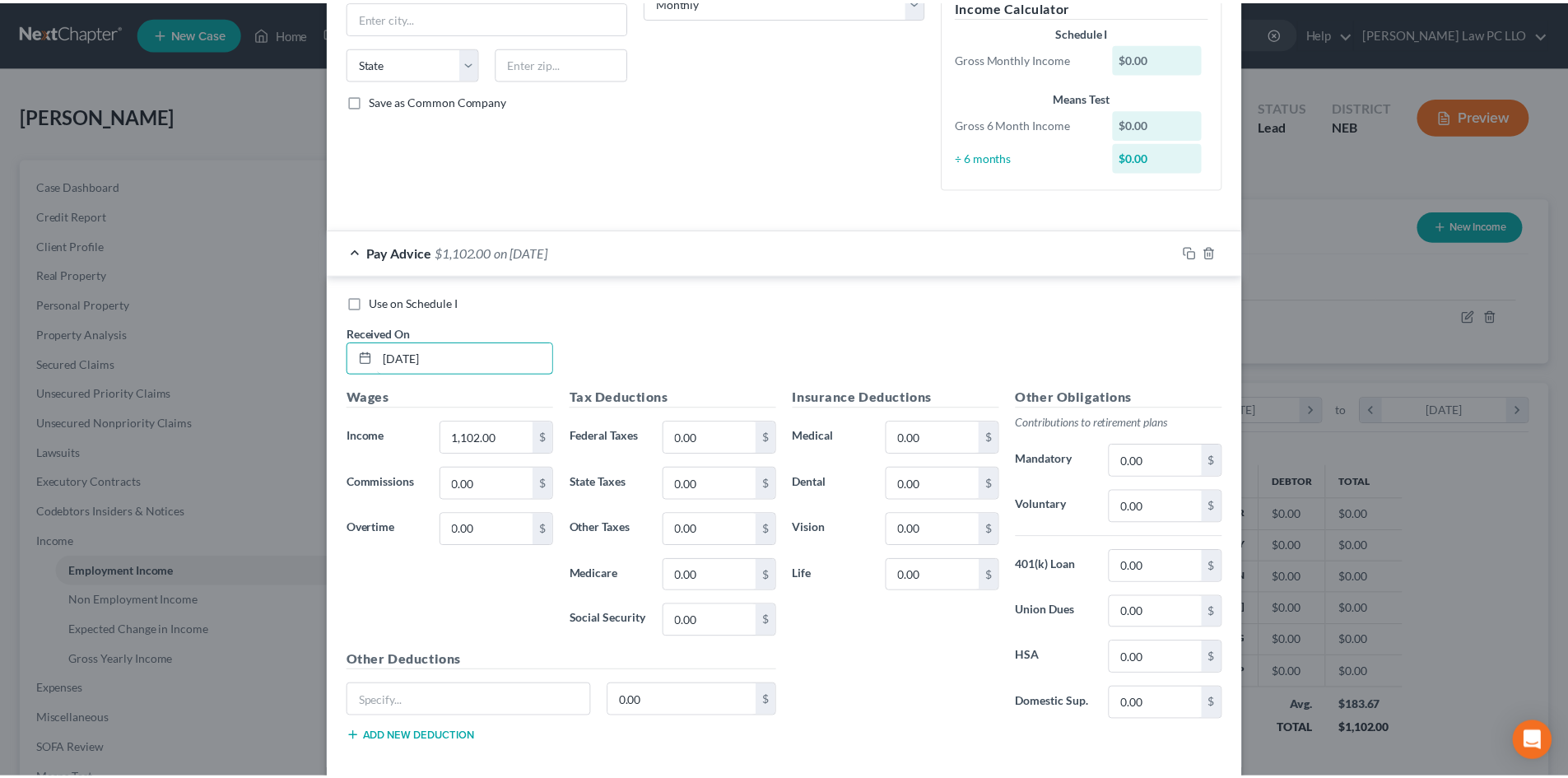
scroll to position [376, 0]
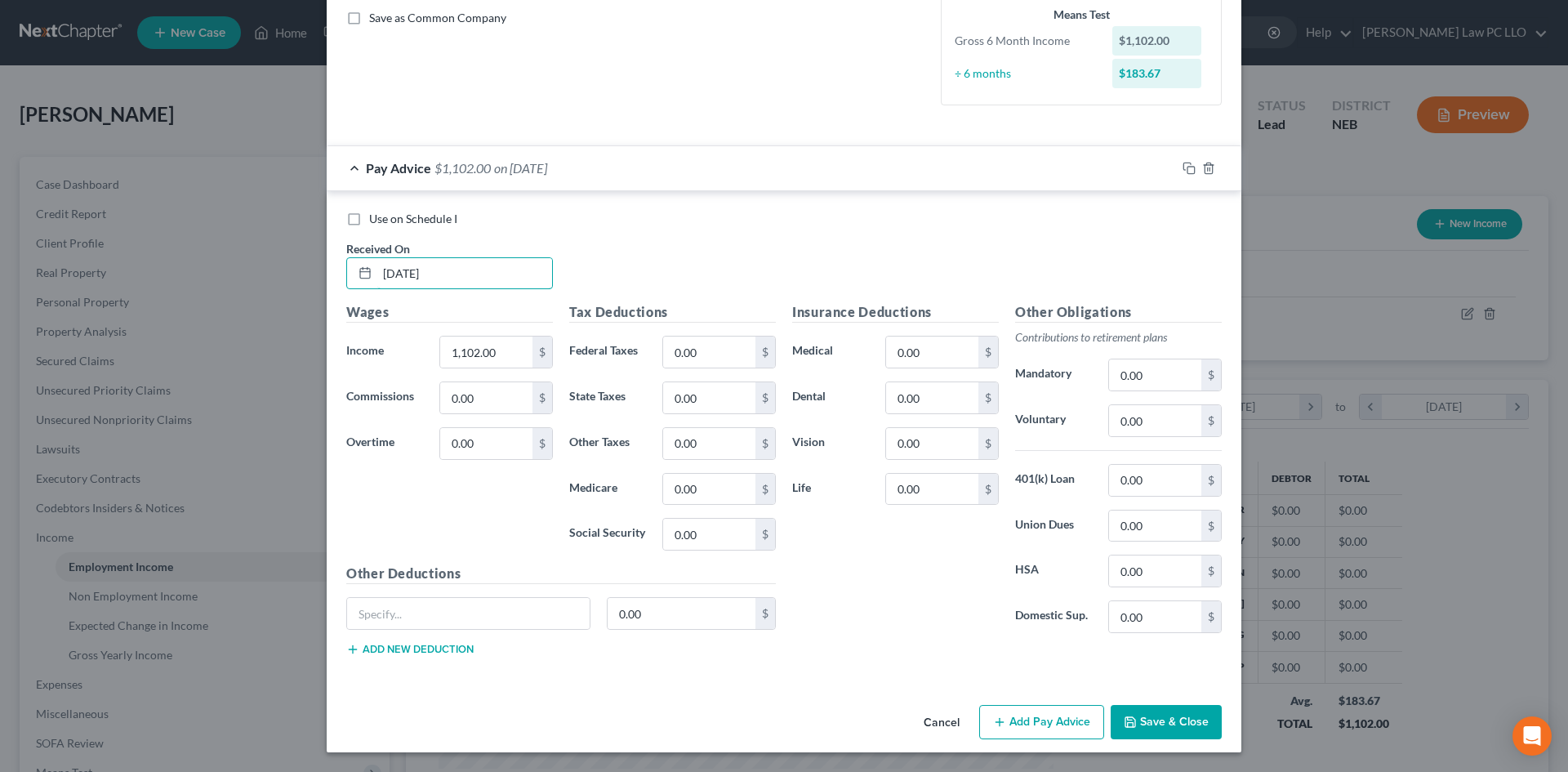
type input "07/01/2025"
click at [1144, 714] on button "Save & Close" at bounding box center [1166, 722] width 111 height 34
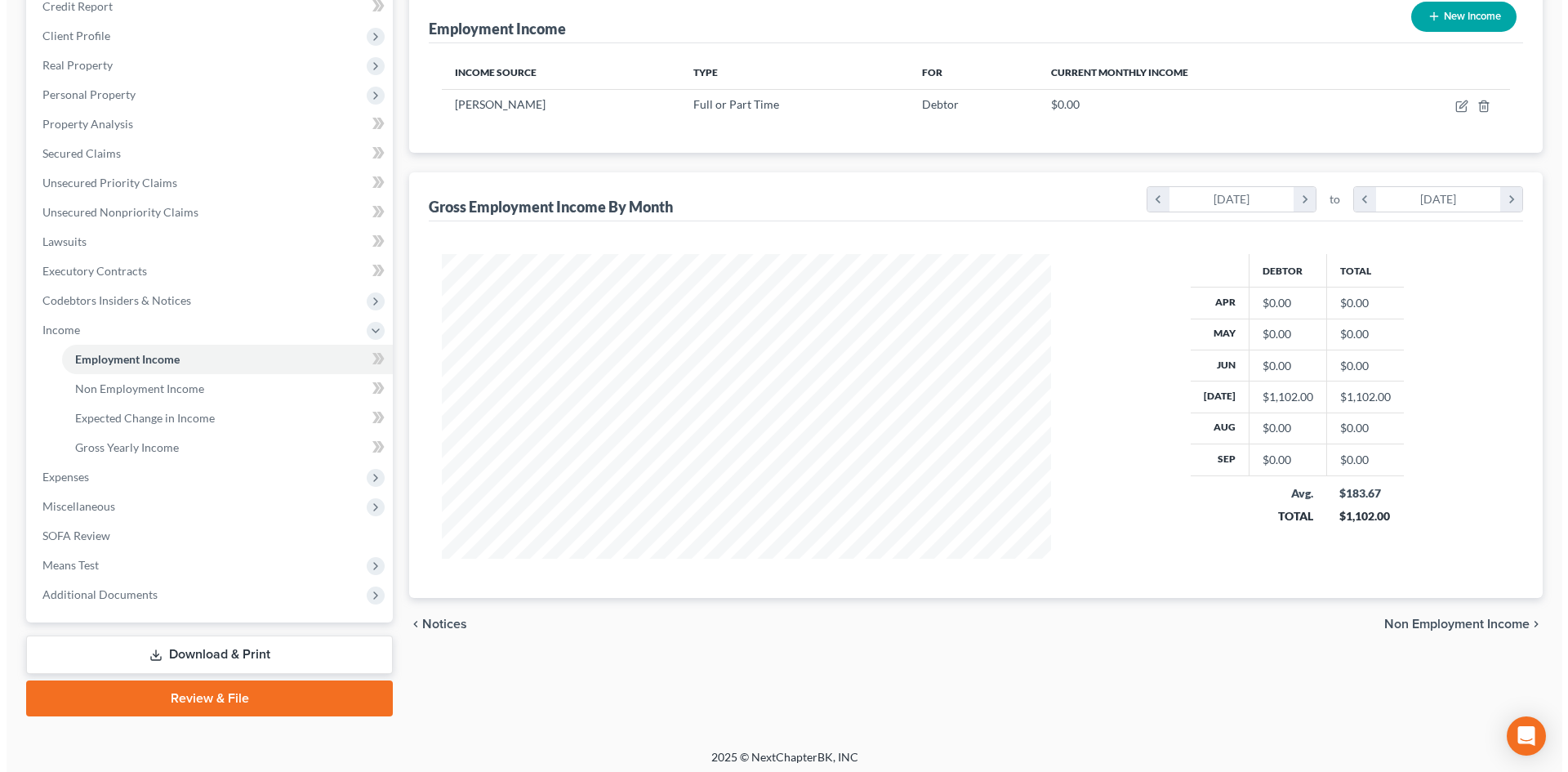
scroll to position [214, 0]
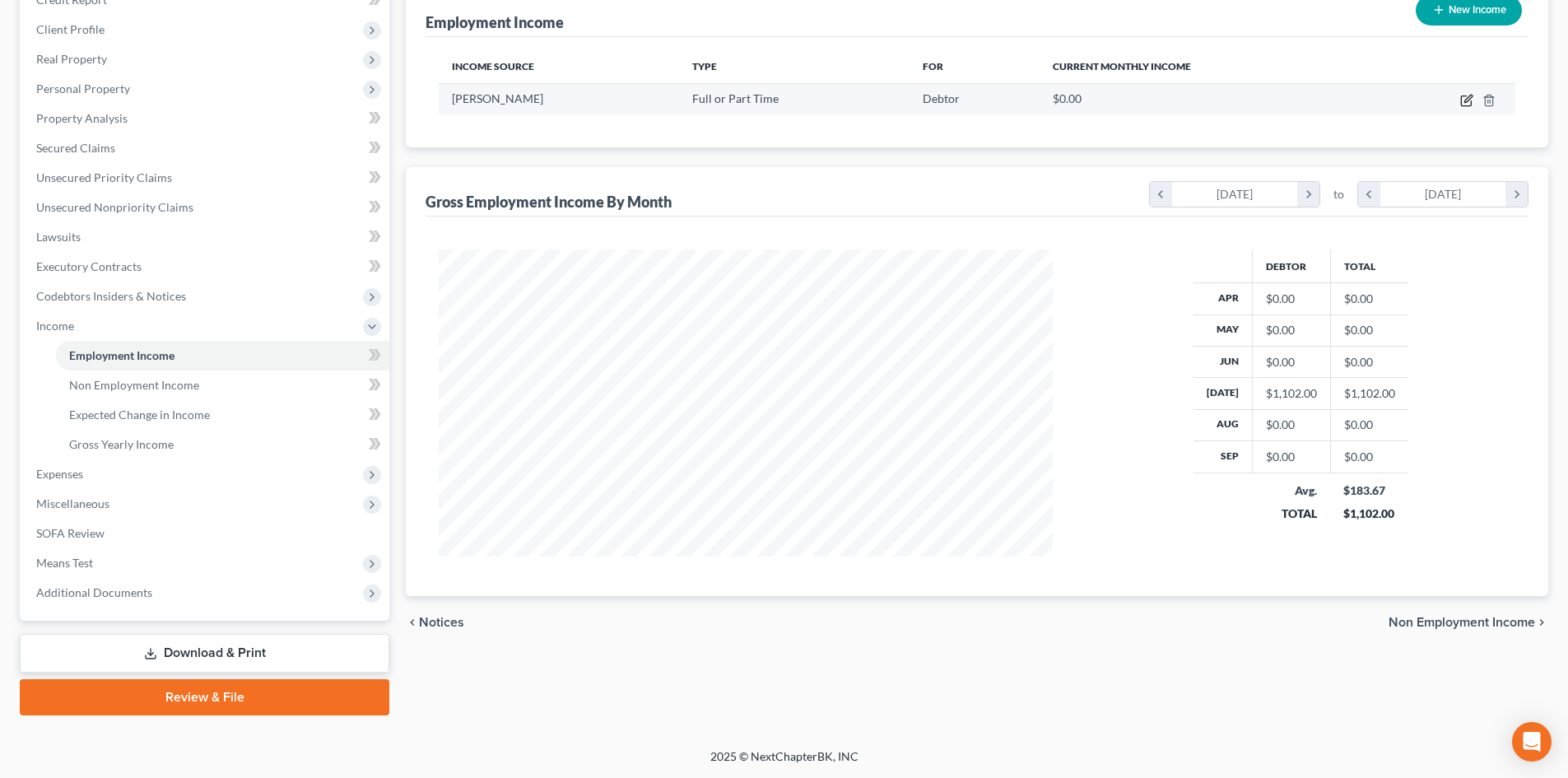
click at [1469, 101] on icon "button" at bounding box center [1467, 100] width 13 height 13
select select "0"
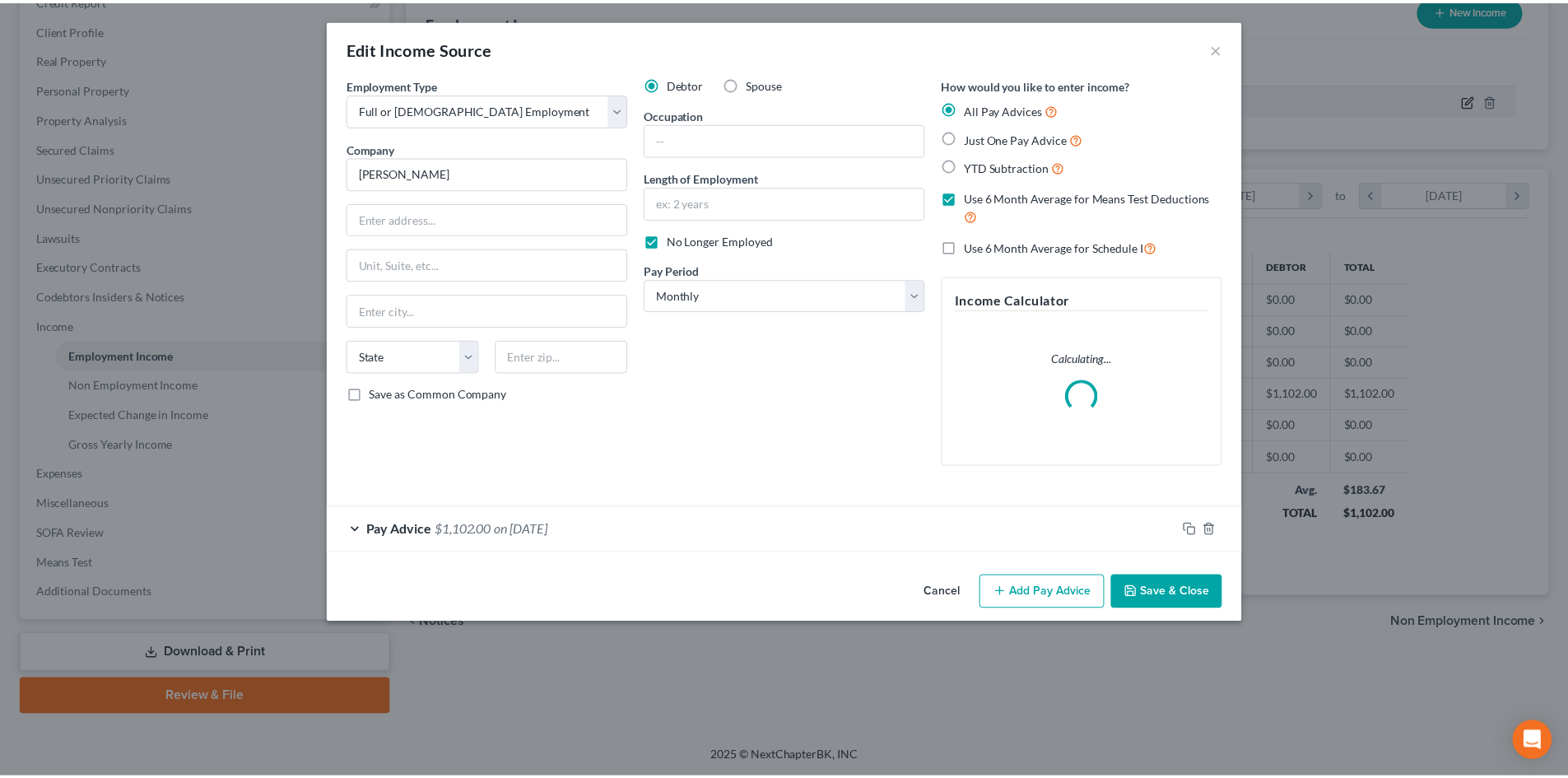
scroll to position [310, 653]
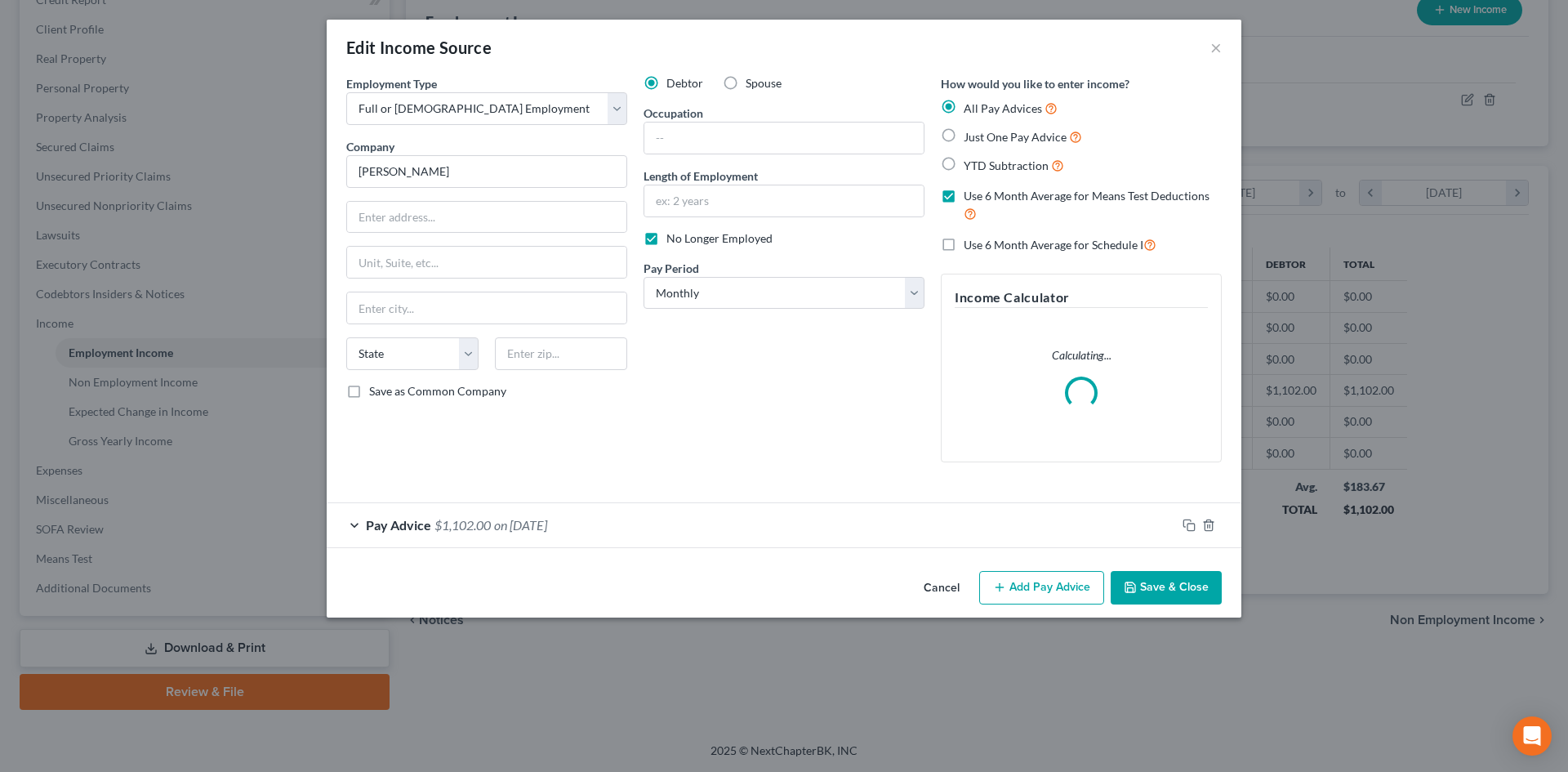
click at [963, 194] on label "Use 6 Month Average for Means Test Deductions" at bounding box center [1092, 205] width 258 height 35
click at [970, 194] on input "Use 6 Month Average for Means Test Deductions" at bounding box center [975, 193] width 11 height 11
checkbox input "false"
click at [1157, 592] on button "Save & Close" at bounding box center [1166, 588] width 111 height 34
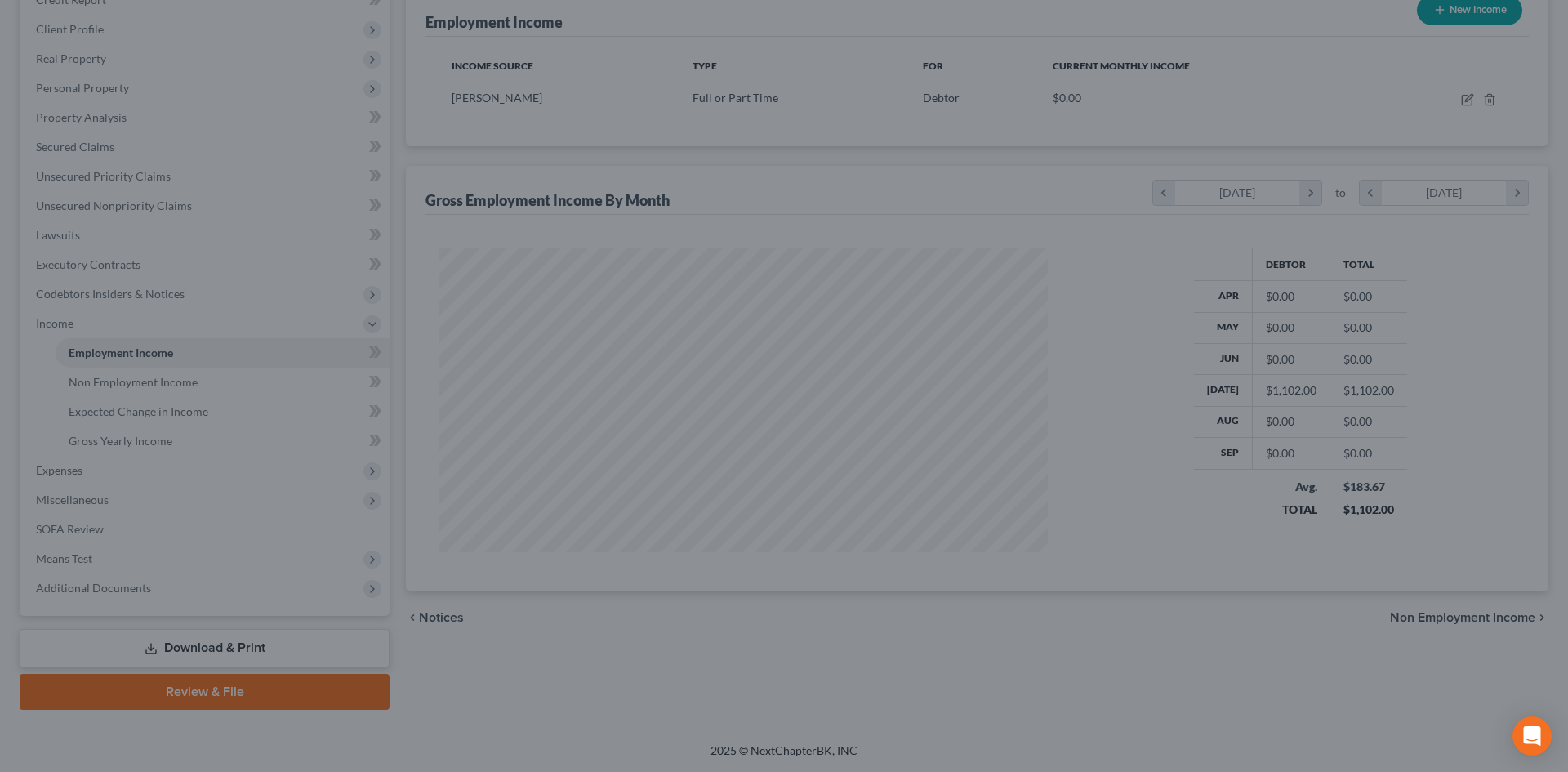
scroll to position [816170, 816062]
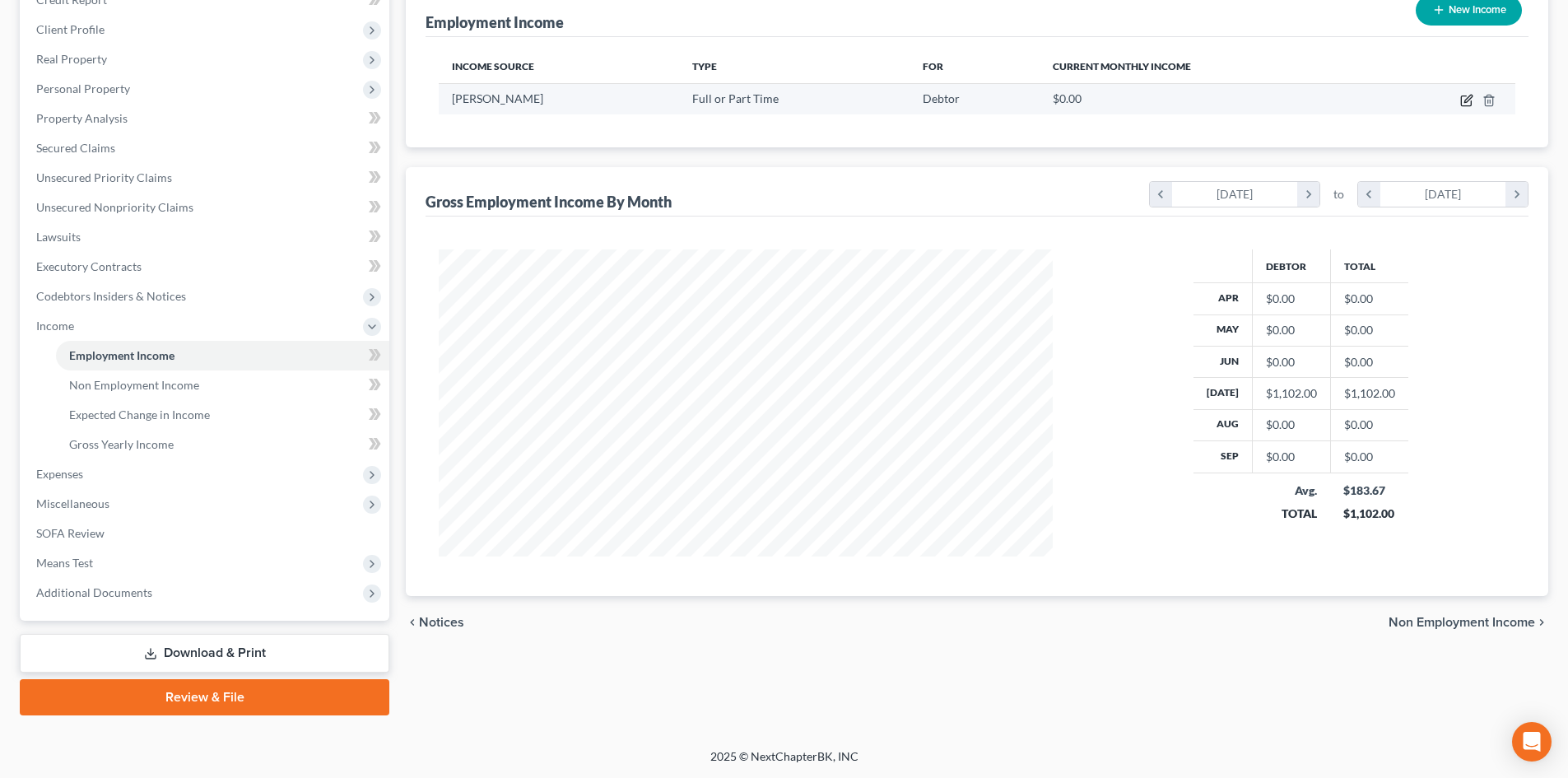
click at [1464, 100] on icon "button" at bounding box center [1467, 100] width 13 height 13
select select "0"
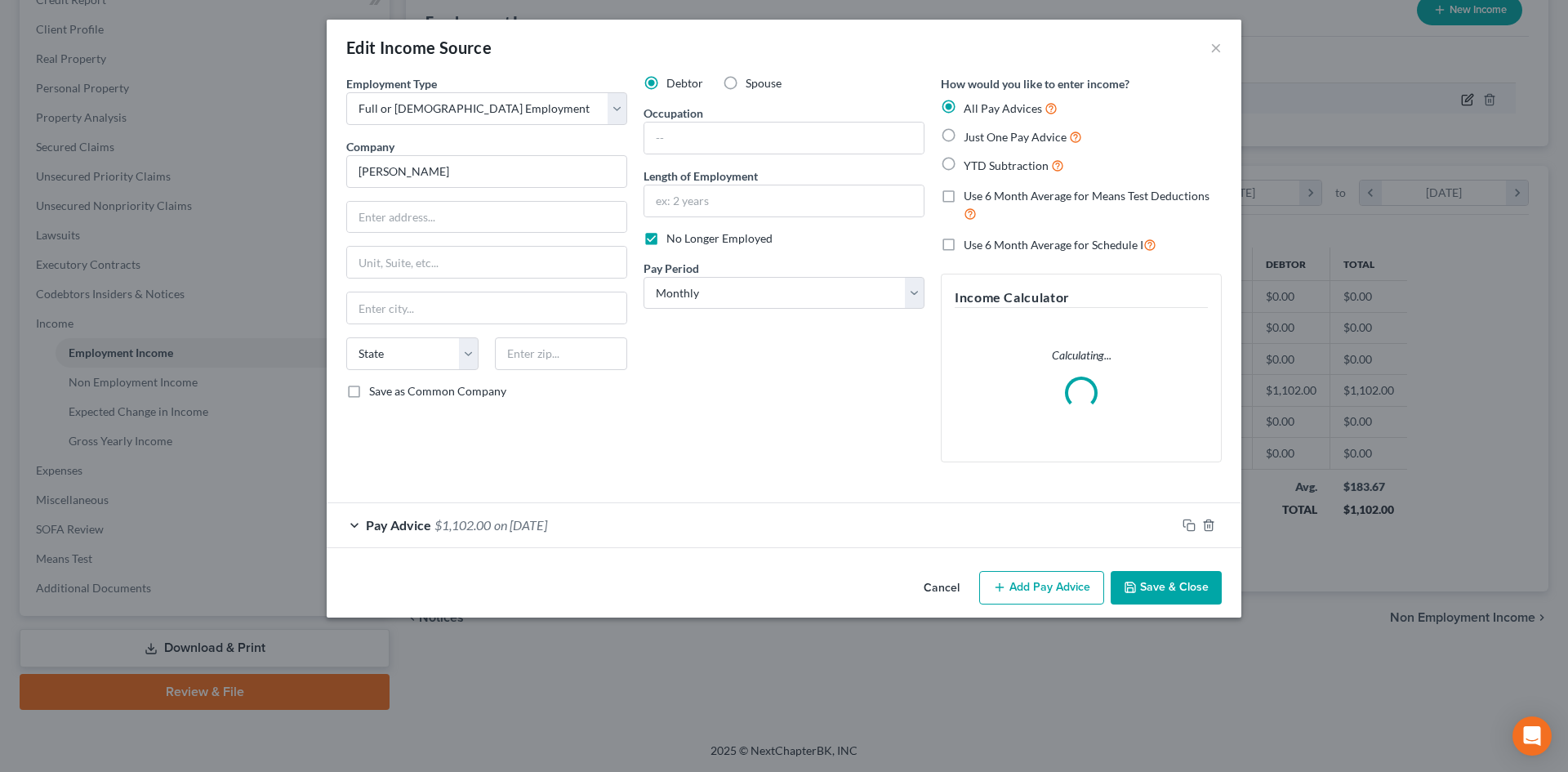
scroll to position [307, 648]
click at [349, 516] on div "Pay Advice $1,102.00 on 07/01/2025" at bounding box center [750, 525] width 849 height 43
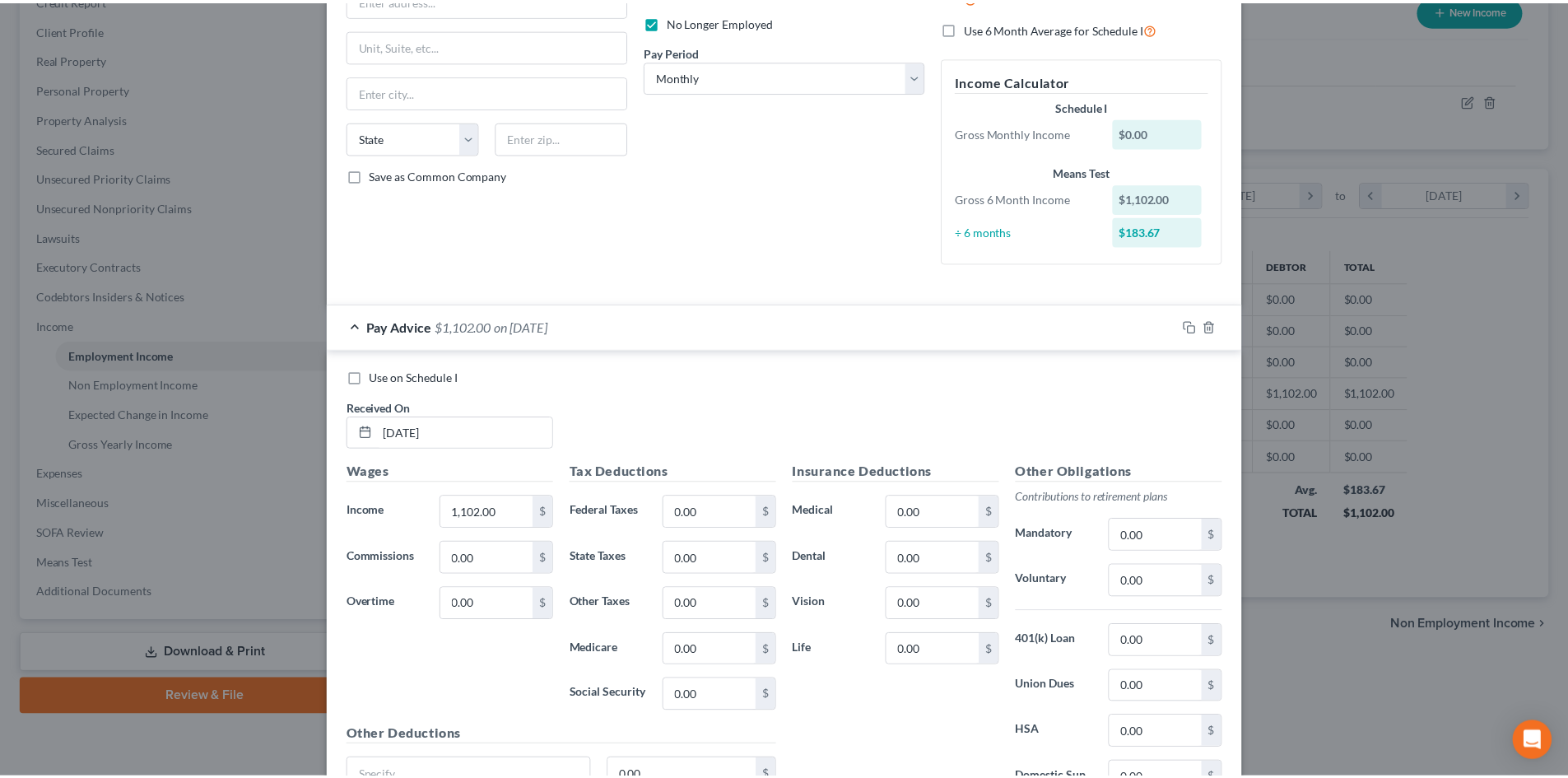
scroll to position [376, 0]
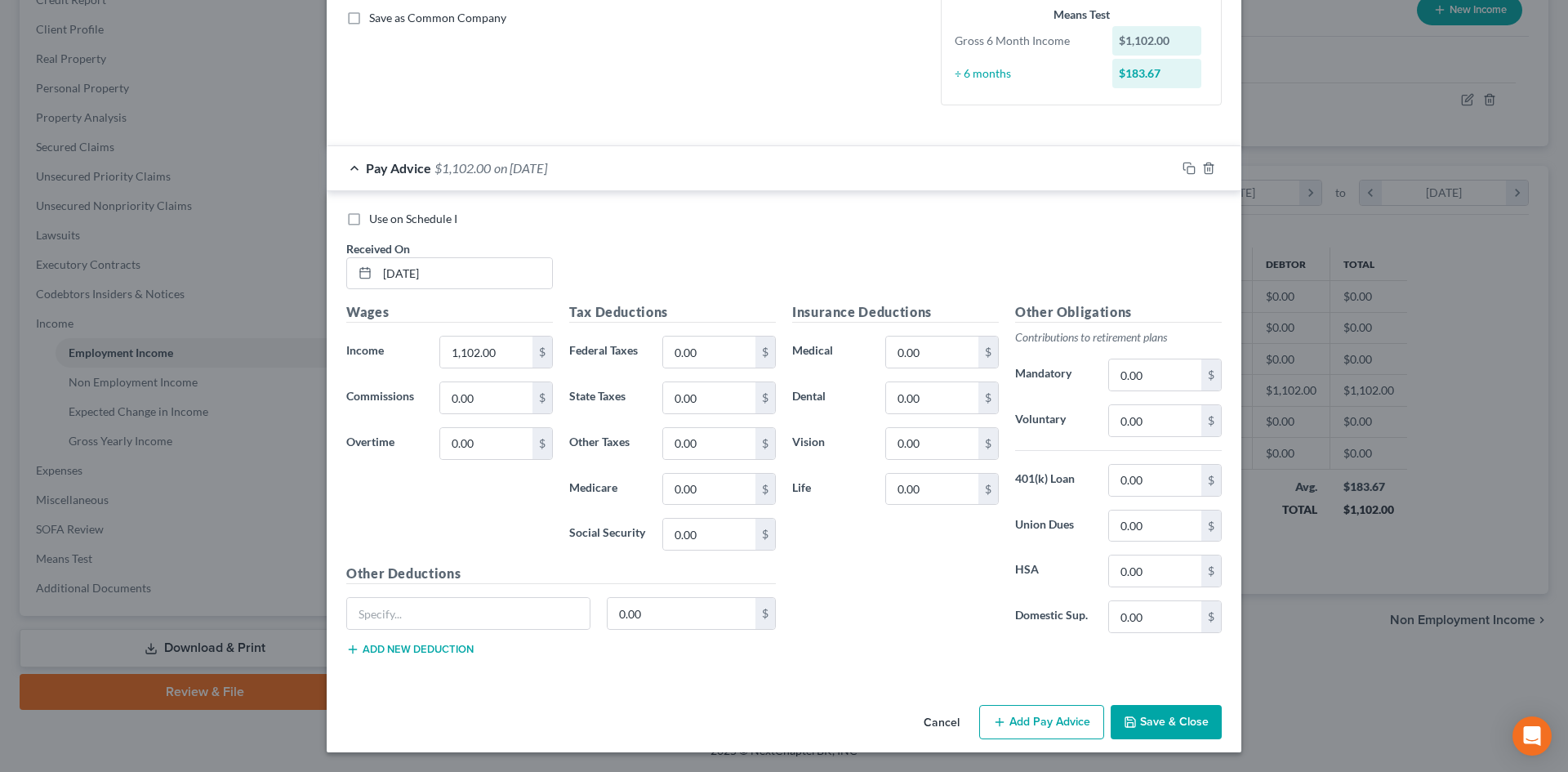
click at [1174, 725] on button "Save & Close" at bounding box center [1166, 722] width 111 height 34
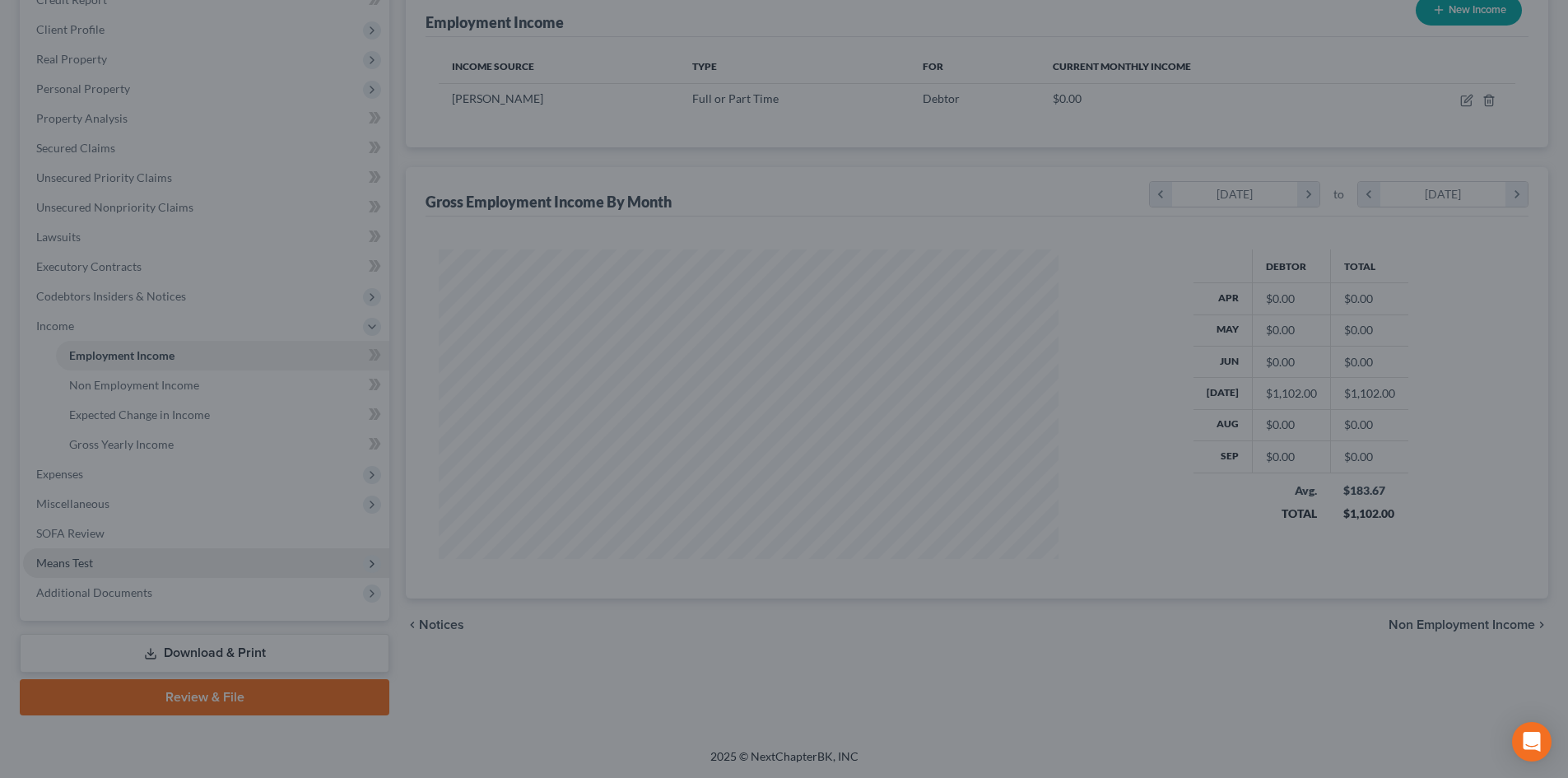
scroll to position [822513, 822241]
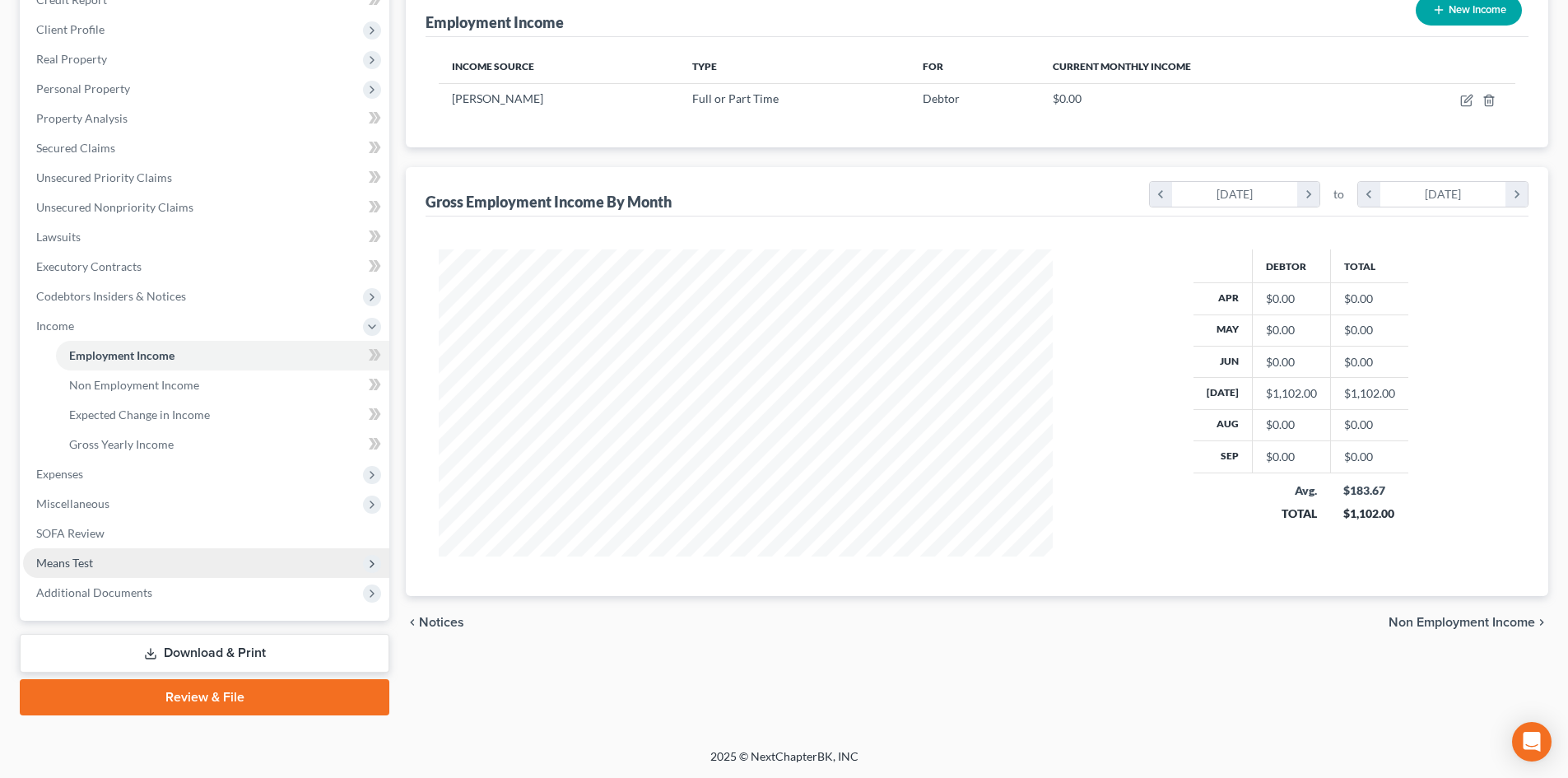
click at [92, 558] on span "Means Test" at bounding box center [65, 562] width 57 height 14
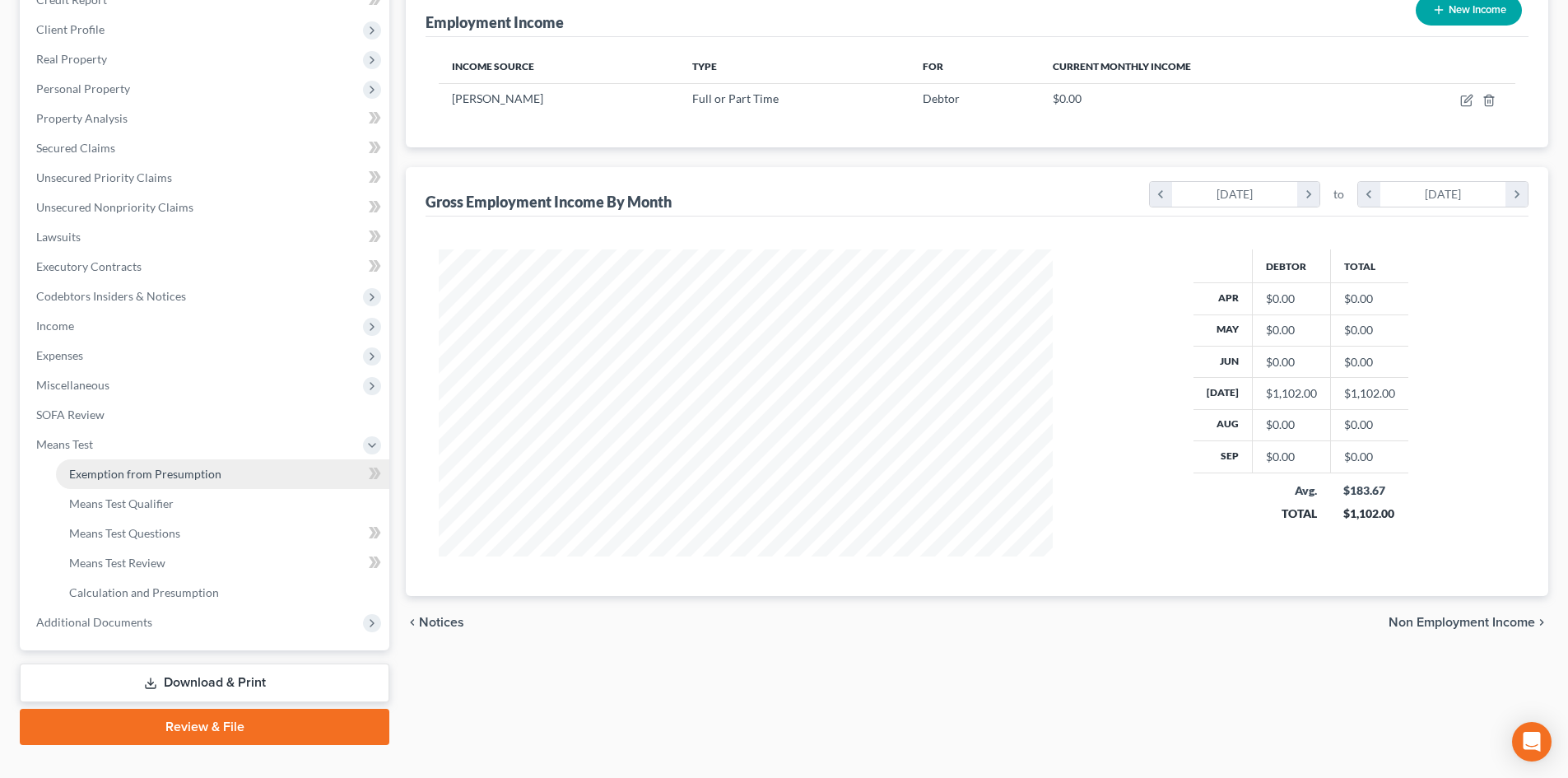
click at [147, 474] on span "Exemption from Presumption" at bounding box center [145, 473] width 153 height 14
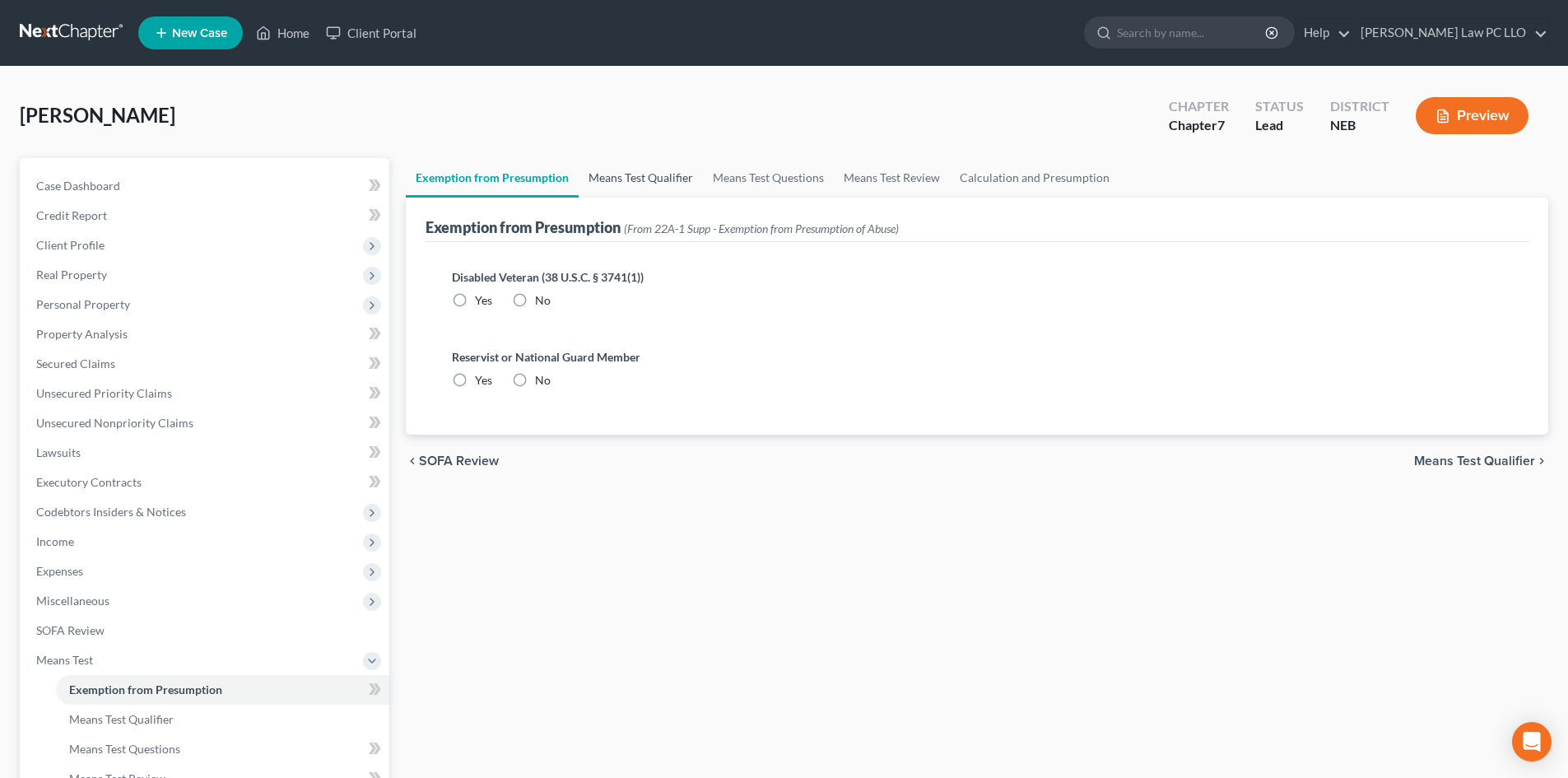
click at [638, 173] on link "Means Test Qualifier" at bounding box center [640, 177] width 124 height 39
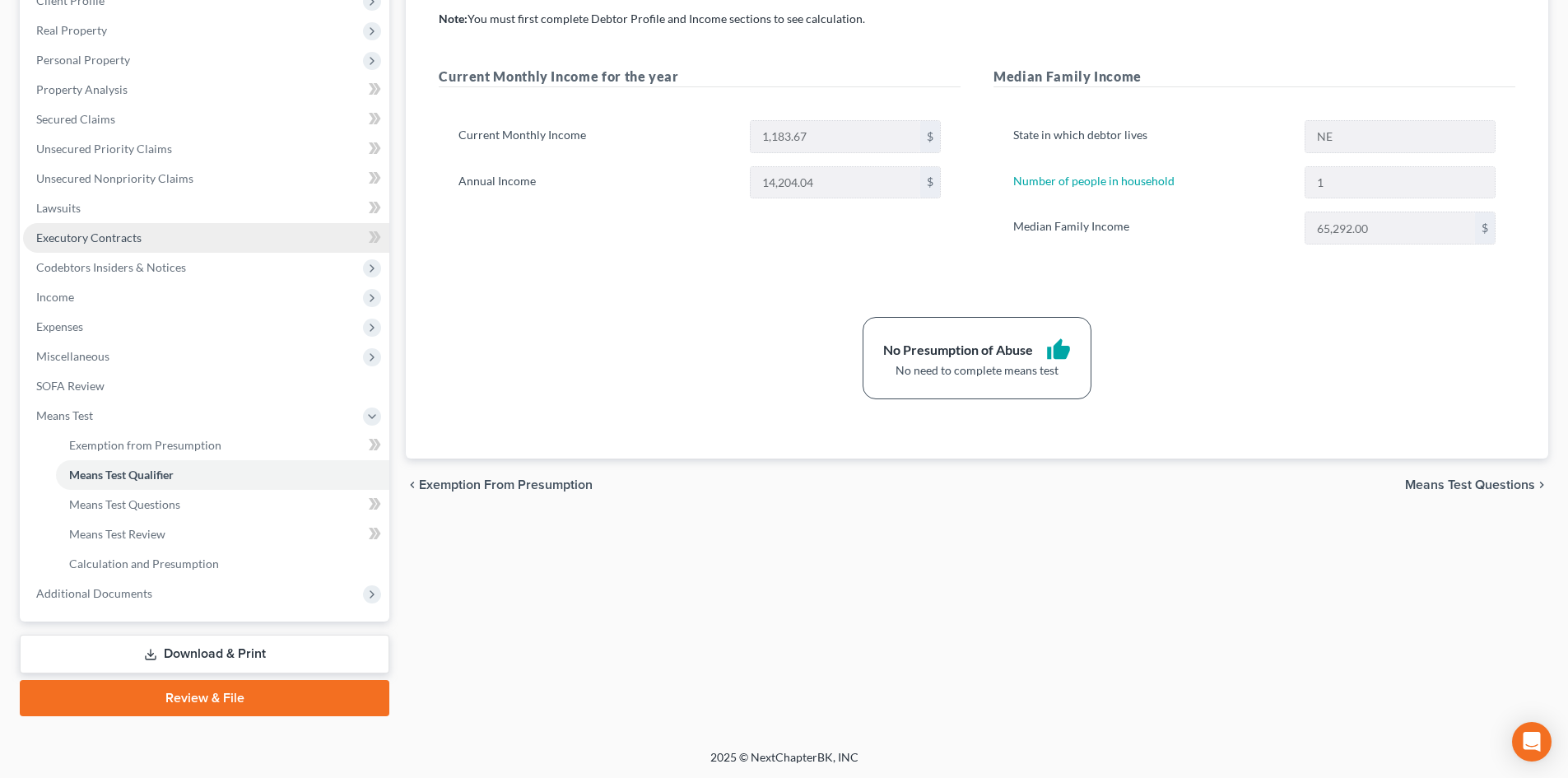
scroll to position [246, 0]
click at [220, 640] on link "Download & Print" at bounding box center [205, 653] width 370 height 38
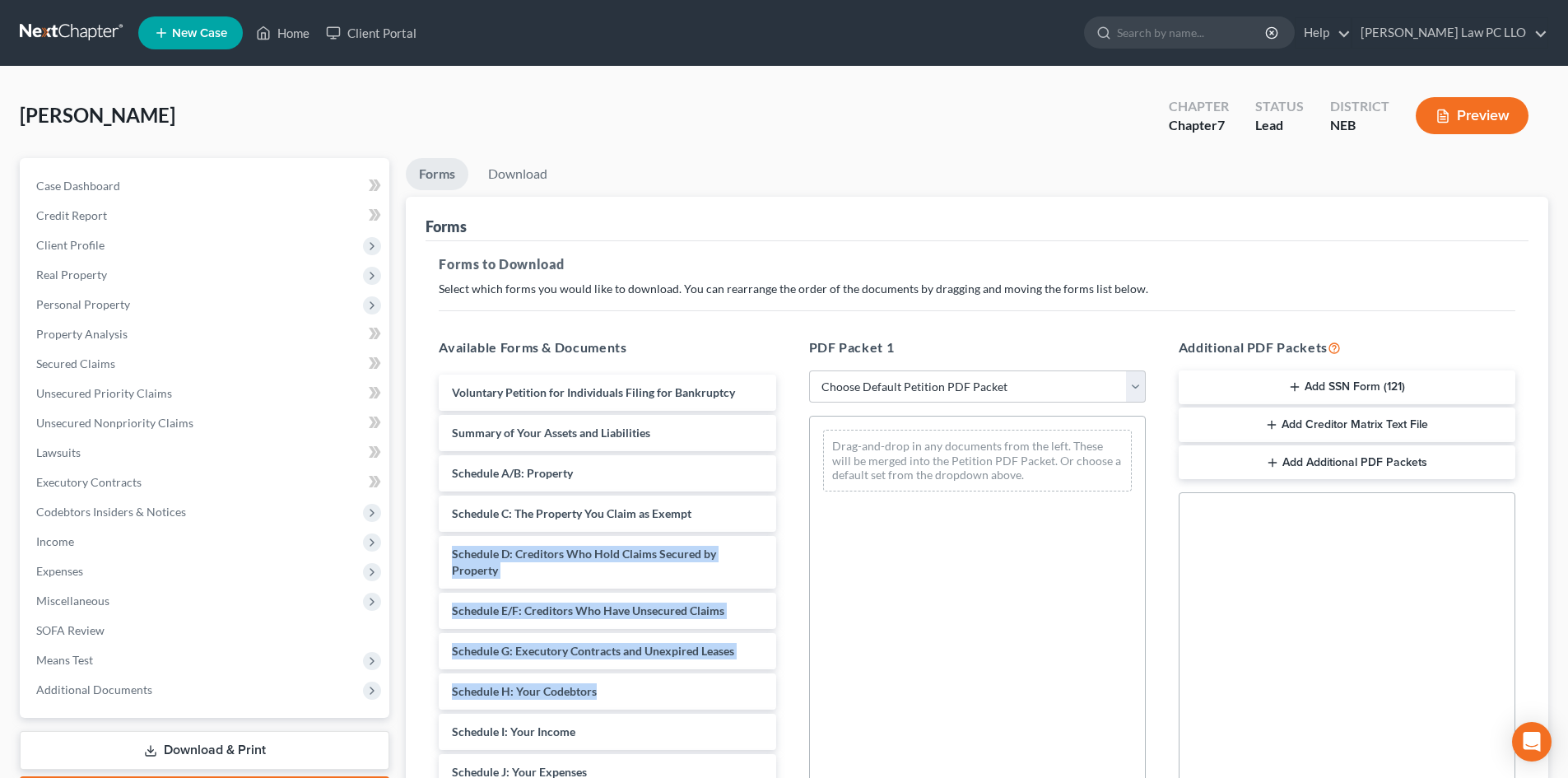
drag, startPoint x: 781, startPoint y: 583, endPoint x: 781, endPoint y: 628, distance: 45.0
click at [786, 704] on div "Available Forms & Documents Voluntary Petition for Individuals Filing for Bankr…" at bounding box center [606, 603] width 370 height 558
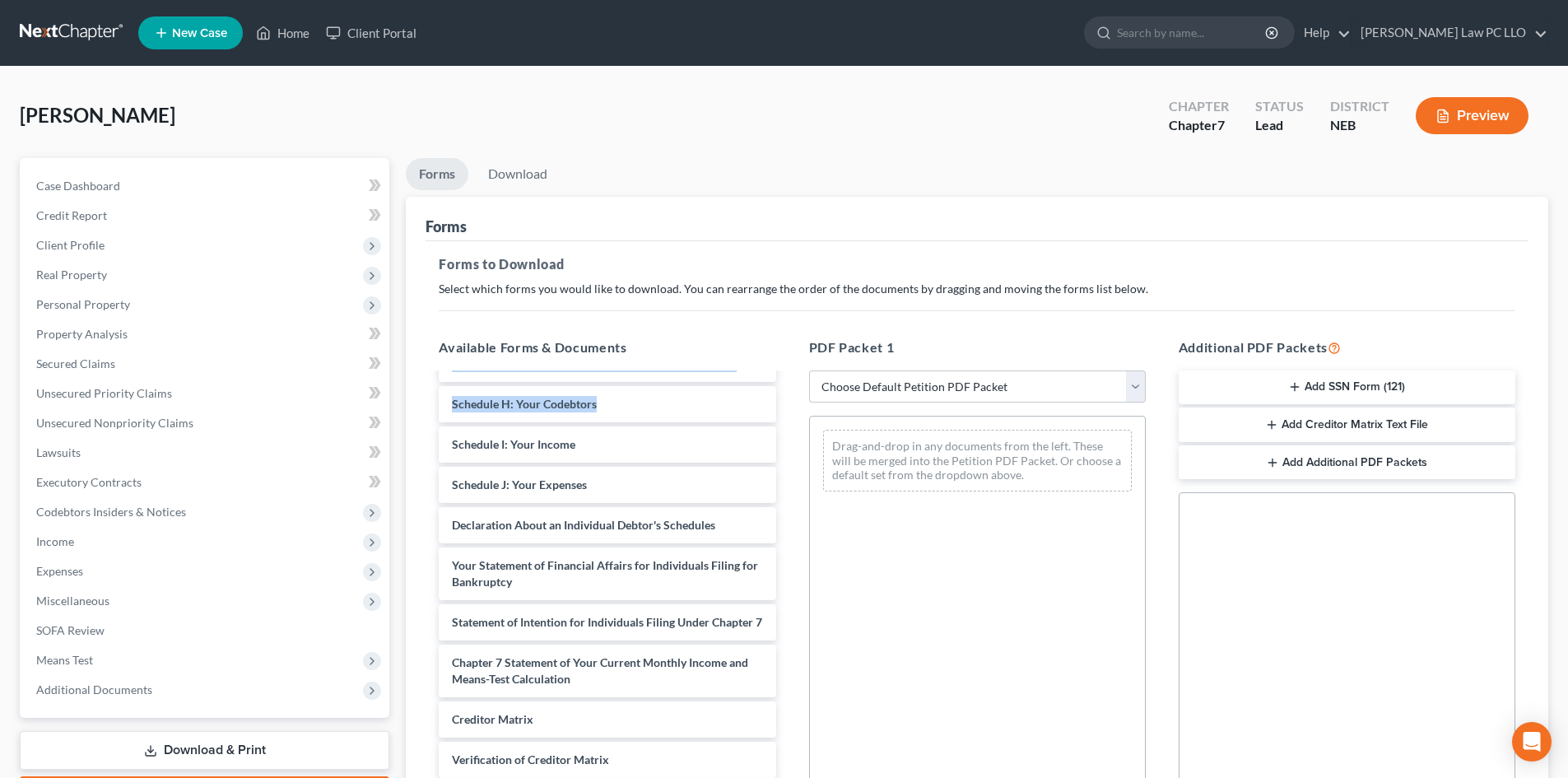
scroll to position [360, 0]
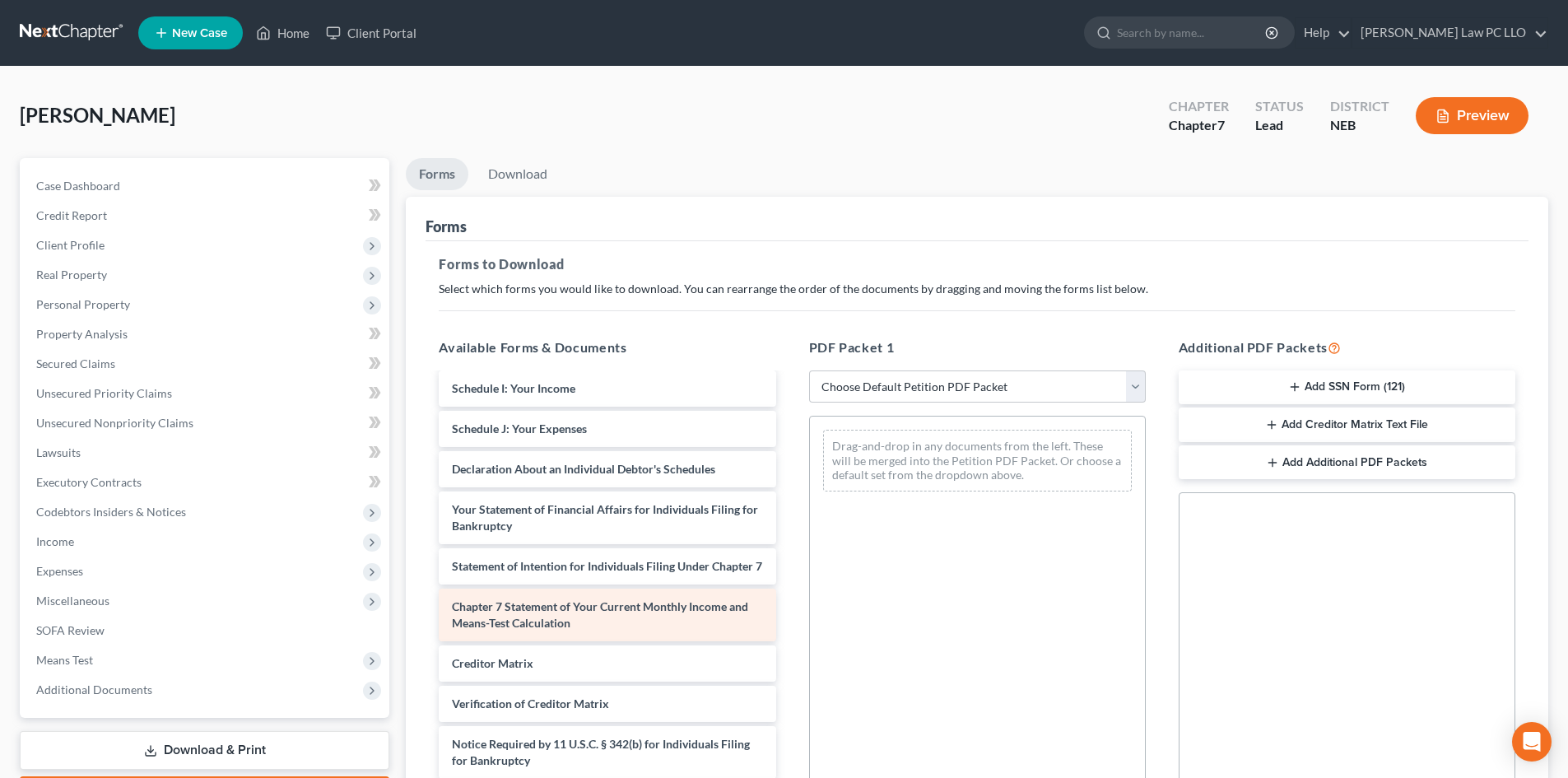
click at [581, 615] on div "Chapter 7 Statement of Your Current Monthly Income and Means-Test Calculation" at bounding box center [606, 615] width 337 height 53
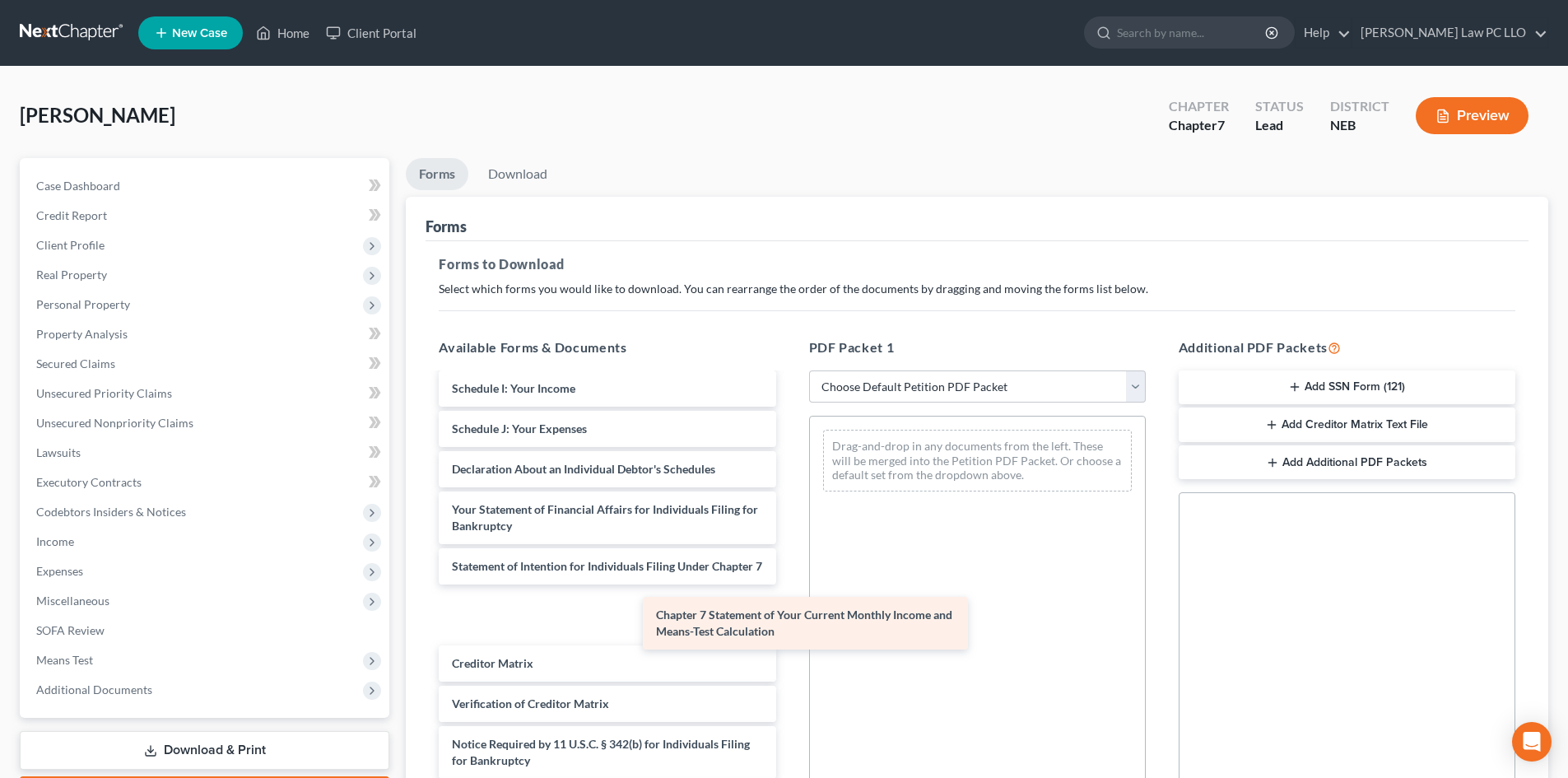
scroll to position [303, 0]
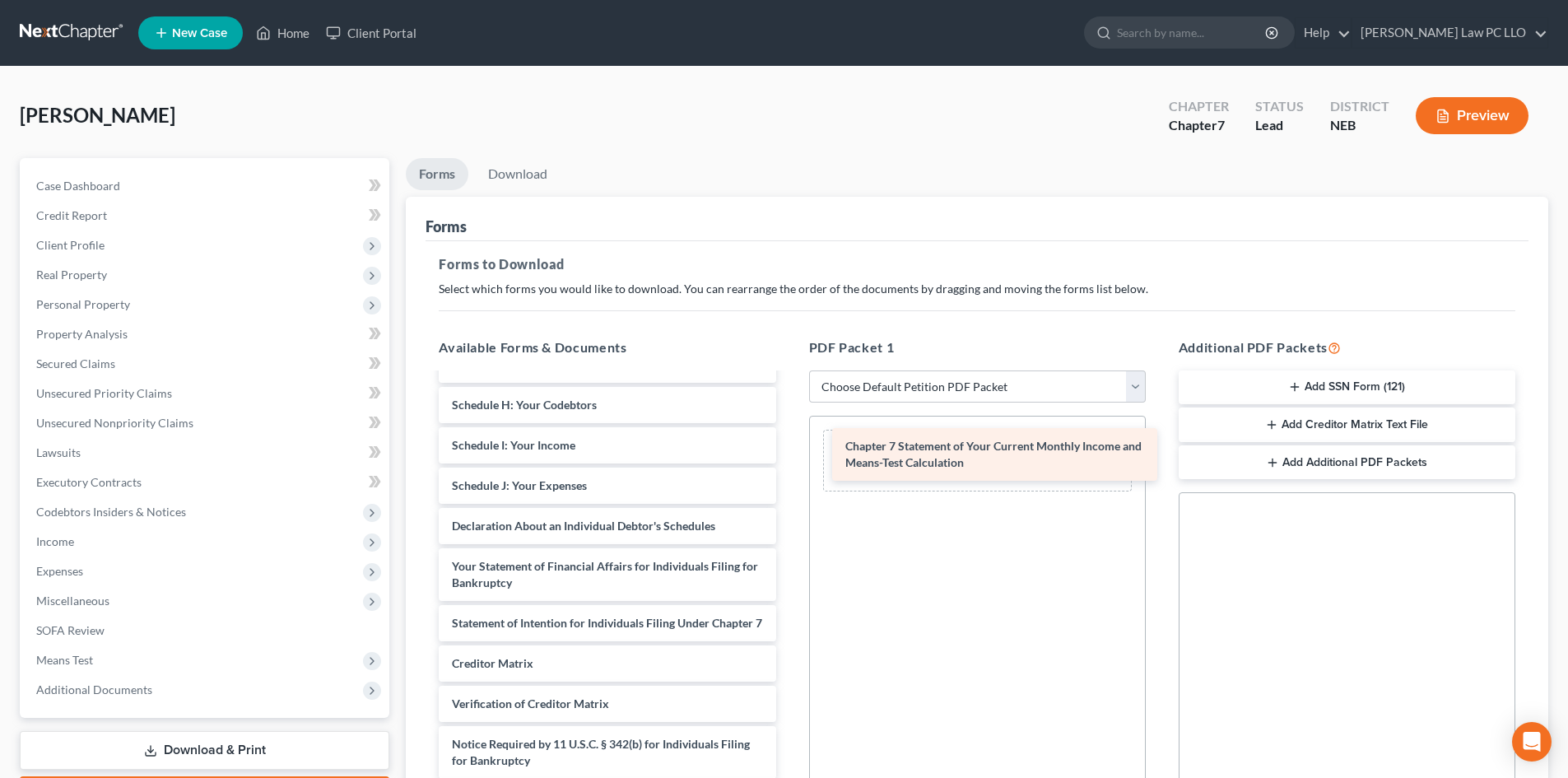
drag, startPoint x: 581, startPoint y: 613, endPoint x: 973, endPoint y: 445, distance: 426.5
click at [788, 445] on div "Chapter 7 Statement of Your Current Monthly Income and Means-Test Calculation V…" at bounding box center [606, 453] width 363 height 731
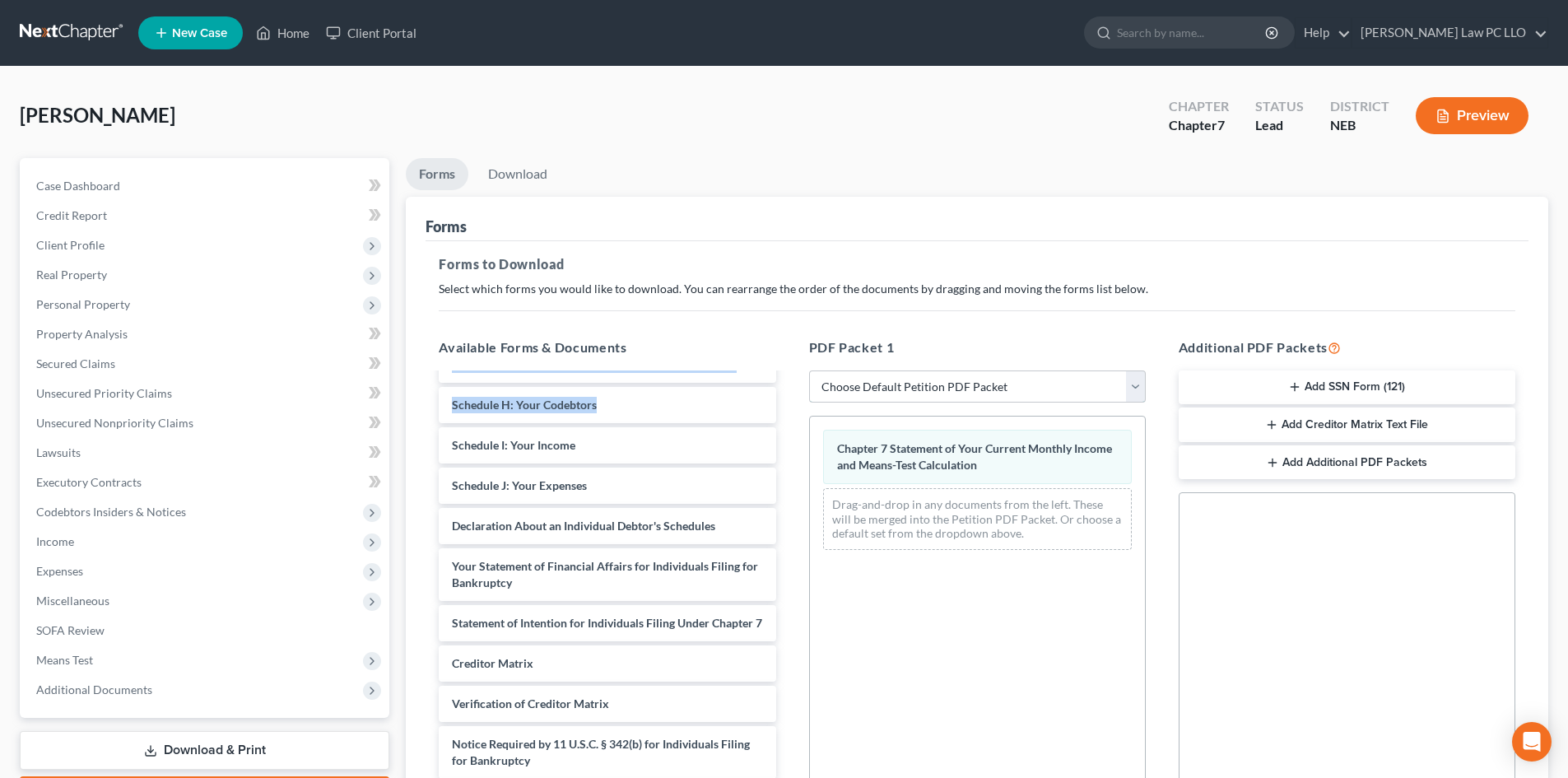
click at [1135, 380] on select "Choose Default Petition PDF Packet Complete Bankruptcy Petition (all forms and …" at bounding box center [977, 386] width 337 height 33
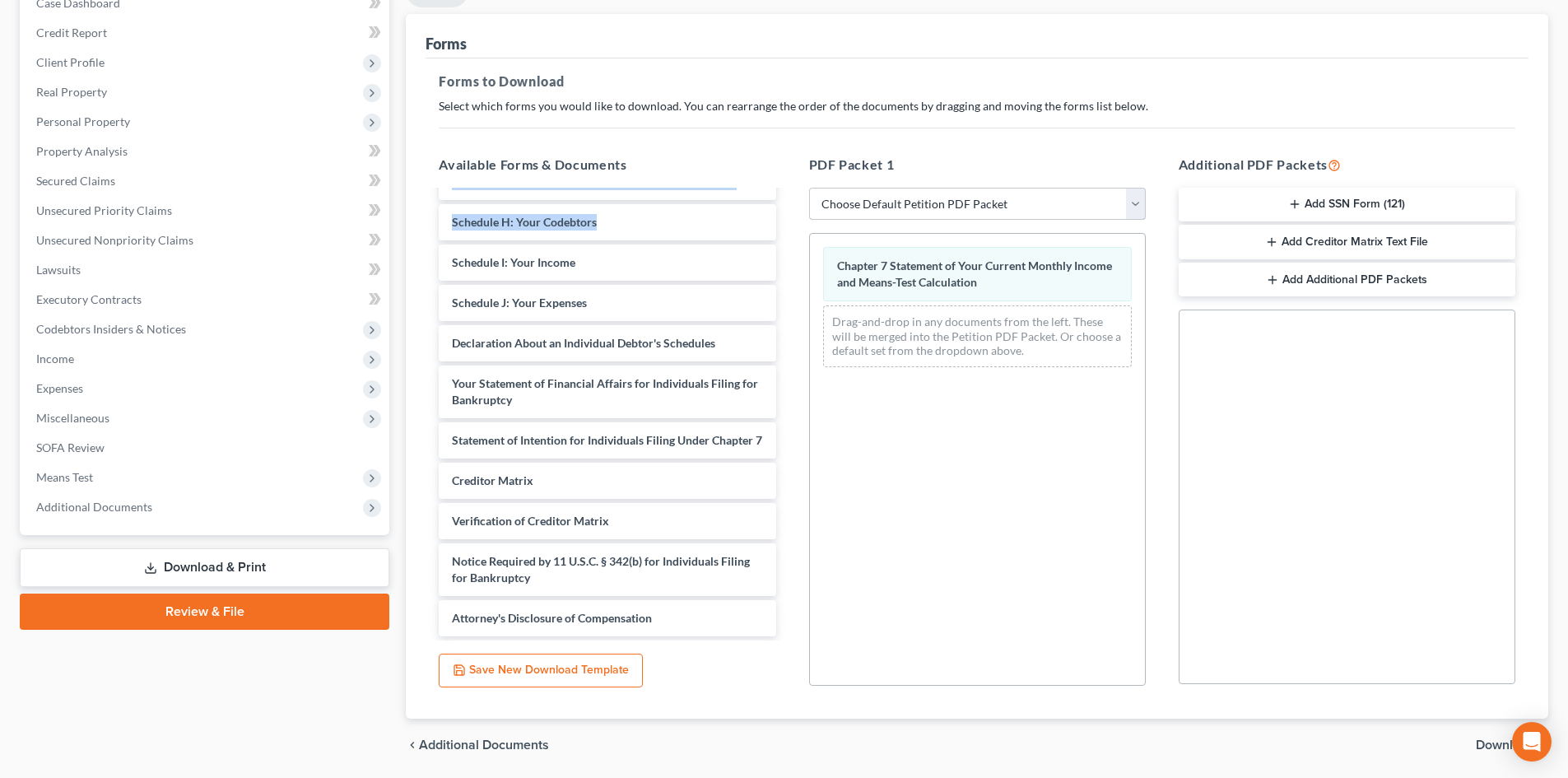
scroll to position [238, 0]
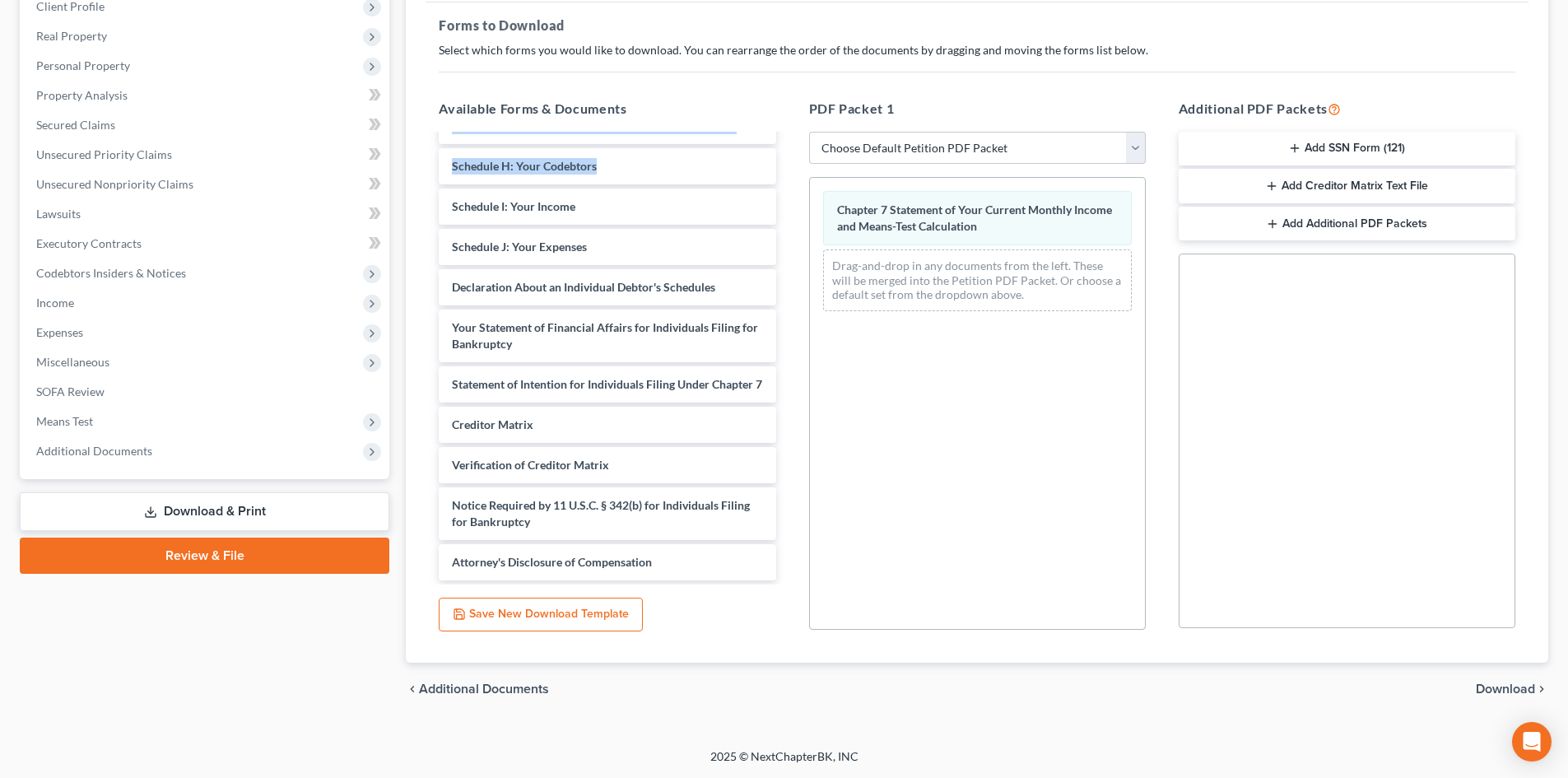
click at [1508, 689] on span "Download" at bounding box center [1505, 689] width 59 height 13
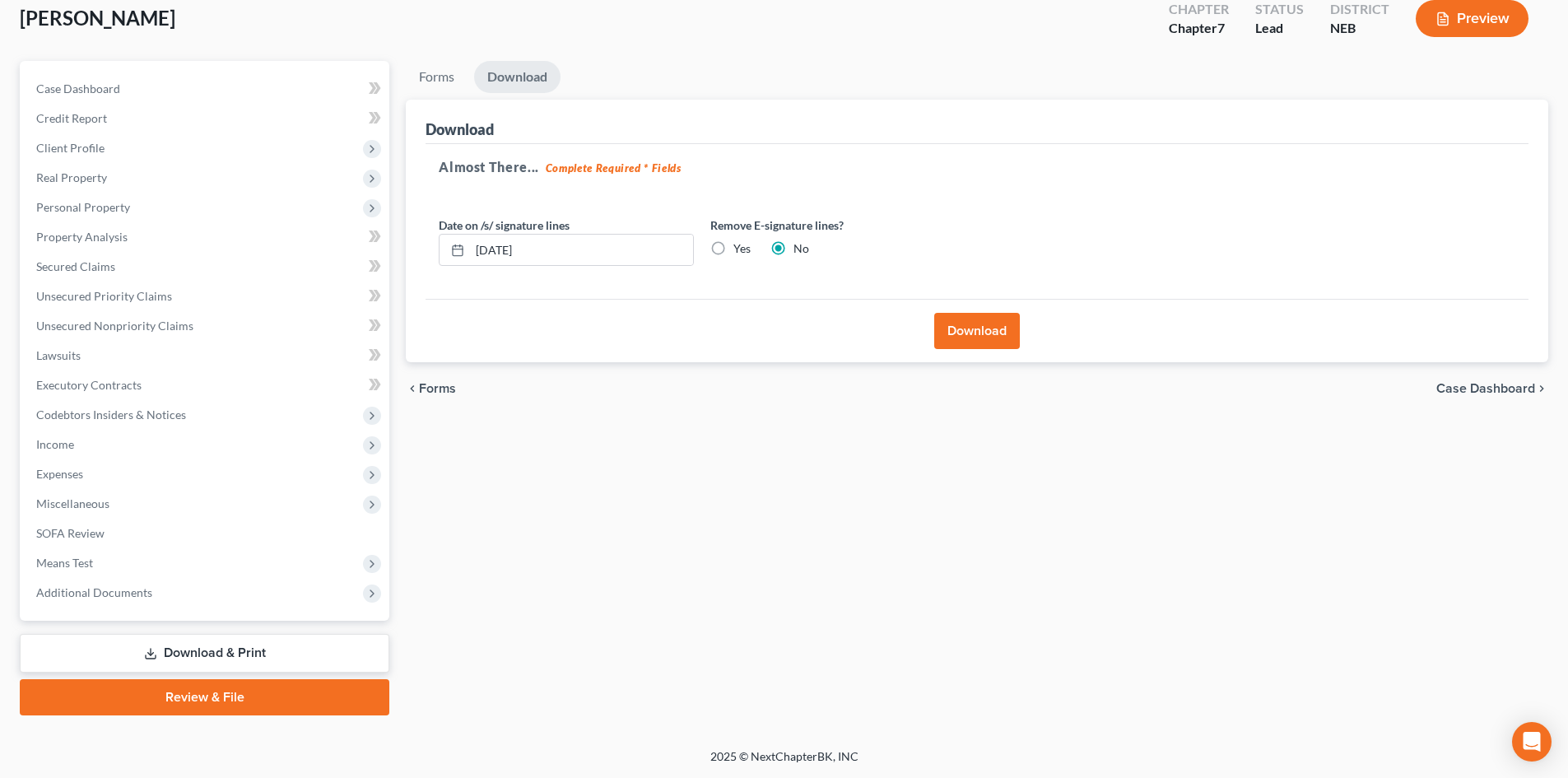
scroll to position [97, 0]
click at [974, 333] on button "Download" at bounding box center [977, 331] width 86 height 37
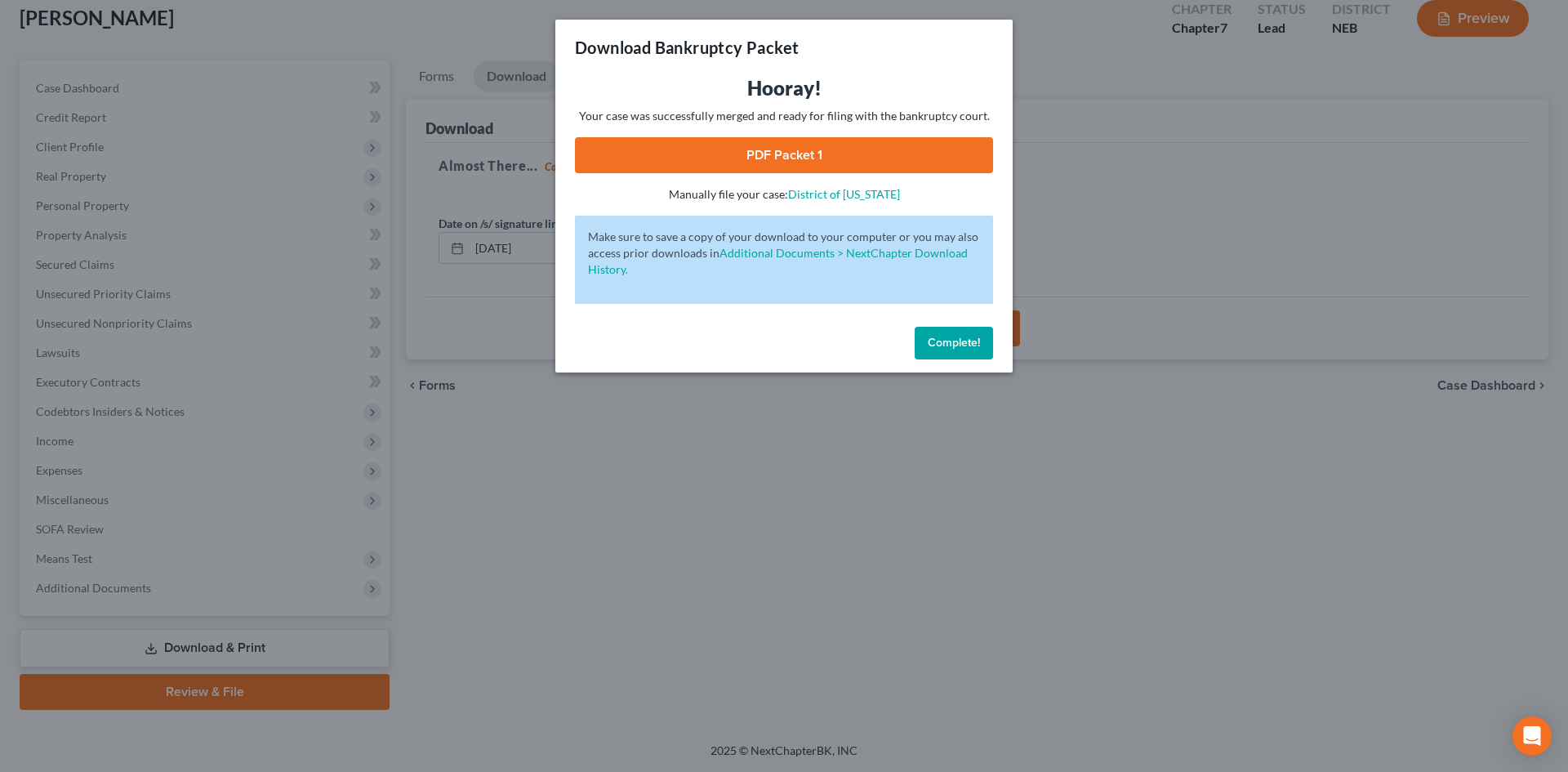
click at [796, 153] on link "PDF Packet 1" at bounding box center [783, 155] width 418 height 36
click at [979, 344] on span "Complete!" at bounding box center [954, 342] width 53 height 14
